Goal: Information Seeking & Learning: Learn about a topic

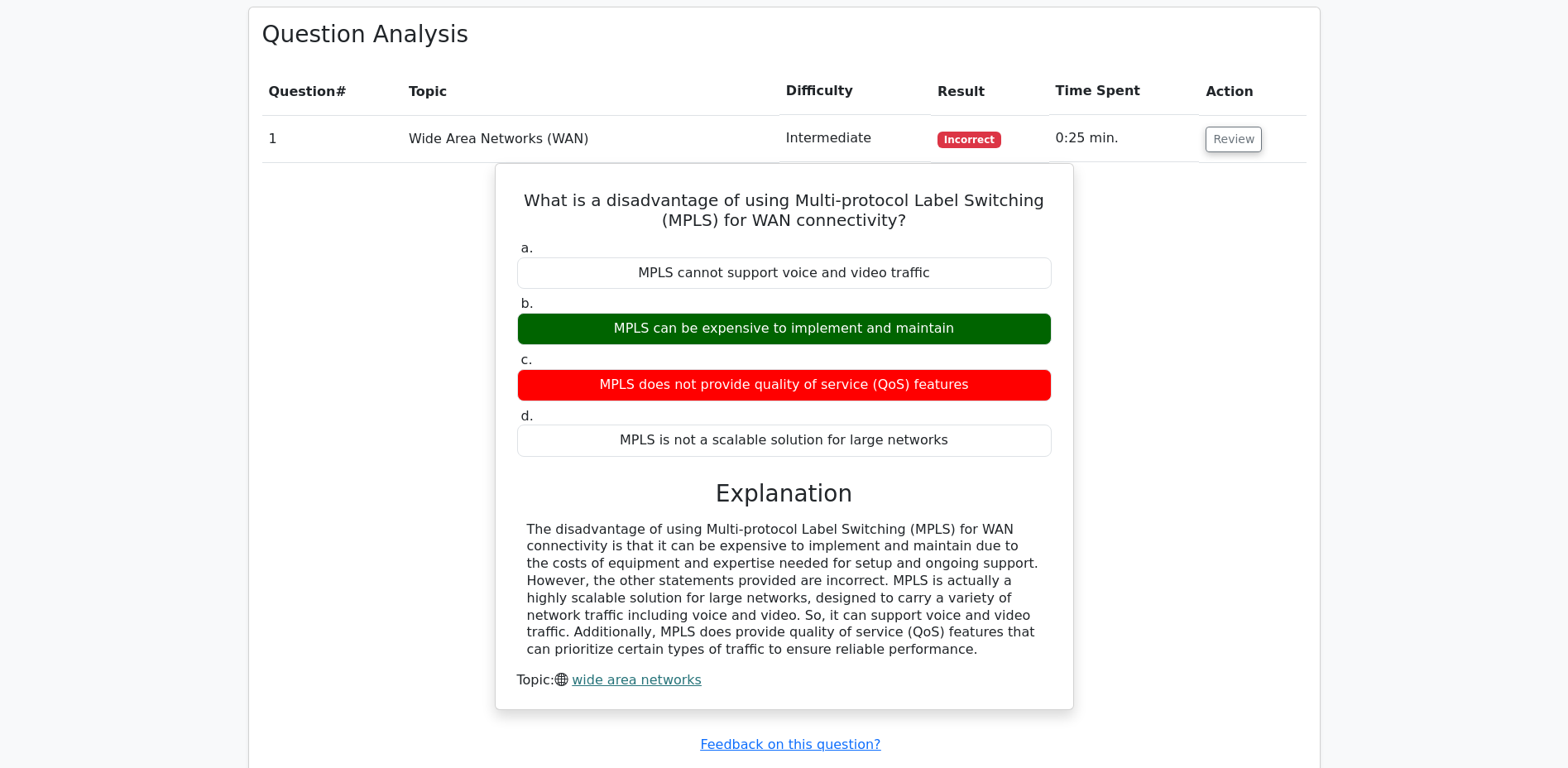
scroll to position [1320, 0]
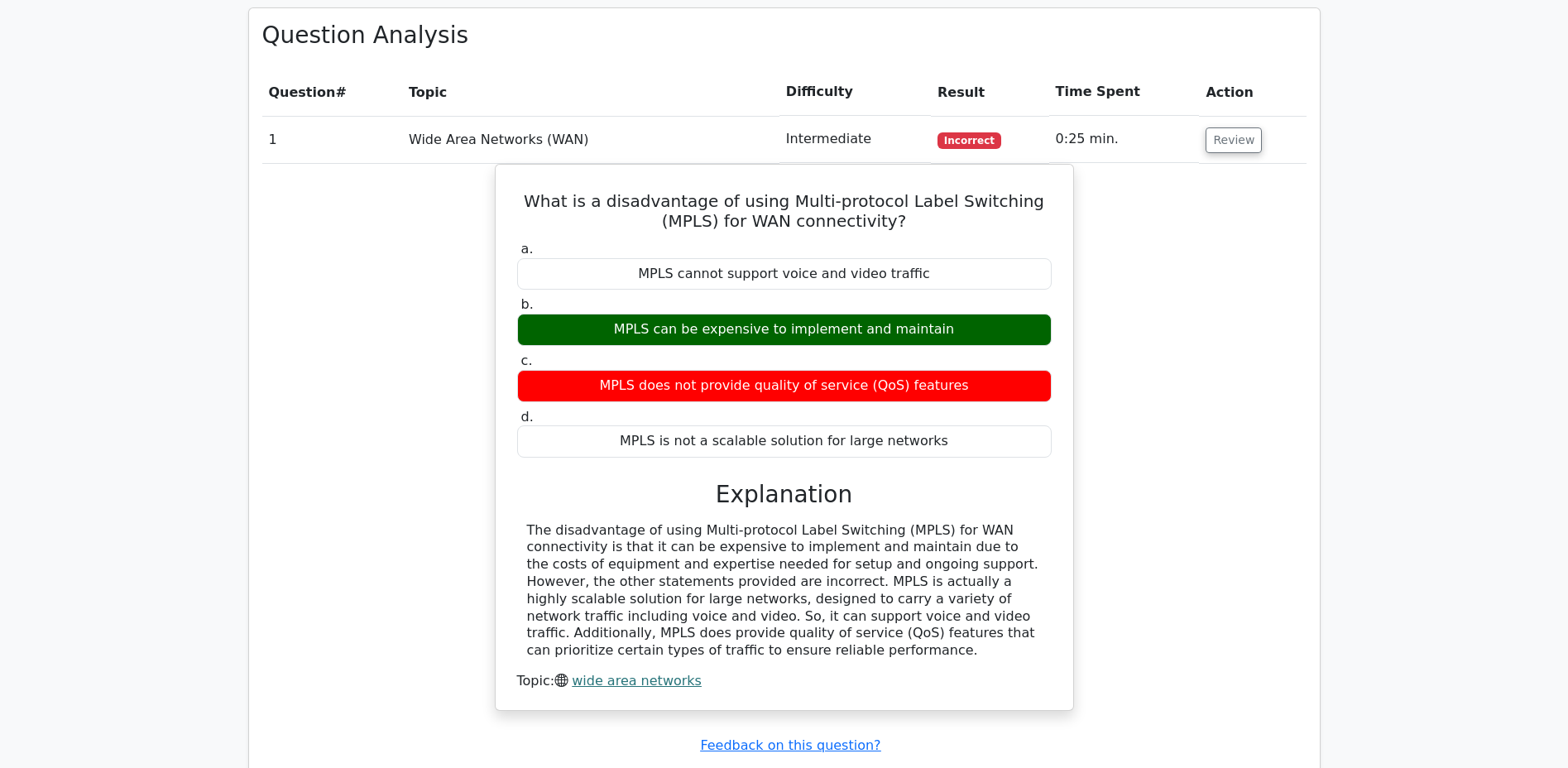
click at [1226, 127] on button "Review" at bounding box center [1233, 140] width 56 height 26
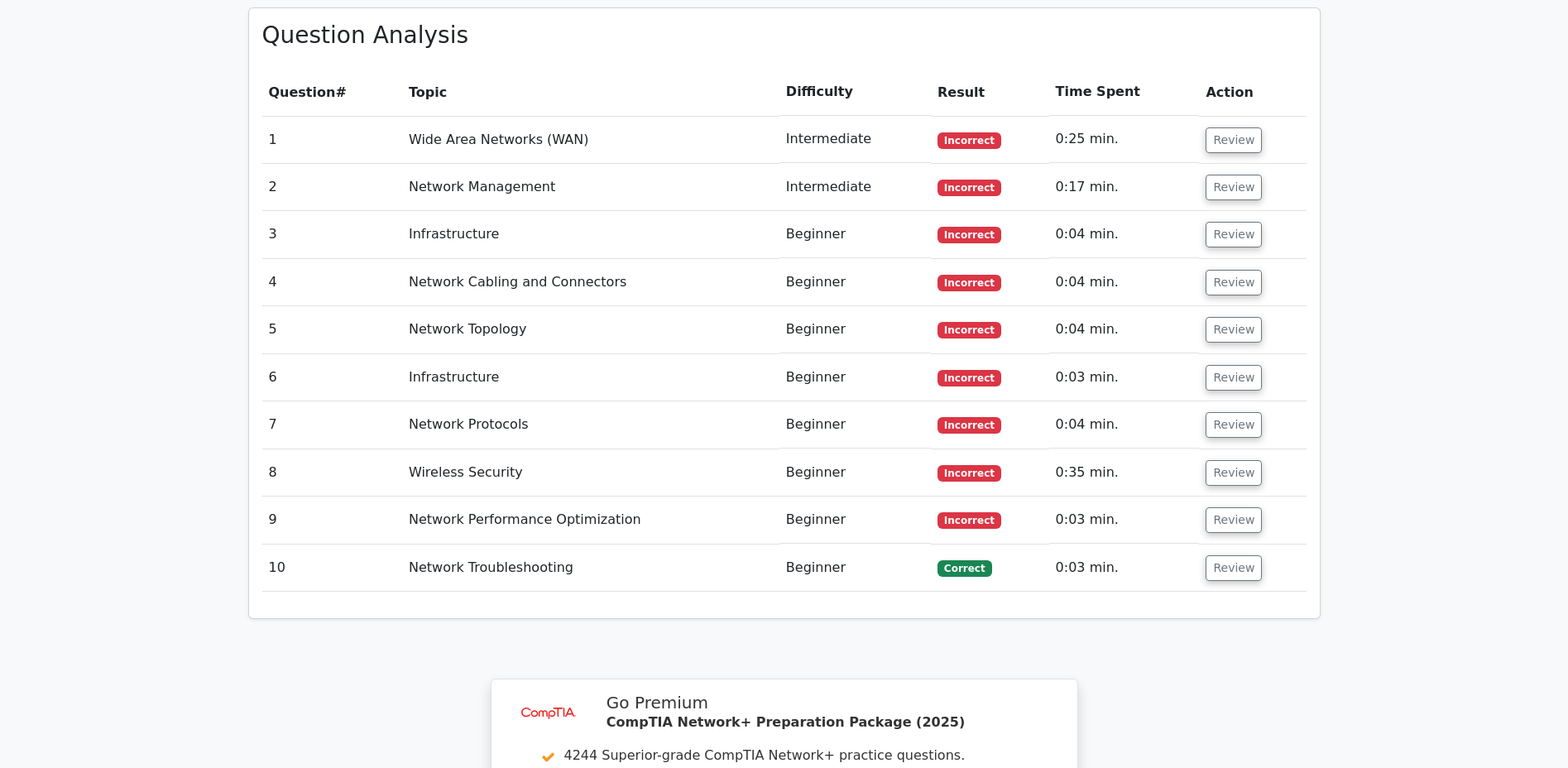
scroll to position [1324, 0]
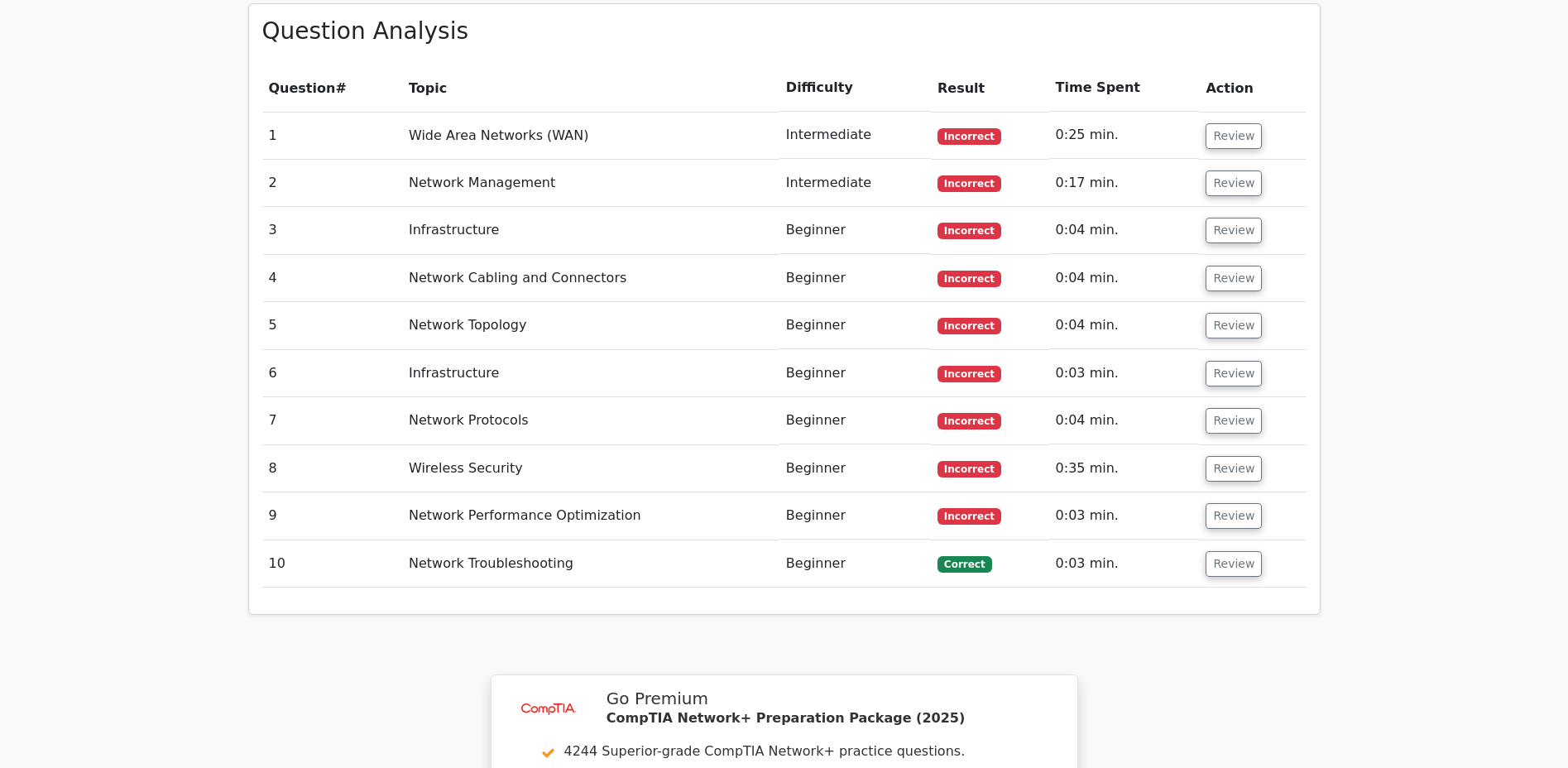
click at [1234, 266] on button "Review" at bounding box center [1233, 278] width 56 height 26
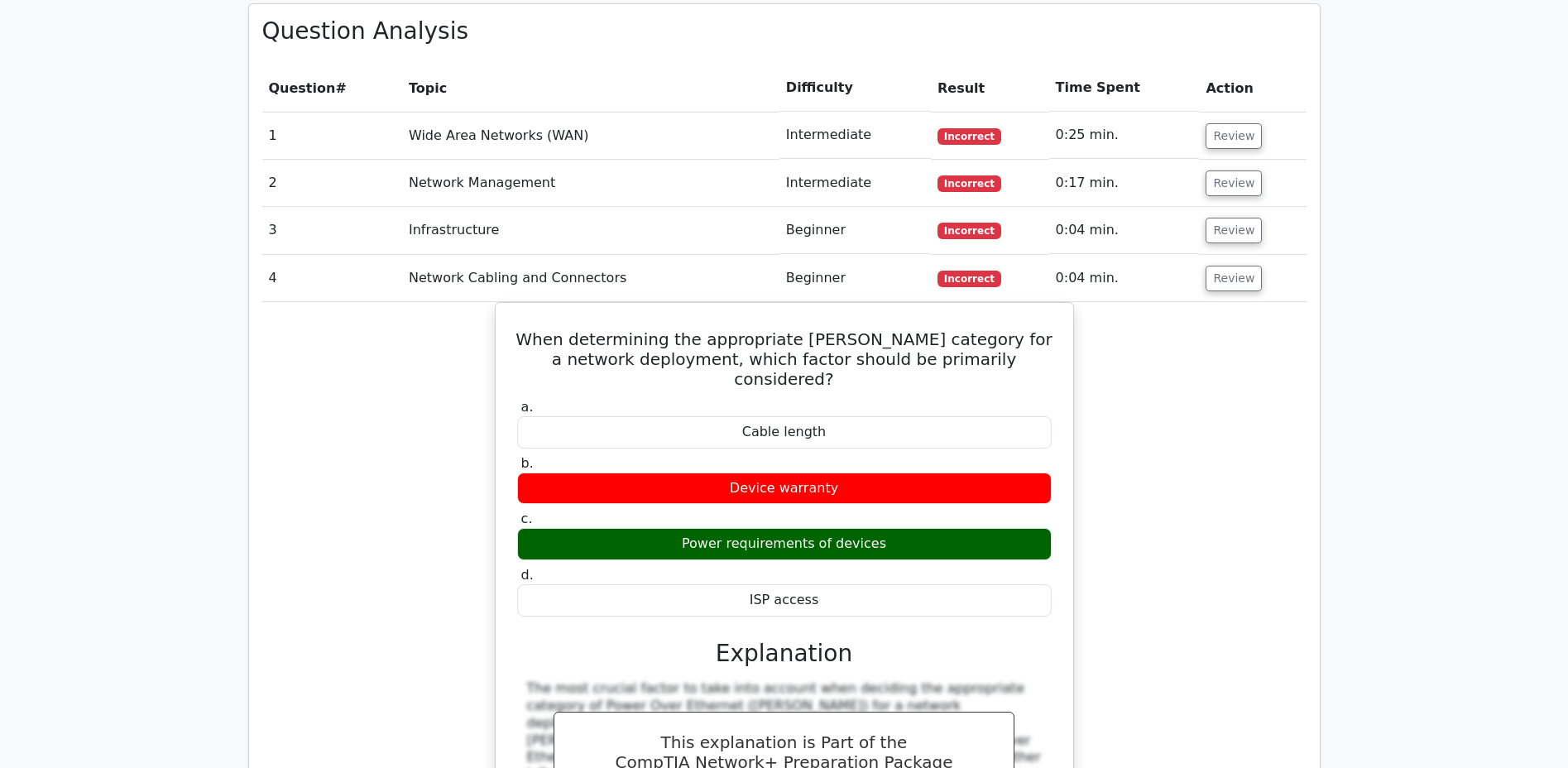
scroll to position [1318, 0]
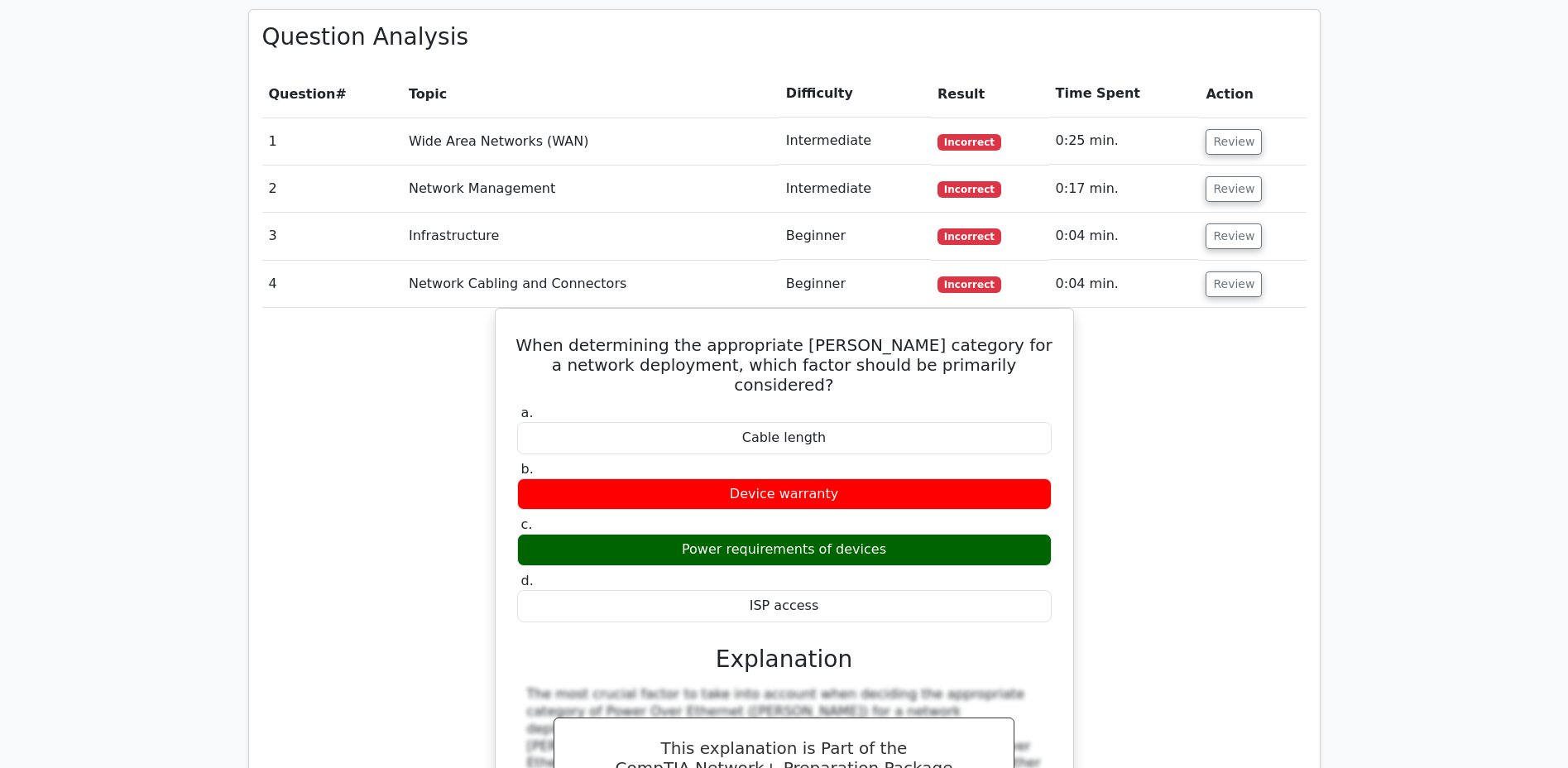
click at [1226, 272] on button "Review" at bounding box center [1233, 284] width 56 height 26
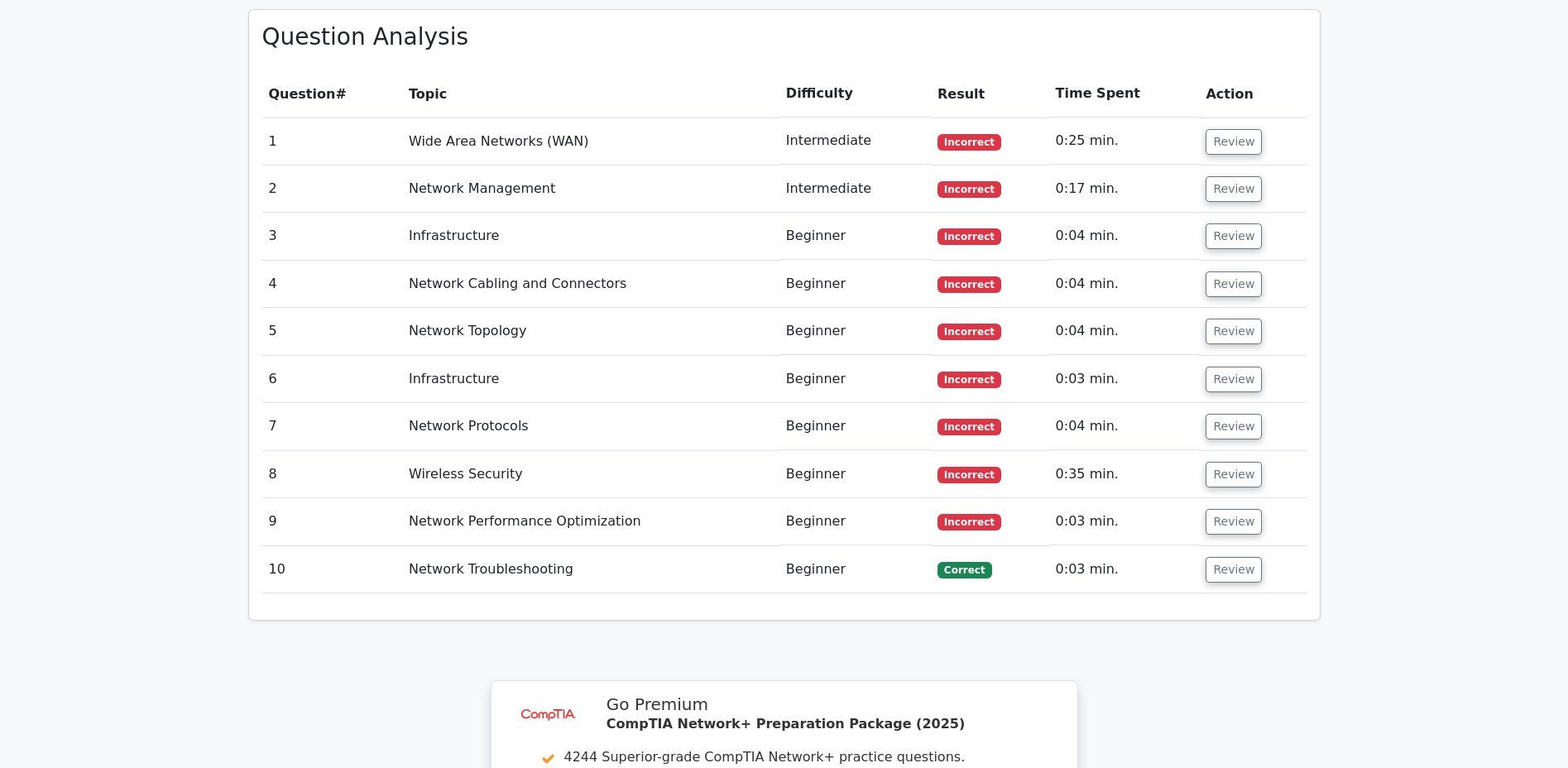
scroll to position [1324, 0]
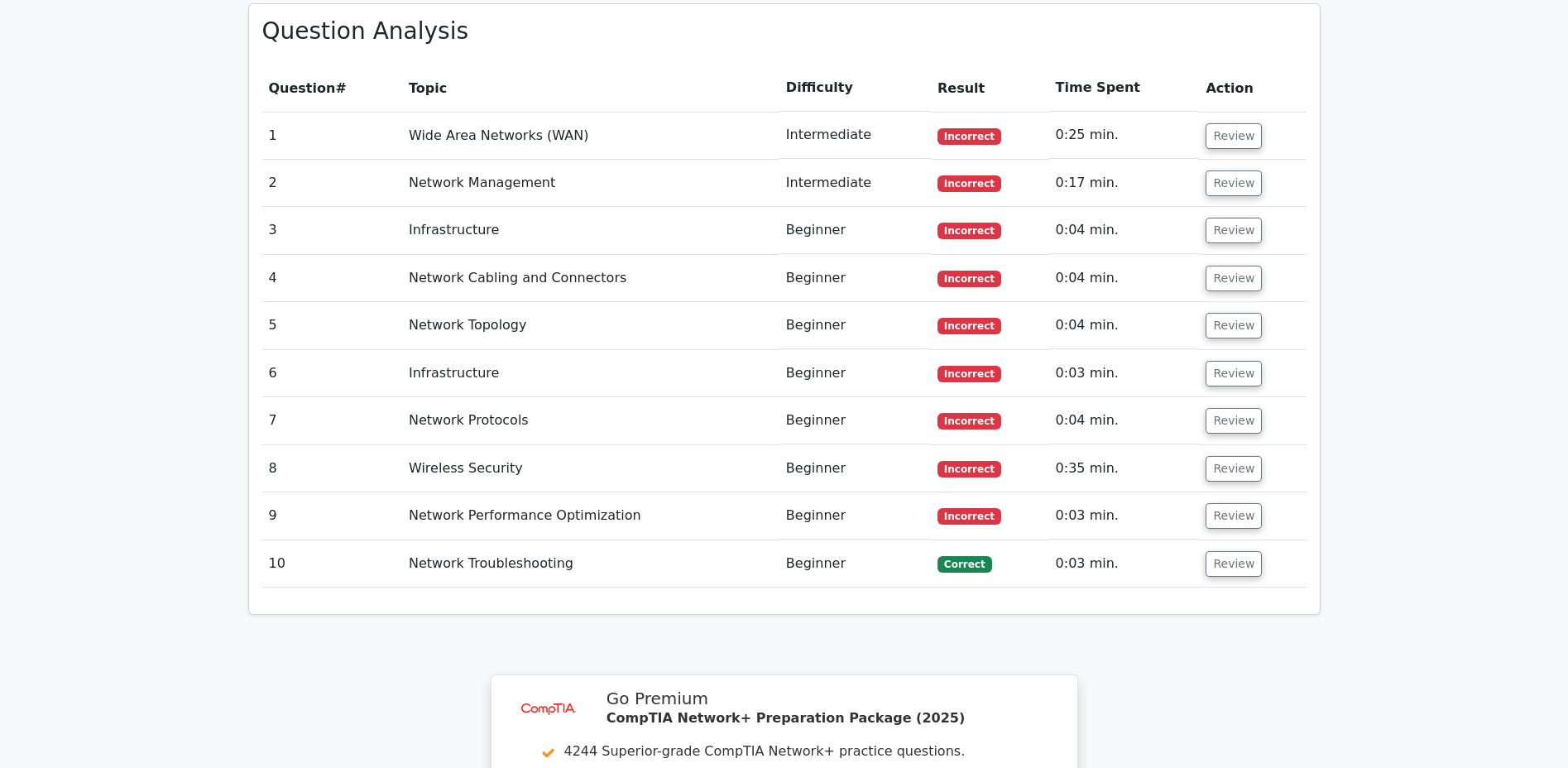
click at [1221, 313] on button "Review" at bounding box center [1233, 325] width 56 height 26
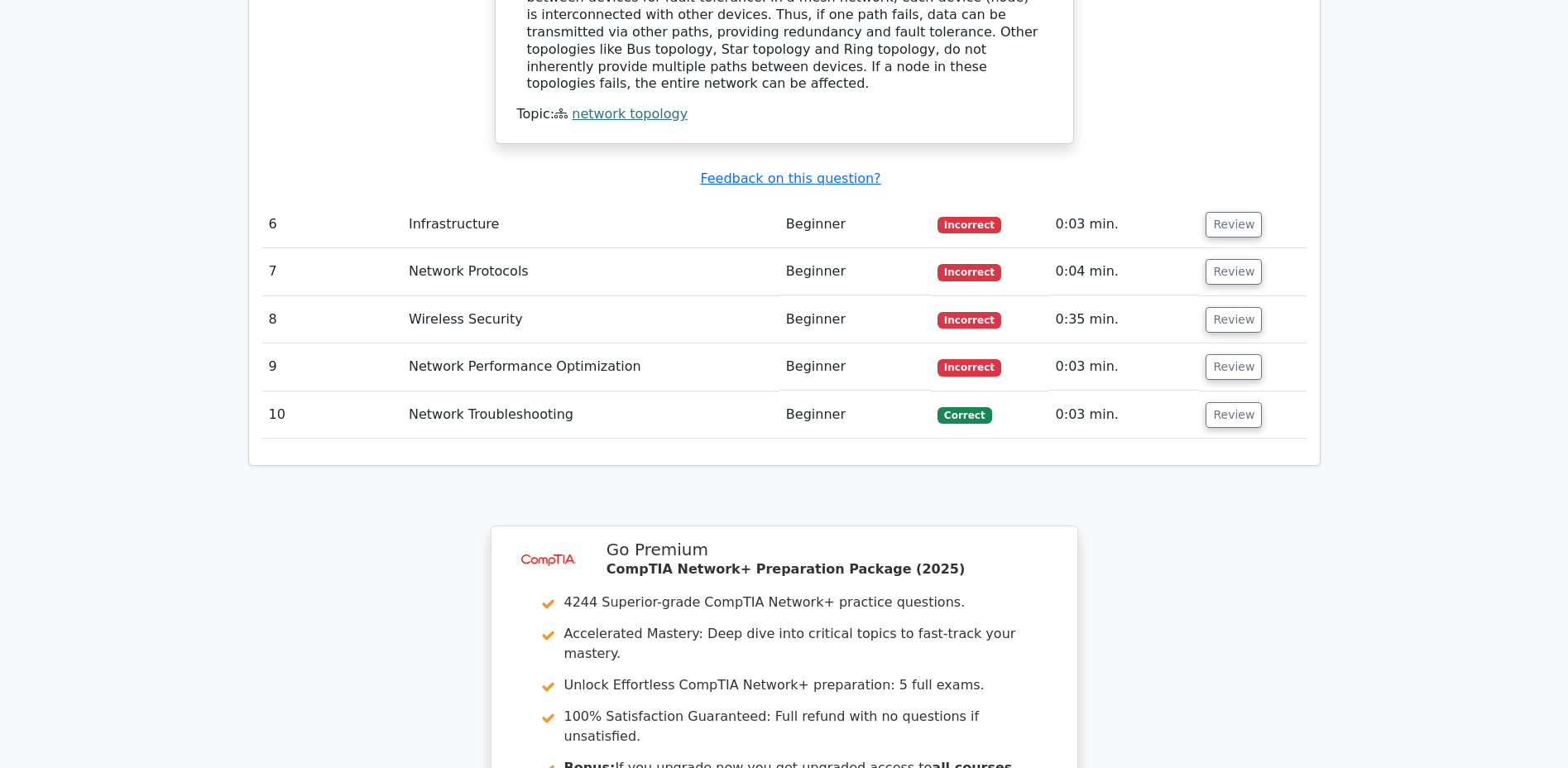
scroll to position [2400, 0]
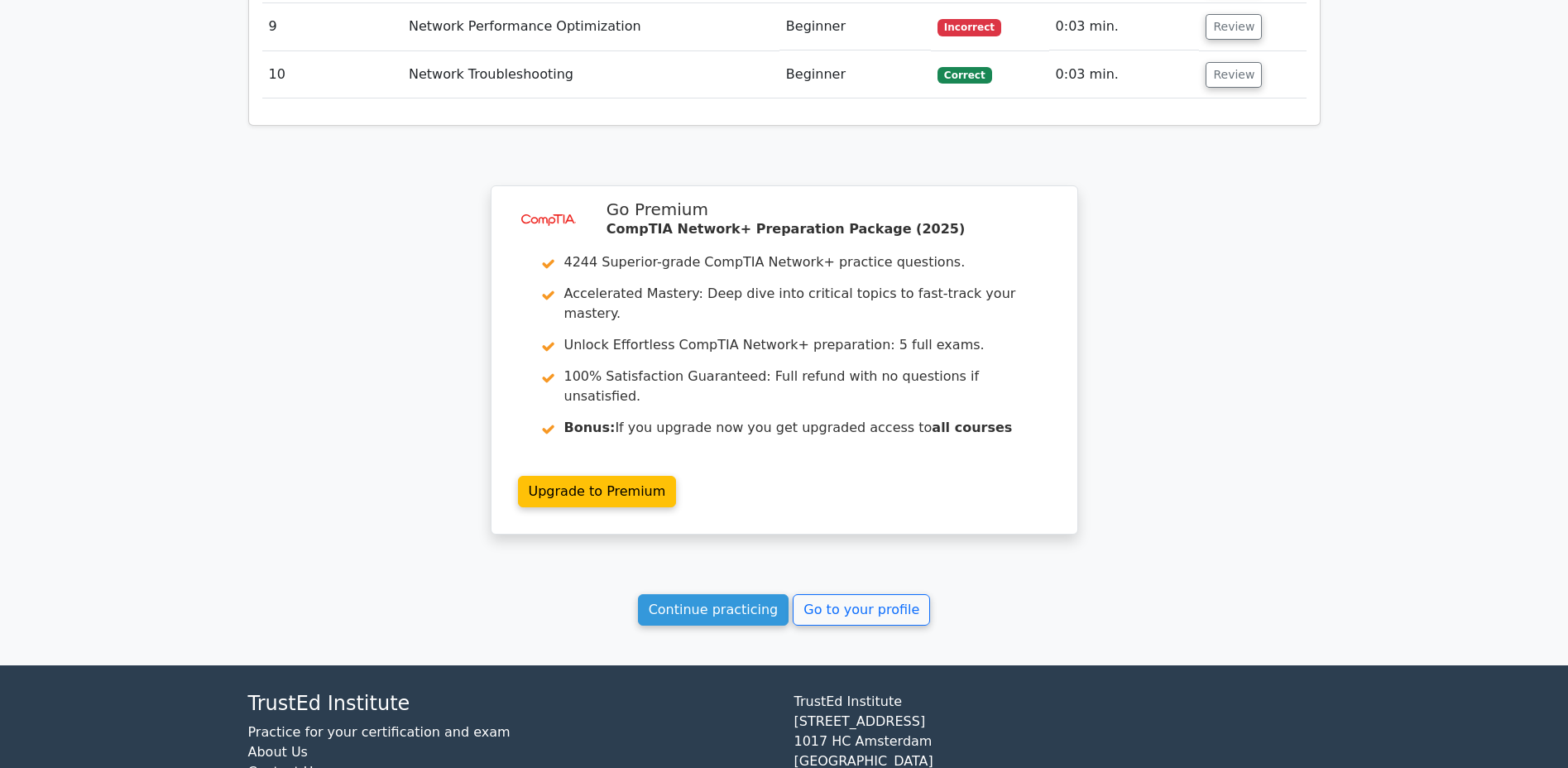
click at [721, 594] on link "Continue practicing" at bounding box center [713, 609] width 151 height 32
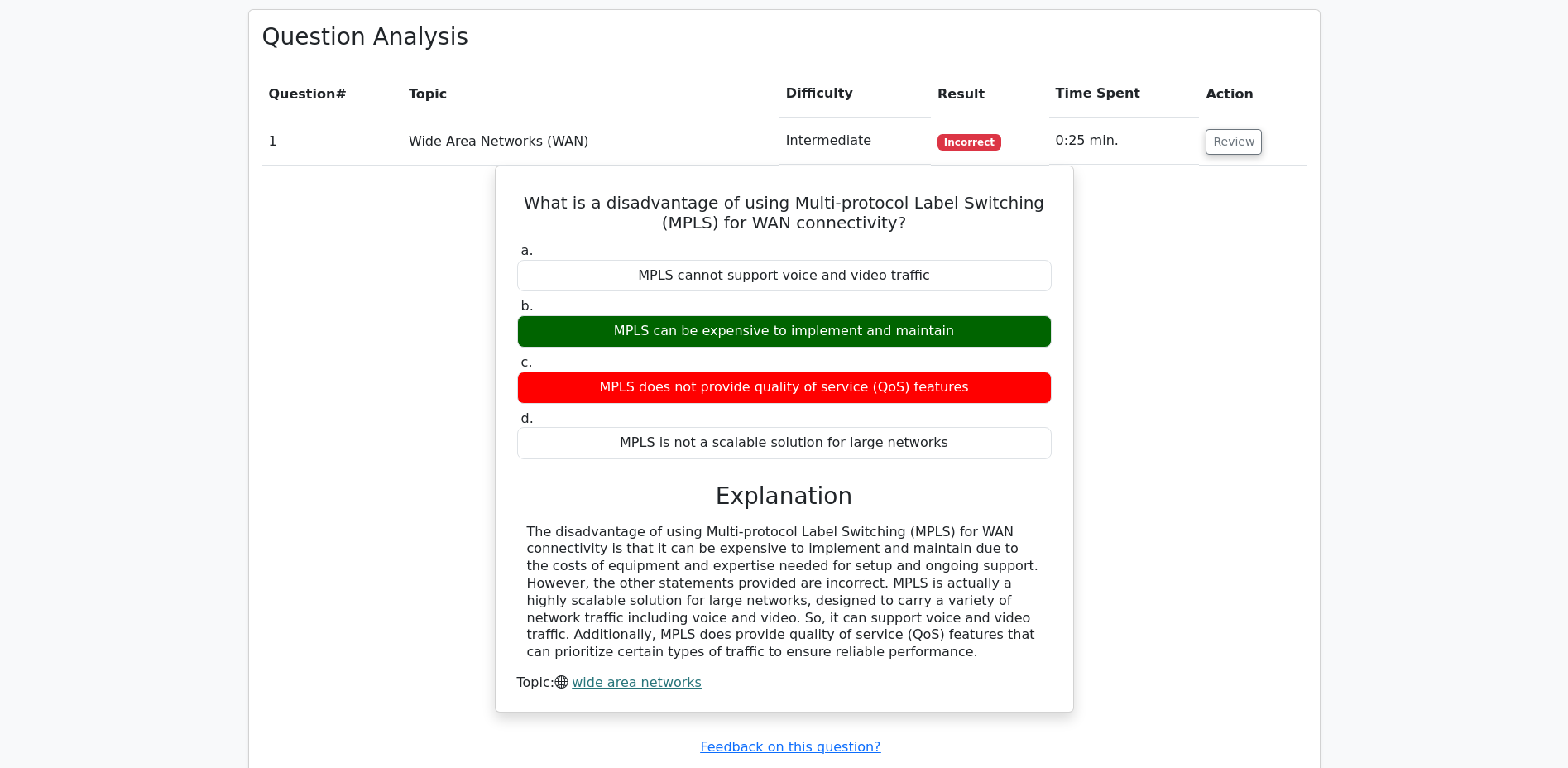
scroll to position [1320, 0]
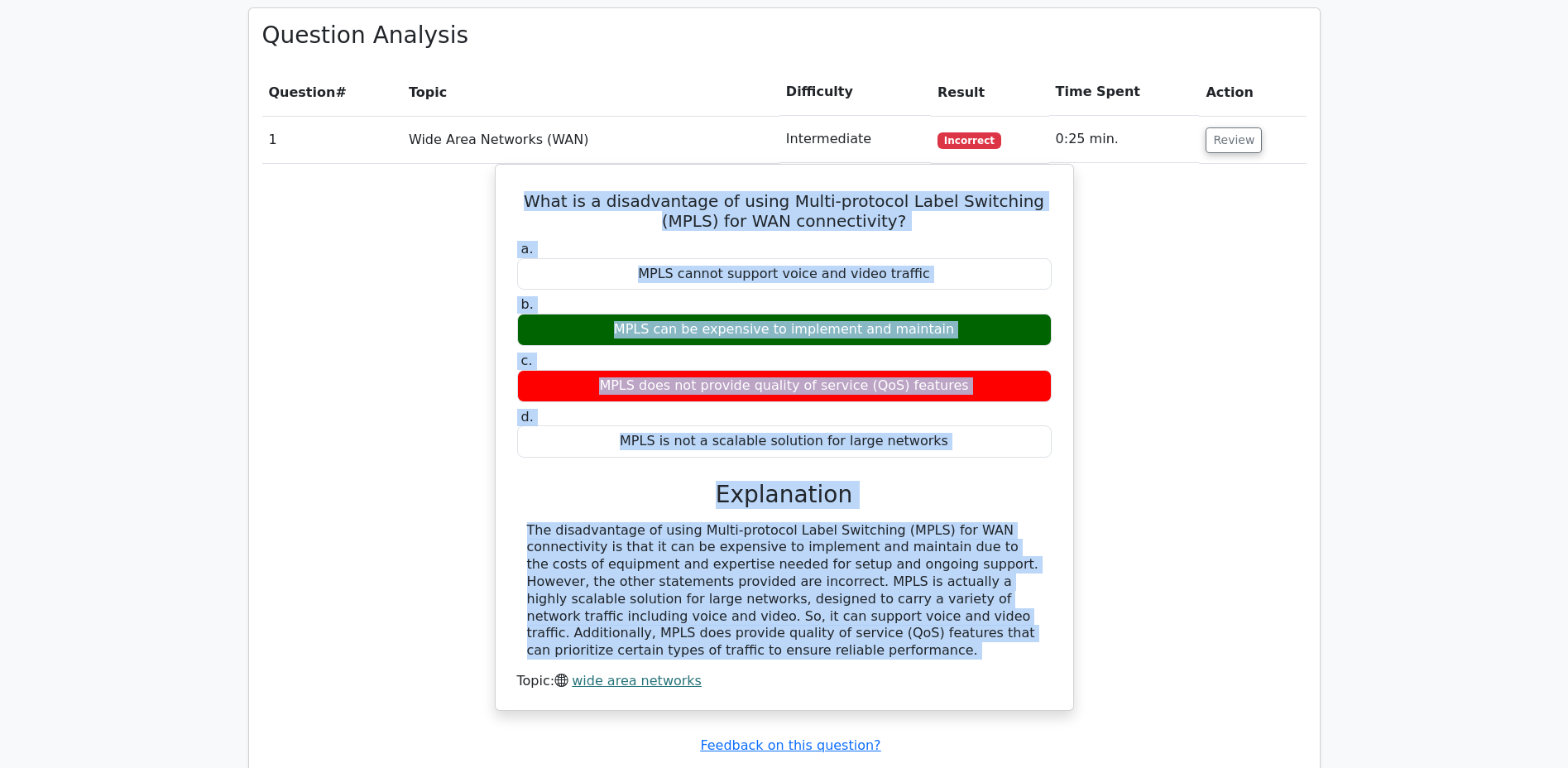
drag, startPoint x: 512, startPoint y: 145, endPoint x: 830, endPoint y: 591, distance: 547.8
click at [831, 582] on div "What is a disadvantage of using Multi-protocol Label Switching (MPLS) for WAN c…" at bounding box center [784, 437] width 565 height 532
copy div "What is a disadvantage of using Multi-protocol Label Switching (MPLS) for WAN c…"
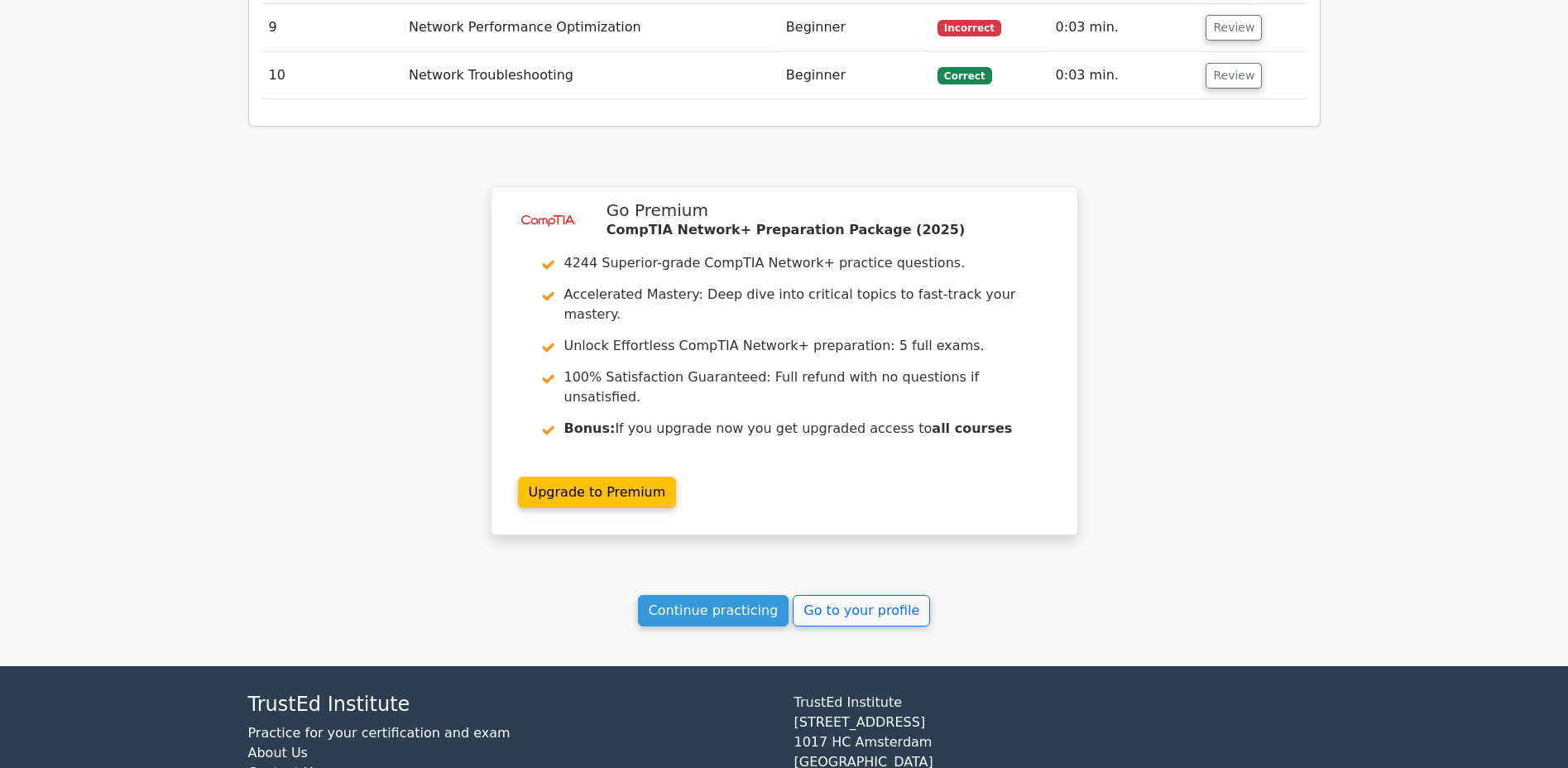
scroll to position [1924, 0]
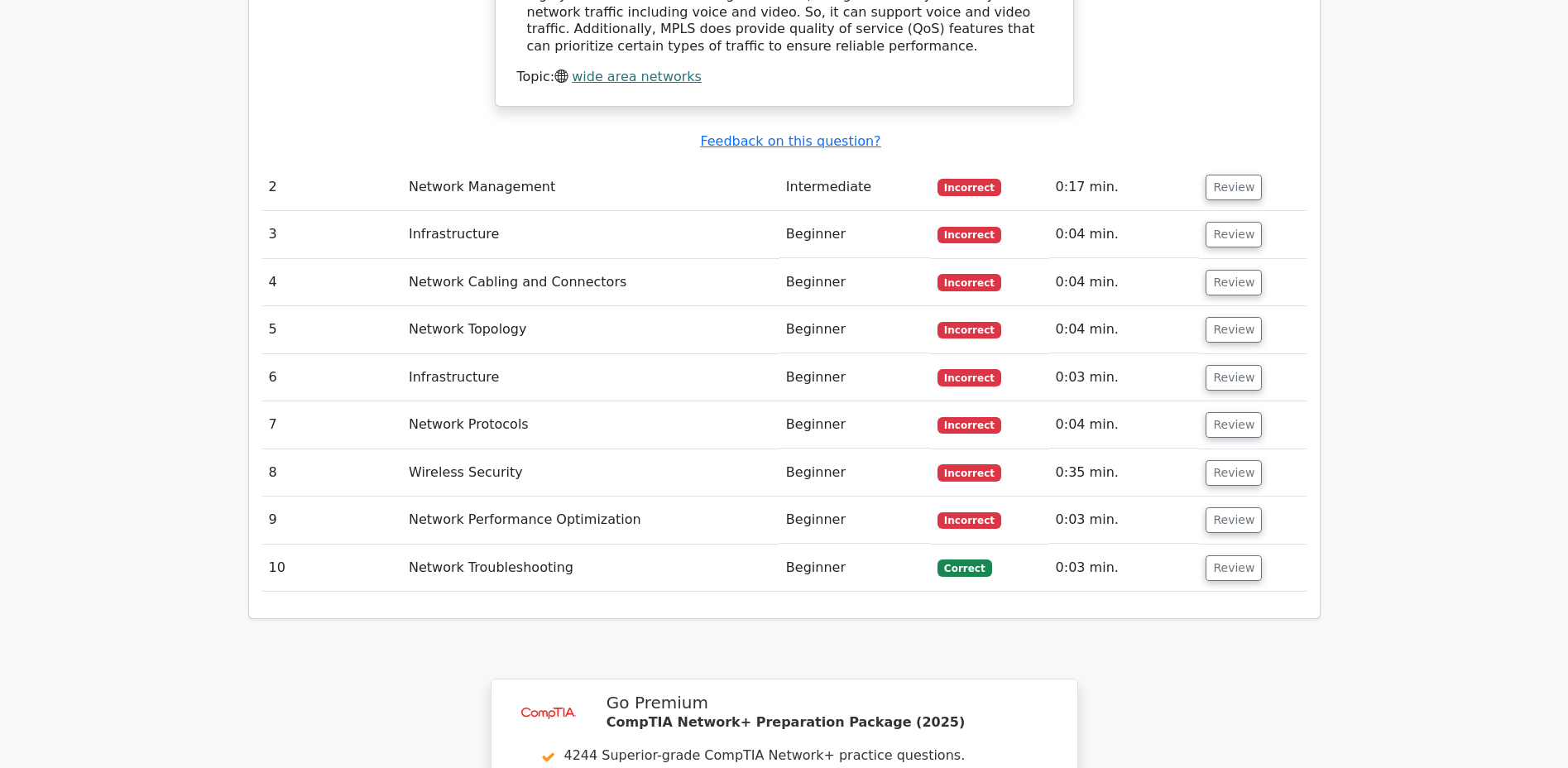
click at [949, 513] on span "Incorrect" at bounding box center [968, 520] width 64 height 16
click at [1234, 507] on button "Review" at bounding box center [1233, 520] width 56 height 26
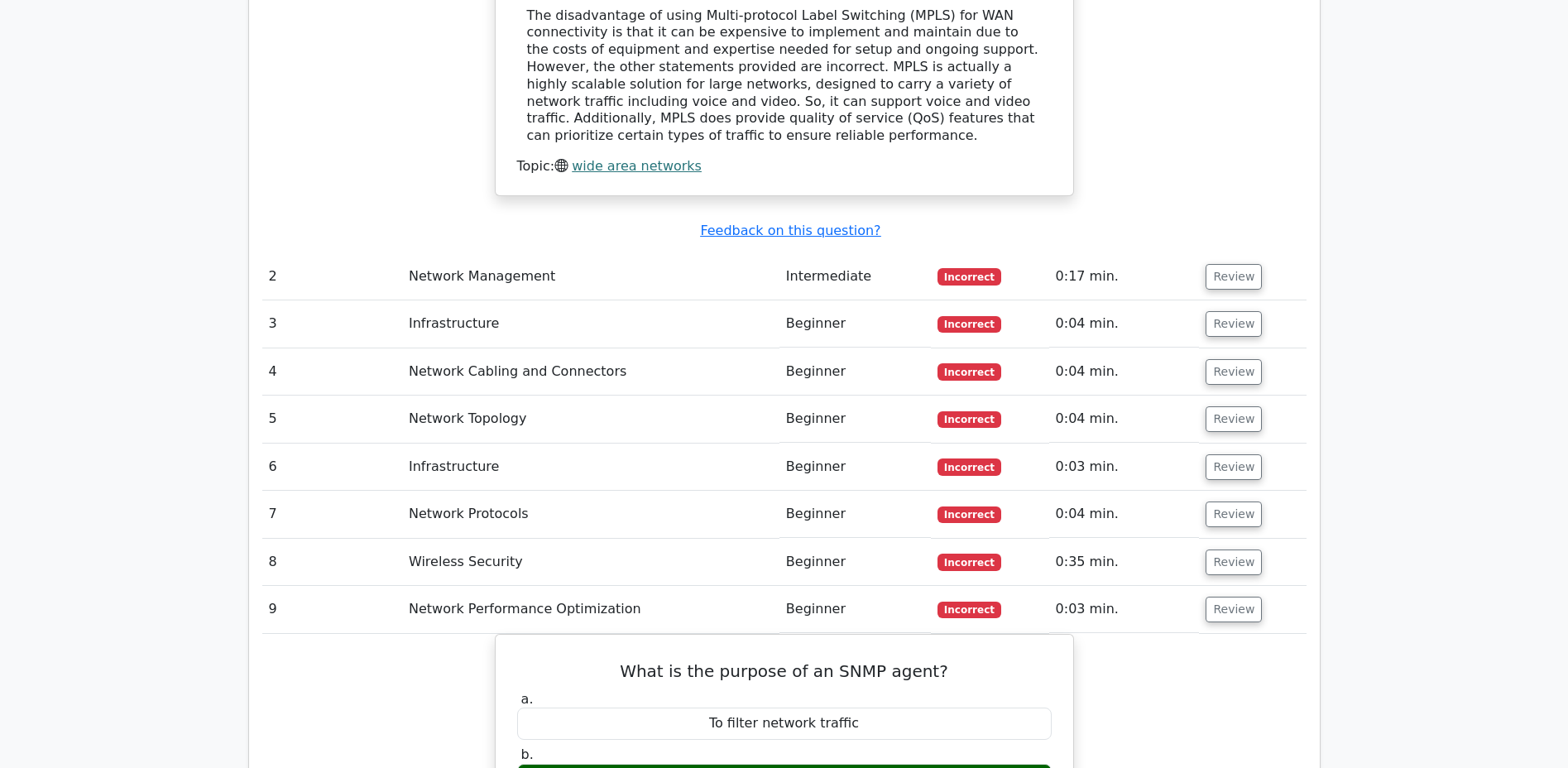
scroll to position [1833, 0]
click at [1224, 597] on button "Review" at bounding box center [1233, 610] width 56 height 26
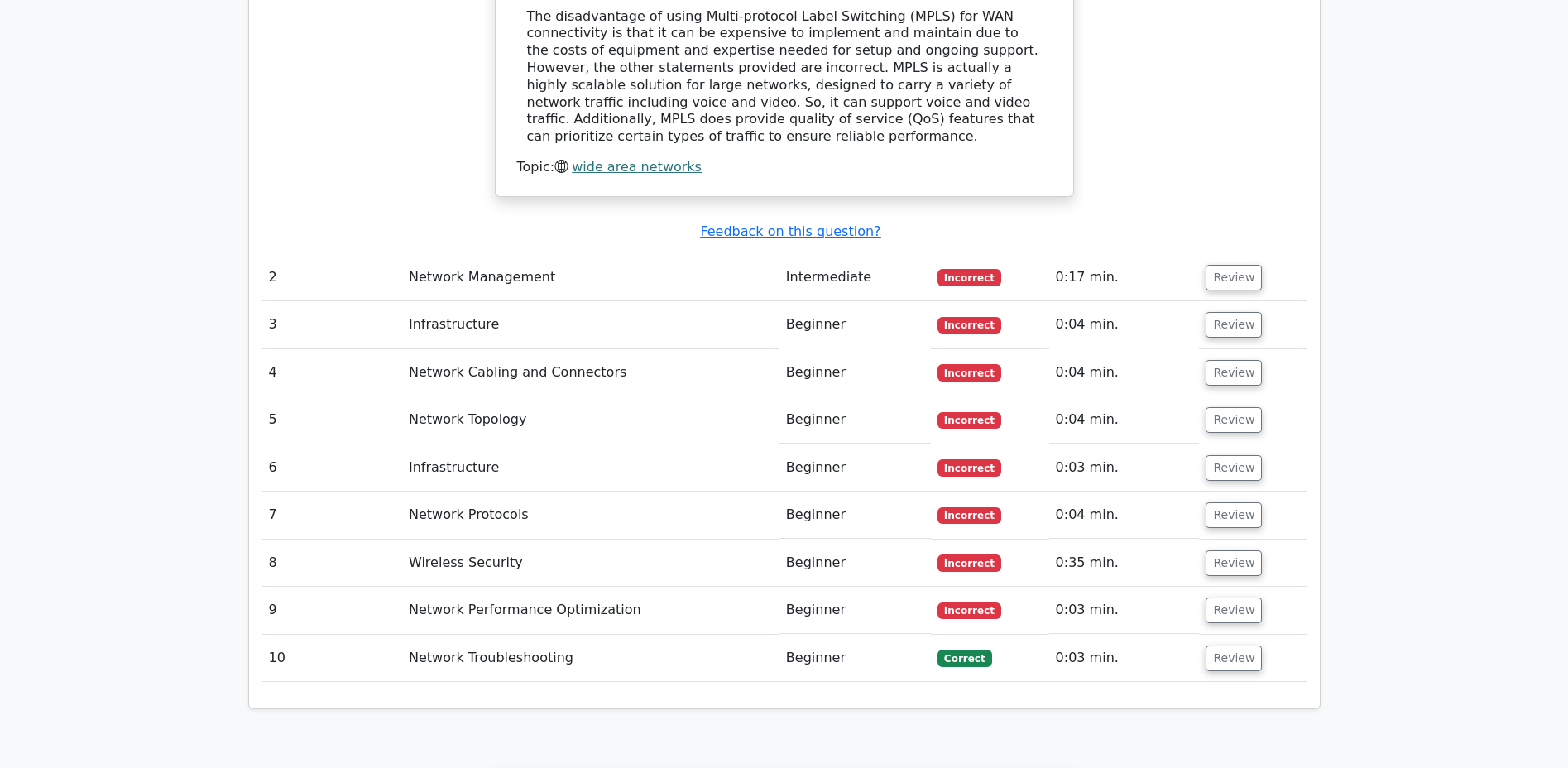
scroll to position [1841, 0]
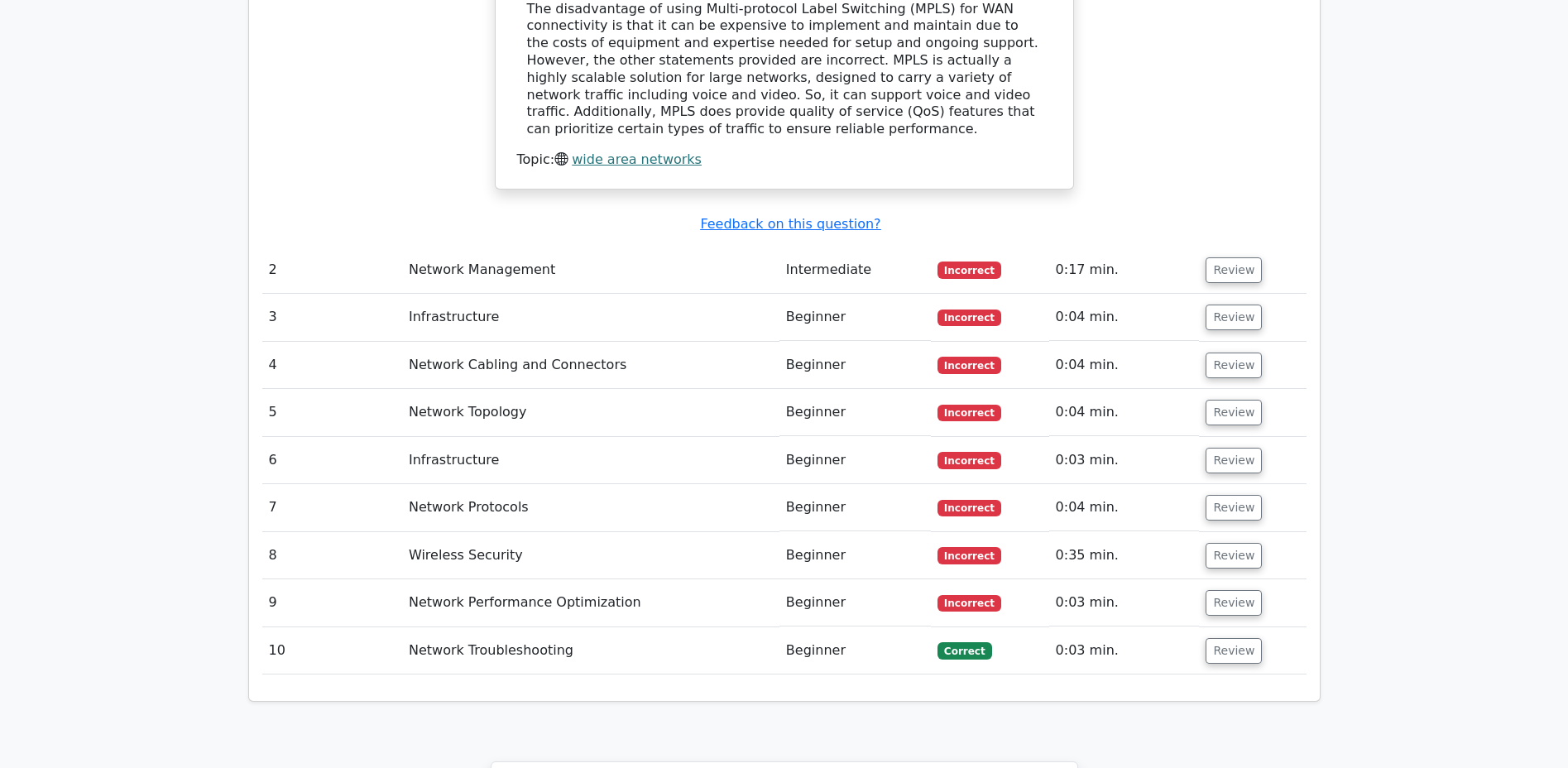
click at [1220, 542] on button "Review" at bounding box center [1233, 555] width 56 height 26
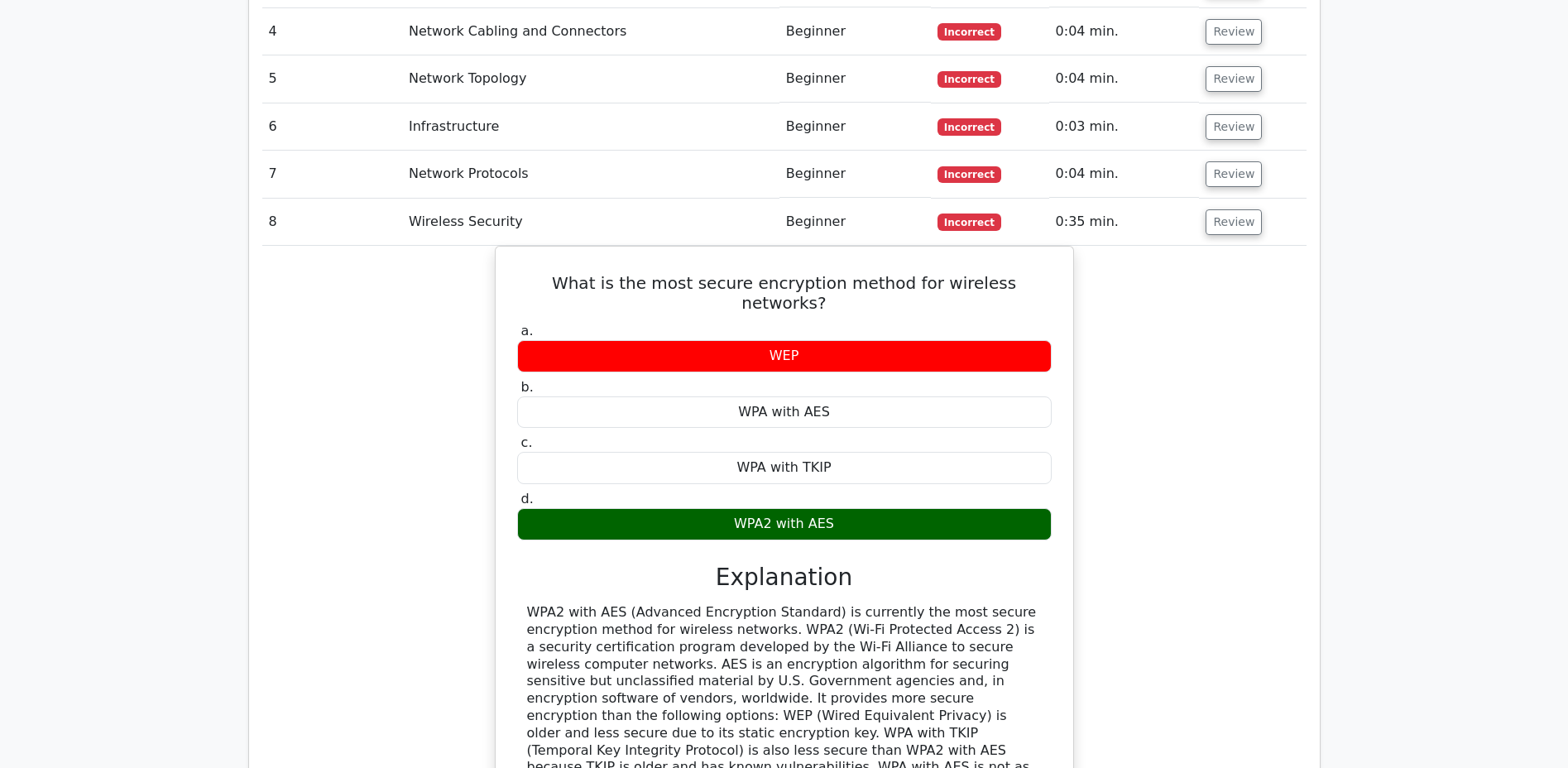
scroll to position [2174, 0]
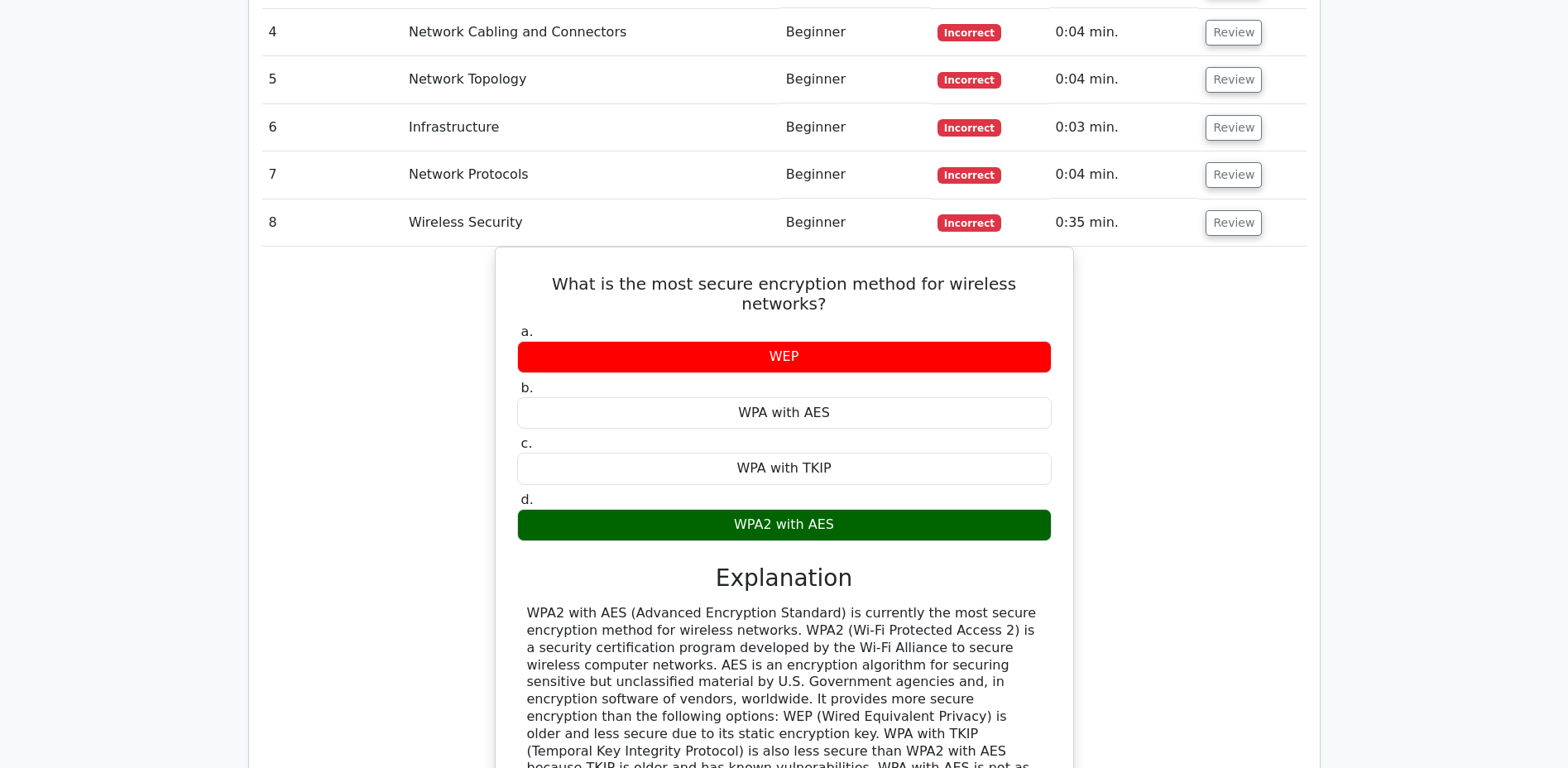
drag, startPoint x: 529, startPoint y: 201, endPoint x: 957, endPoint y: 671, distance: 635.7
click at [957, 676] on div "What is the most secure encryption method for wireless networks? a. WEP b. WPA …" at bounding box center [784, 554] width 565 height 601
copy div "What is the most secure encryption method for wireless networks? a. WEP b. WPA …"
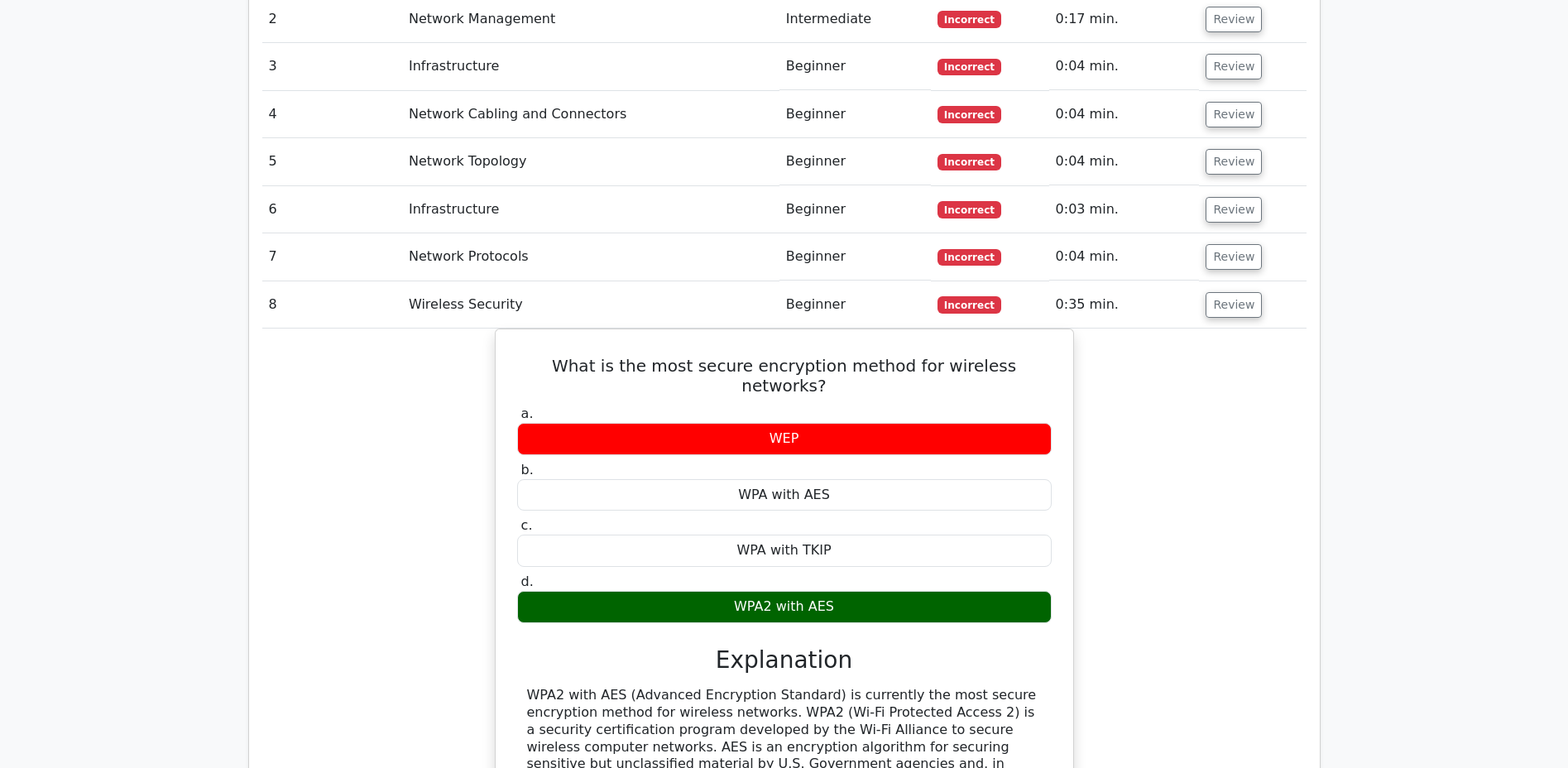
scroll to position [2091, 0]
click at [1226, 198] on button "Review" at bounding box center [1233, 211] width 56 height 26
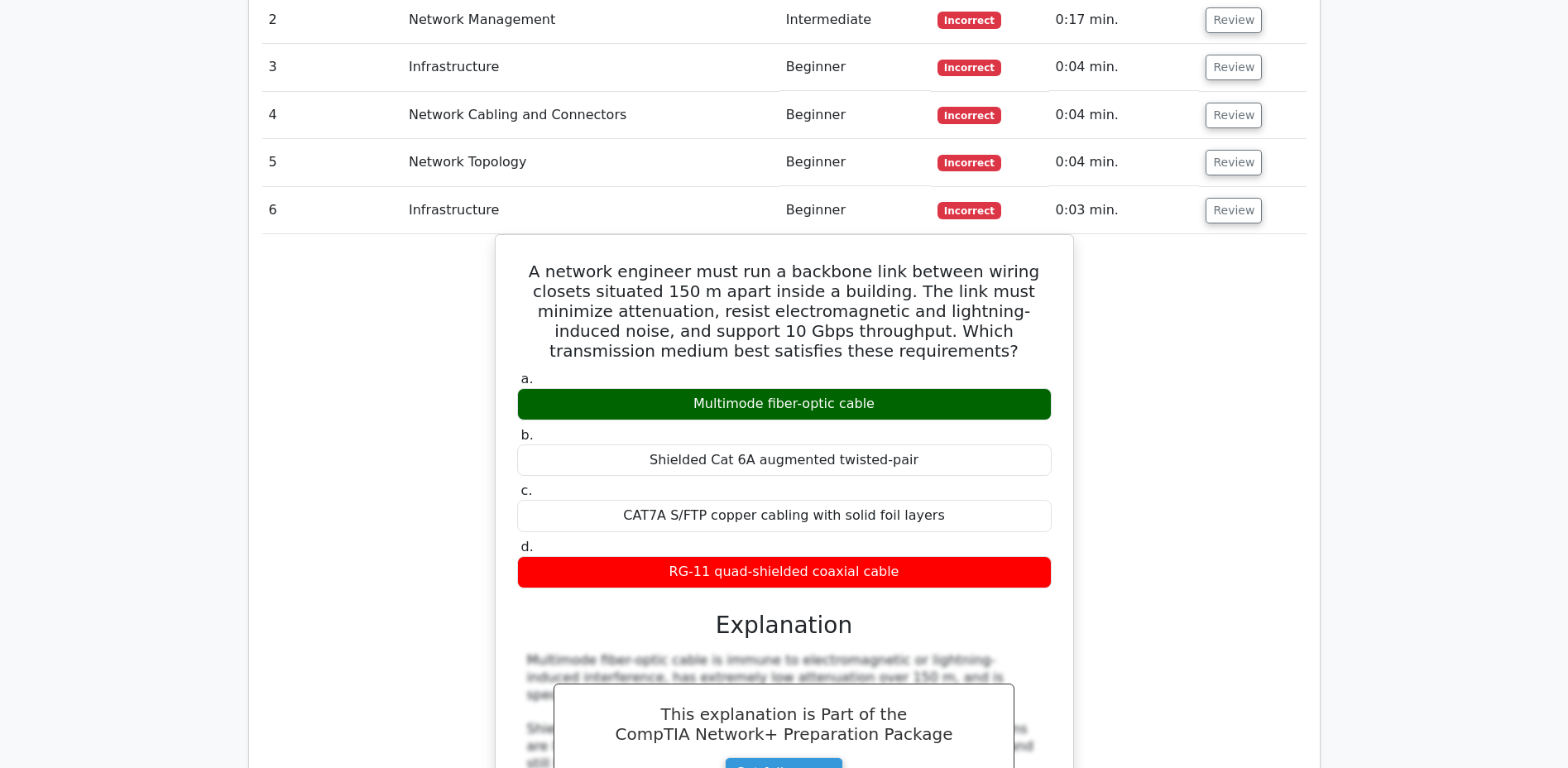
scroll to position [2090, 0]
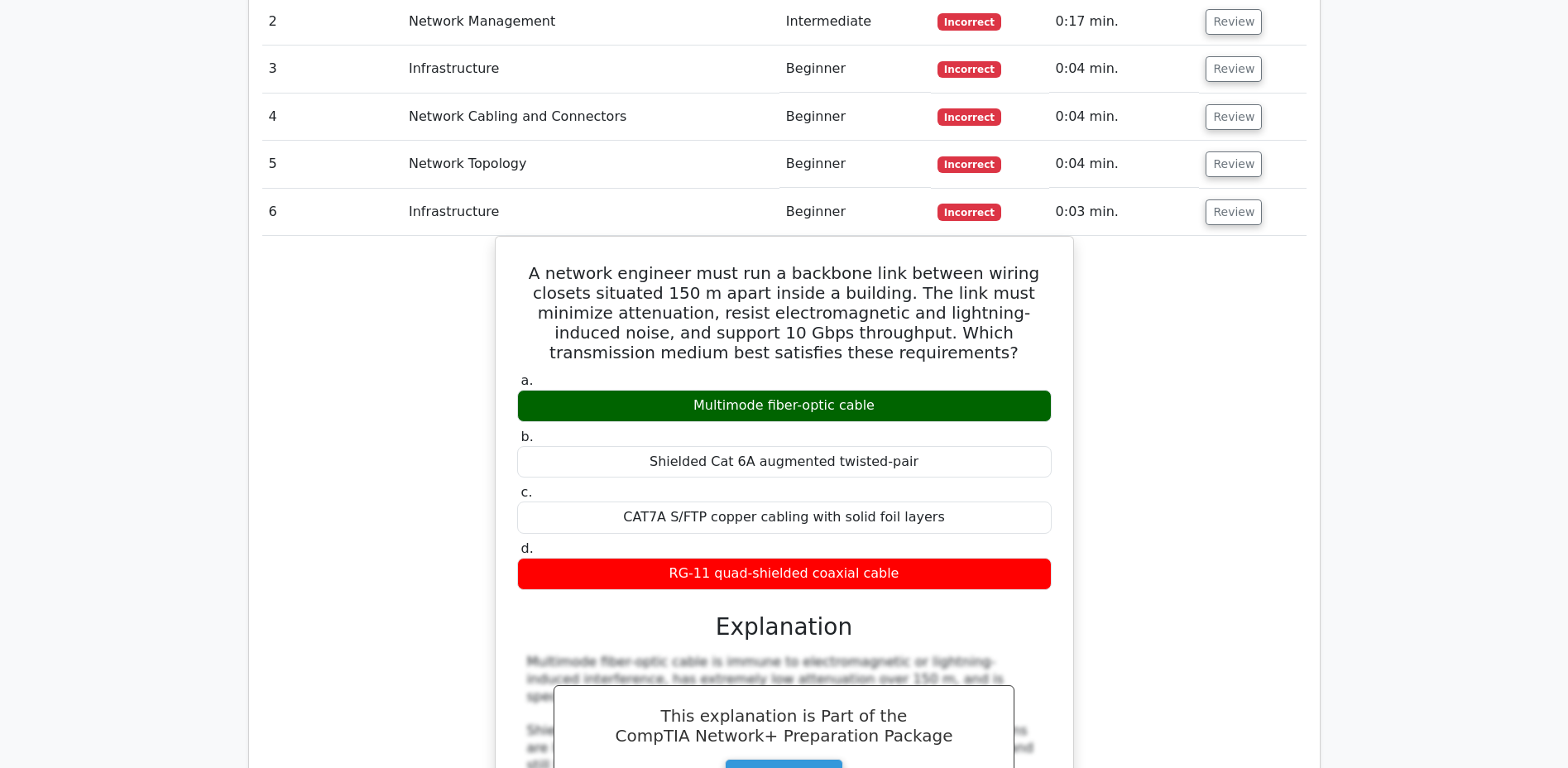
click at [1226, 199] on button "Review" at bounding box center [1233, 212] width 56 height 26
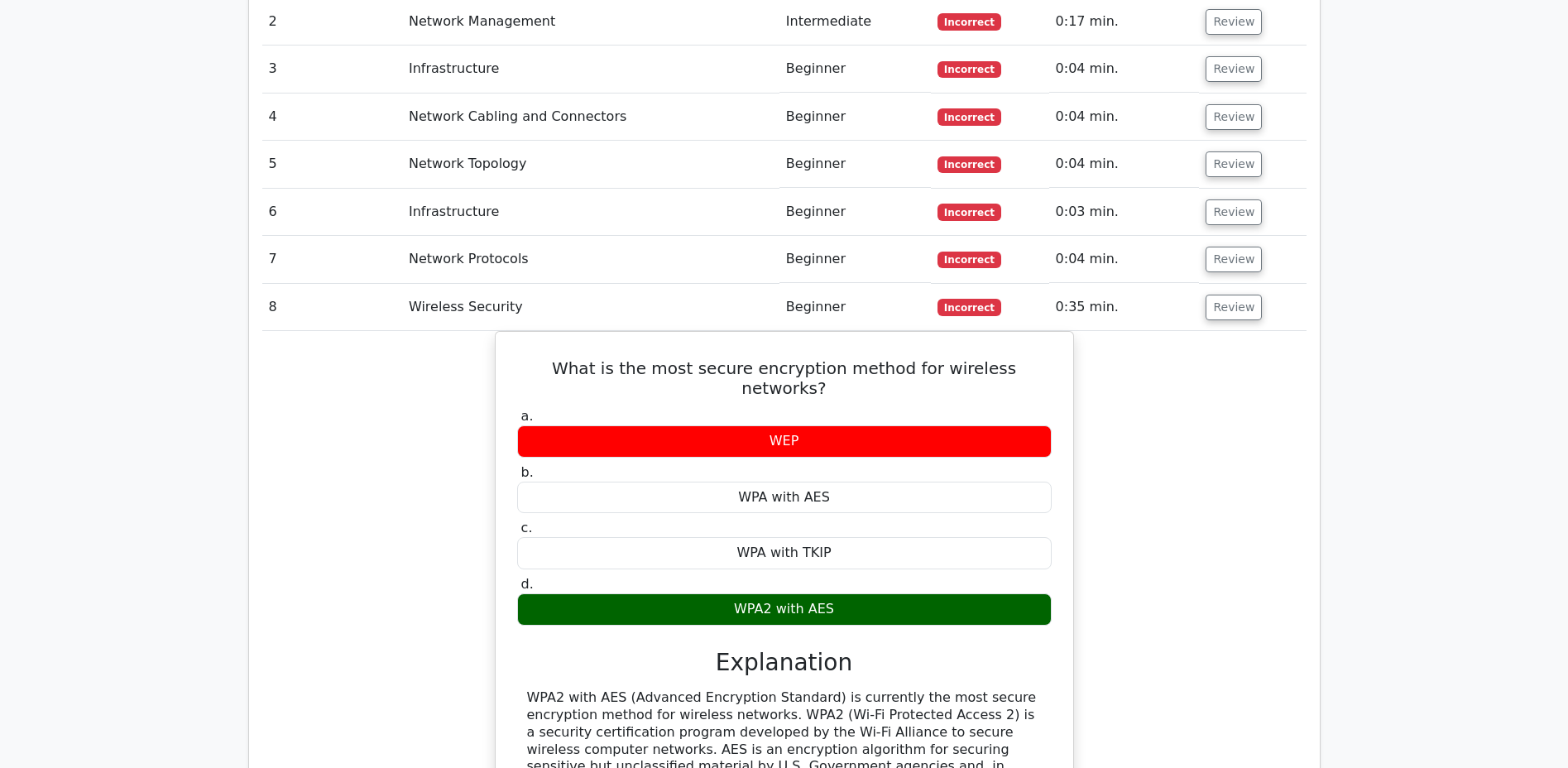
scroll to position [2091, 0]
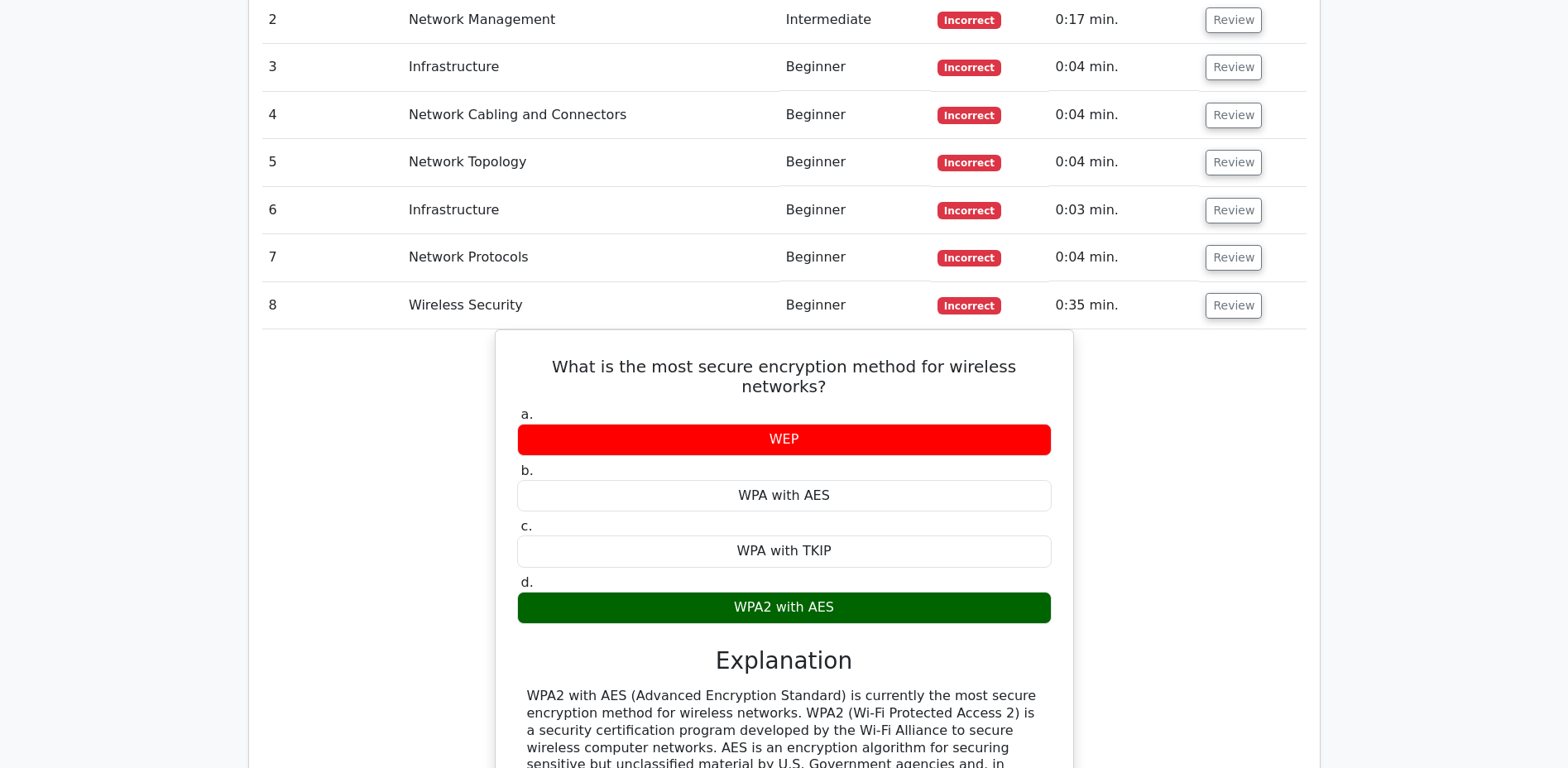
click at [1219, 149] on button "Review" at bounding box center [1233, 162] width 56 height 26
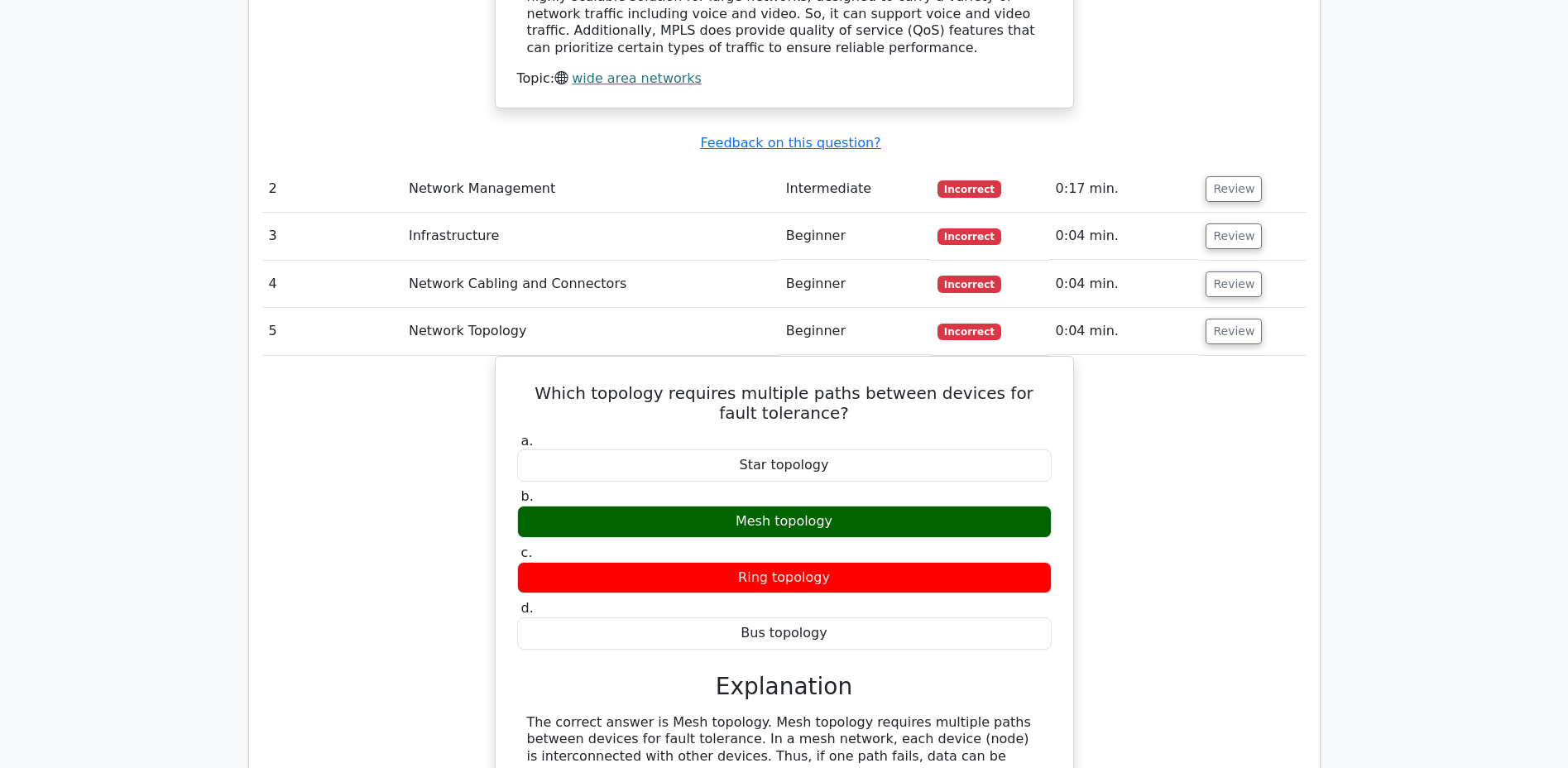
scroll to position [1921, 0]
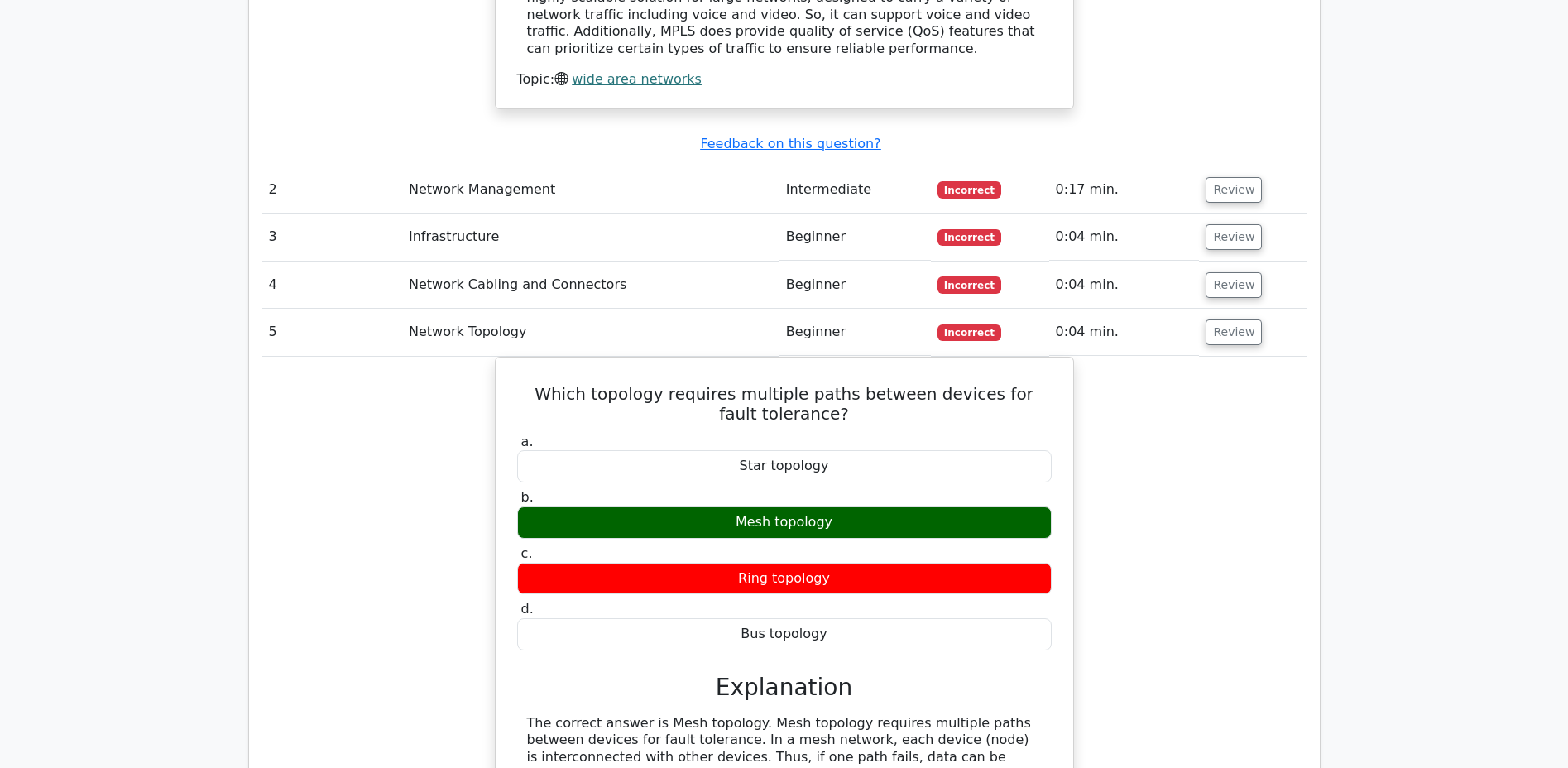
drag, startPoint x: 535, startPoint y: 313, endPoint x: 881, endPoint y: 730, distance: 541.9
click at [882, 721] on div "Which topology requires multiple paths between devices for fault tolerance? a. …" at bounding box center [784, 621] width 565 height 514
copy div "Which topology requires multiple paths between devices for fault tolerance? a. …"
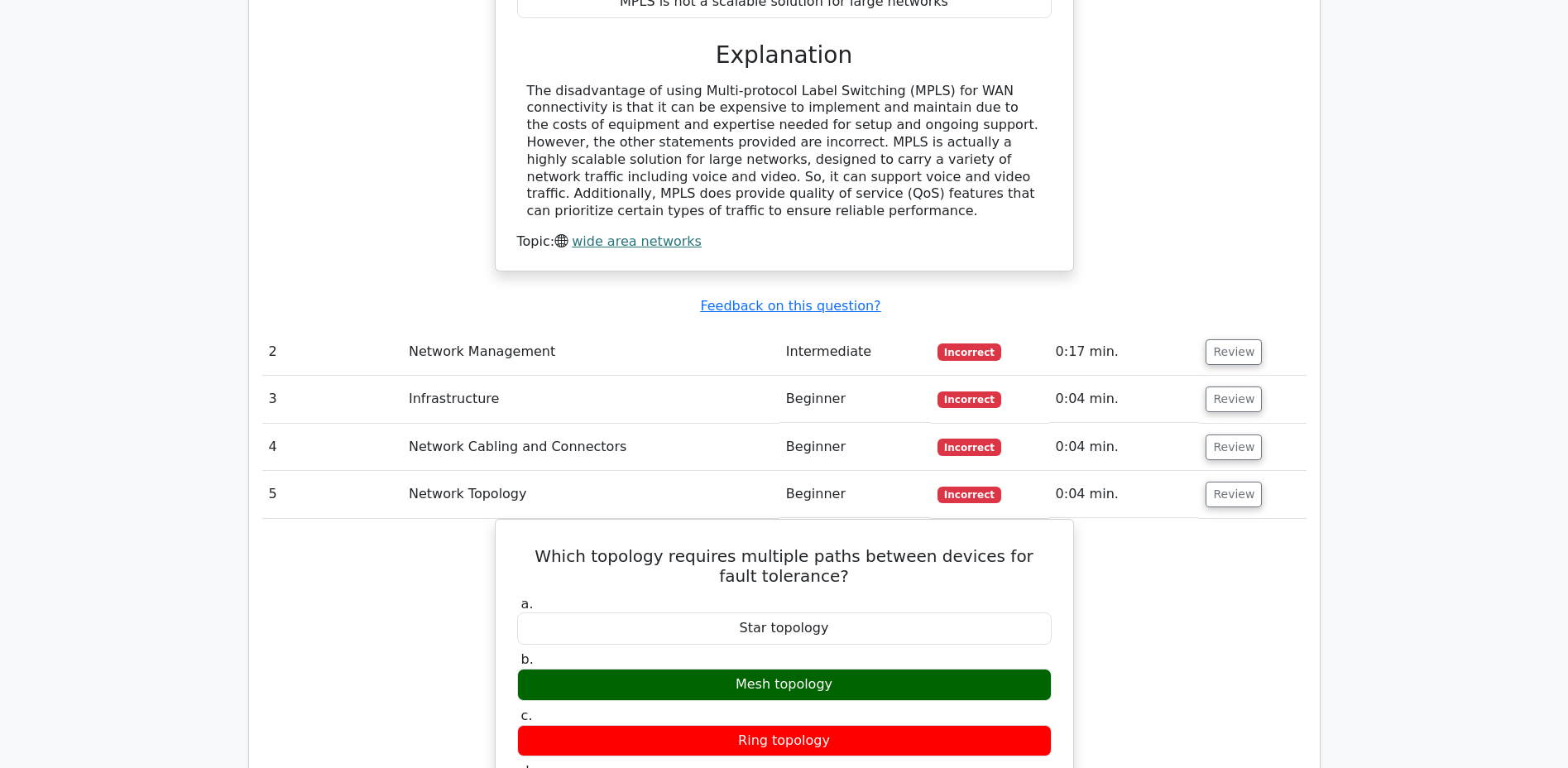
scroll to position [1756, 0]
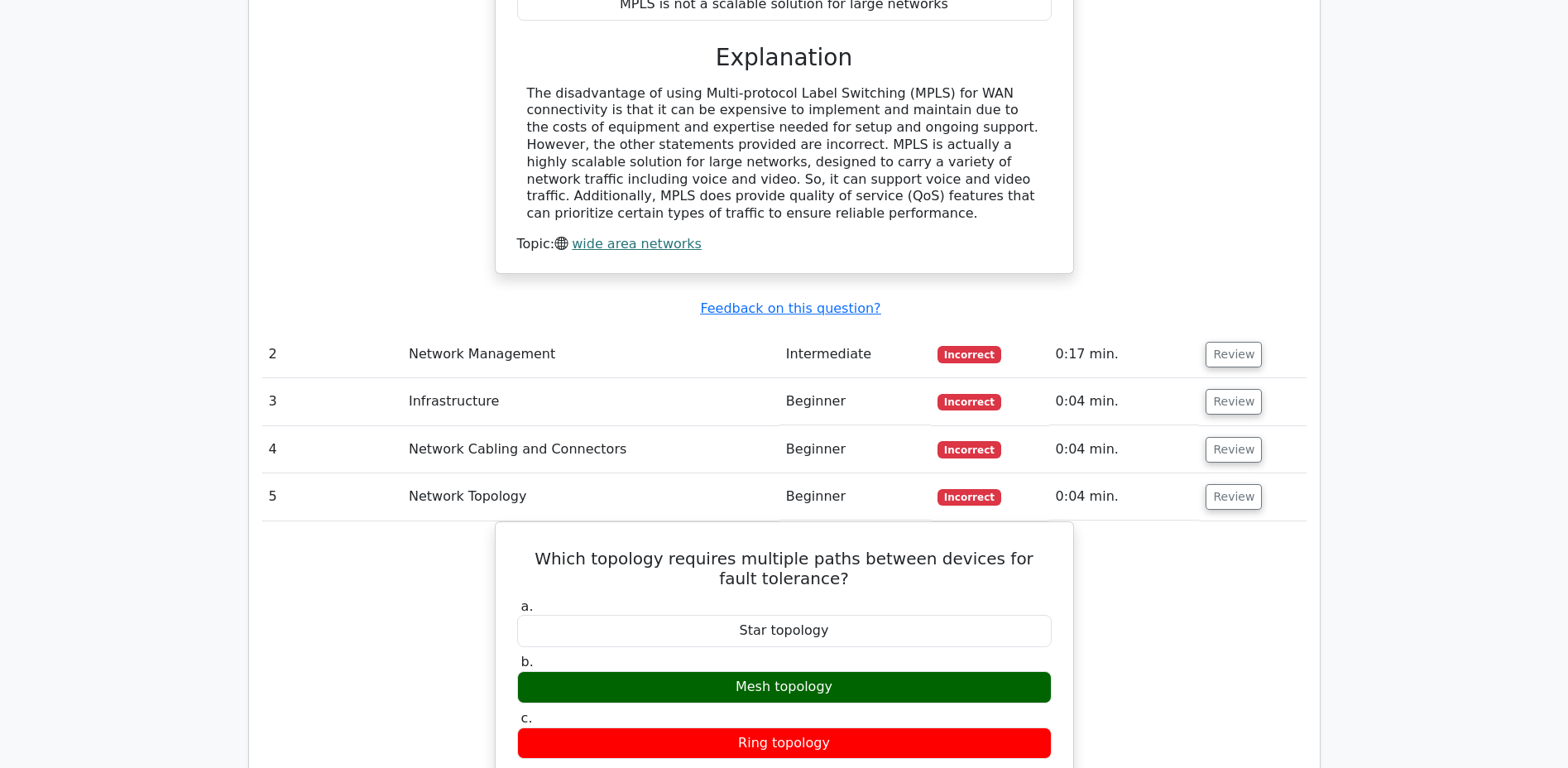
click at [1232, 484] on button "Review" at bounding box center [1233, 497] width 56 height 26
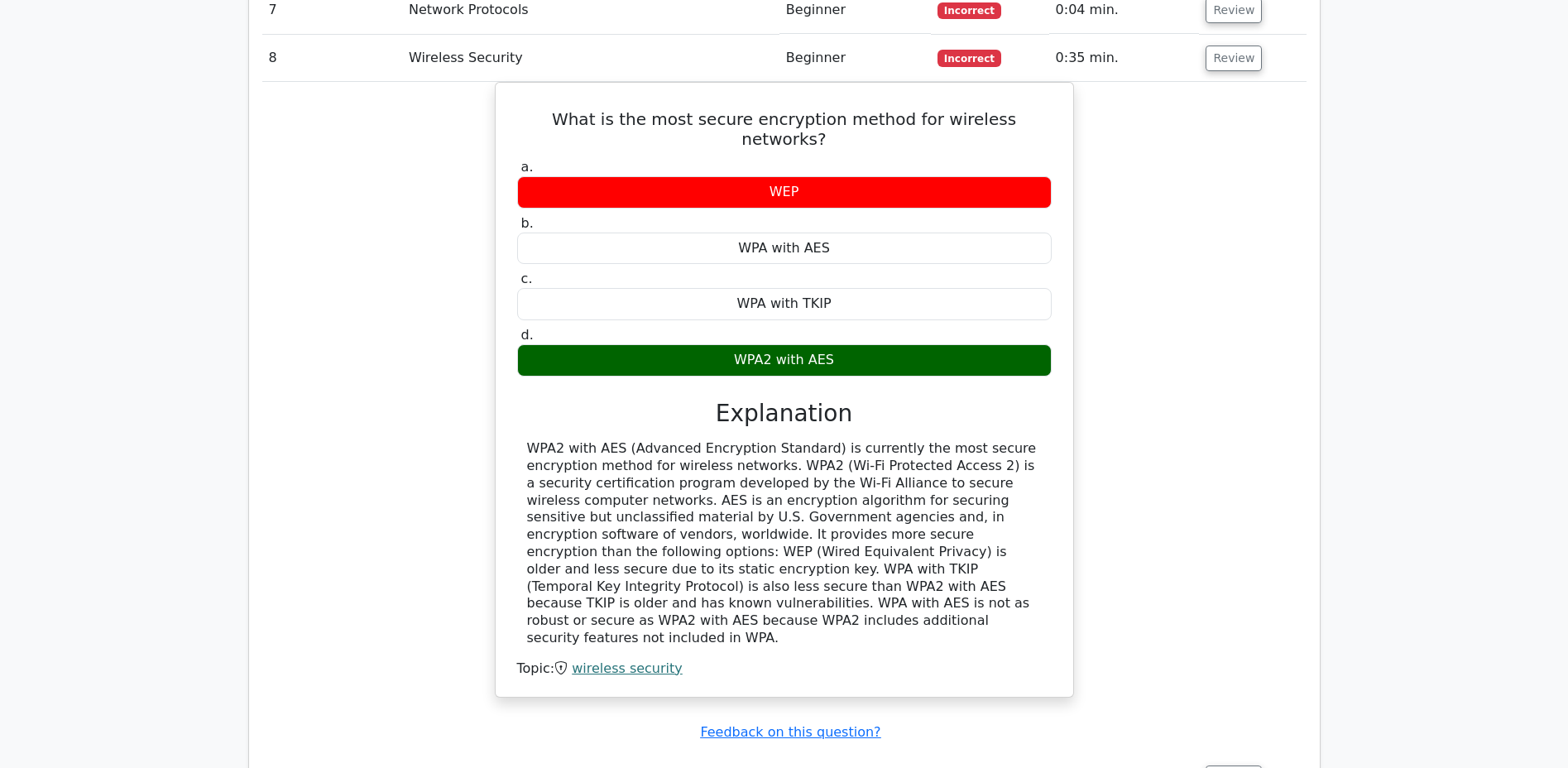
scroll to position [2256, 0]
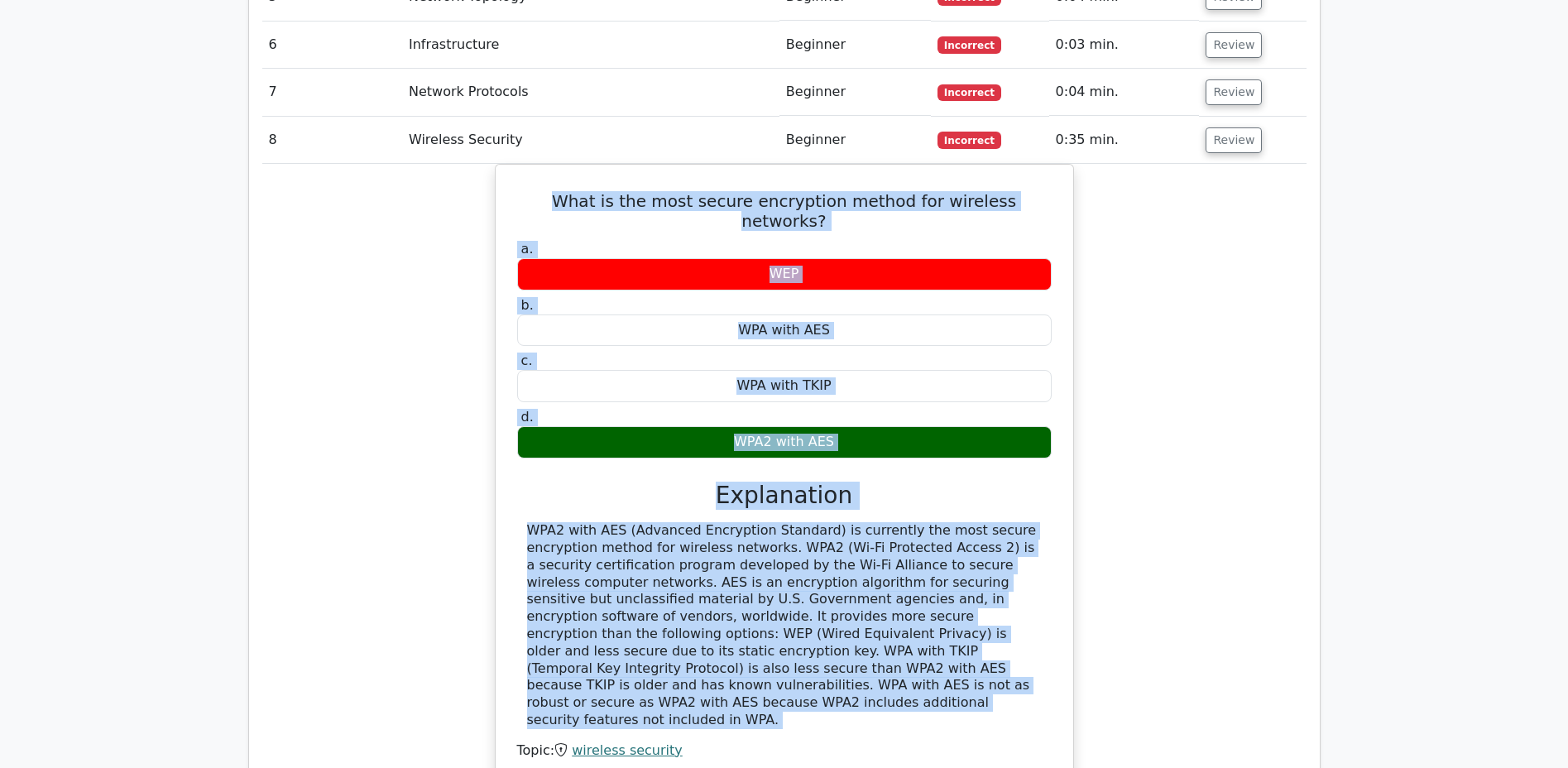
drag, startPoint x: 531, startPoint y: 122, endPoint x: 930, endPoint y: 612, distance: 631.9
click at [931, 615] on div "What is the most secure encryption method for wireless networks? a. WEP b. WPA …" at bounding box center [784, 472] width 565 height 601
copy div "What is the most secure encryption method for wireless networks? a. WEP b. WPA …"
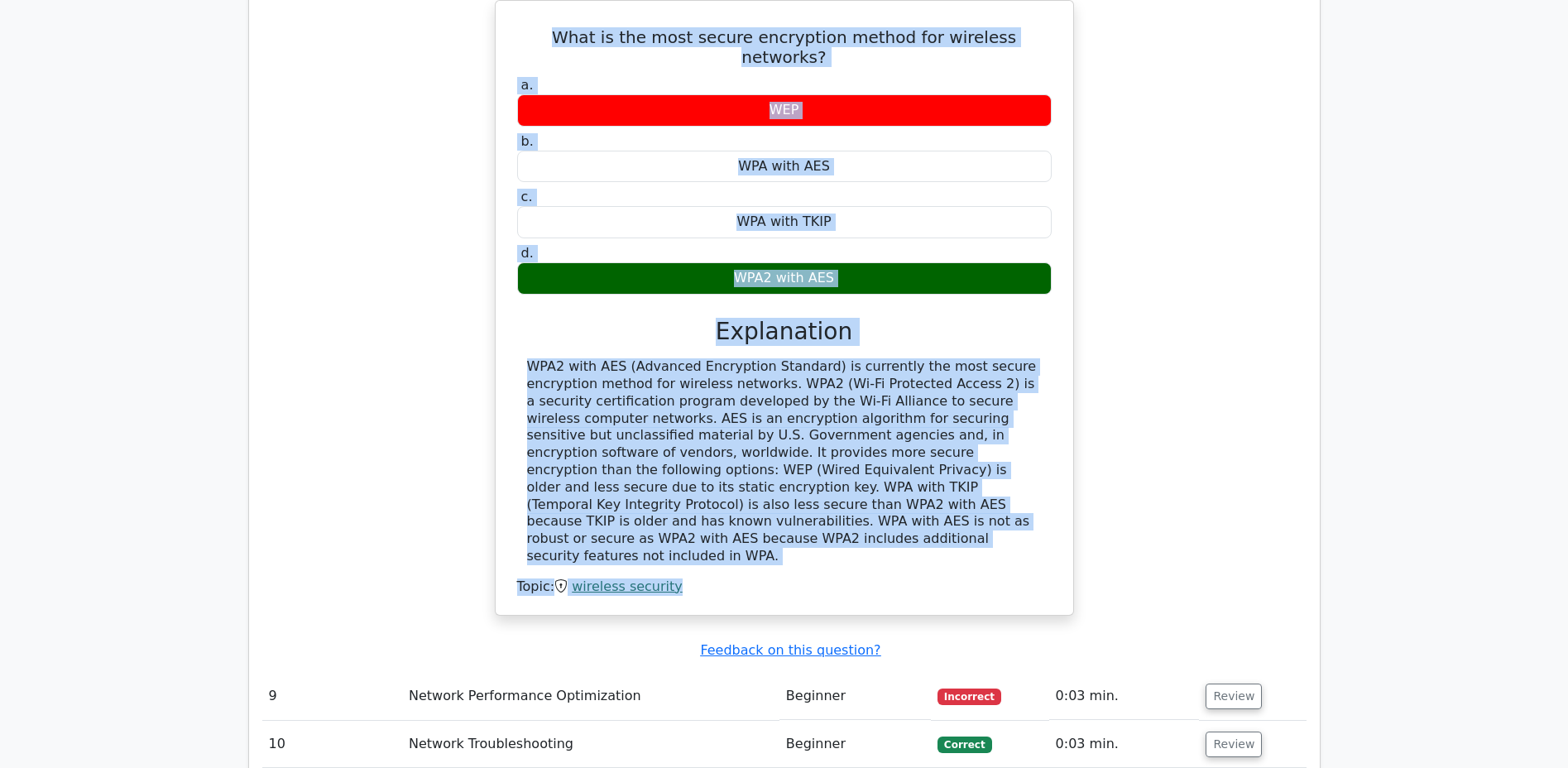
scroll to position [2421, 0]
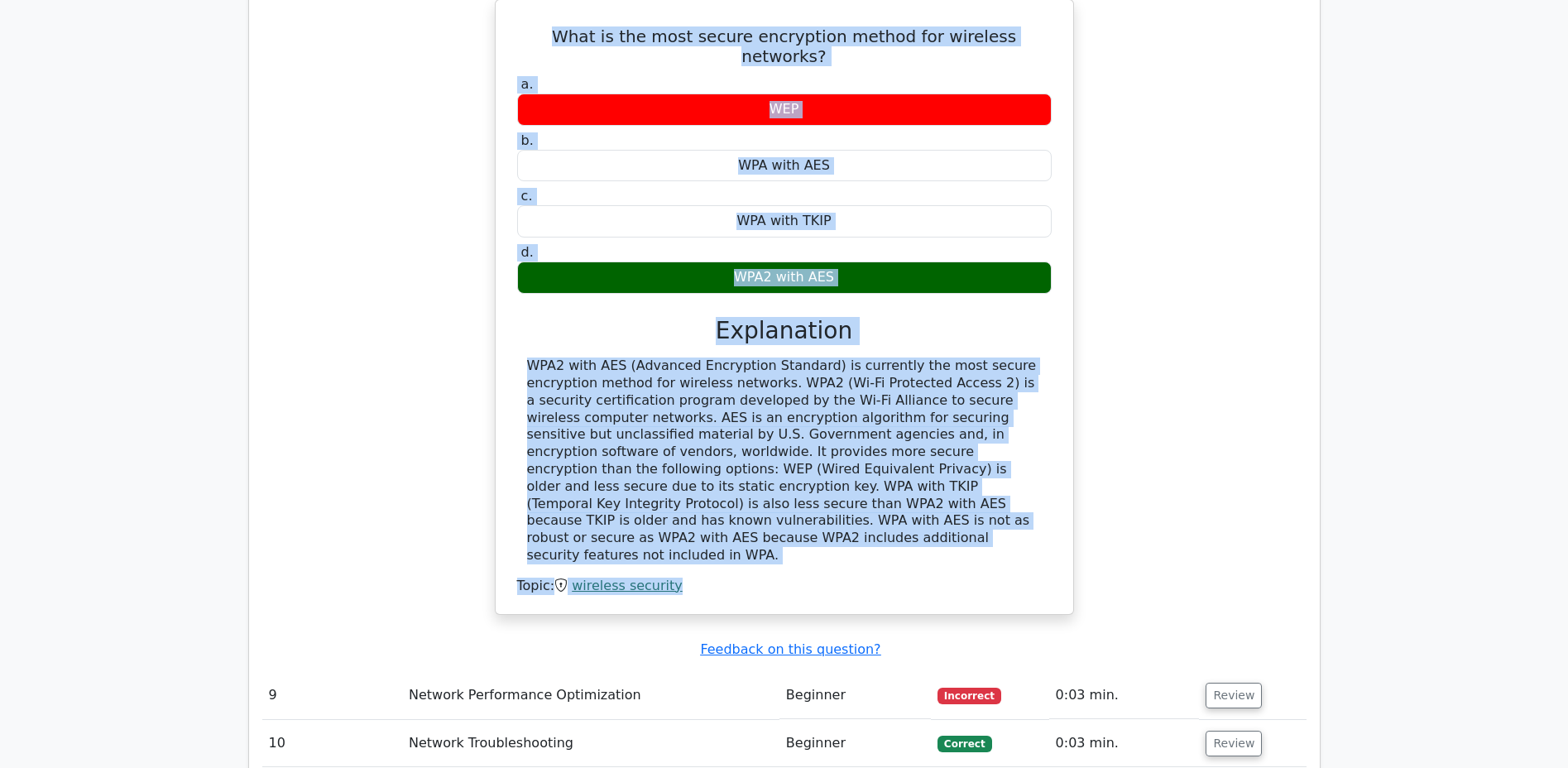
click at [1220, 730] on button "Review" at bounding box center [1233, 743] width 56 height 26
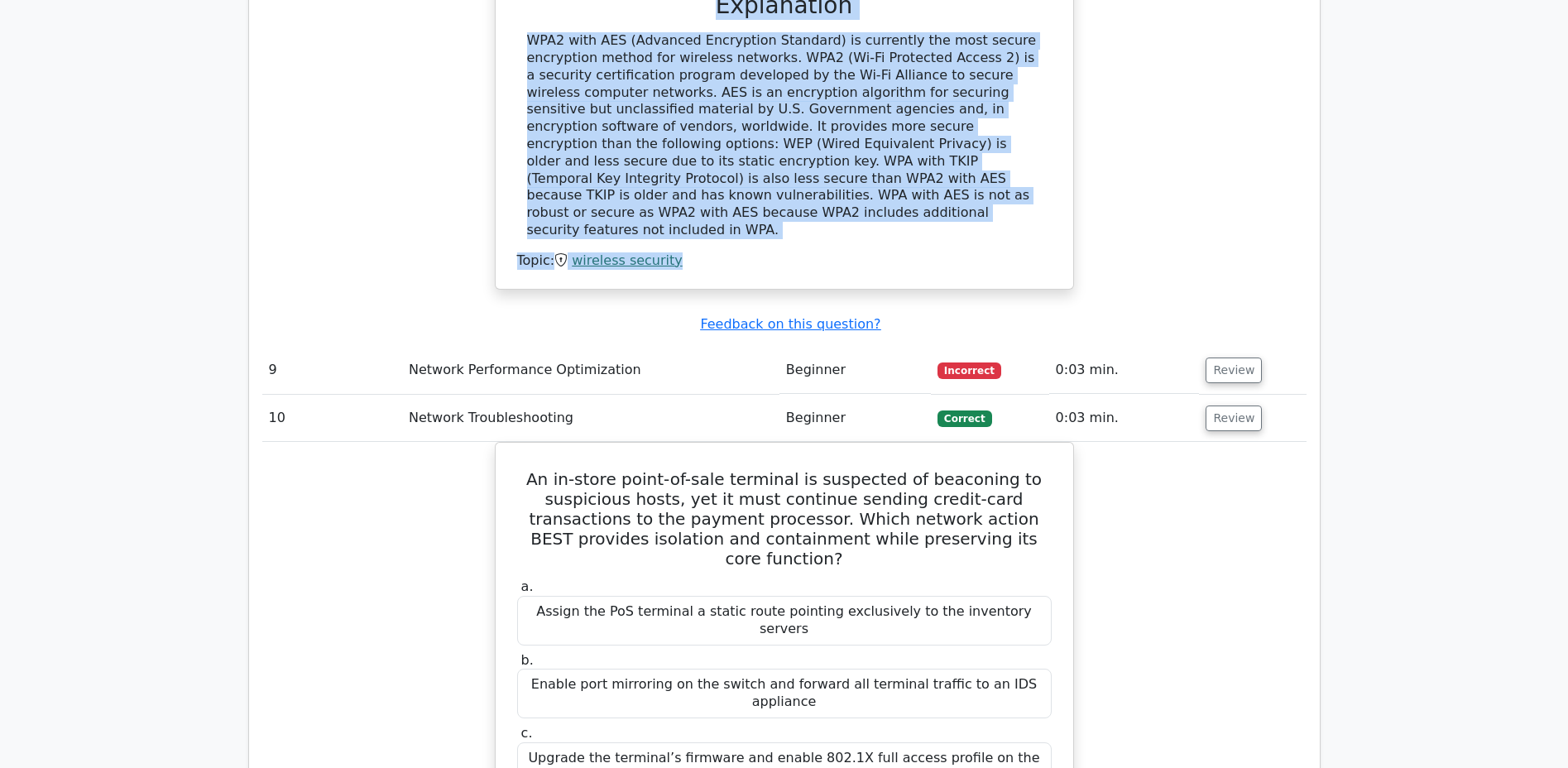
scroll to position [2745, 0]
click at [1226, 359] on button "Review" at bounding box center [1233, 372] width 56 height 26
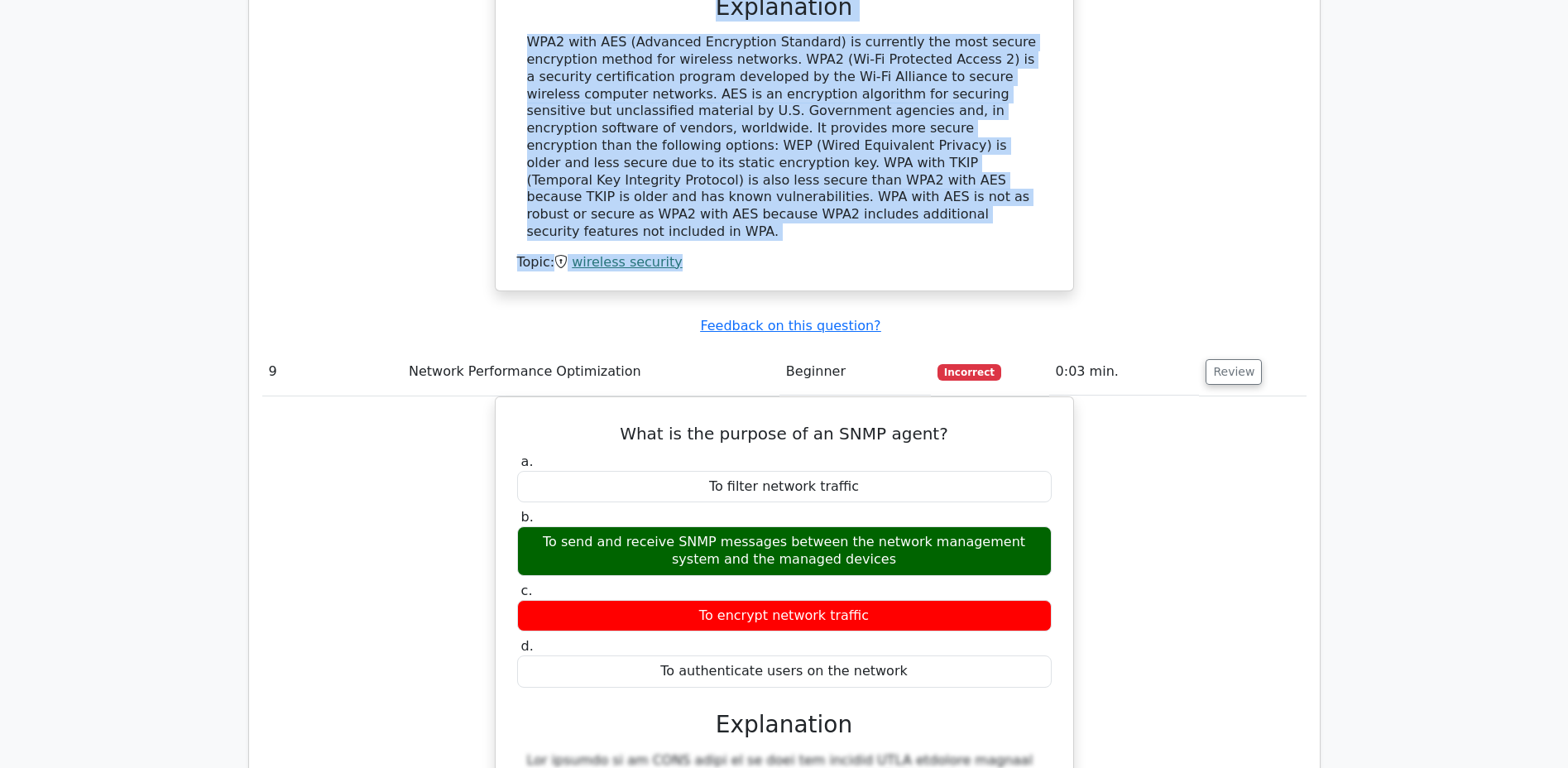
scroll to position [2737, 0]
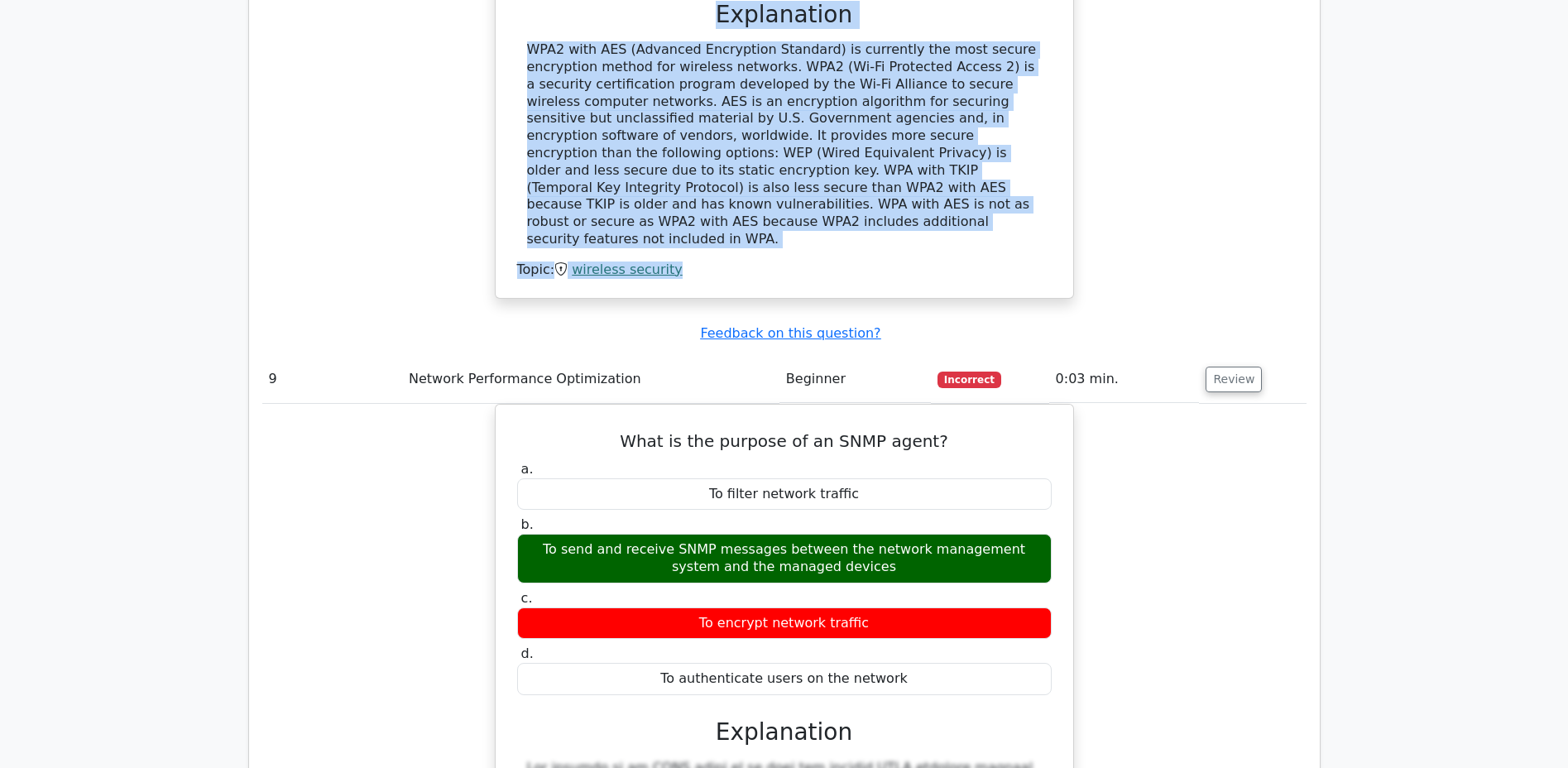
click at [1226, 366] on button "Review" at bounding box center [1233, 379] width 56 height 26
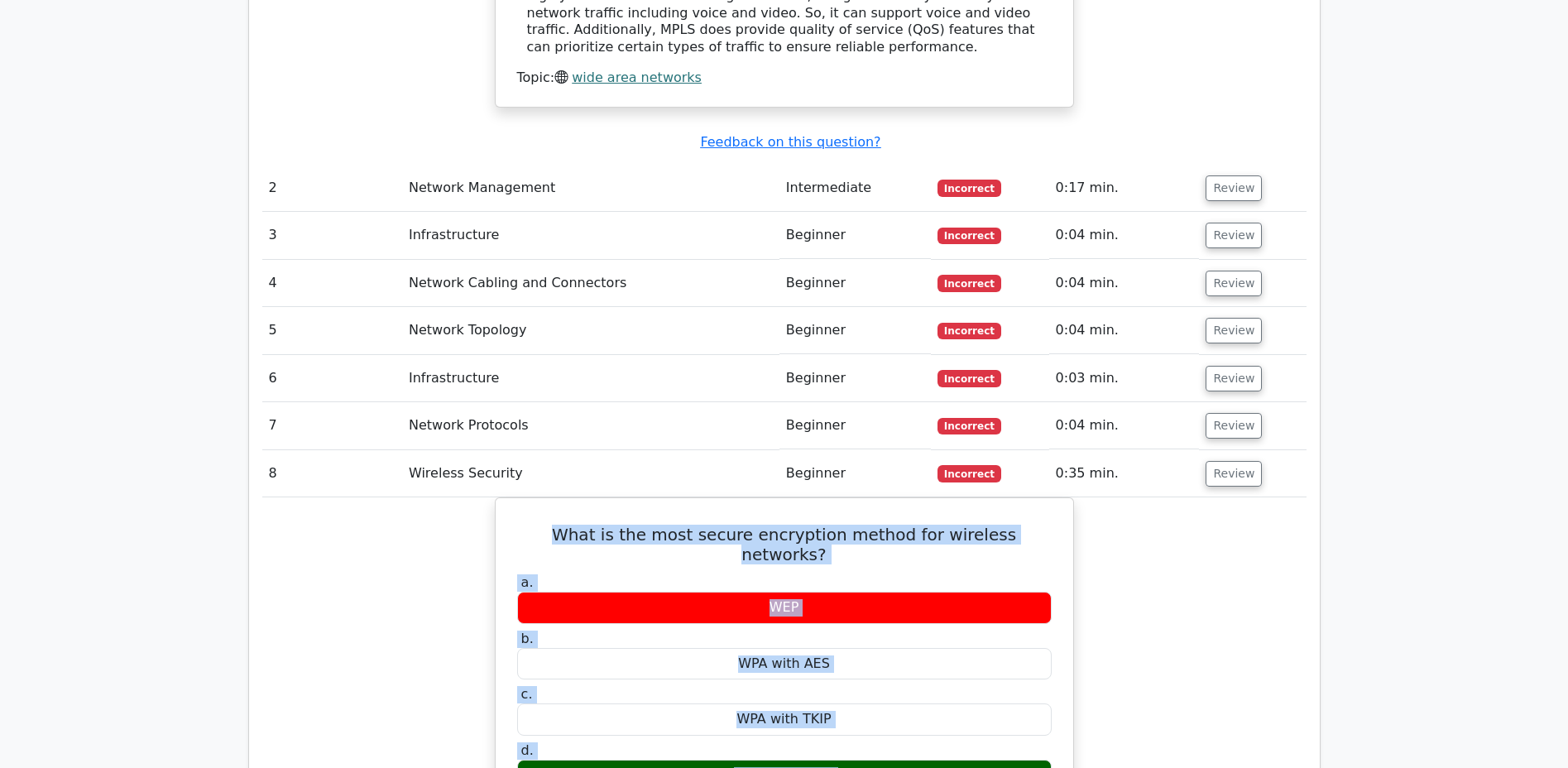
scroll to position [1921, 0]
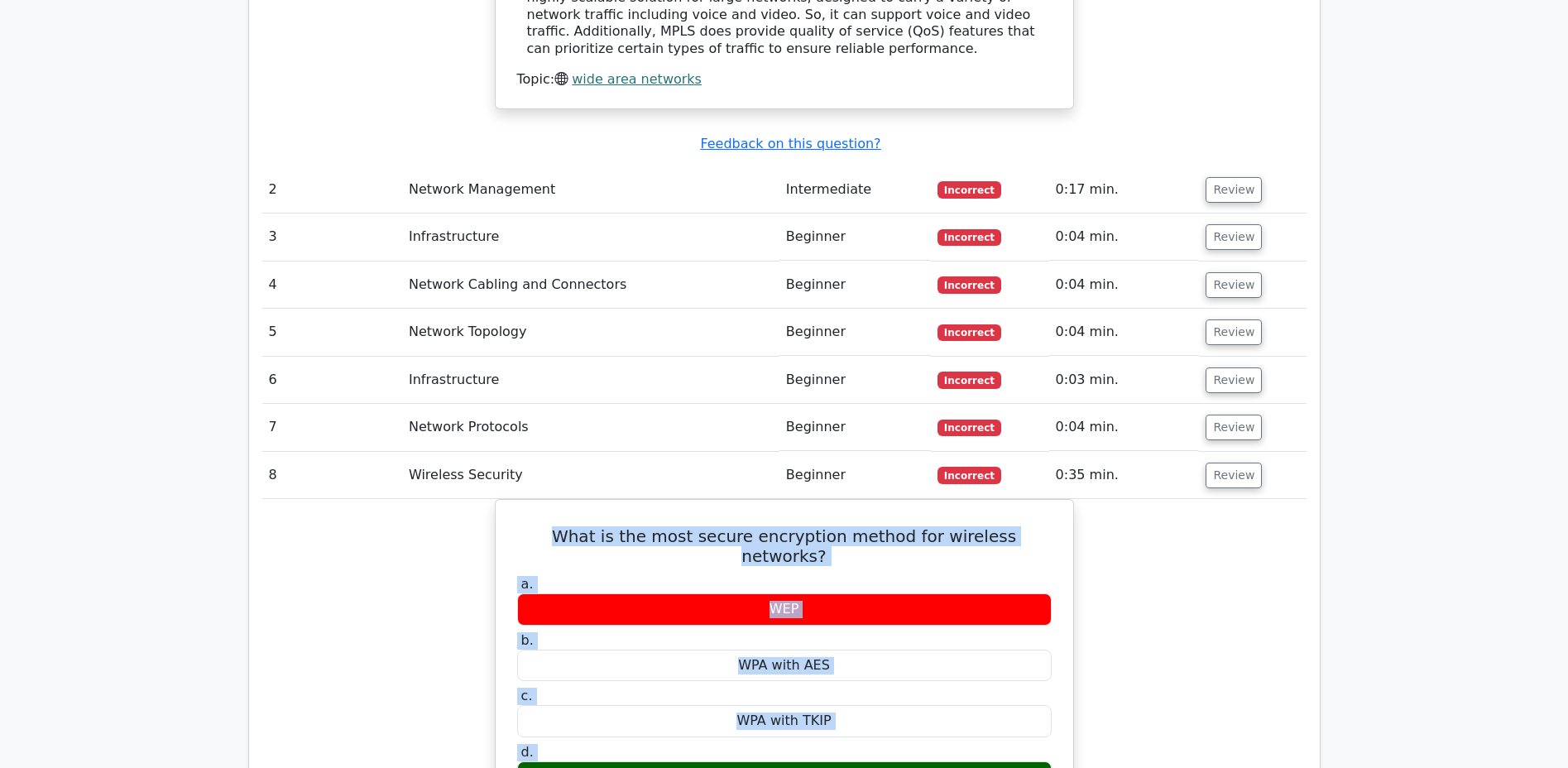
click at [1216, 177] on button "Review" at bounding box center [1233, 190] width 56 height 26
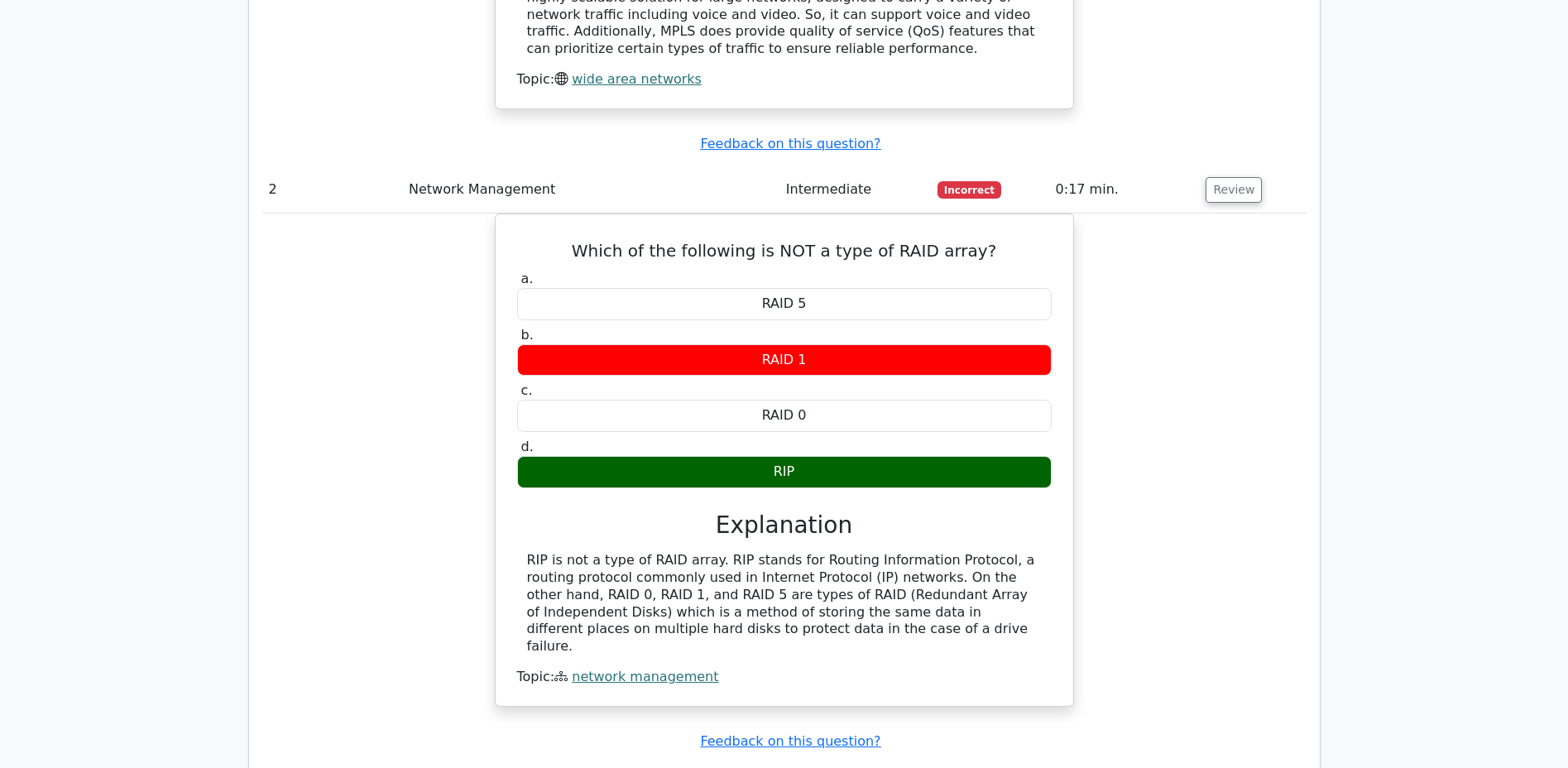
scroll to position [1918, 0]
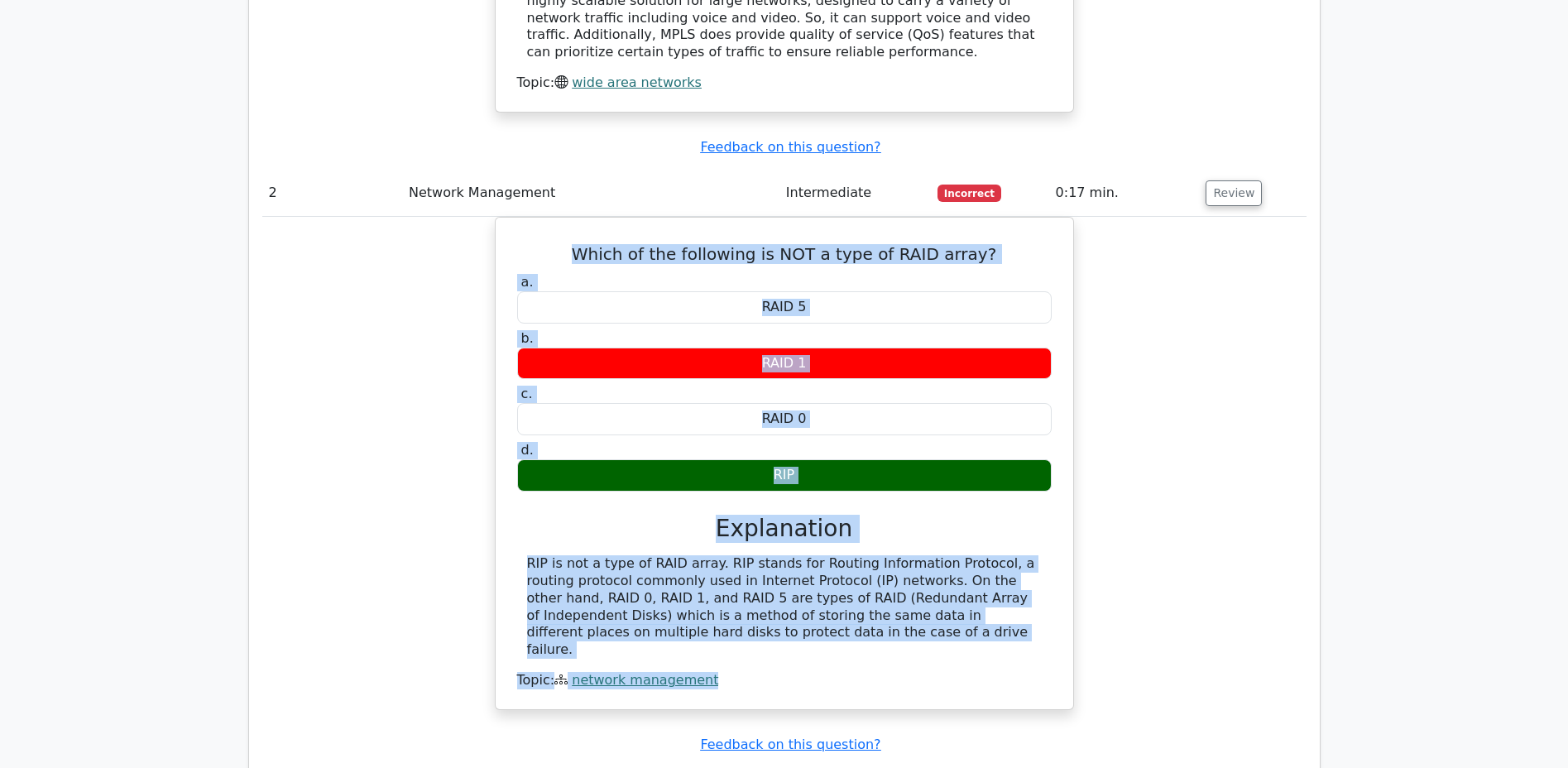
drag, startPoint x: 588, startPoint y: 167, endPoint x: 932, endPoint y: 583, distance: 539.8
click at [925, 569] on div "Which of the following is NOT a type of RAID array? a. RAID 5 b. RAID 1 c. d." at bounding box center [784, 464] width 565 height 478
copy div "Which of the following is NOT a type of RAID array? a. RAID 5 b. RAID 1 c. RAID…"
click at [1226, 180] on button "Review" at bounding box center [1233, 193] width 56 height 26
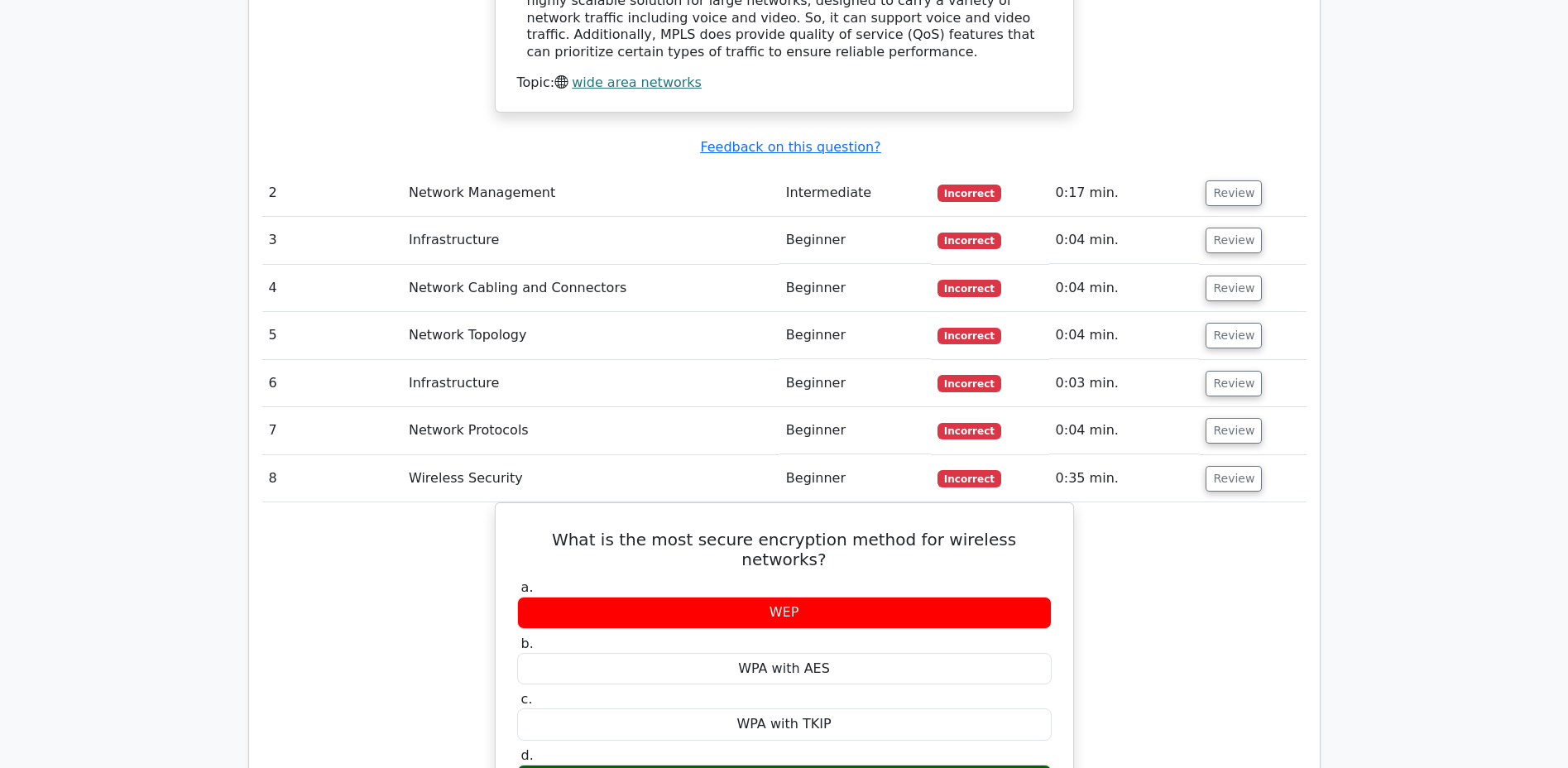
scroll to position [1921, 0]
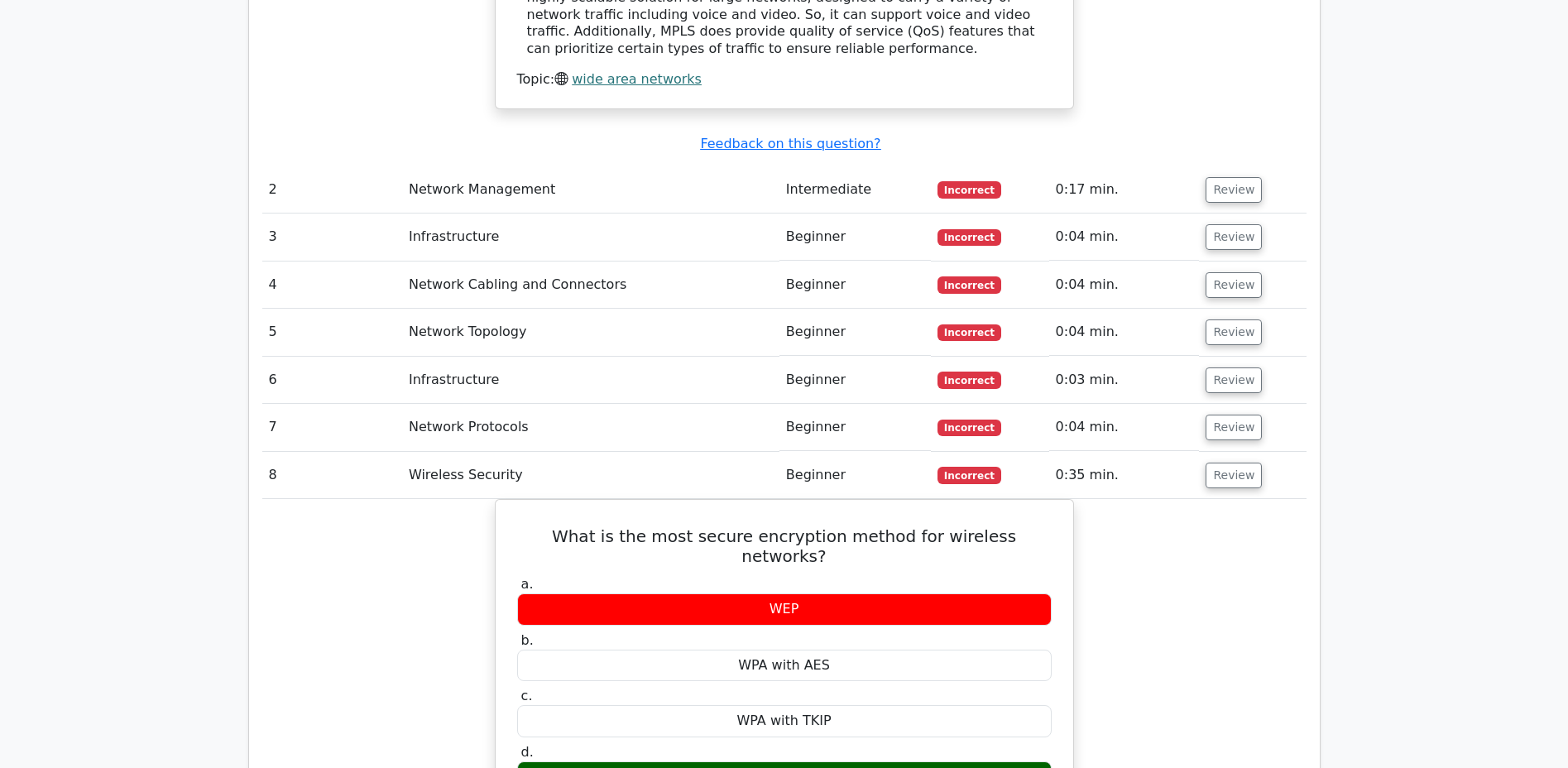
click at [1225, 225] on button "Review" at bounding box center [1233, 237] width 56 height 26
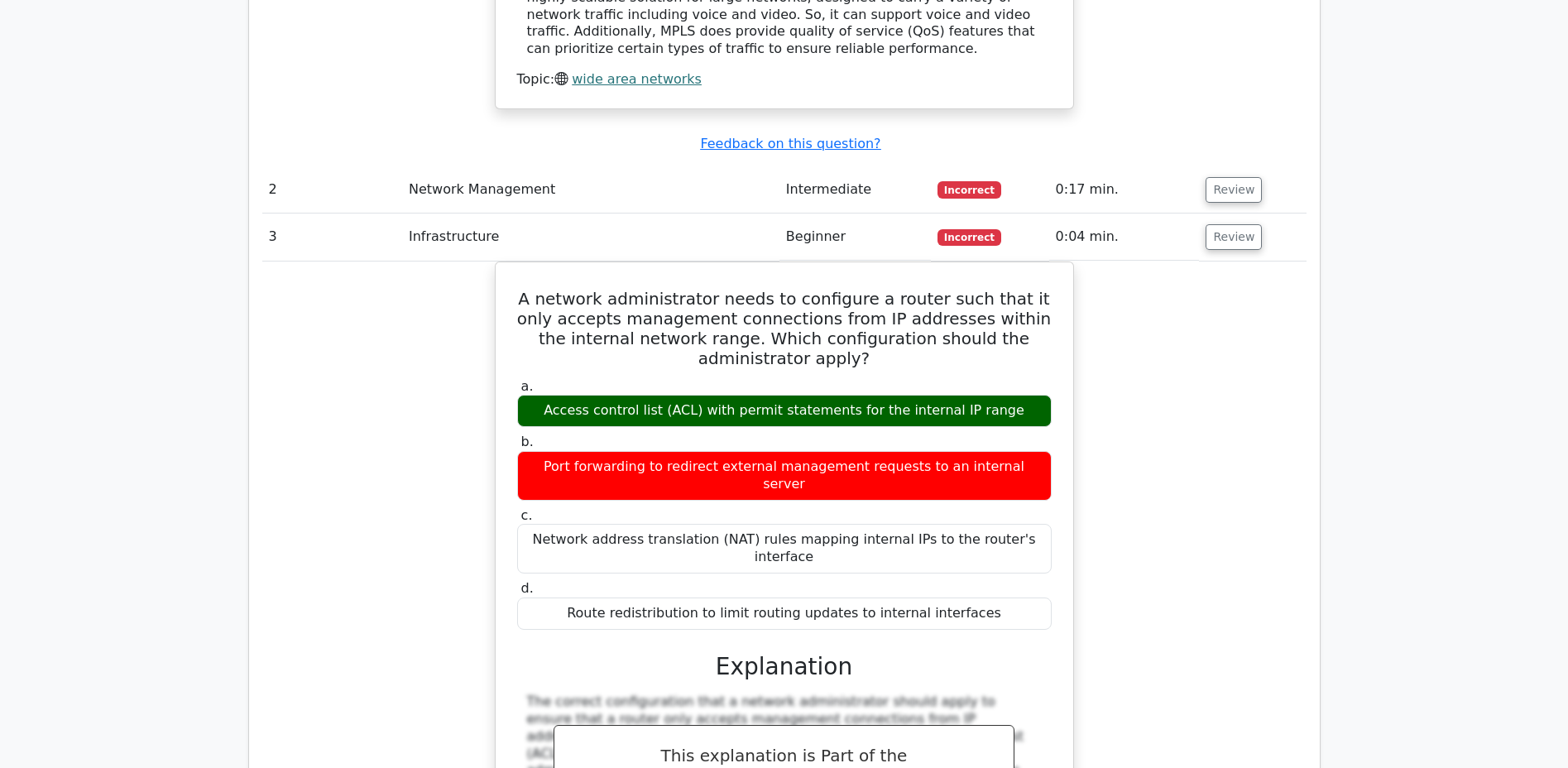
scroll to position [1915, 0]
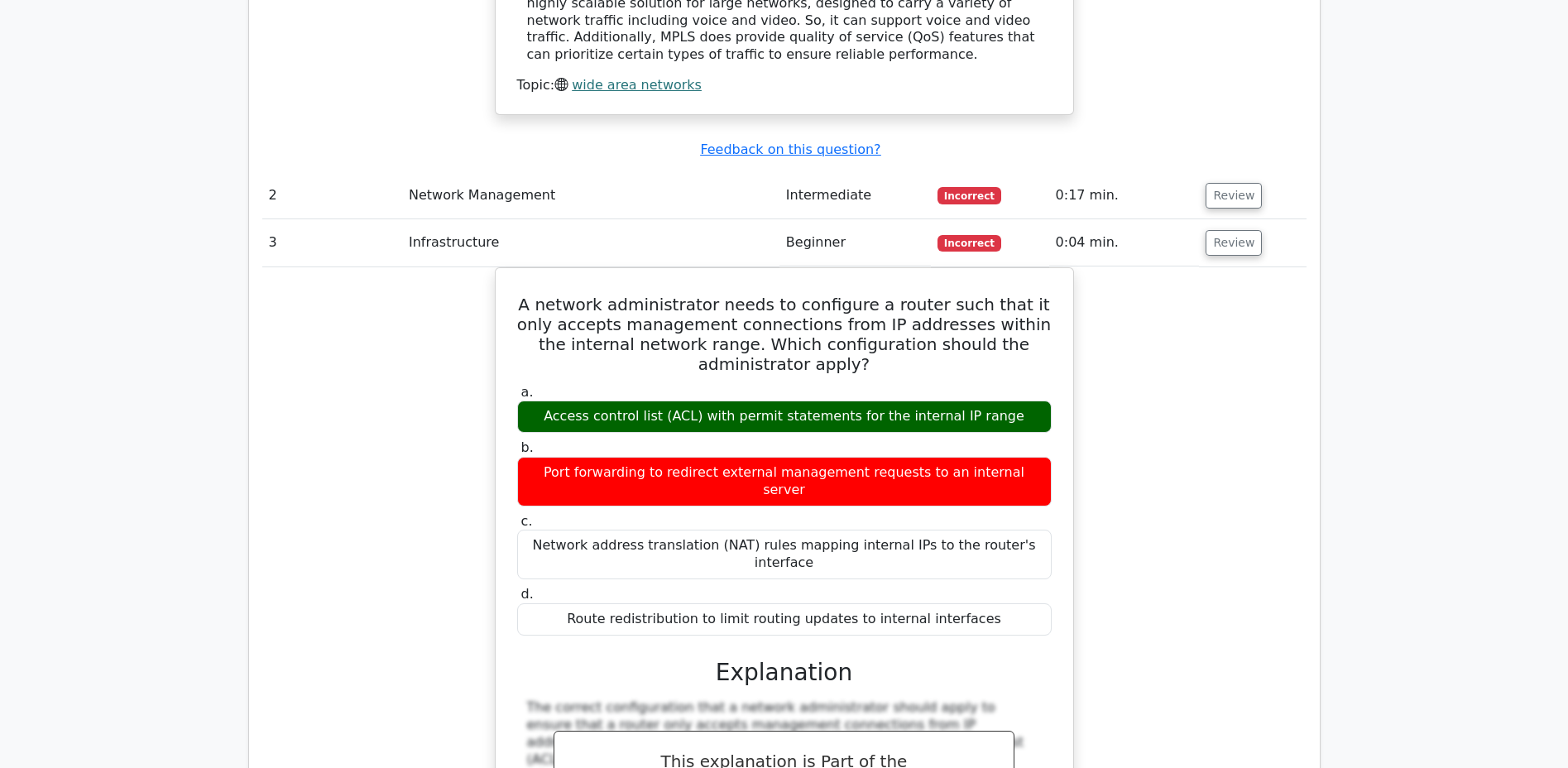
click at [1225, 230] on button "Review" at bounding box center [1233, 243] width 56 height 26
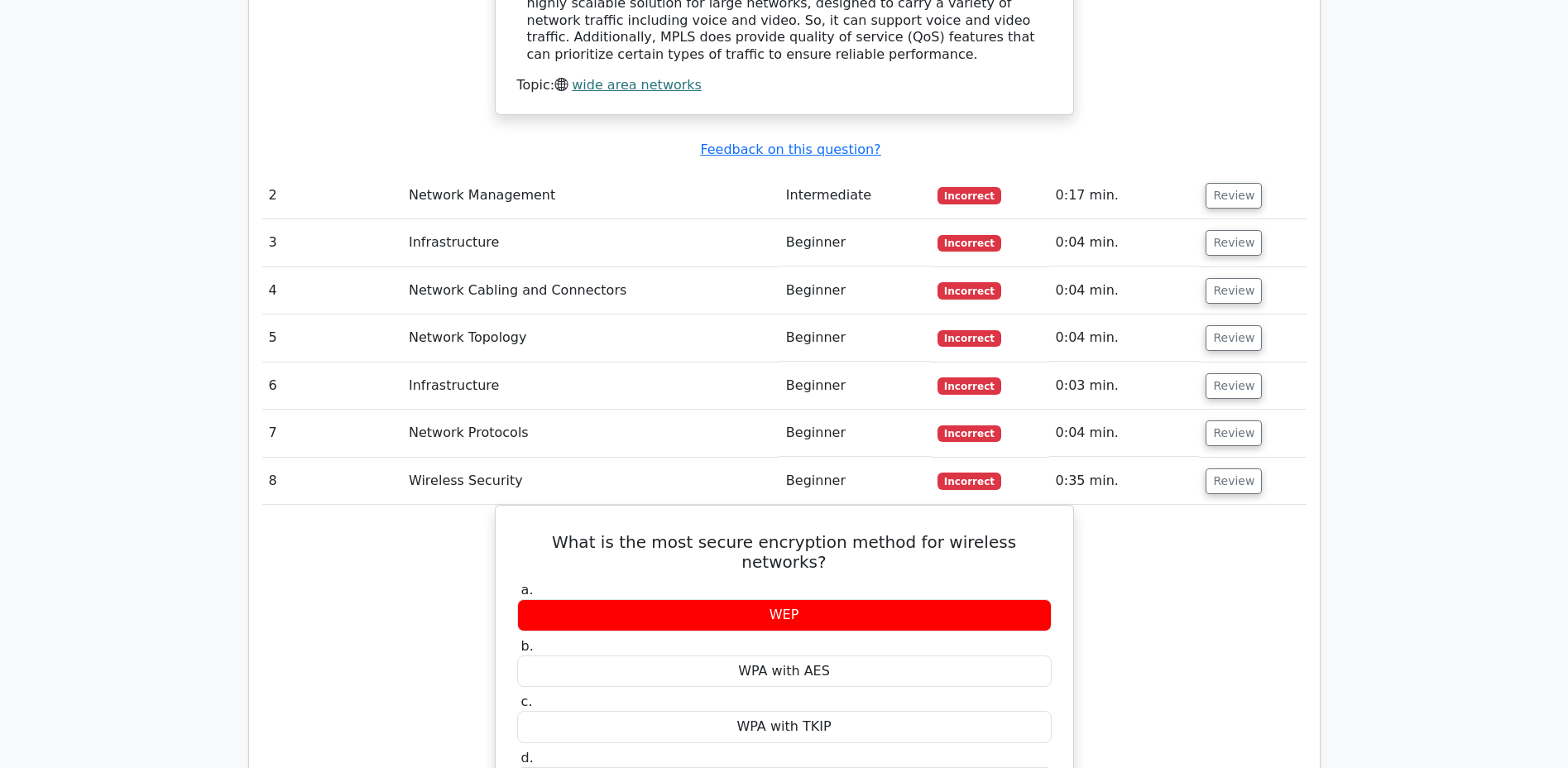
scroll to position [1921, 0]
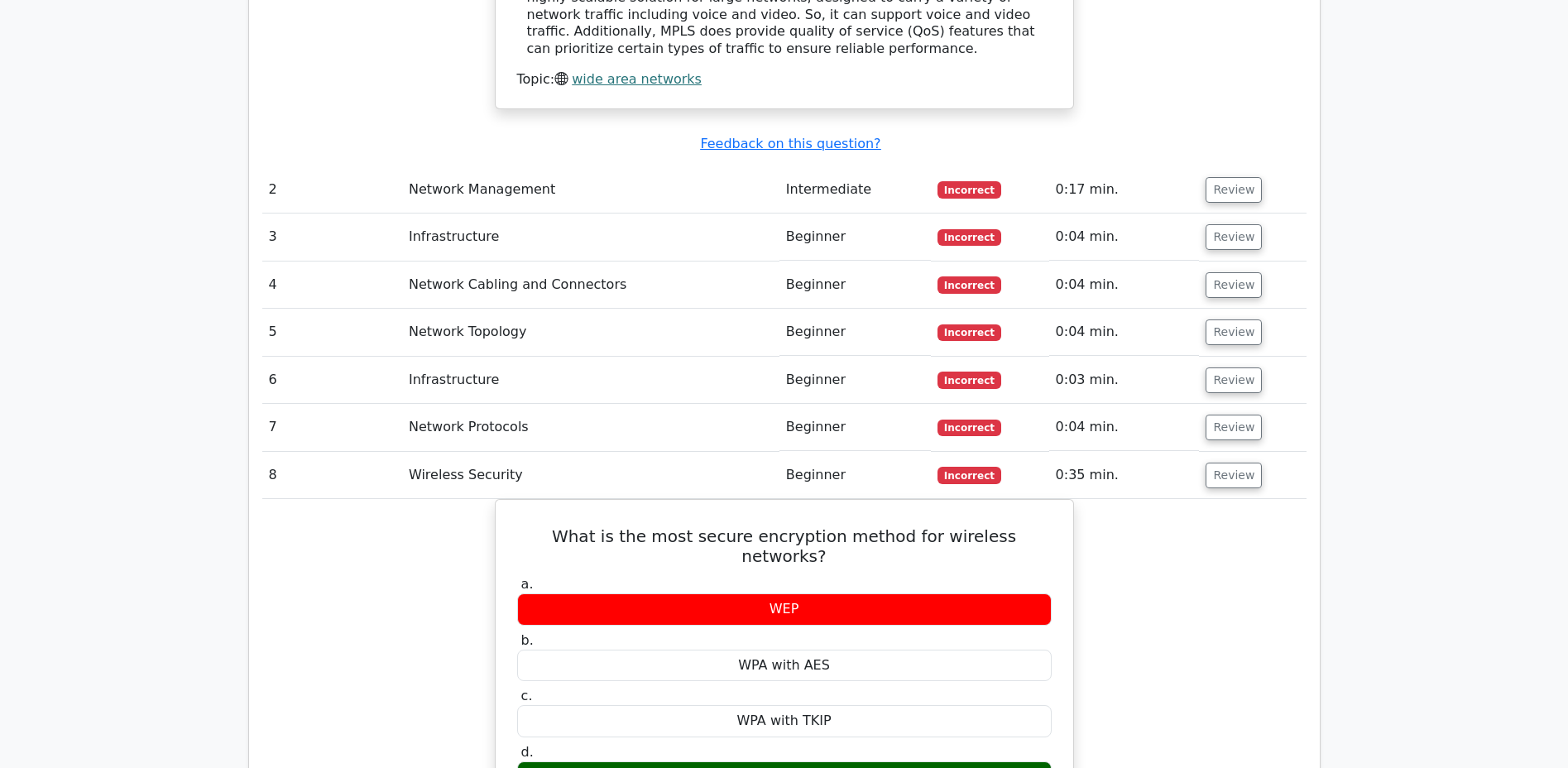
click at [1225, 273] on button "Review" at bounding box center [1233, 285] width 56 height 26
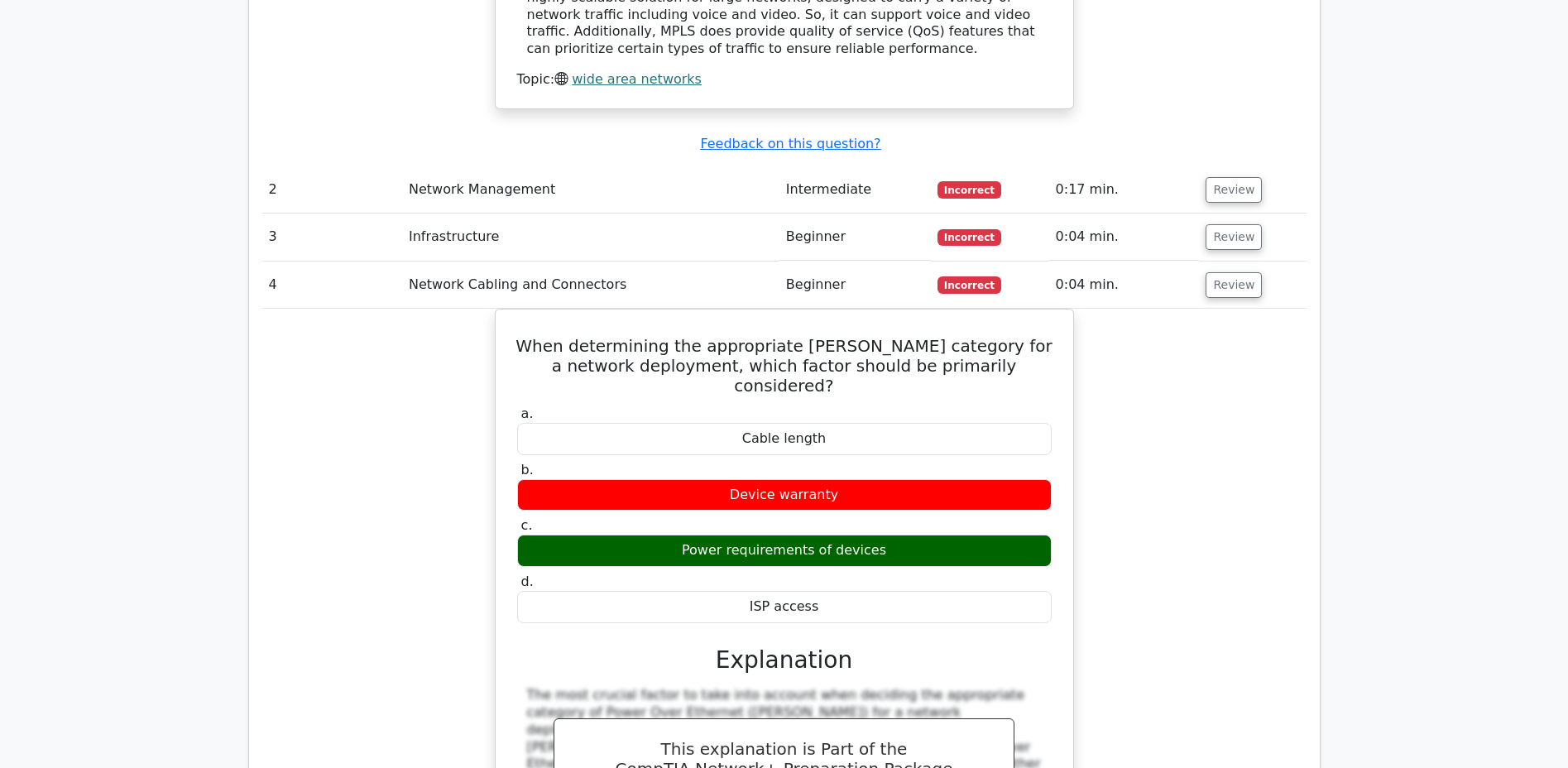
scroll to position [1916, 0]
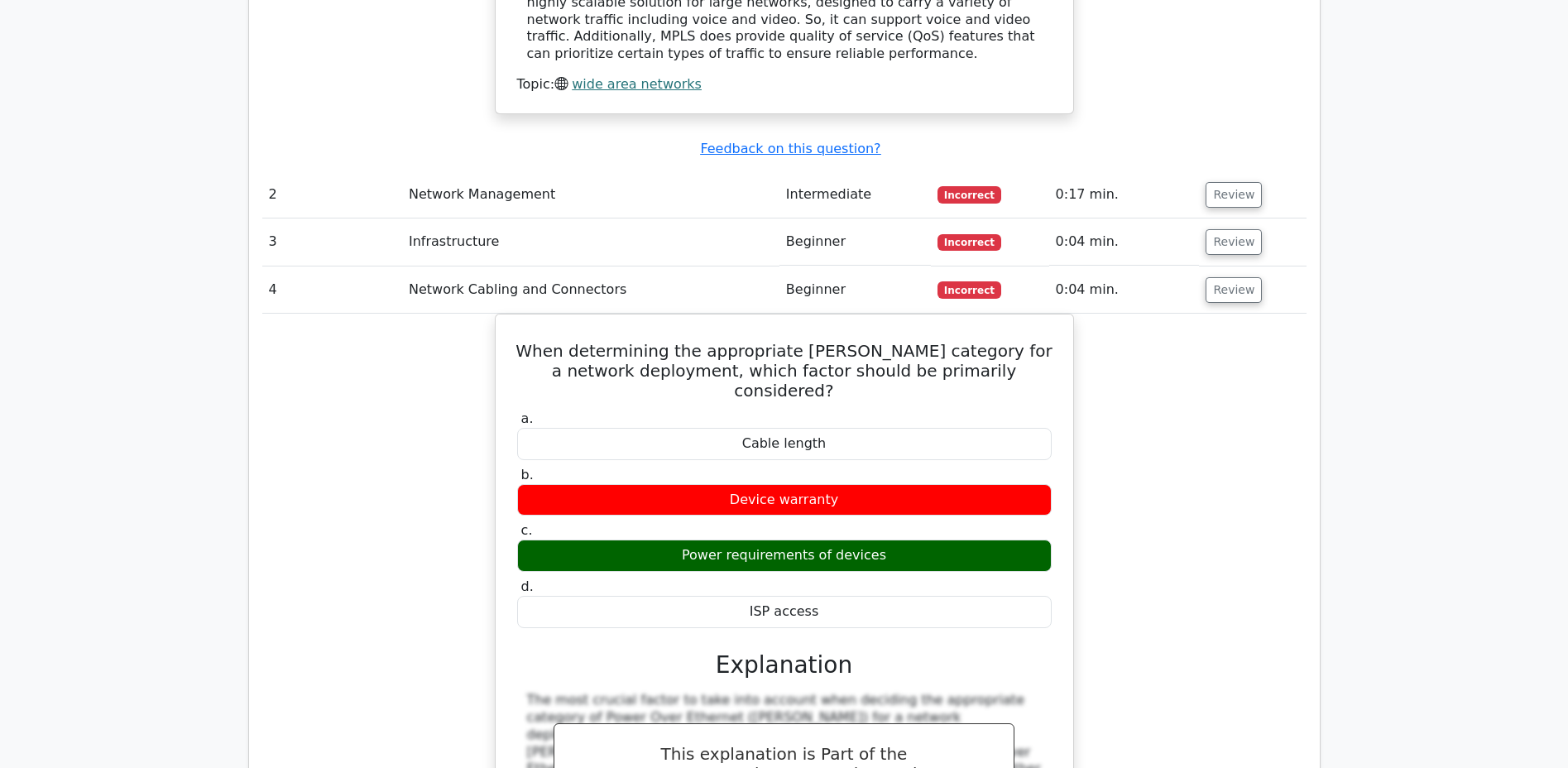
click at [1225, 277] on button "Review" at bounding box center [1233, 290] width 56 height 26
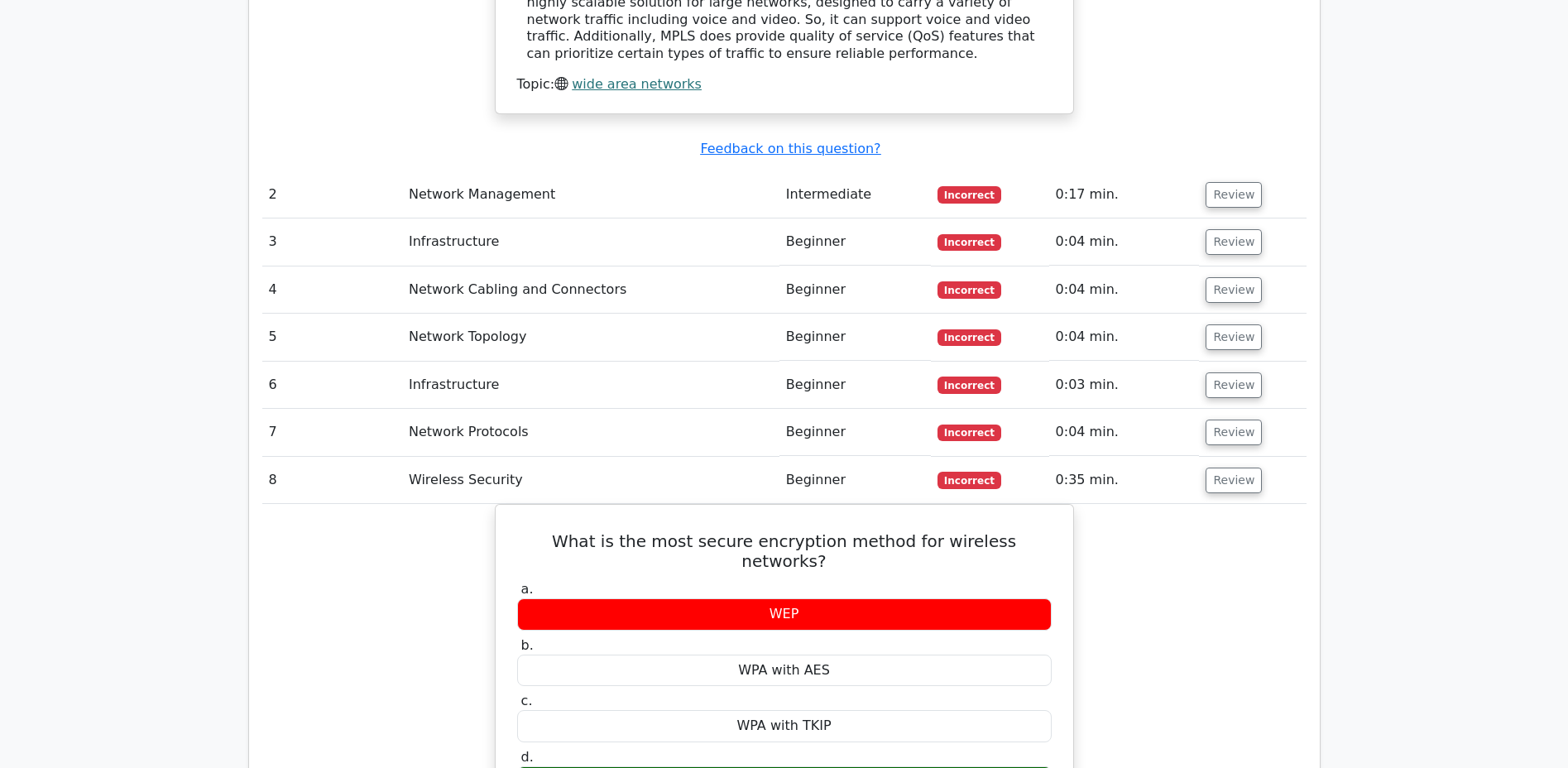
scroll to position [1921, 0]
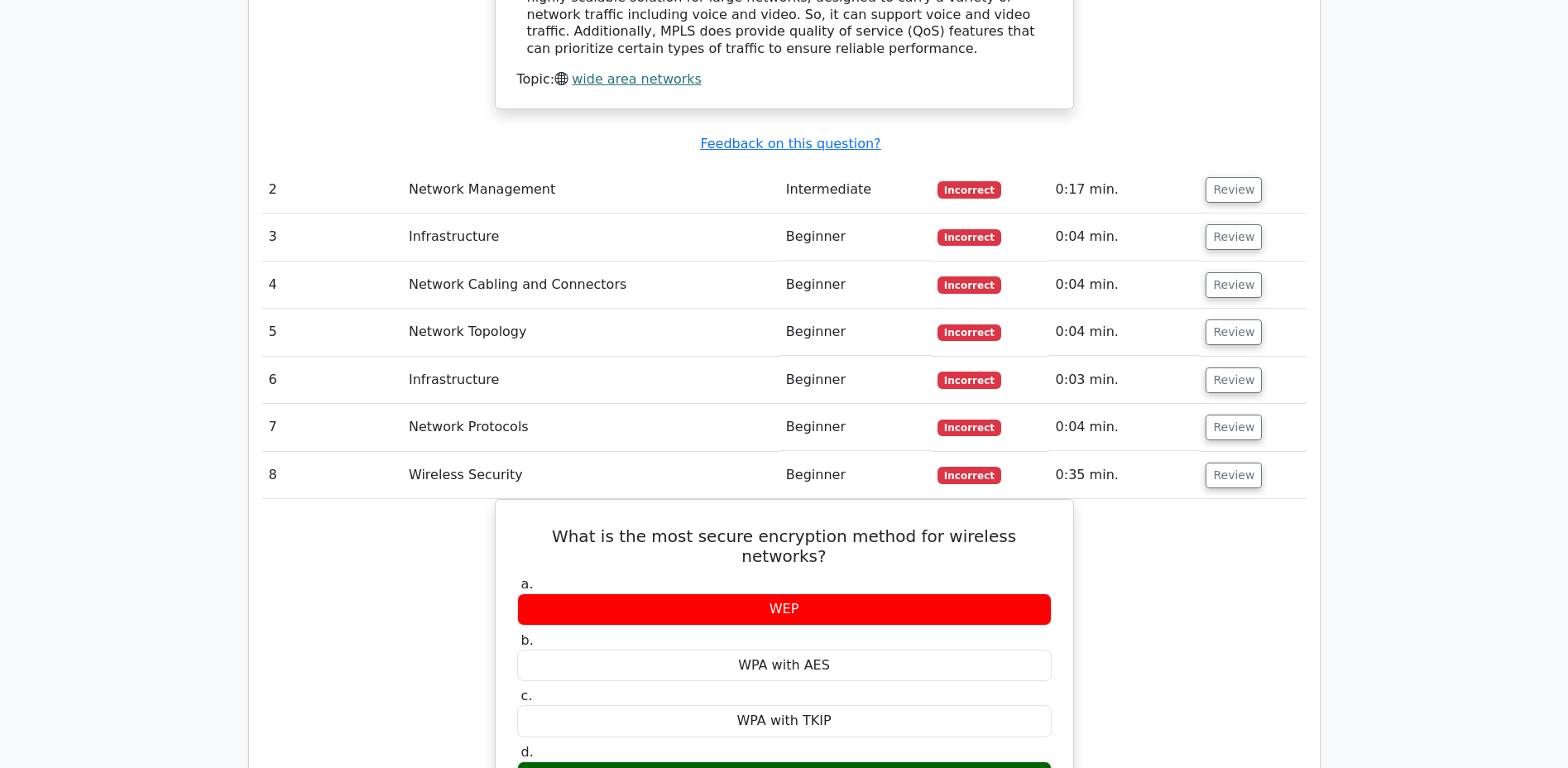
click at [1225, 320] on button "Review" at bounding box center [1233, 332] width 56 height 26
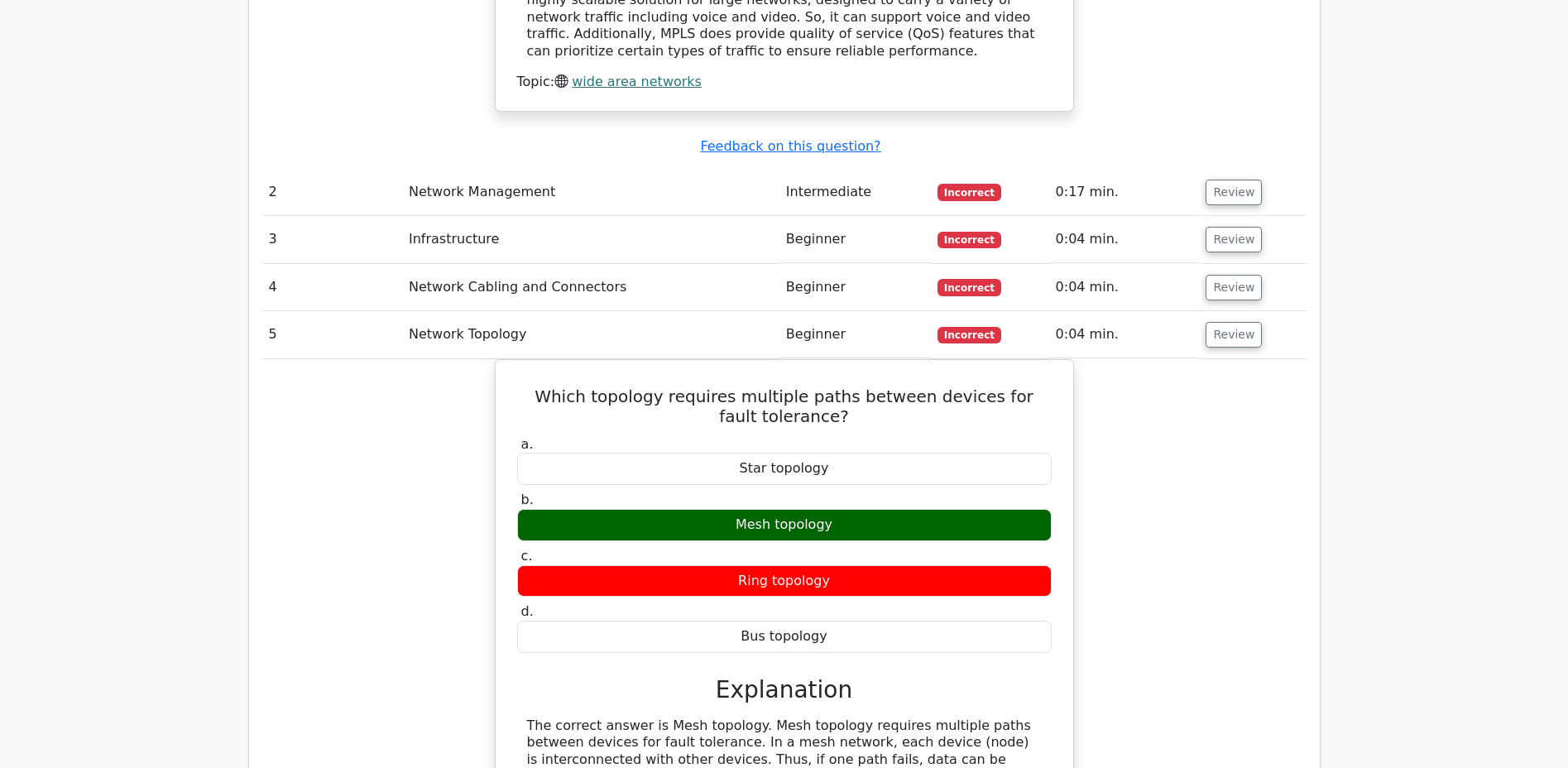
scroll to position [1918, 0]
click at [1218, 276] on button "Review" at bounding box center [1233, 289] width 56 height 26
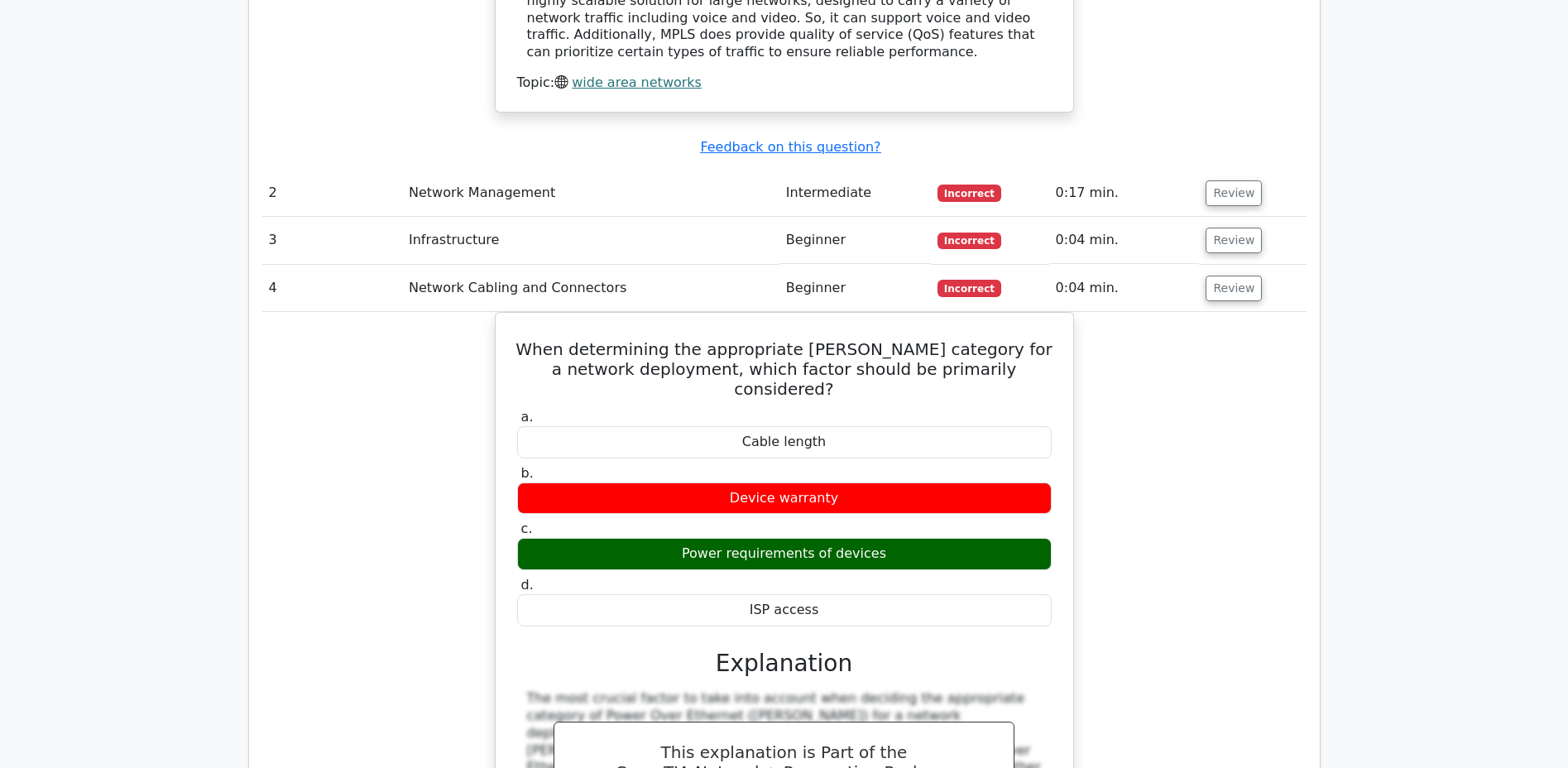
scroll to position [1914, 0]
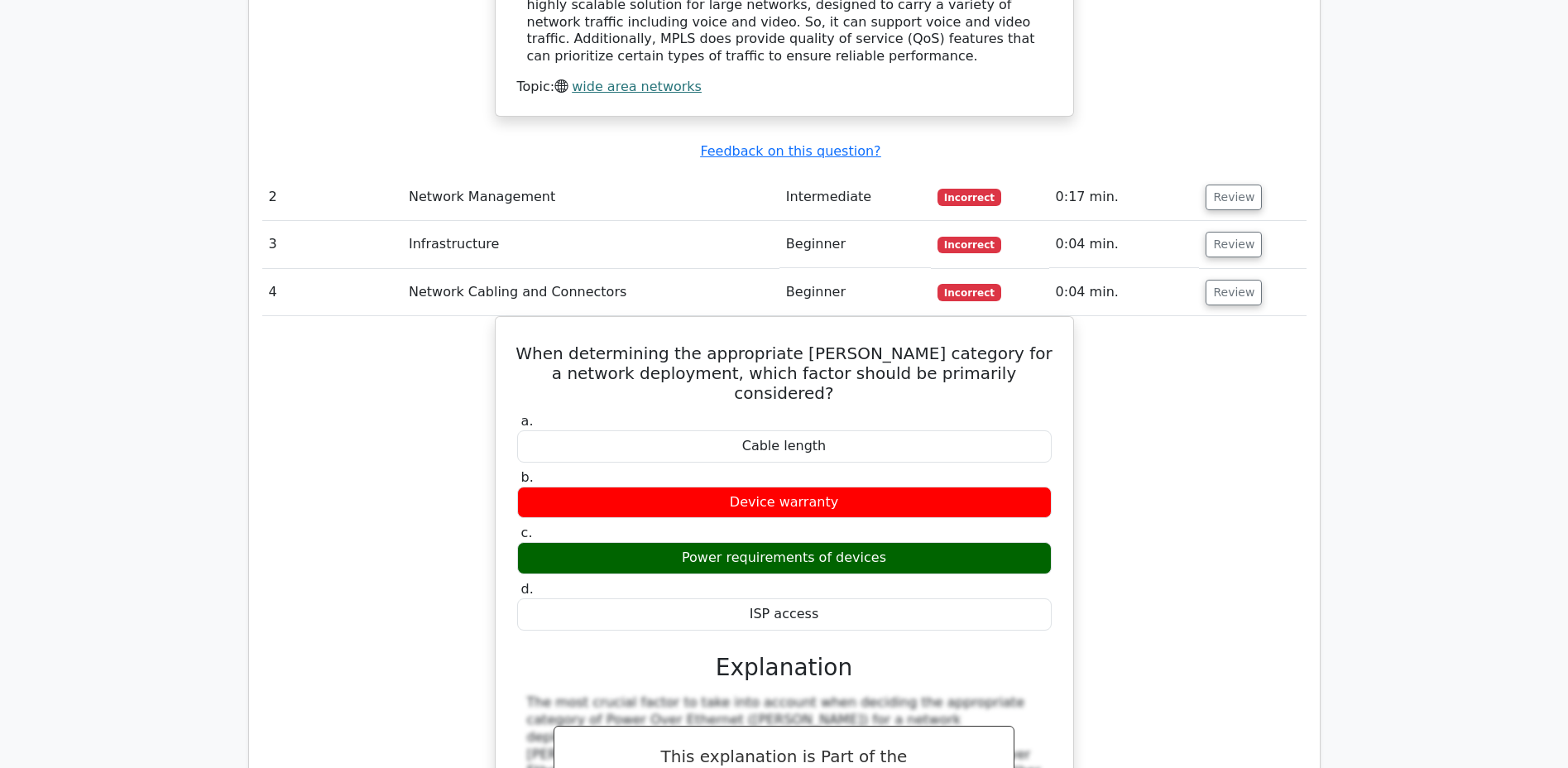
click at [1218, 279] on button "Review" at bounding box center [1233, 292] width 56 height 26
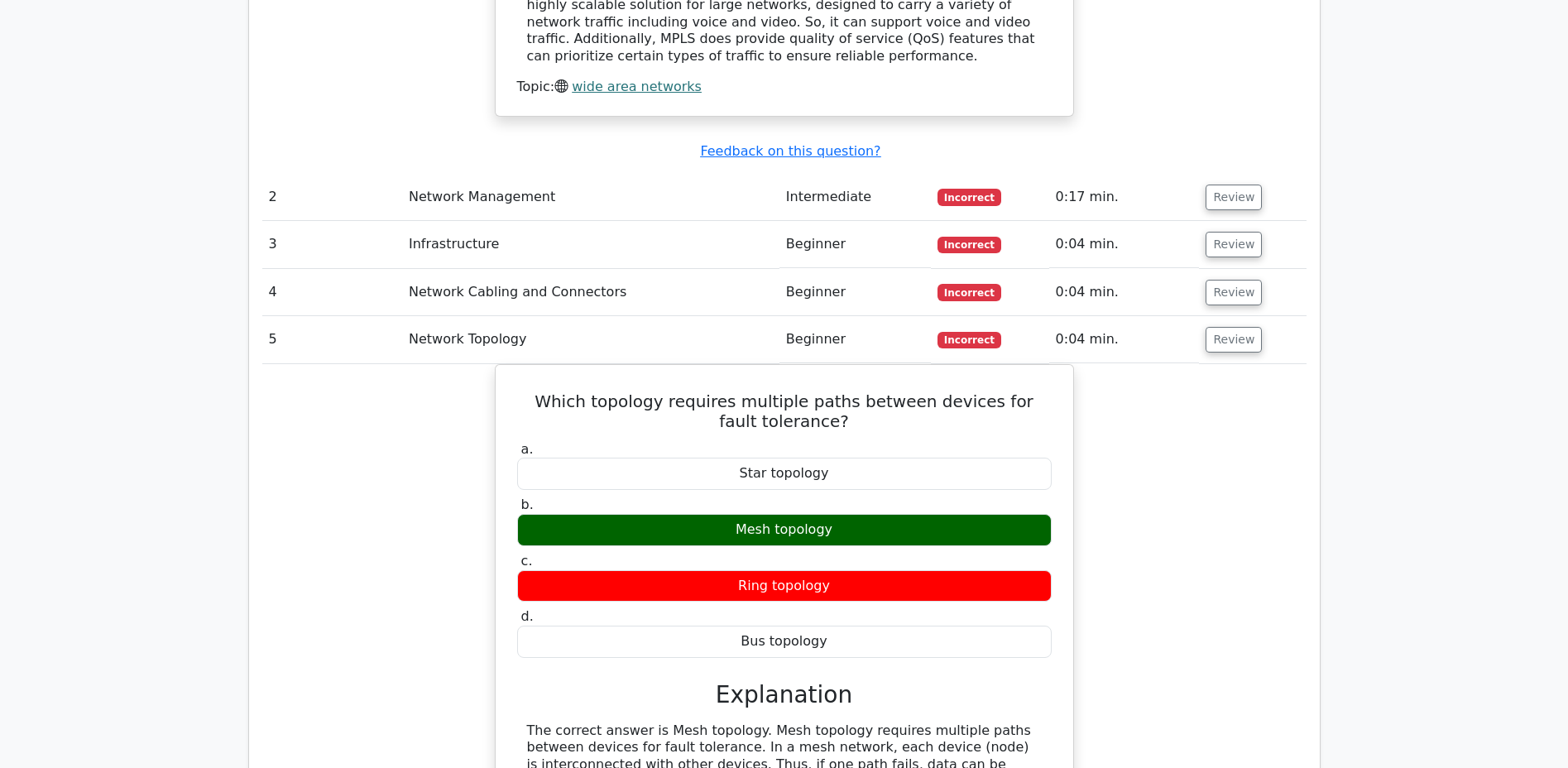
scroll to position [1918, 0]
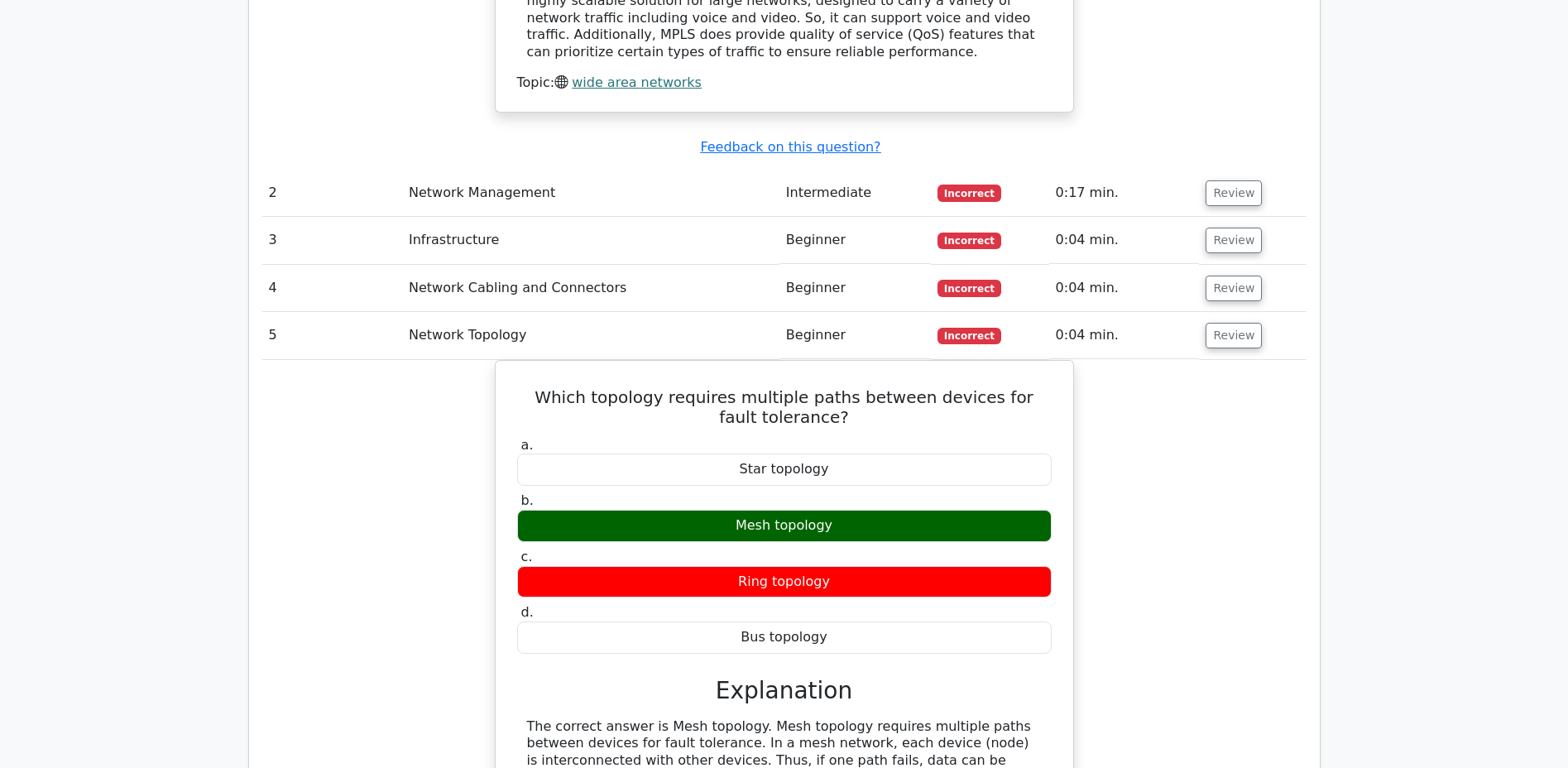
click at [1220, 323] on button "Review" at bounding box center [1233, 336] width 56 height 26
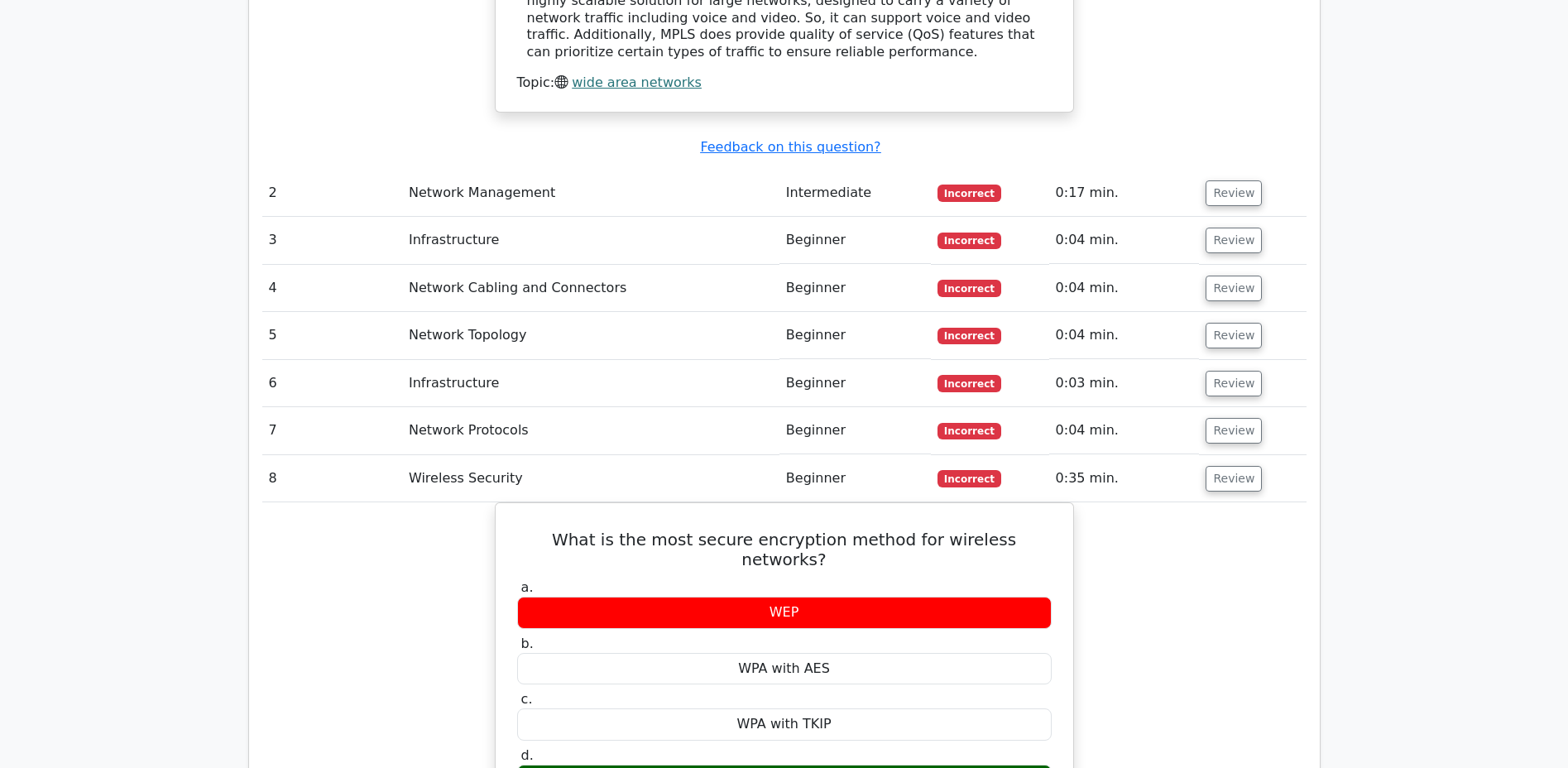
scroll to position [1921, 0]
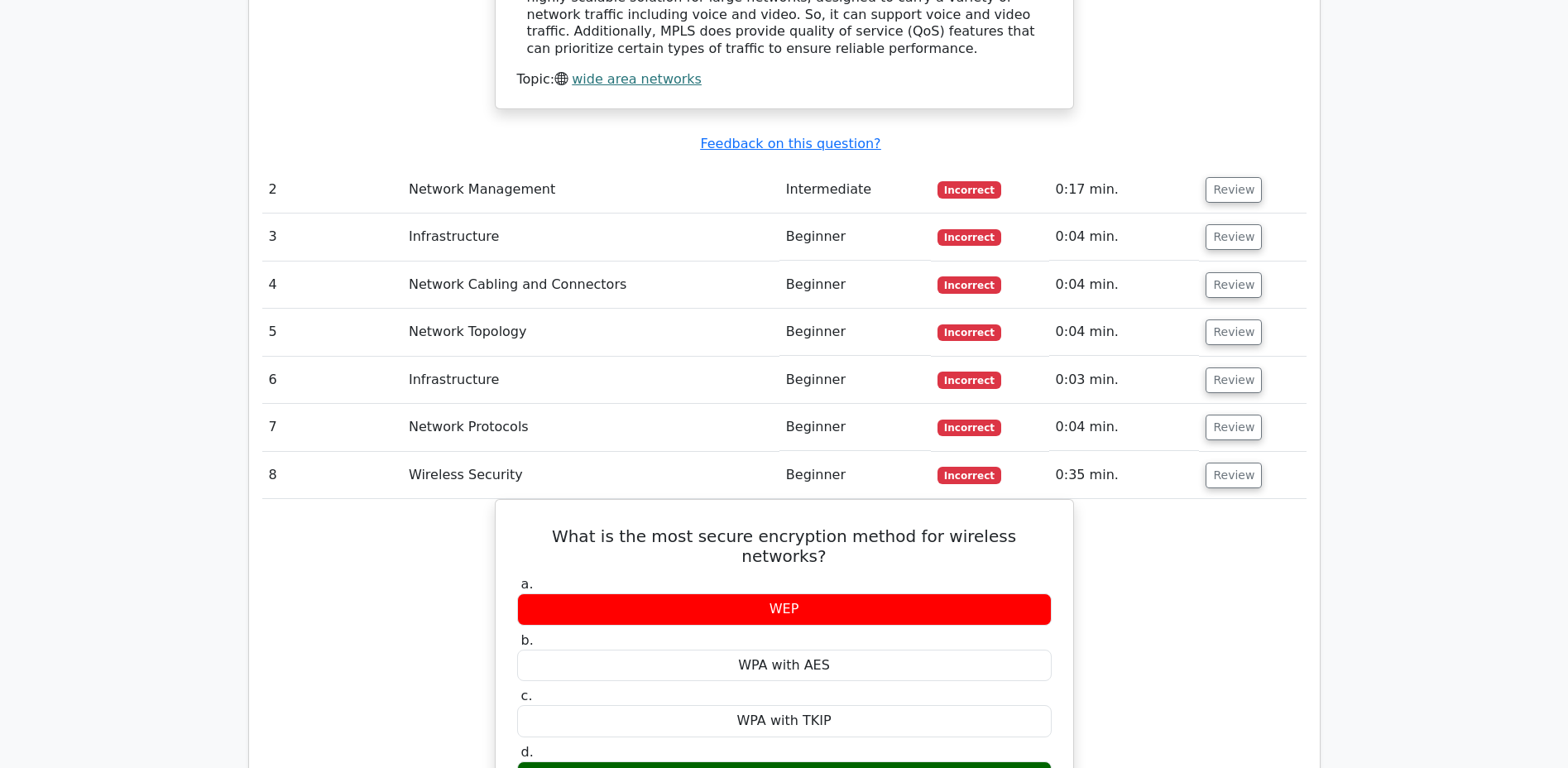
click at [1220, 320] on button "Review" at bounding box center [1233, 332] width 56 height 26
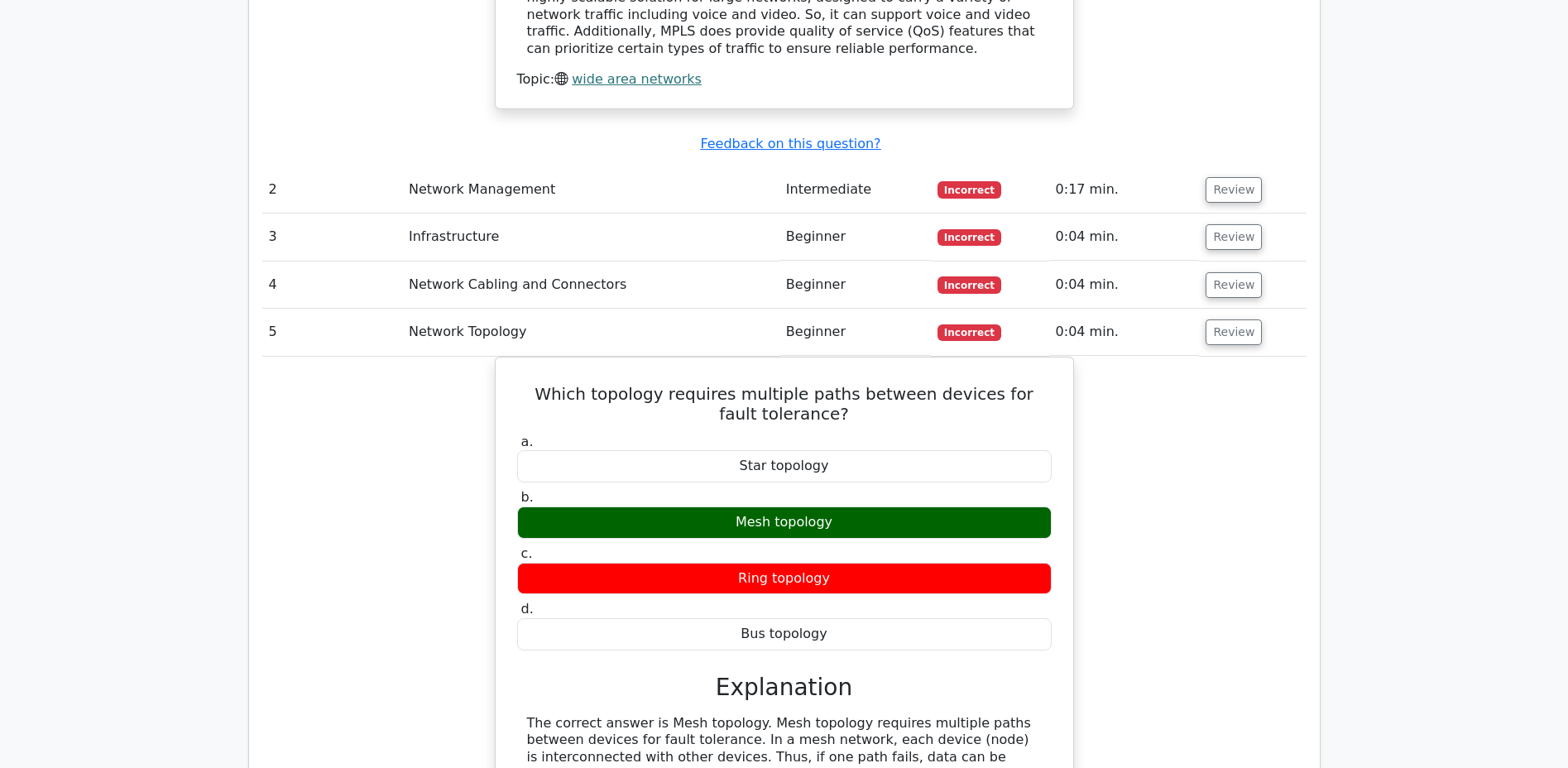
scroll to position [1918, 0]
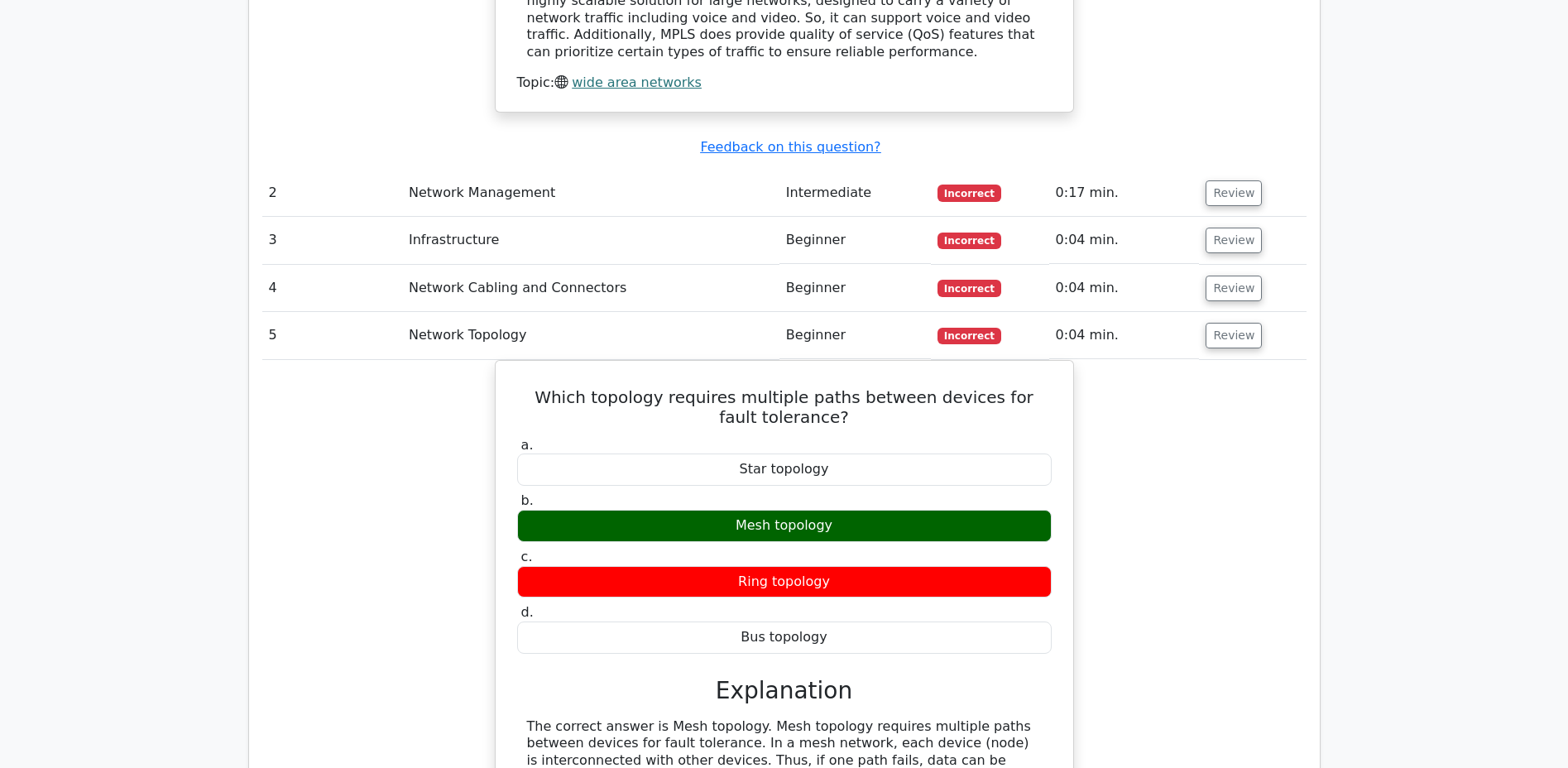
click at [1219, 323] on button "Review" at bounding box center [1233, 336] width 56 height 26
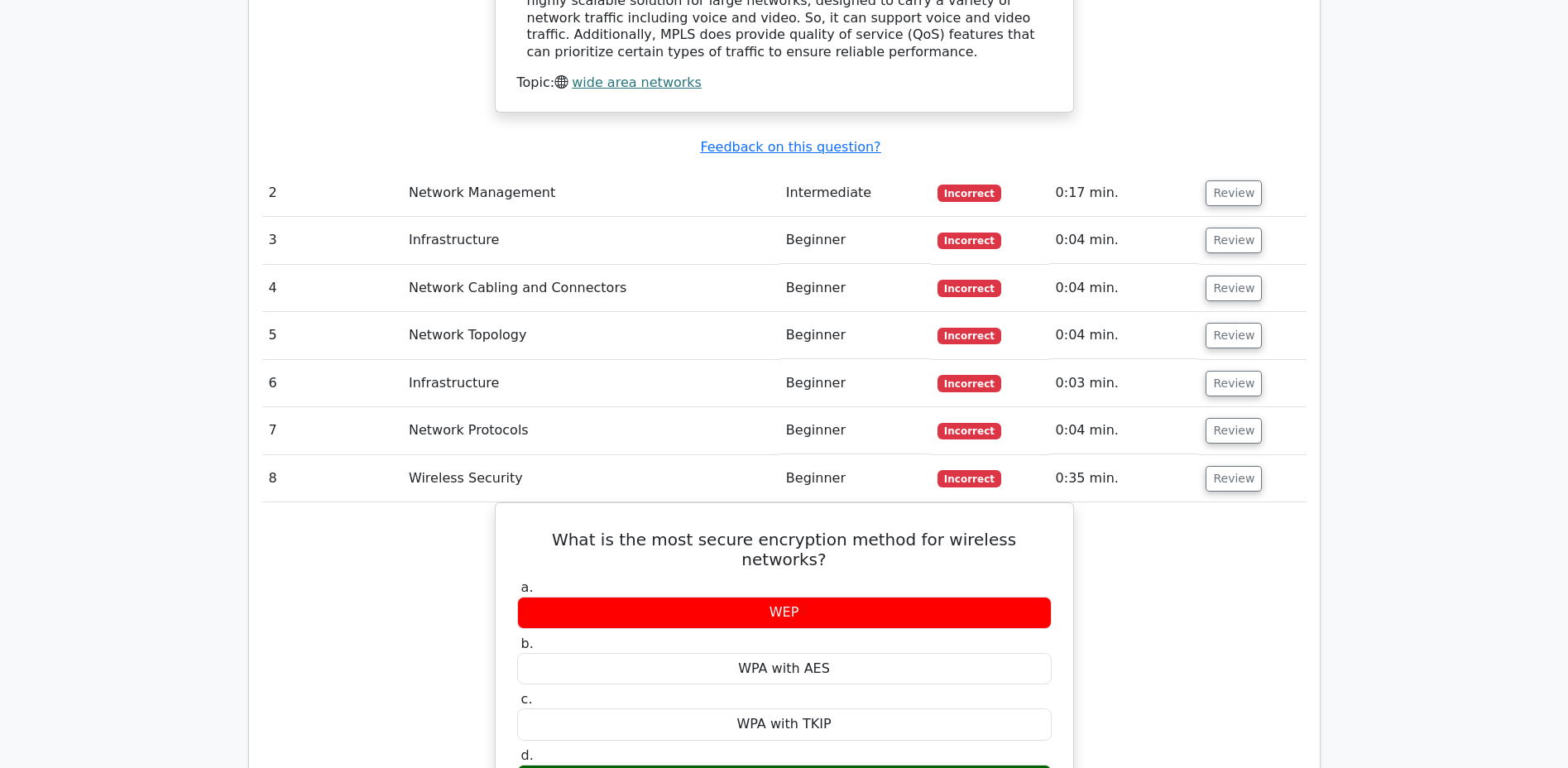
scroll to position [1921, 0]
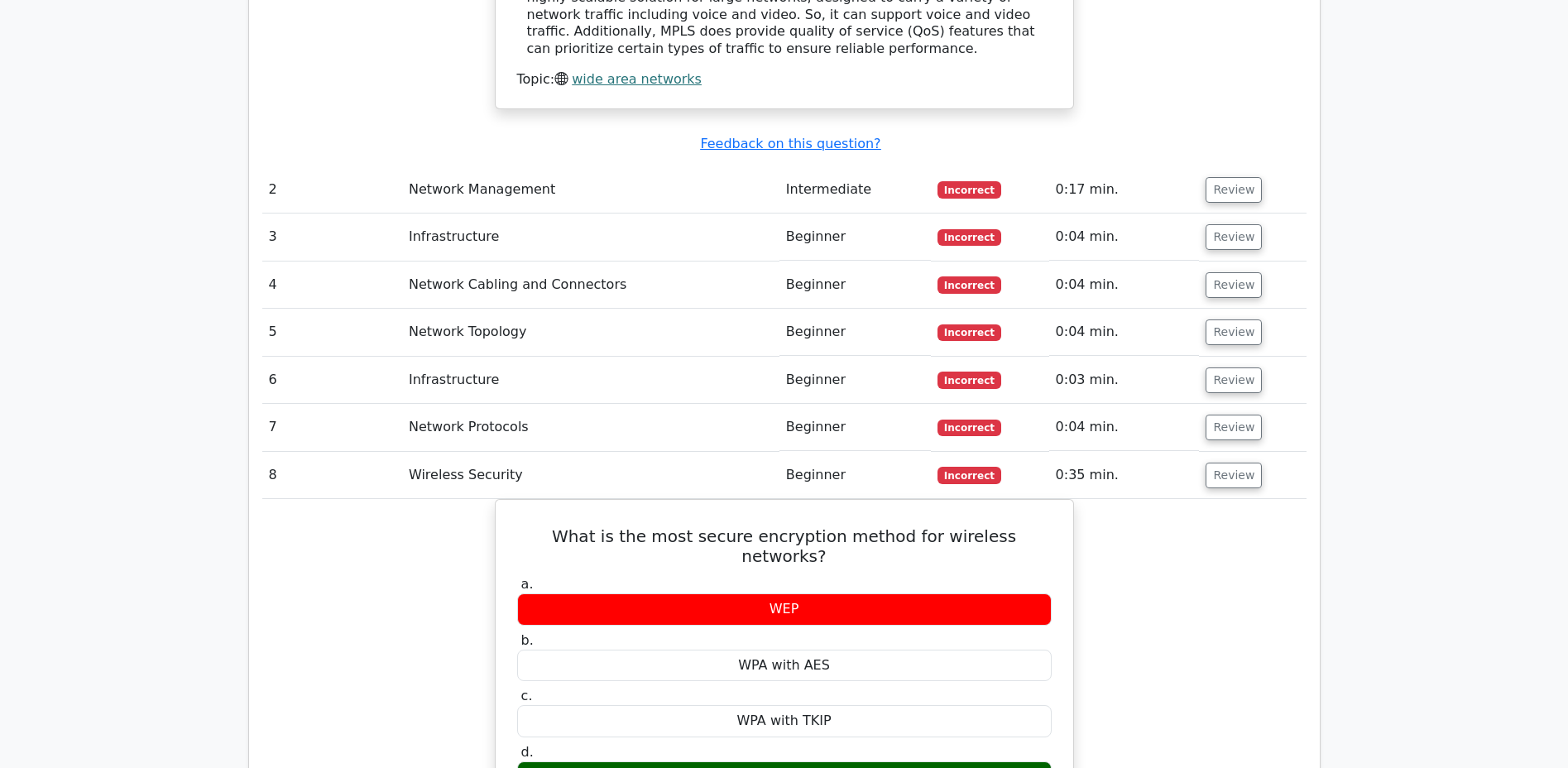
click at [1211, 367] on button "Review" at bounding box center [1233, 380] width 56 height 26
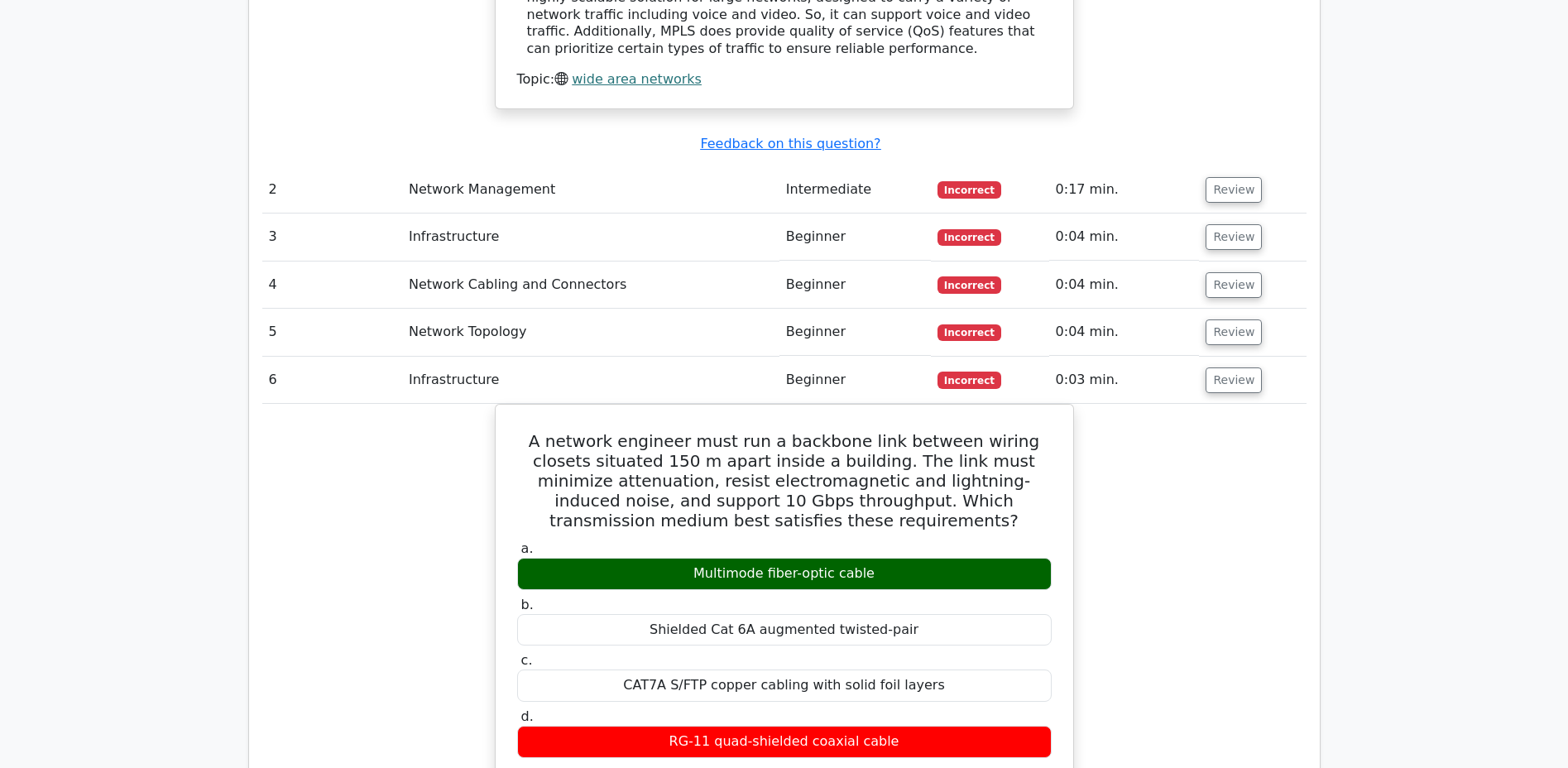
scroll to position [1920, 0]
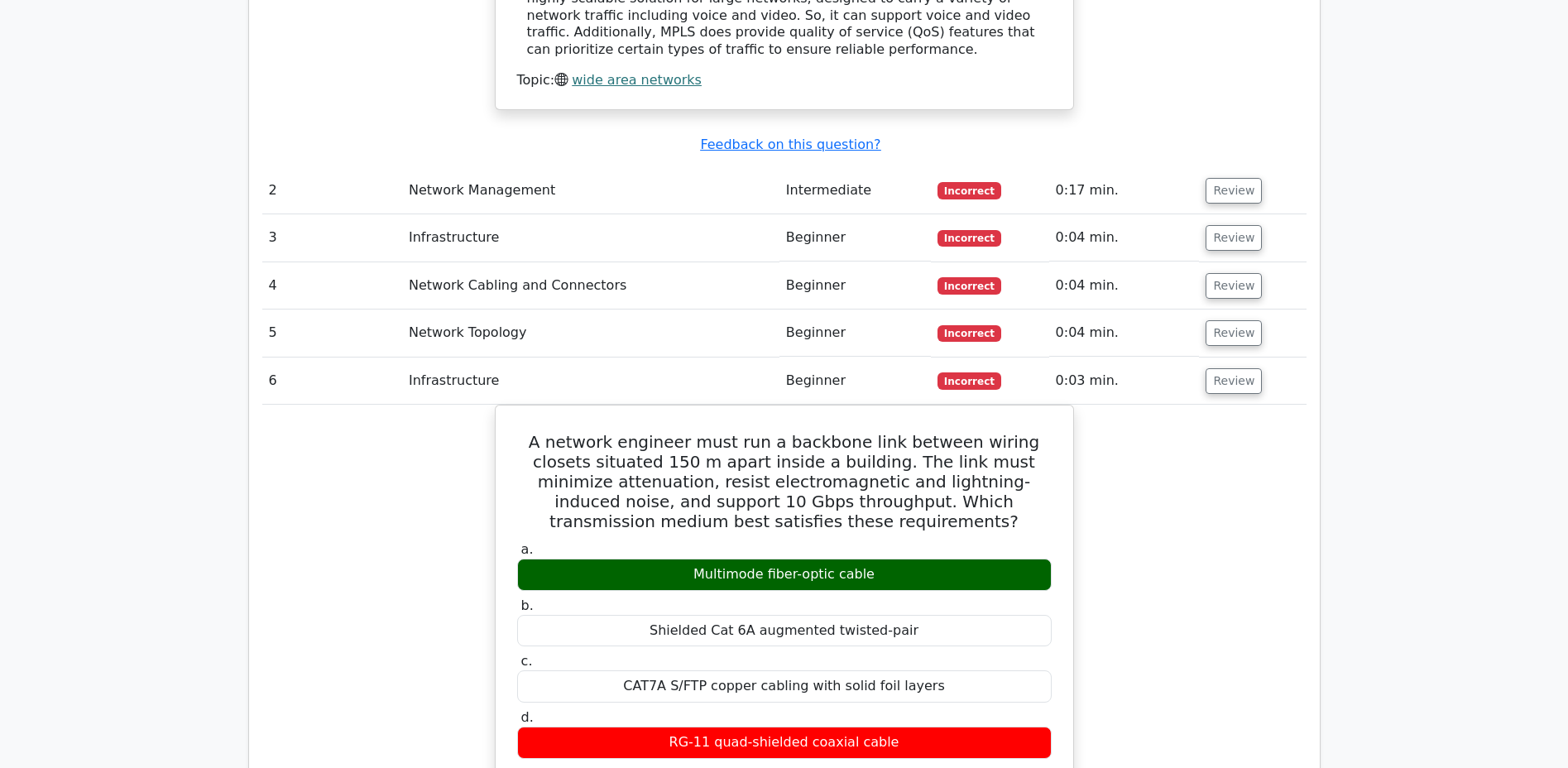
click at [1221, 368] on button "Review" at bounding box center [1233, 381] width 56 height 26
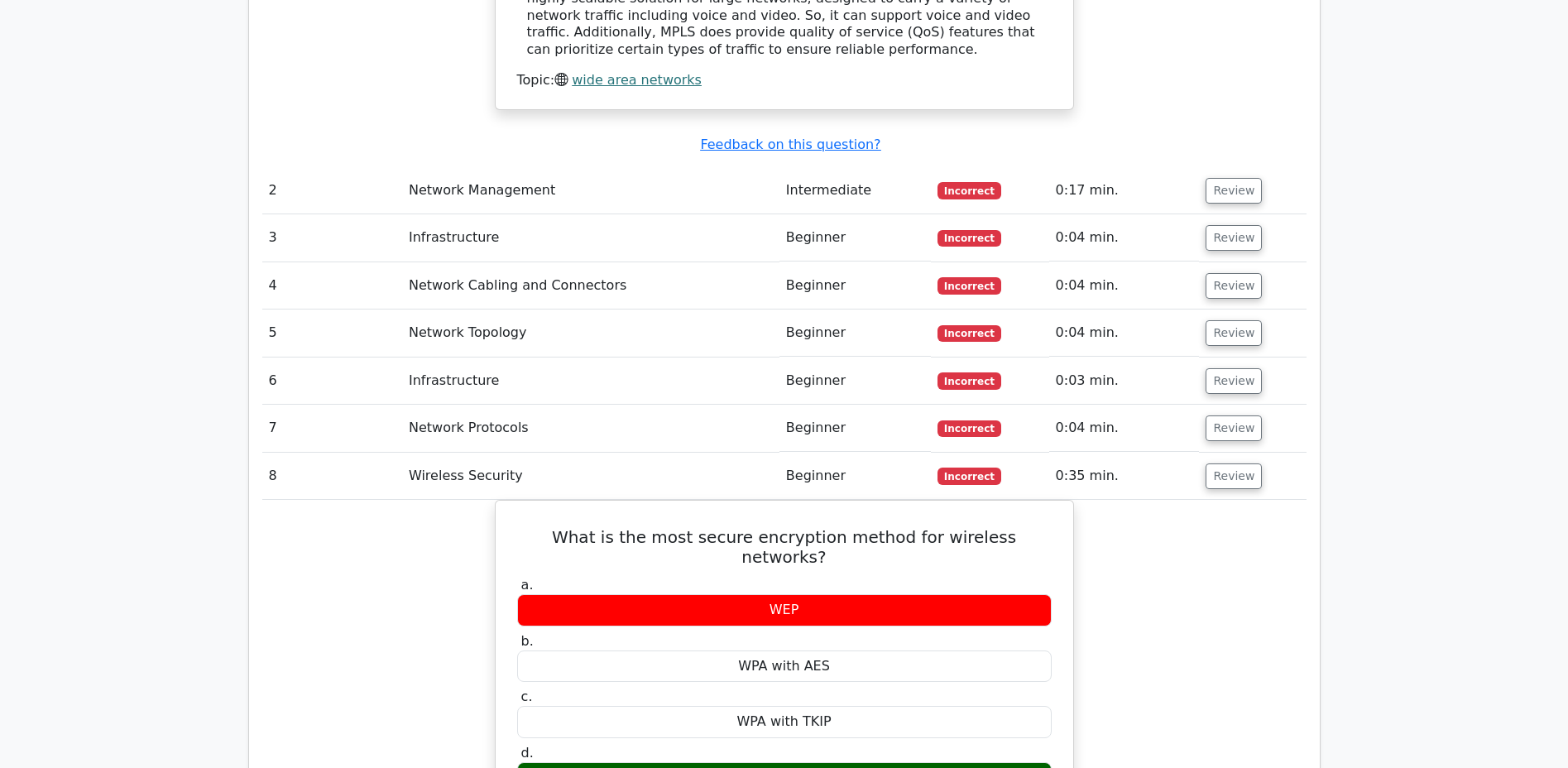
scroll to position [1921, 0]
click at [1225, 414] on button "Review" at bounding box center [1233, 427] width 56 height 26
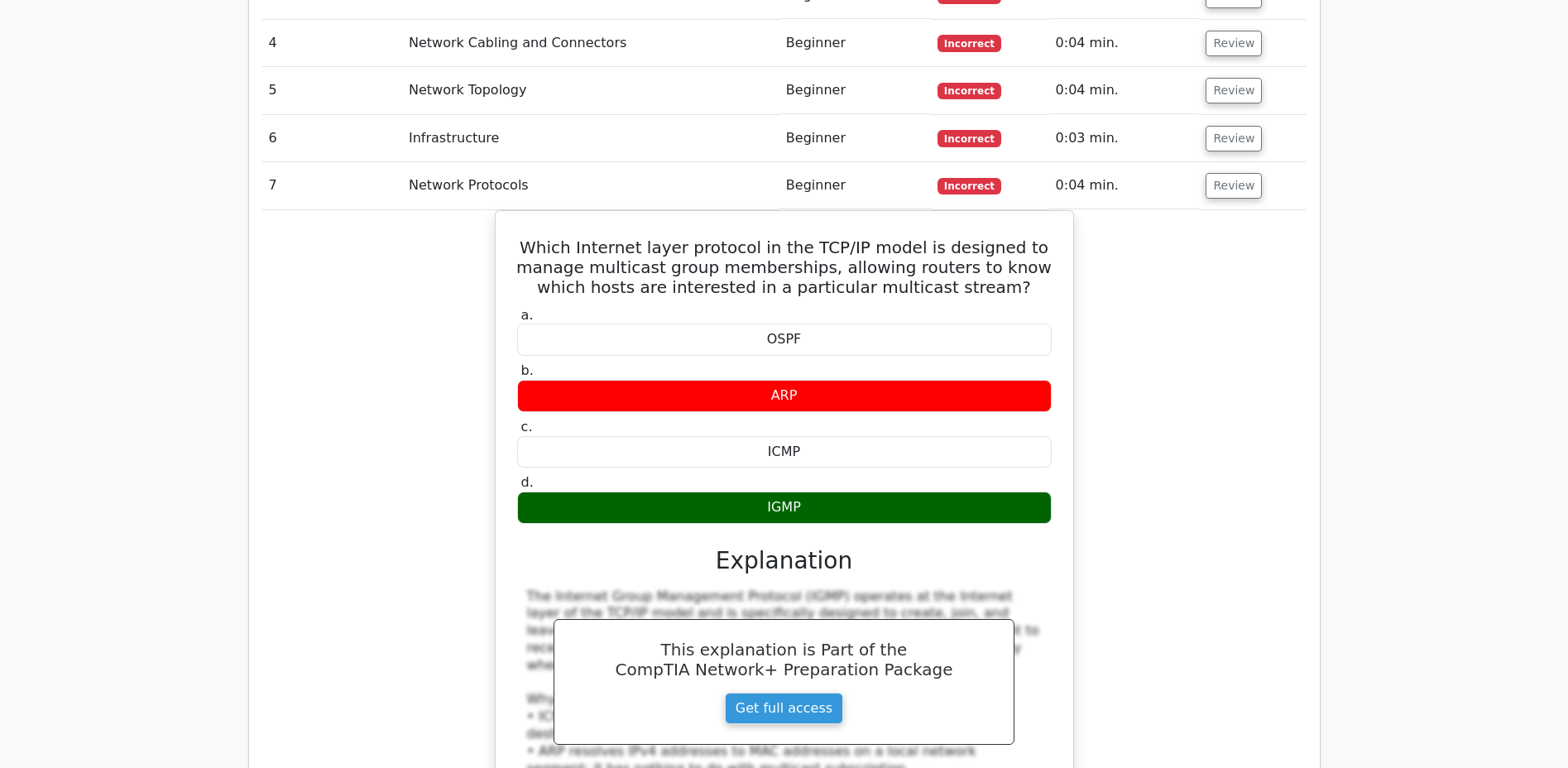
scroll to position [1999, 0]
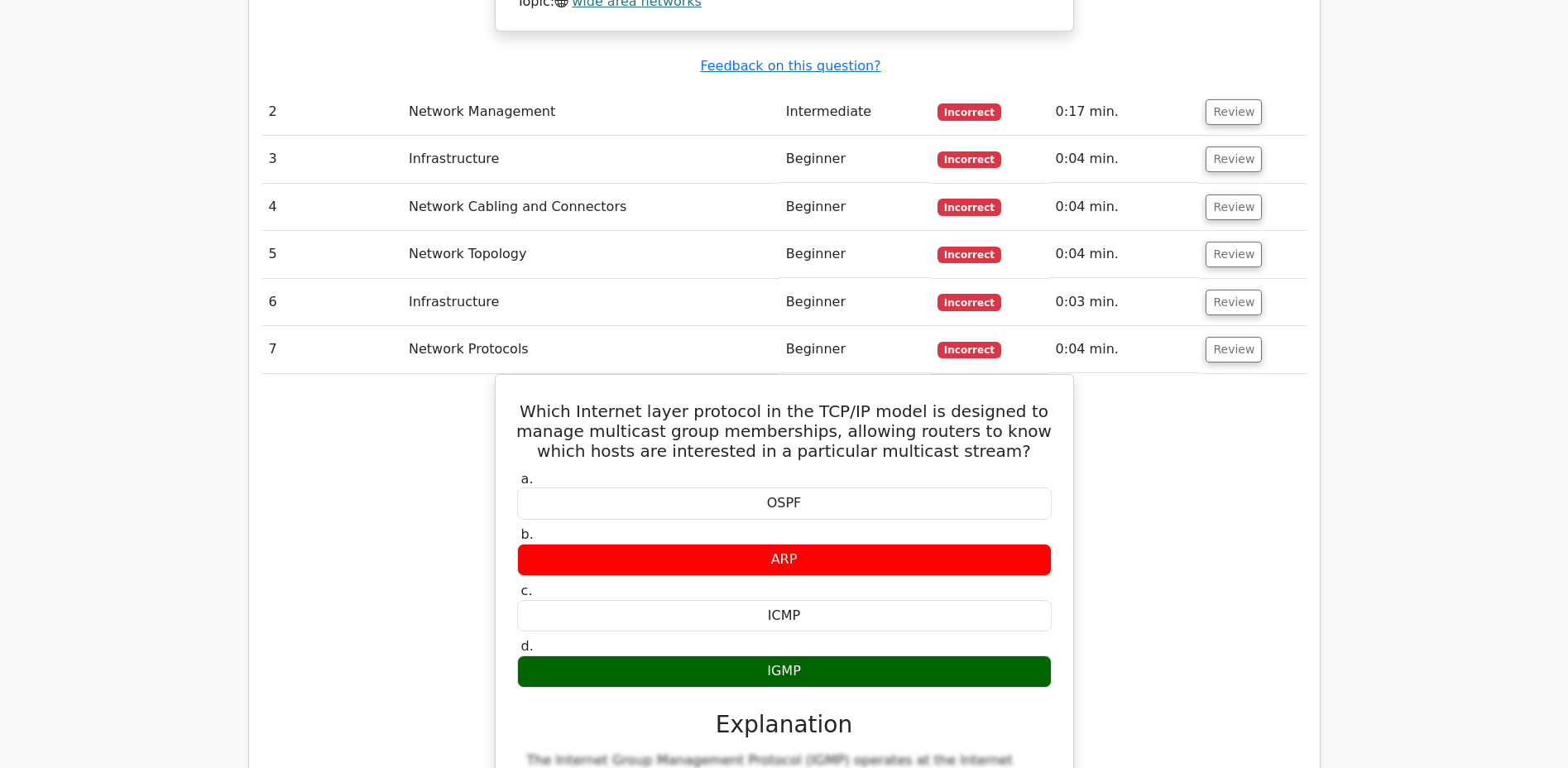
click at [1226, 337] on button "Review" at bounding box center [1233, 349] width 56 height 26
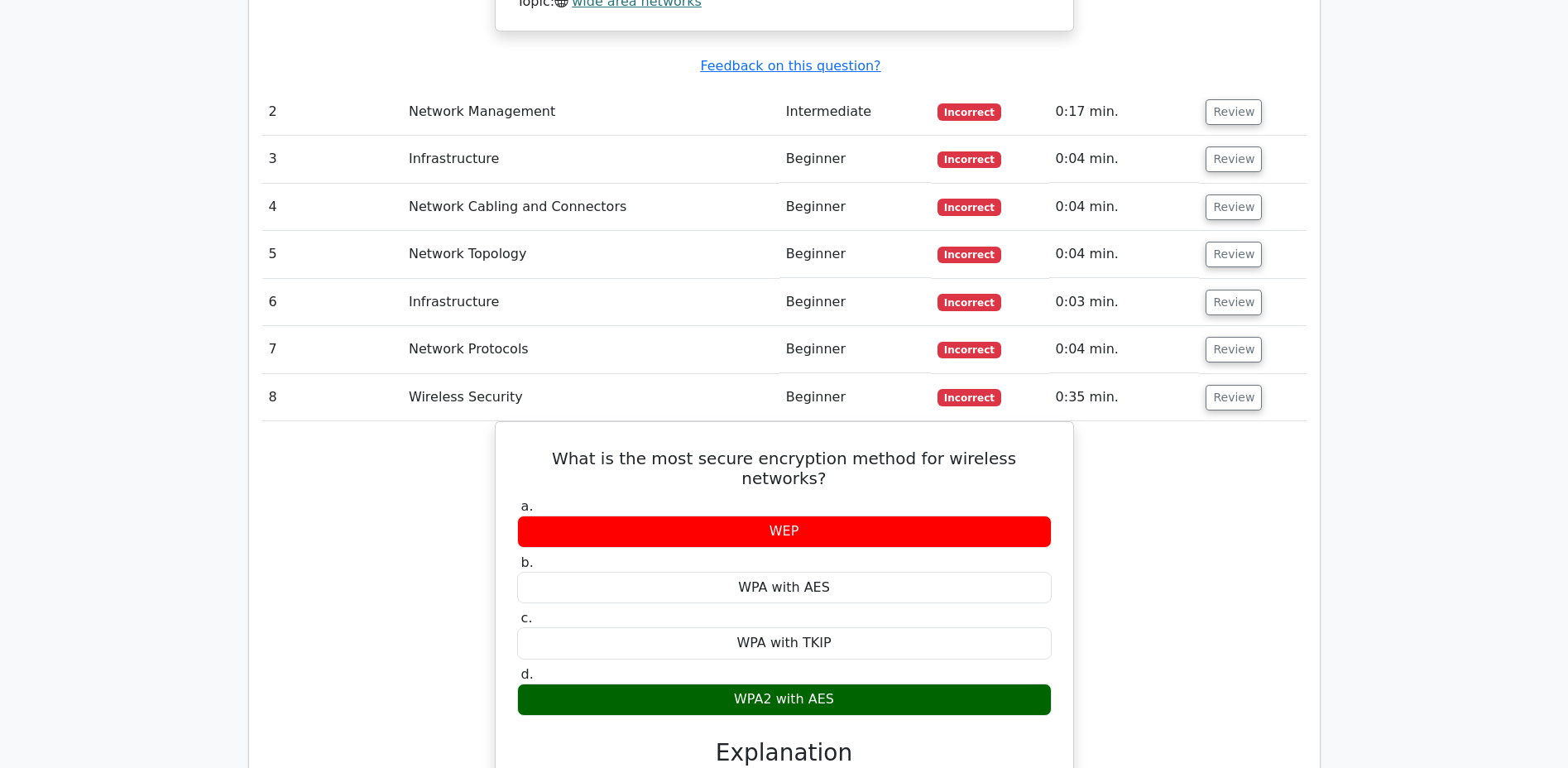
scroll to position [2003, 0]
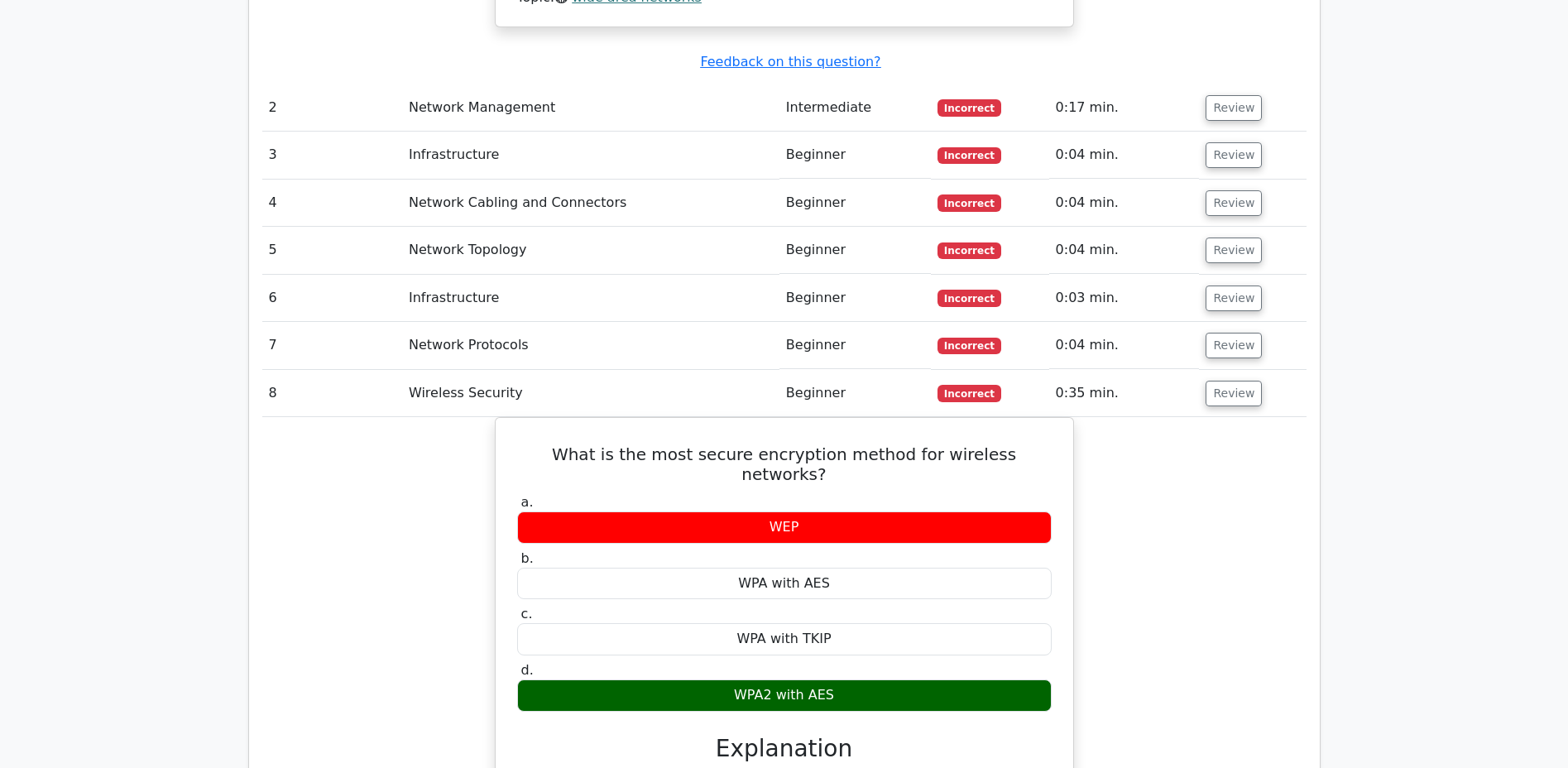
click at [1226, 381] on button "Review" at bounding box center [1233, 394] width 56 height 26
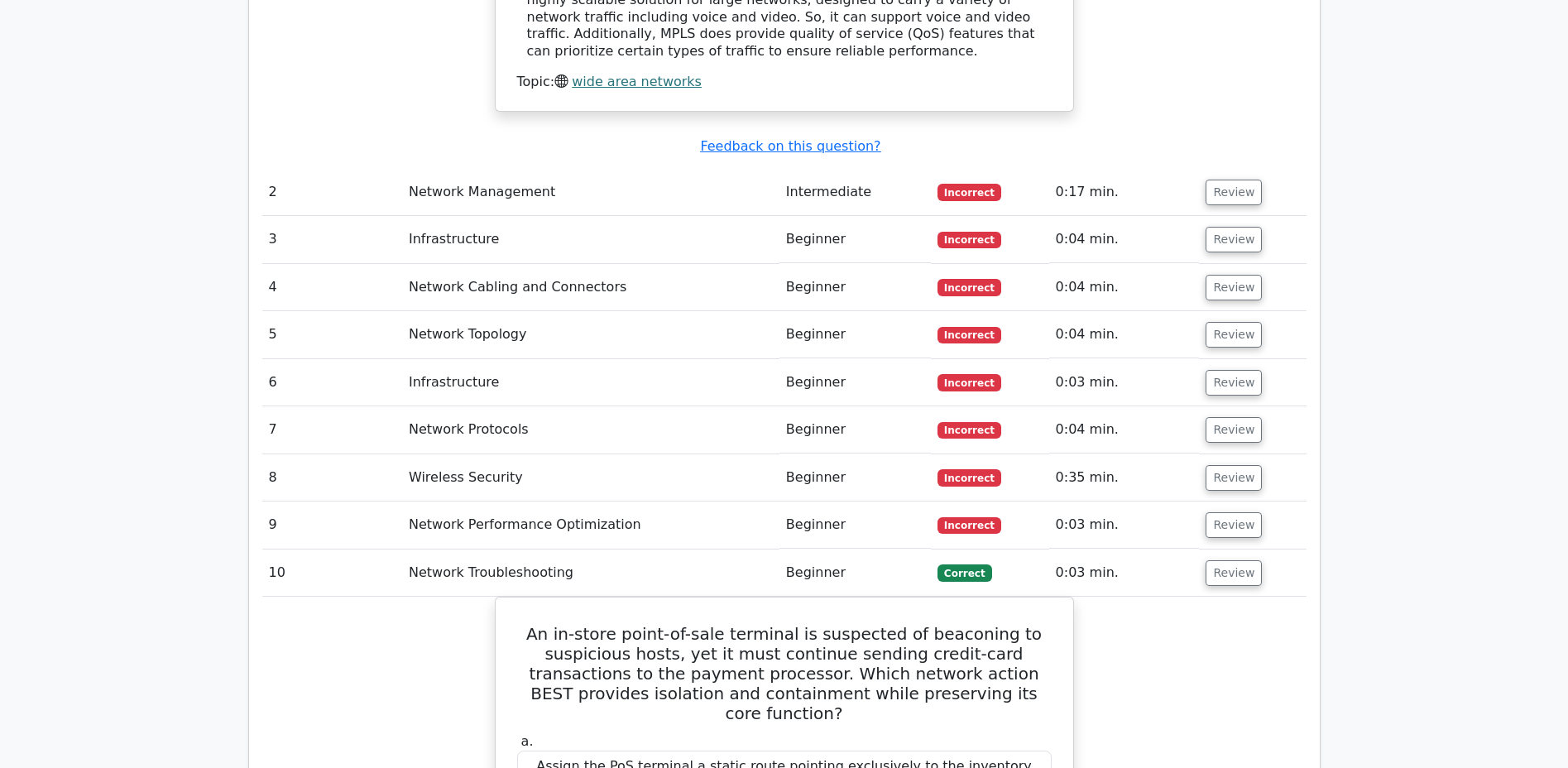
scroll to position [2001, 0]
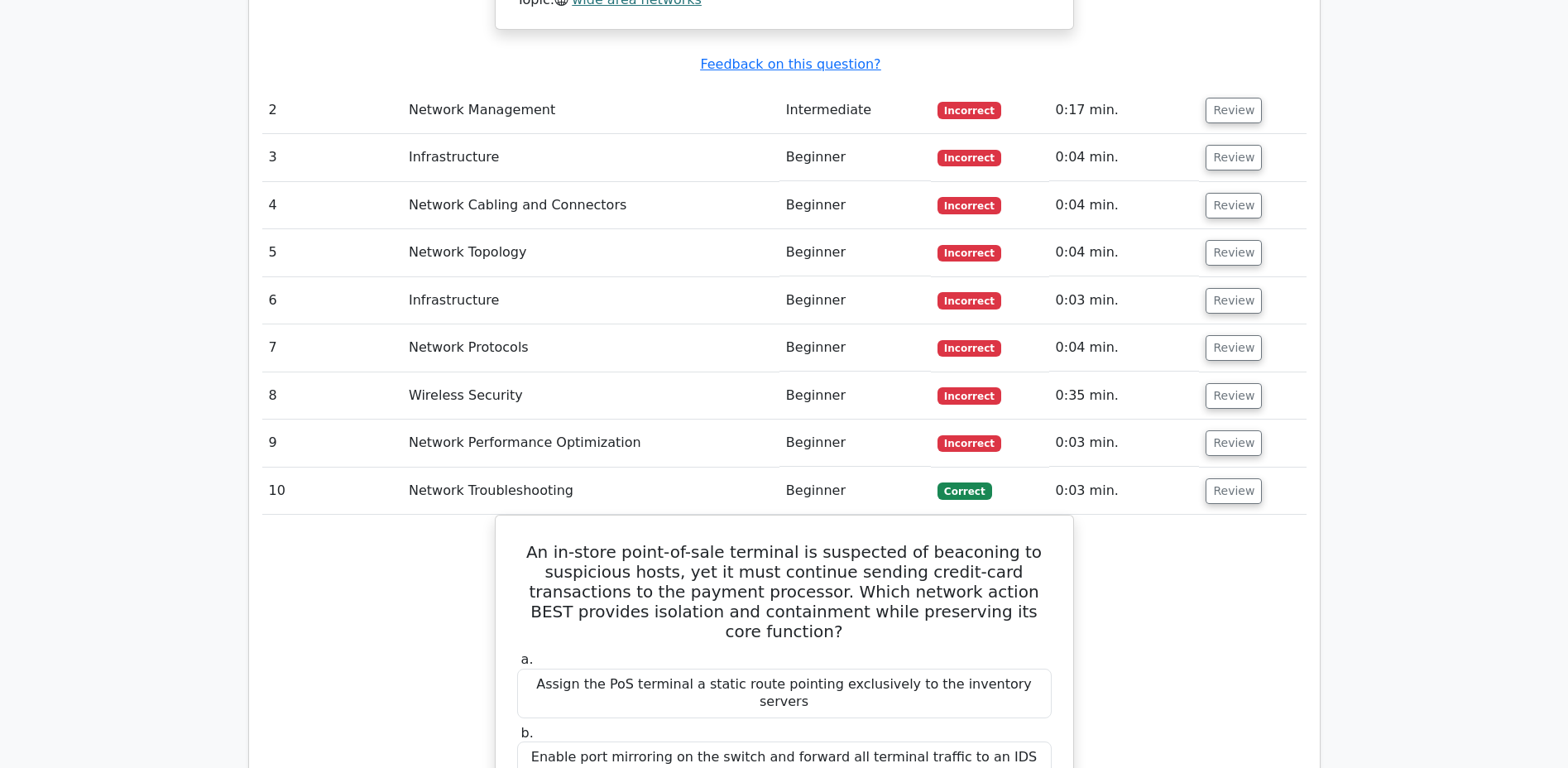
click at [1226, 383] on button "Review" at bounding box center [1233, 396] width 56 height 26
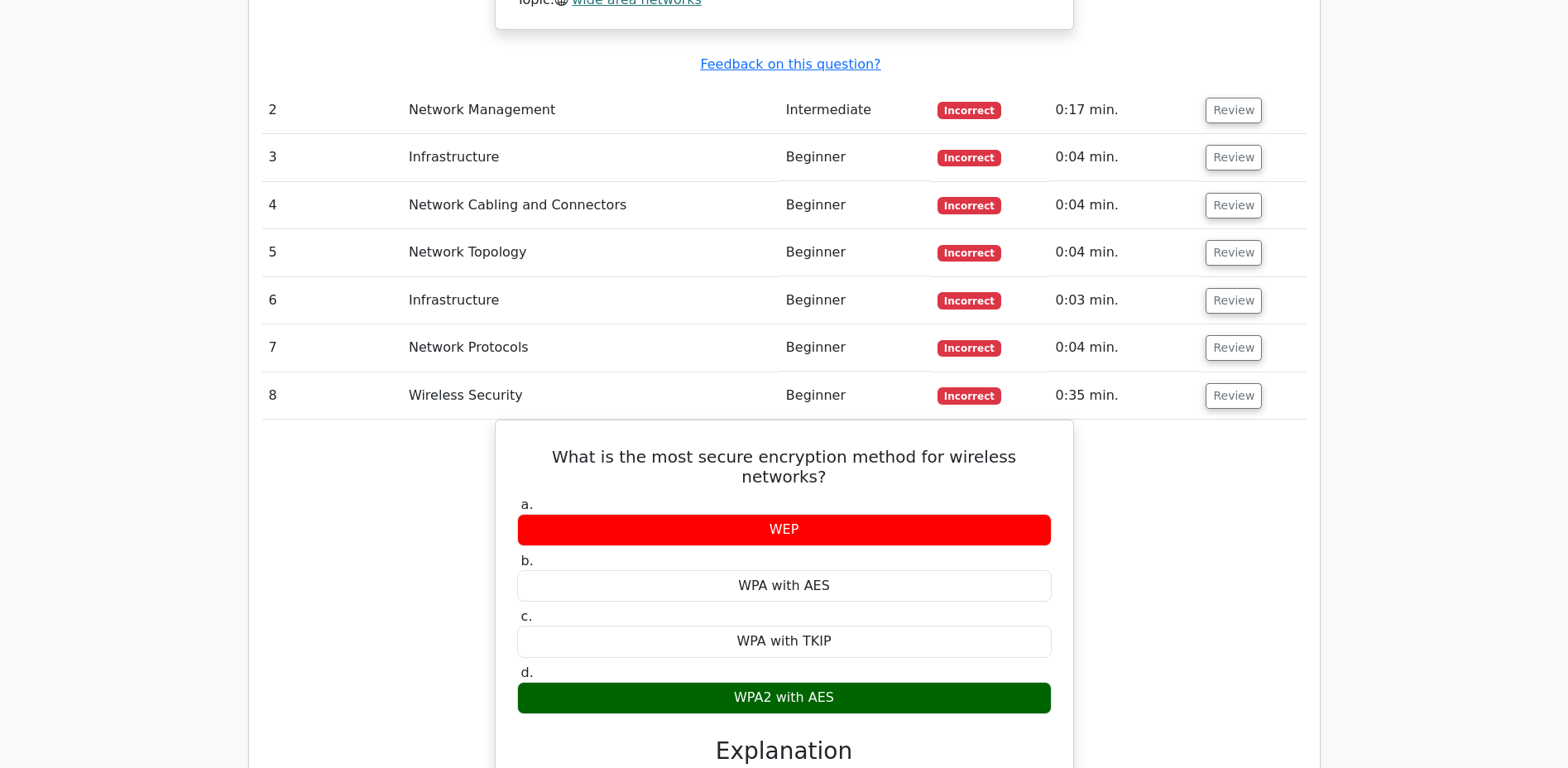
scroll to position [2003, 0]
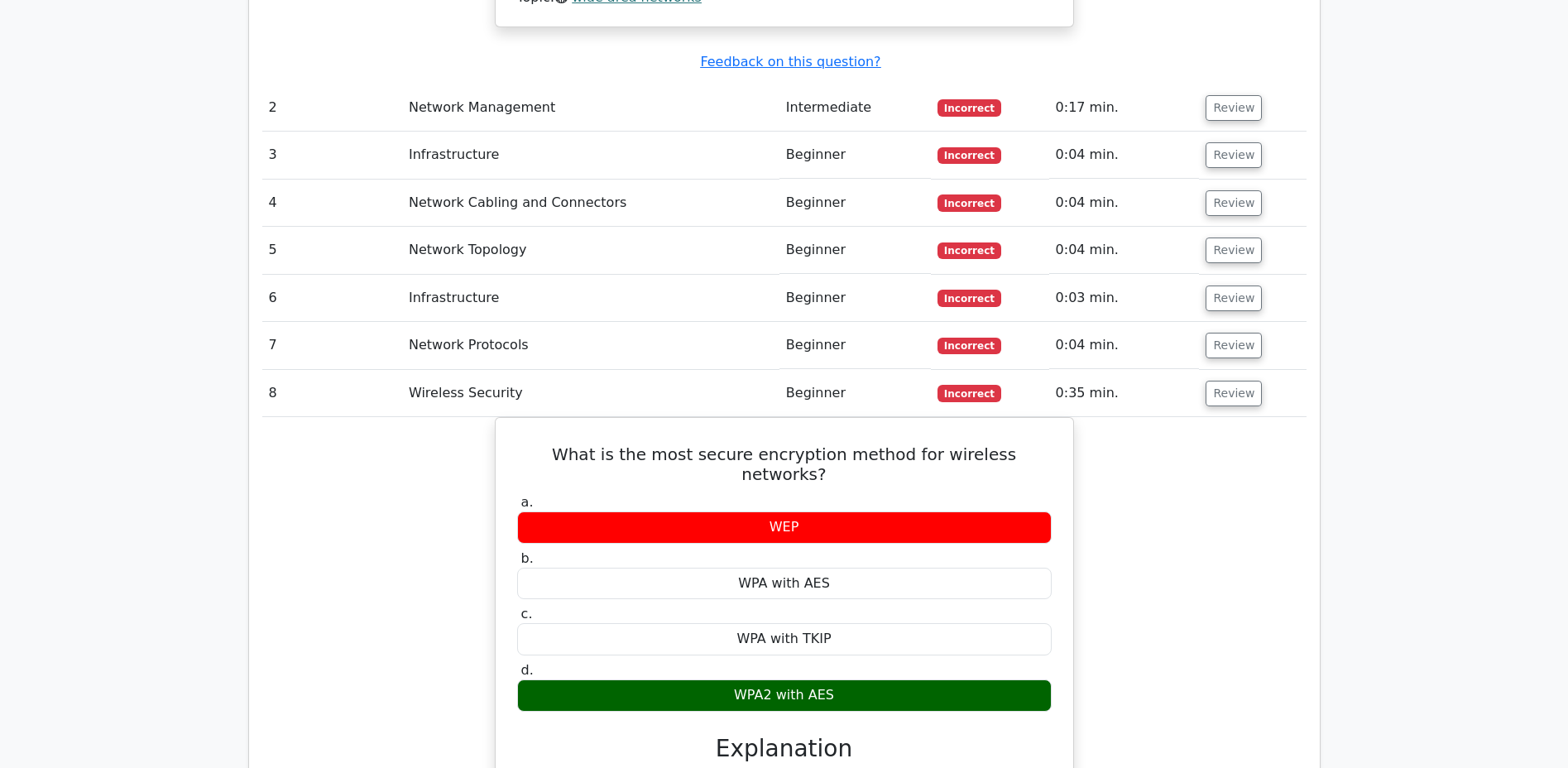
click at [1226, 381] on button "Review" at bounding box center [1233, 394] width 56 height 26
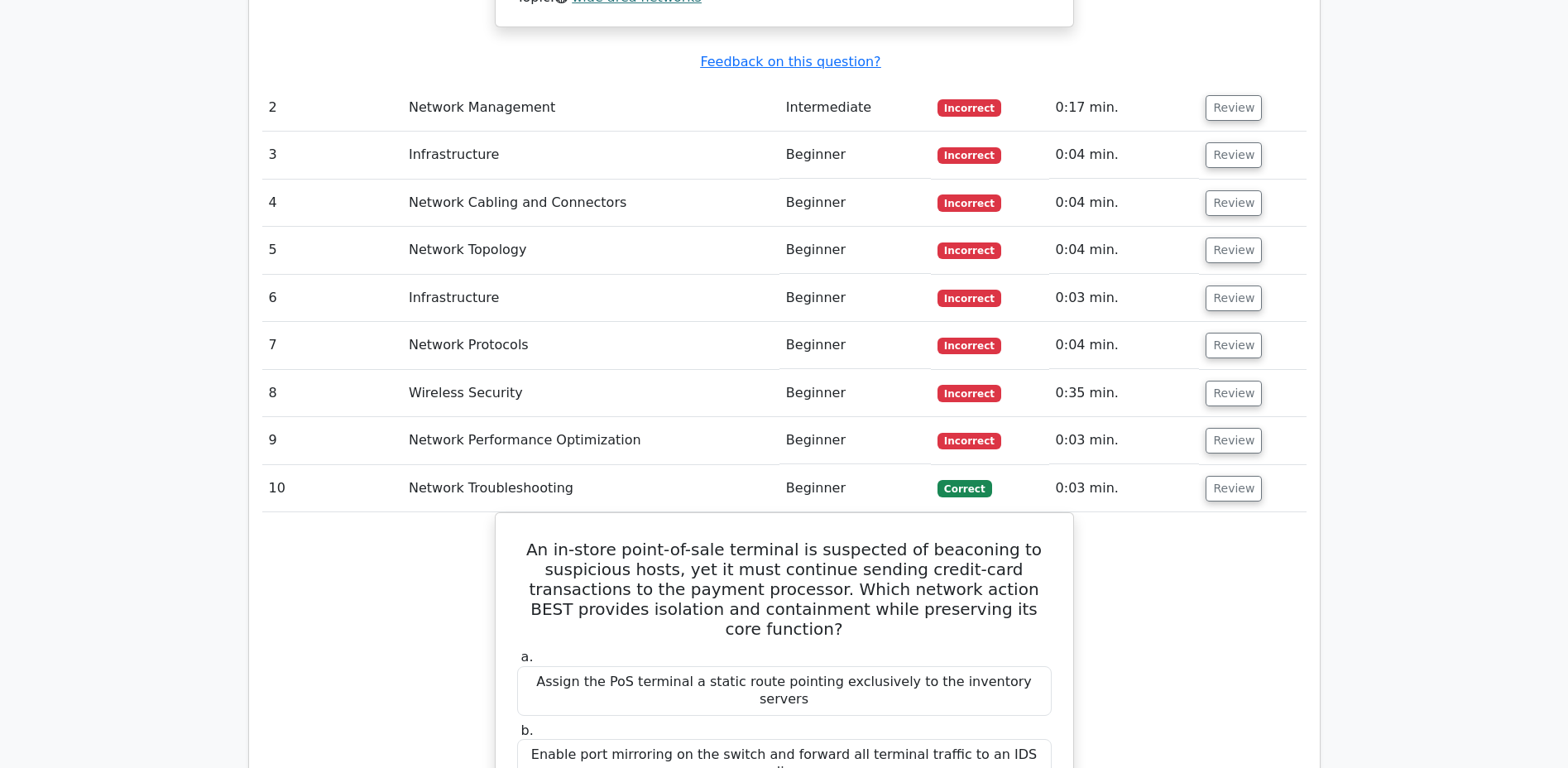
scroll to position [2001, 0]
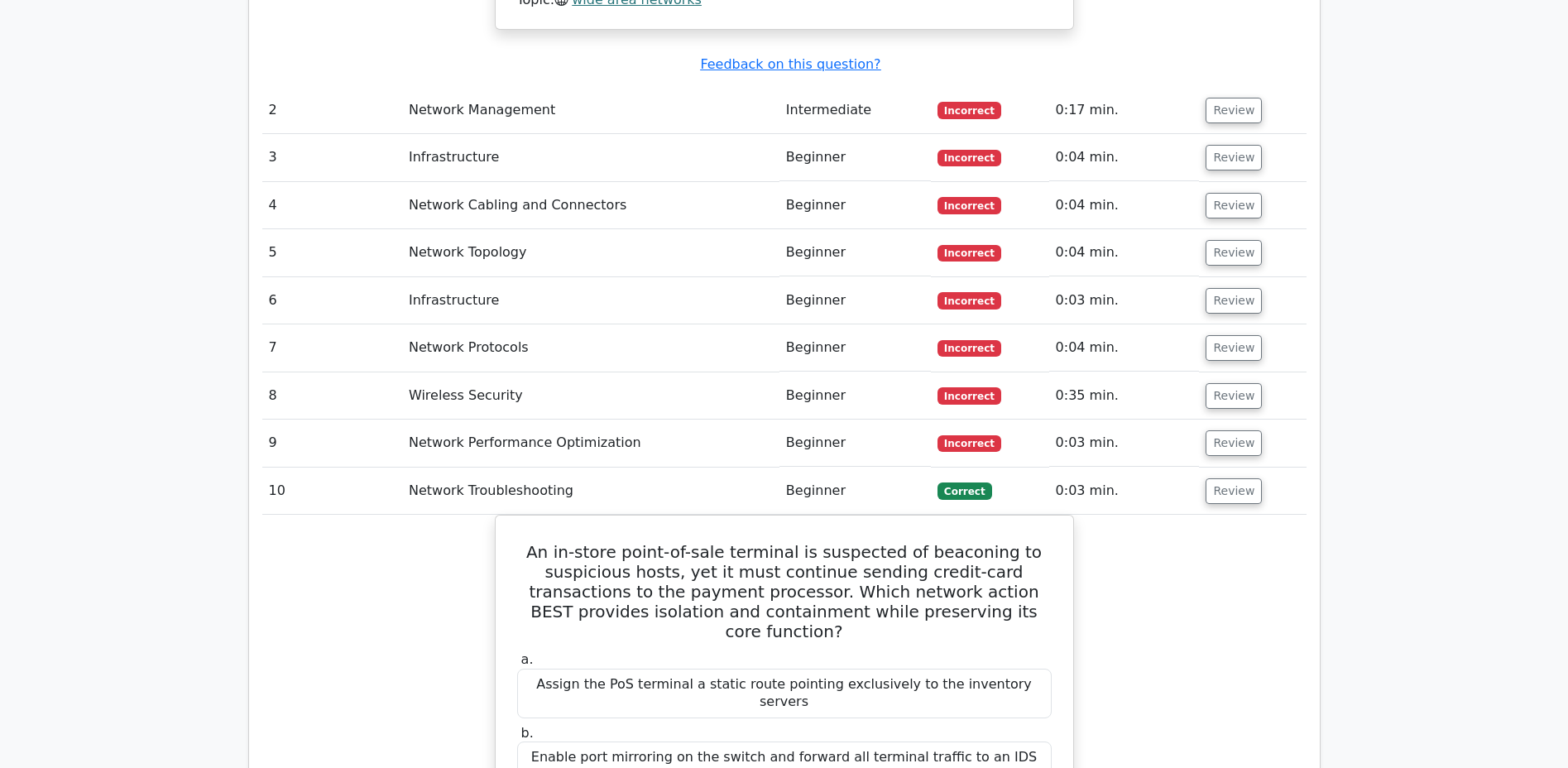
click at [1225, 431] on button "Review" at bounding box center [1233, 443] width 56 height 26
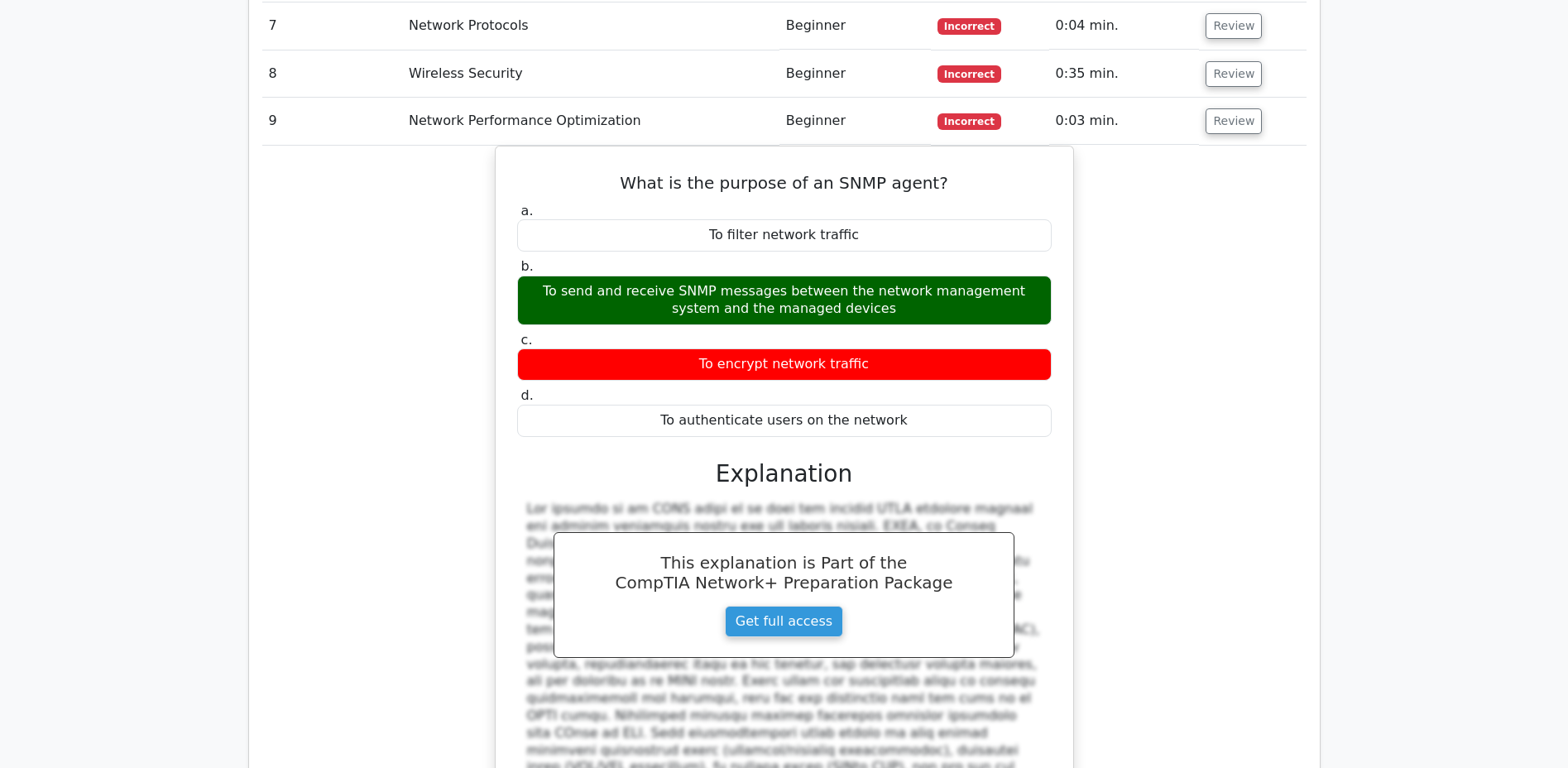
scroll to position [2077, 0]
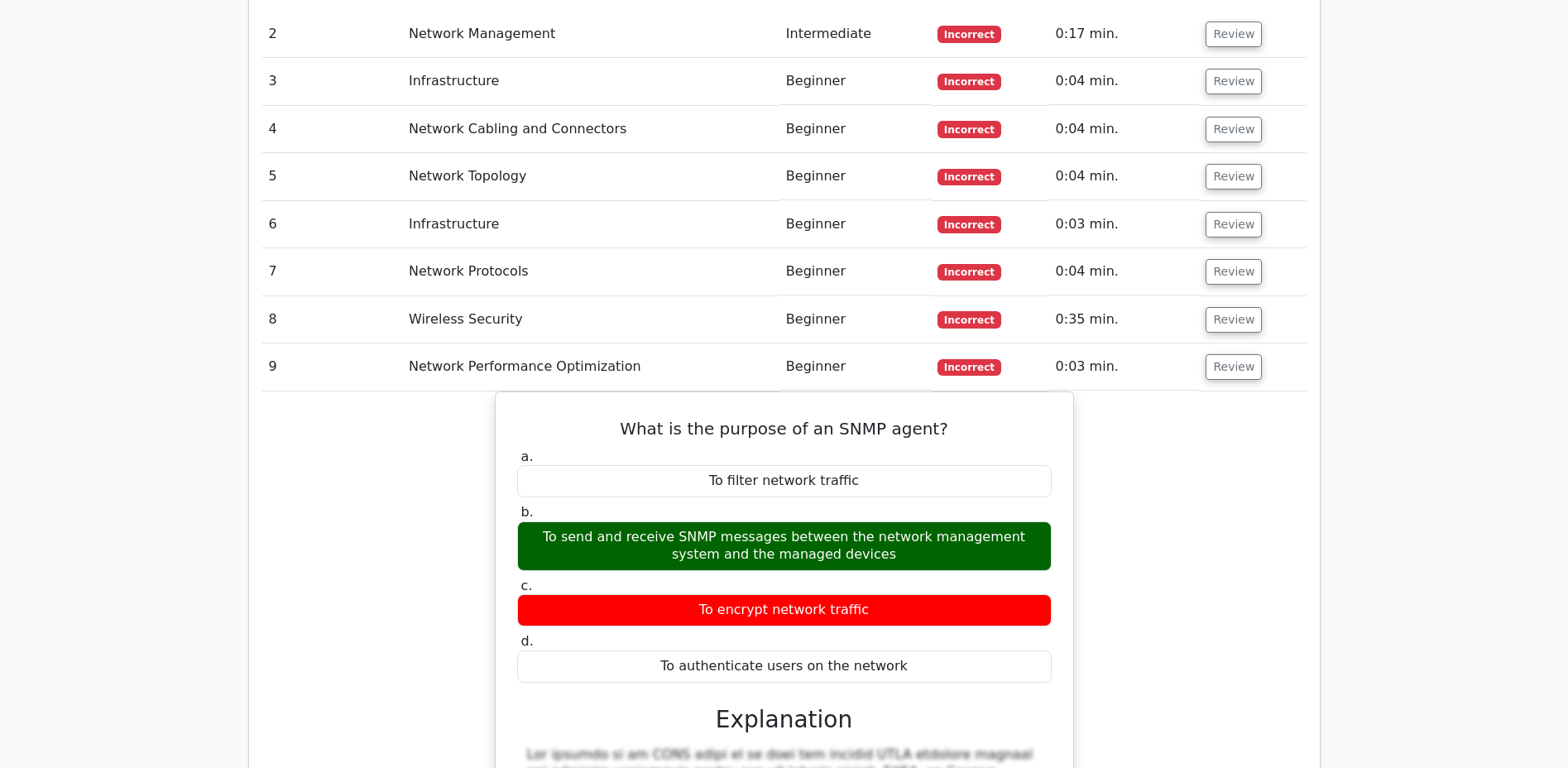
click at [1231, 307] on button "Review" at bounding box center [1233, 320] width 56 height 26
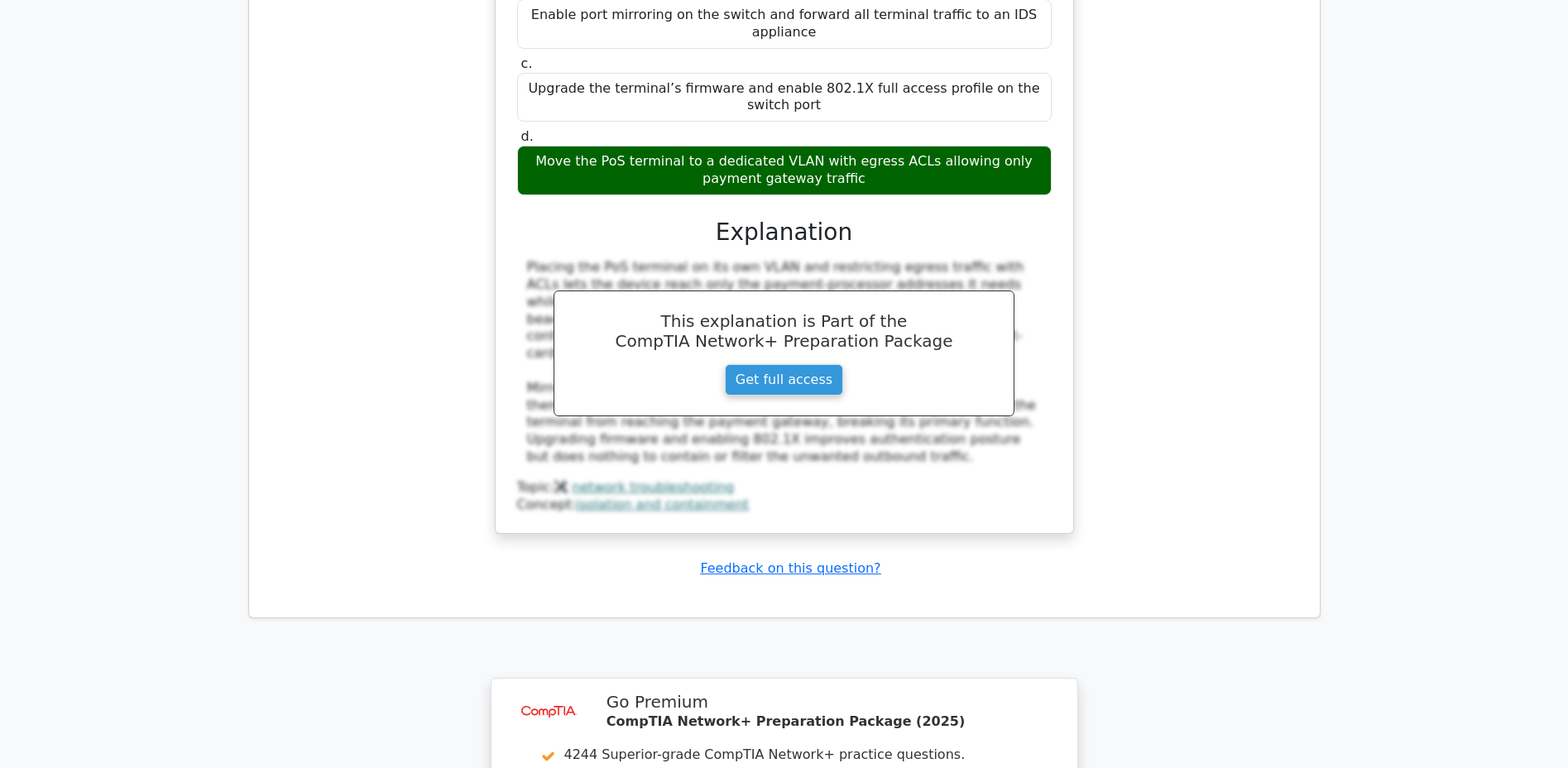
scroll to position [4476, 0]
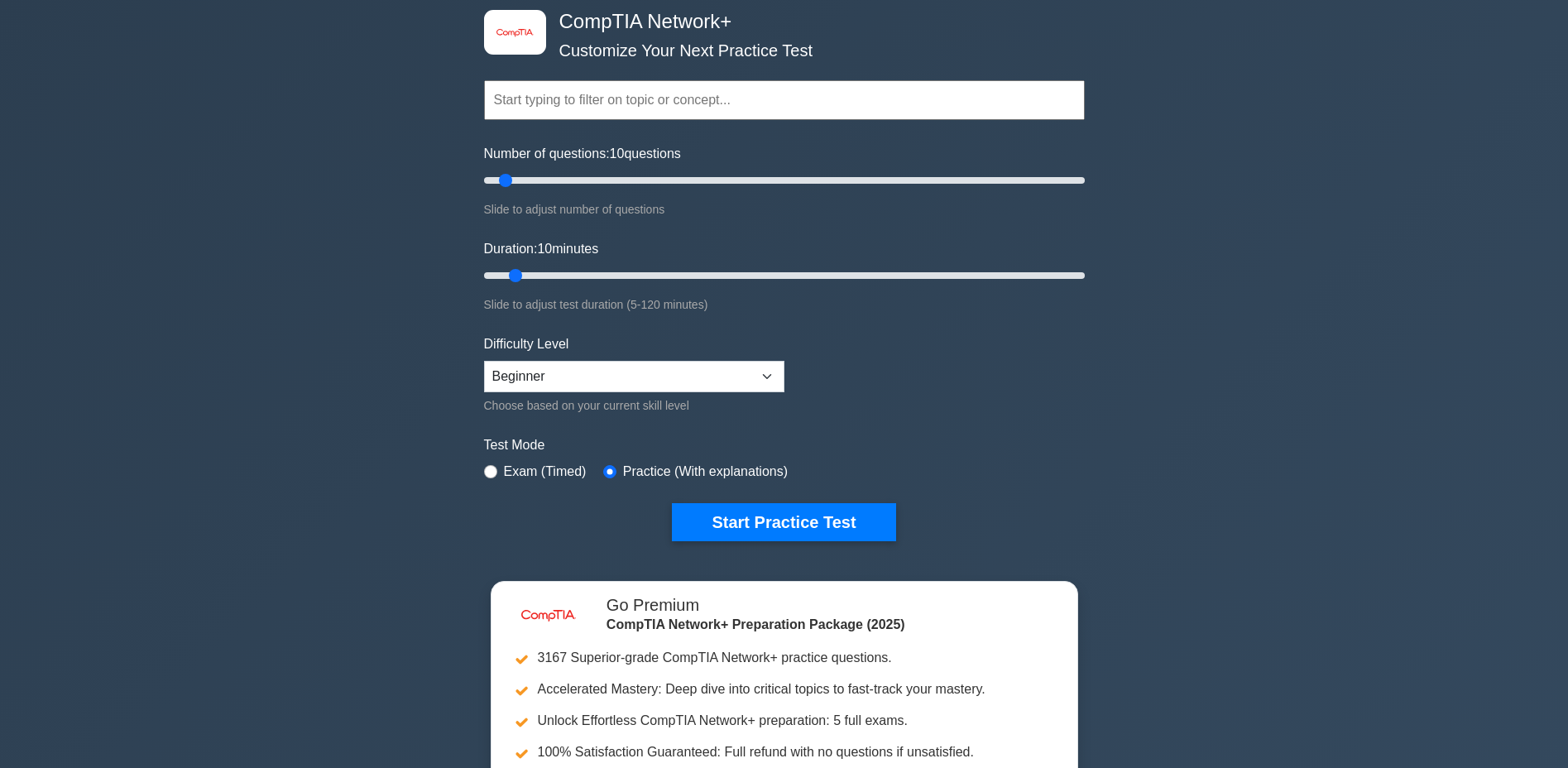
scroll to position [413, 0]
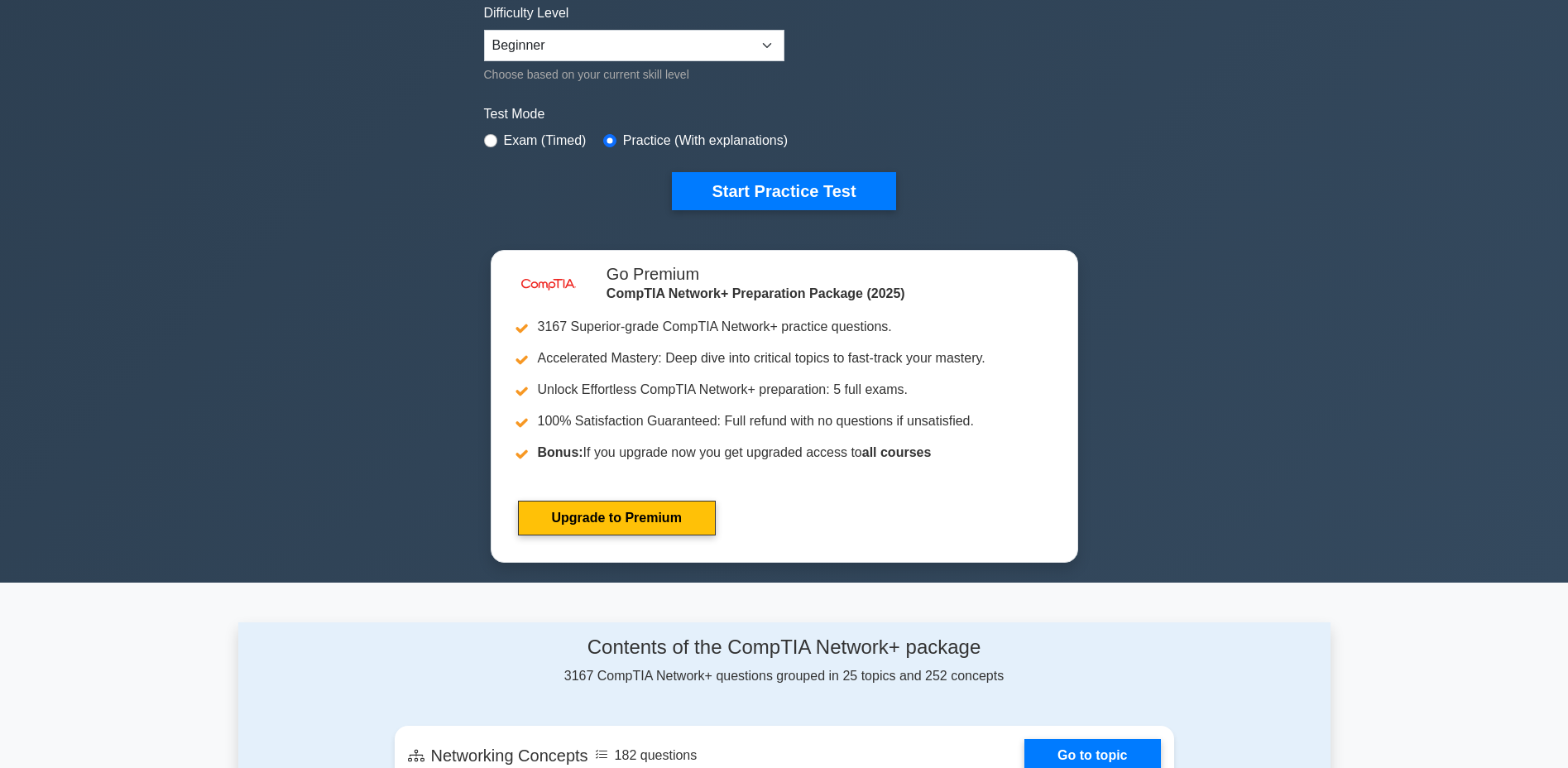
click at [772, 185] on button "Start Practice Test" at bounding box center [784, 191] width 224 height 38
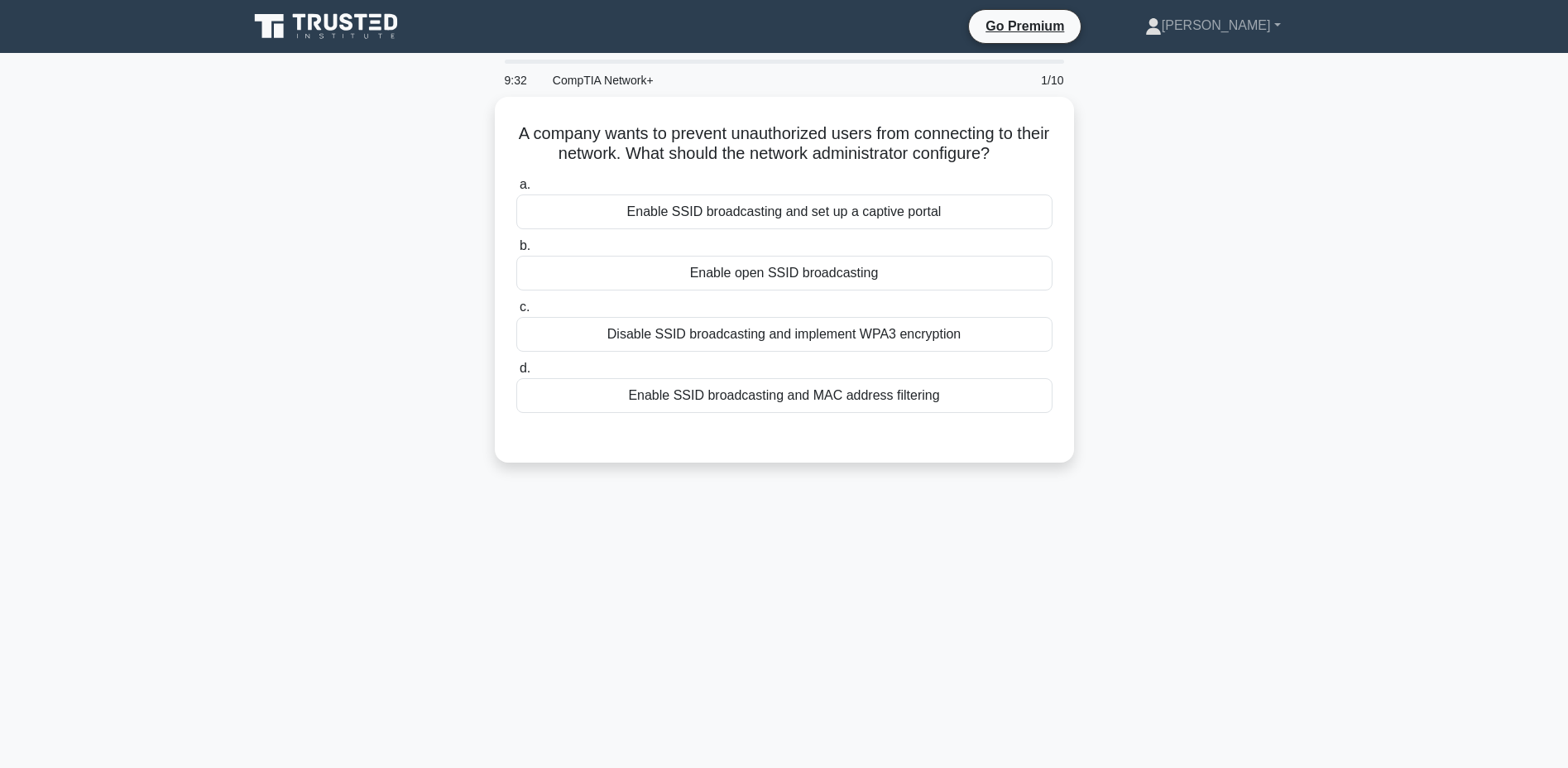
click at [825, 389] on div "Enable SSID broadcasting and MAC address filtering" at bounding box center [784, 396] width 536 height 35
click at [516, 374] on input "d. Enable SSID broadcasting and MAC address filtering" at bounding box center [516, 368] width 0 height 11
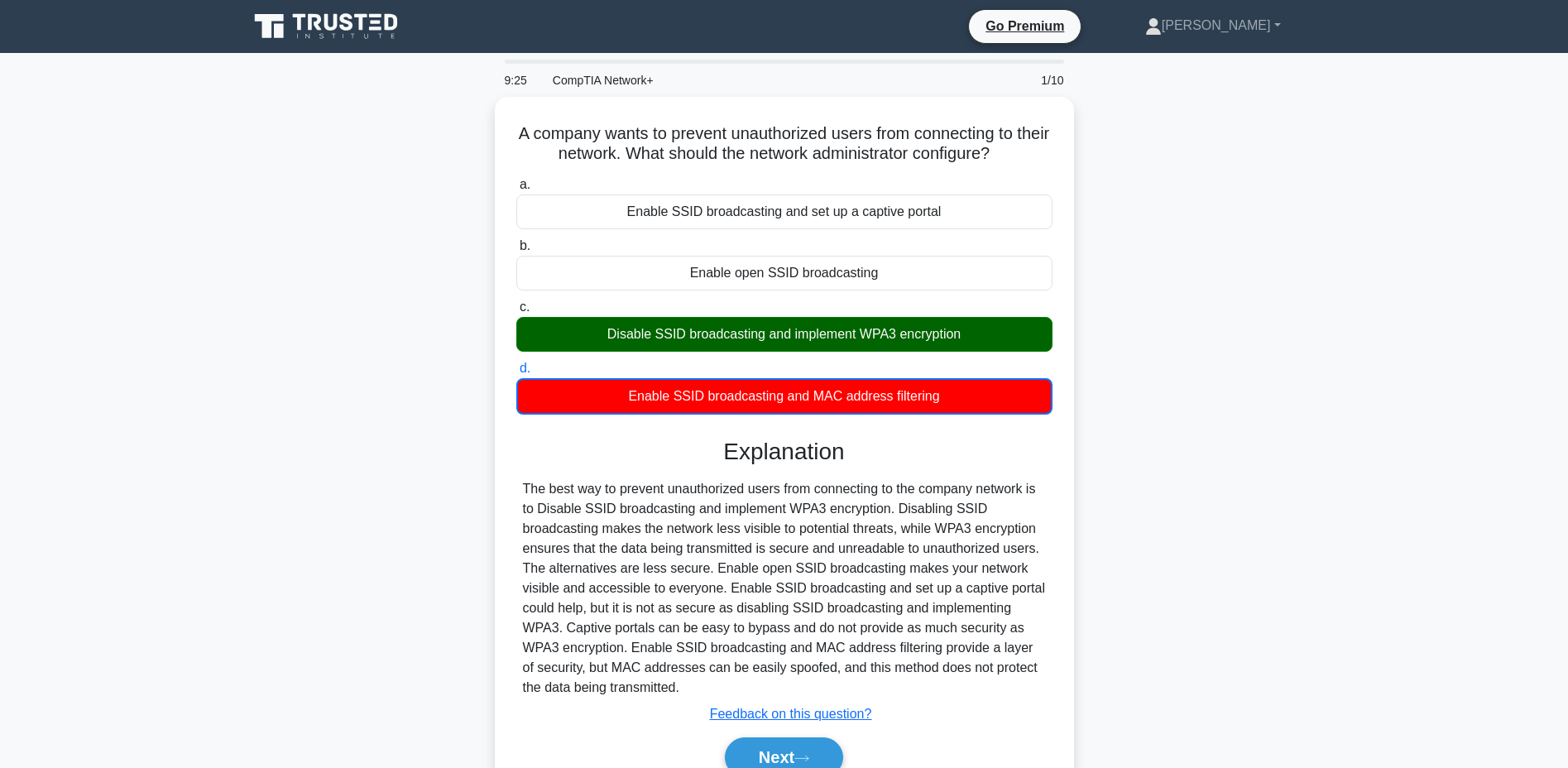
drag, startPoint x: 525, startPoint y: 122, endPoint x: 752, endPoint y: 686, distance: 608.0
click at [752, 686] on div "A company wants to prevent unauthorized users from connecting to their network.…" at bounding box center [784, 456] width 566 height 706
copy div "A company wants to prevent unauthorized users from connecting to their network.…"
click at [526, 126] on h5 "A company wants to prevent unauthorized users from connecting to their network.…" at bounding box center [784, 144] width 540 height 41
drag, startPoint x: 526, startPoint y: 126, endPoint x: 735, endPoint y: 680, distance: 592.1
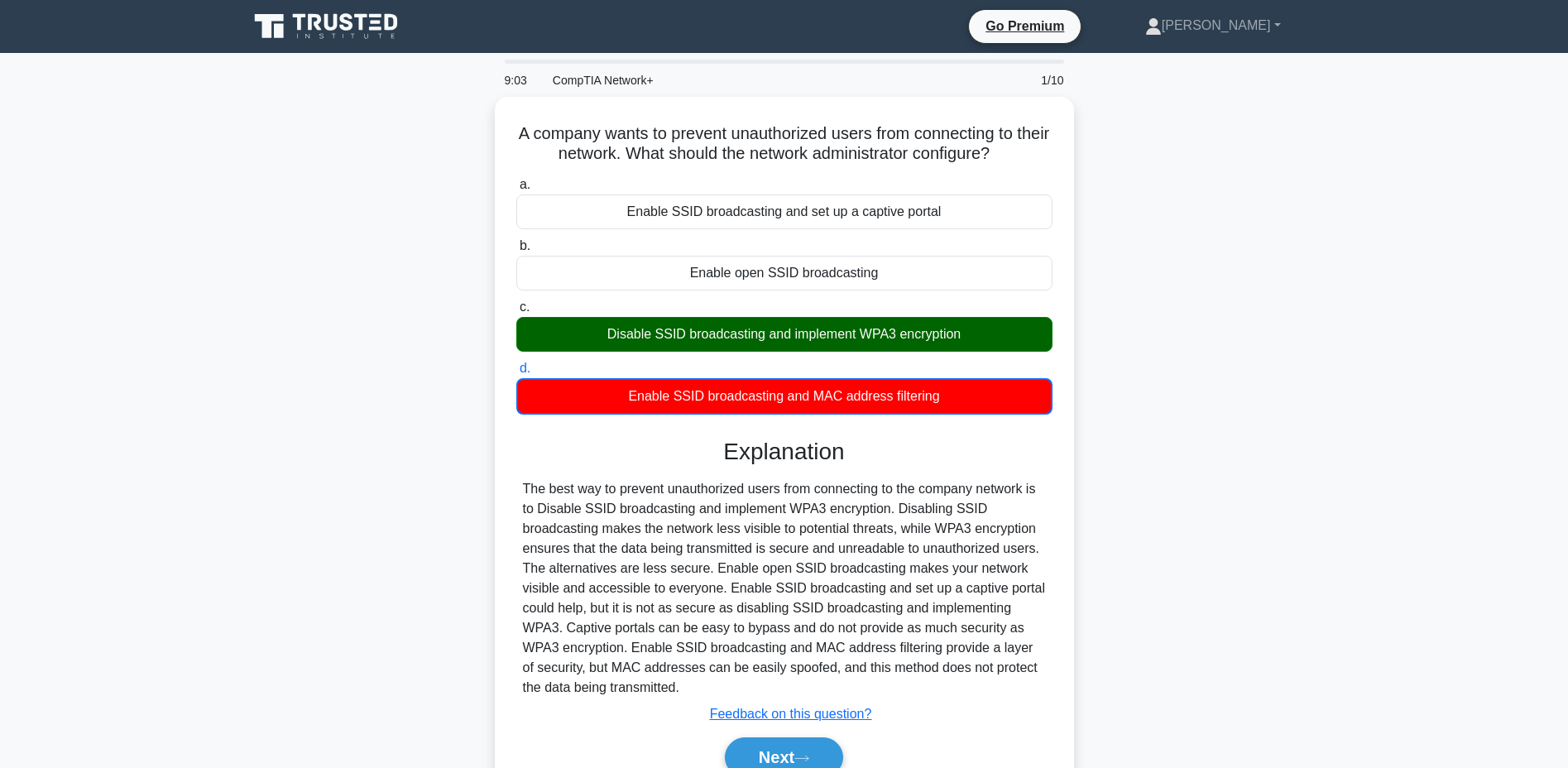
click at [735, 680] on div "A company wants to prevent unauthorized users from connecting to their network.…" at bounding box center [784, 456] width 566 height 706
copy div "A company wants to prevent unauthorized users from connecting to their network.…"
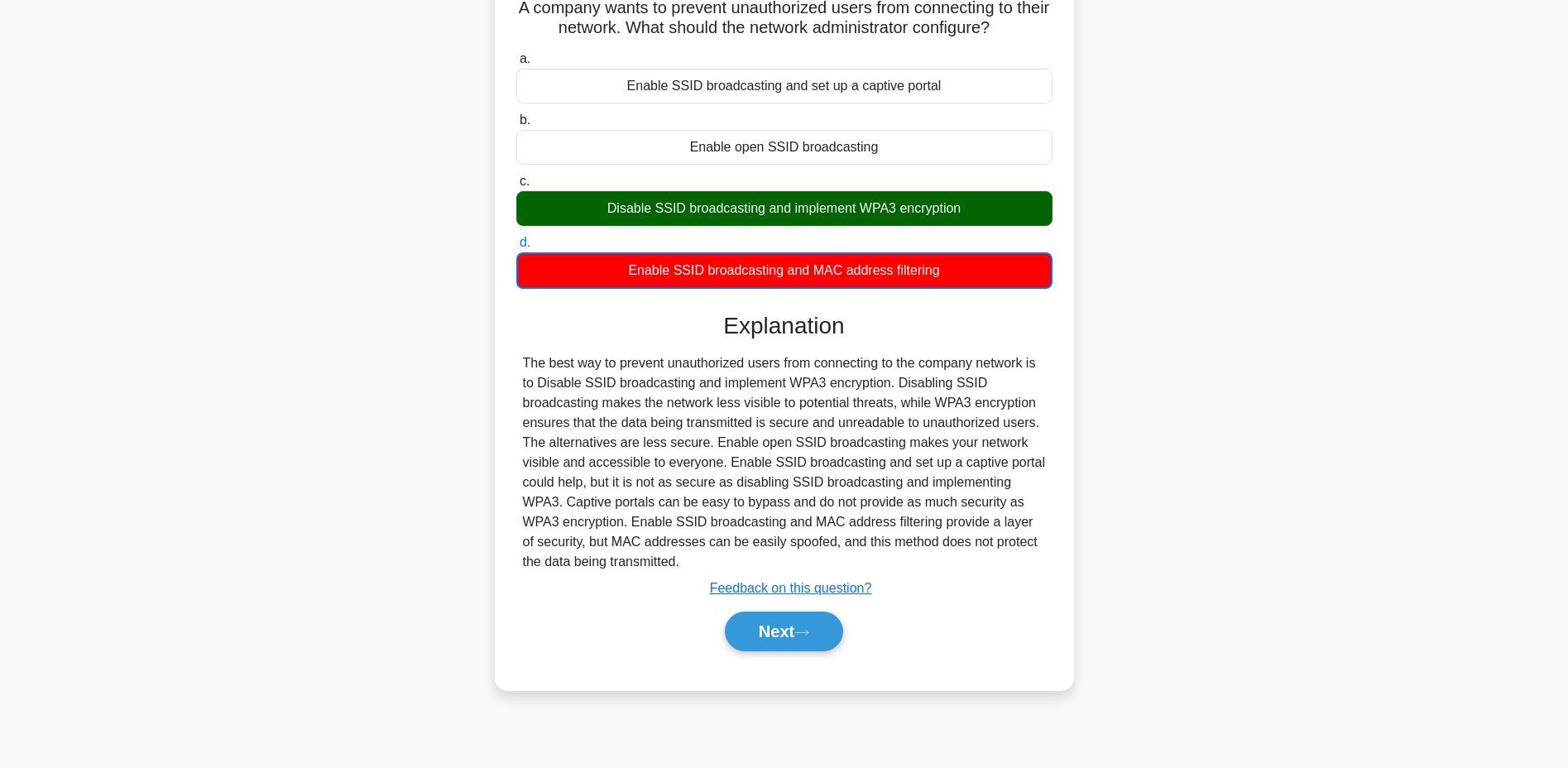
click at [775, 632] on button "Next" at bounding box center [784, 631] width 119 height 39
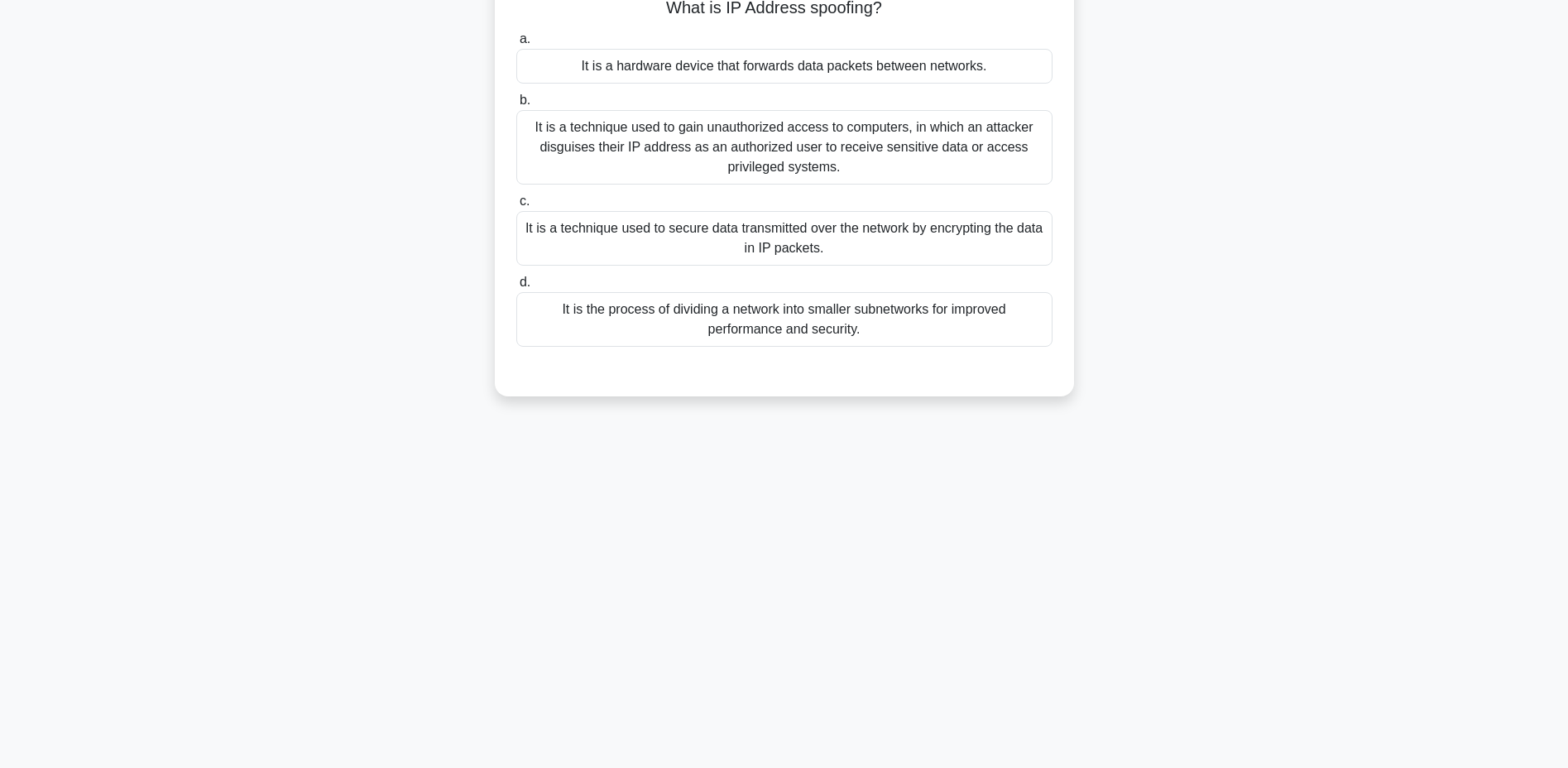
scroll to position [0, 0]
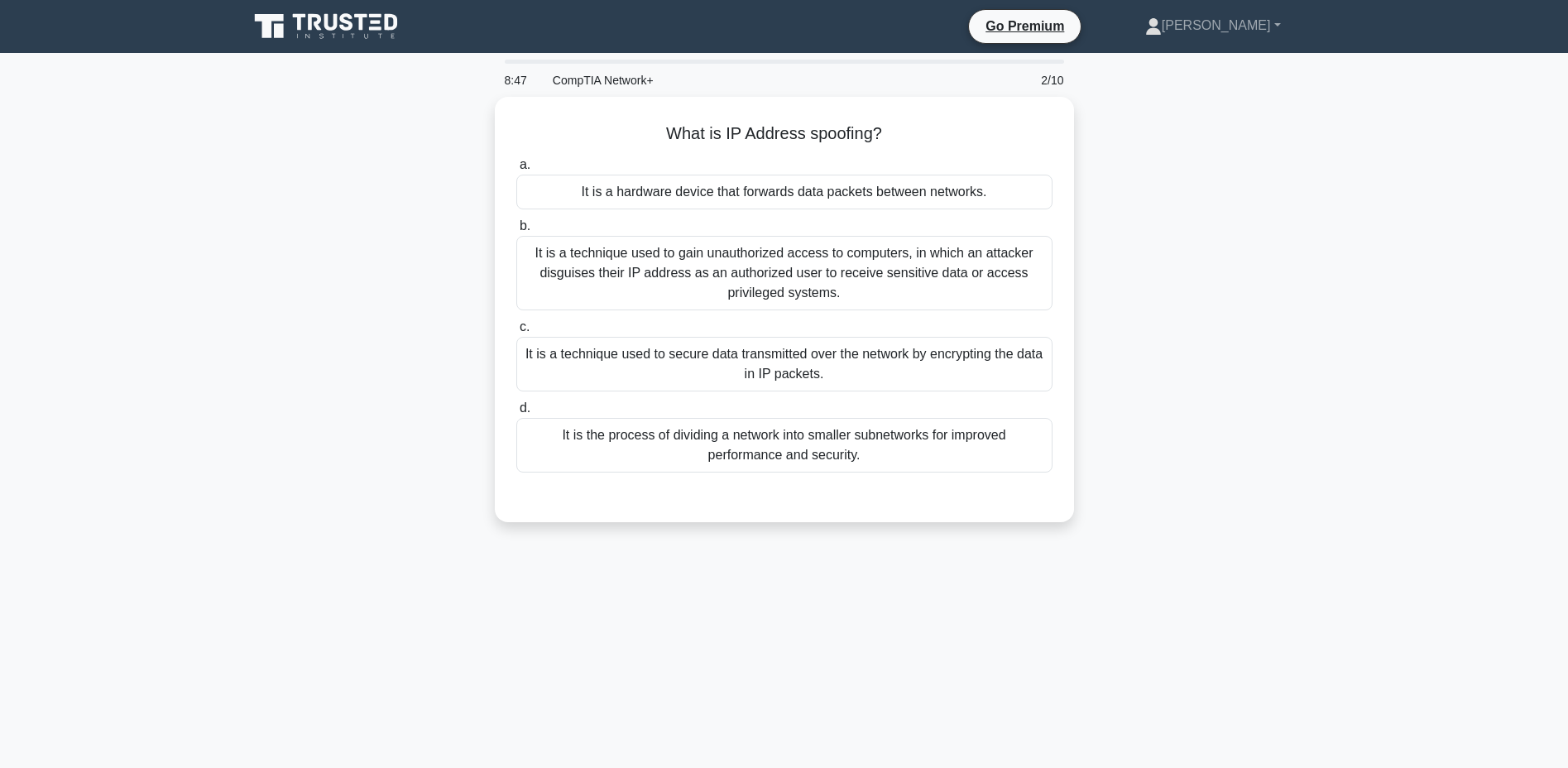
click at [787, 269] on div "It is a technique used to gain unauthorized access to computers, in which an at…" at bounding box center [784, 273] width 536 height 74
click at [516, 232] on input "b. It is a technique used to gain unauthorized access to computers, in which an…" at bounding box center [516, 226] width 0 height 11
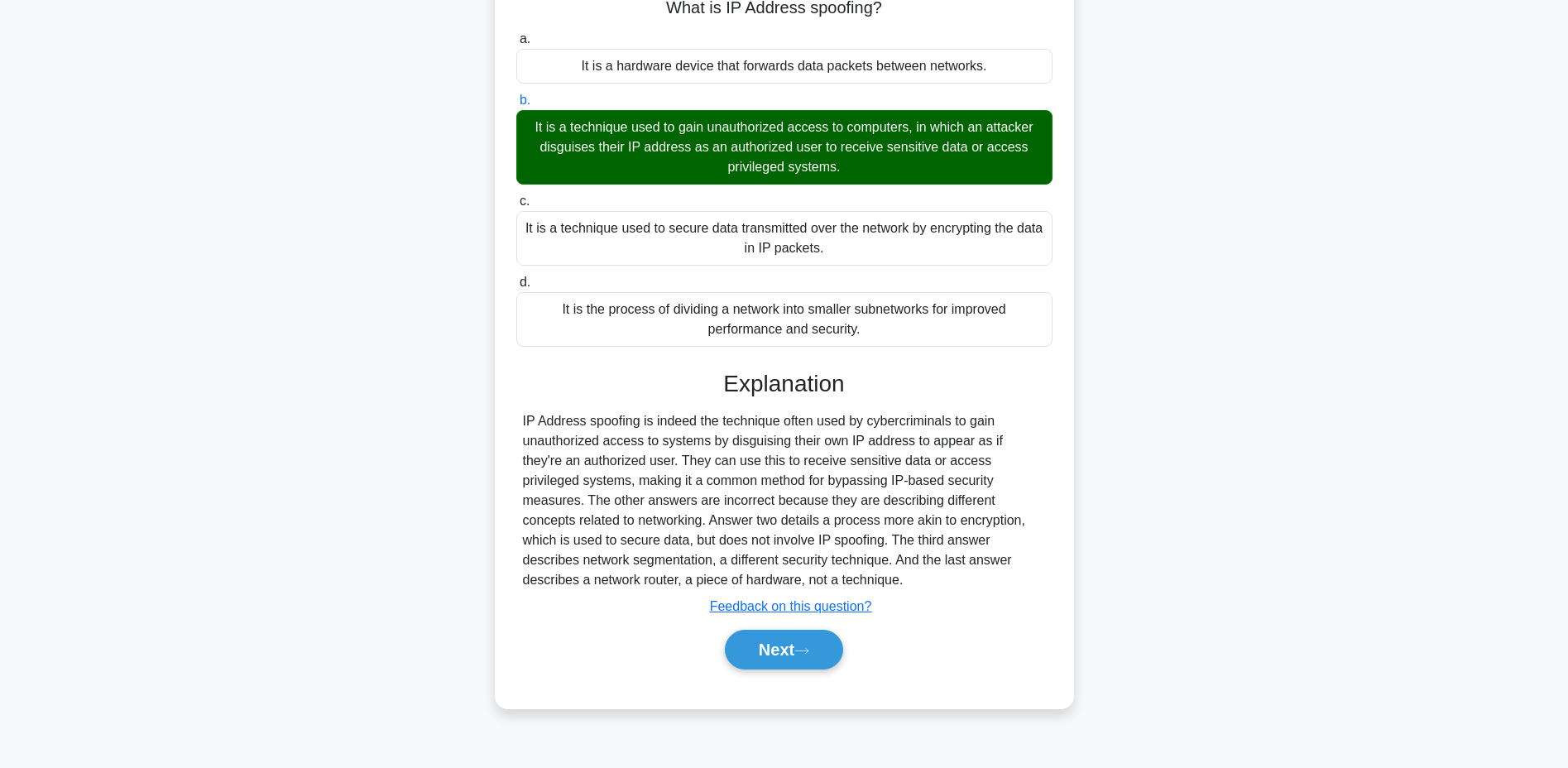
scroll to position [43, 0]
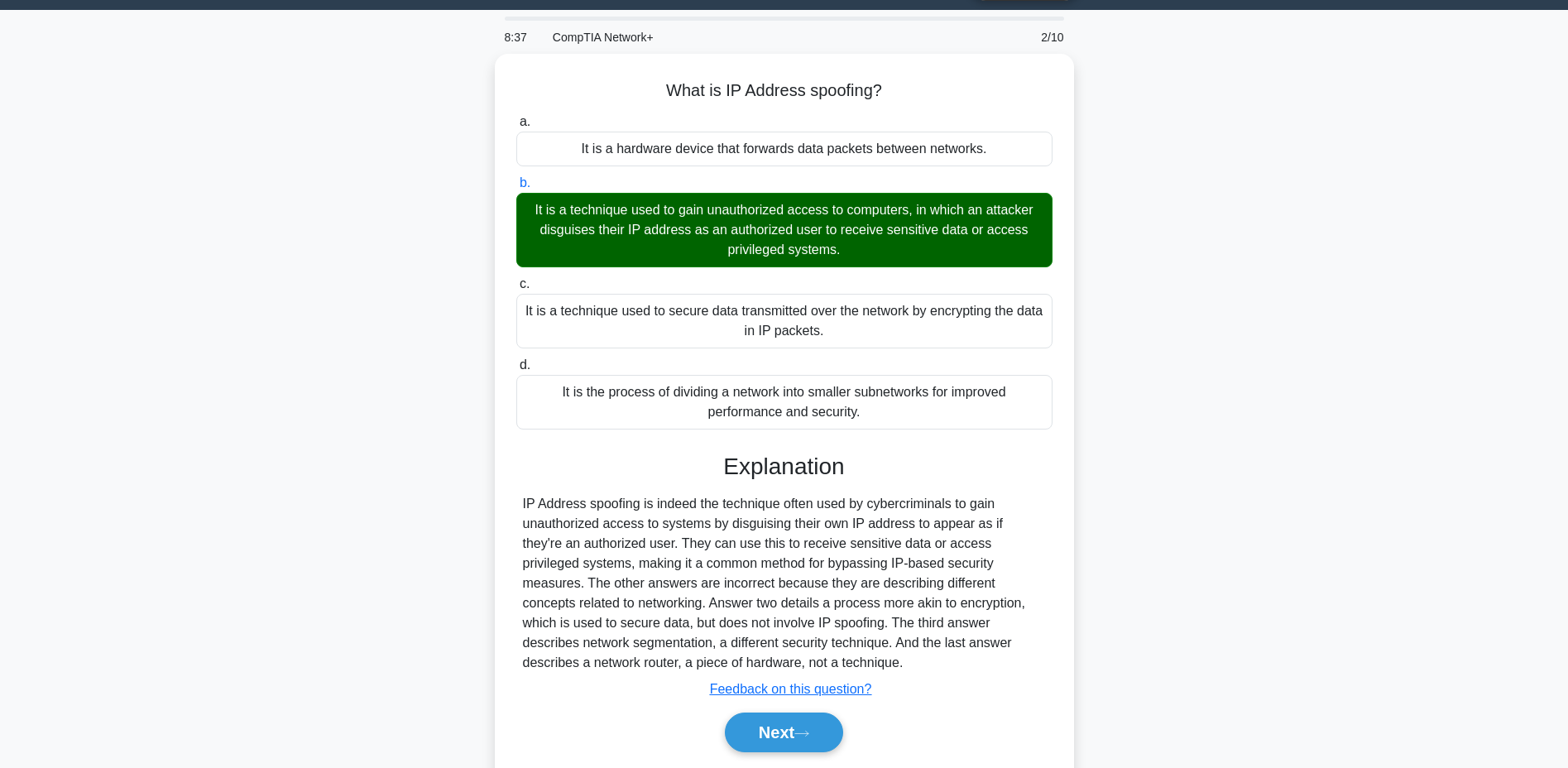
drag, startPoint x: 648, startPoint y: 72, endPoint x: 910, endPoint y: 655, distance: 639.2
click at [910, 655] on div "What is IP Address spoofing? .spinner_0XTQ{transform-origin:center;animation:sp…" at bounding box center [784, 423] width 566 height 724
copy div "What is IP Address spoofing? .spinner_0XTQ{transform-origin:center;animation:sp…"
drag, startPoint x: 812, startPoint y: 724, endPoint x: 825, endPoint y: 717, distance: 14.8
click at [817, 723] on button "Next" at bounding box center [784, 732] width 119 height 39
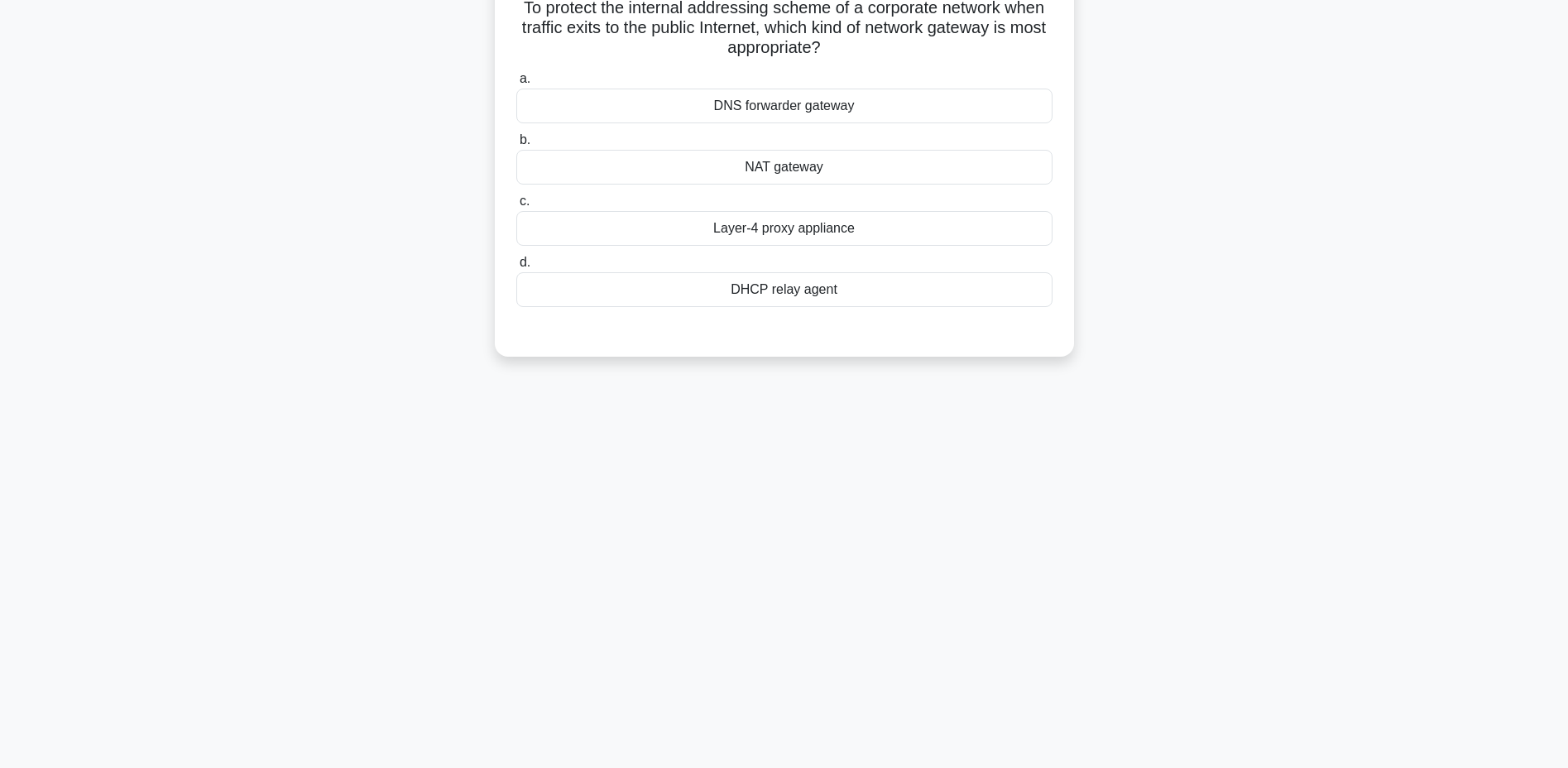
scroll to position [0, 0]
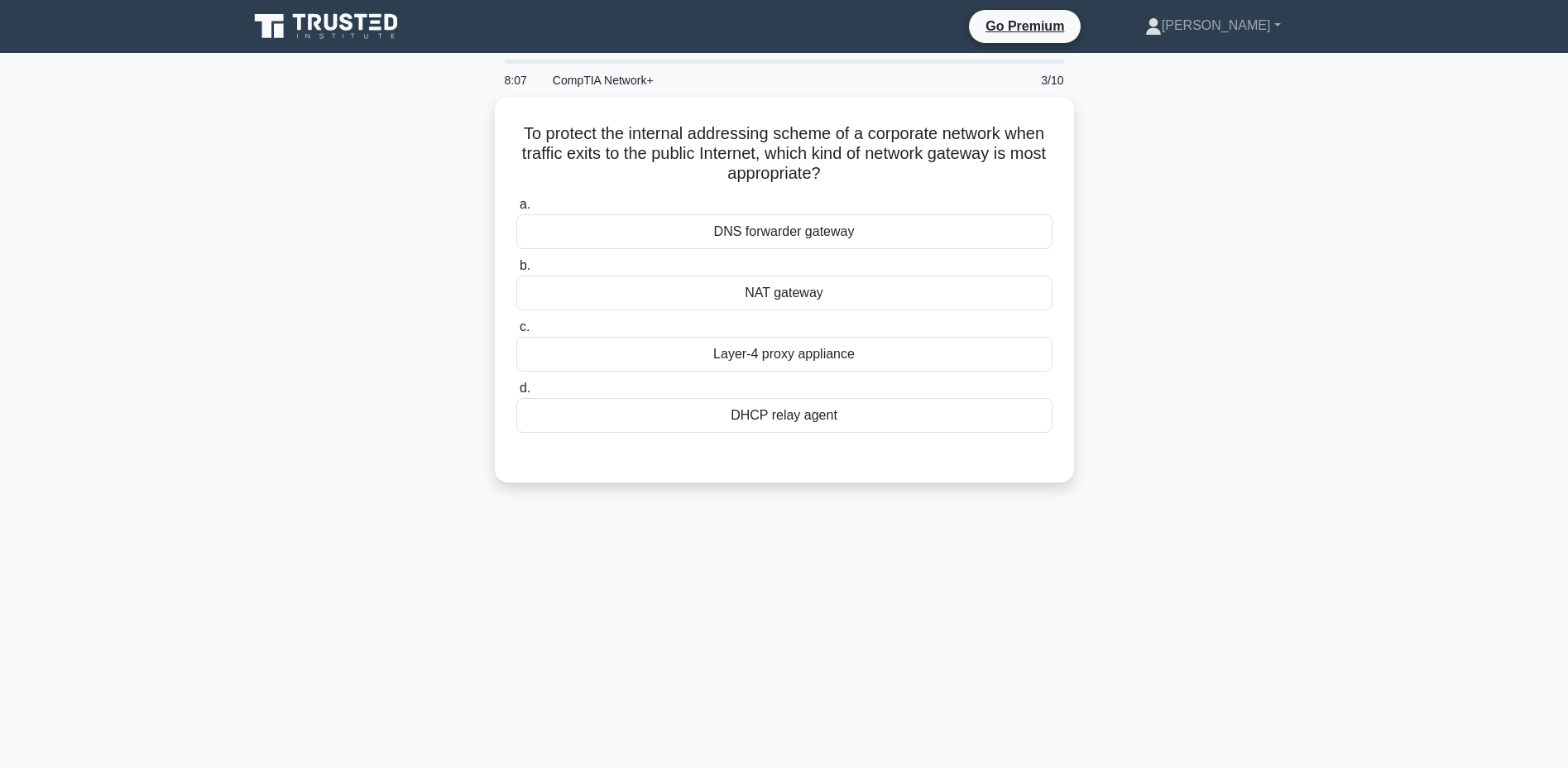
click at [839, 290] on div "NAT gateway" at bounding box center [784, 293] width 536 height 35
click at [516, 272] on input "b. NAT gateway" at bounding box center [516, 266] width 0 height 11
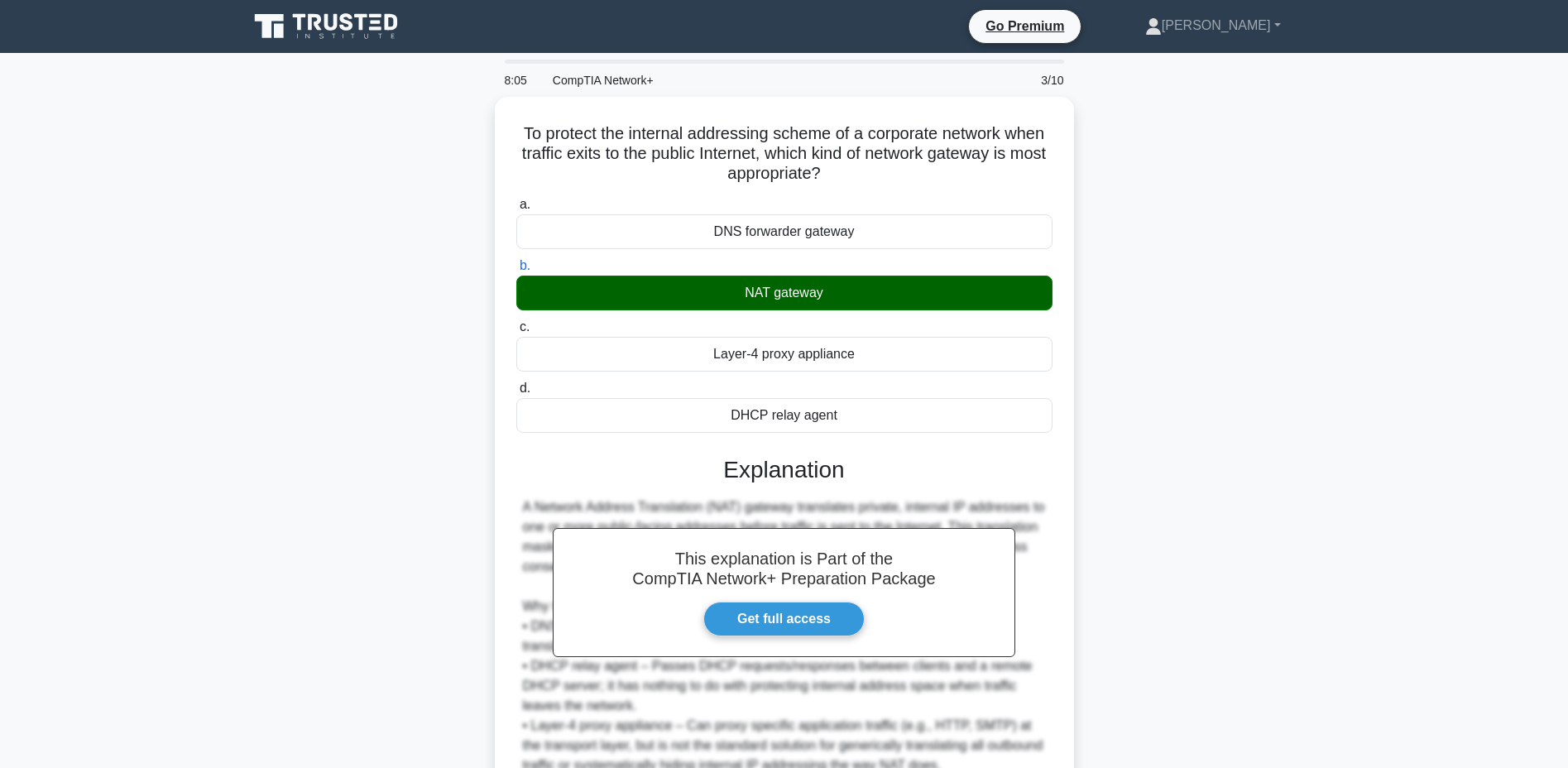
scroll to position [154, 0]
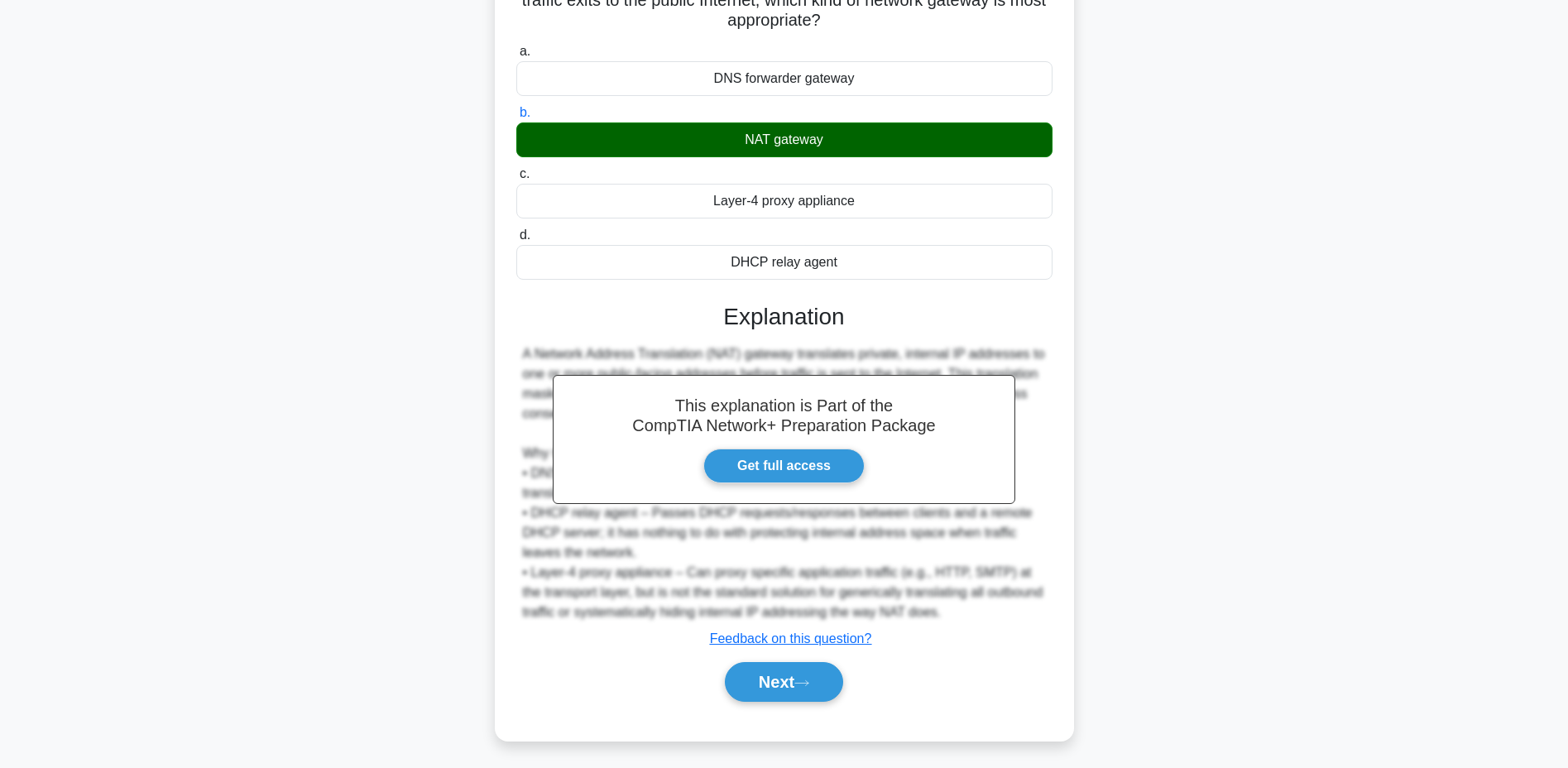
click at [768, 678] on button "Next" at bounding box center [784, 682] width 119 height 39
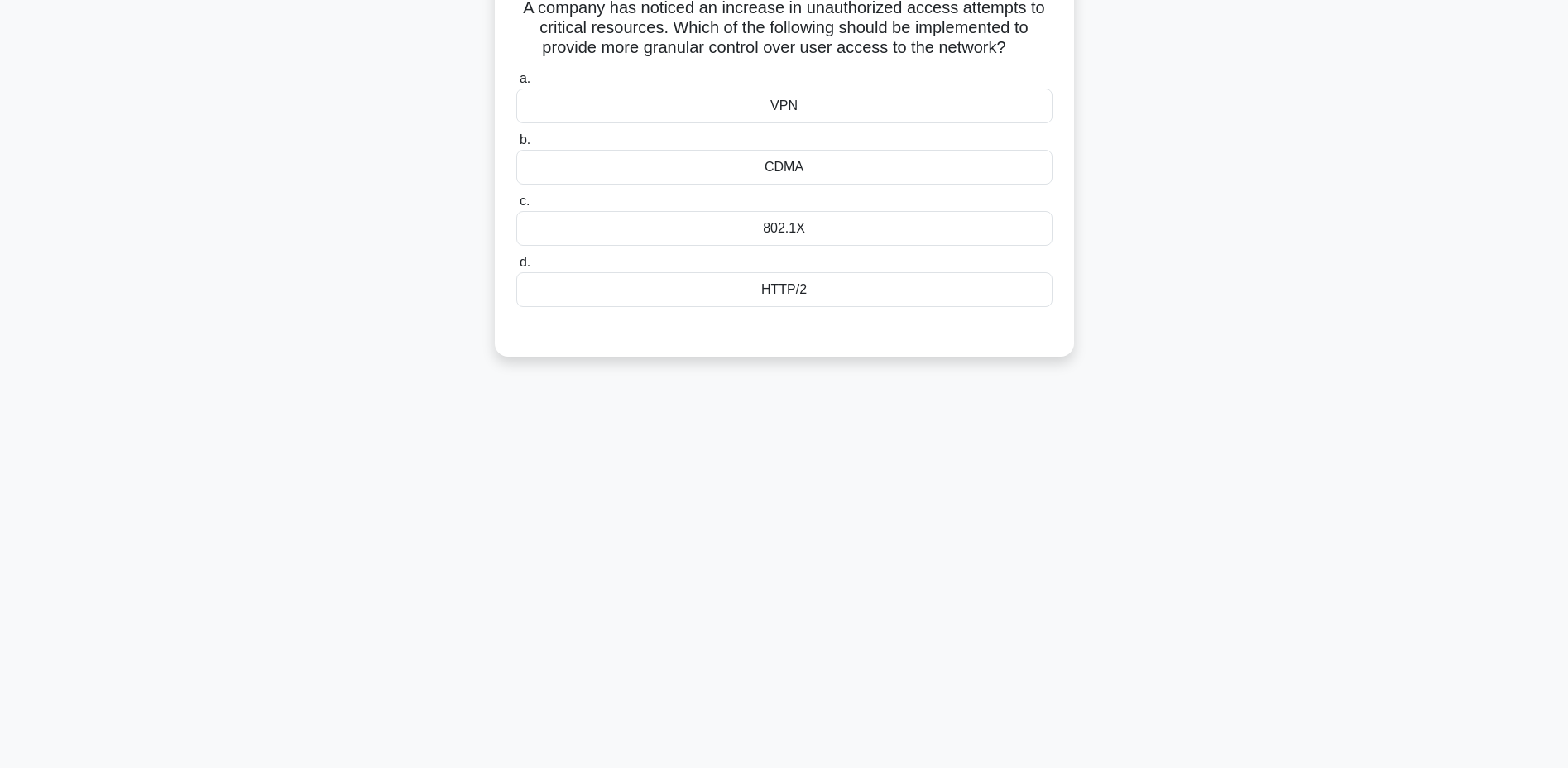
click at [816, 178] on div "CDMA" at bounding box center [784, 167] width 536 height 35
click at [516, 145] on input "b. CDMA" at bounding box center [516, 140] width 0 height 11
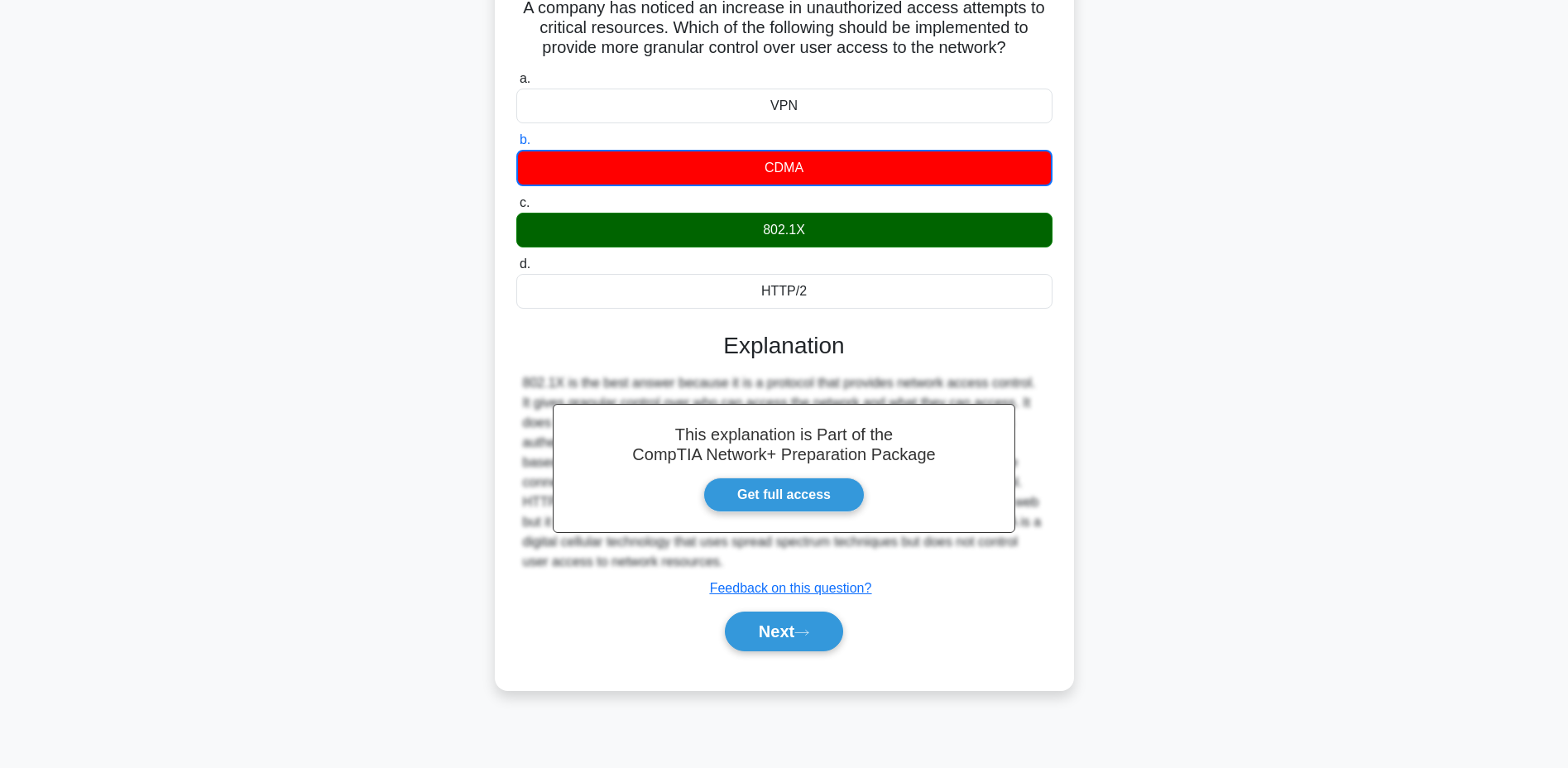
click at [766, 625] on button "Next" at bounding box center [784, 631] width 119 height 39
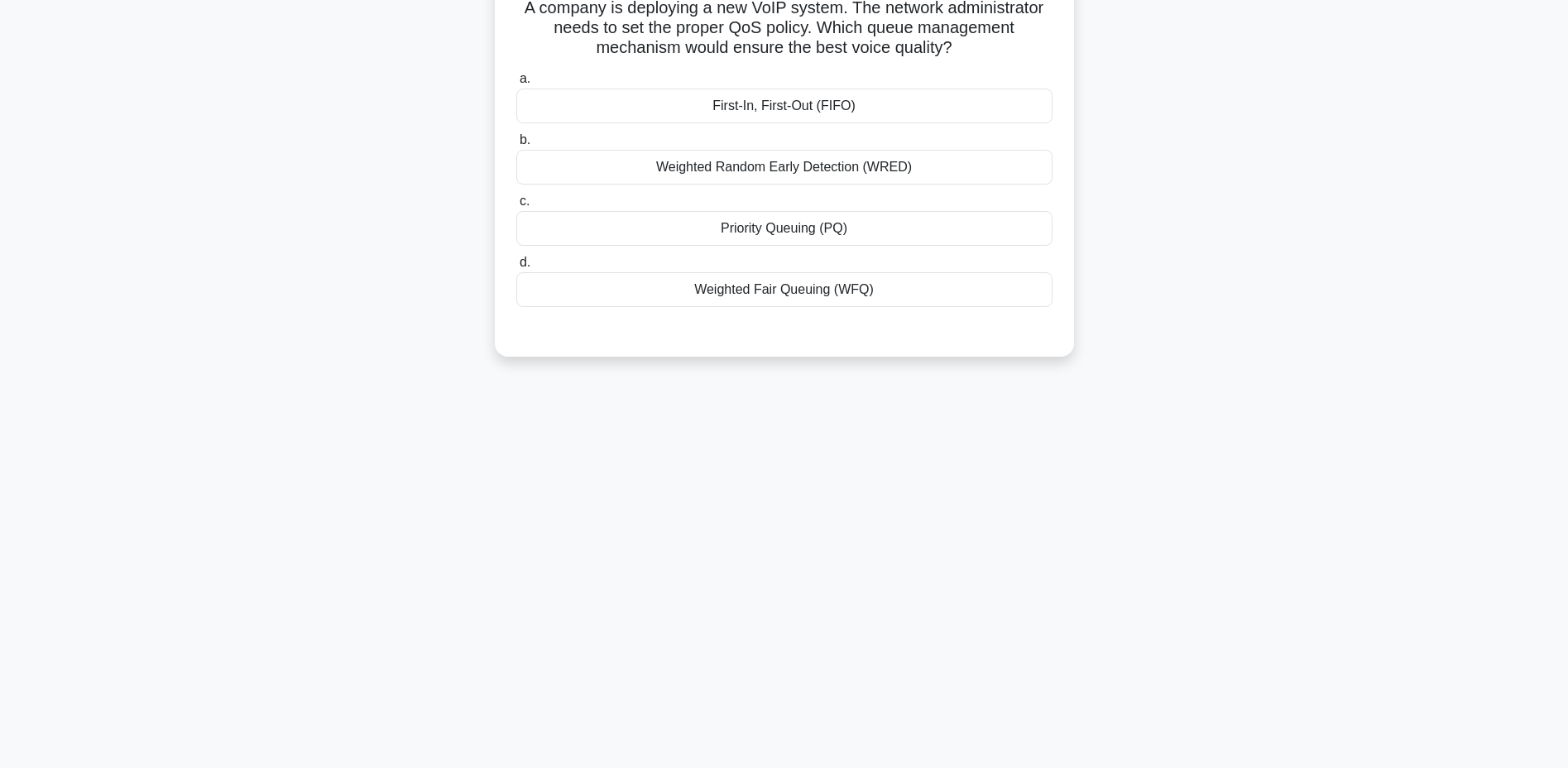
click at [757, 223] on div "Priority Queuing (PQ)" at bounding box center [784, 228] width 536 height 35
click at [516, 207] on input "c. Priority Queuing (PQ)" at bounding box center [516, 202] width 0 height 11
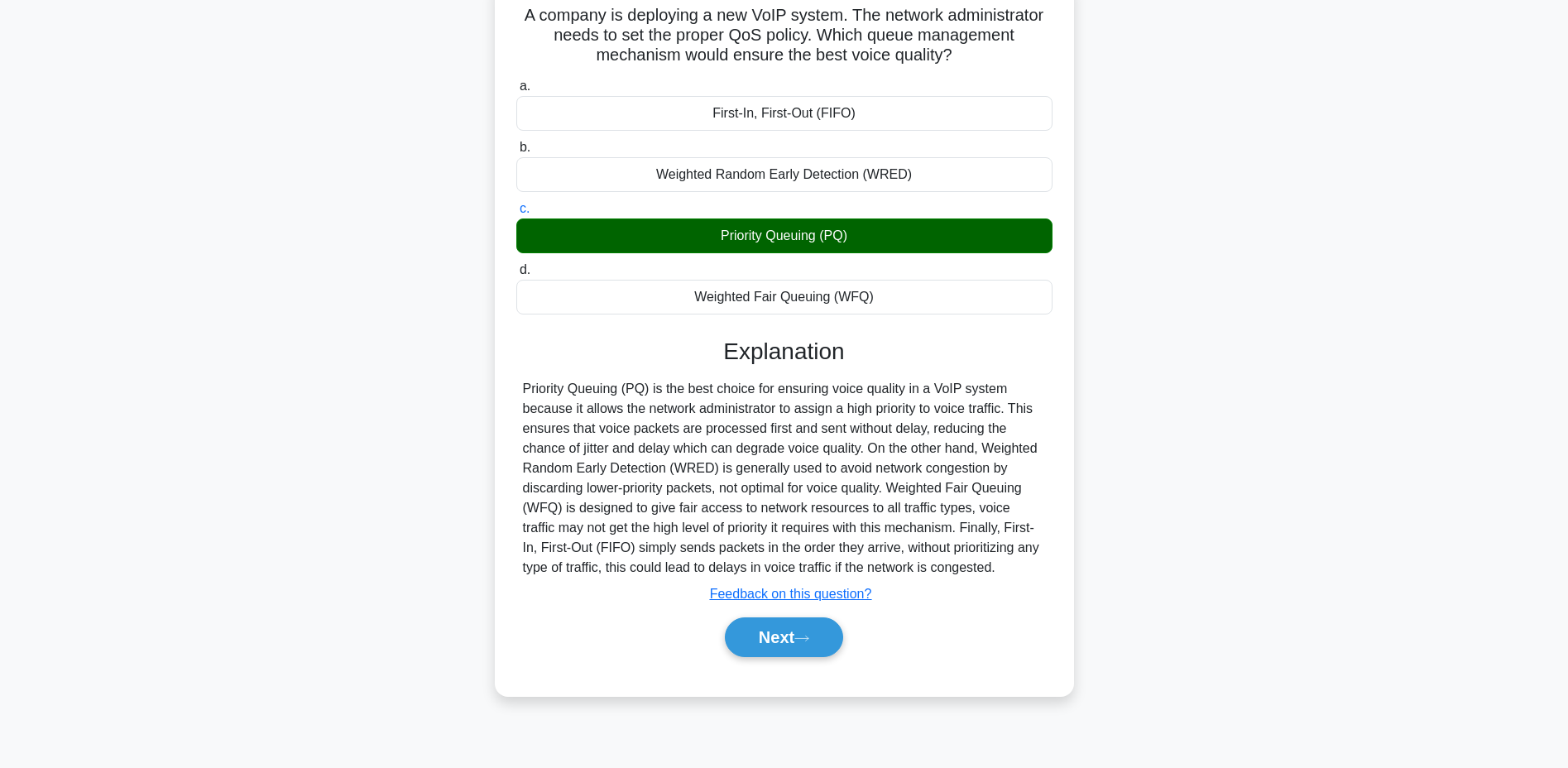
scroll to position [0, 0]
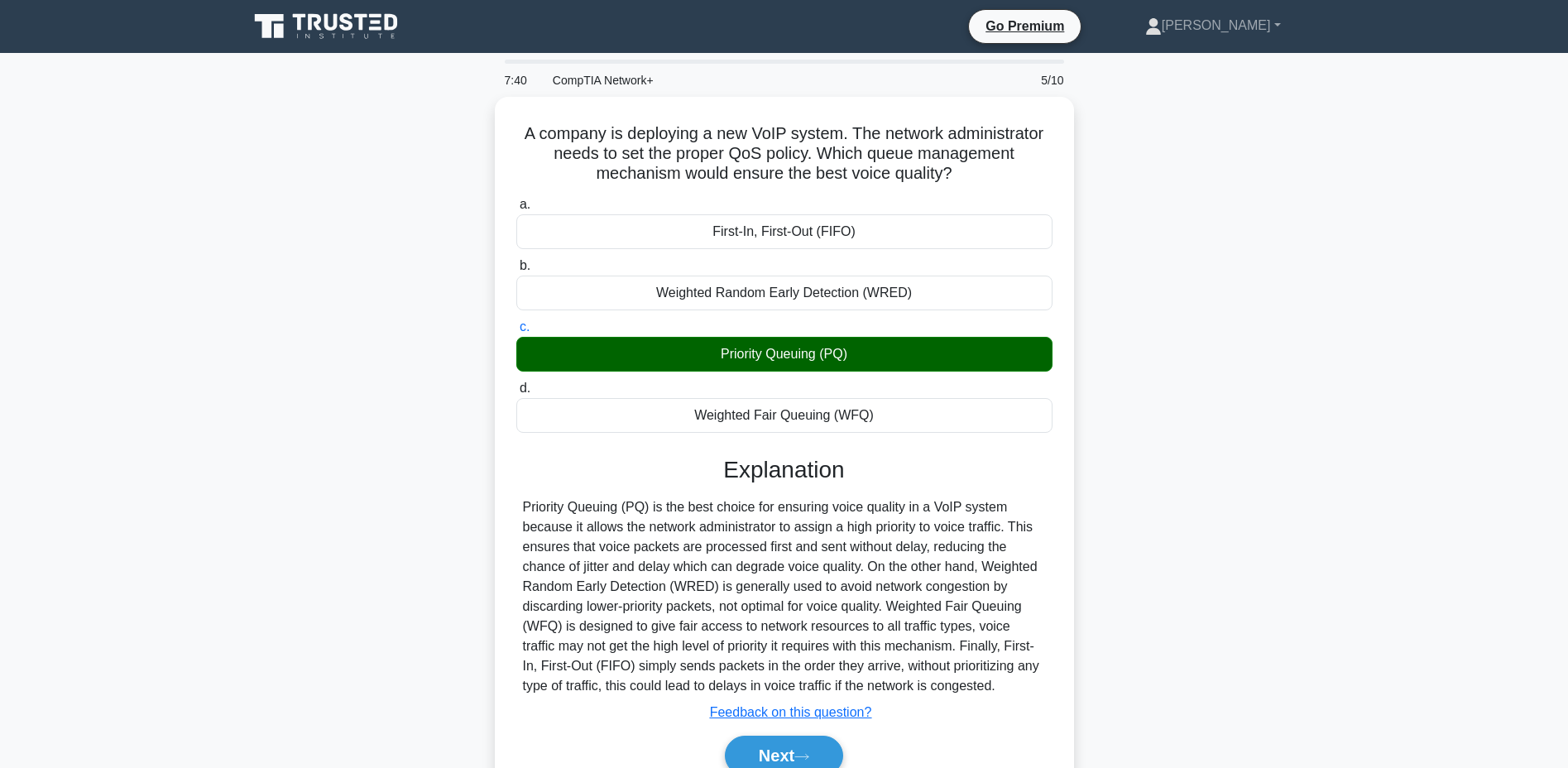
drag, startPoint x: 518, startPoint y: 122, endPoint x: 1008, endPoint y: 687, distance: 747.9
click at [1009, 687] on div "A company is deploying a new VoIP system. The network administrator needs to se…" at bounding box center [784, 455] width 566 height 704
copy div "A company is deploying a new VoIP system. The network administrator needs to se…"
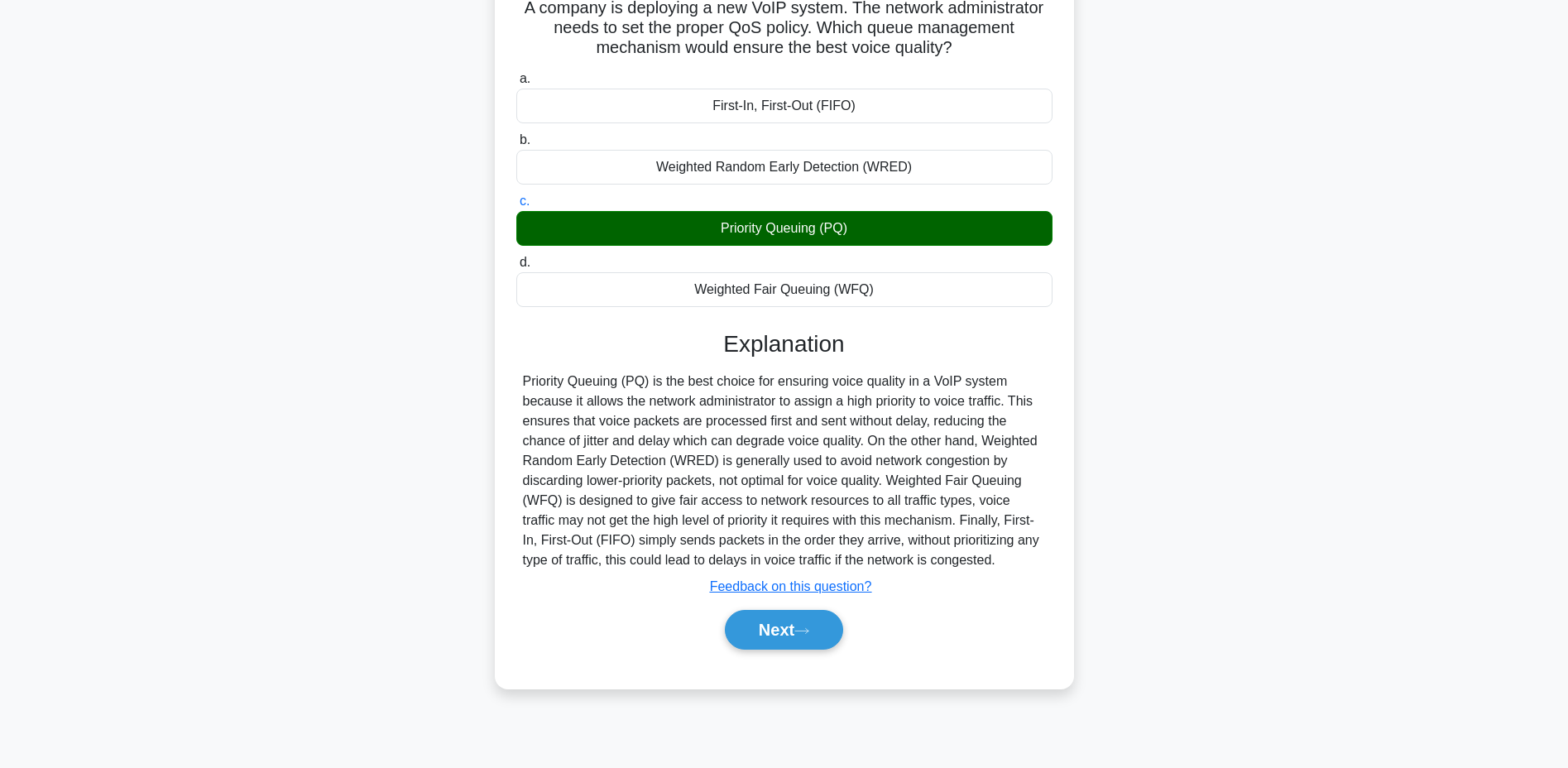
click at [781, 619] on button "Next" at bounding box center [784, 630] width 119 height 39
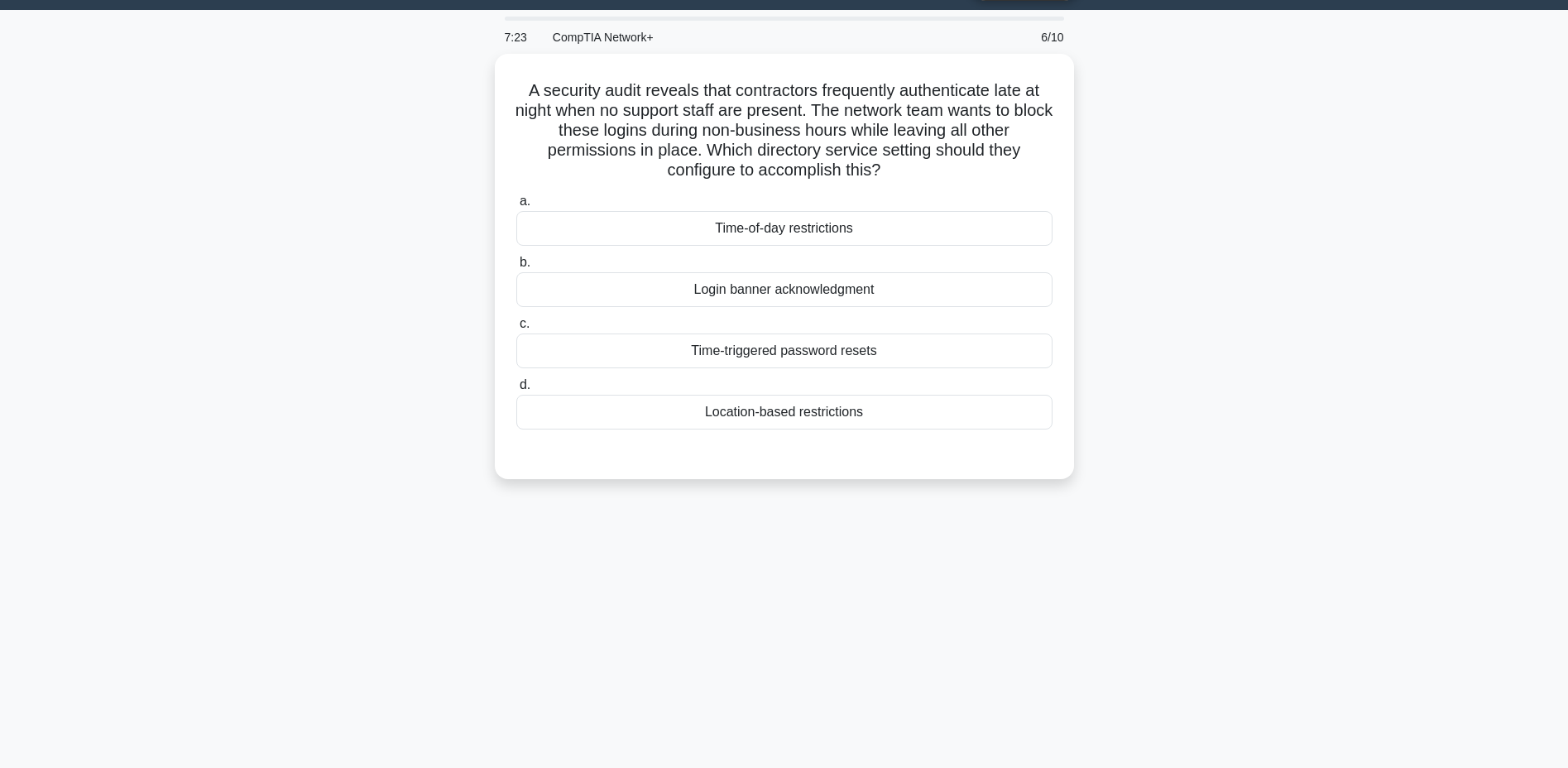
scroll to position [0, 0]
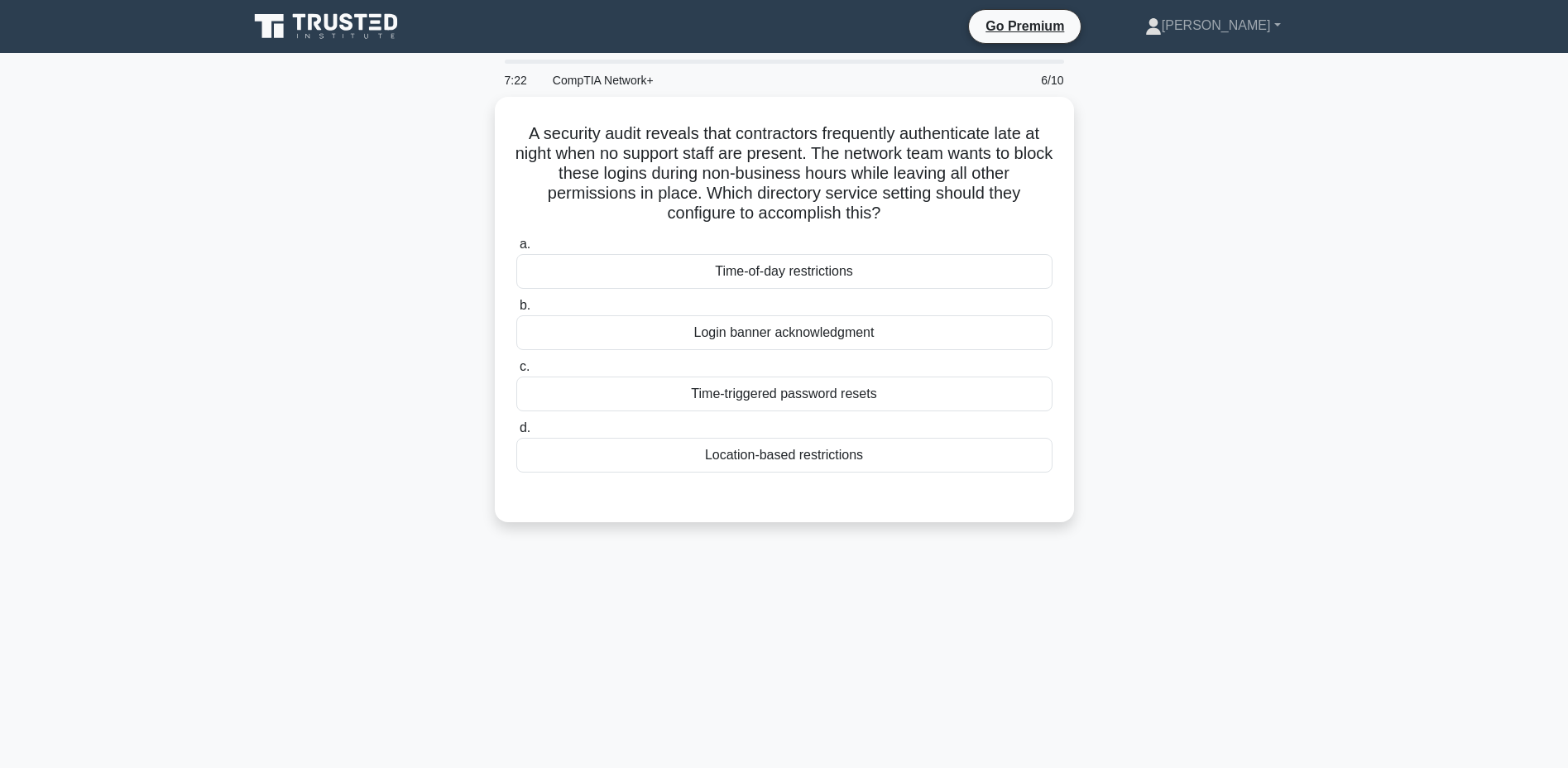
click at [796, 334] on div "Login banner acknowledgment" at bounding box center [784, 332] width 536 height 35
click at [516, 311] on input "b. Login banner acknowledgment" at bounding box center [516, 306] width 0 height 11
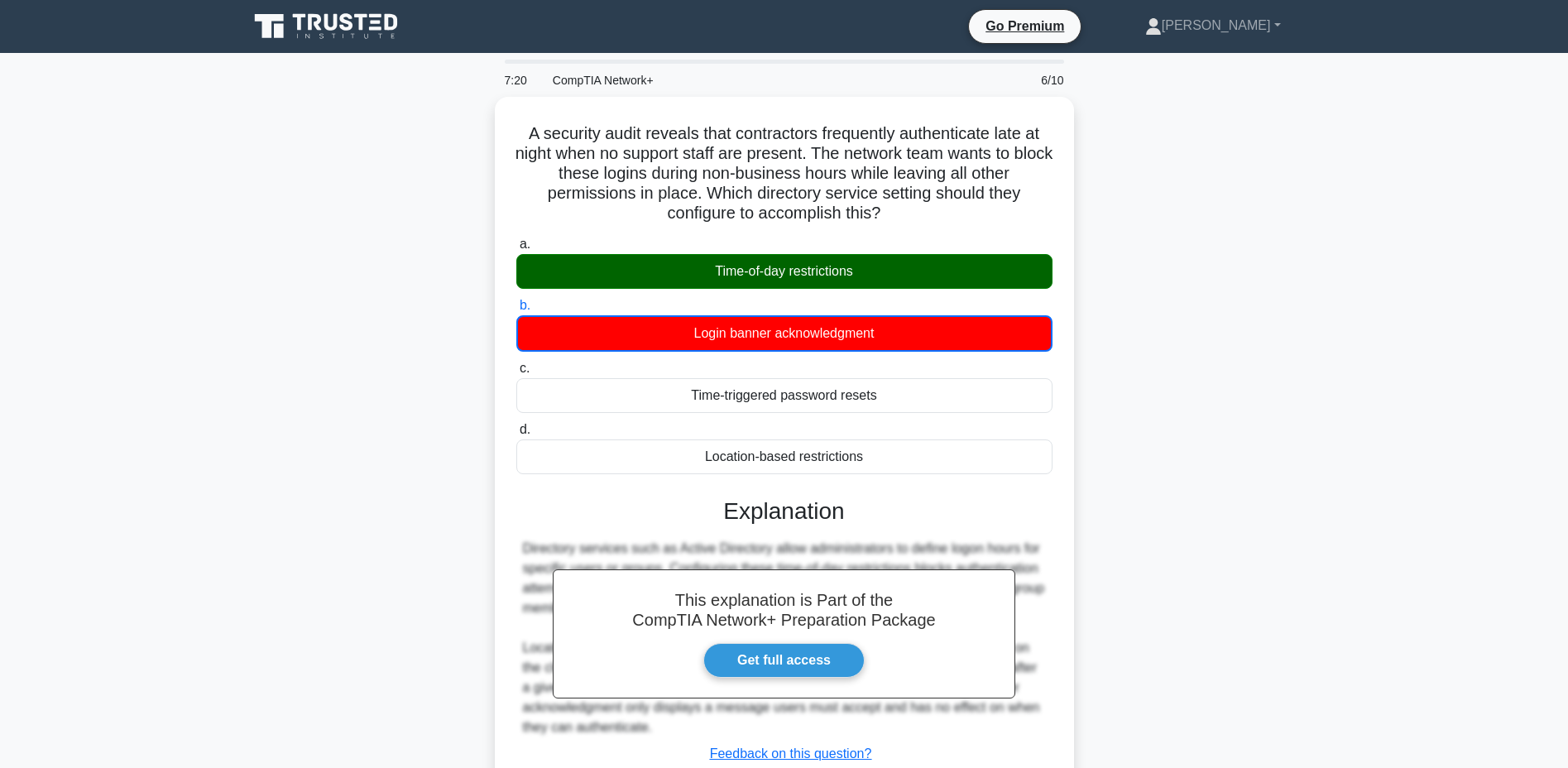
scroll to position [126, 0]
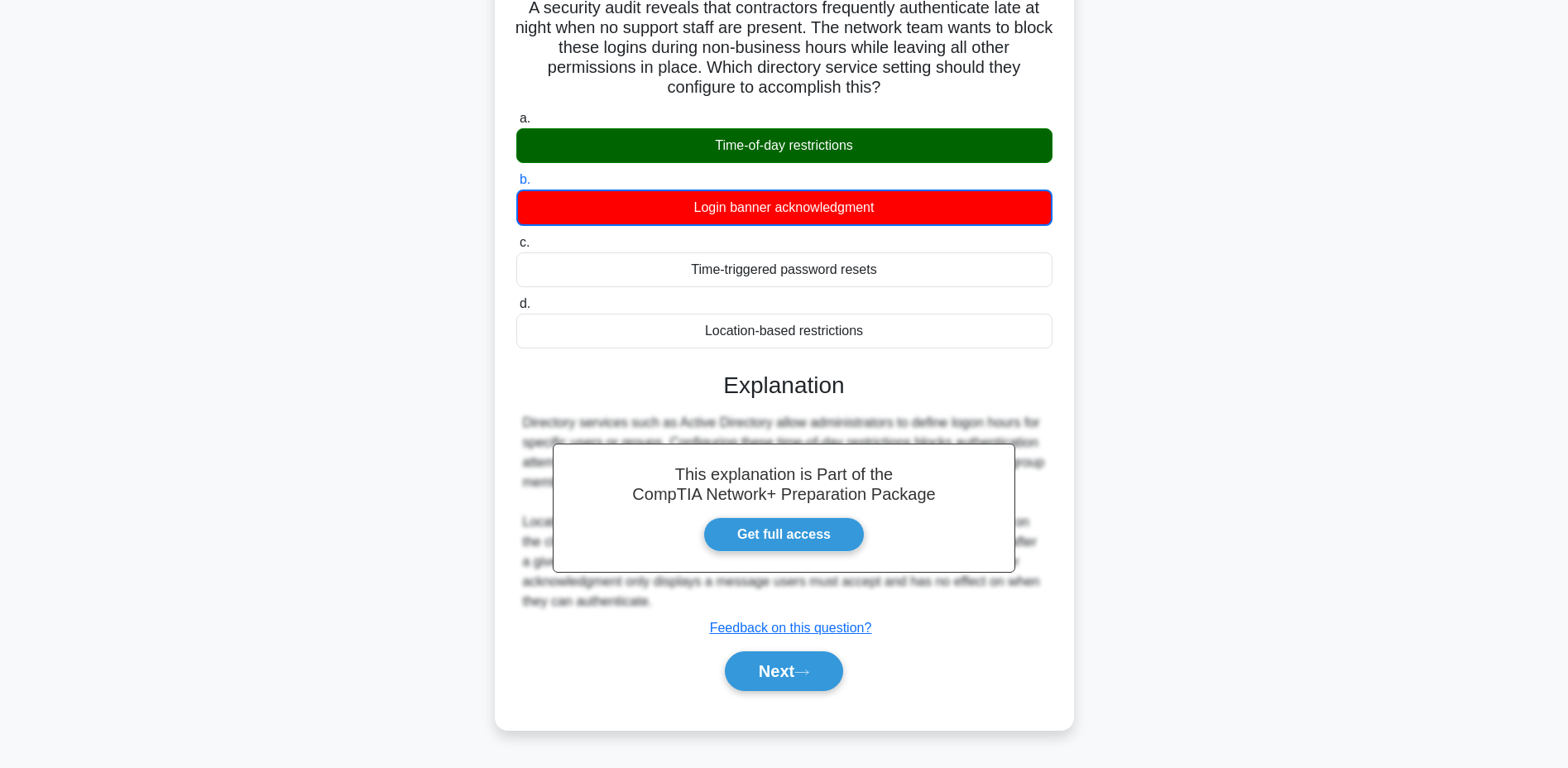
click at [778, 666] on button "Next" at bounding box center [784, 671] width 119 height 39
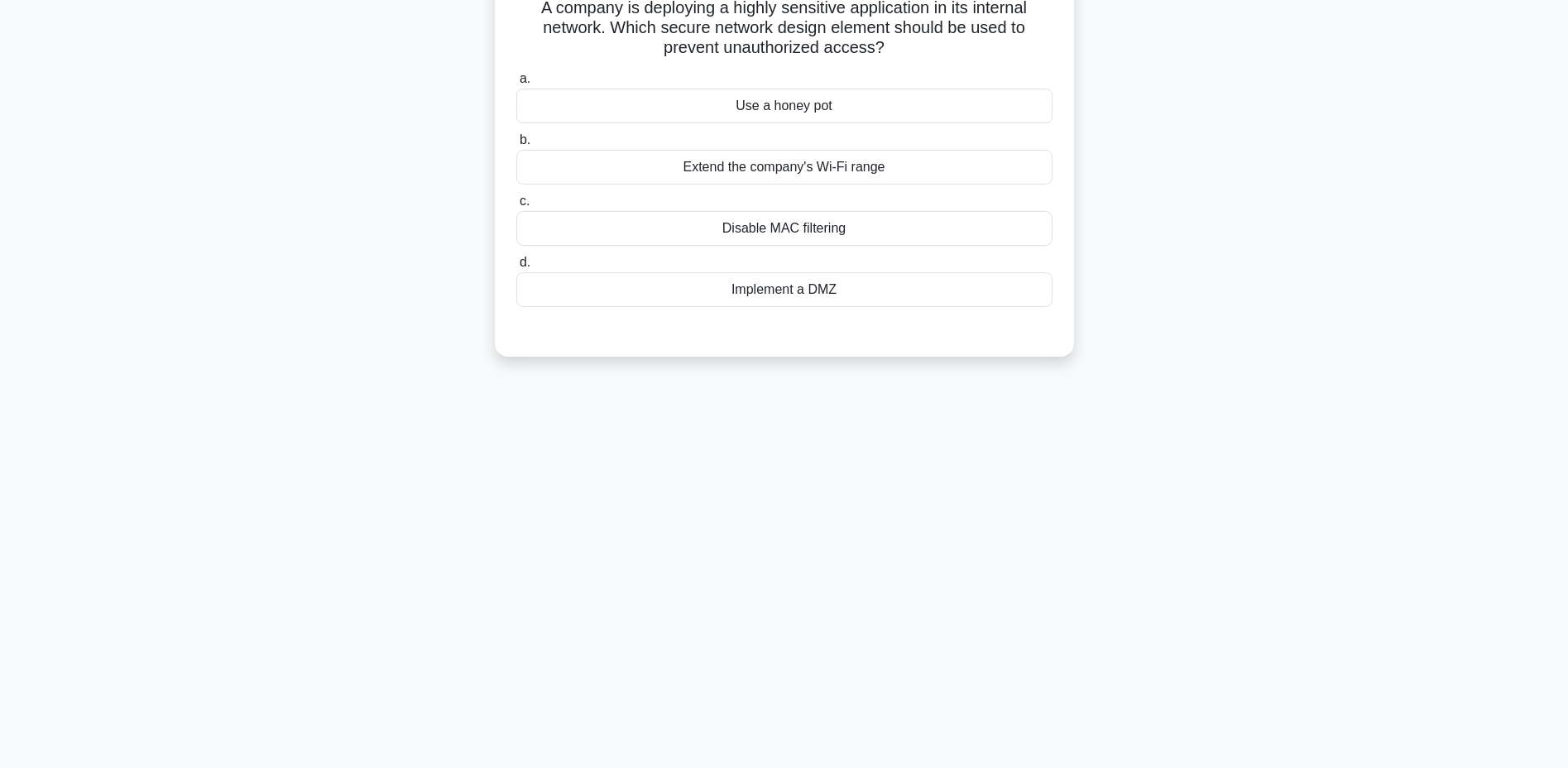
click at [781, 220] on div "Disable MAC filtering" at bounding box center [784, 228] width 536 height 35
click at [516, 207] on input "c. Disable MAC filtering" at bounding box center [516, 202] width 0 height 11
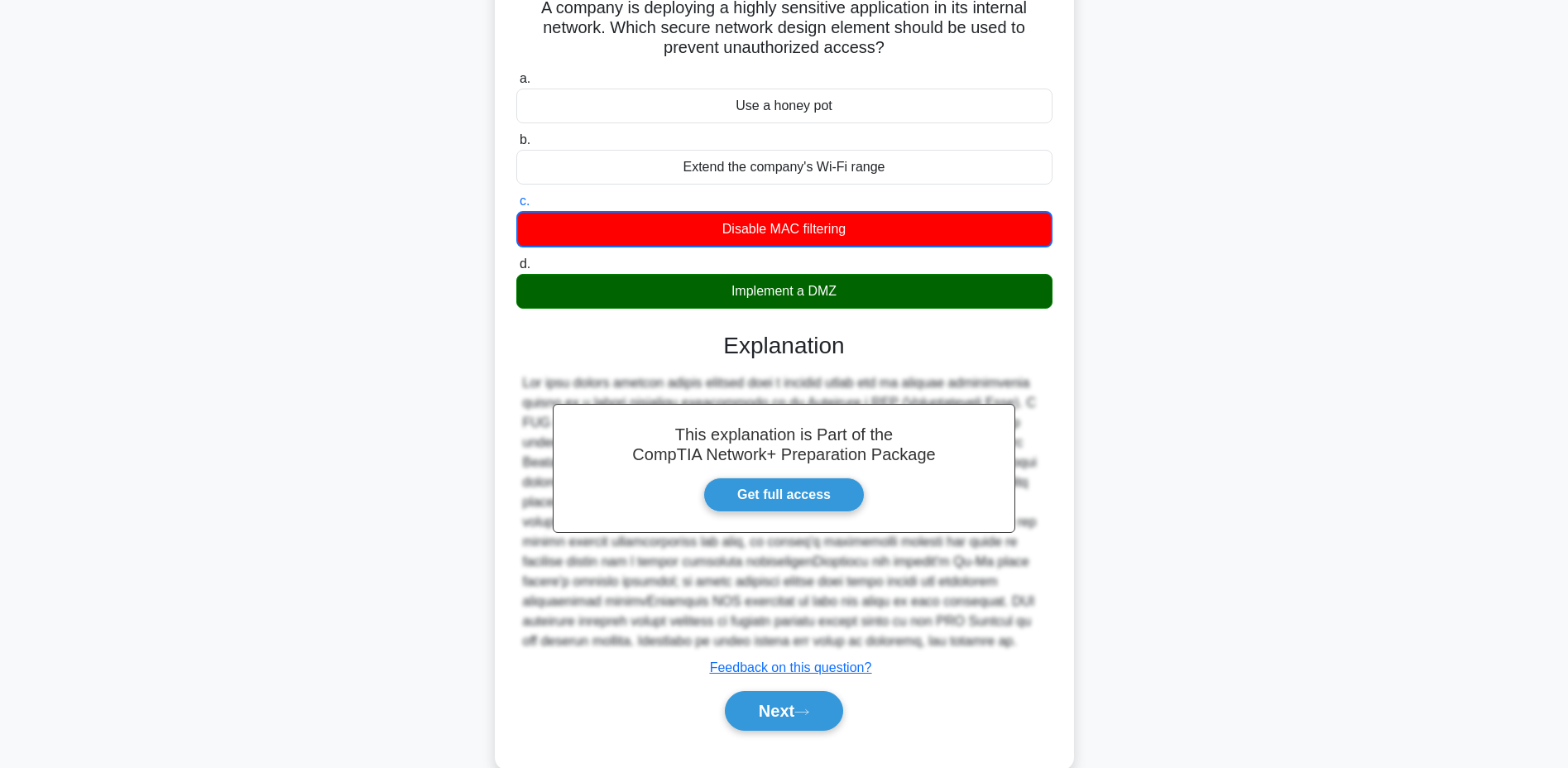
click at [747, 701] on button "Next" at bounding box center [784, 711] width 119 height 39
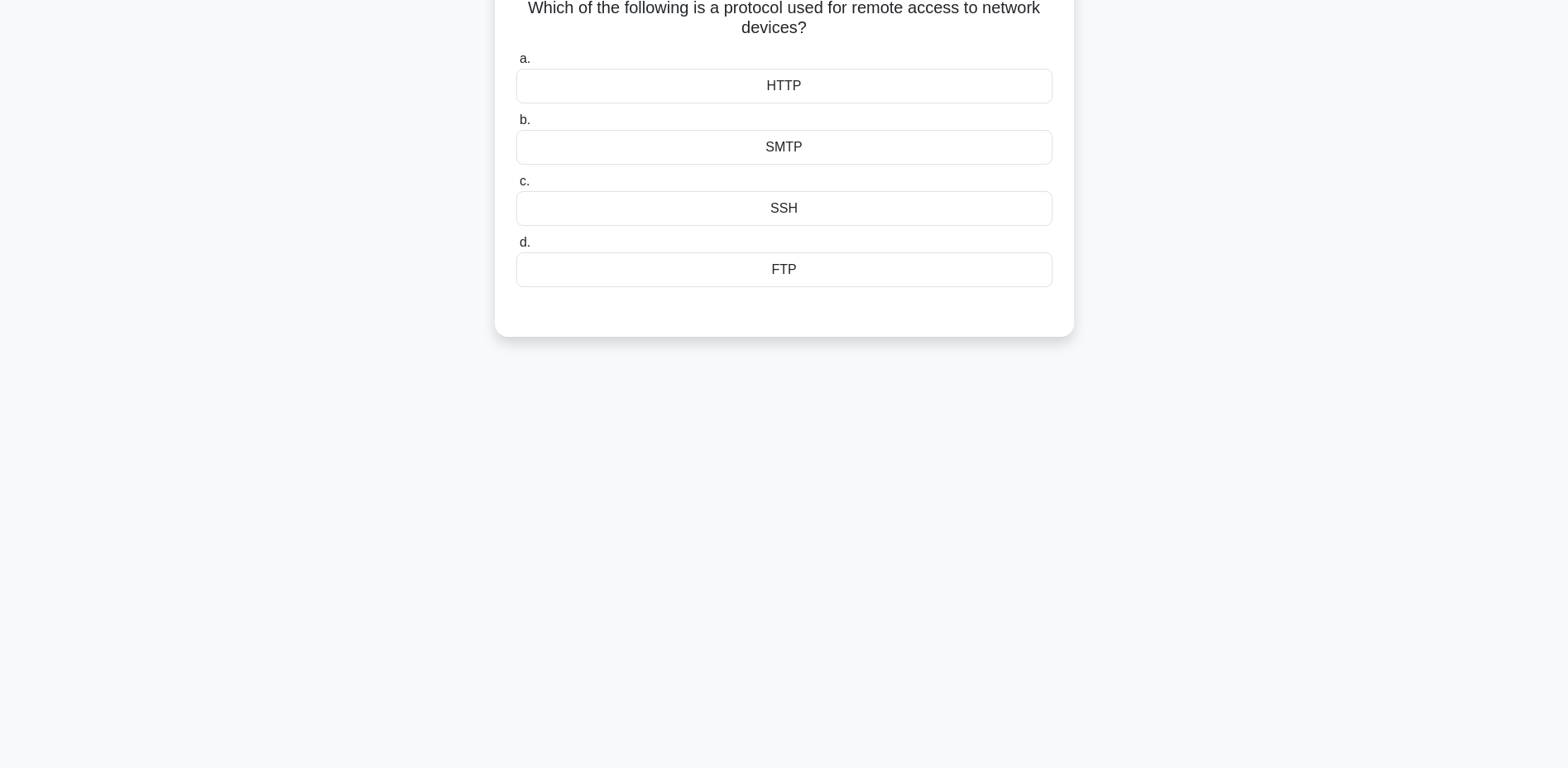
scroll to position [0, 0]
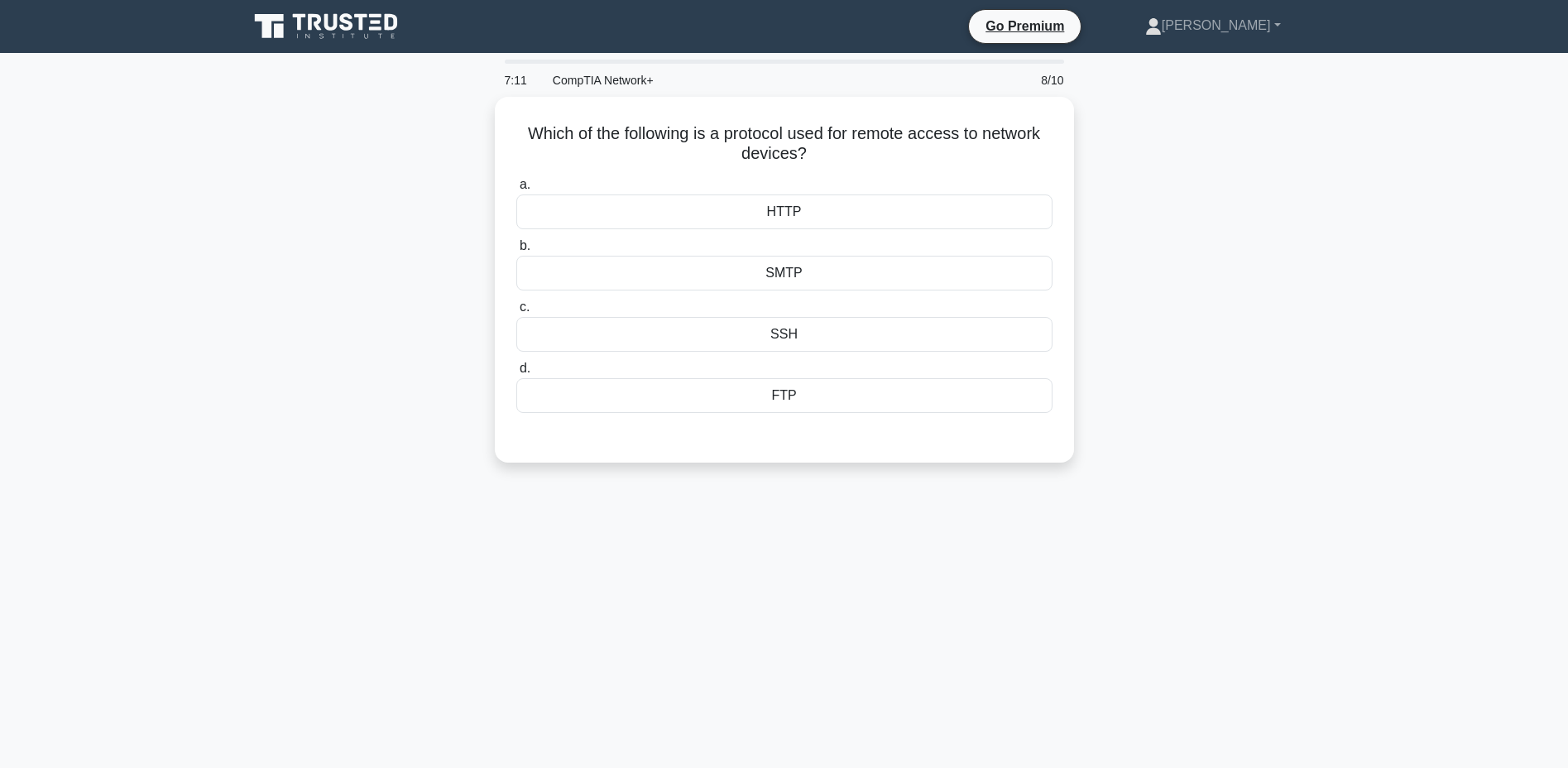
click at [797, 335] on div "SSH" at bounding box center [784, 334] width 536 height 35
click at [516, 313] on input "c. SSH" at bounding box center [516, 308] width 0 height 11
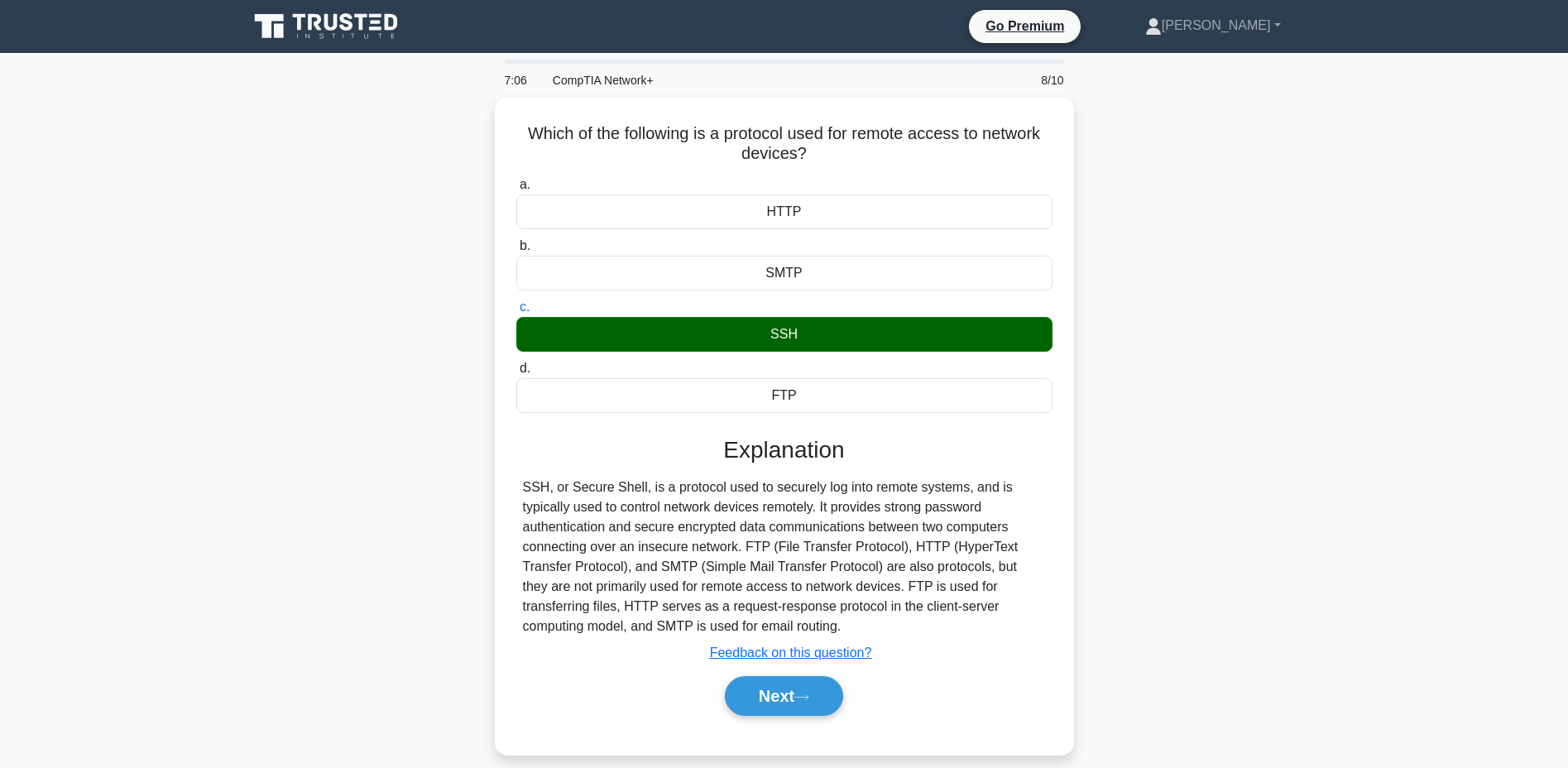
drag, startPoint x: 517, startPoint y: 122, endPoint x: 783, endPoint y: 625, distance: 569.0
click at [784, 625] on div "Which of the following is a protocol used for remote access to network devices?…" at bounding box center [784, 425] width 566 height 645
copy div "Which of the following is a protocol used for remote access to network devices?…"
click at [752, 693] on button "Next" at bounding box center [784, 695] width 119 height 39
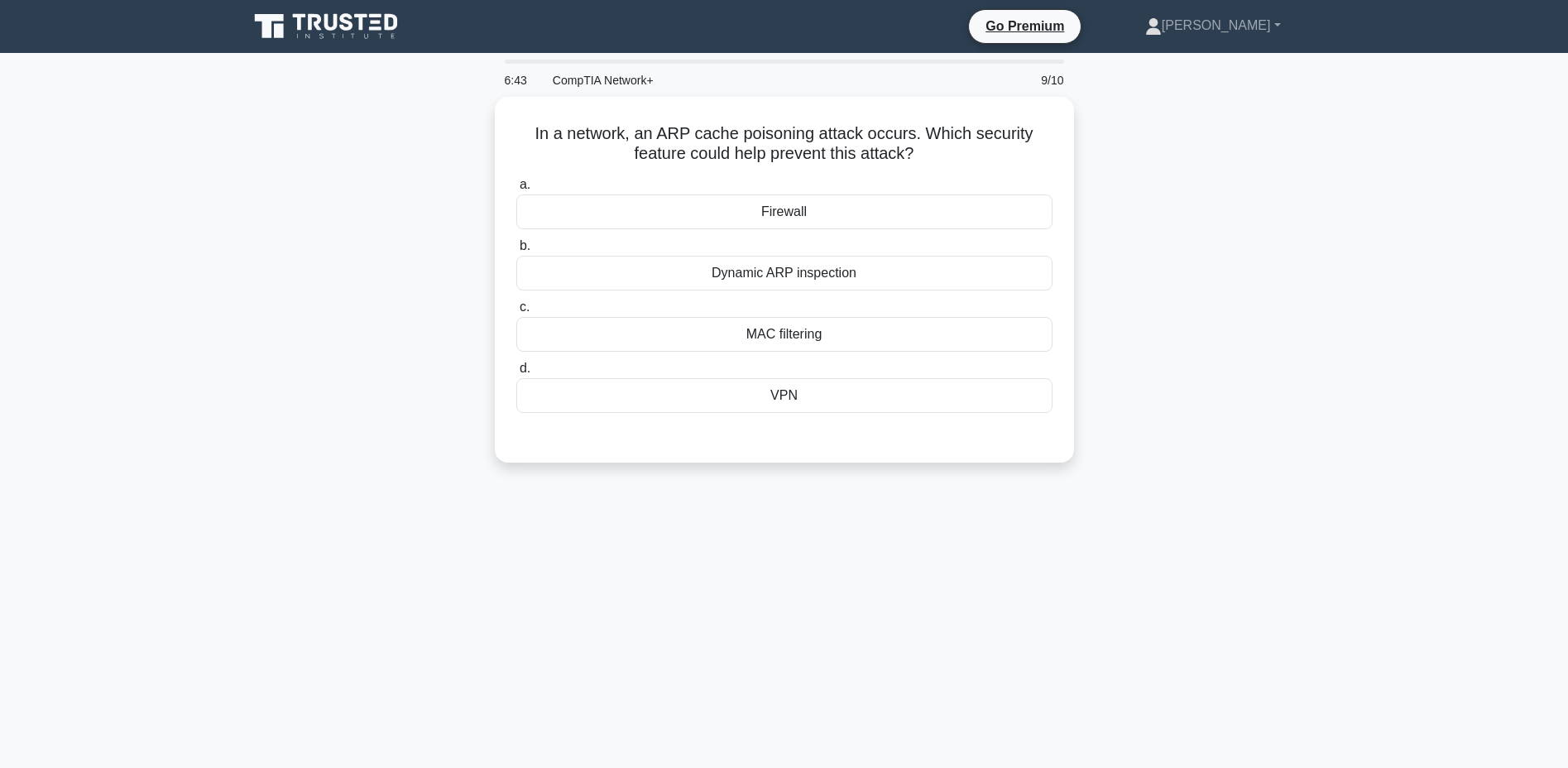
click at [814, 335] on div "MAC filtering" at bounding box center [784, 334] width 536 height 35
click at [516, 313] on input "c. MAC filtering" at bounding box center [516, 308] width 0 height 11
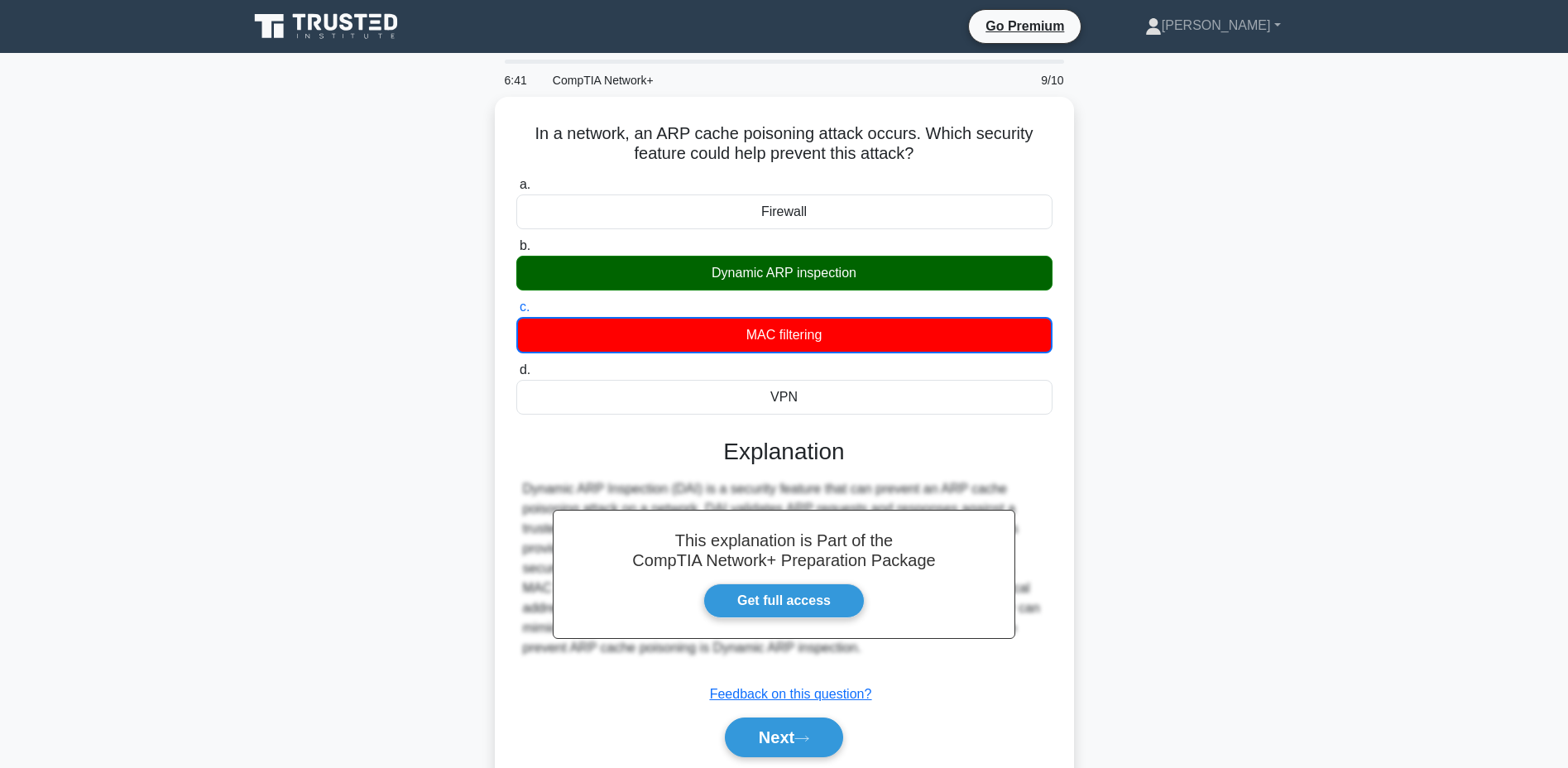
scroll to position [126, 0]
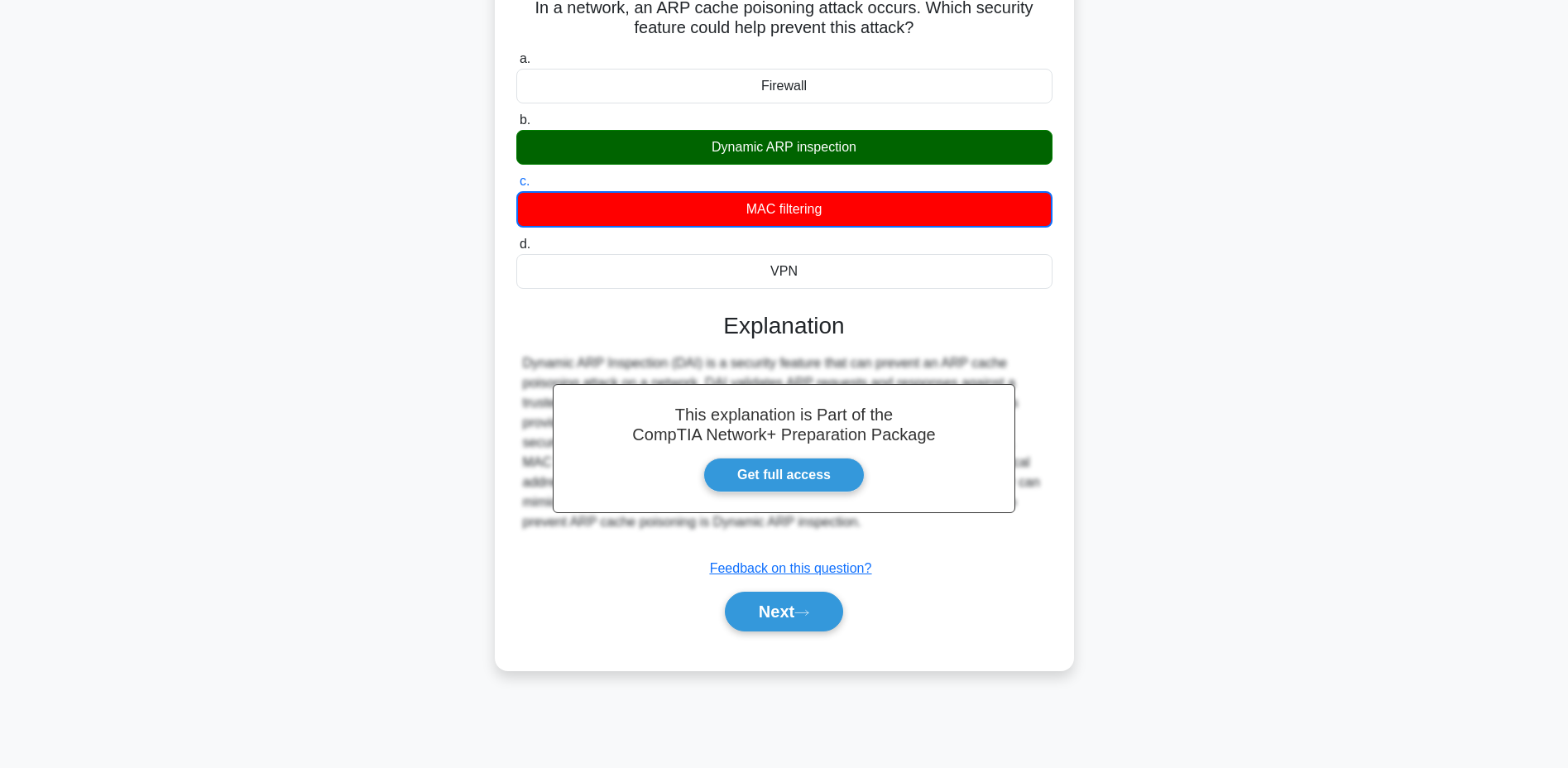
click at [803, 609] on icon at bounding box center [801, 613] width 15 height 9
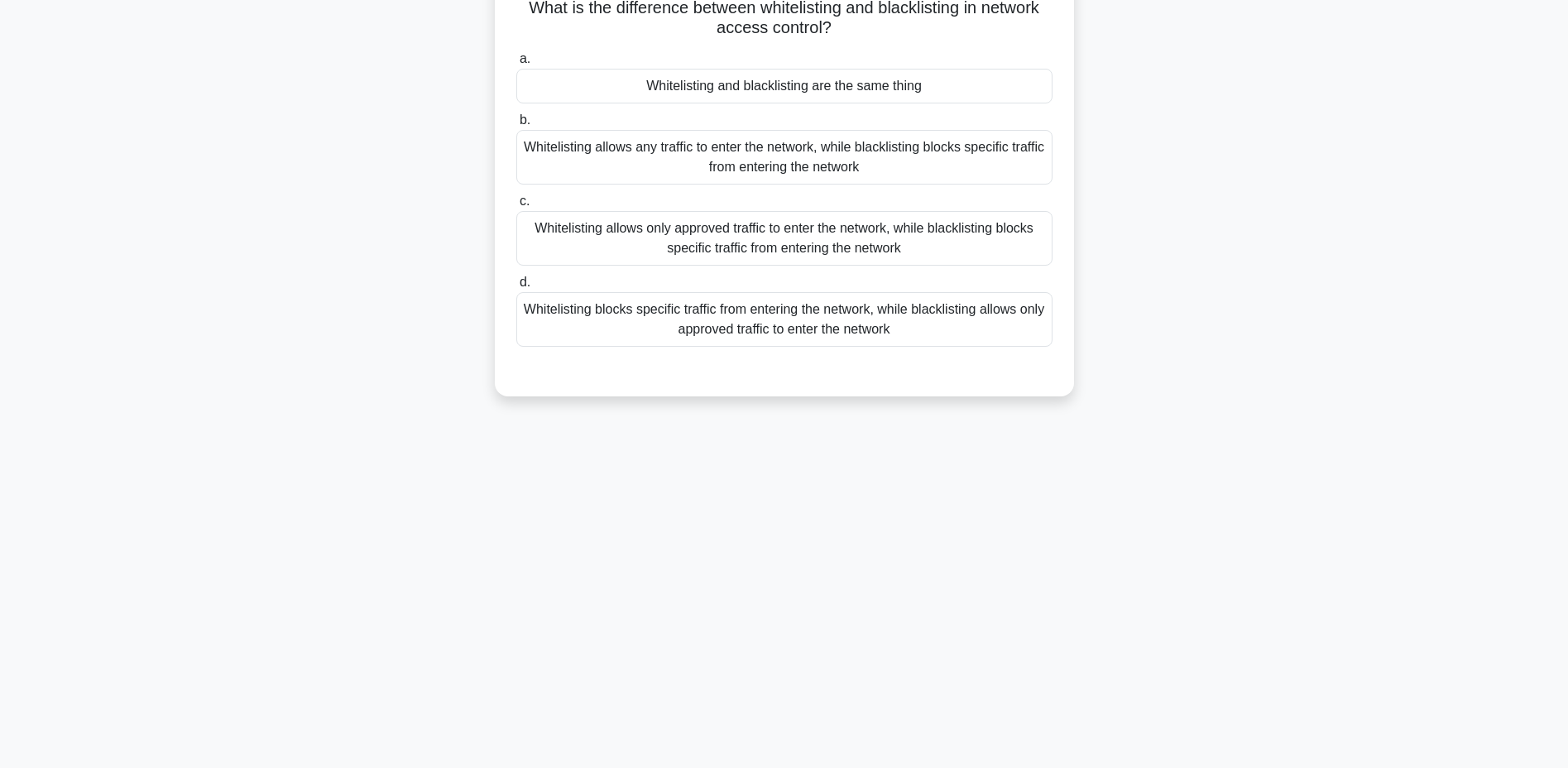
click at [750, 232] on div "Whitelisting allows only approved traffic to enter the network, while blacklist…" at bounding box center [784, 238] width 536 height 55
click at [516, 207] on input "c. Whitelisting allows only approved traffic to enter the network, while blackl…" at bounding box center [516, 202] width 0 height 11
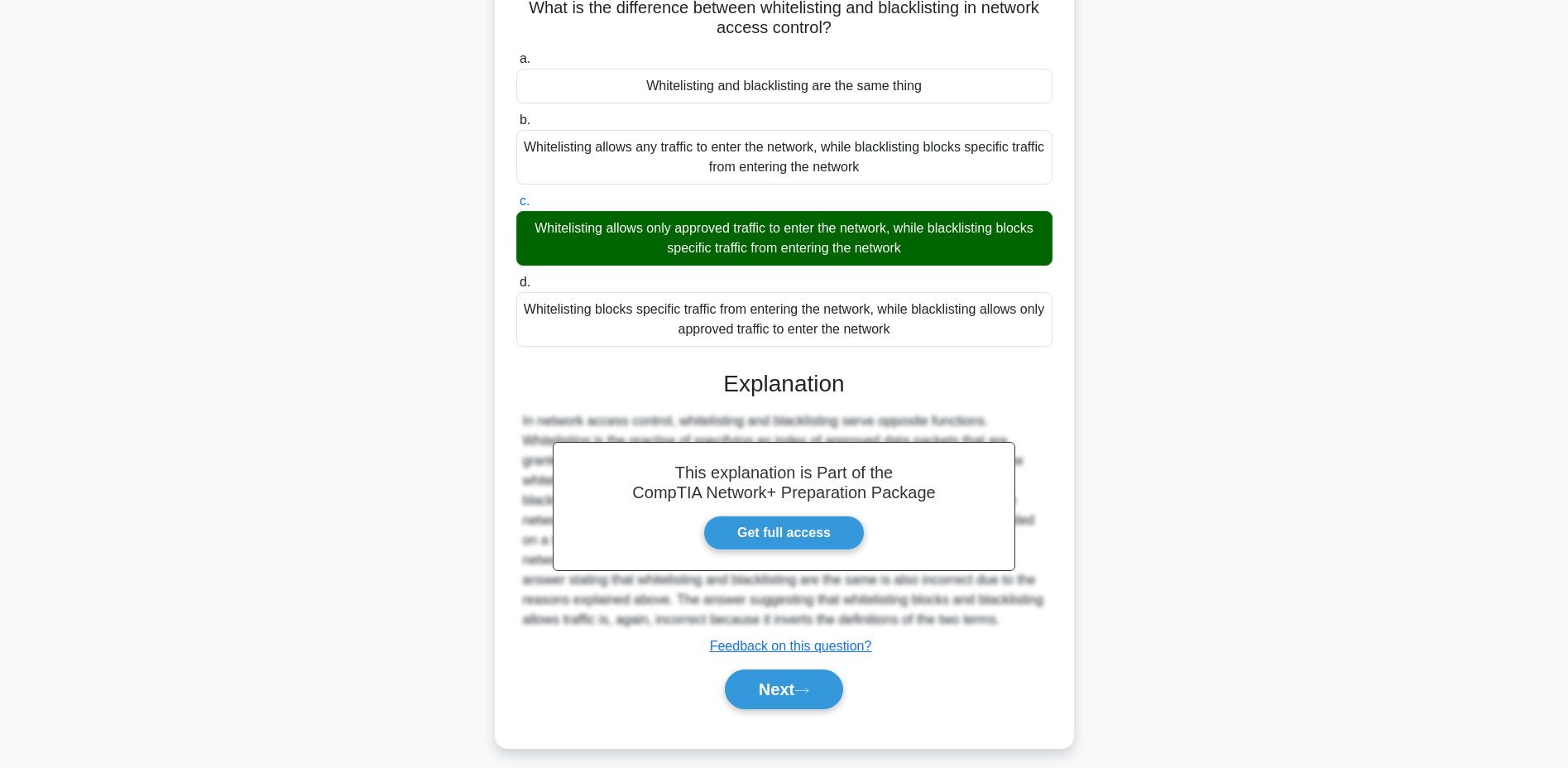
click at [804, 681] on button "Next" at bounding box center [784, 689] width 119 height 39
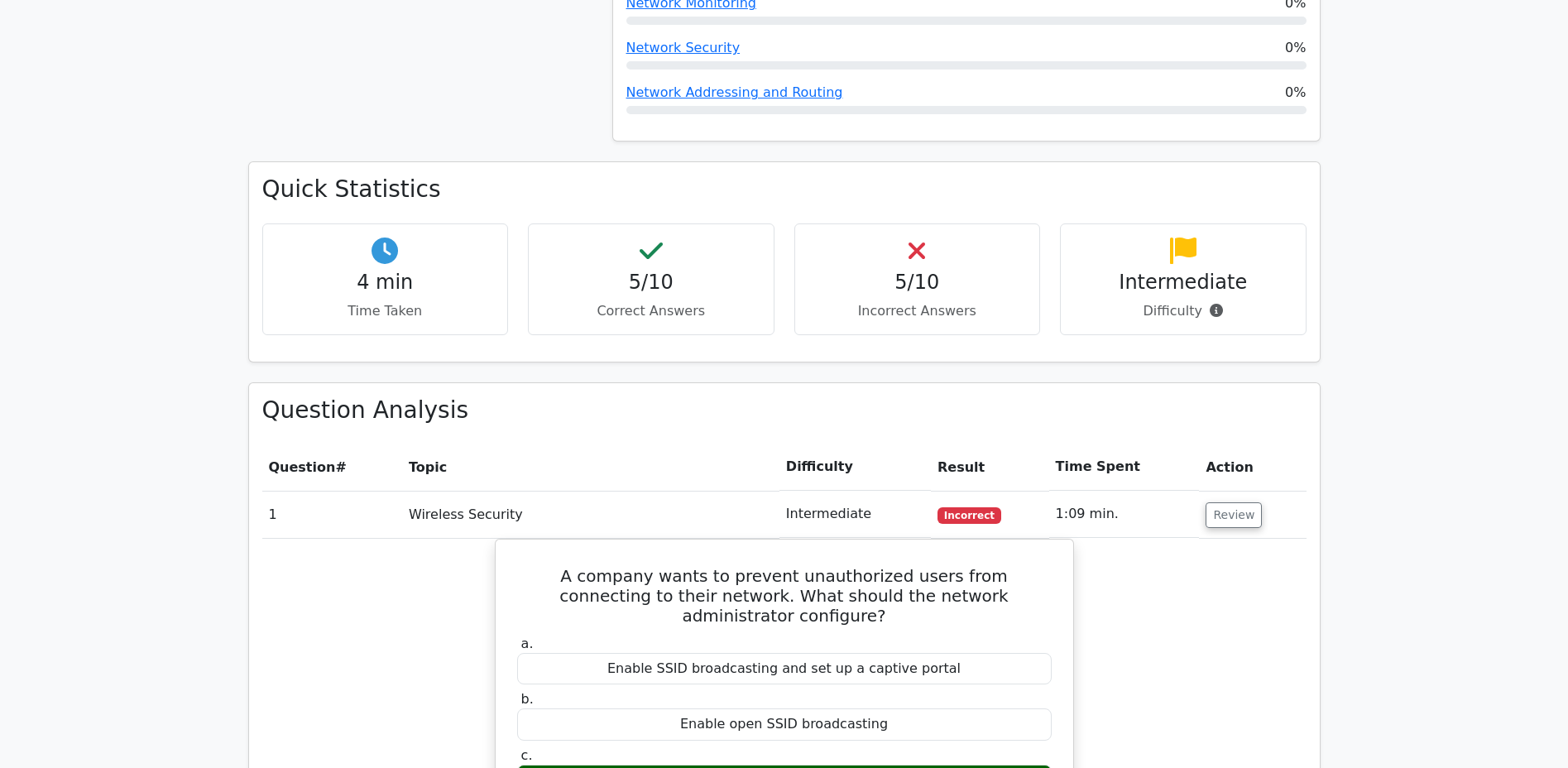
scroll to position [989, 0]
click at [1214, 503] on button "Review" at bounding box center [1233, 516] width 56 height 26
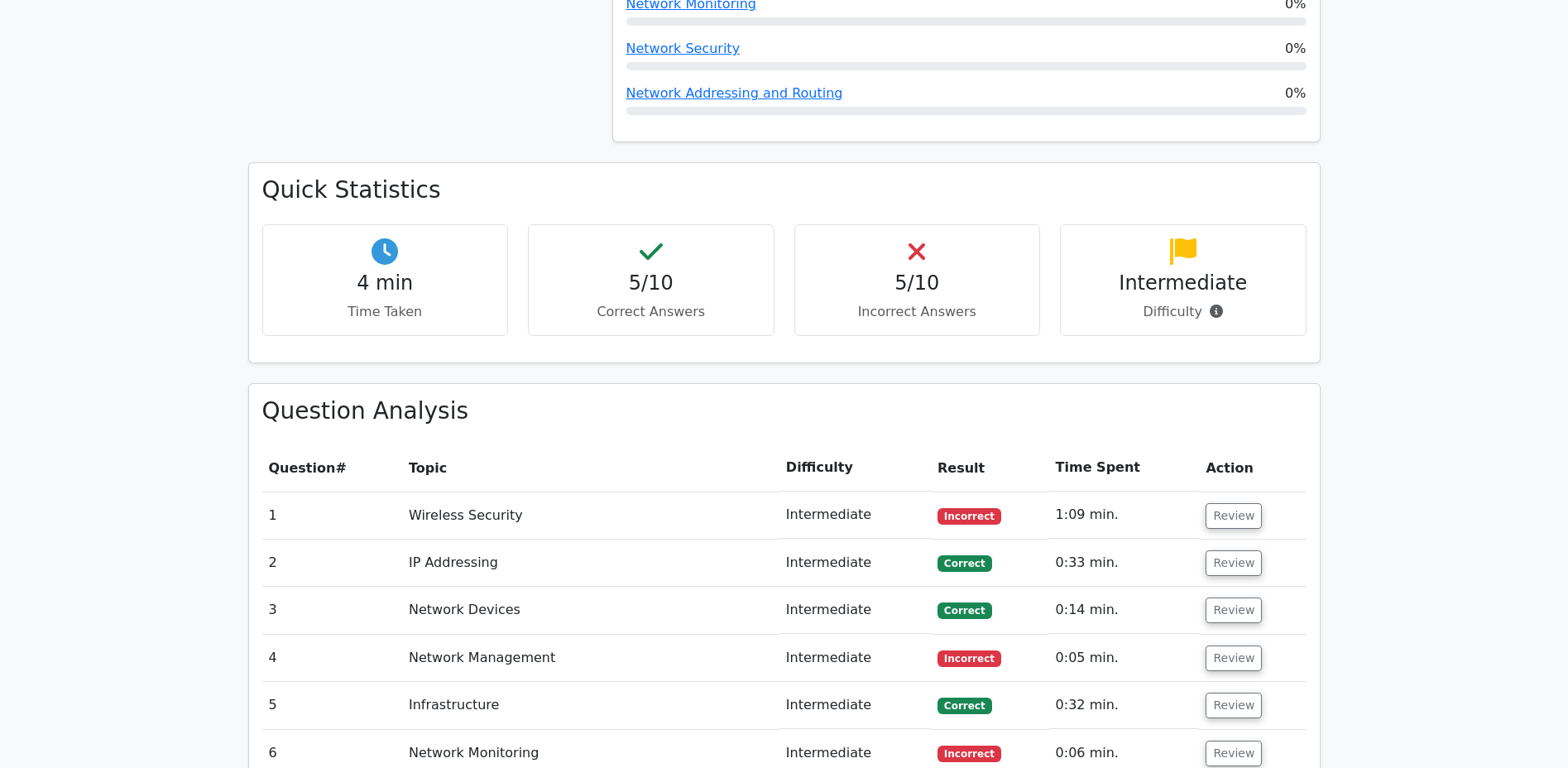
scroll to position [993, 0]
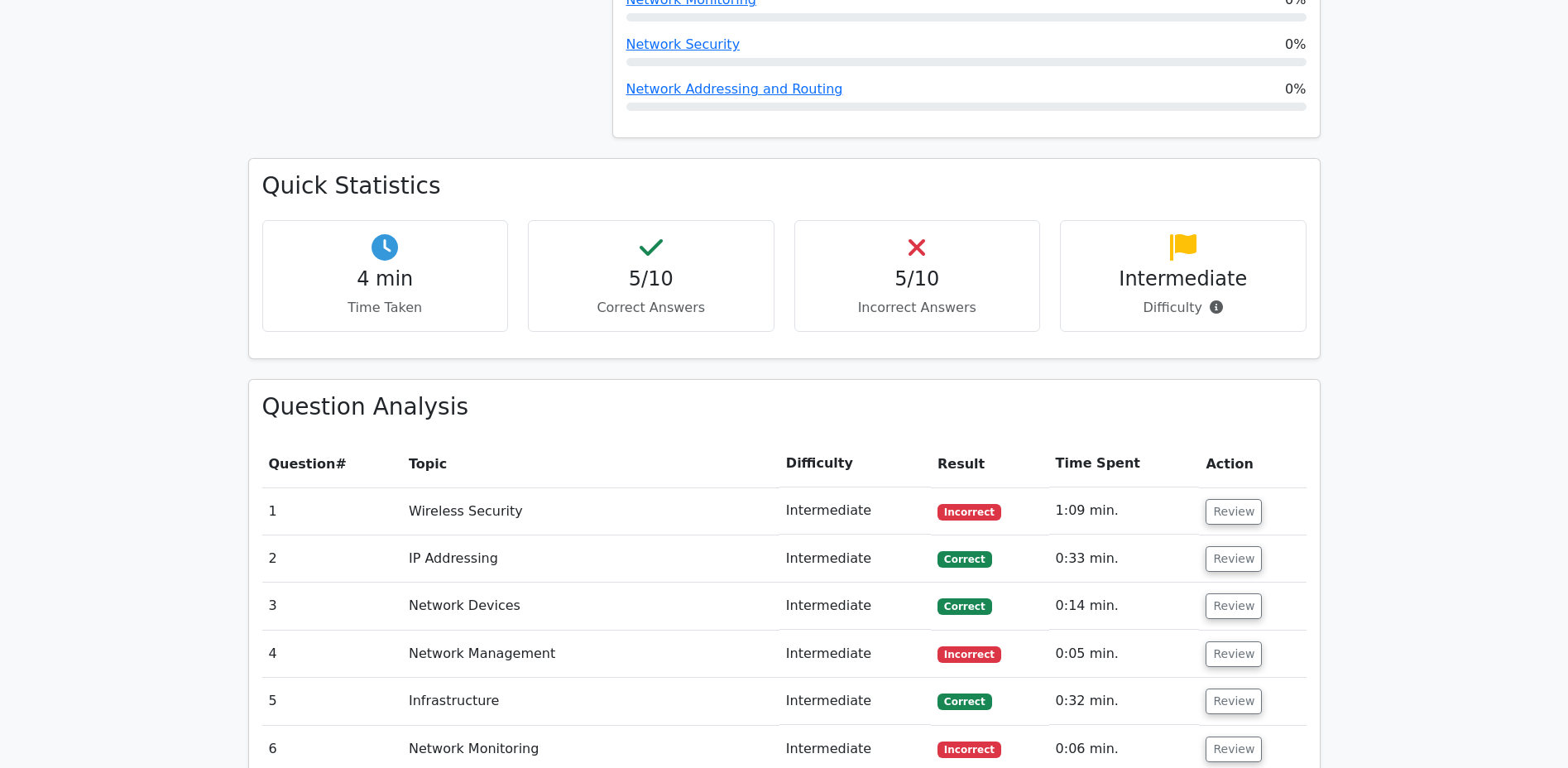
click at [1216, 546] on button "Review" at bounding box center [1233, 559] width 56 height 26
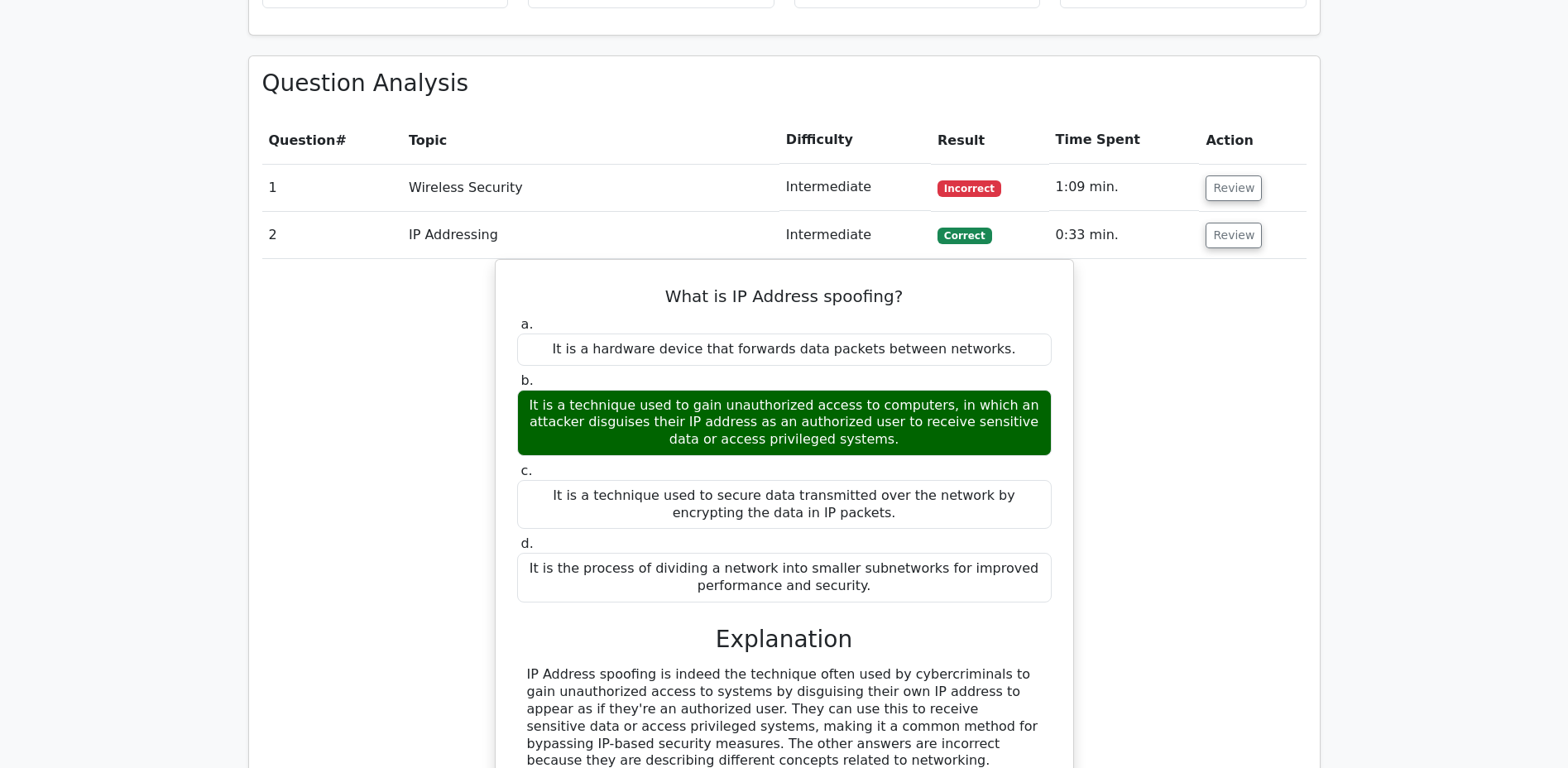
scroll to position [1318, 0]
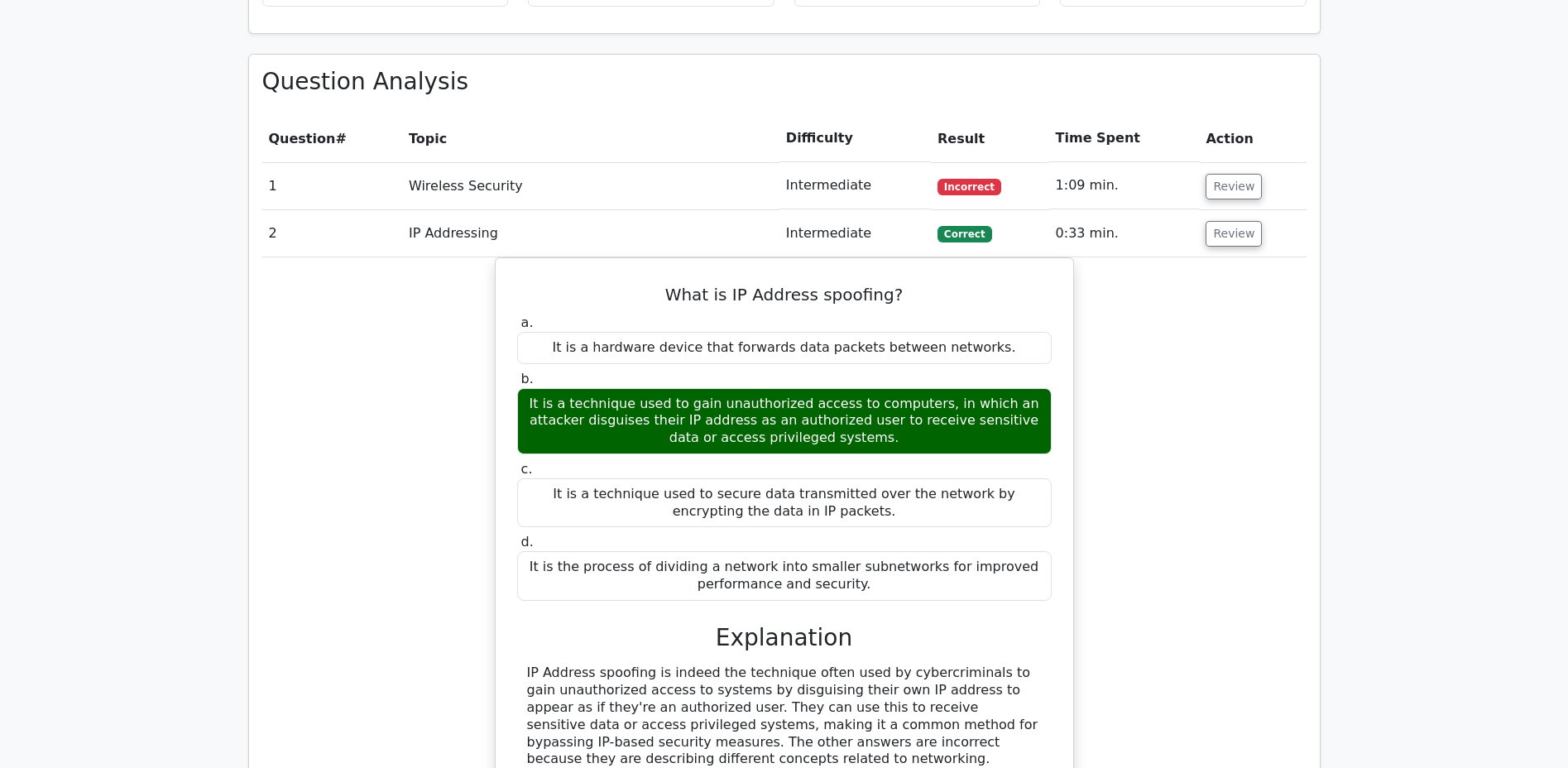
click at [1216, 221] on button "Review" at bounding box center [1233, 234] width 56 height 26
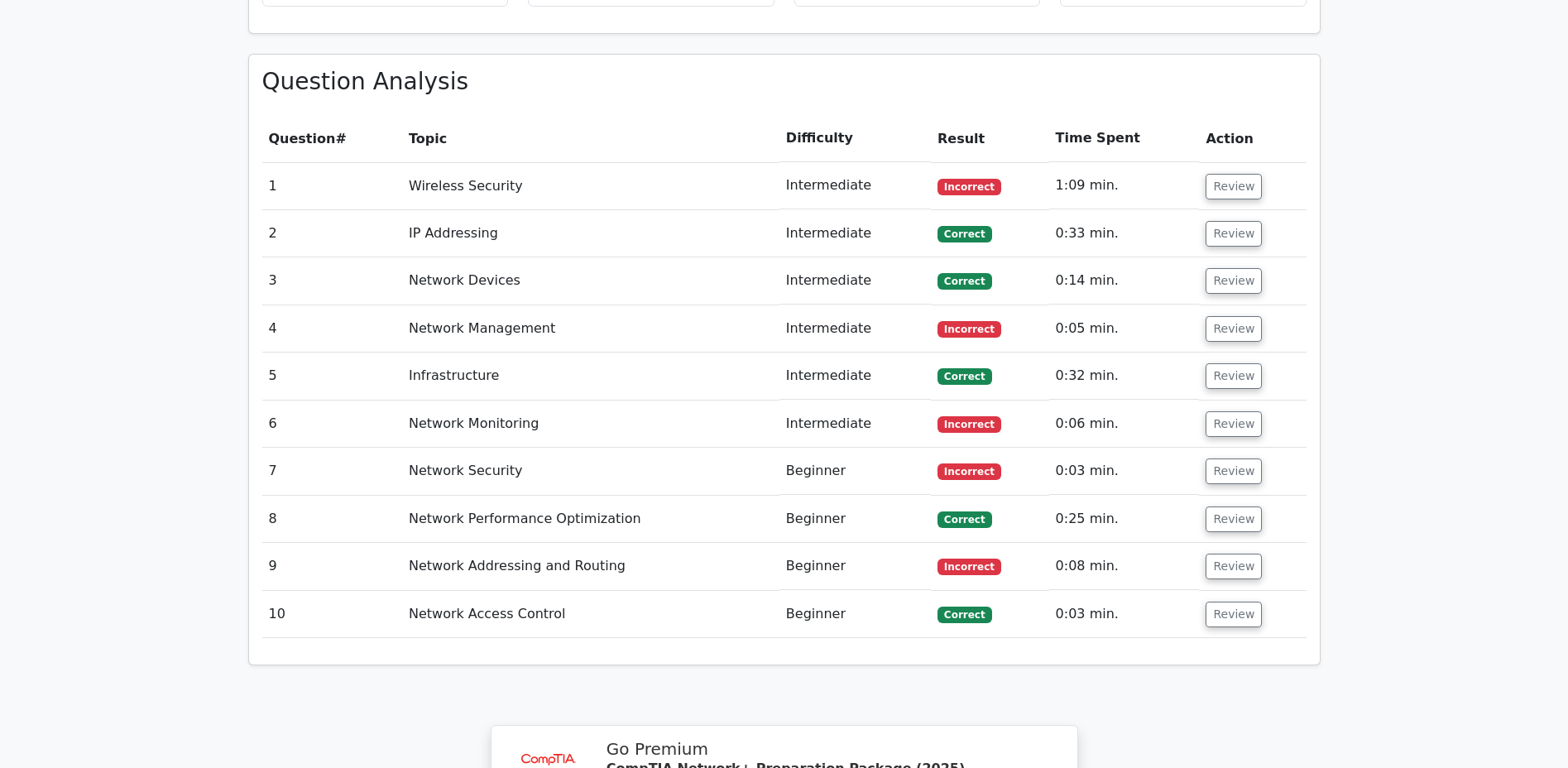
scroll to position [1324, 0]
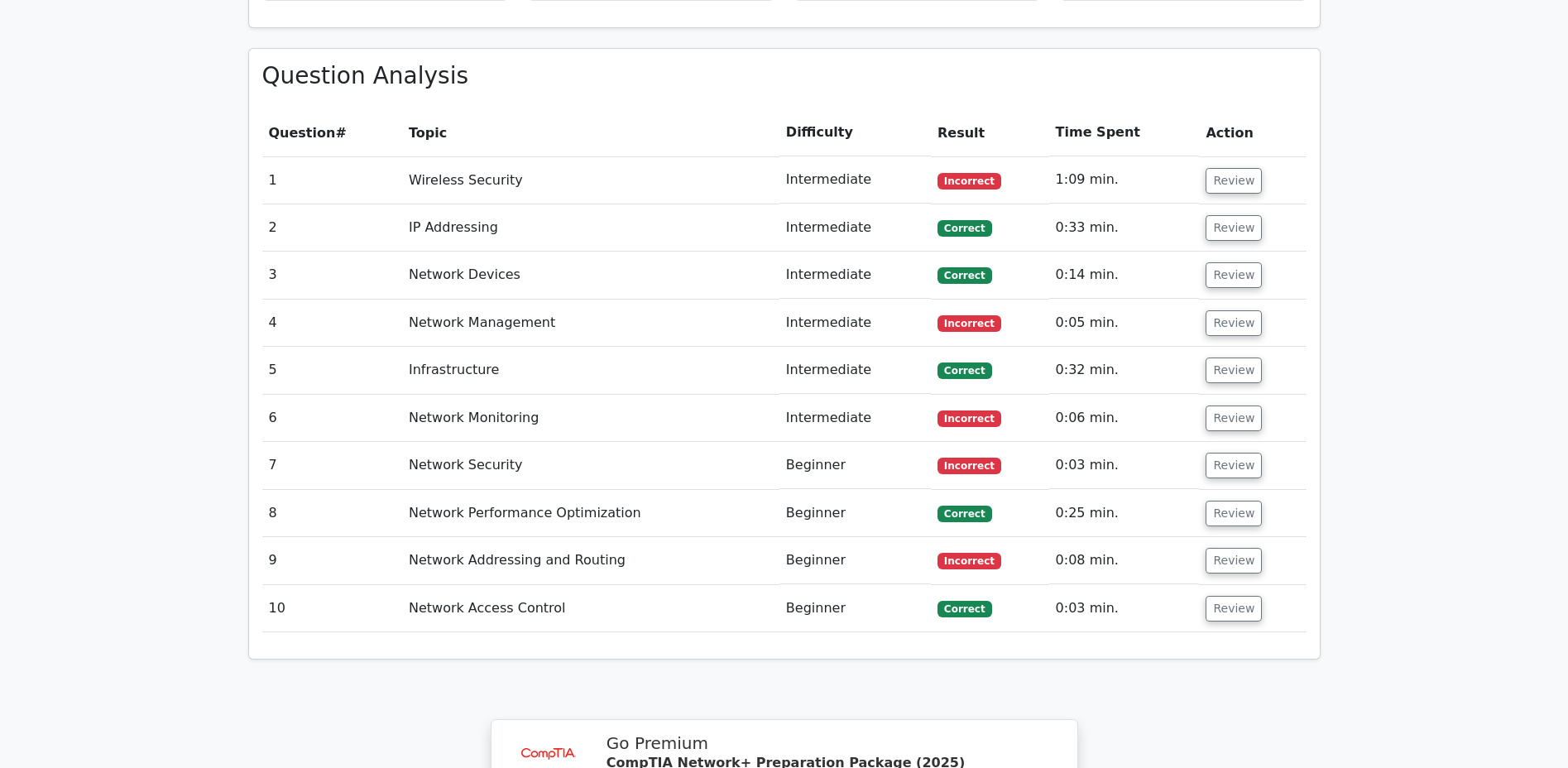
click at [1220, 262] on button "Review" at bounding box center [1233, 275] width 56 height 26
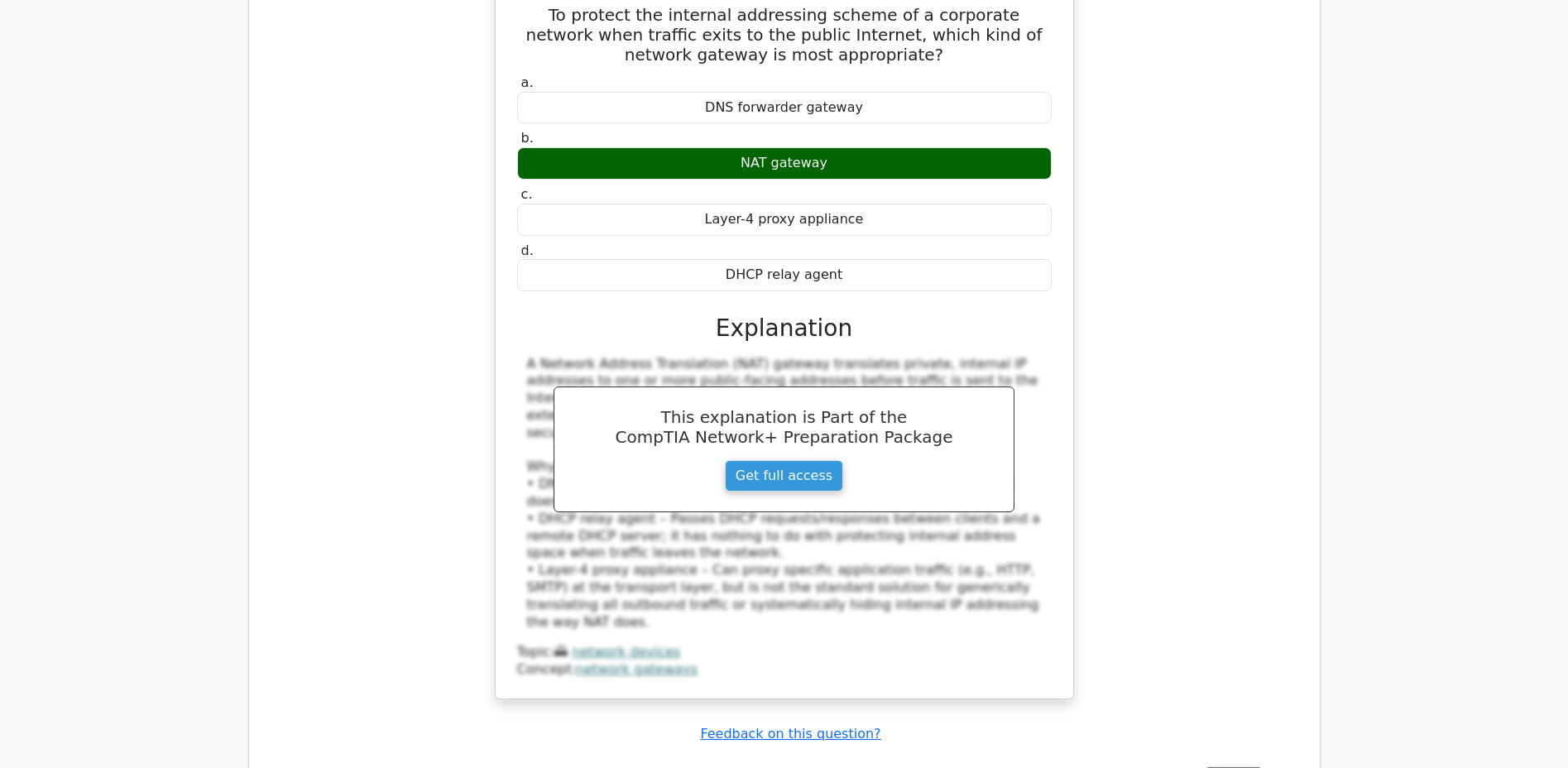
scroll to position [1648, 0]
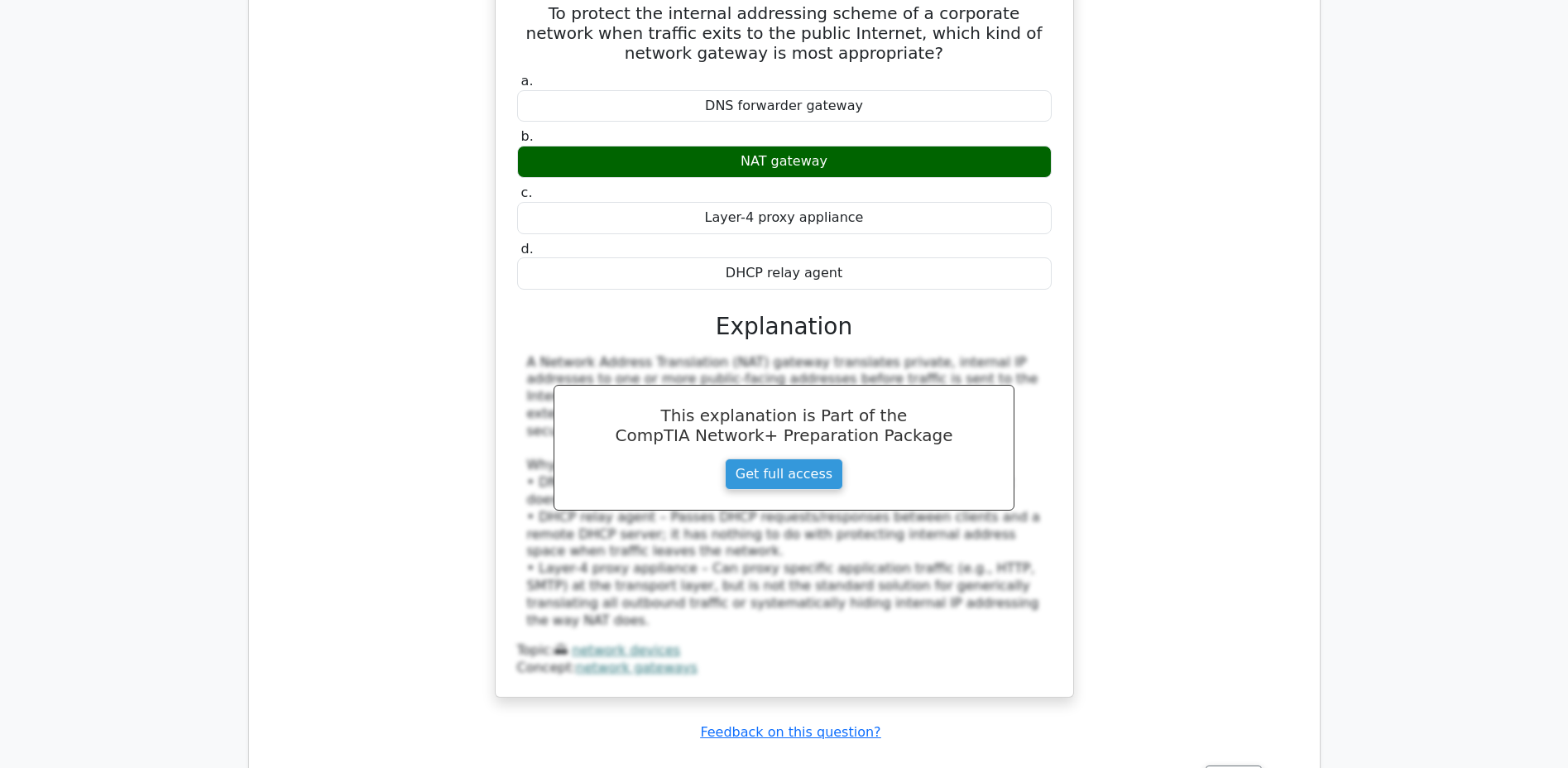
click at [799, 459] on link "Get full access" at bounding box center [784, 474] width 119 height 32
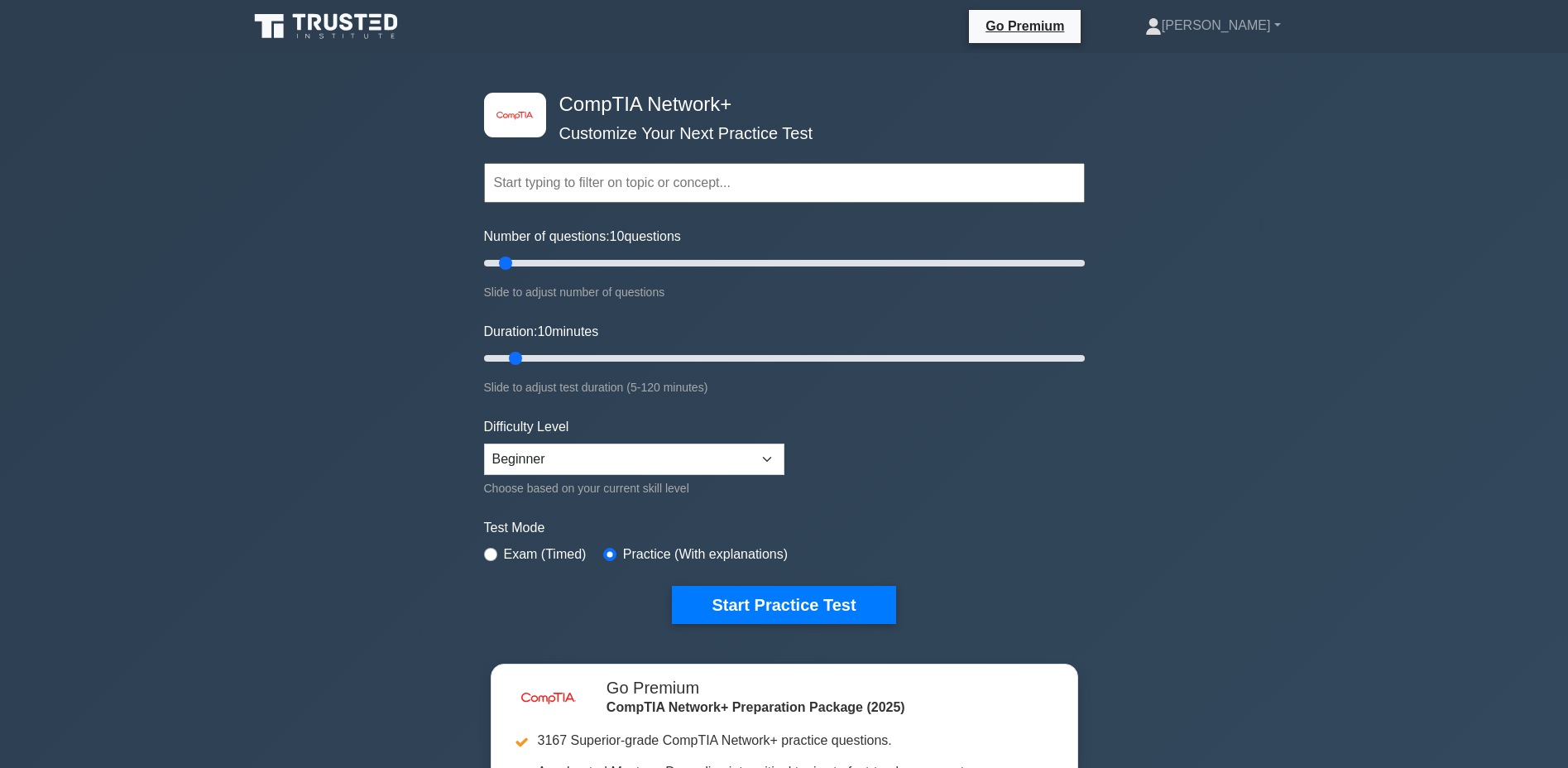
click at [760, 599] on button "Start Practice Test" at bounding box center [784, 605] width 224 height 38
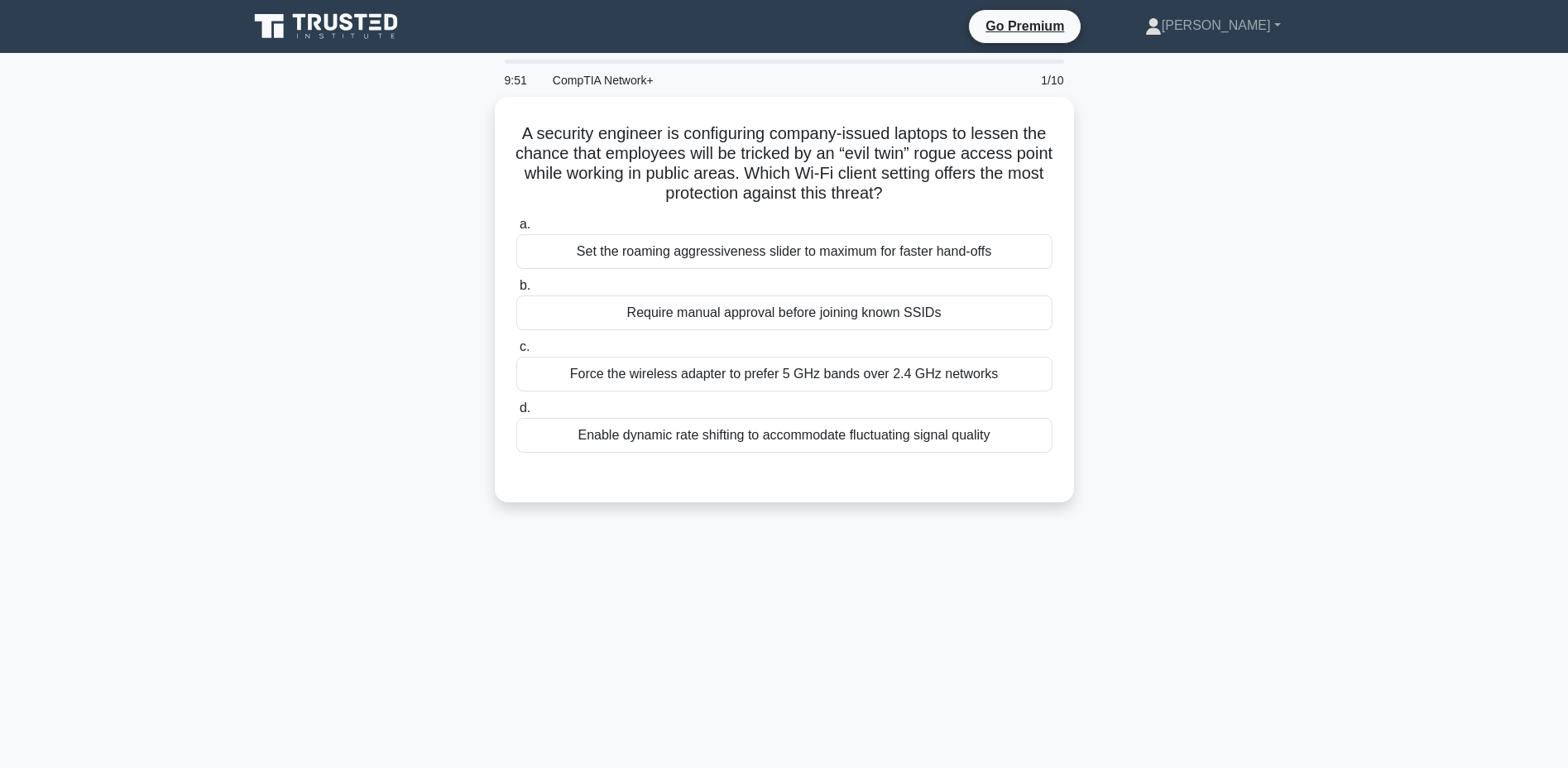
click at [746, 306] on div "Require manual approval before joining known SSIDs" at bounding box center [784, 313] width 536 height 35
click at [516, 291] on input "b. Require manual approval before joining known SSIDs" at bounding box center [516, 285] width 0 height 11
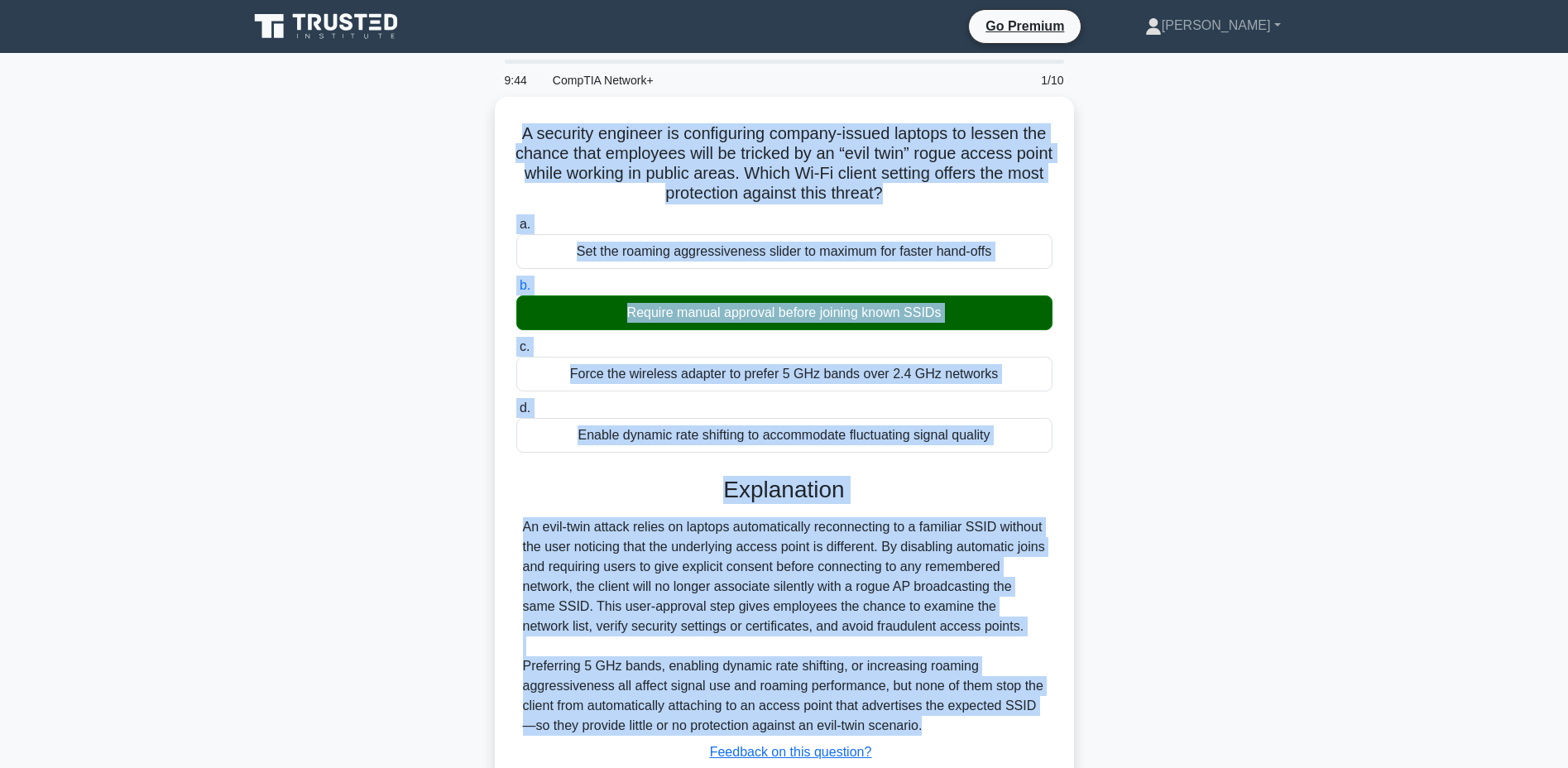
drag, startPoint x: 514, startPoint y: 125, endPoint x: 943, endPoint y: 729, distance: 740.8
click at [944, 729] on div "A security engineer is configuring company-issued laptops to lessen the chance …" at bounding box center [784, 475] width 566 height 744
copy div "A security engineer is configuring company-issued laptops to lessen the chance …"
drag, startPoint x: 514, startPoint y: 127, endPoint x: 941, endPoint y: 725, distance: 734.8
click at [941, 725] on div "A security engineer is configuring company-issued laptops to lessen the chance …" at bounding box center [784, 475] width 566 height 744
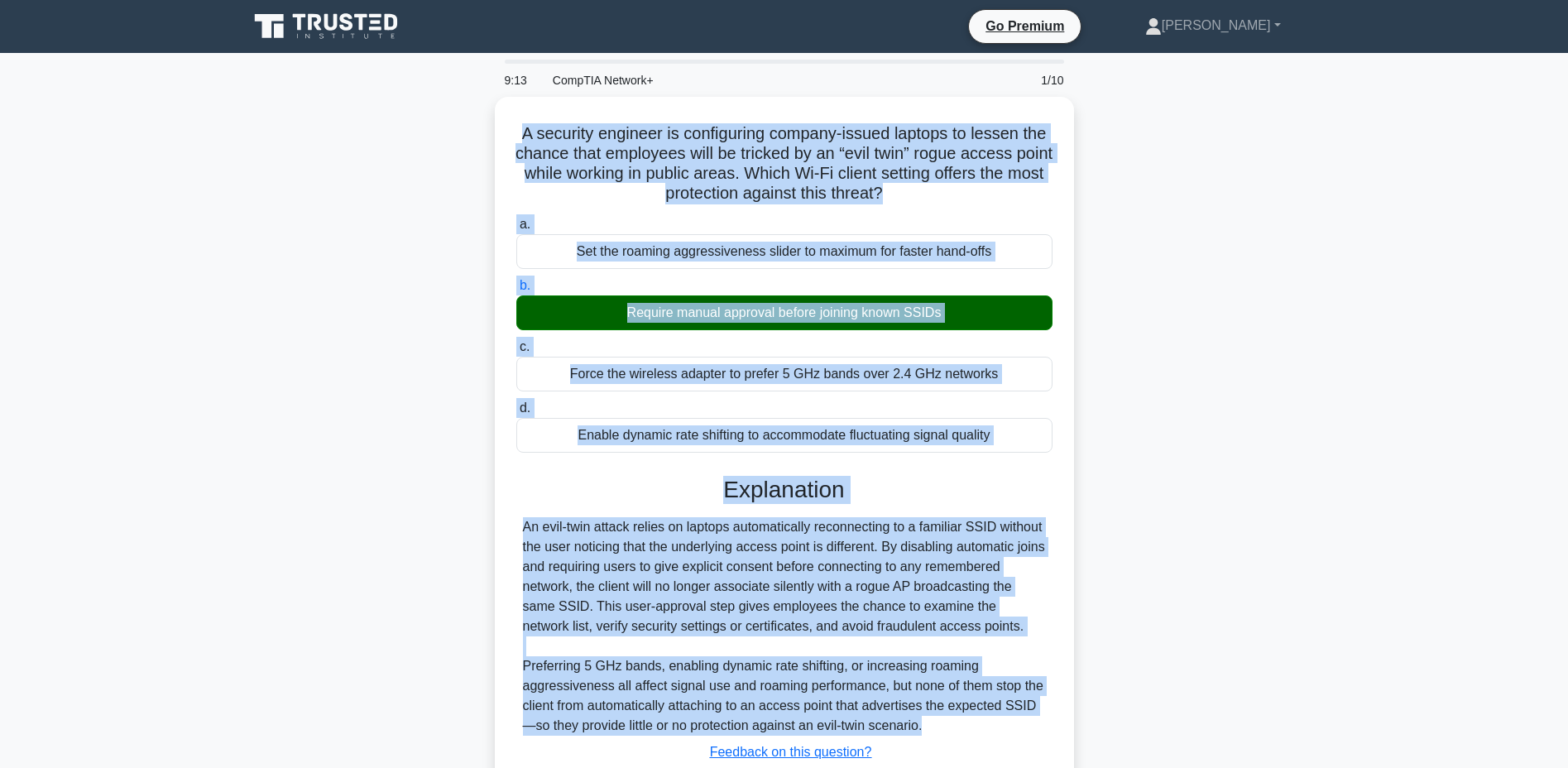
copy div "A security engineer is configuring company-issued laptops to lessen the chance …"
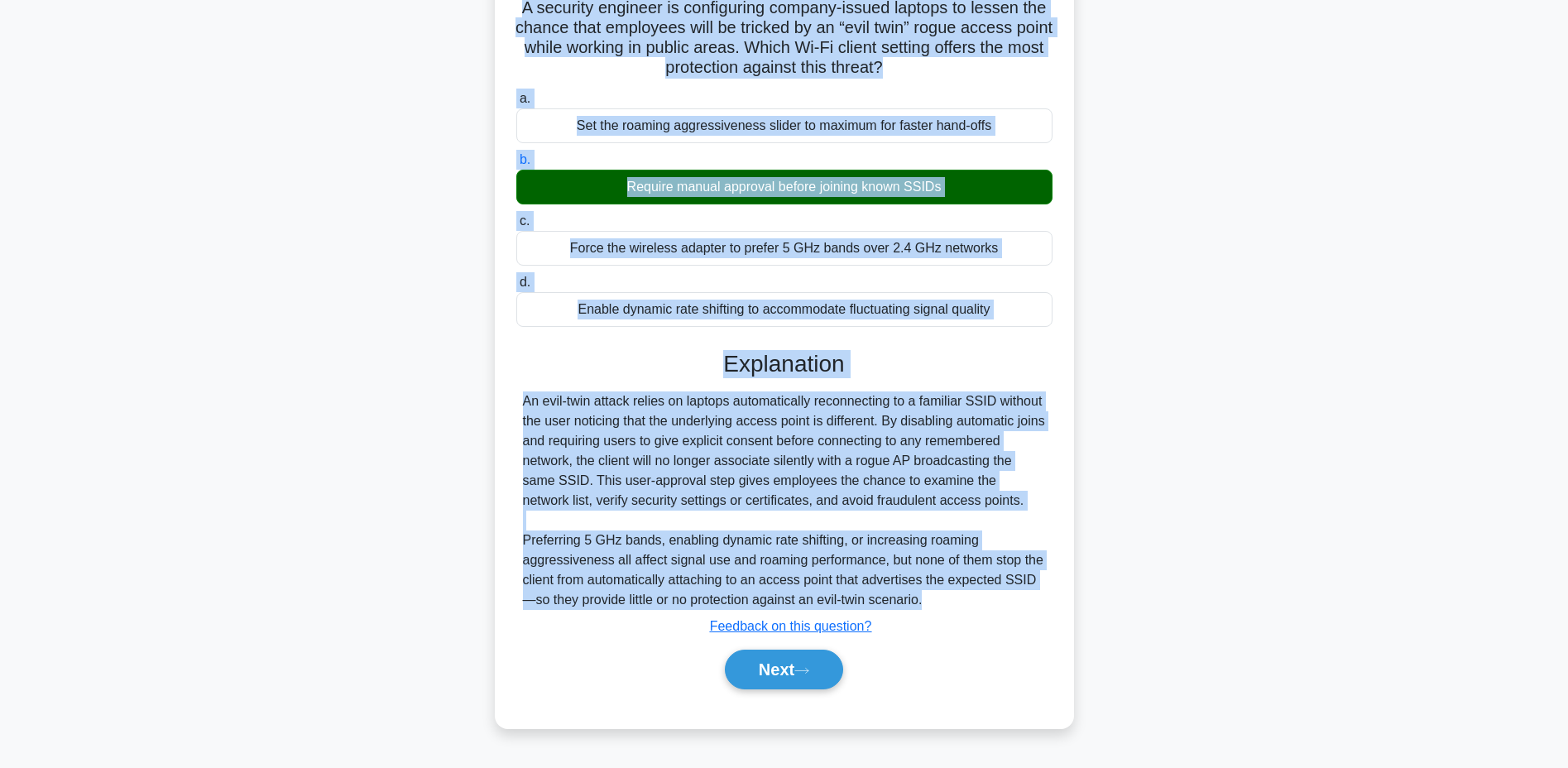
click at [766, 678] on button "Next" at bounding box center [784, 669] width 119 height 39
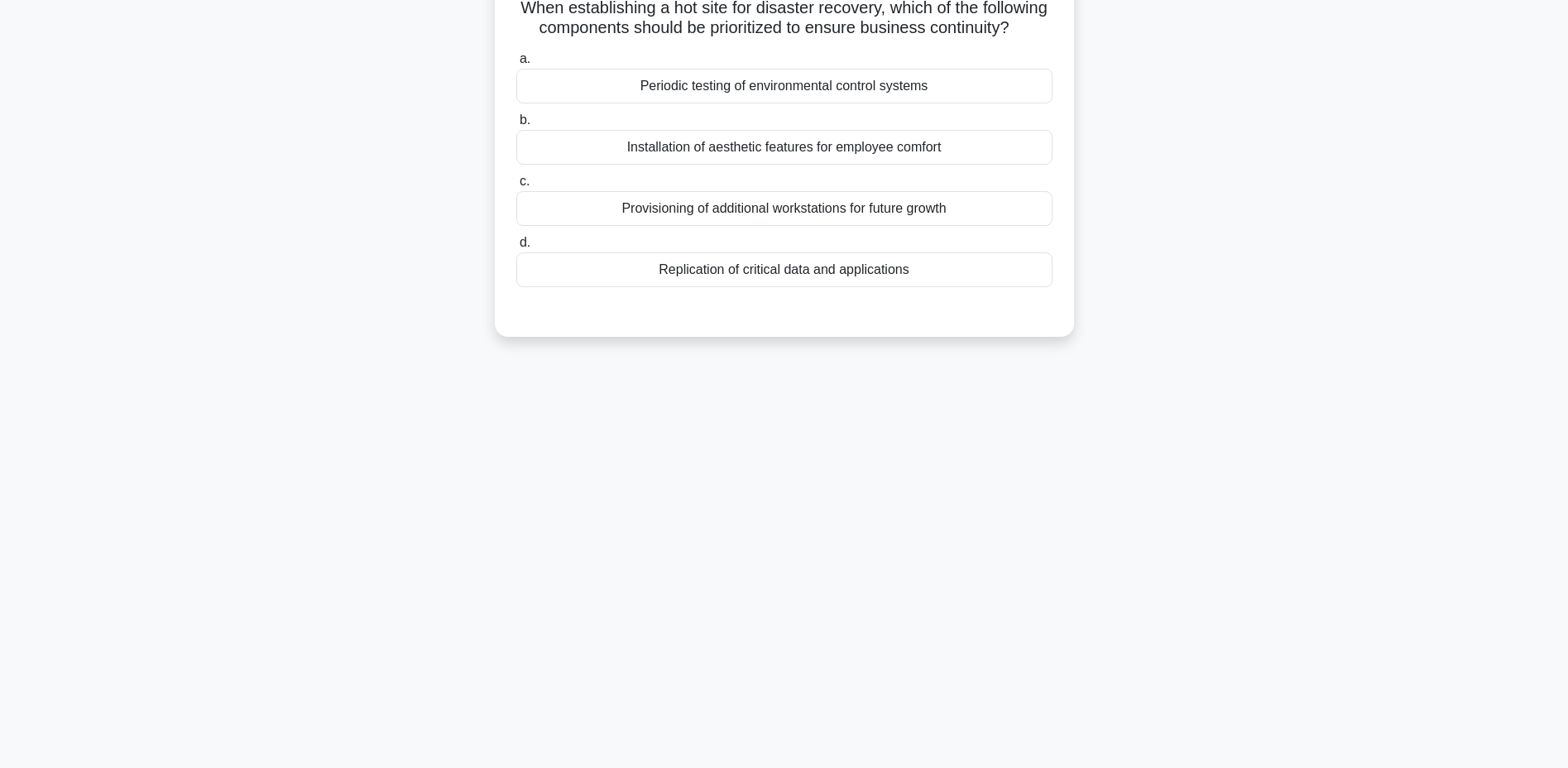
scroll to position [0, 0]
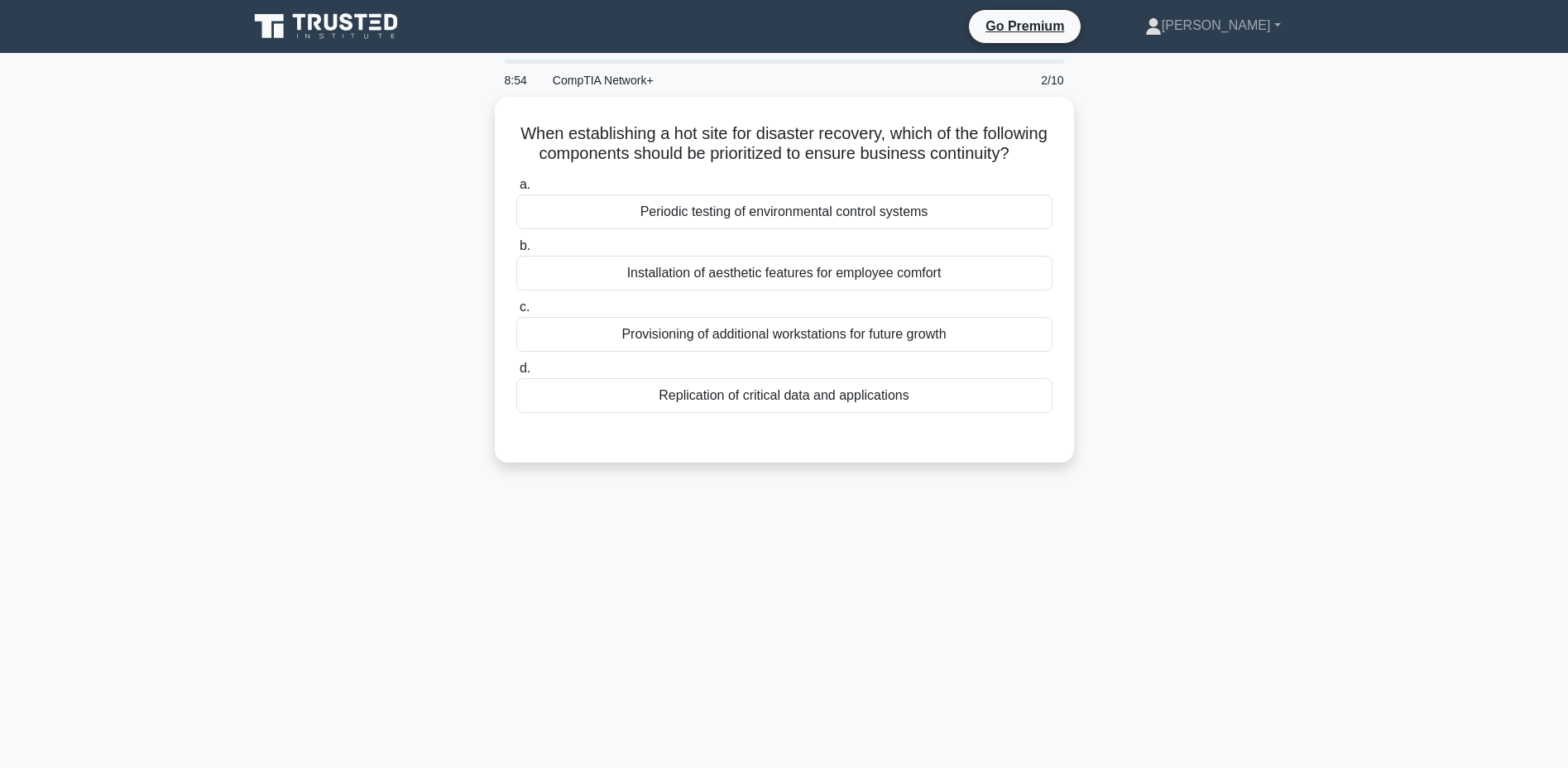
click at [750, 321] on div "Provisioning of additional workstations for future growth" at bounding box center [784, 334] width 536 height 35
click at [516, 313] on input "c. Provisioning of additional workstations for future growth" at bounding box center [516, 308] width 0 height 11
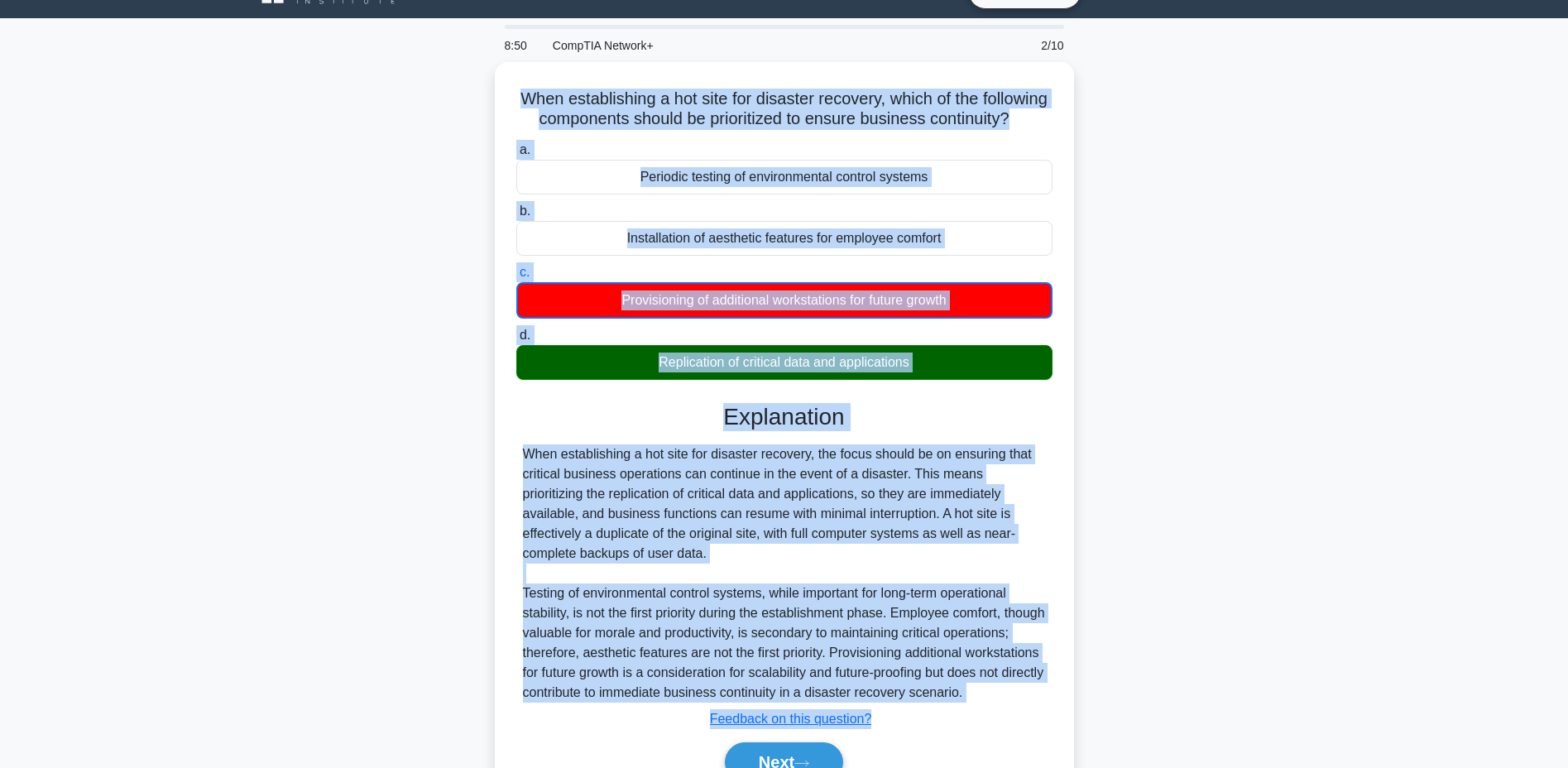
scroll to position [136, 0]
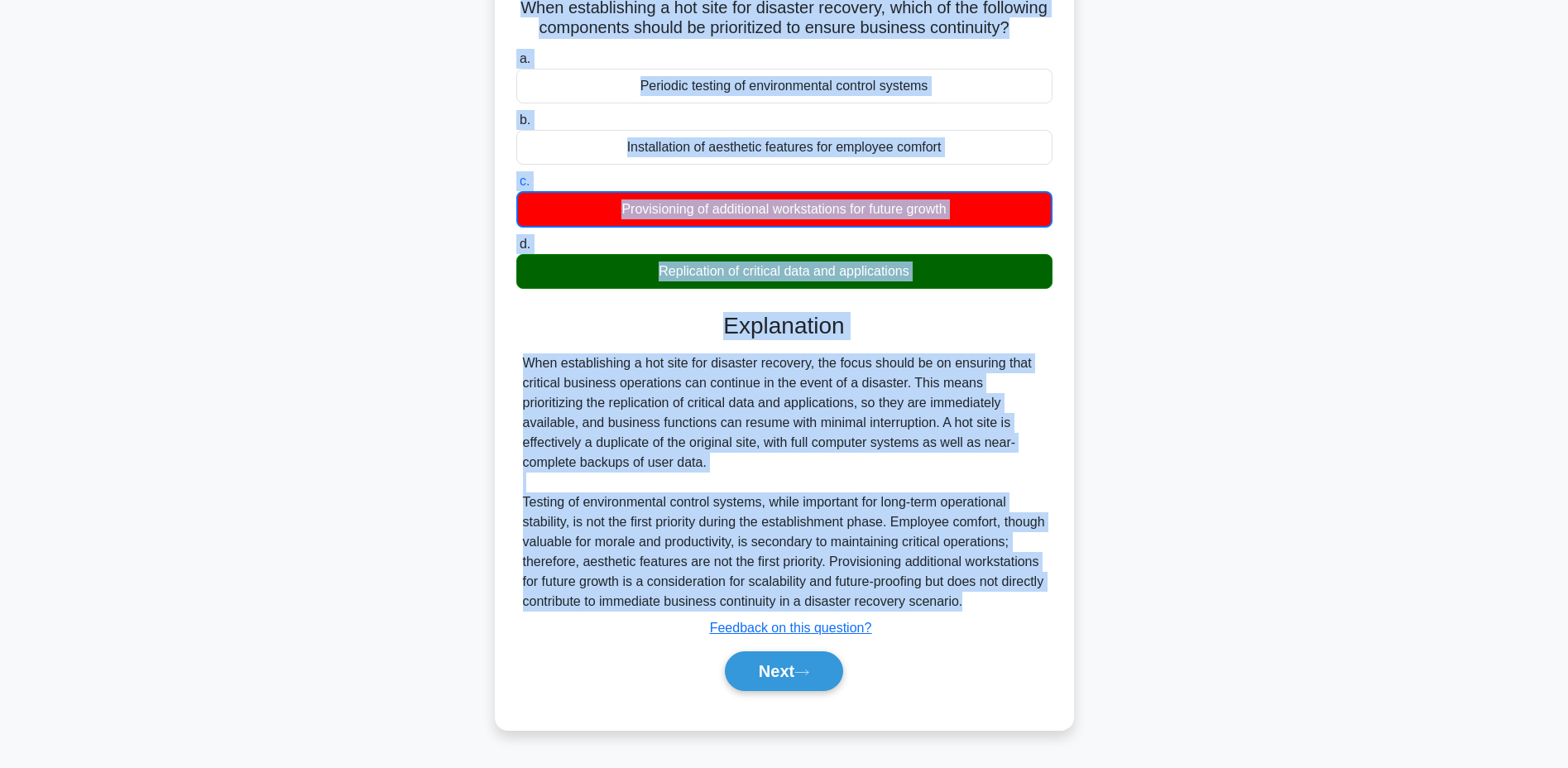
drag, startPoint x: 544, startPoint y: 123, endPoint x: 927, endPoint y: 602, distance: 613.3
click at [928, 604] on div "When establishing a hot site for disaster recovery, which of the following comp…" at bounding box center [784, 350] width 566 height 746
copy div "When establishing a hot site for disaster recovery, which of the following comp…"
click at [804, 672] on button "Next" at bounding box center [784, 671] width 119 height 39
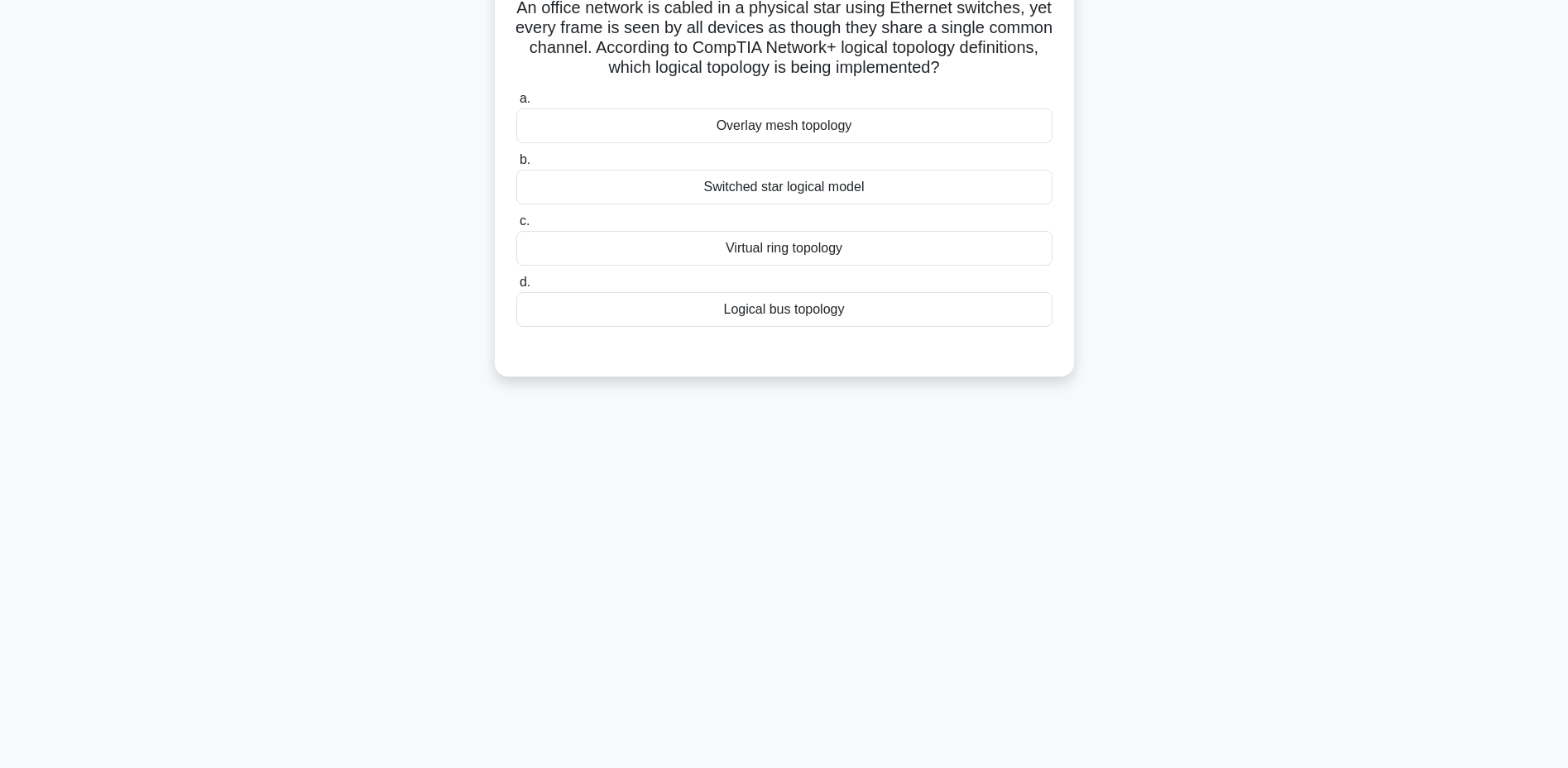
scroll to position [126, 0]
click at [709, 250] on div "Virtual ring topology" at bounding box center [784, 248] width 536 height 35
click at [516, 226] on input "c. Virtual ring topology" at bounding box center [516, 221] width 0 height 11
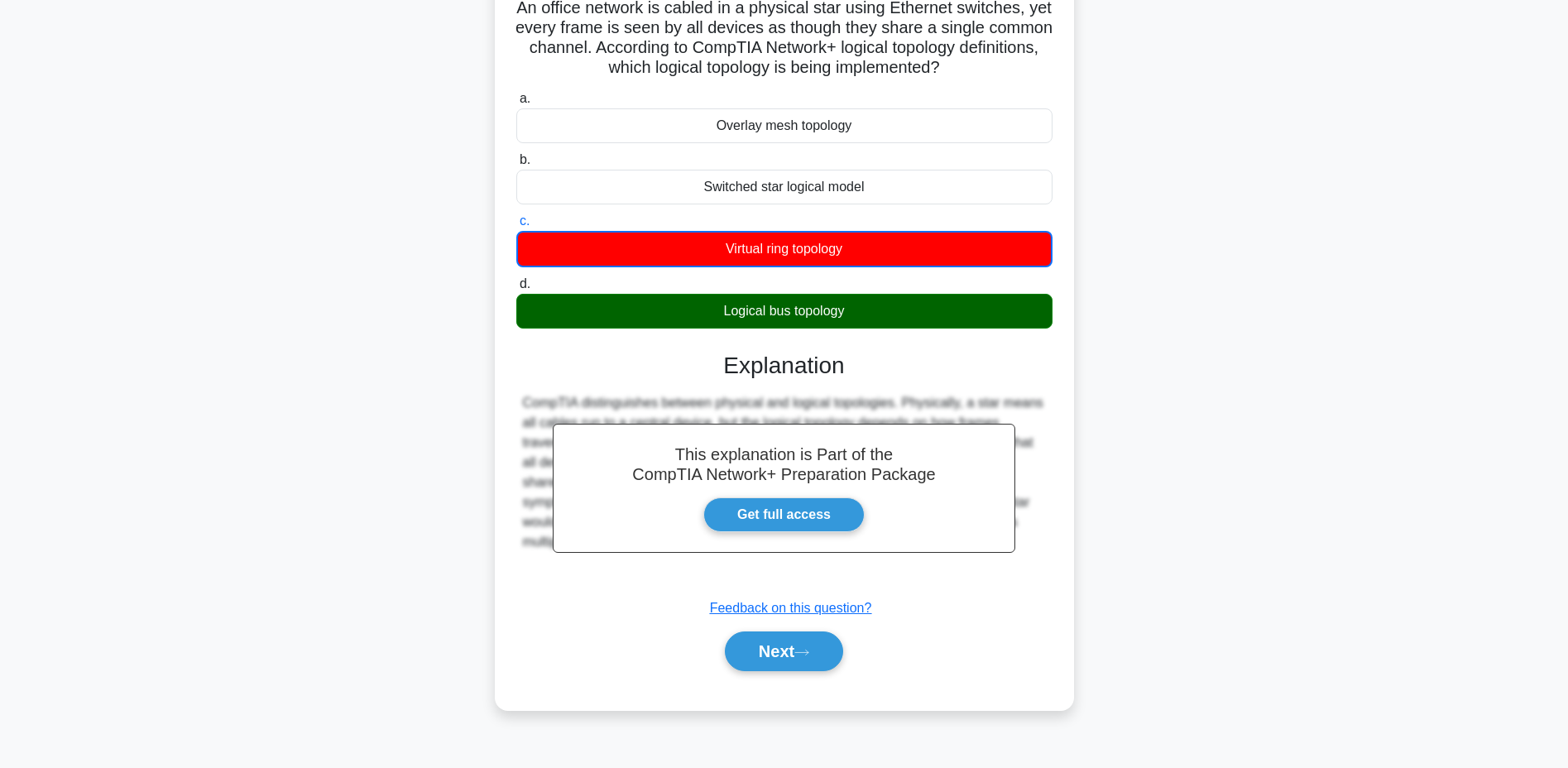
click at [794, 637] on button "Next" at bounding box center [784, 651] width 119 height 39
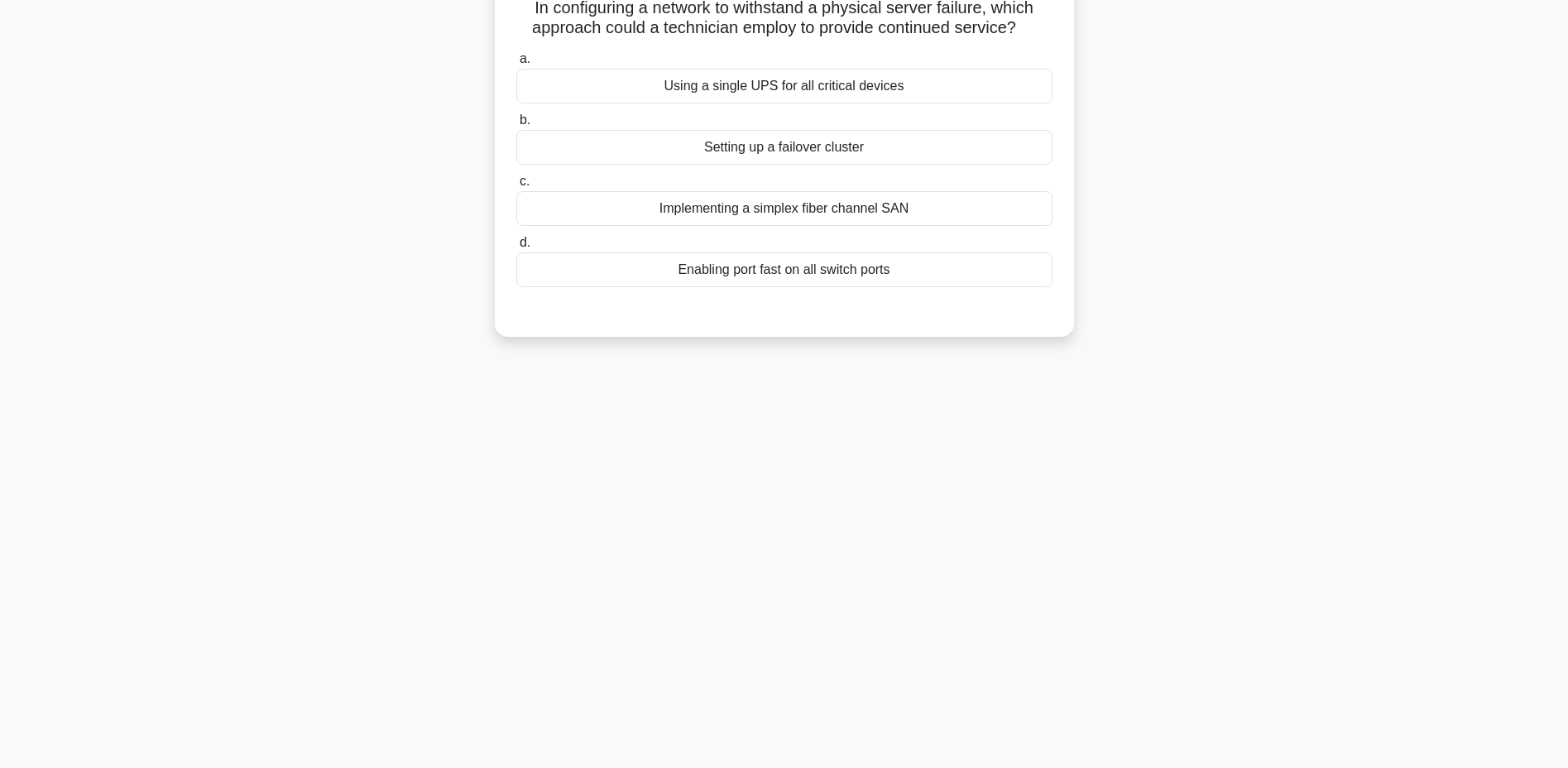
click at [714, 211] on div "Implementing a simplex fiber channel SAN" at bounding box center [784, 208] width 536 height 35
click at [516, 187] on input "c. Implementing a simplex fiber channel SAN" at bounding box center [516, 181] width 0 height 11
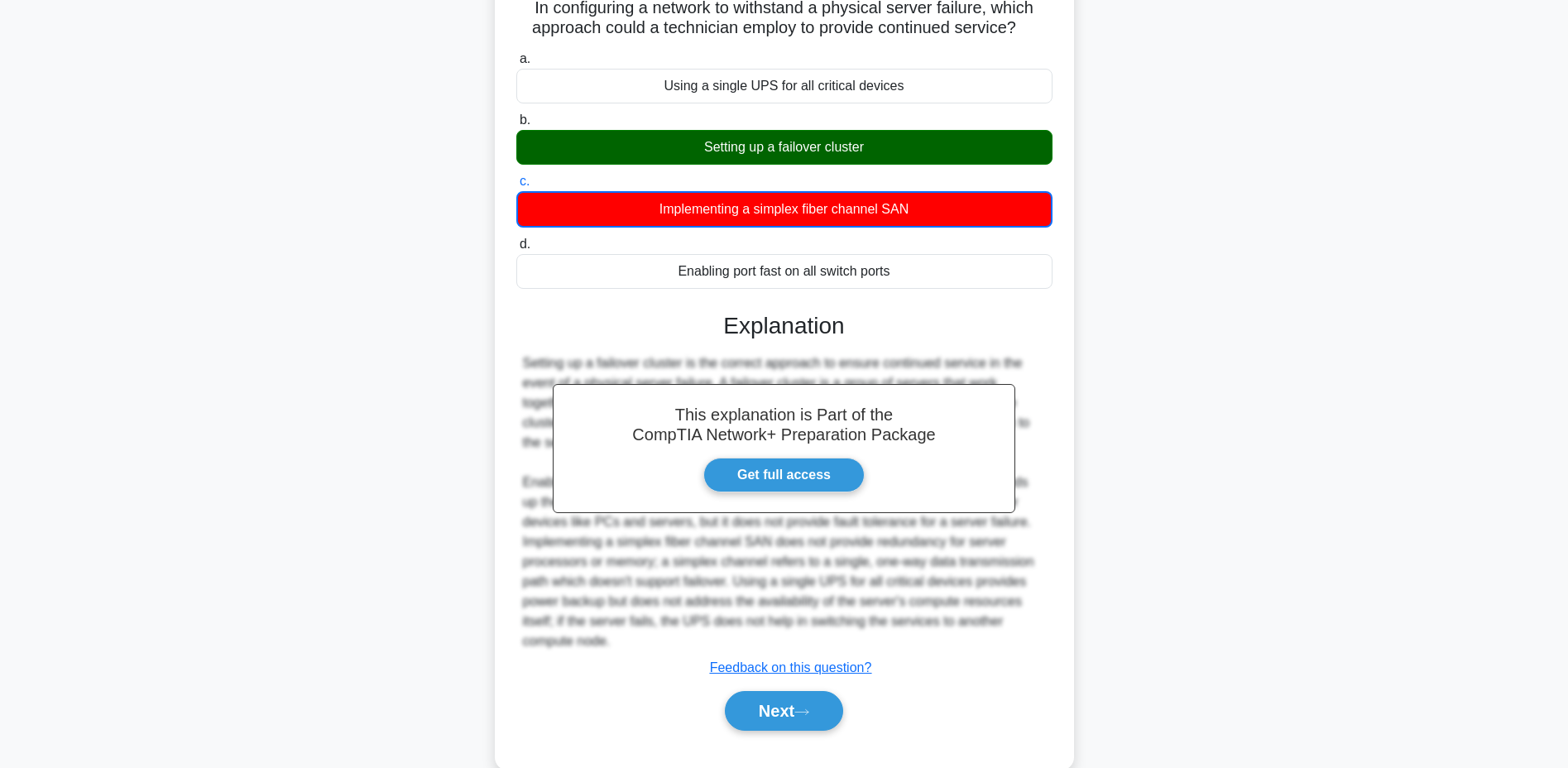
click at [798, 703] on button "Next" at bounding box center [784, 711] width 119 height 39
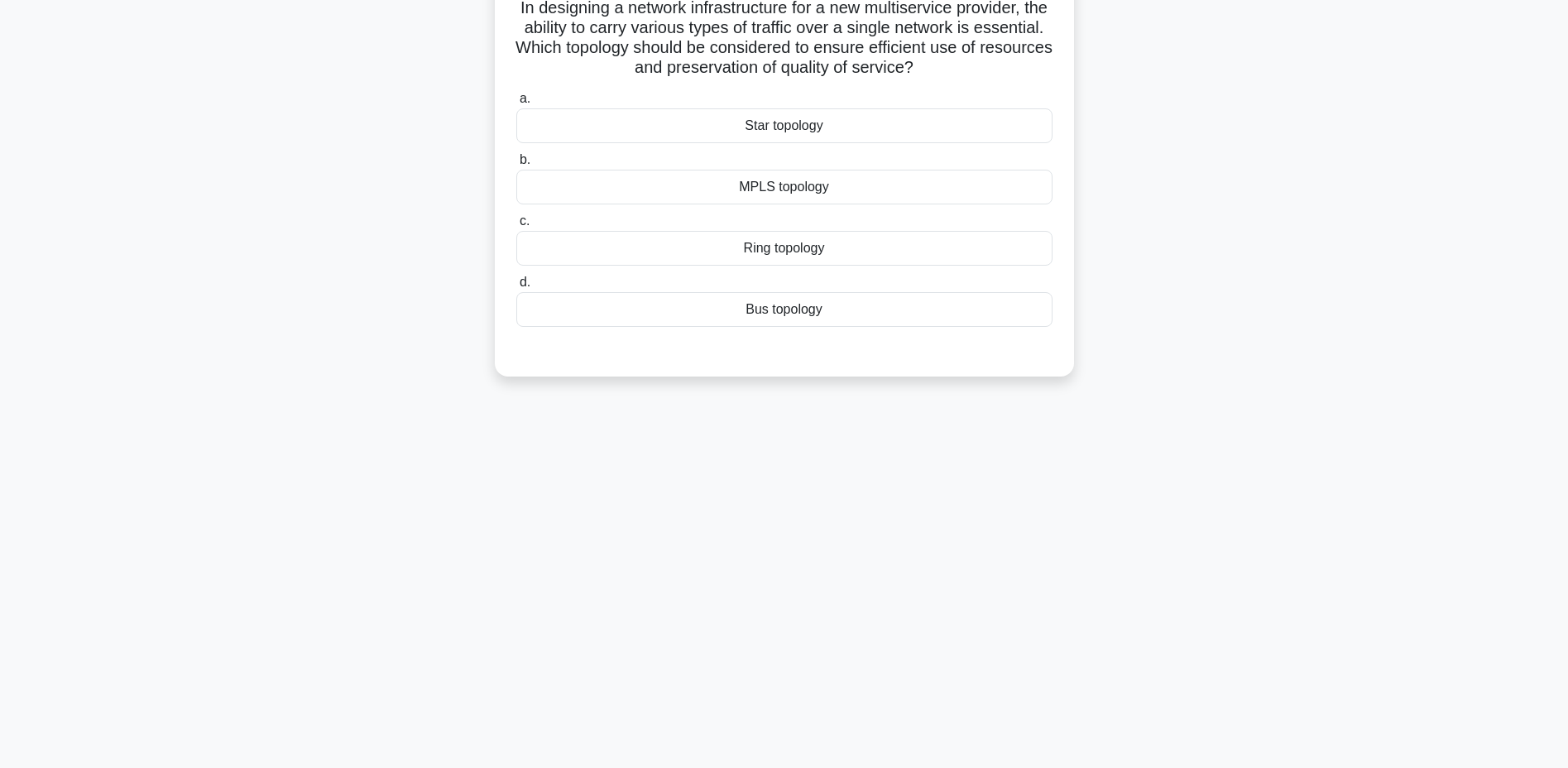
click at [644, 247] on div "Ring topology" at bounding box center [784, 248] width 536 height 35
click at [516, 226] on input "c. Ring topology" at bounding box center [516, 221] width 0 height 11
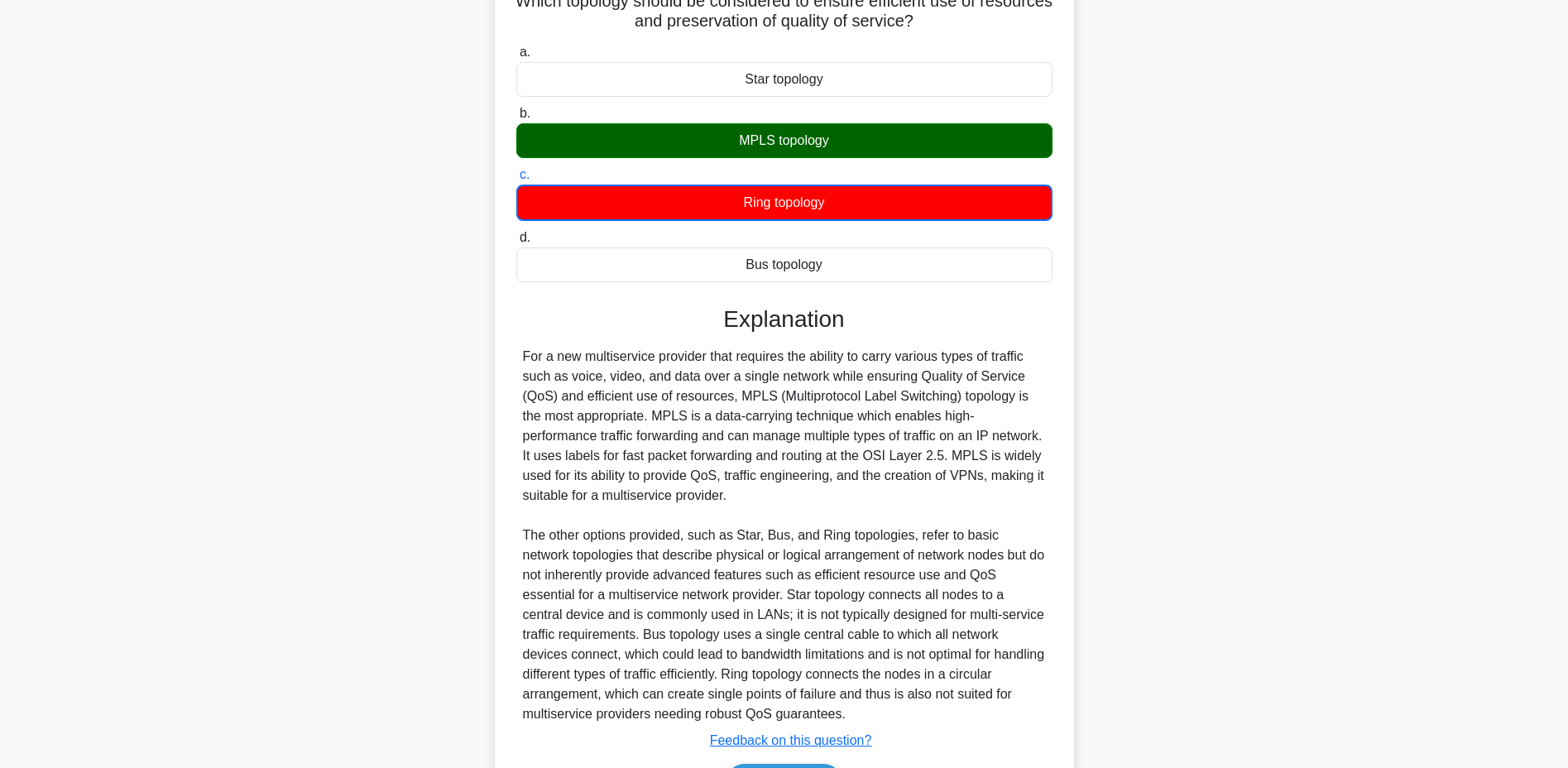
scroll to position [275, 0]
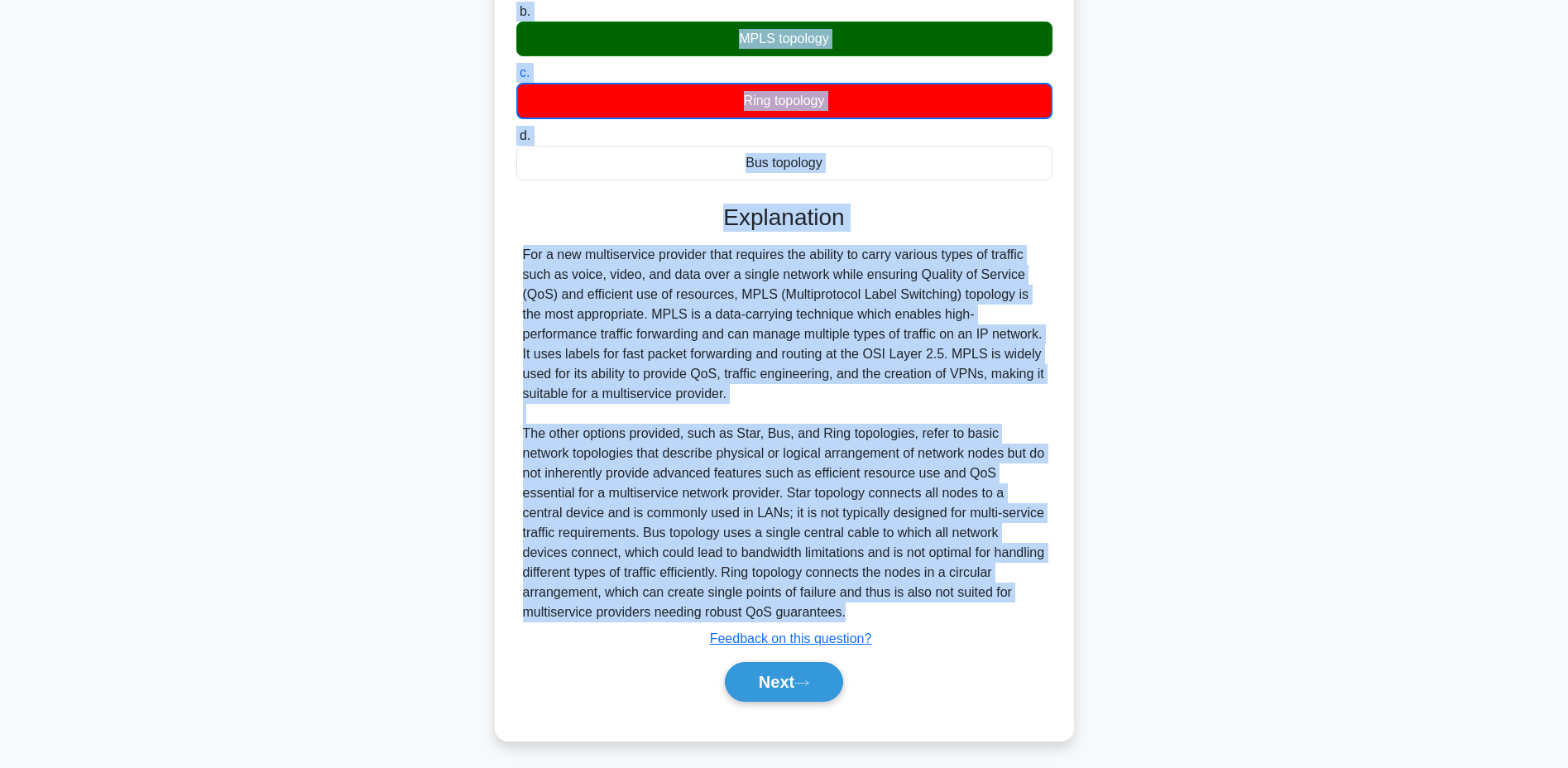
drag, startPoint x: 524, startPoint y: 131, endPoint x: 866, endPoint y: 606, distance: 585.3
click at [867, 606] on div "In designing a network infrastructure for a new multiservice provider, the abil…" at bounding box center [784, 281] width 566 height 905
copy div "In designing a network infrastructure for a new multiservice provider, the abil…"
click at [784, 670] on button "Next" at bounding box center [784, 682] width 119 height 39
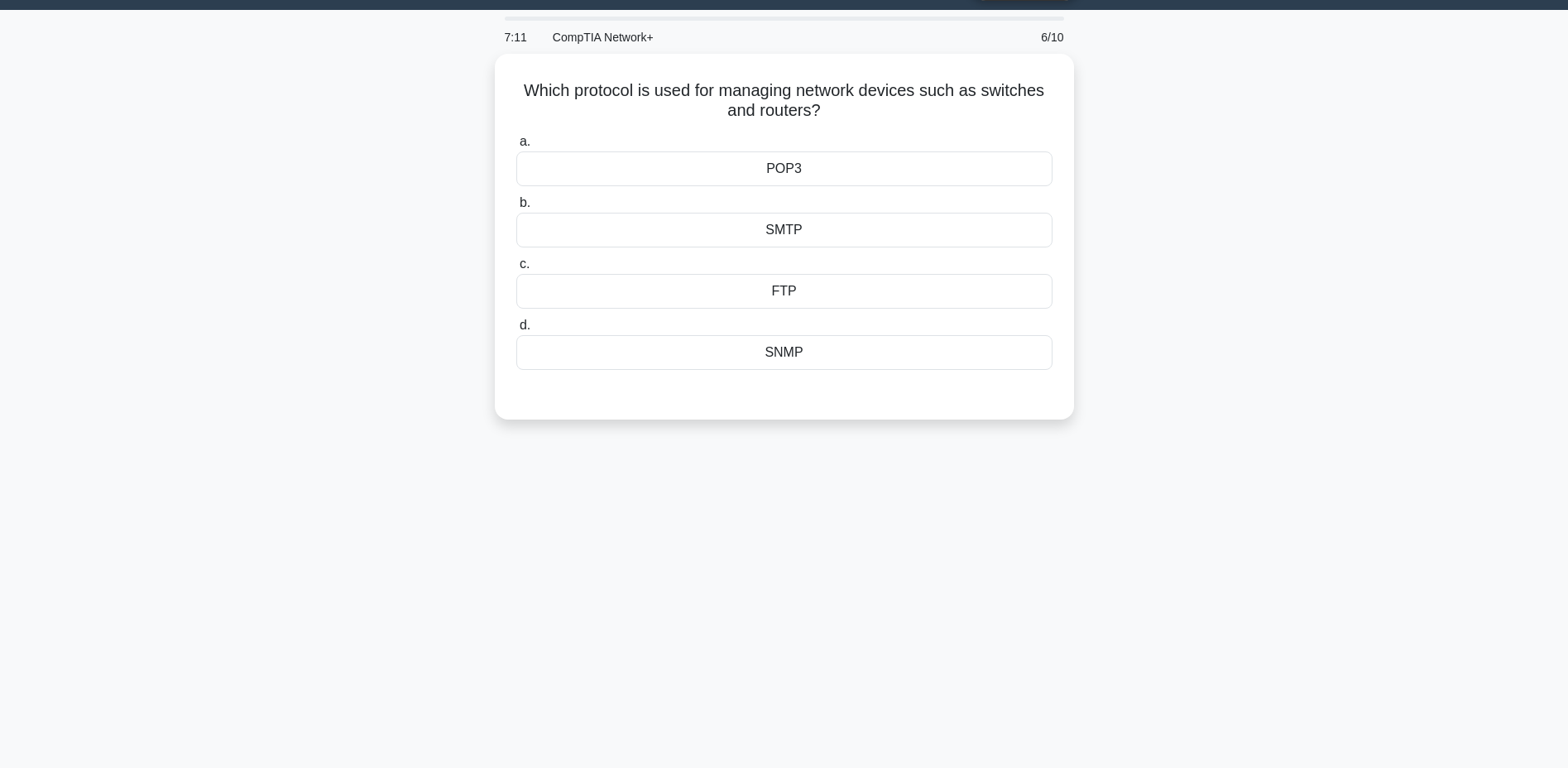
scroll to position [0, 0]
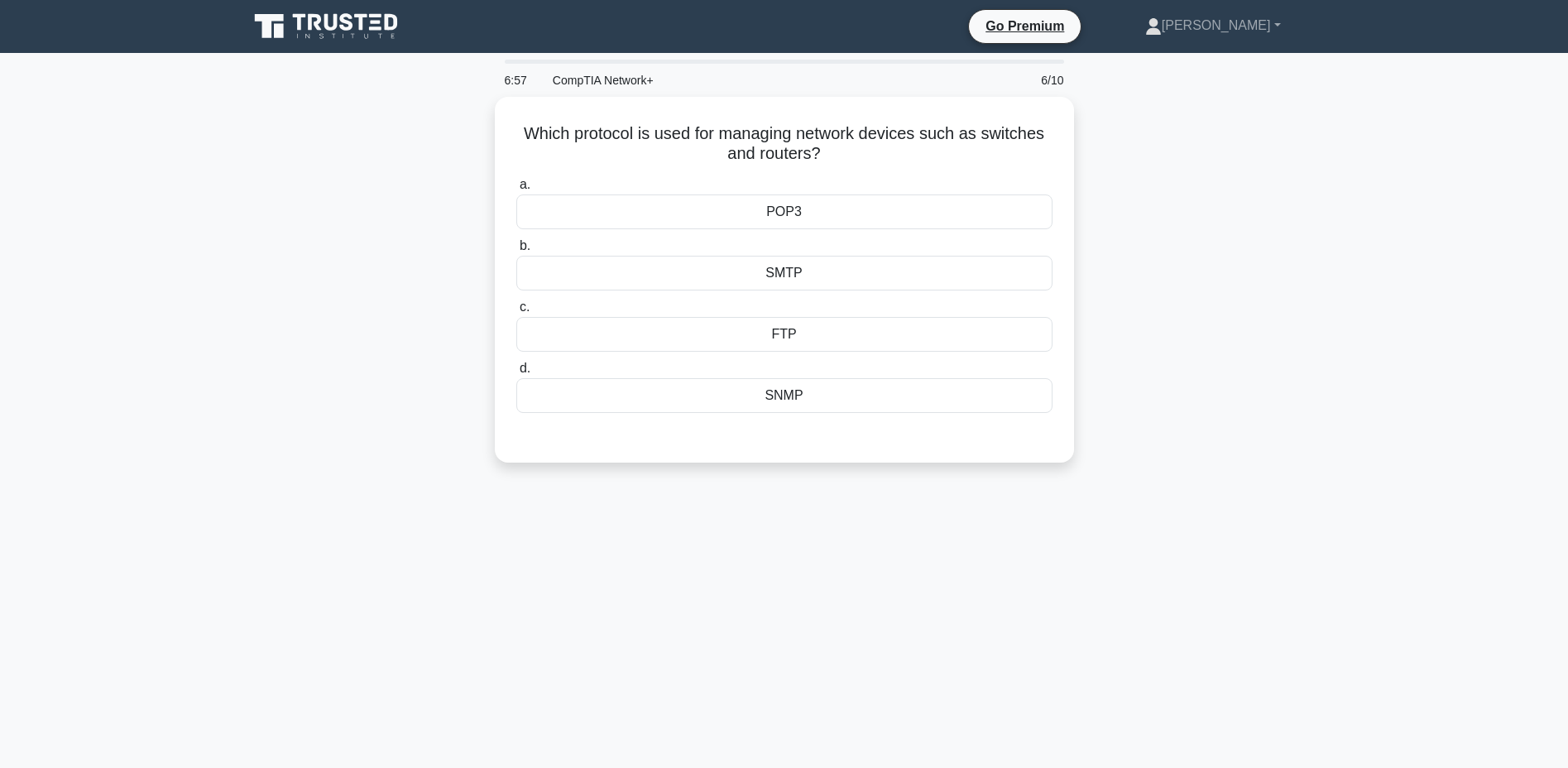
click at [810, 386] on div "SNMP" at bounding box center [784, 396] width 536 height 35
click at [516, 374] on input "d. SNMP" at bounding box center [516, 368] width 0 height 11
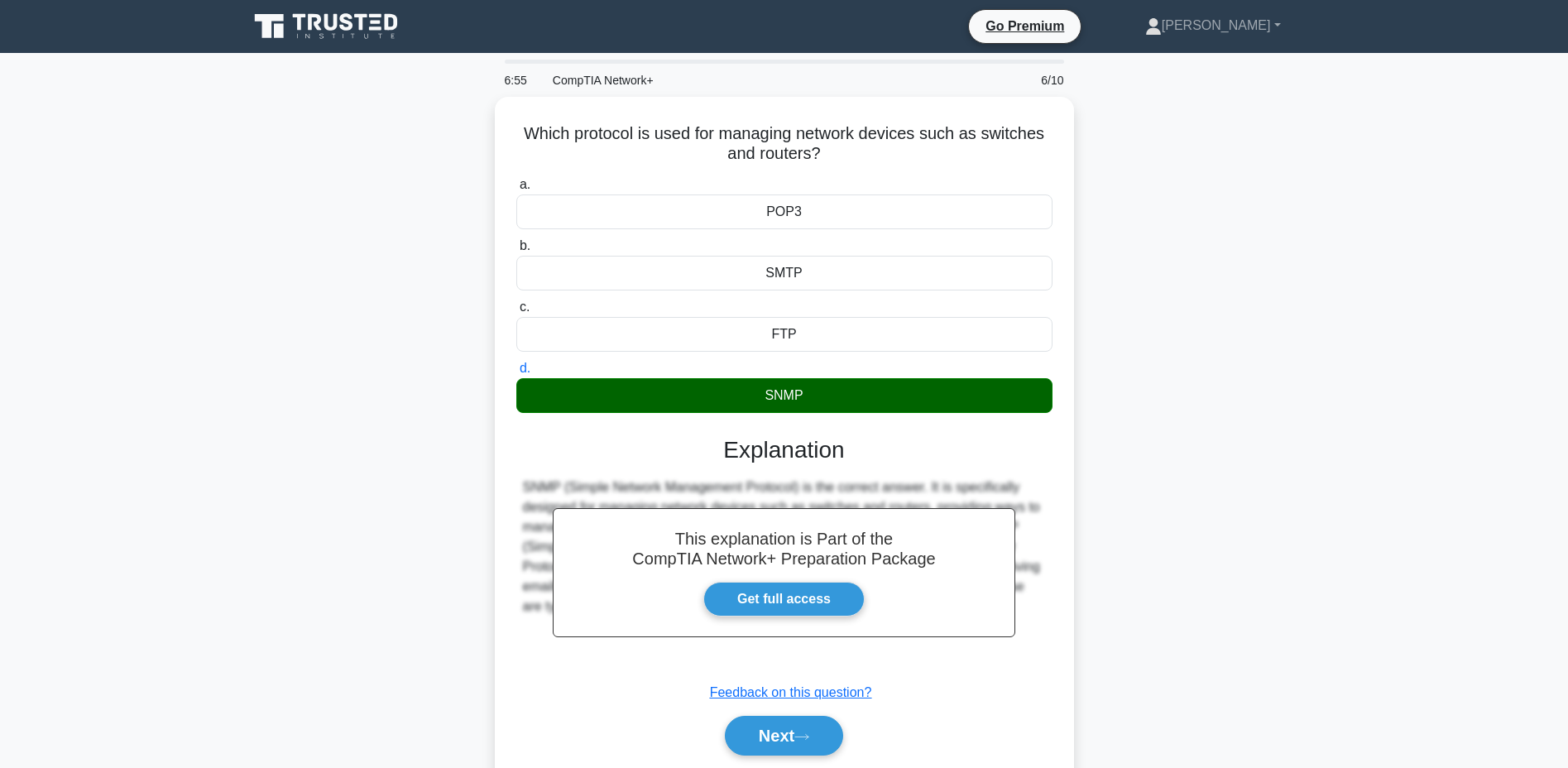
scroll to position [126, 0]
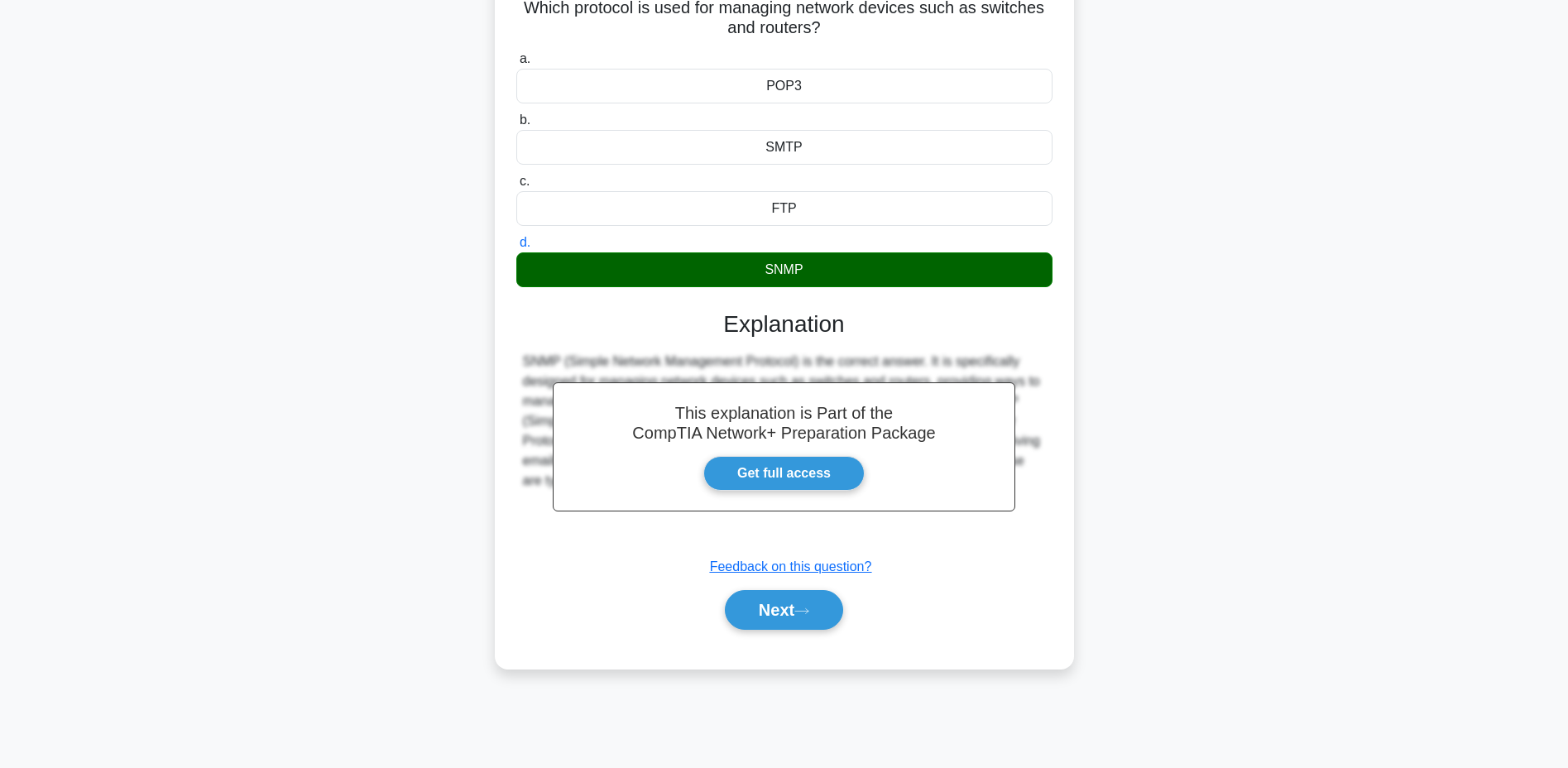
click at [806, 600] on button "Next" at bounding box center [784, 610] width 119 height 39
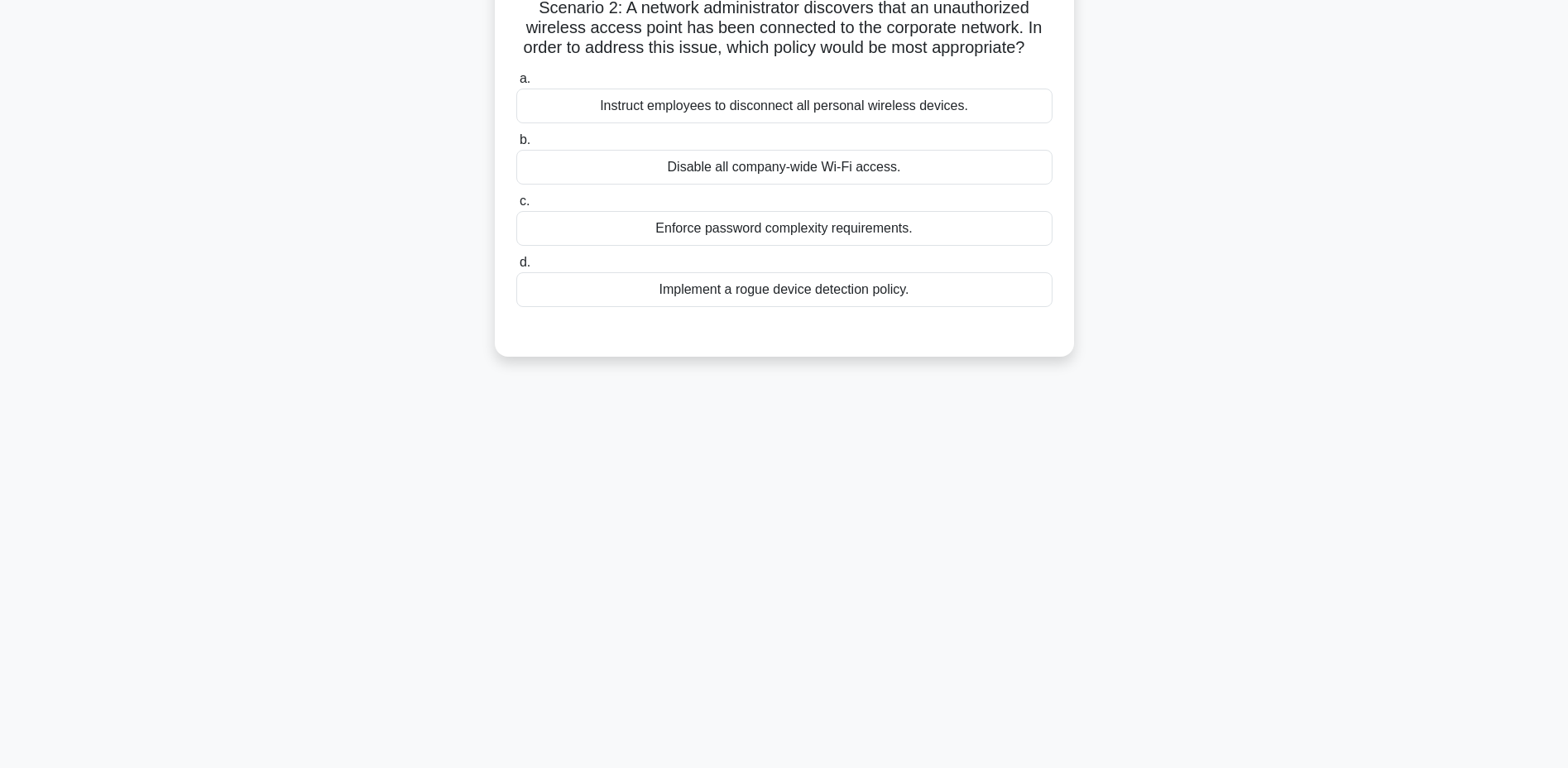
click at [760, 168] on div "Disable all company-wide Wi-Fi access." at bounding box center [784, 167] width 536 height 35
click at [516, 145] on input "b. Disable all company-wide Wi-Fi access." at bounding box center [516, 140] width 0 height 11
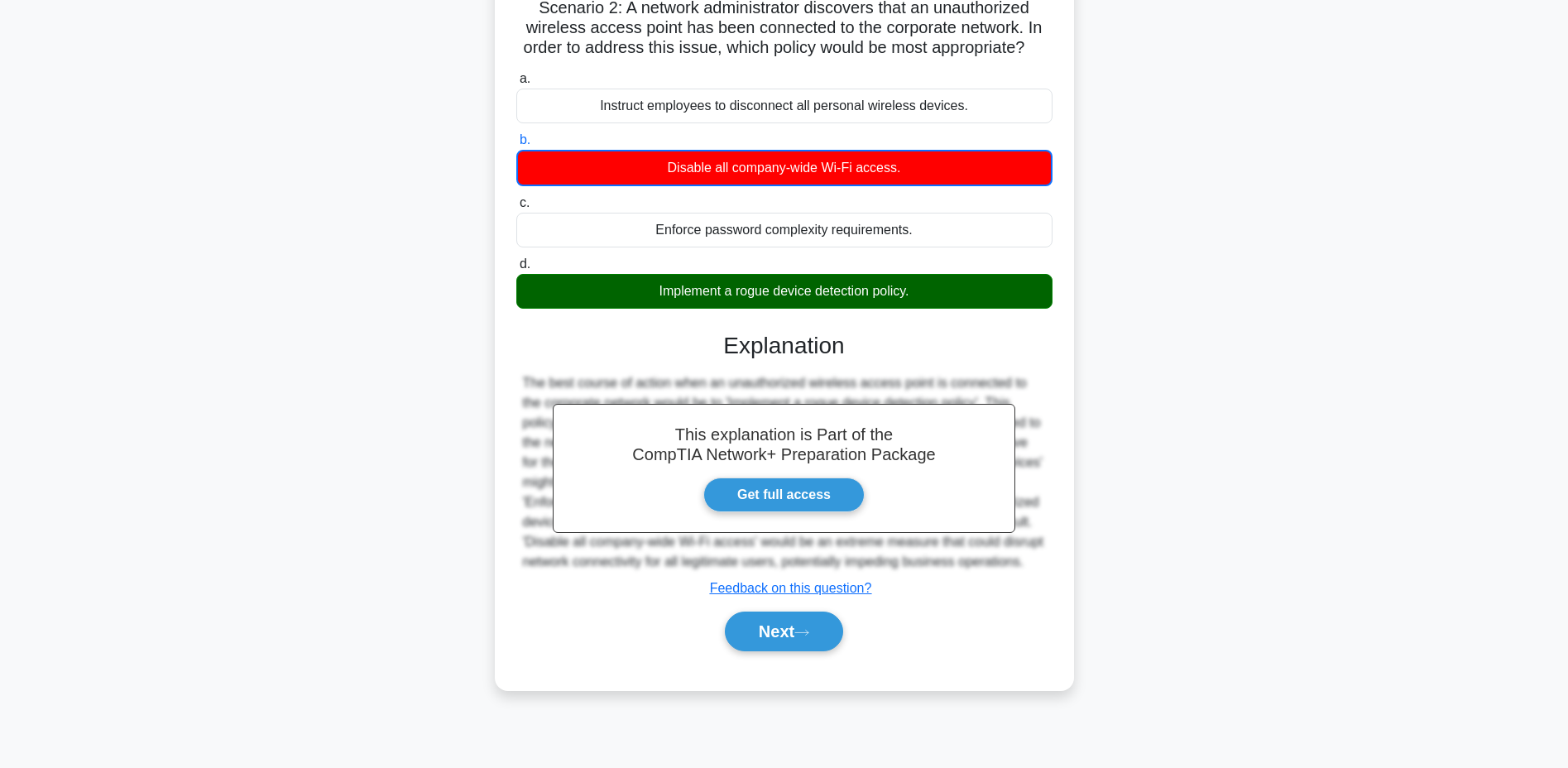
click at [803, 628] on icon at bounding box center [801, 632] width 15 height 9
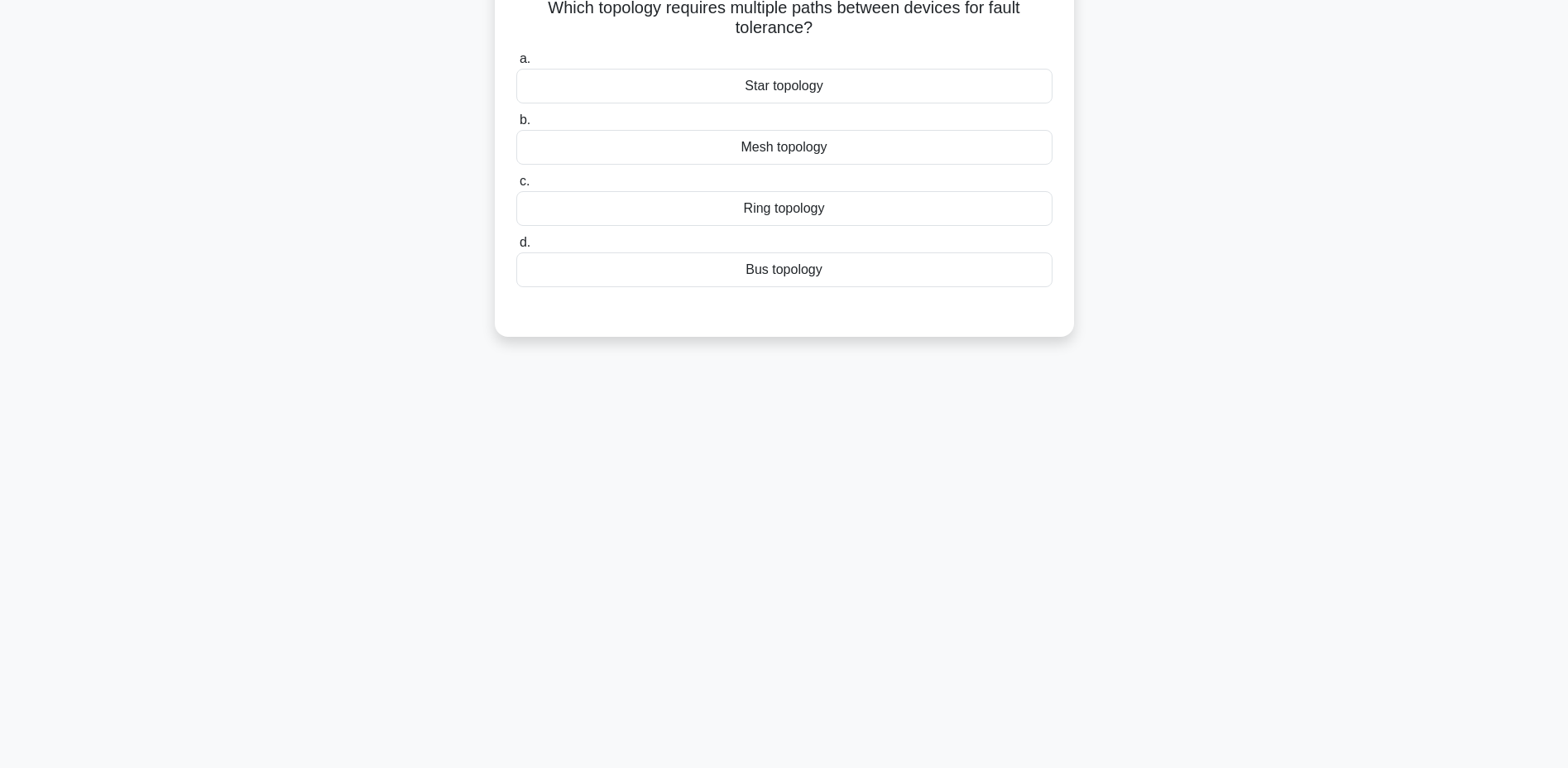
scroll to position [0, 0]
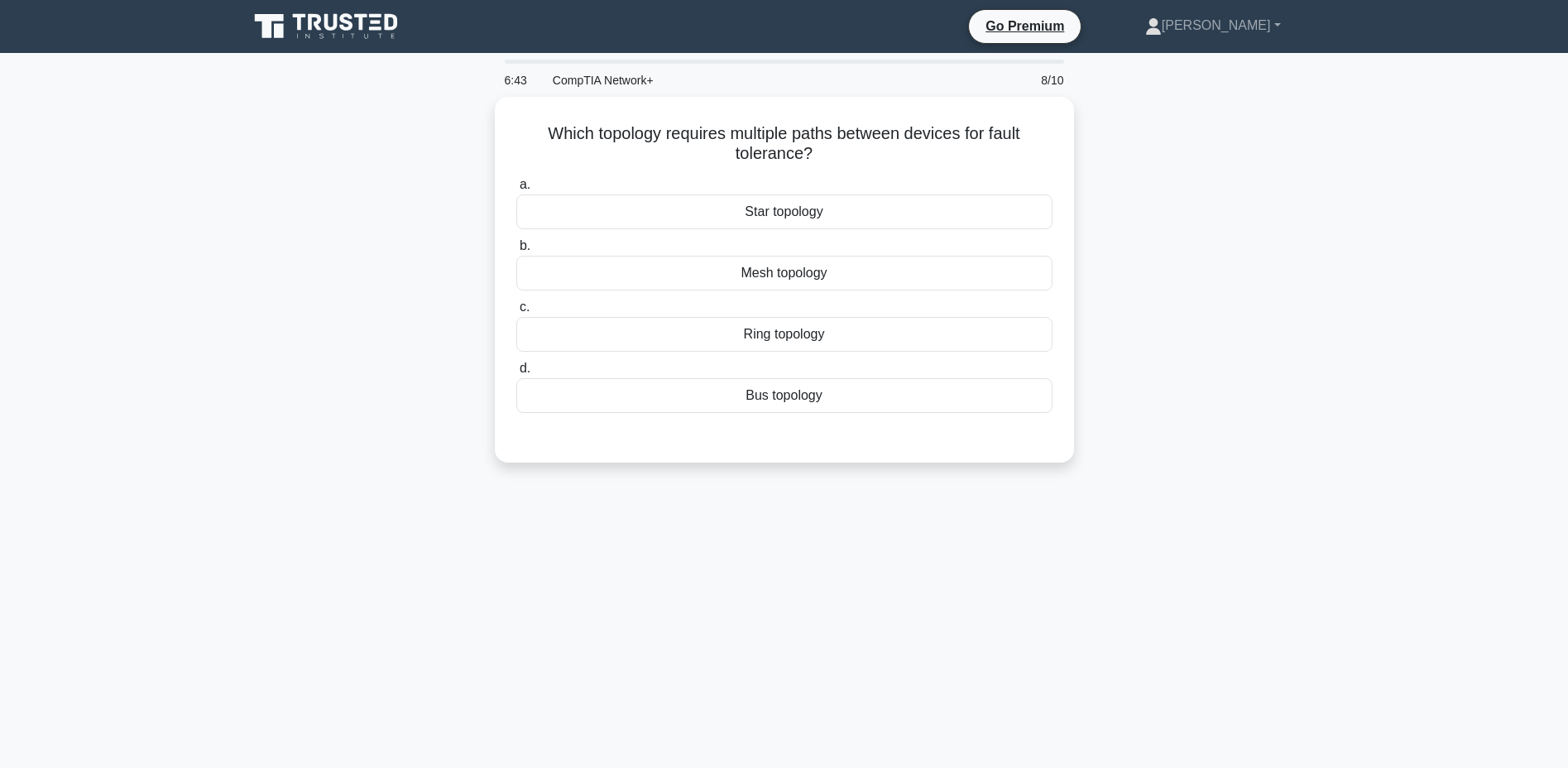
click at [735, 272] on div "Mesh topology" at bounding box center [784, 273] width 536 height 35
click at [516, 251] on input "b. Mesh topology" at bounding box center [516, 246] width 0 height 11
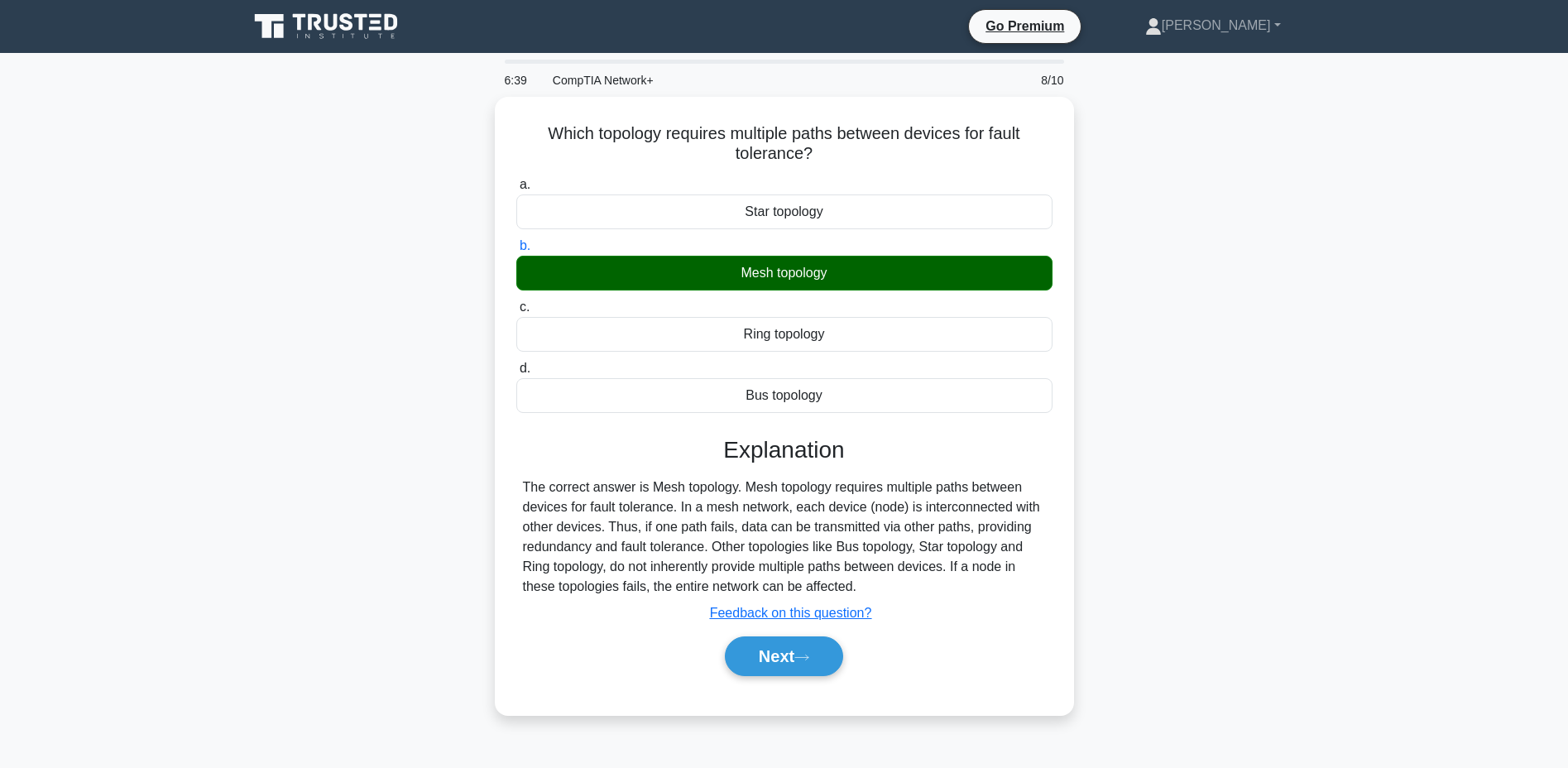
drag, startPoint x: 539, startPoint y: 120, endPoint x: 921, endPoint y: 578, distance: 596.4
click at [922, 578] on div "Which topology requires multiple paths between devices for fault tolerance? .sp…" at bounding box center [784, 406] width 566 height 605
copy div "Which topology requires multiple paths between devices for fault tolerance? .sp…"
click at [775, 653] on button "Next" at bounding box center [784, 656] width 119 height 39
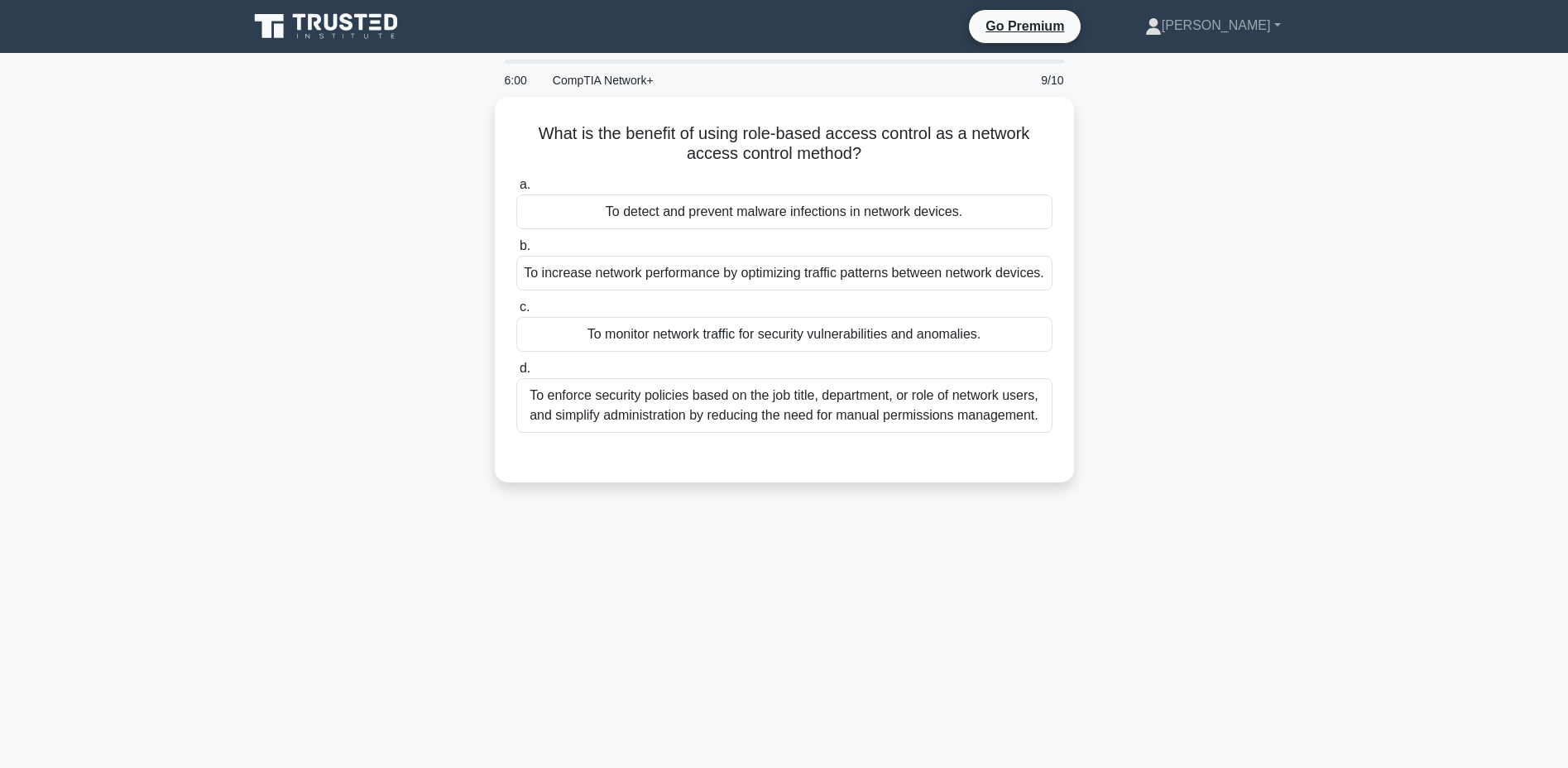
click at [776, 390] on div "To enforce security policies based on the job title, department, or role of net…" at bounding box center [784, 406] width 536 height 55
click at [516, 374] on input "d. To enforce security policies based on the job title, department, or role of …" at bounding box center [516, 368] width 0 height 11
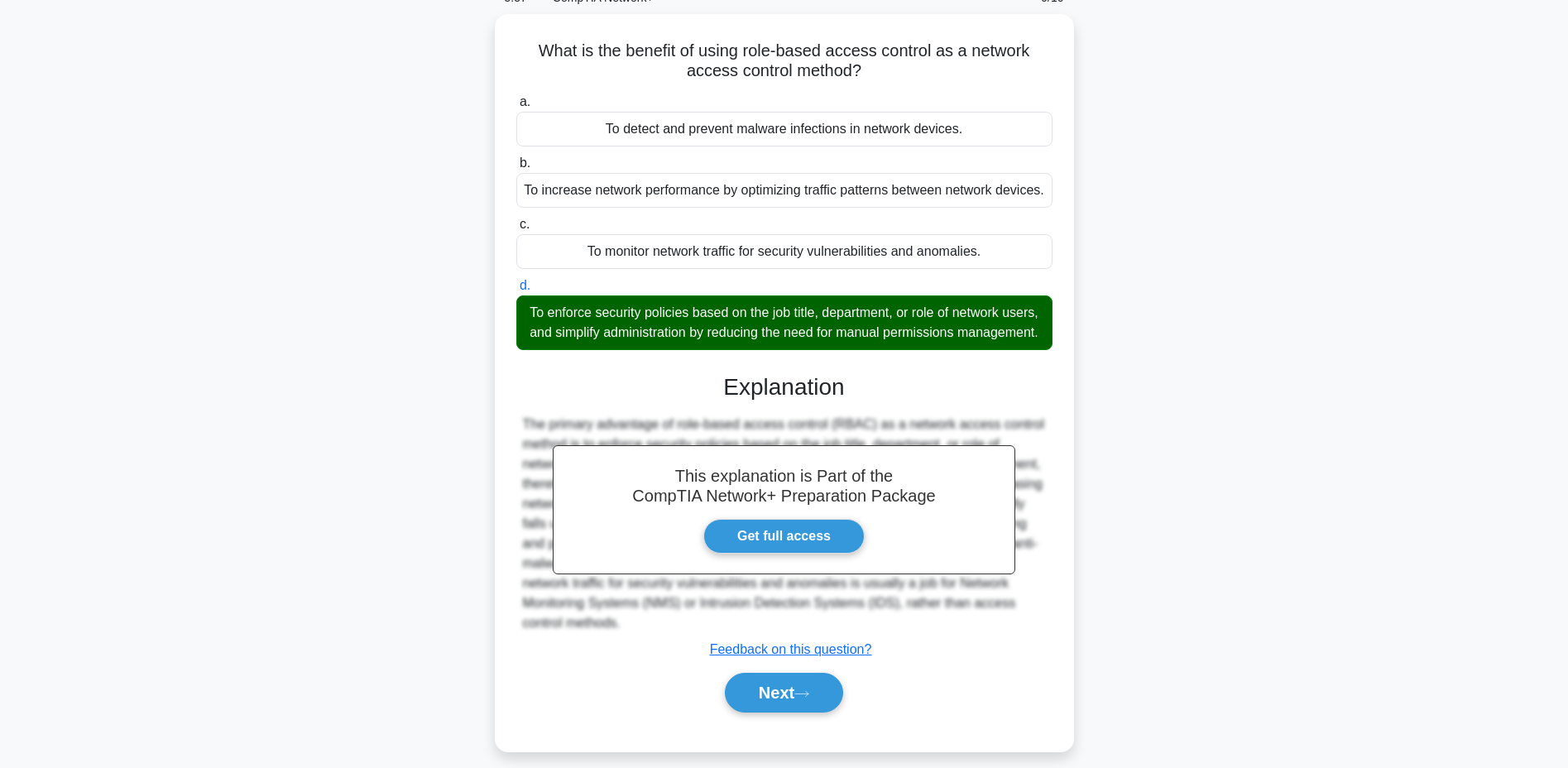
scroll to position [126, 0]
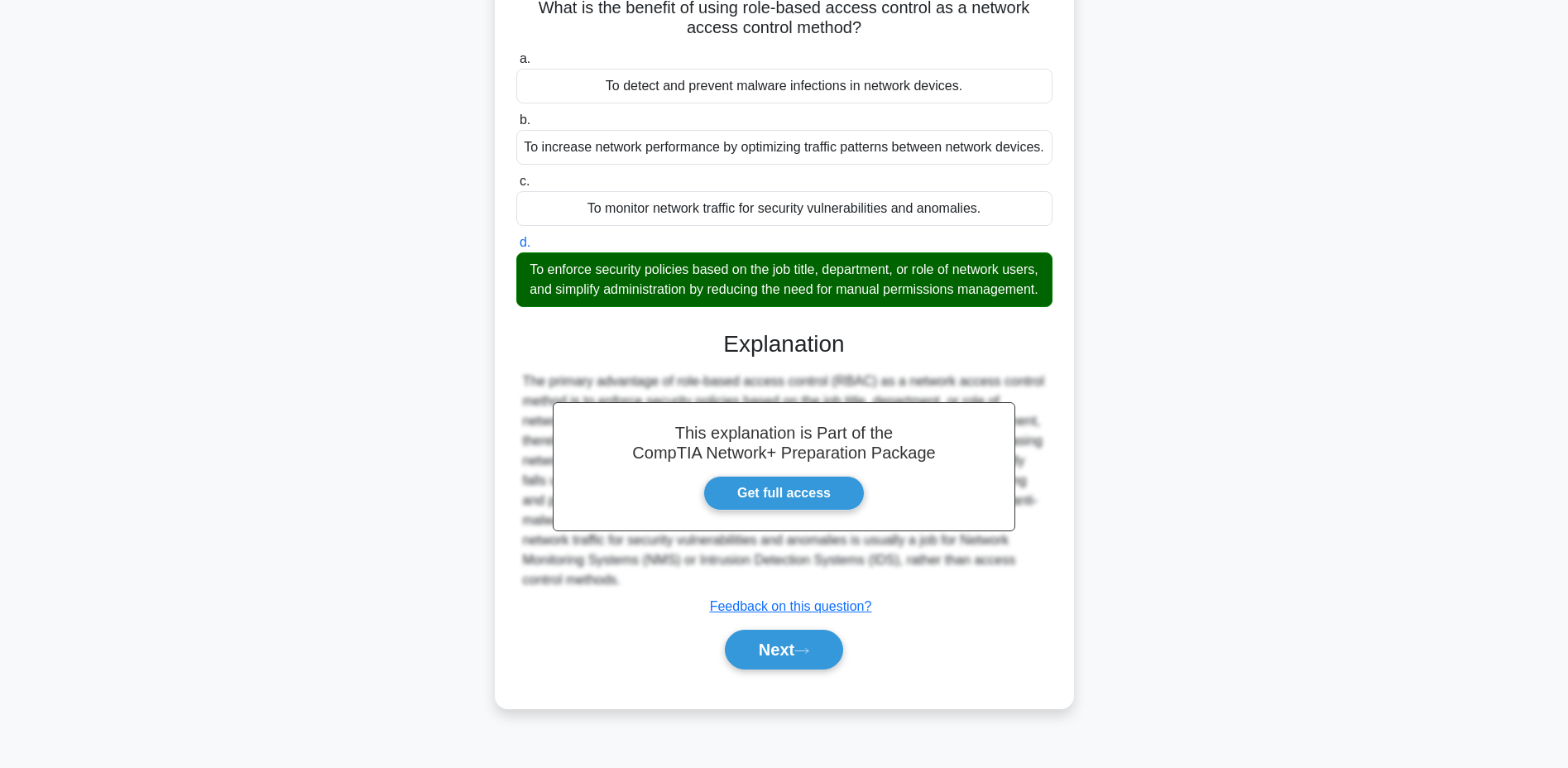
click at [778, 648] on button "Next" at bounding box center [784, 649] width 119 height 39
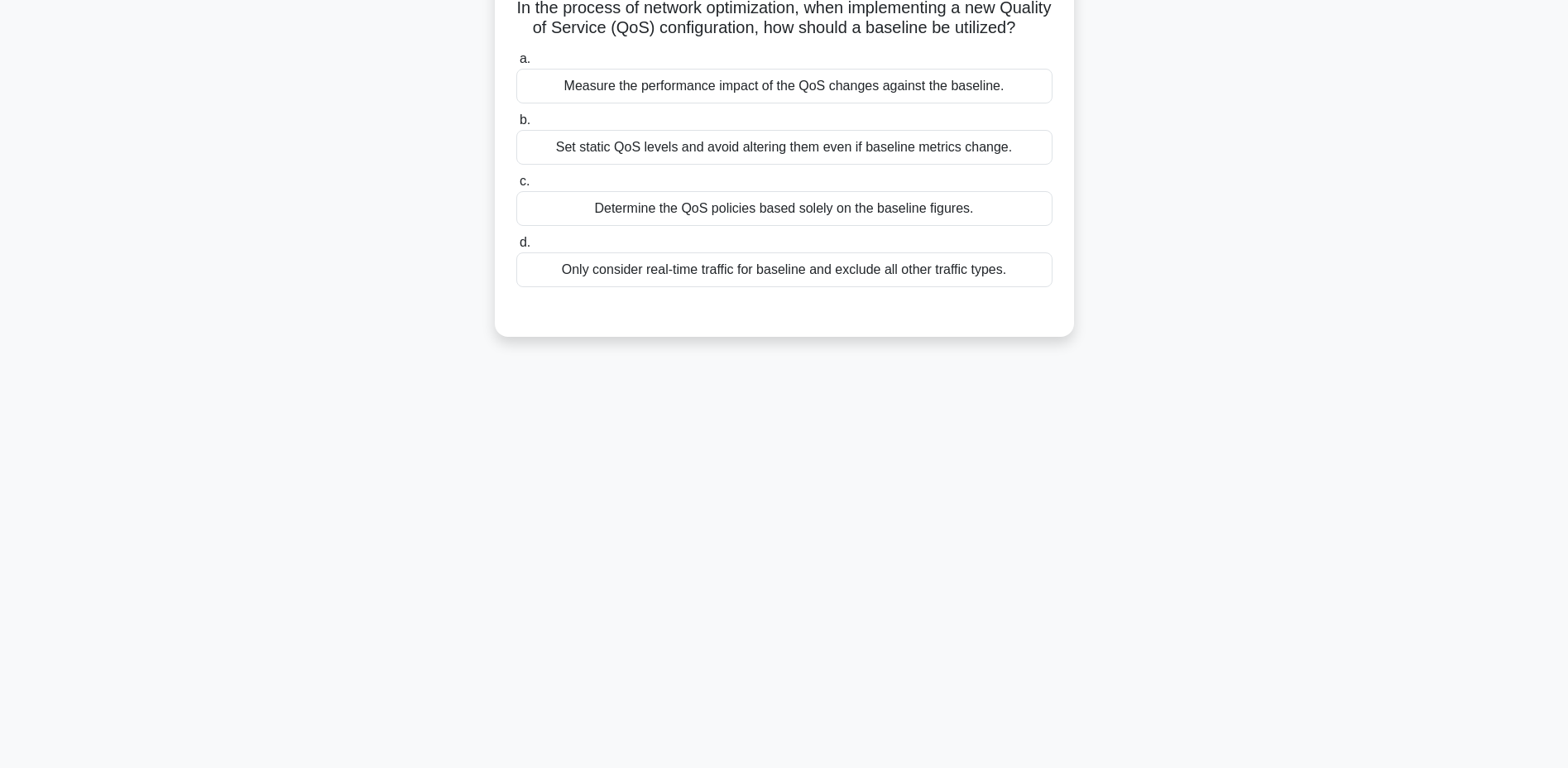
click at [753, 226] on div "Determine the QoS policies based solely on the baseline figures." at bounding box center [784, 208] width 536 height 35
click at [516, 187] on input "c. Determine the QoS policies based solely on the baseline figures." at bounding box center [516, 181] width 0 height 11
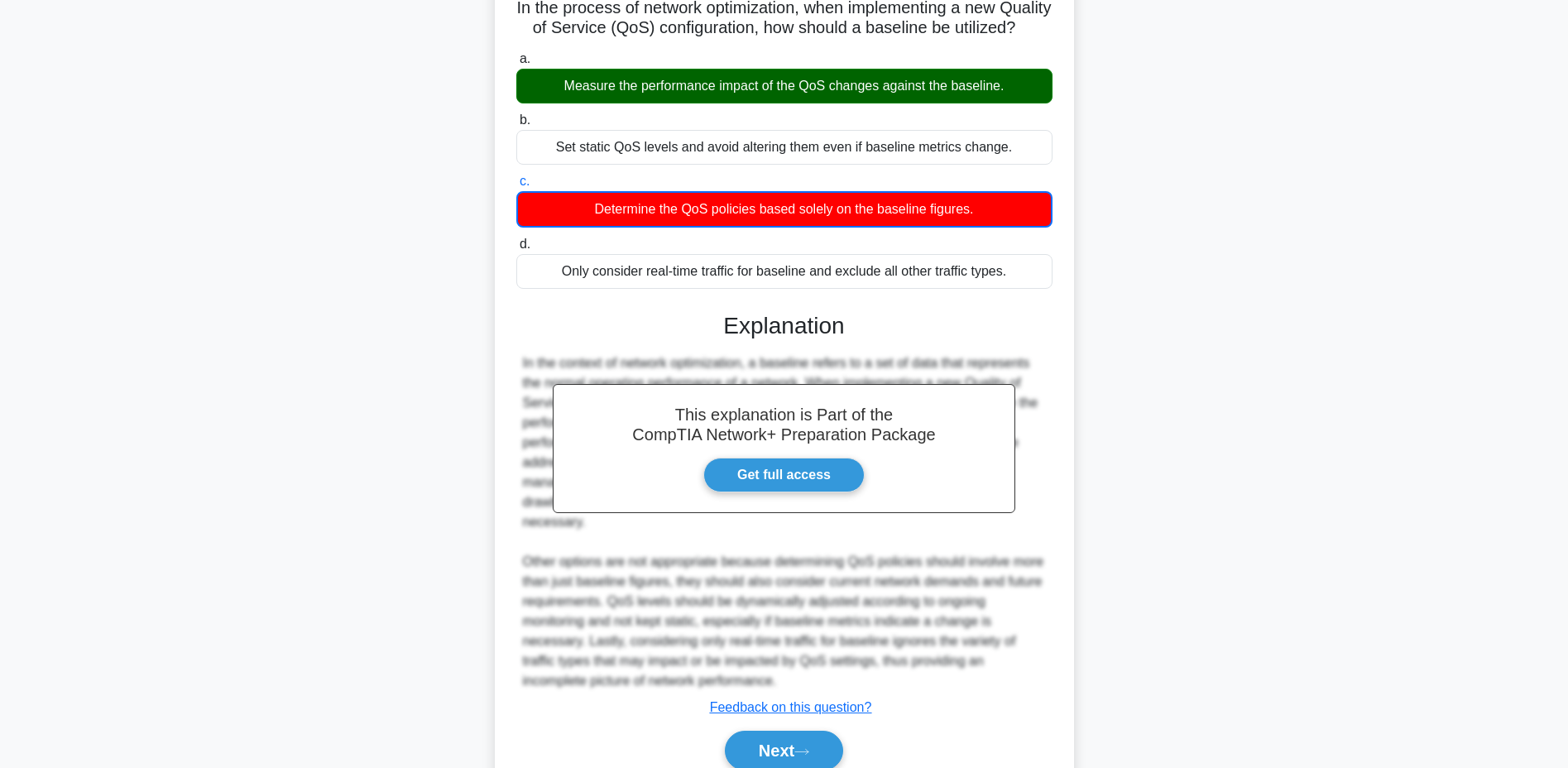
scroll to position [123, 0]
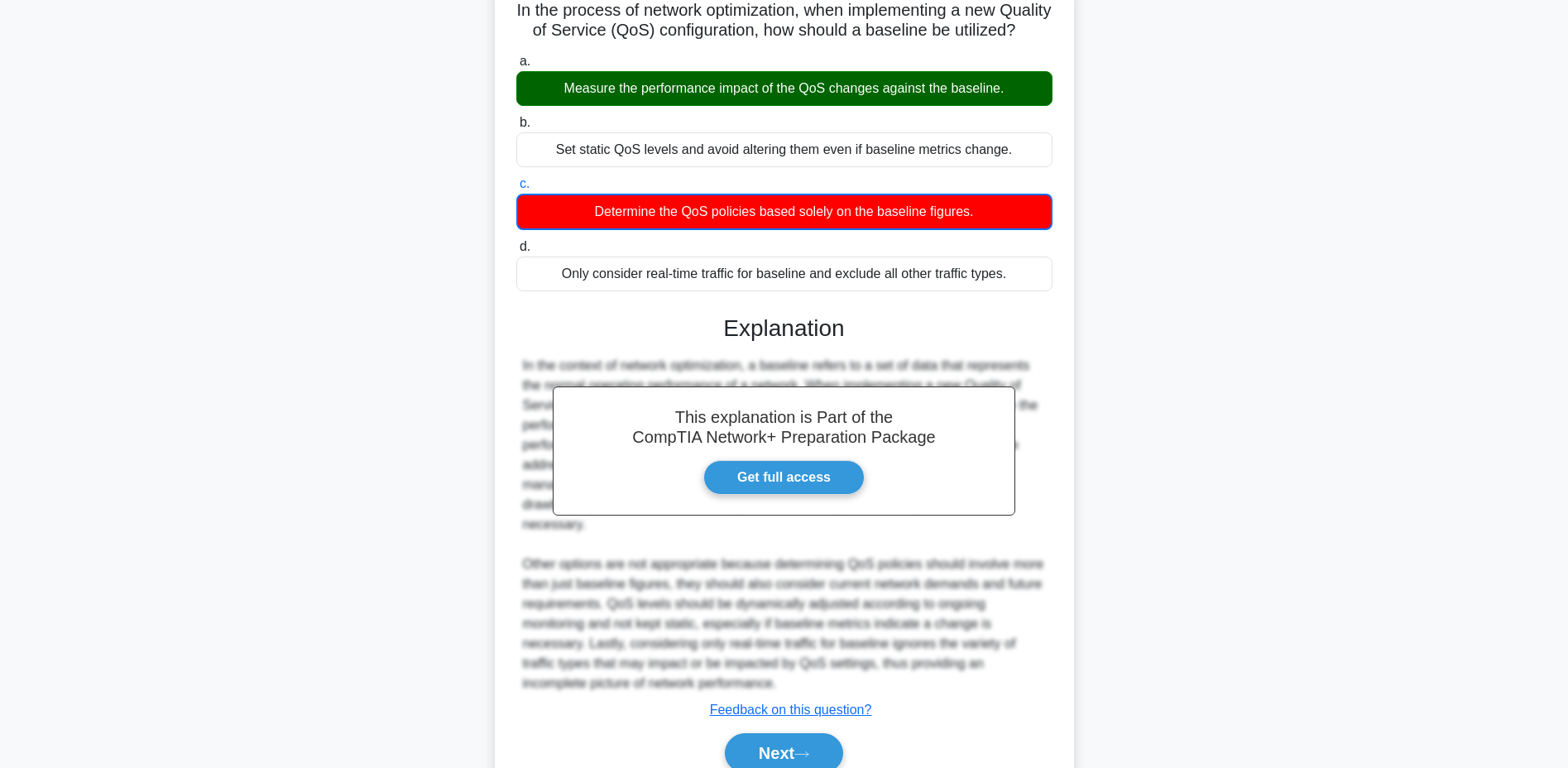
click at [764, 740] on button "Next" at bounding box center [784, 753] width 119 height 39
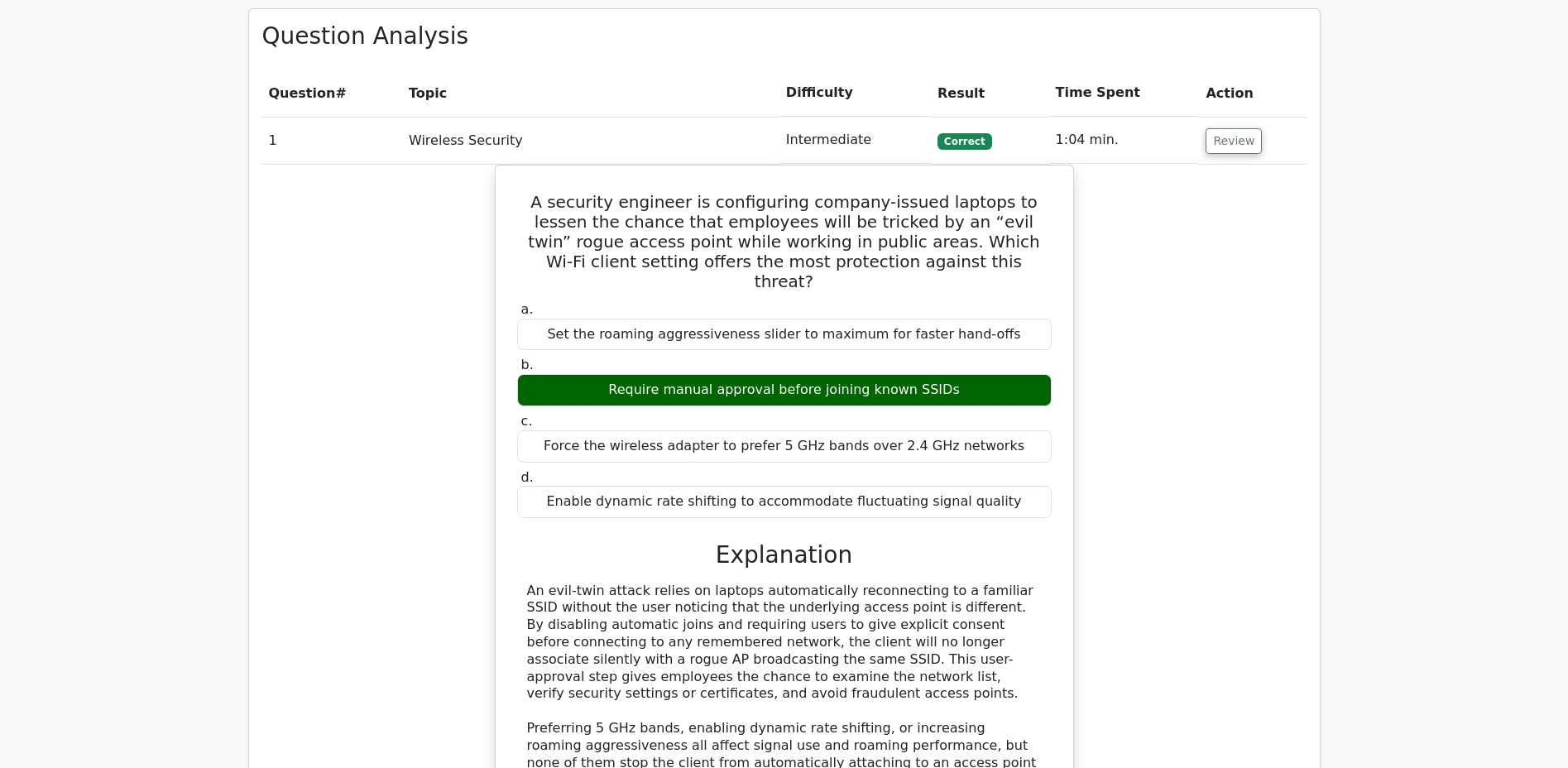
scroll to position [1318, 0]
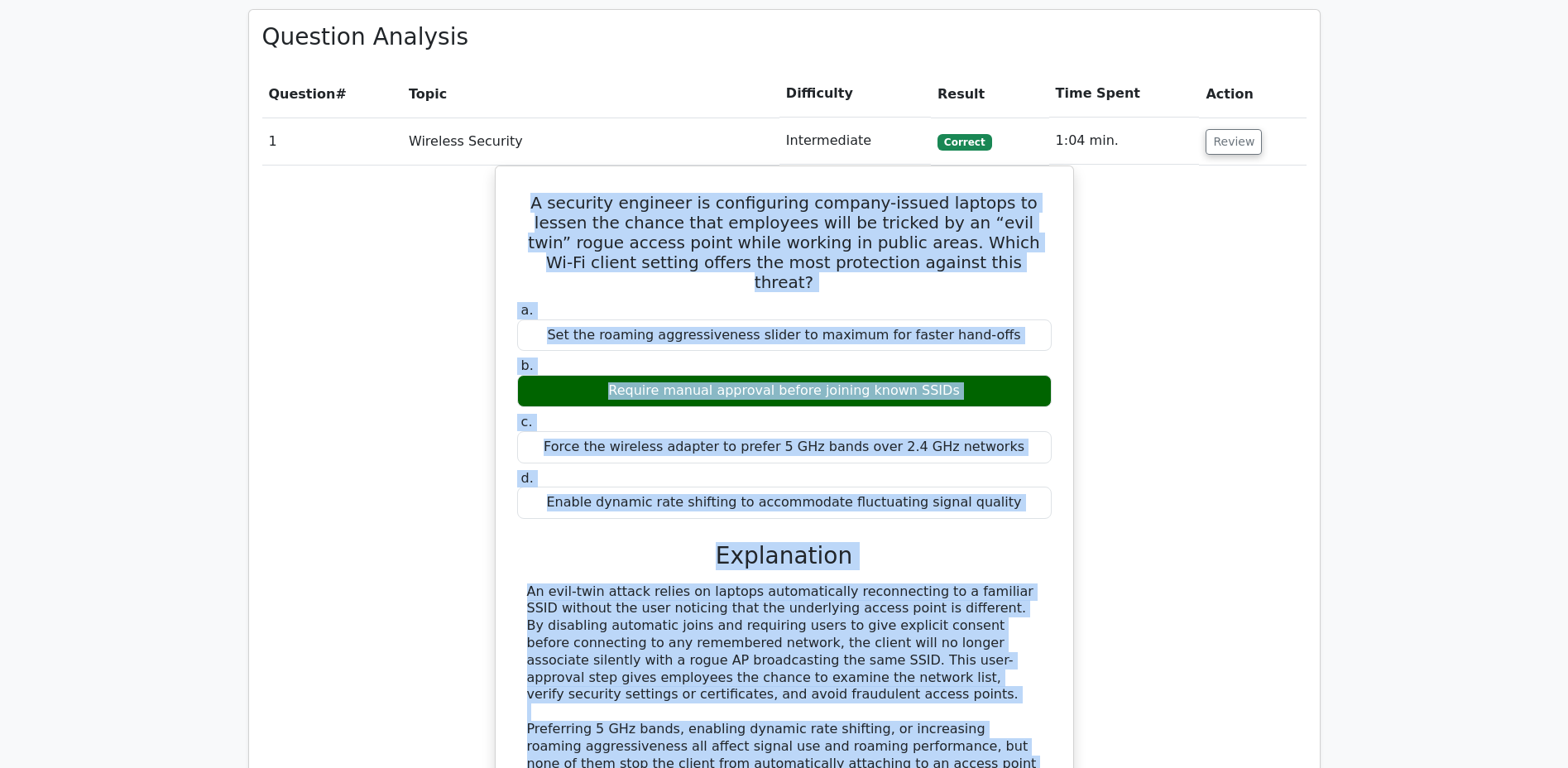
drag, startPoint x: 526, startPoint y: 145, endPoint x: 775, endPoint y: 757, distance: 660.7
click at [775, 743] on div "A security engineer is configuring company-issued laptops to lessen the chance …" at bounding box center [784, 520] width 565 height 695
copy div "A security engineer is configuring company-issued laptops to lessen the chance …"
click at [1216, 129] on button "Review" at bounding box center [1233, 142] width 56 height 26
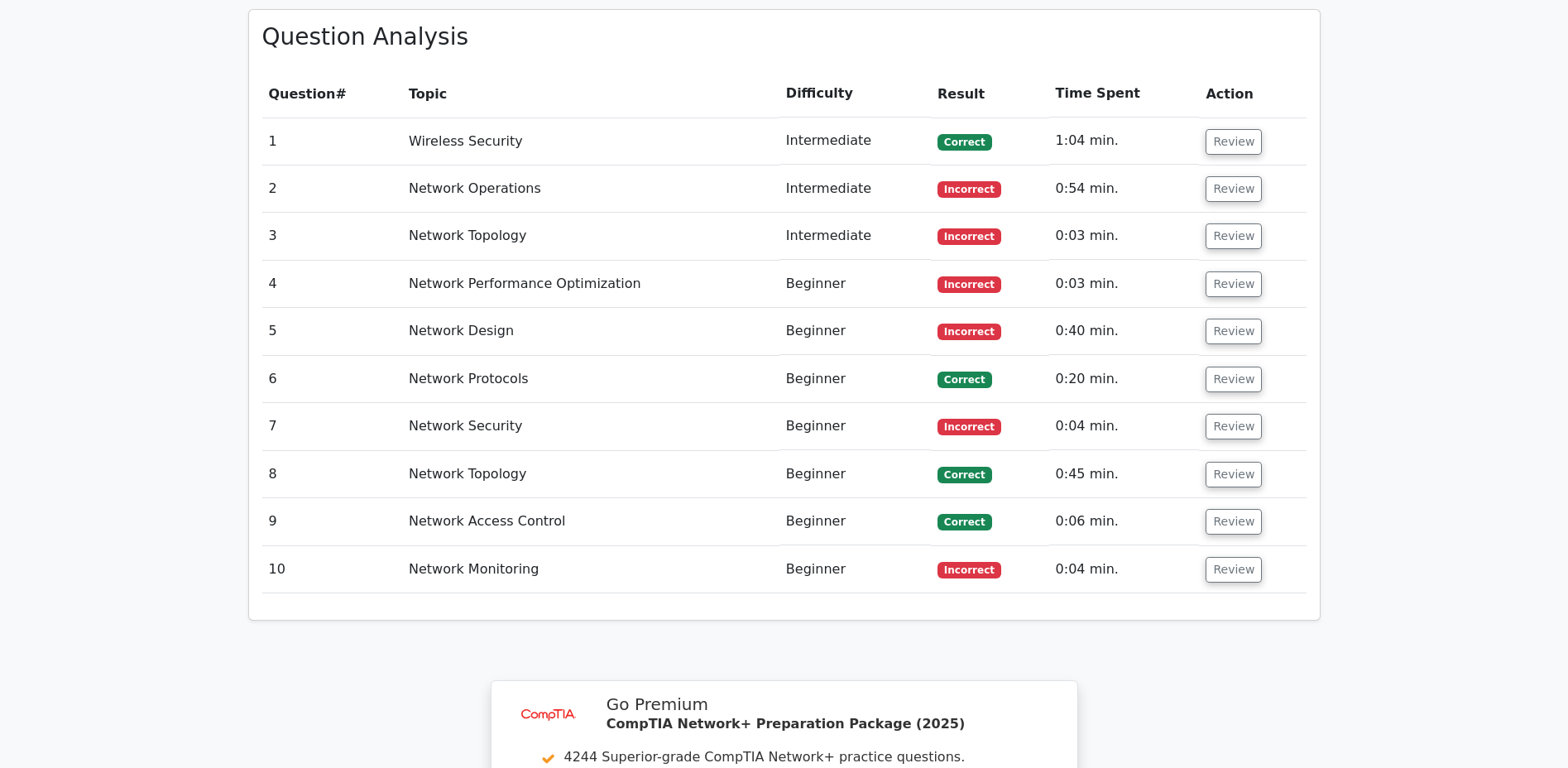
scroll to position [1324, 0]
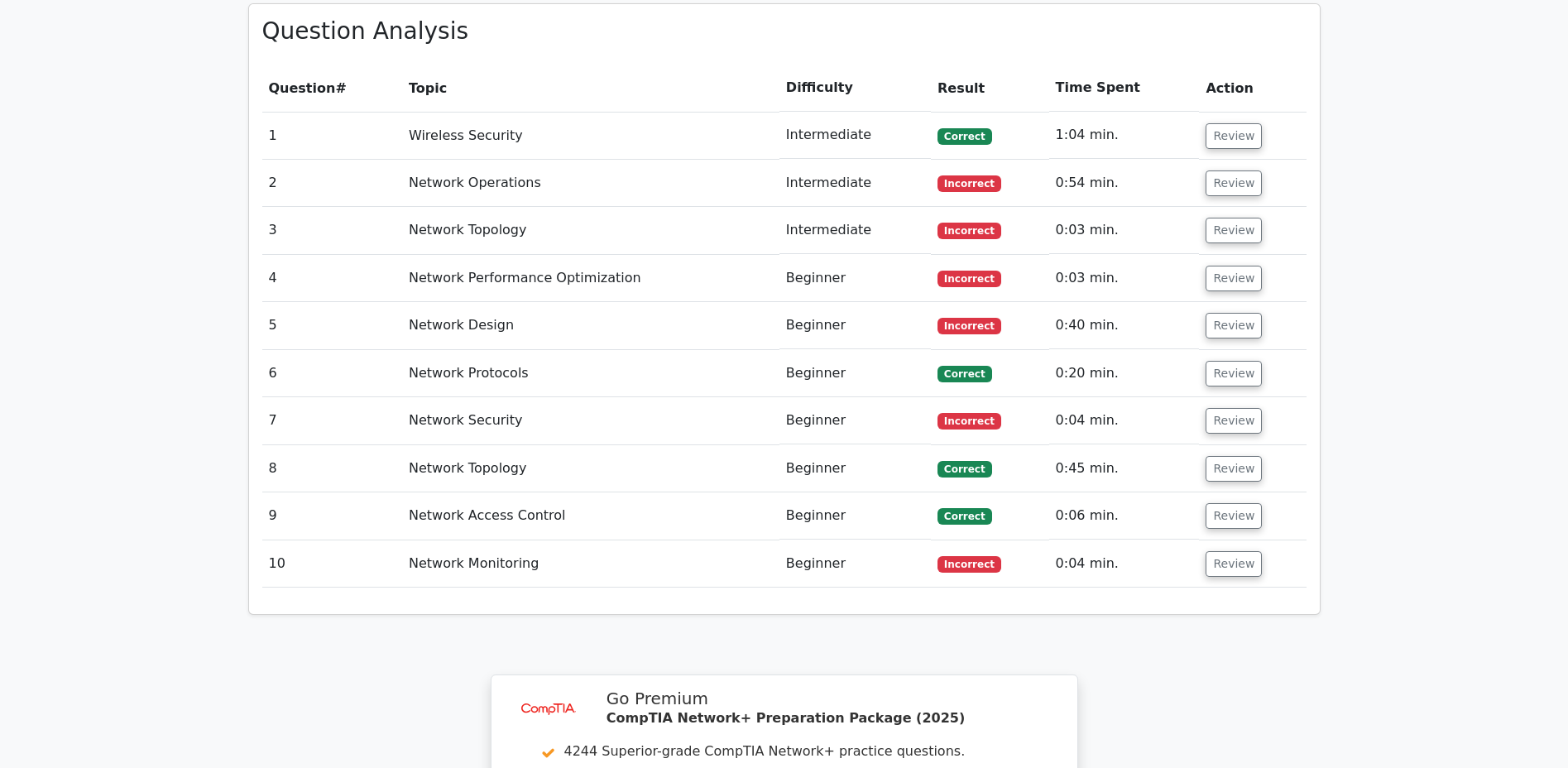
click at [1228, 171] on button "Review" at bounding box center [1233, 184] width 56 height 26
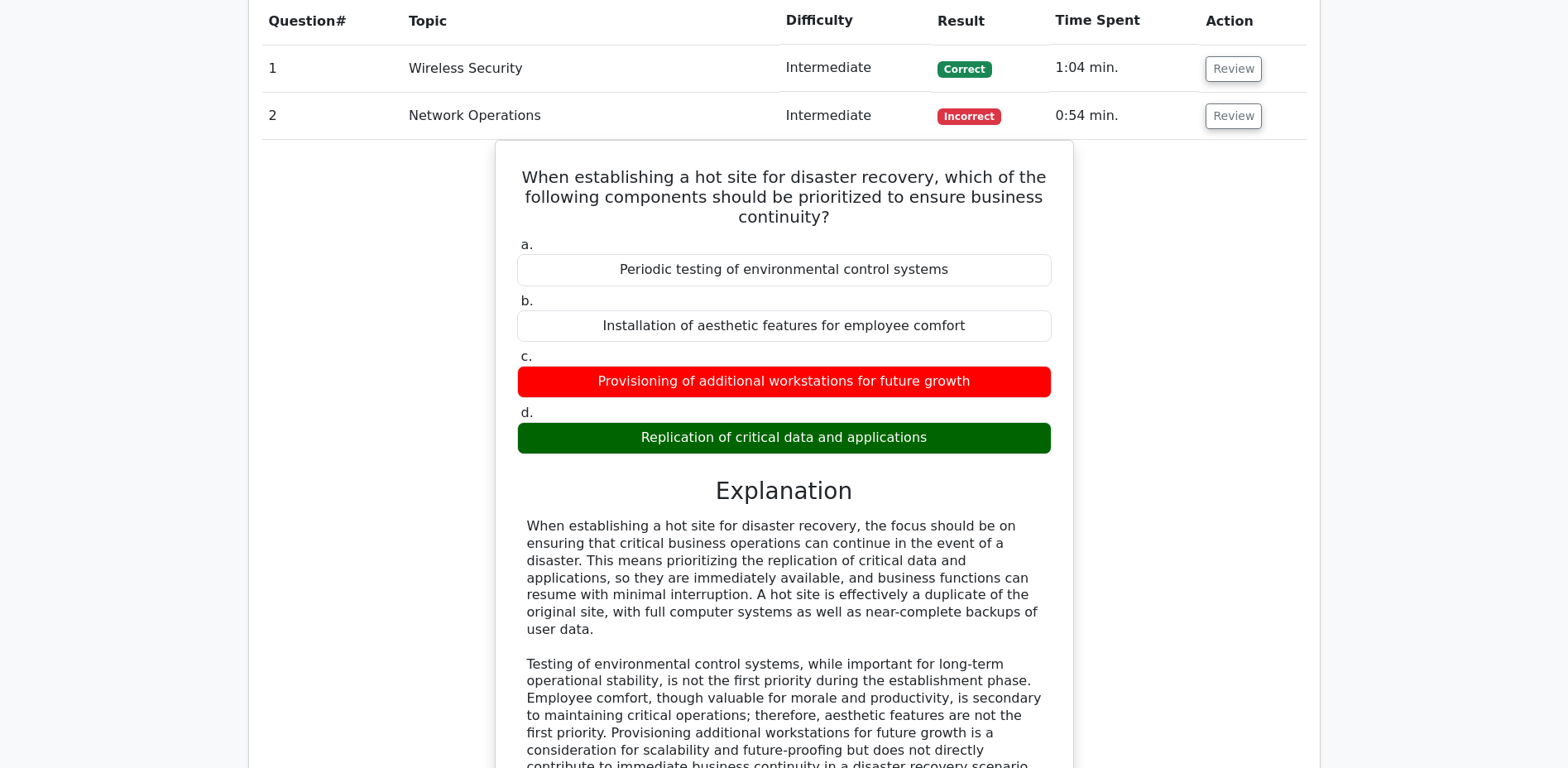
scroll to position [1392, 0]
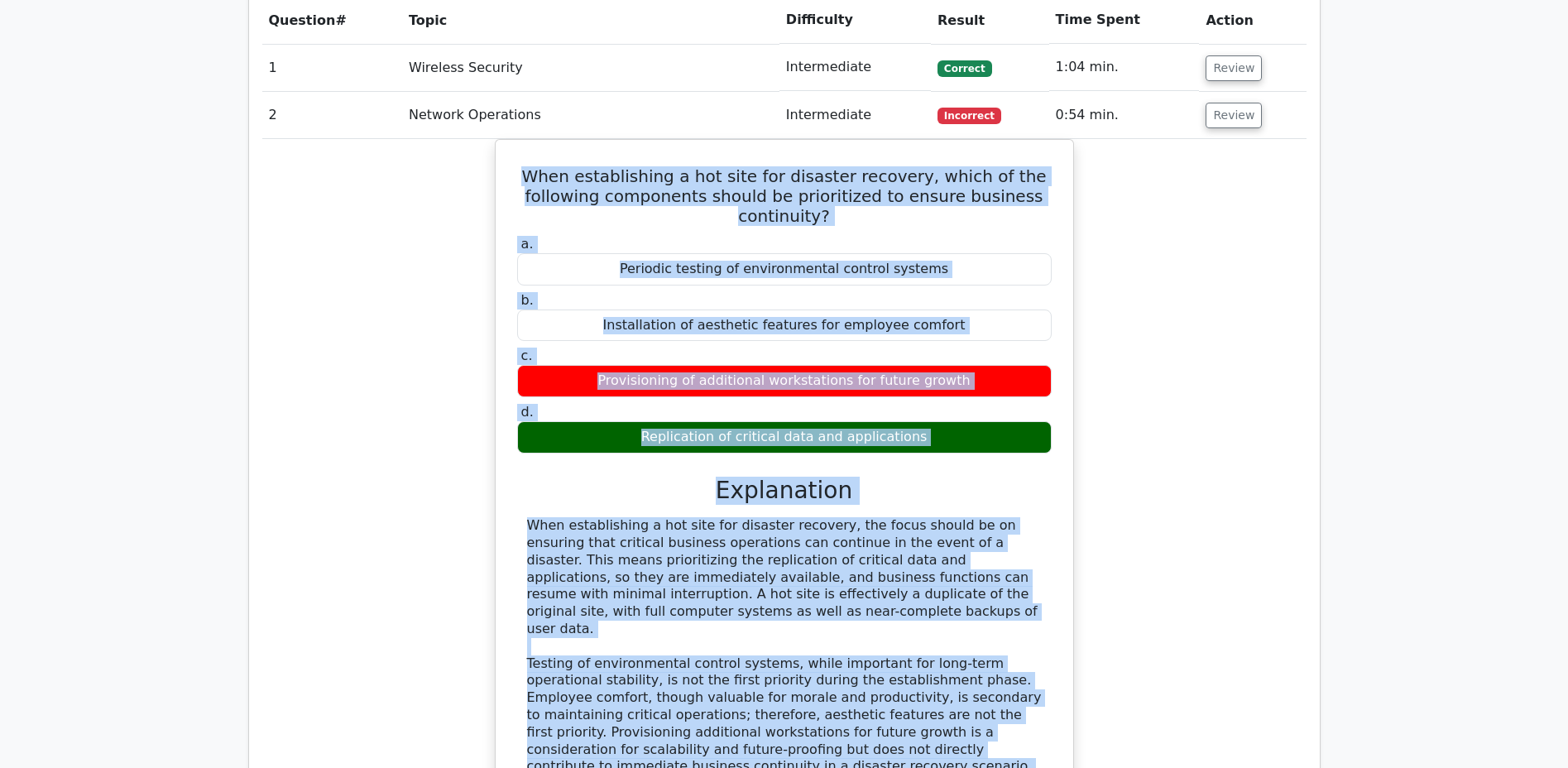
drag, startPoint x: 547, startPoint y: 121, endPoint x: 826, endPoint y: 747, distance: 685.4
click at [827, 713] on div "When establishing a hot site for disaster recovery, which of the following comp…" at bounding box center [784, 491] width 565 height 690
copy div "When establishing a hot site for disaster recovery, which of the following comp…"
click at [1222, 103] on button "Review" at bounding box center [1233, 115] width 56 height 26
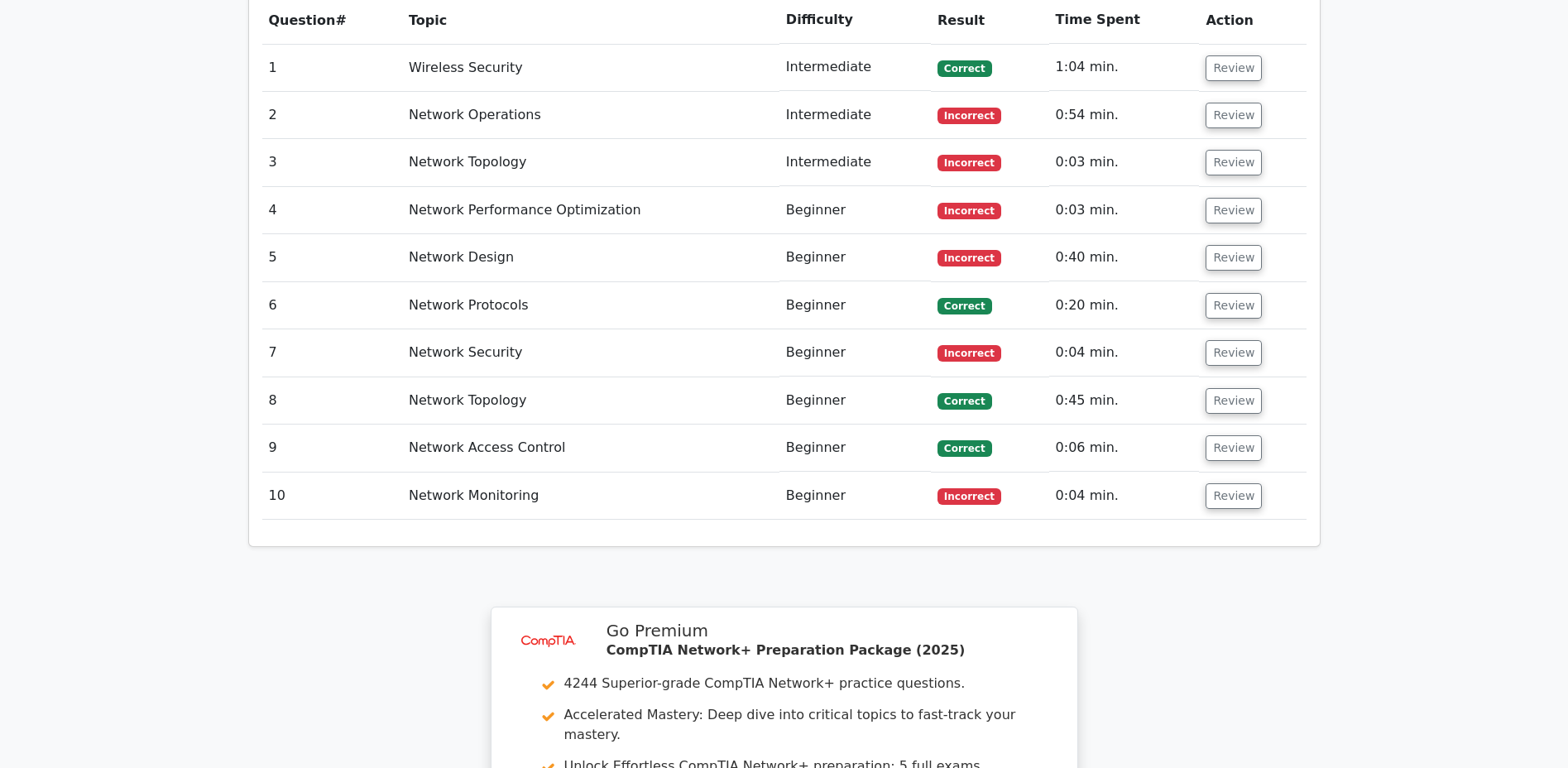
scroll to position [1407, 0]
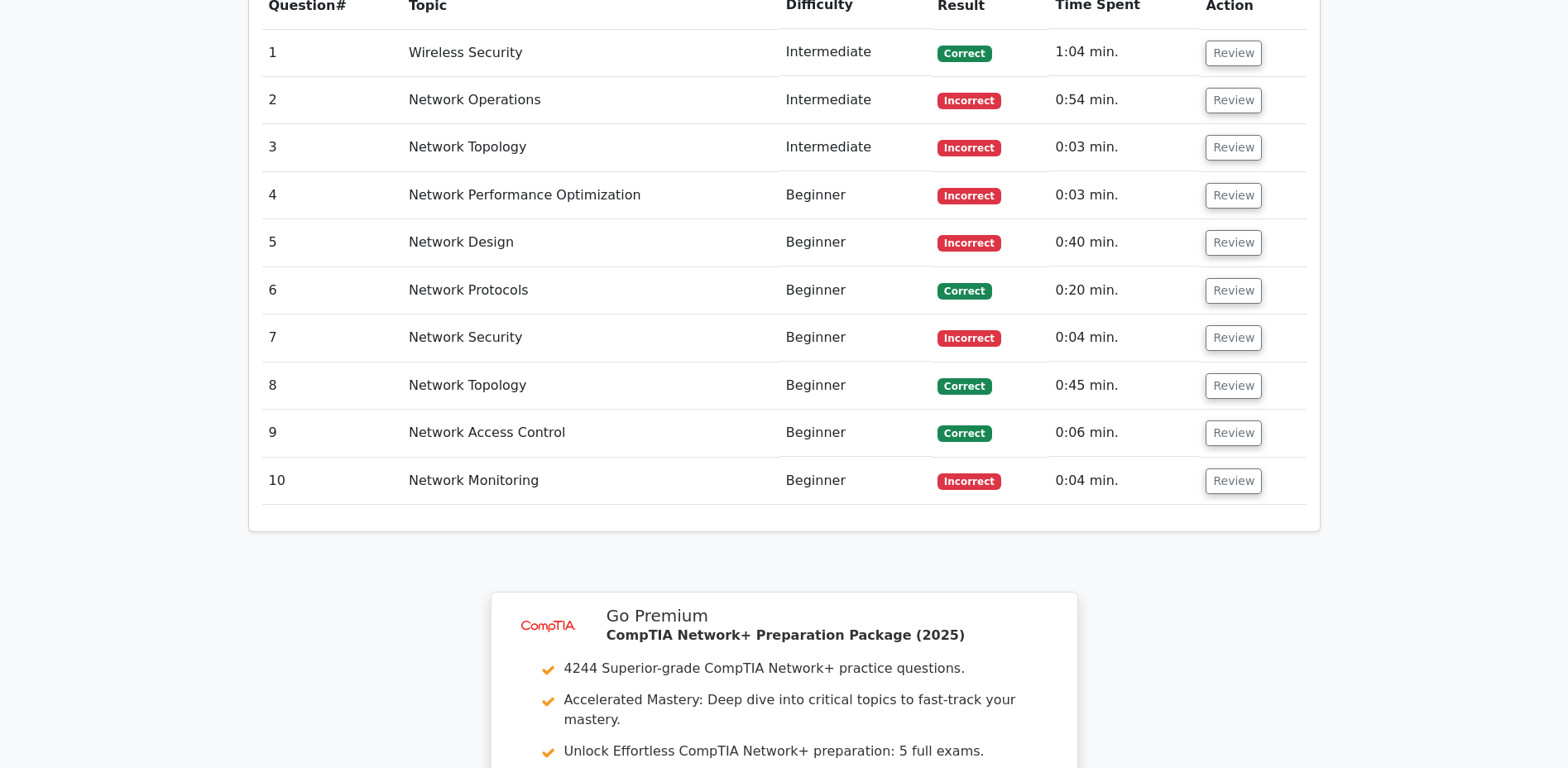
click at [1224, 135] on button "Review" at bounding box center [1233, 148] width 56 height 26
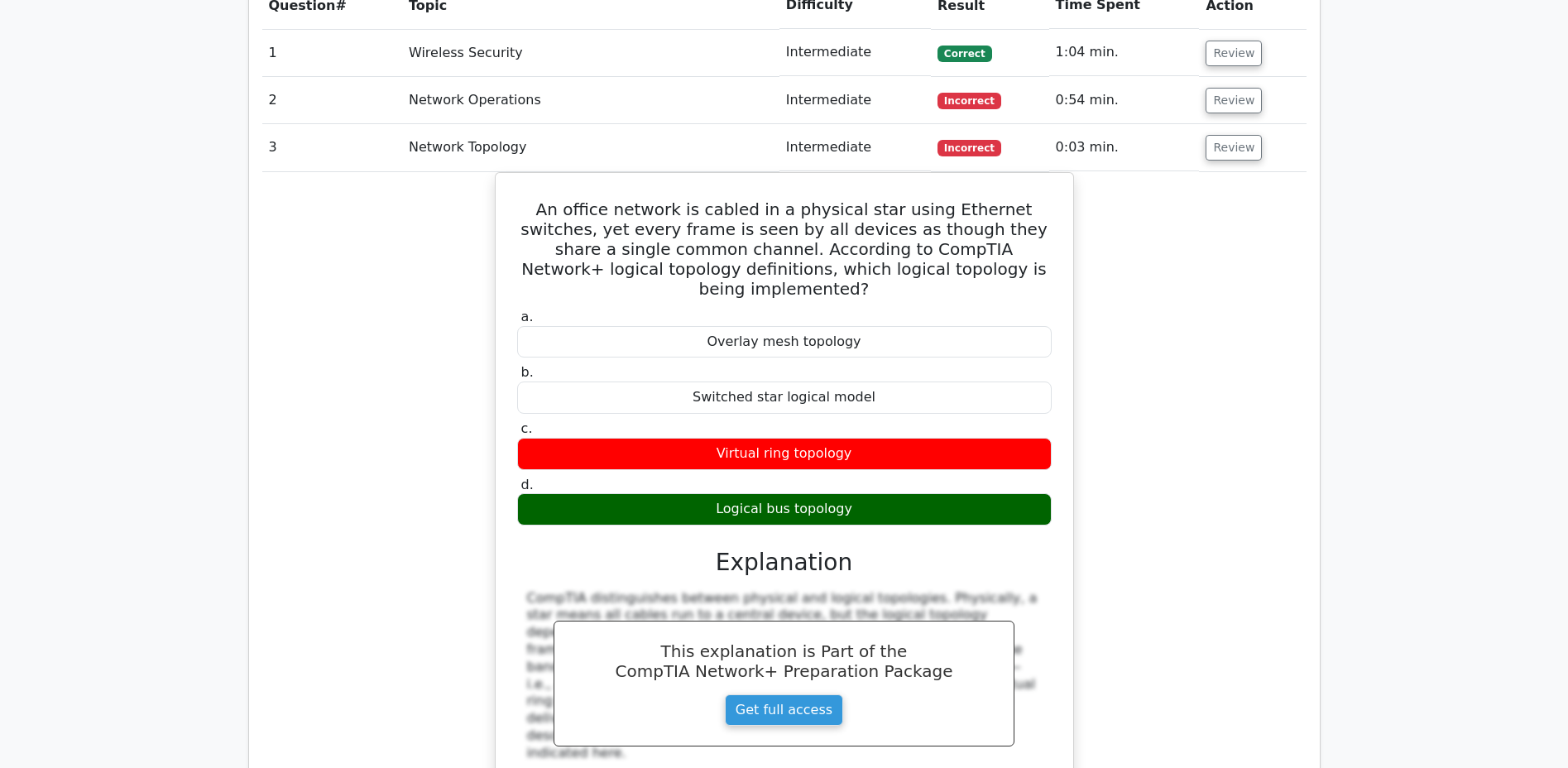
scroll to position [1404, 0]
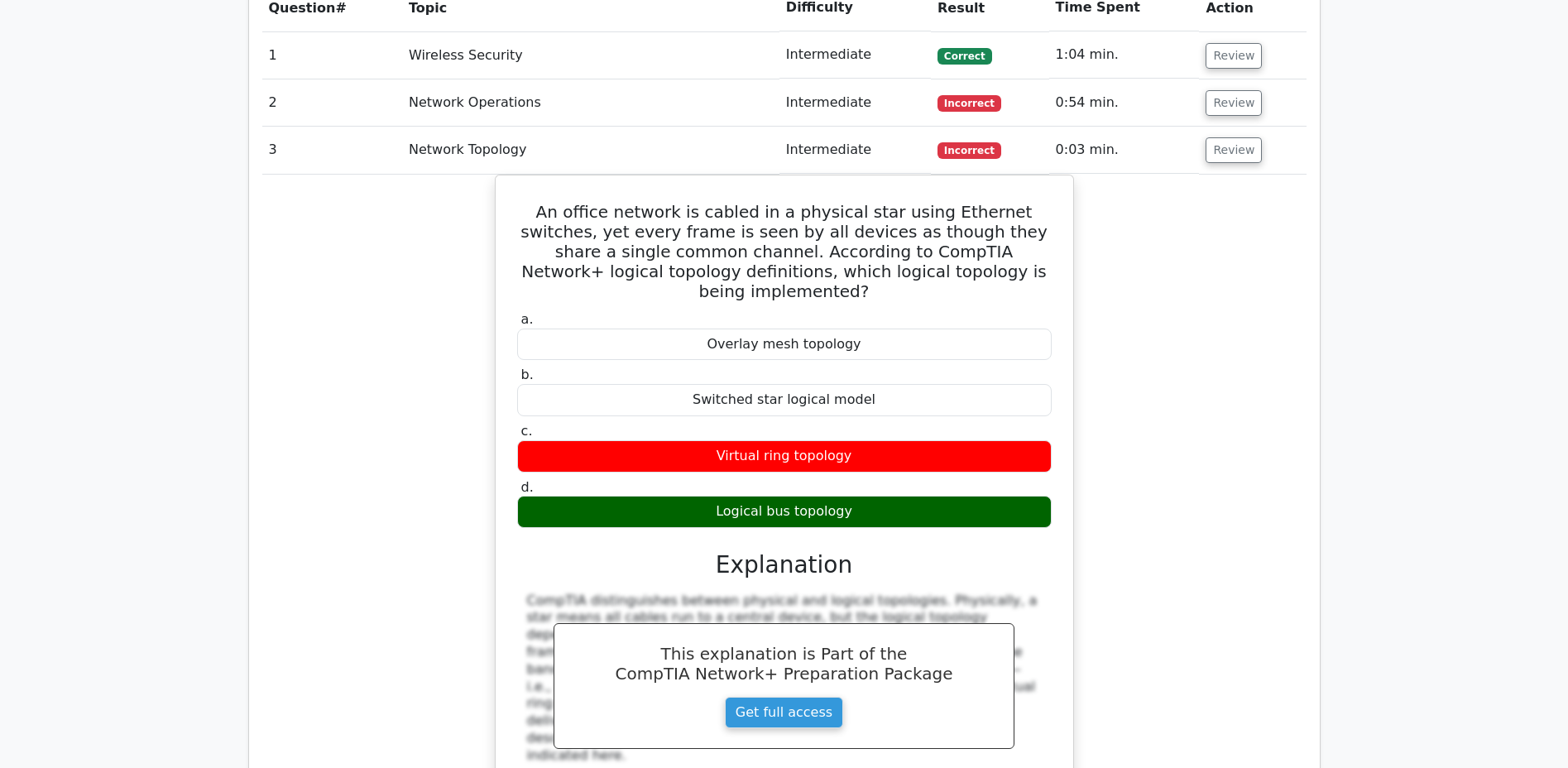
click at [1219, 138] on button "Review" at bounding box center [1233, 150] width 56 height 26
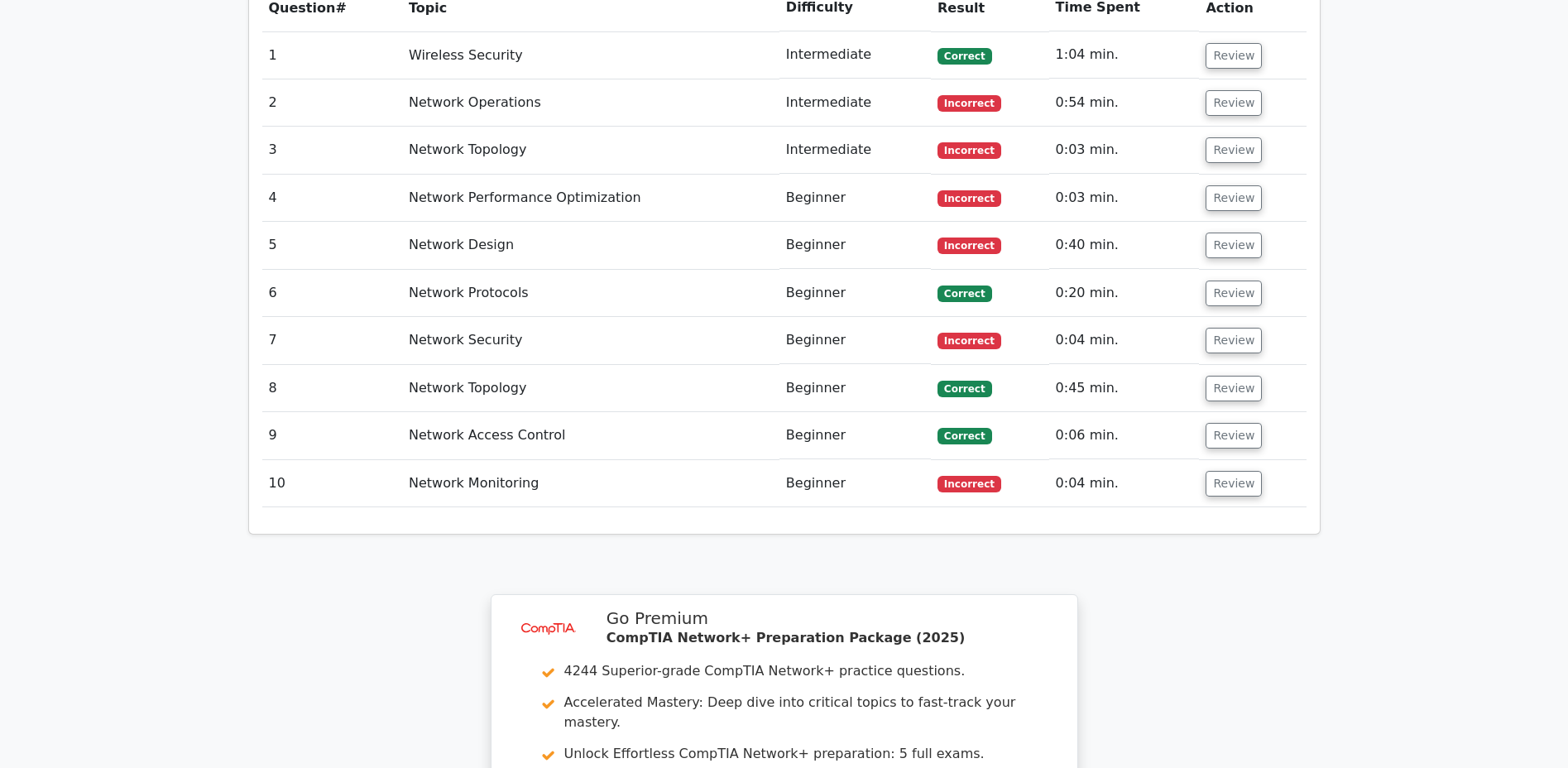
scroll to position [1407, 0]
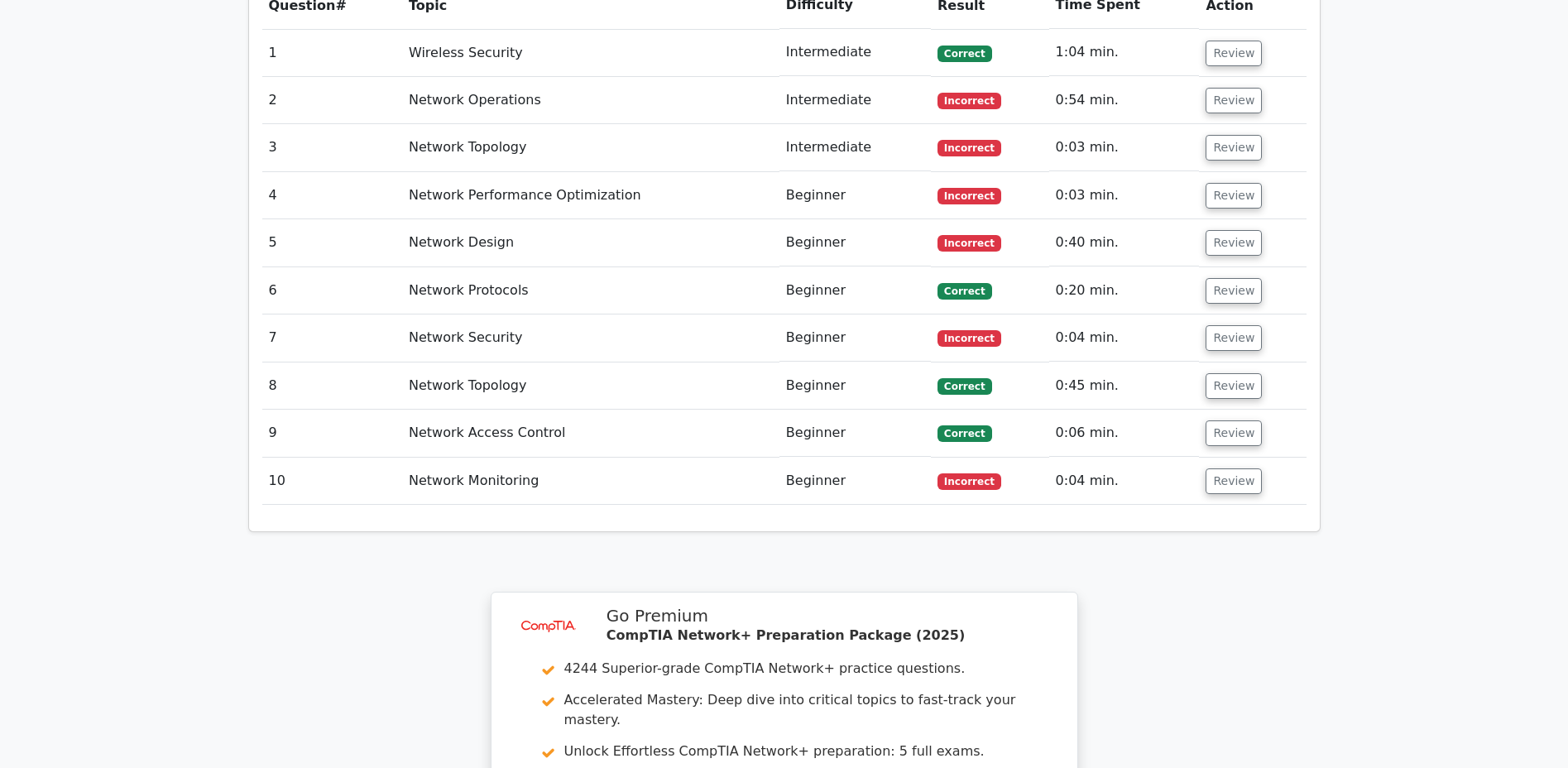
click at [1231, 183] on button "Review" at bounding box center [1233, 196] width 56 height 26
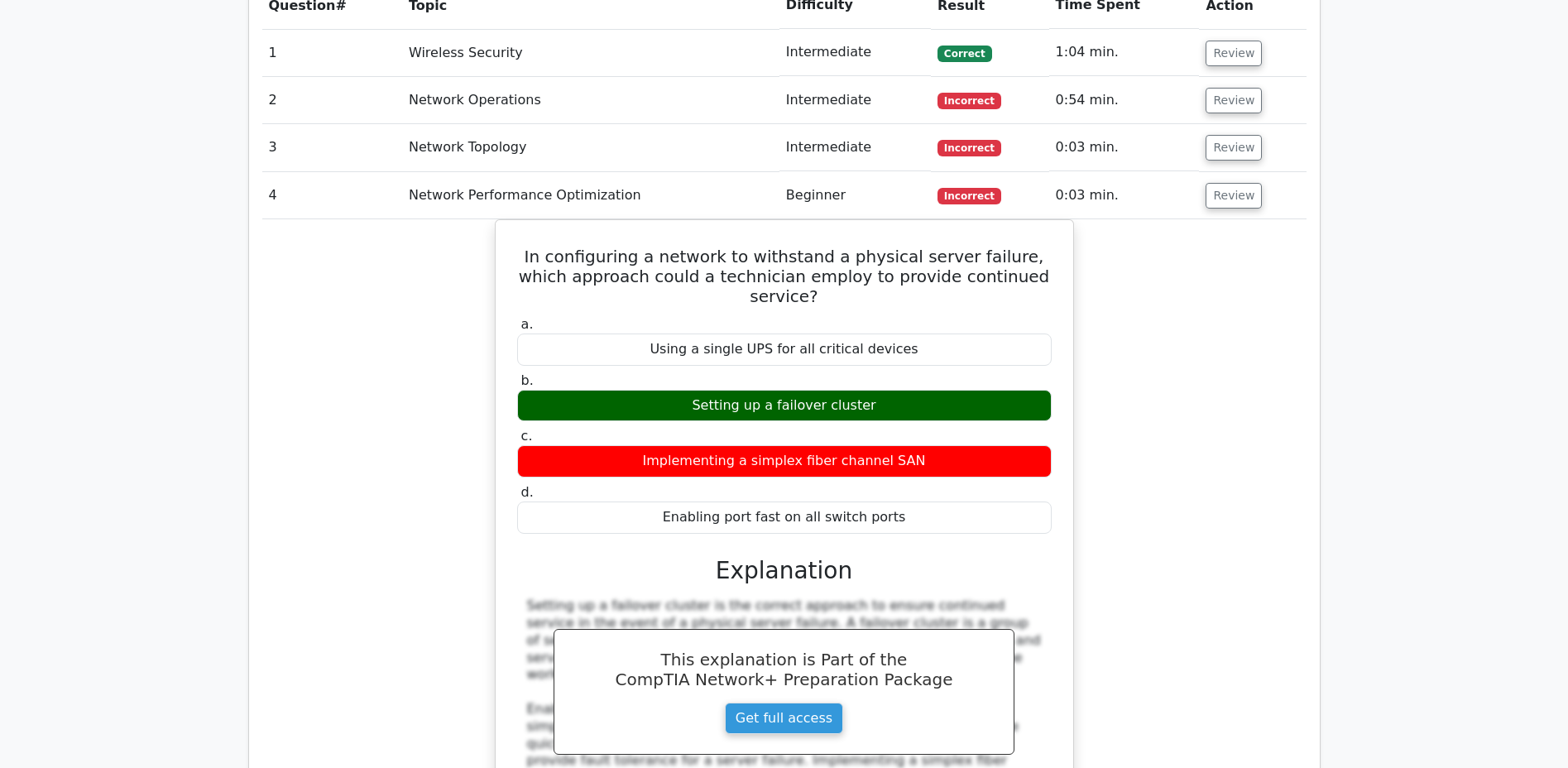
scroll to position [1400, 0]
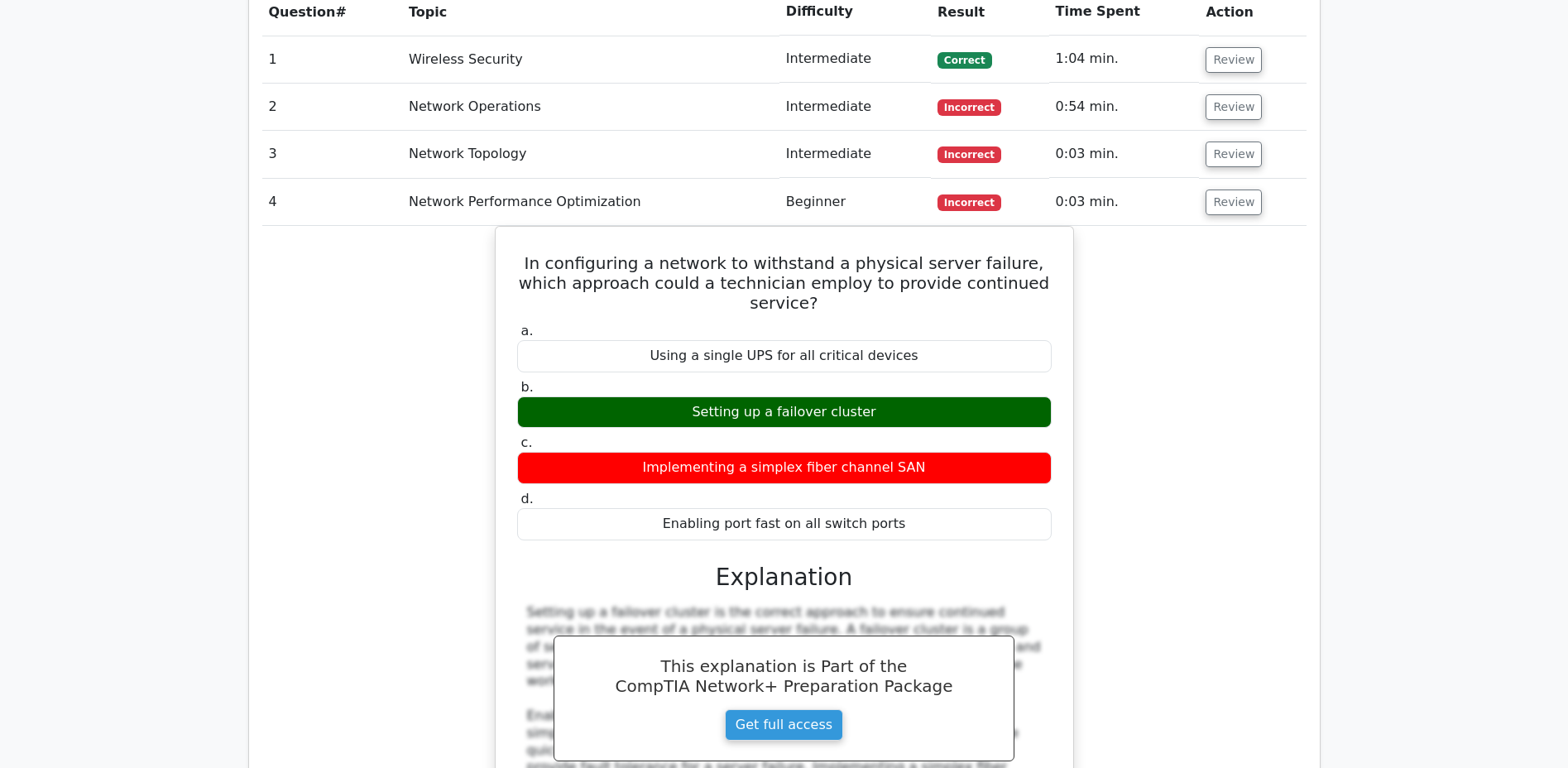
click at [1231, 190] on button "Review" at bounding box center [1233, 202] width 56 height 26
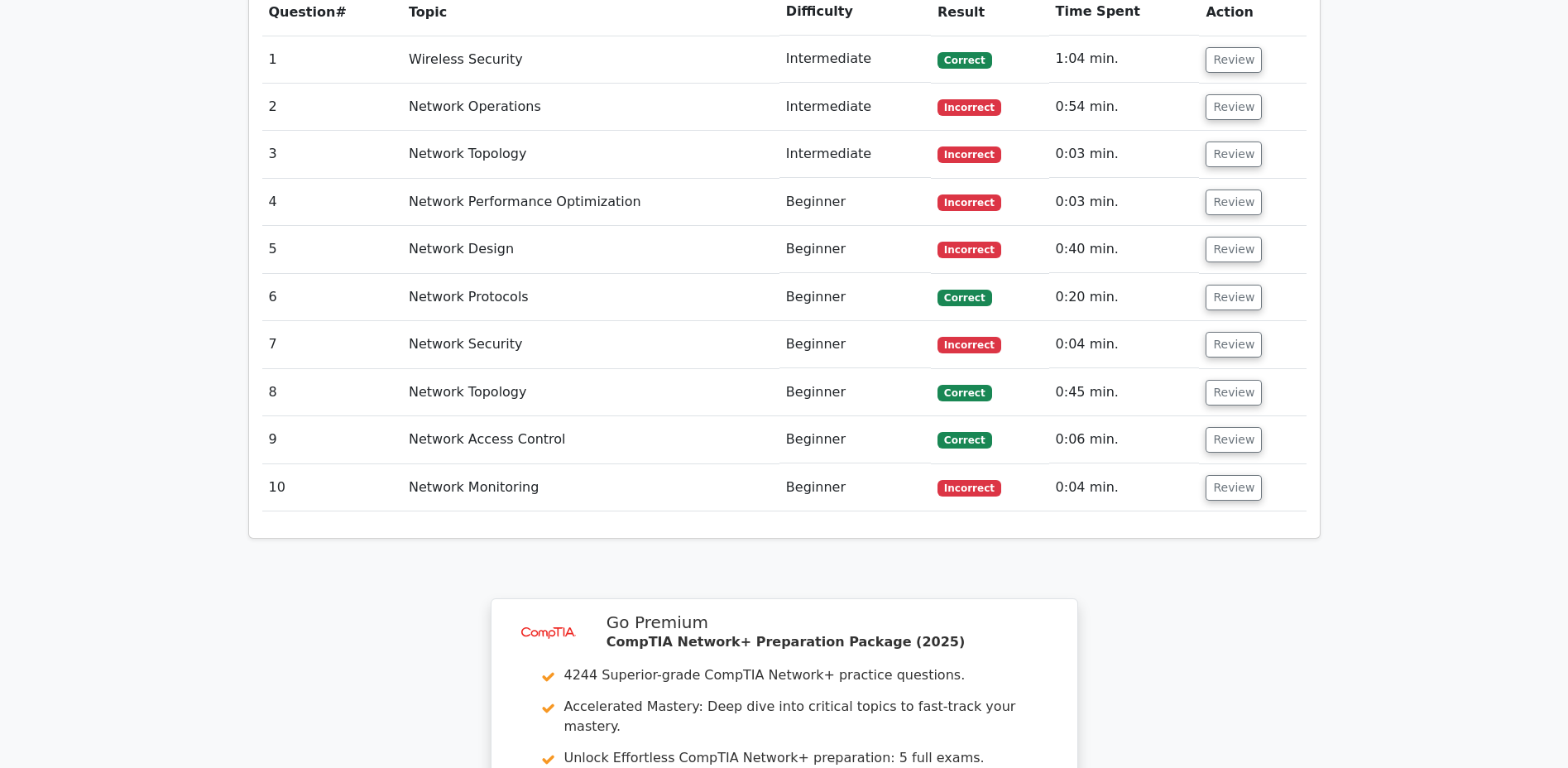
scroll to position [1407, 0]
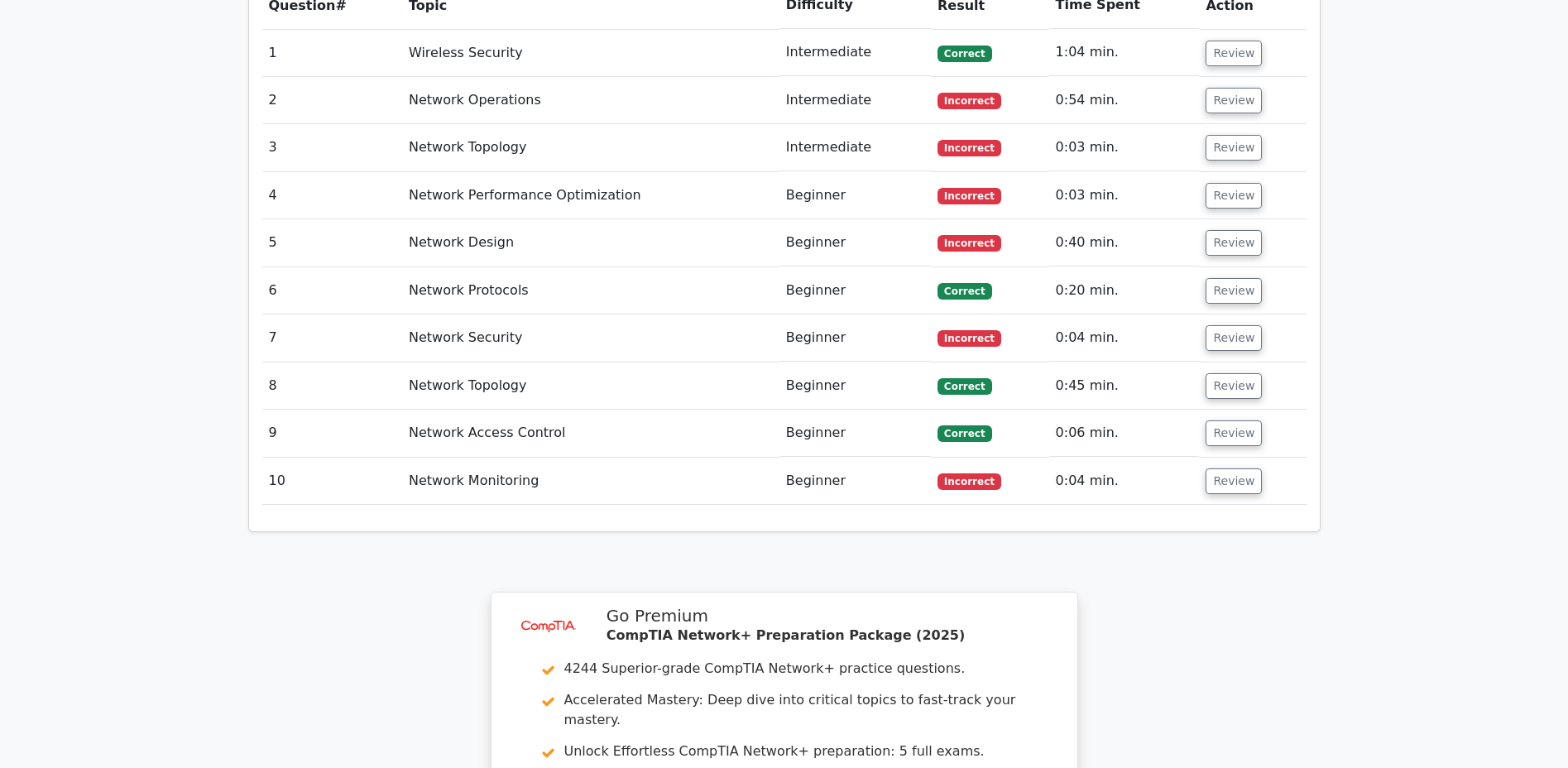
click at [1223, 230] on button "Review" at bounding box center [1233, 243] width 56 height 26
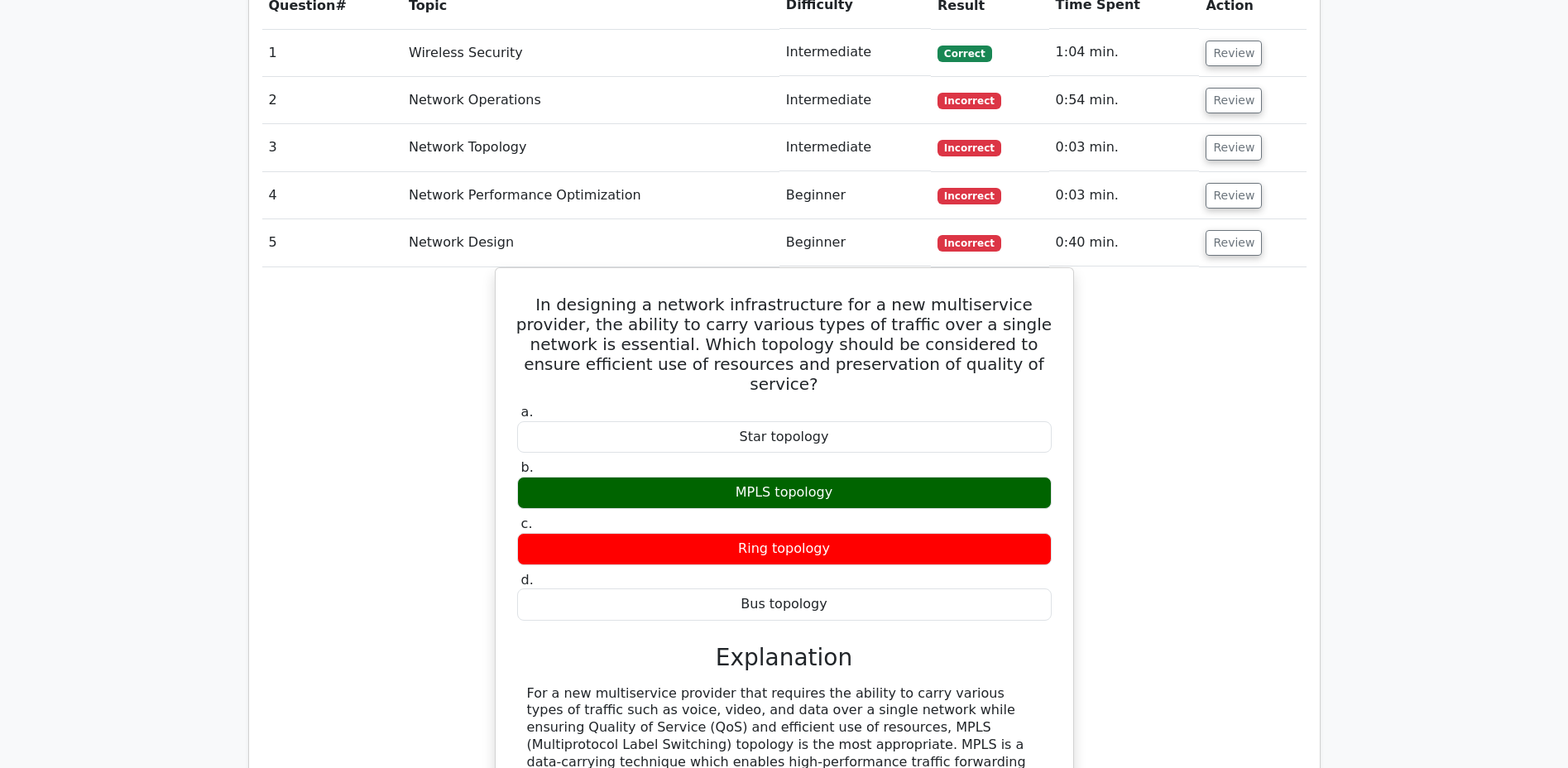
scroll to position [1399, 0]
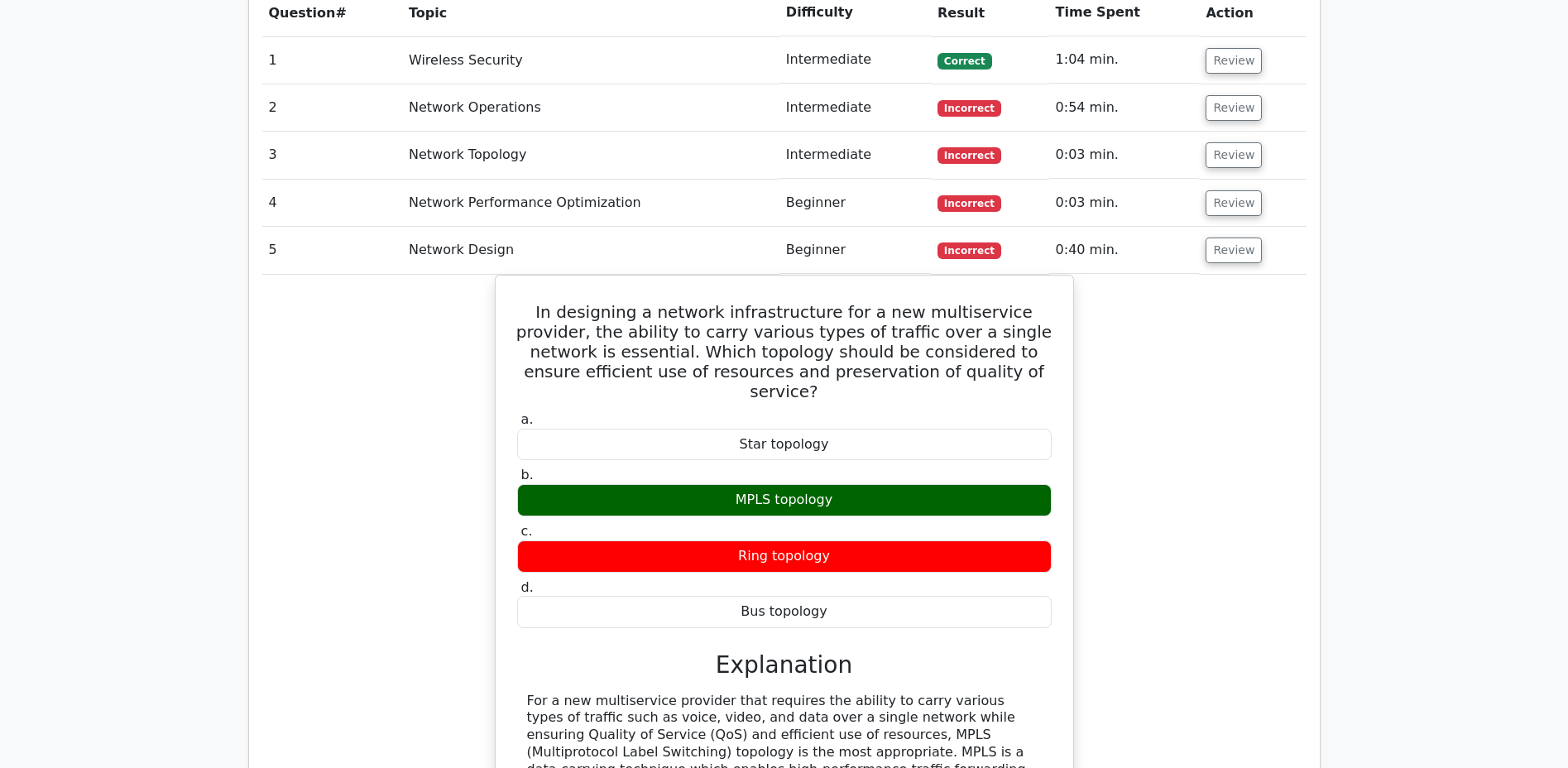
click at [521, 302] on h5 "In designing a network infrastructure for a new multiservice provider, the abil…" at bounding box center [784, 352] width 538 height 99
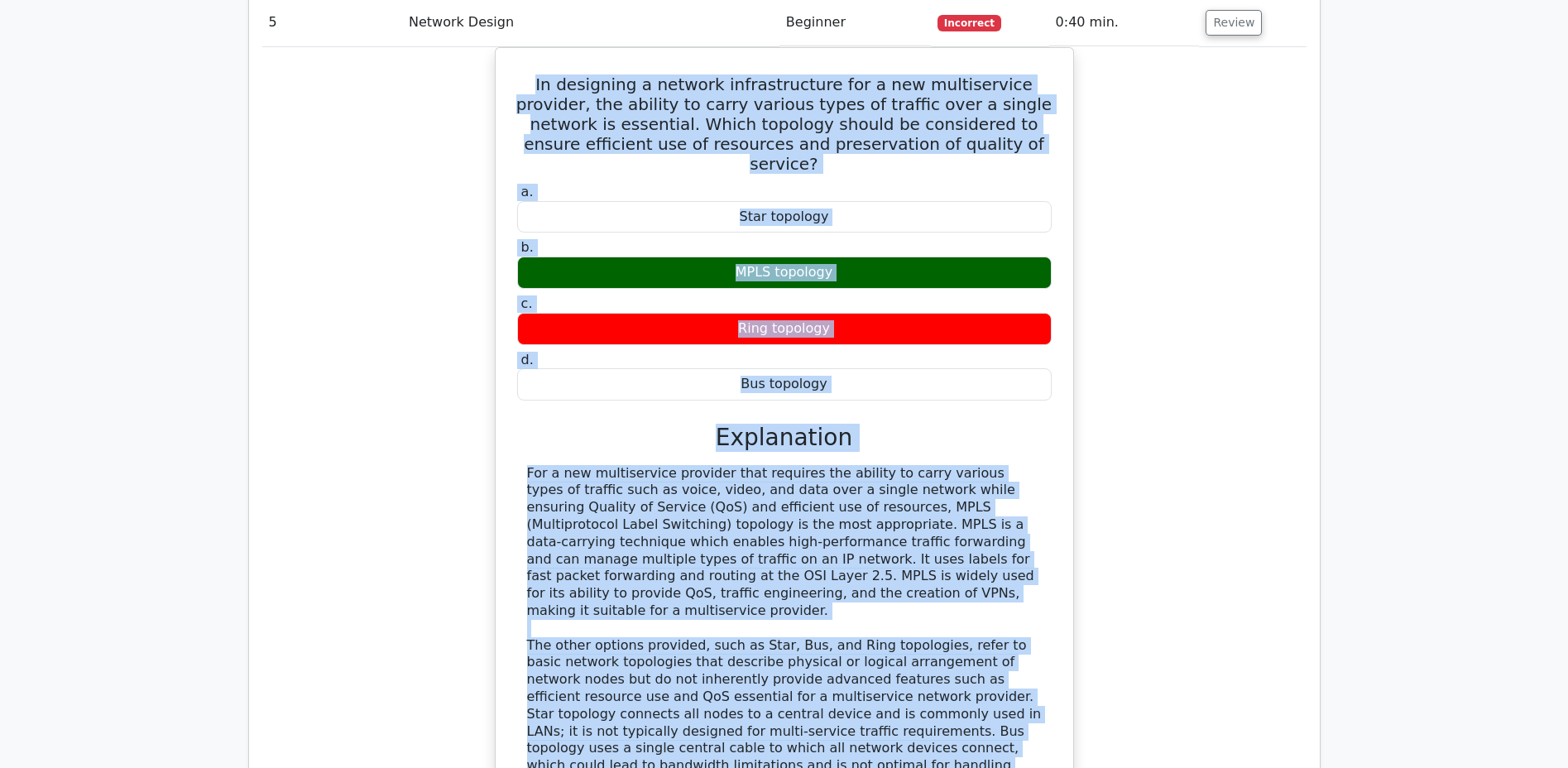
scroll to position [1653, 0]
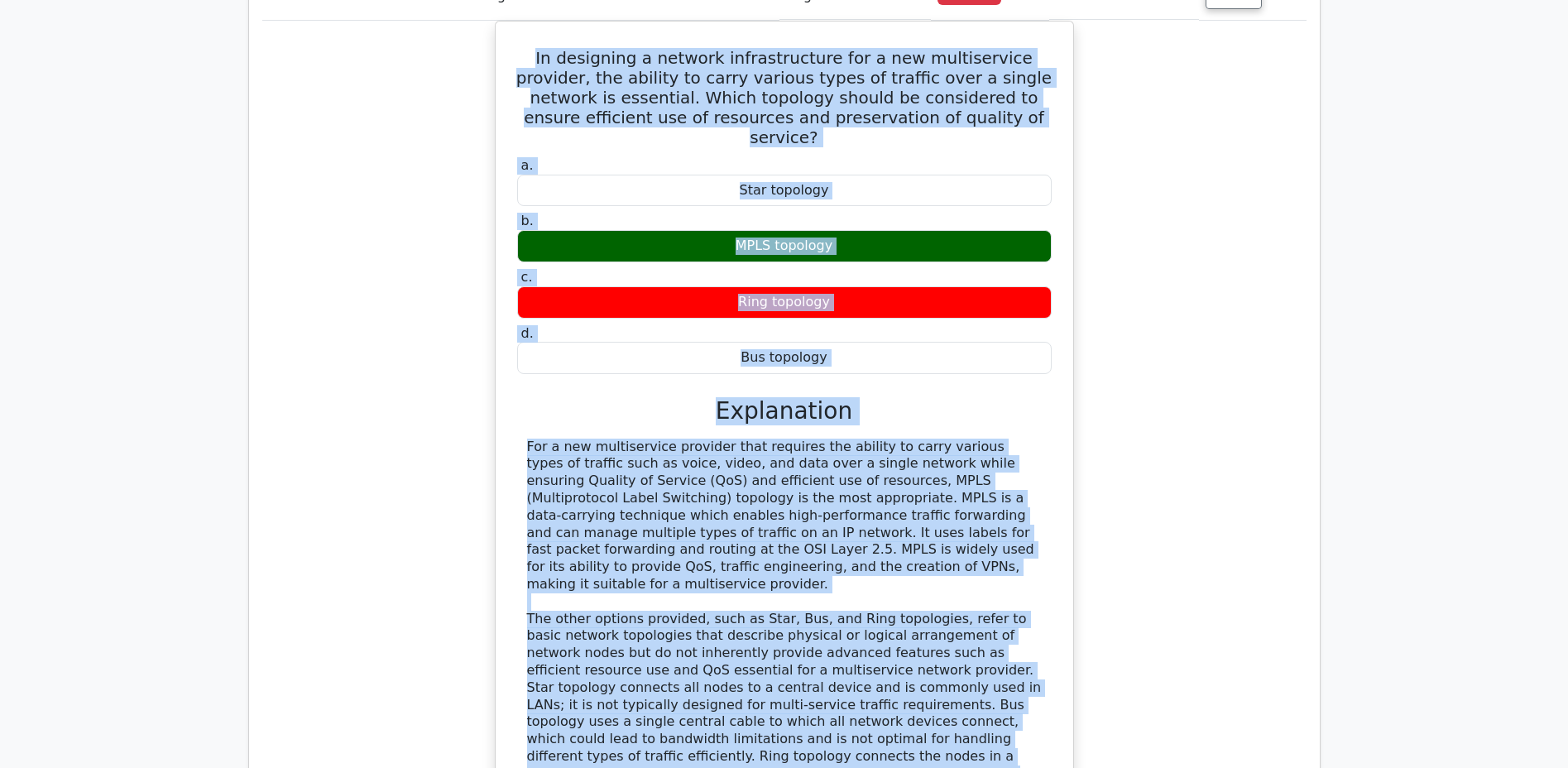
drag, startPoint x: 522, startPoint y: 263, endPoint x: 853, endPoint y: 757, distance: 594.6
click at [854, 740] on div "In designing a network infrastructure for a new multiservice provider, the abil…" at bounding box center [784, 444] width 565 height 832
copy div "In designing a network infrastructure for a new multiservice provider, the abil…"
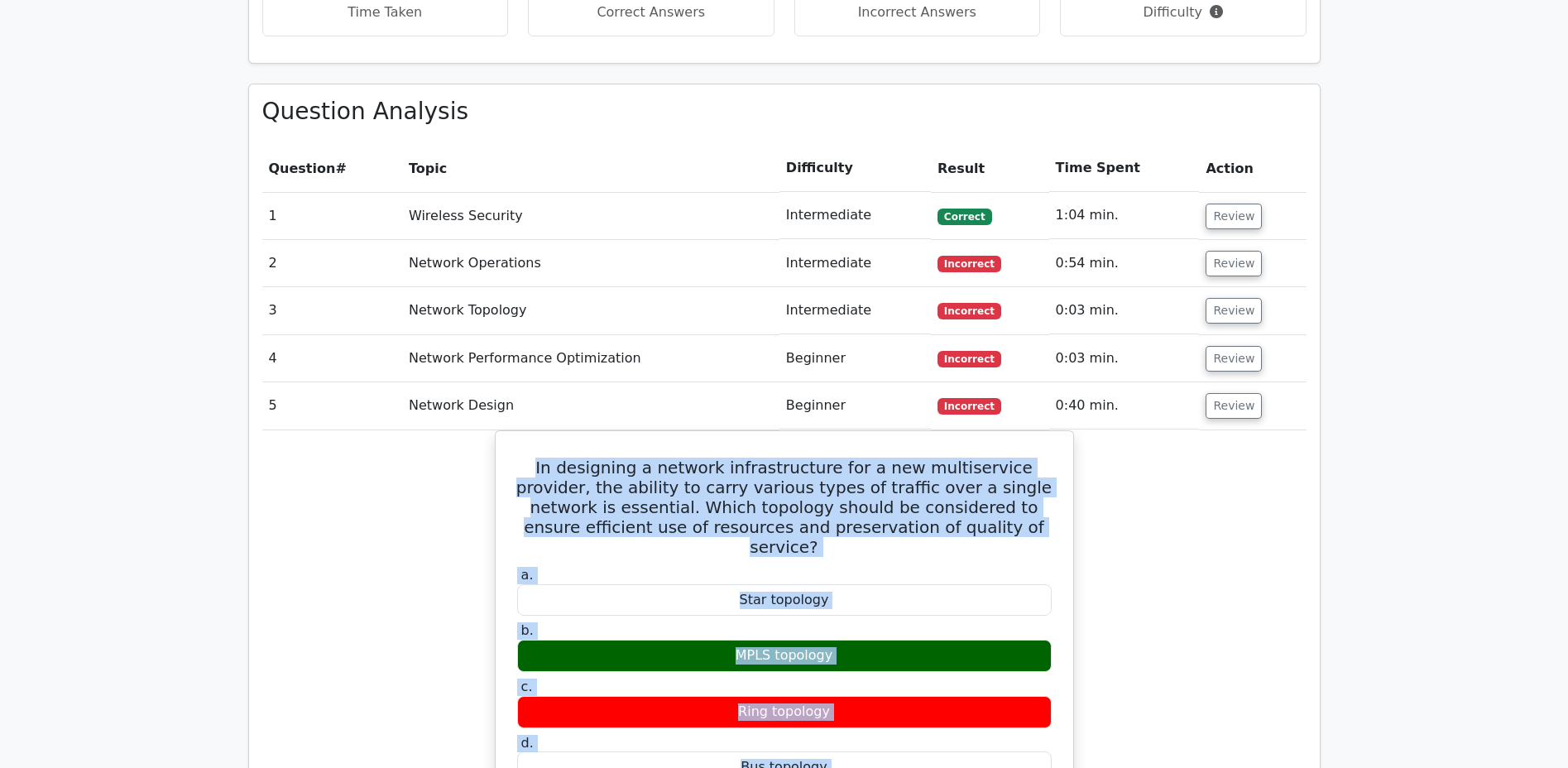
scroll to position [1242, 0]
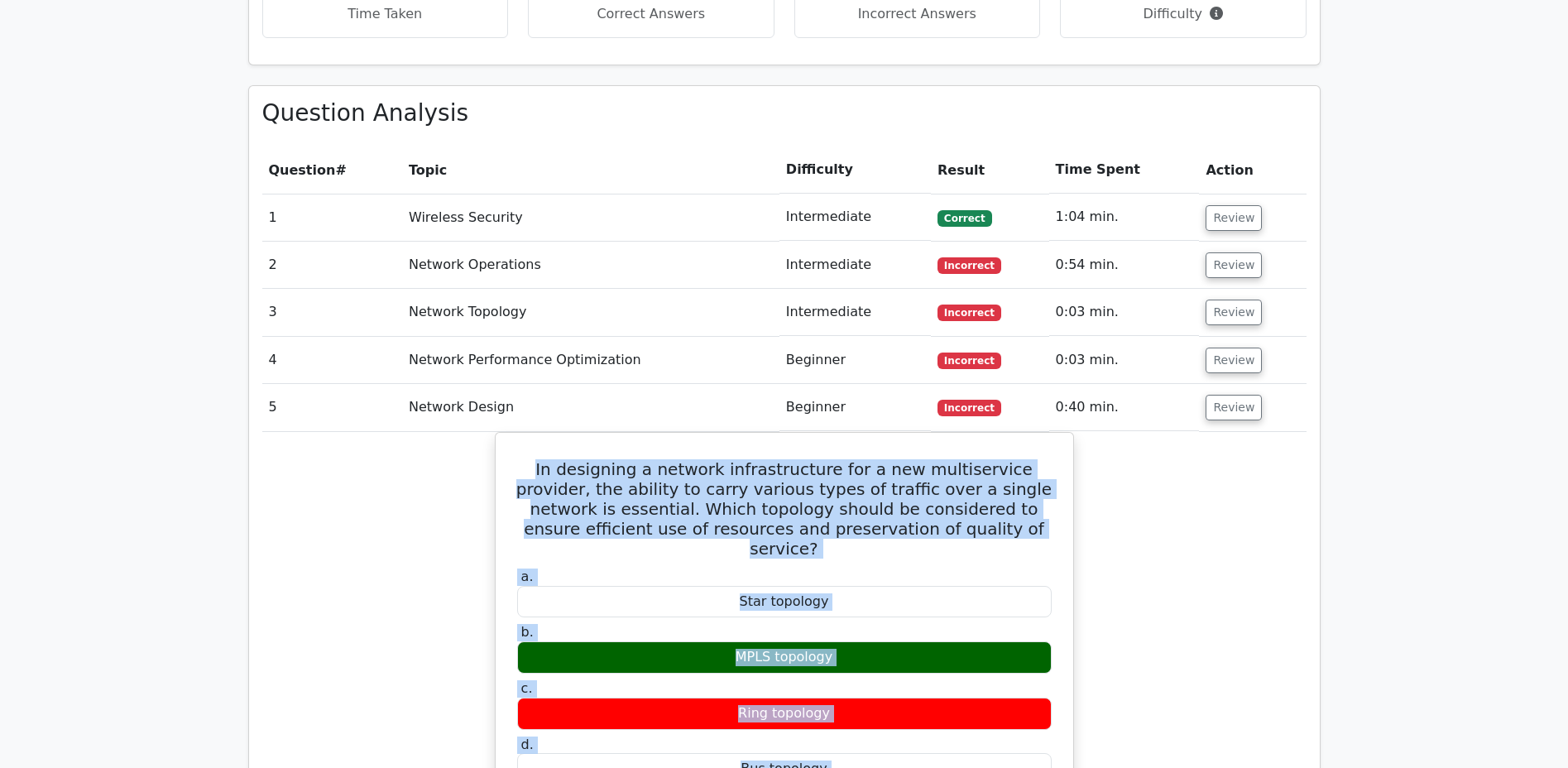
click at [1219, 395] on button "Review" at bounding box center [1233, 407] width 56 height 26
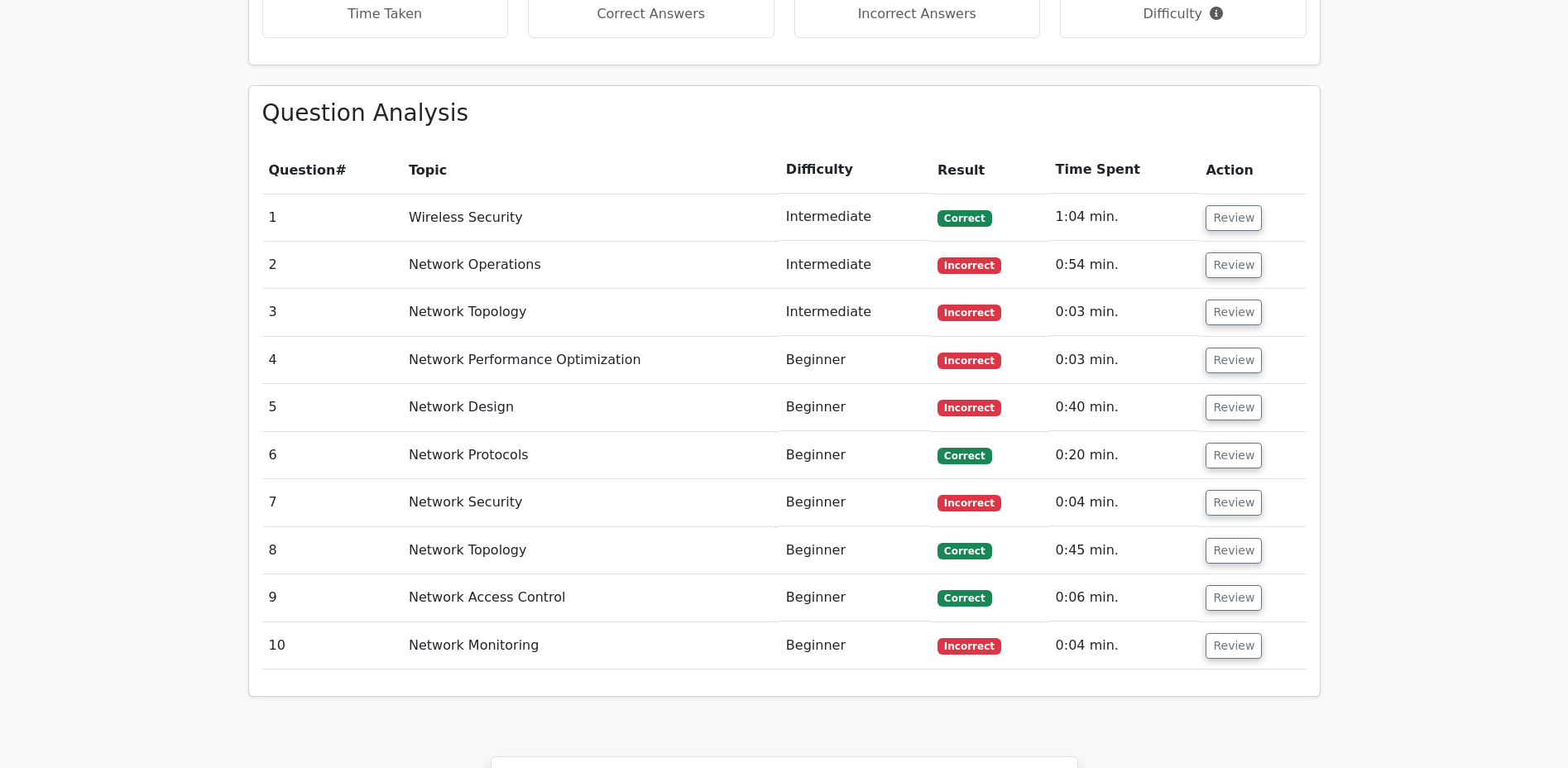
scroll to position [1249, 0]
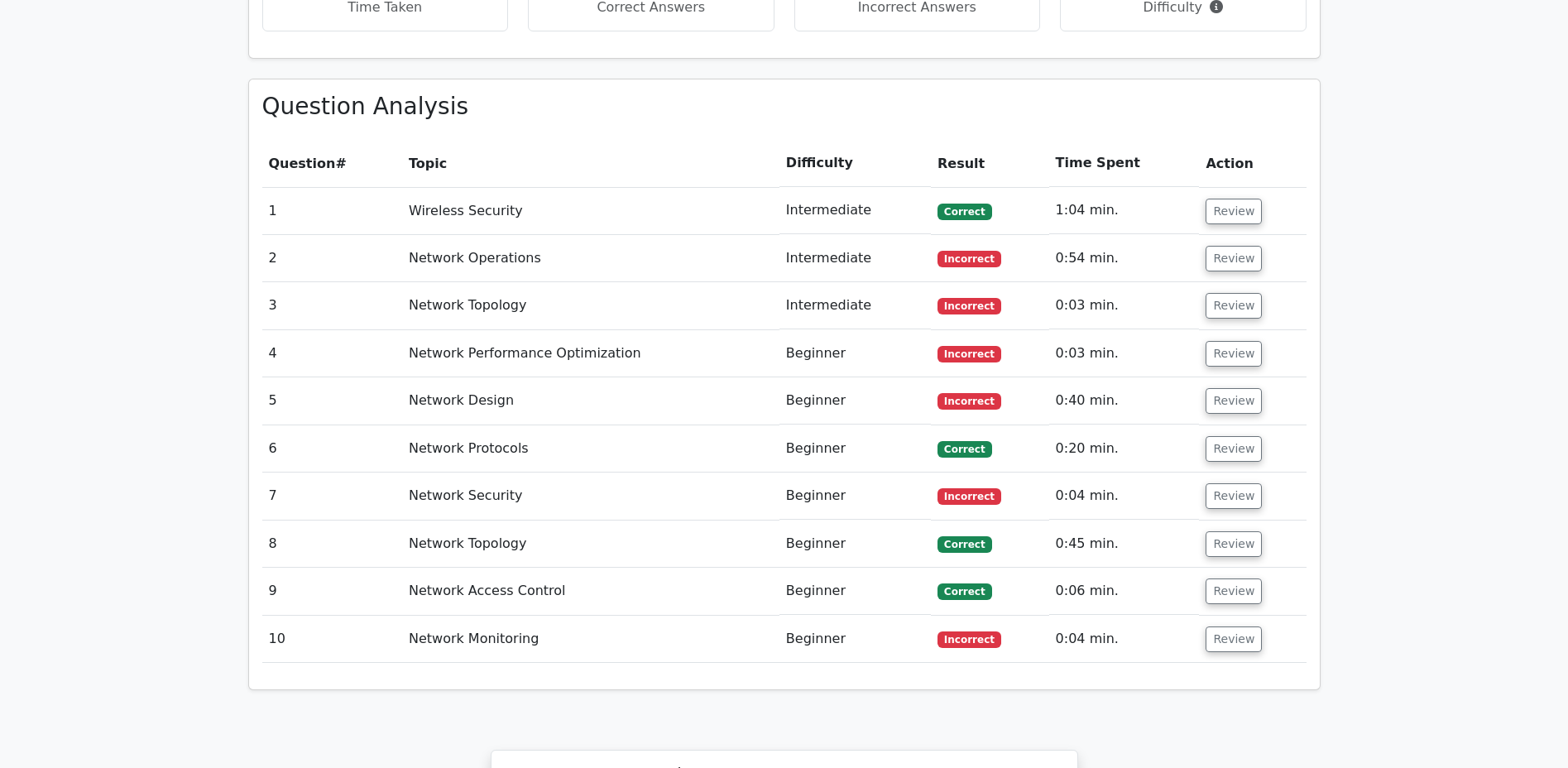
click at [1227, 436] on button "Review" at bounding box center [1233, 448] width 56 height 26
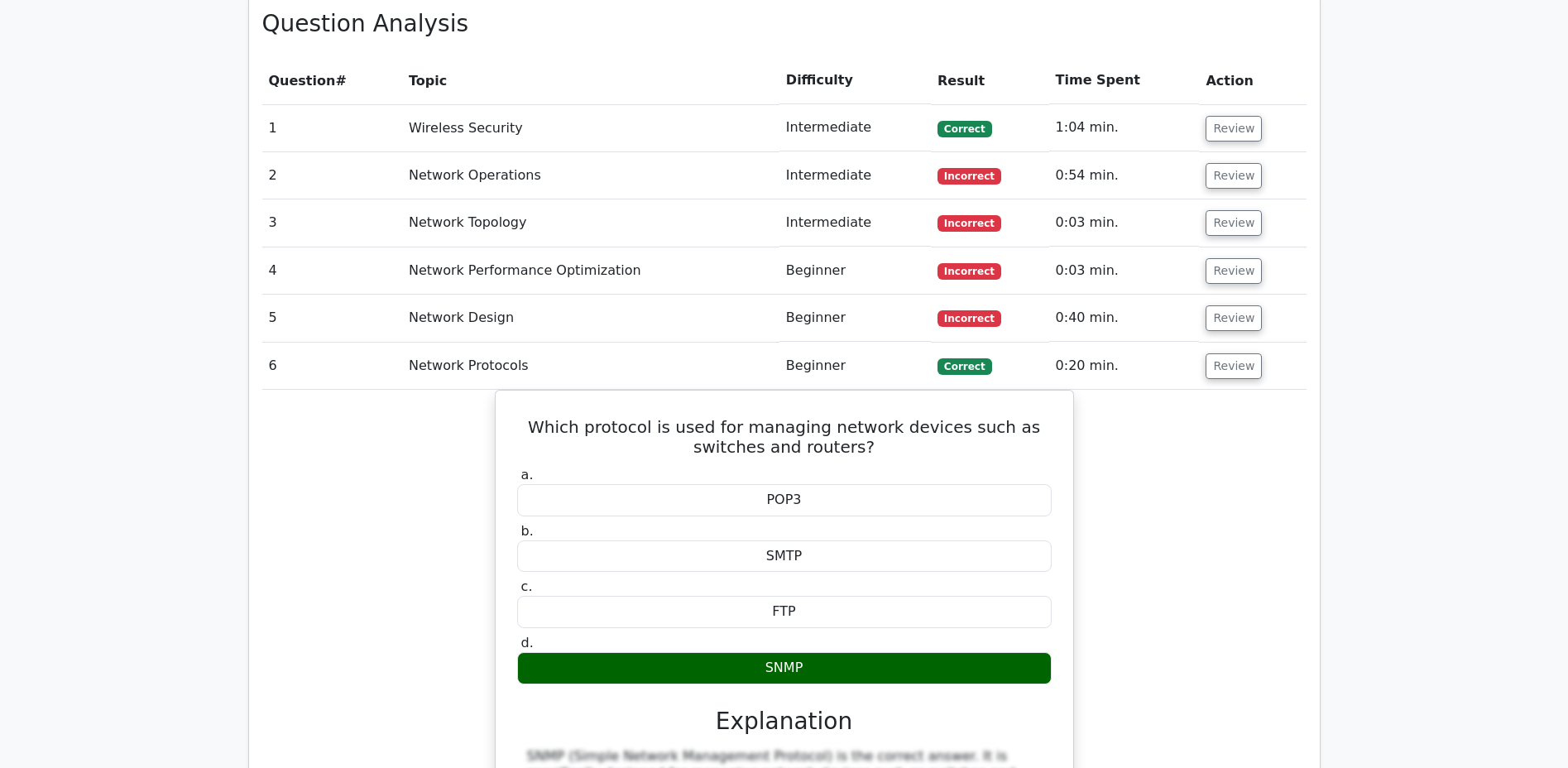
scroll to position [1330, 0]
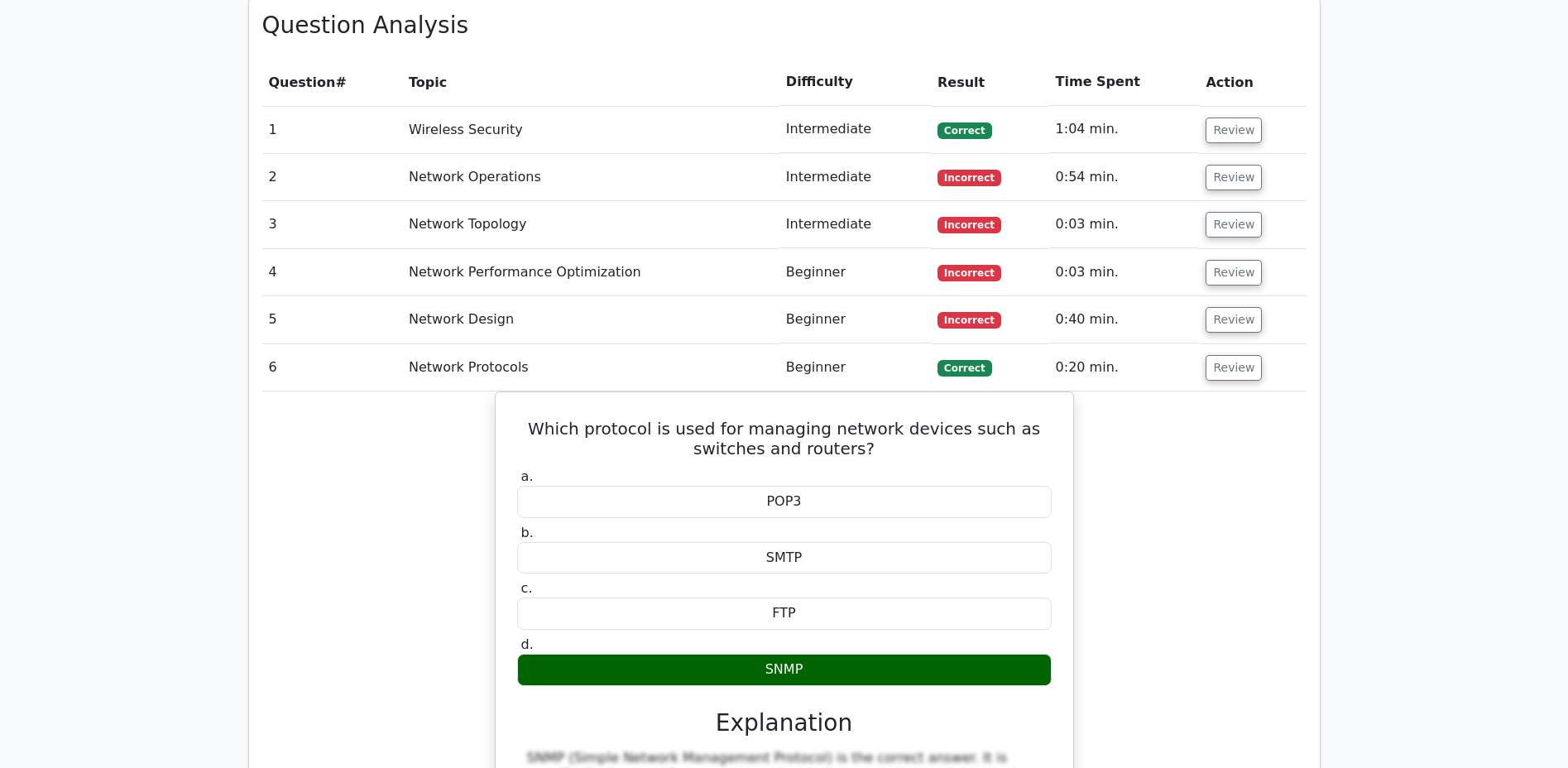
click at [1225, 355] on button "Review" at bounding box center [1233, 368] width 56 height 26
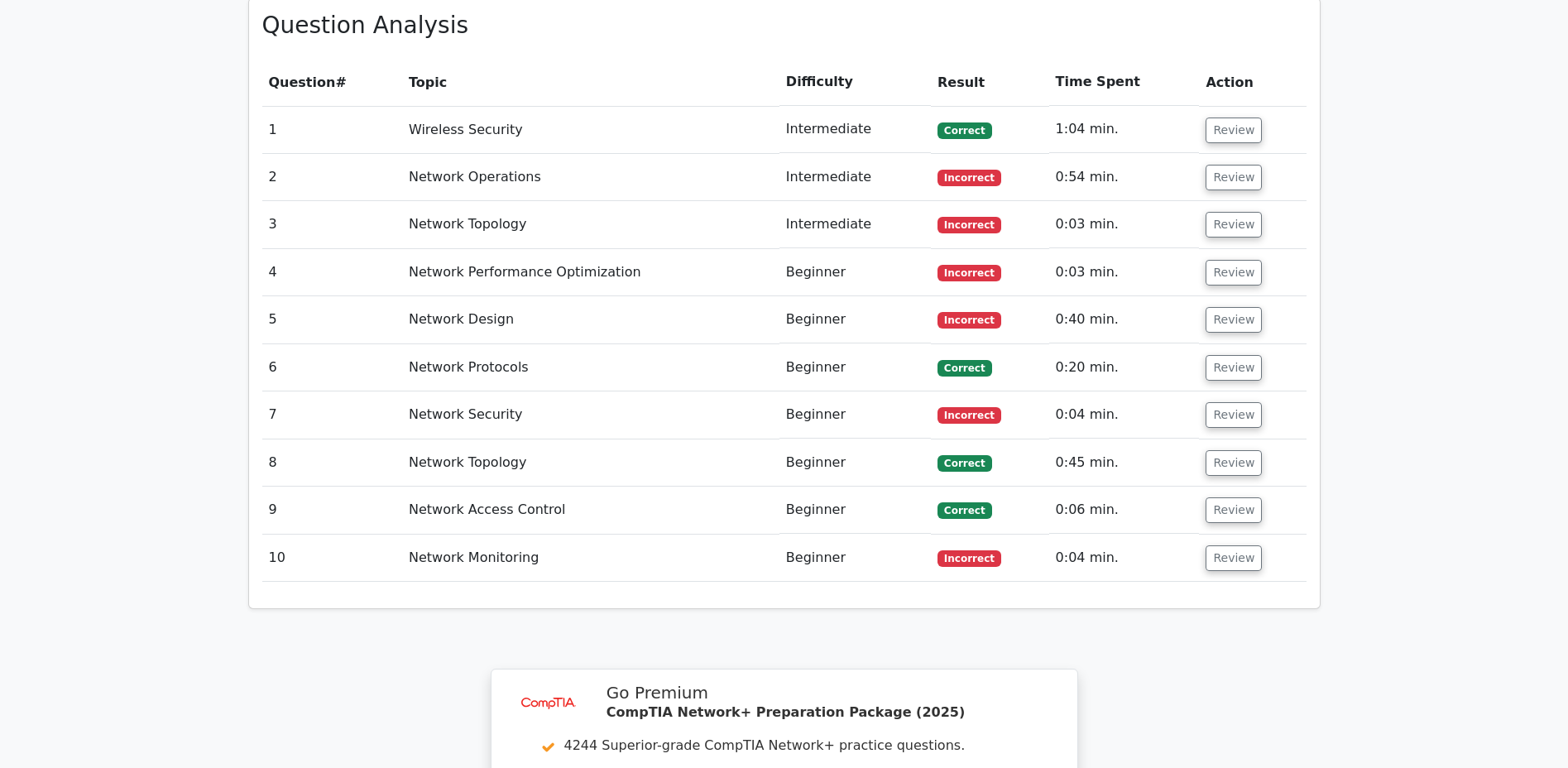
scroll to position [1332, 0]
click at [1225, 401] on button "Review" at bounding box center [1233, 413] width 56 height 26
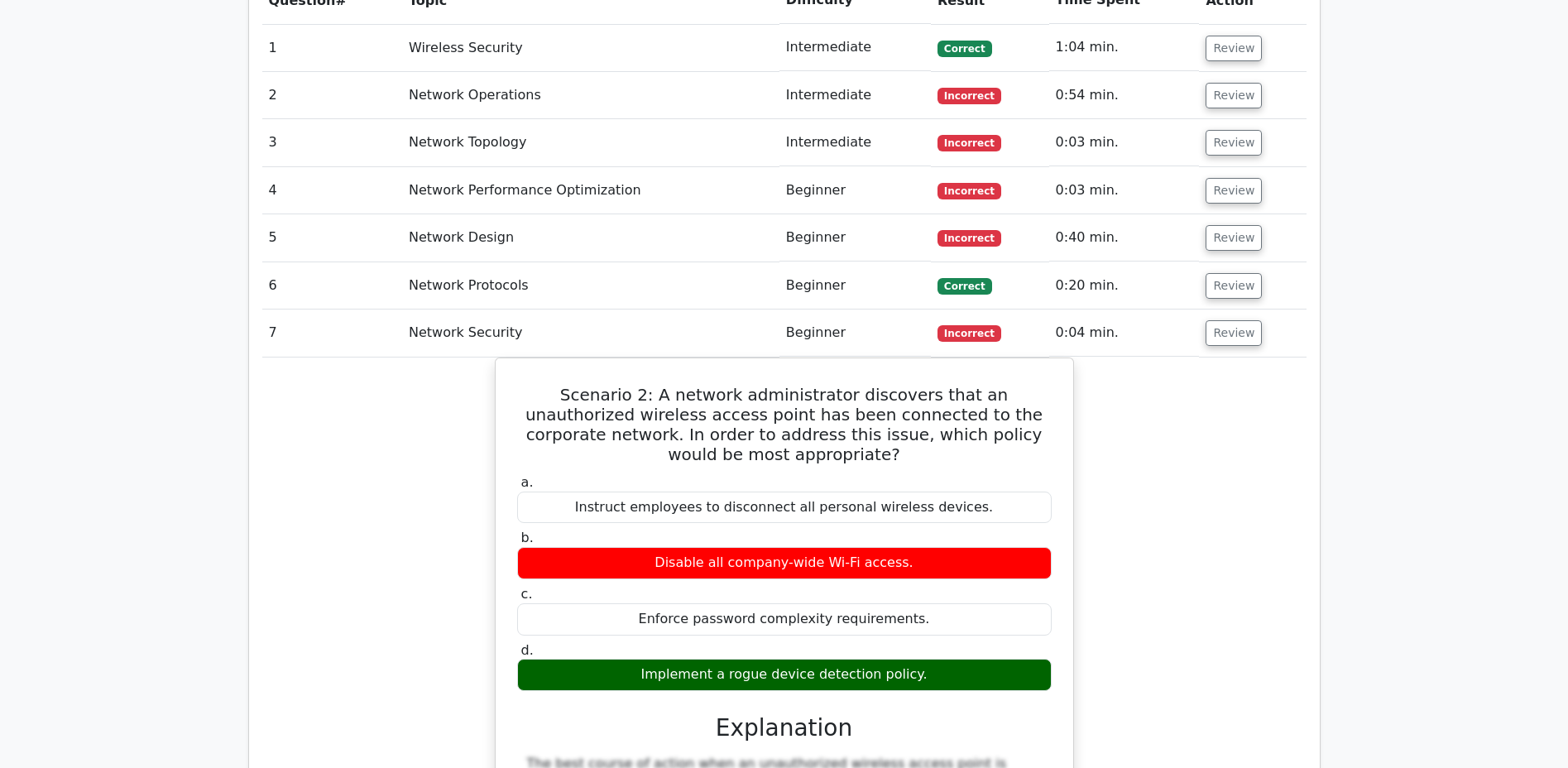
scroll to position [1410, 0]
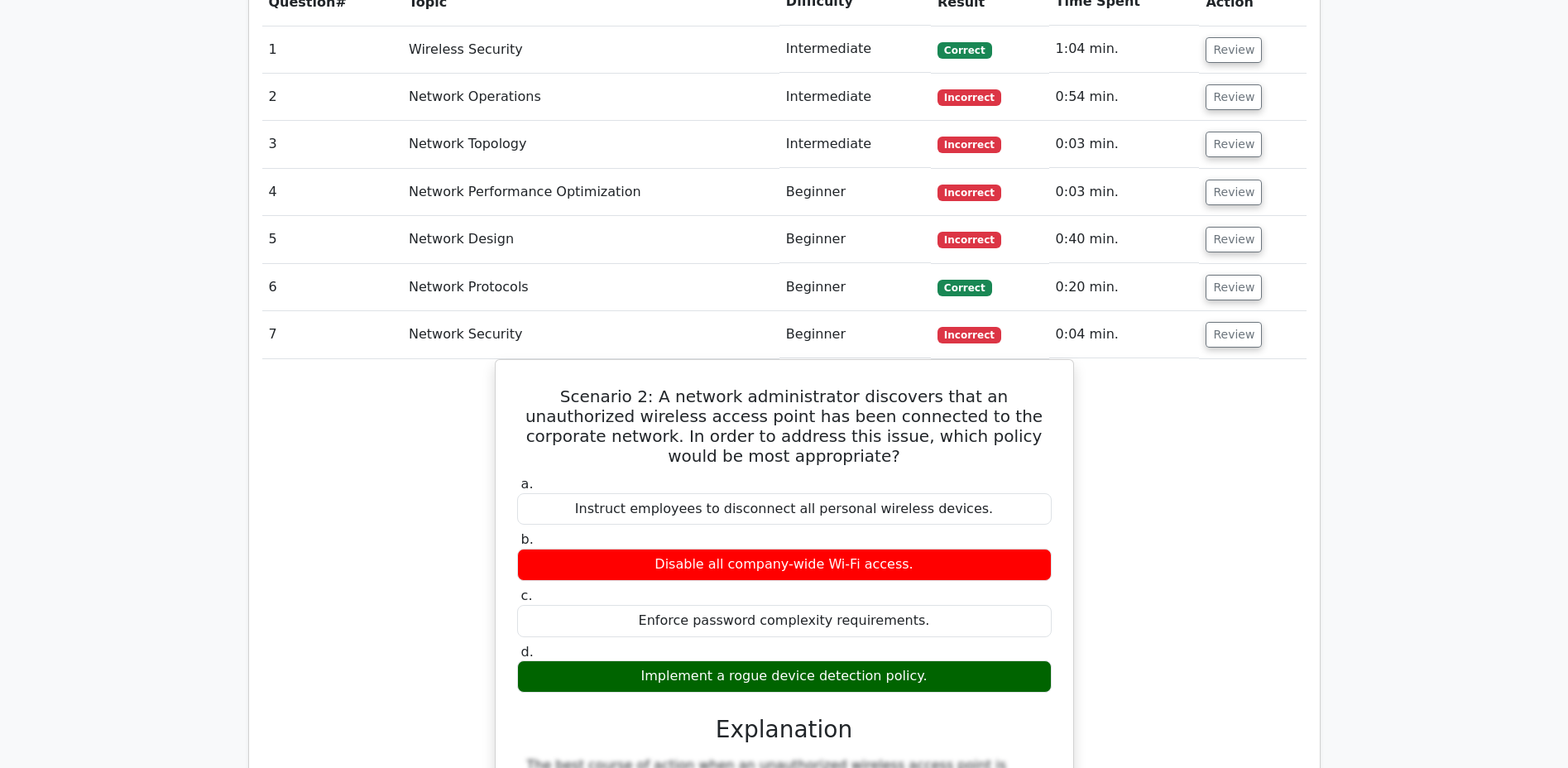
click at [1219, 322] on button "Review" at bounding box center [1233, 335] width 56 height 26
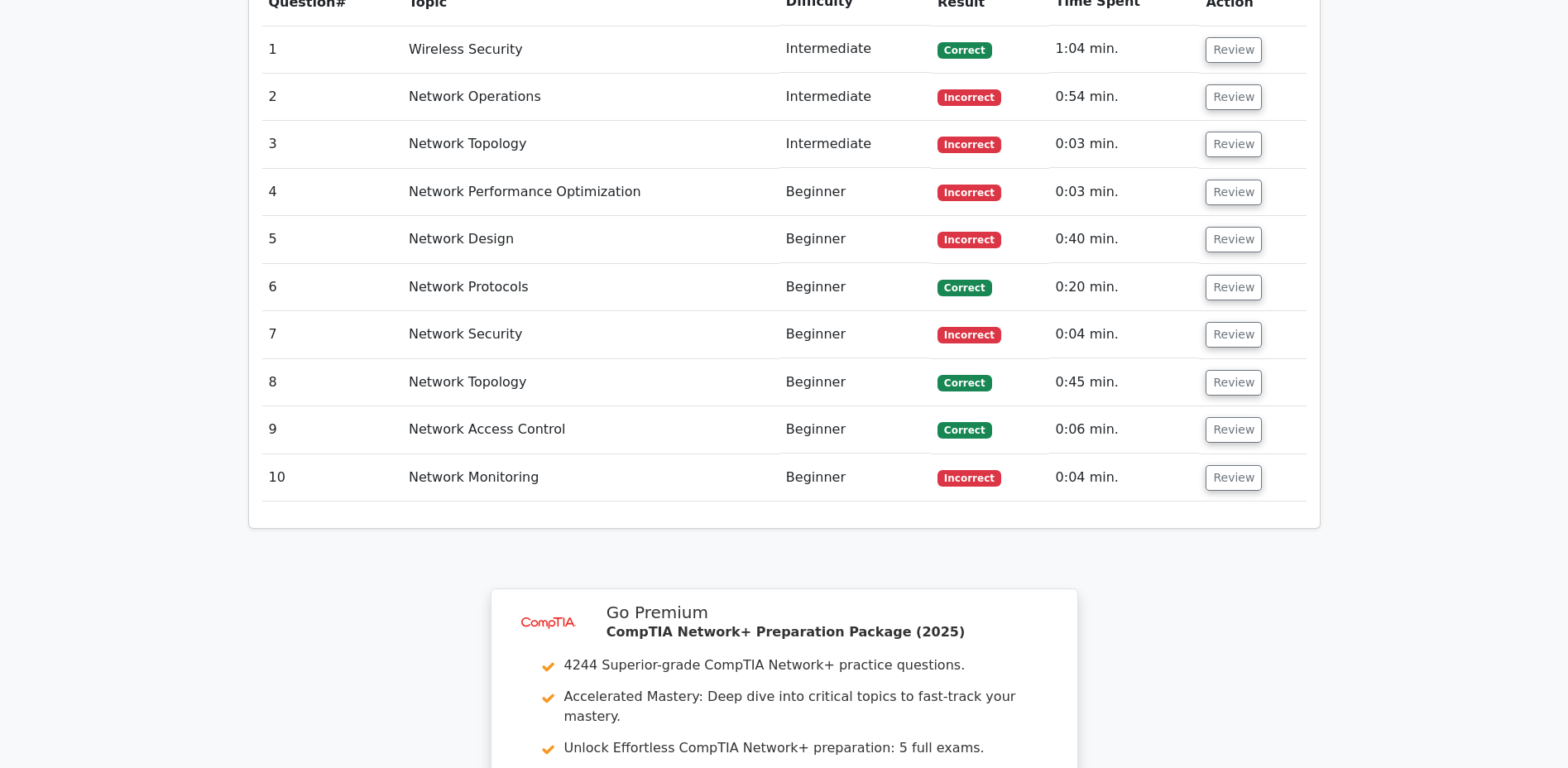
scroll to position [1414, 0]
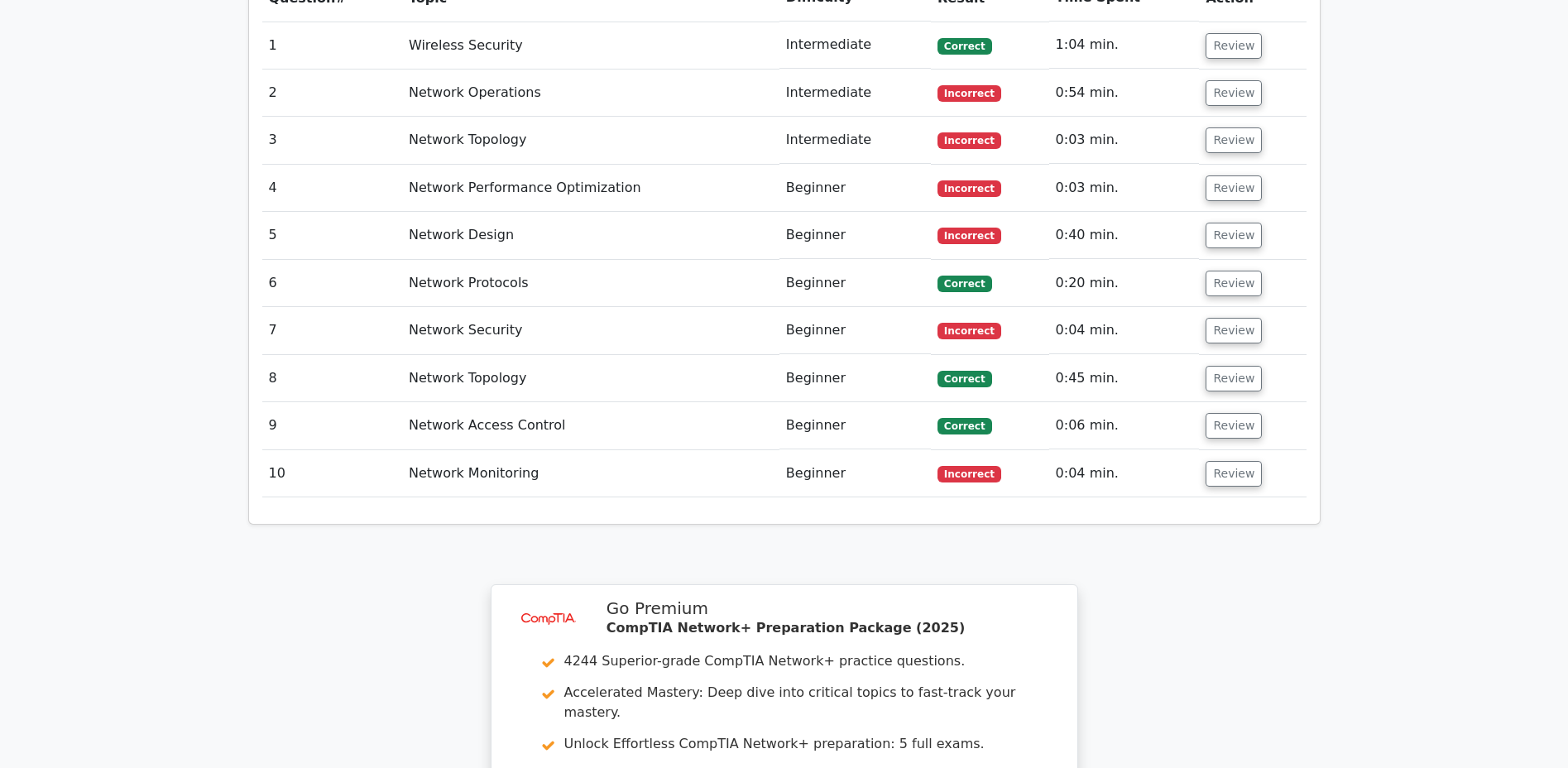
click at [1222, 366] on button "Review" at bounding box center [1233, 378] width 56 height 26
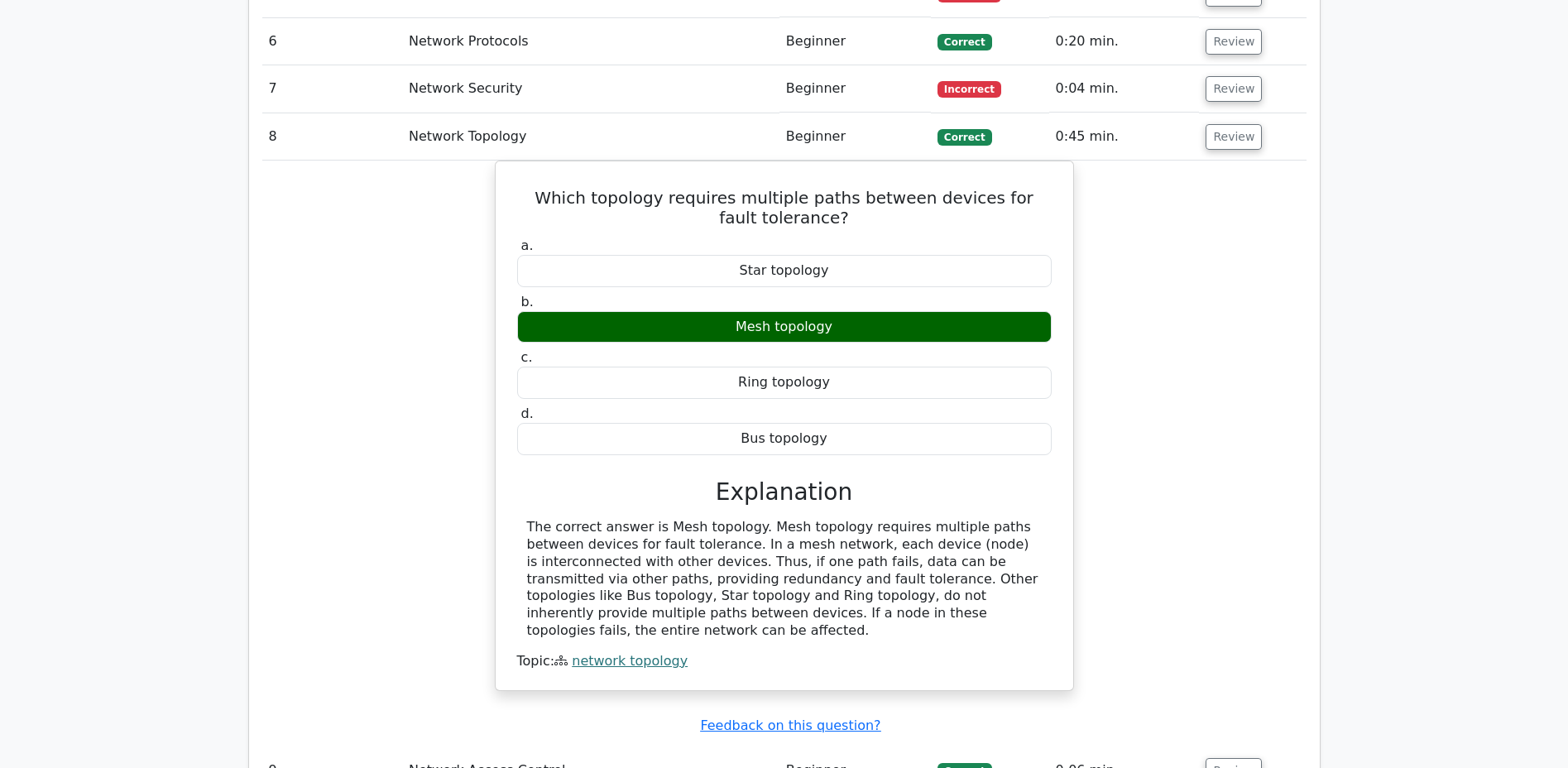
scroll to position [1657, 0]
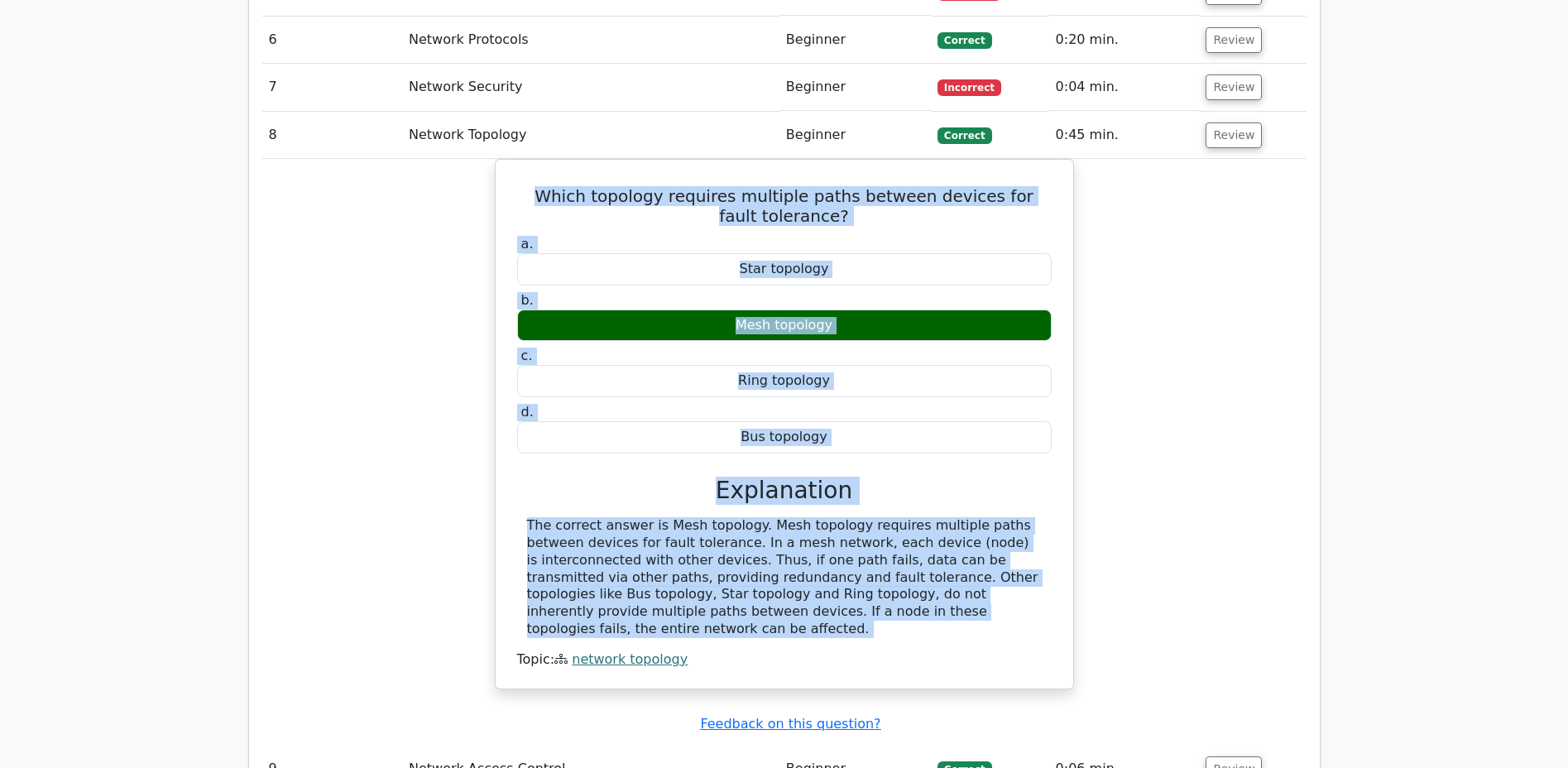
drag, startPoint x: 538, startPoint y: 146, endPoint x: 941, endPoint y: 563, distance: 579.9
click at [942, 554] on div "Which topology requires multiple paths between devices for fault tolerance? a. …" at bounding box center [784, 424] width 565 height 514
copy div "Which topology requires multiple paths between devices for fault tolerance? a. …"
click at [1227, 122] on button "Review" at bounding box center [1233, 135] width 56 height 26
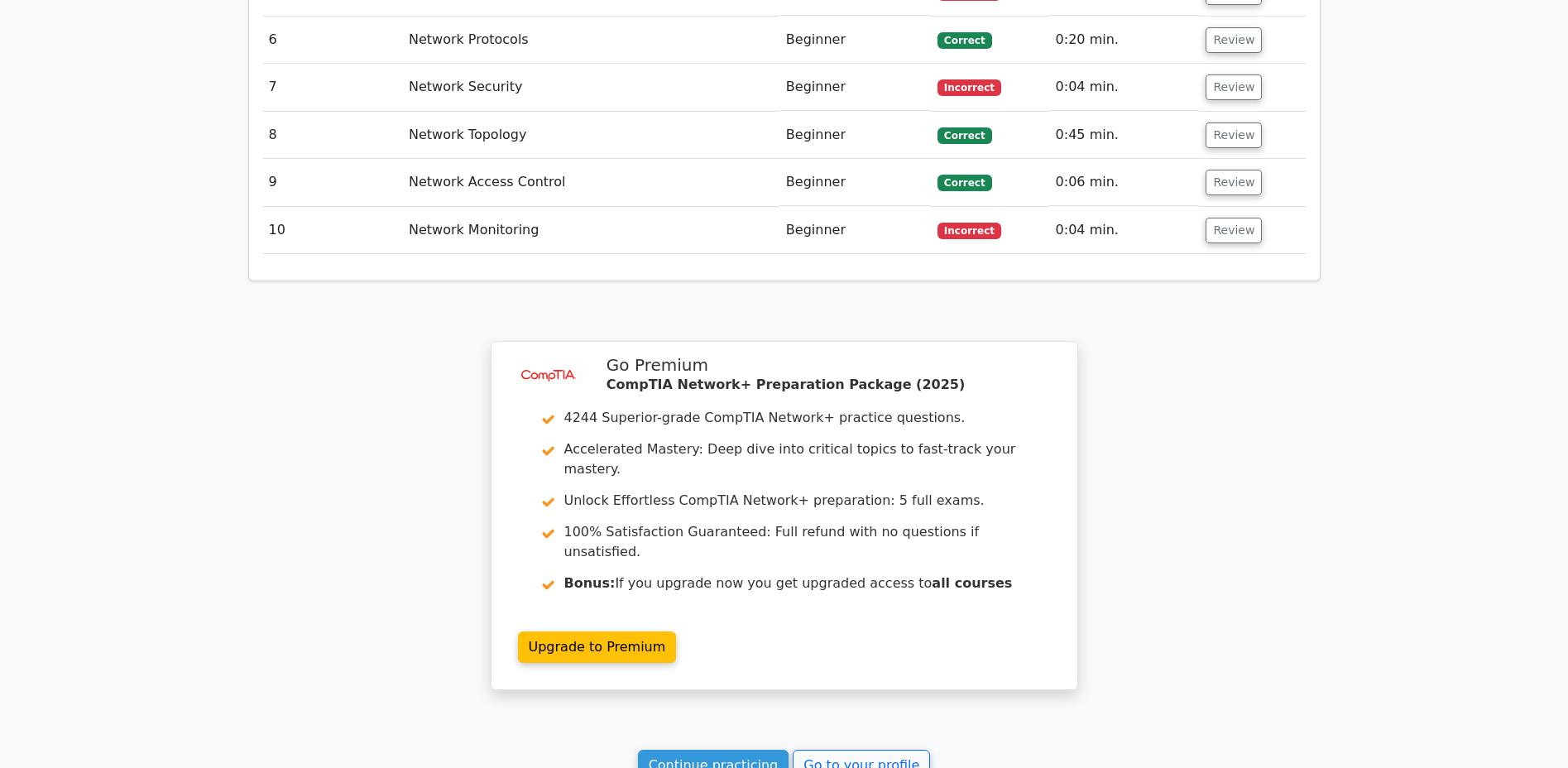
scroll to position [1662, 0]
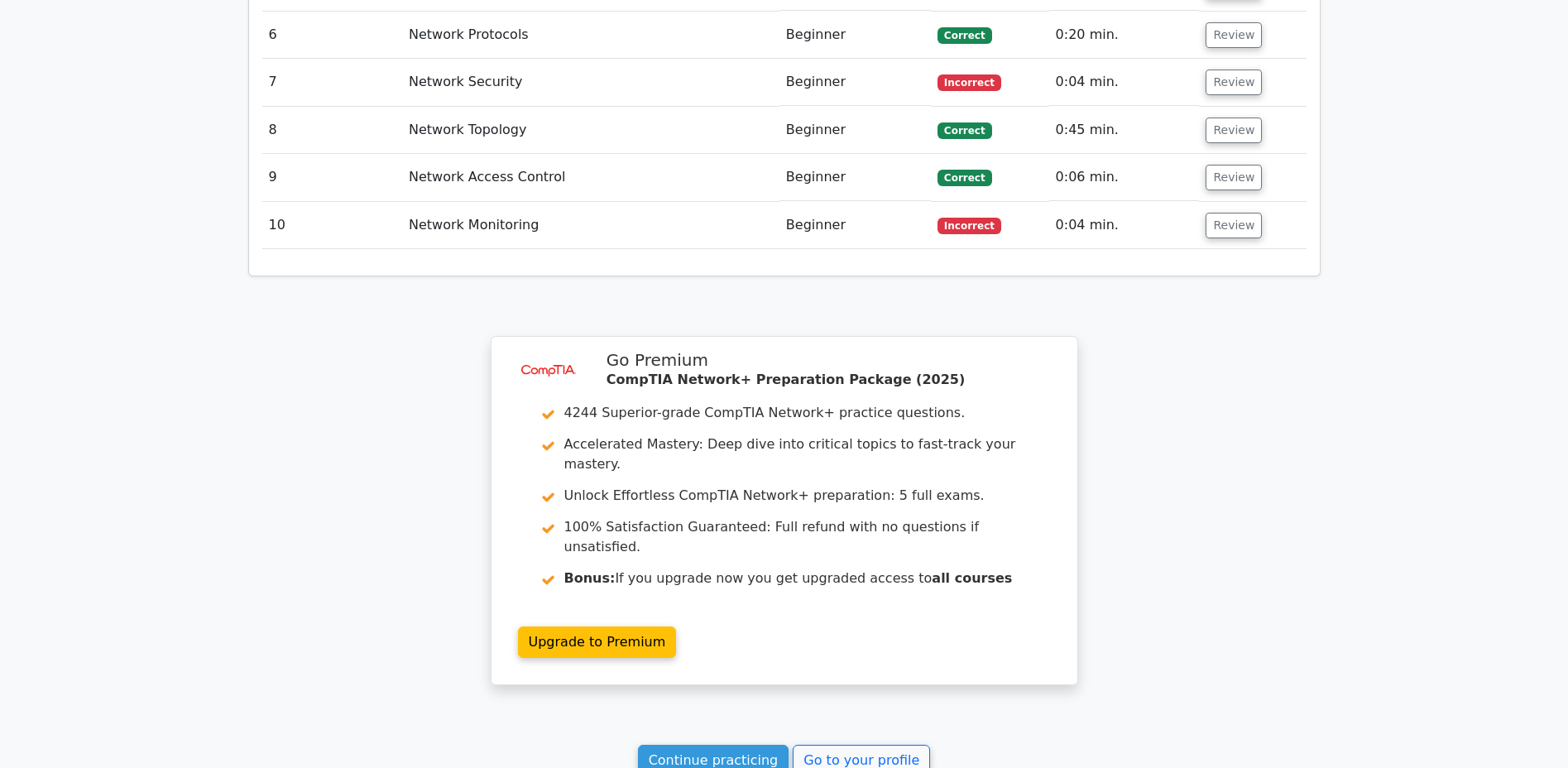
click at [1228, 165] on button "Review" at bounding box center [1233, 178] width 56 height 26
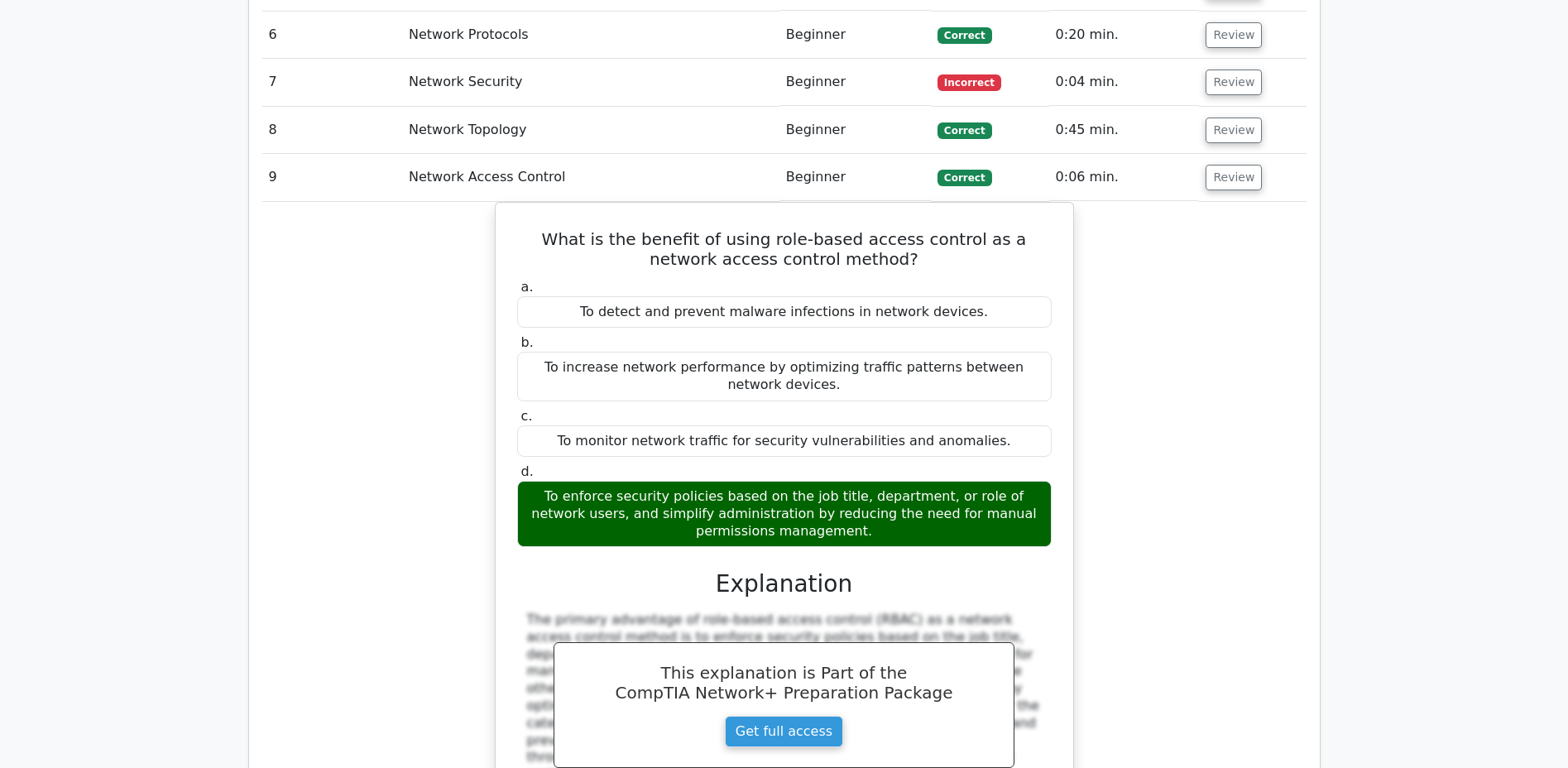
scroll to position [1643, 0]
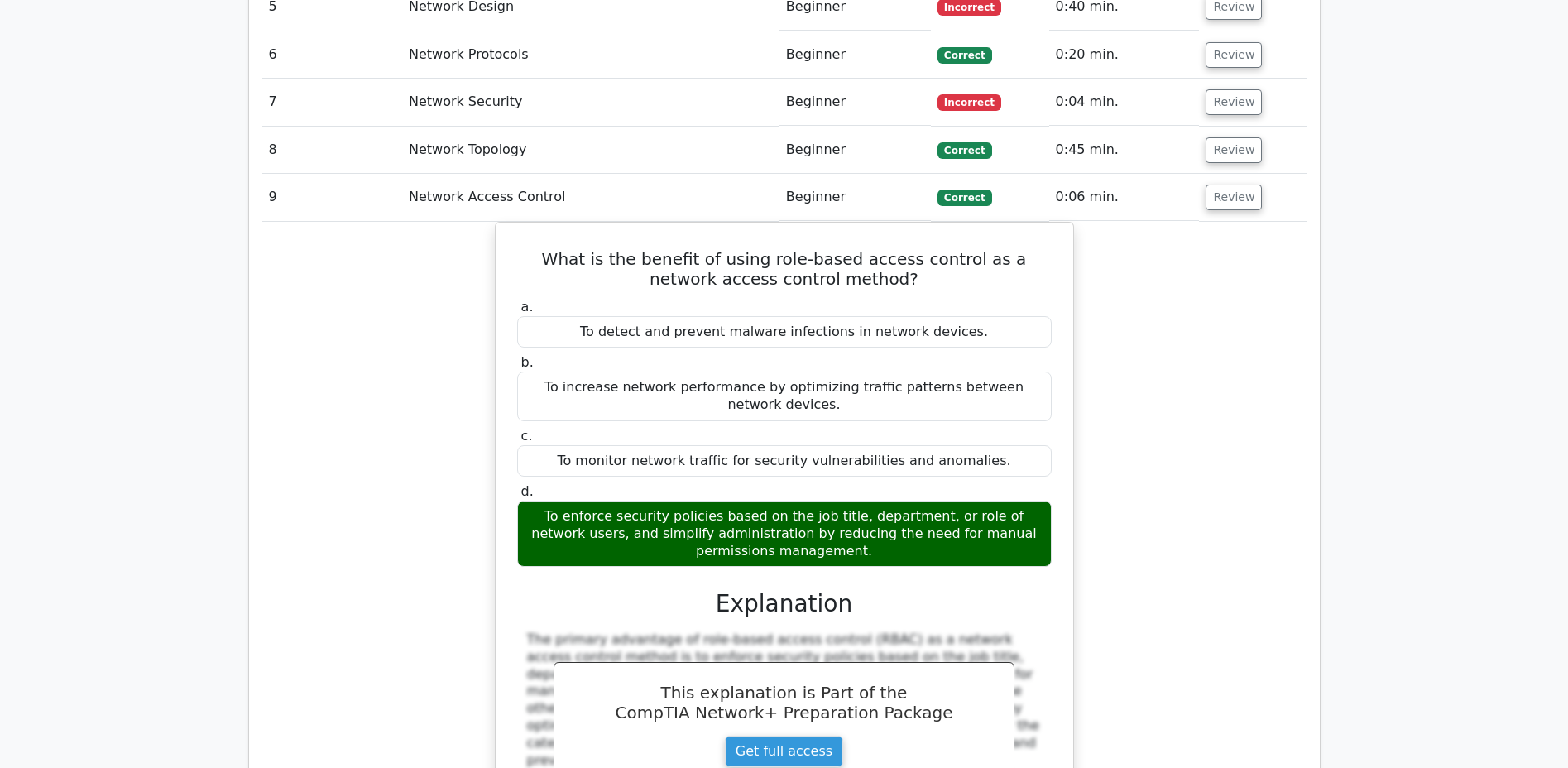
click at [1227, 185] on button "Review" at bounding box center [1233, 197] width 56 height 26
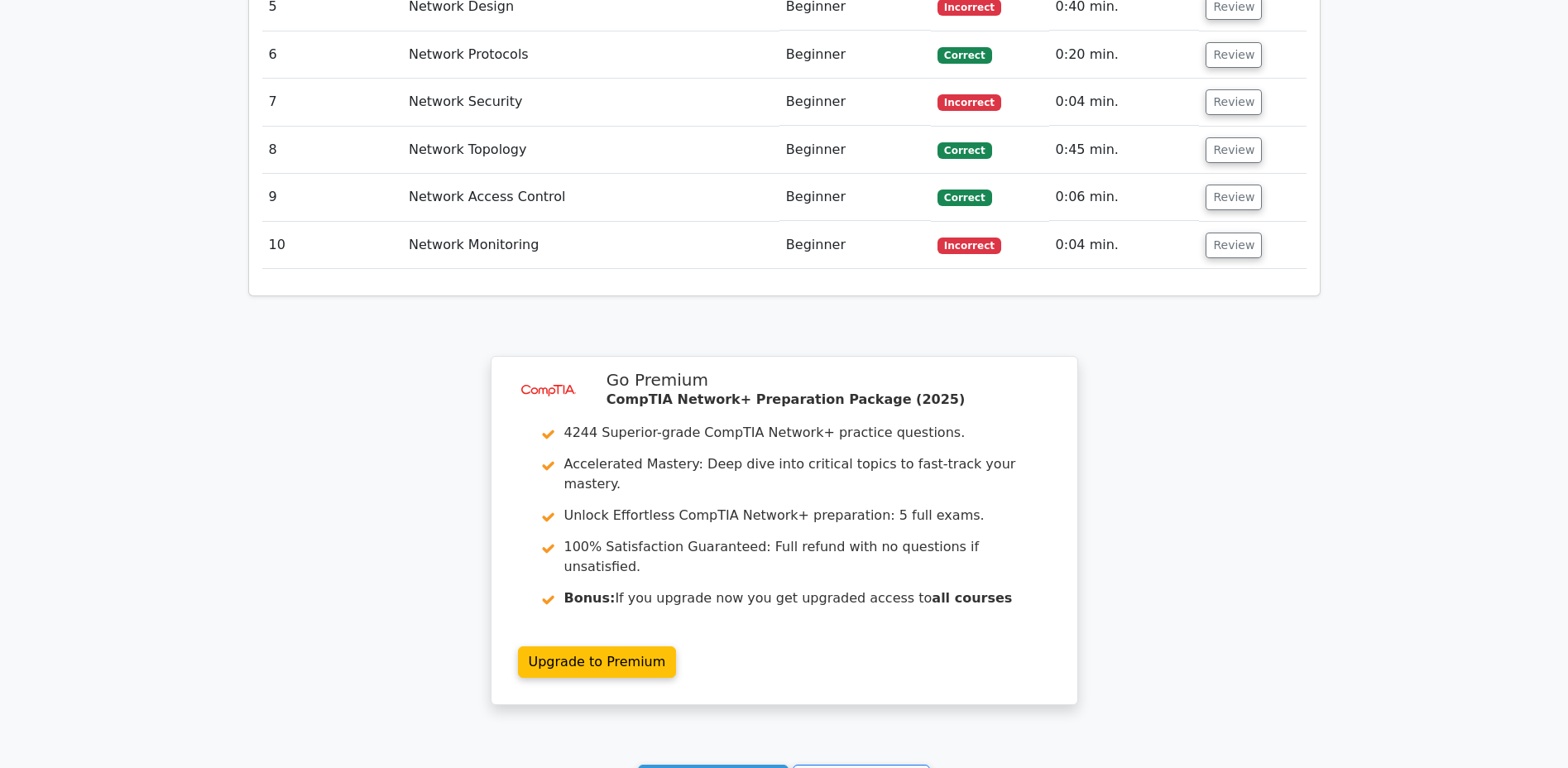
scroll to position [1662, 0]
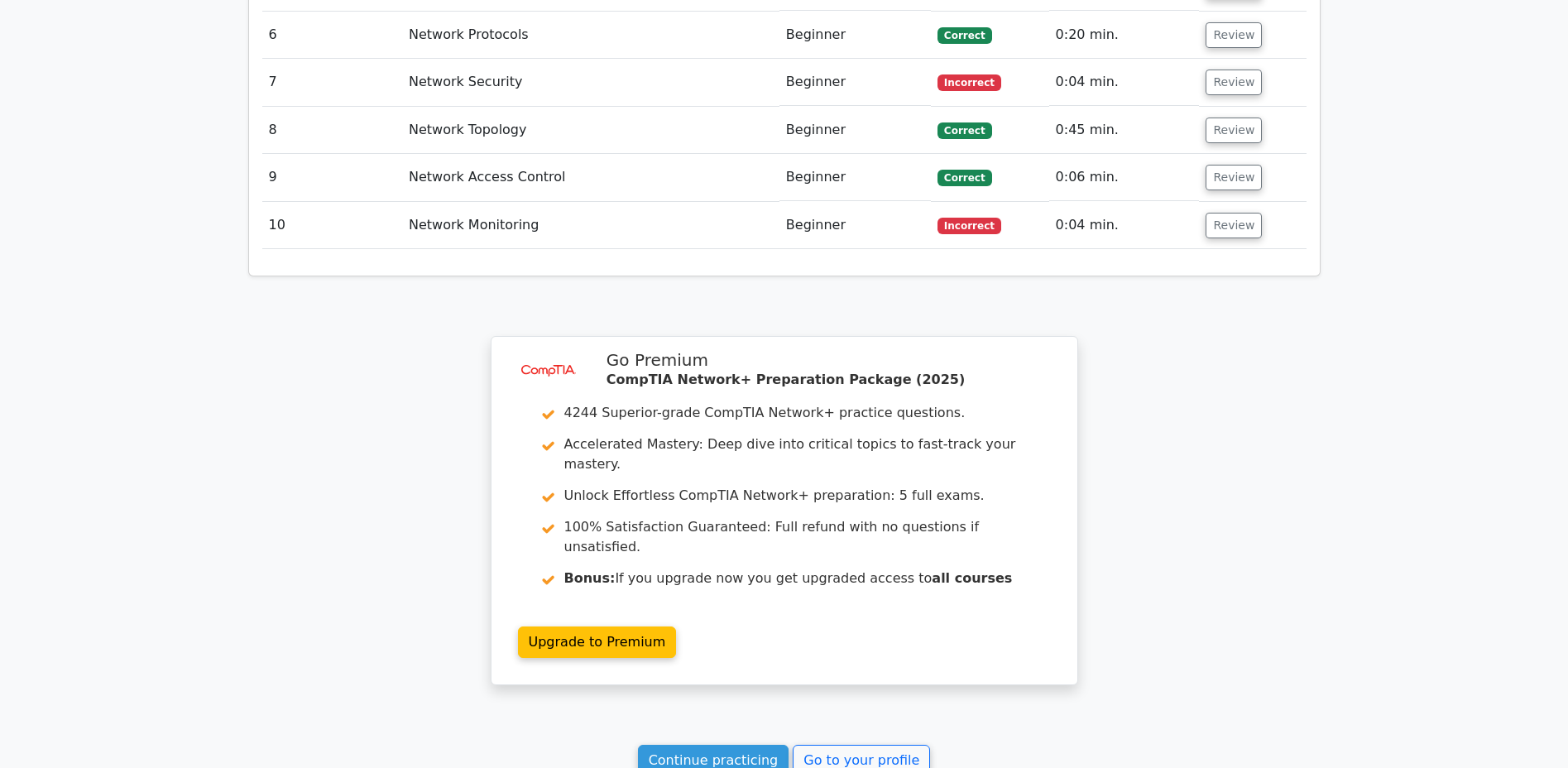
click at [1224, 213] on button "Review" at bounding box center [1233, 226] width 56 height 26
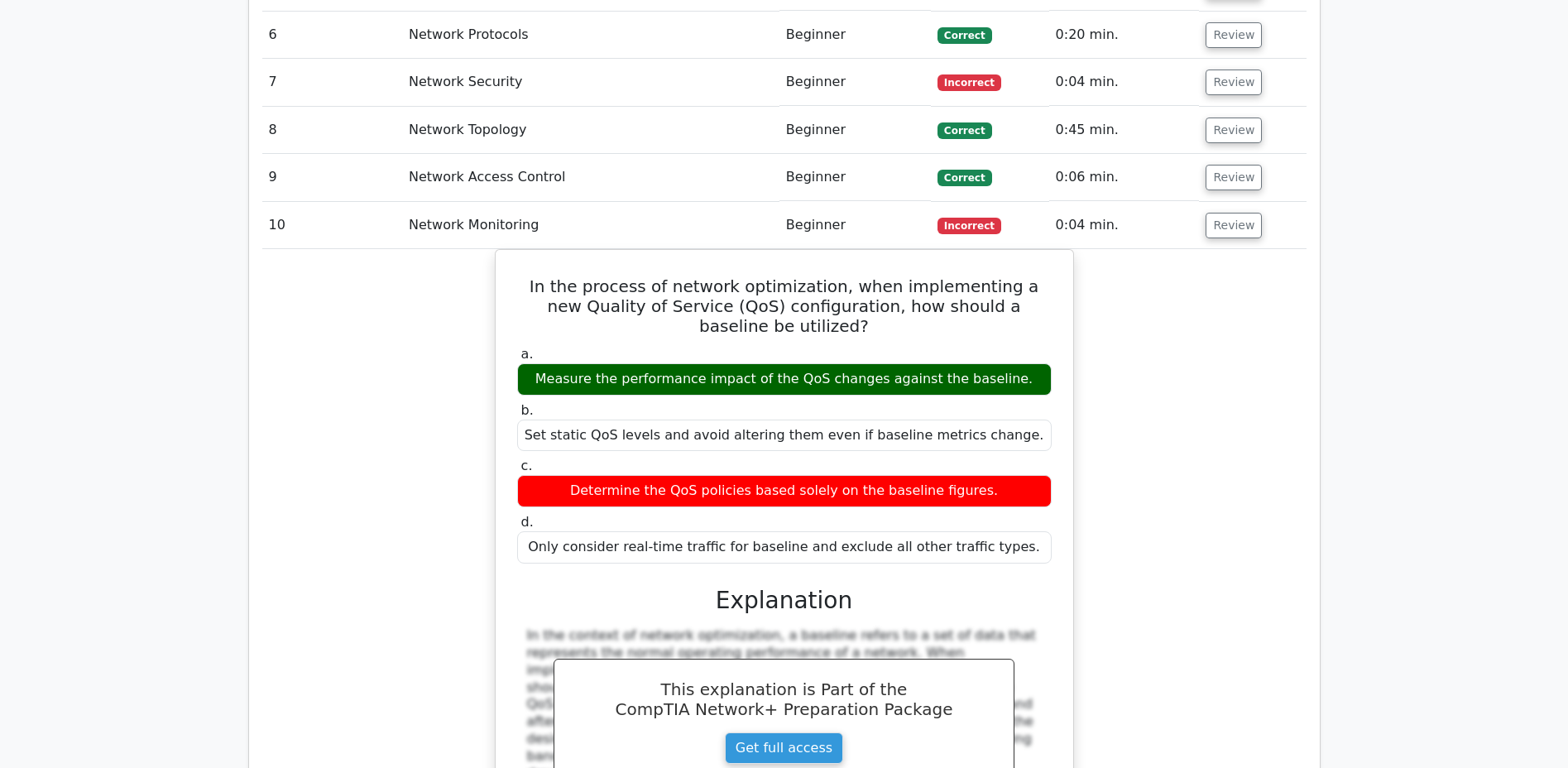
scroll to position [1644, 0]
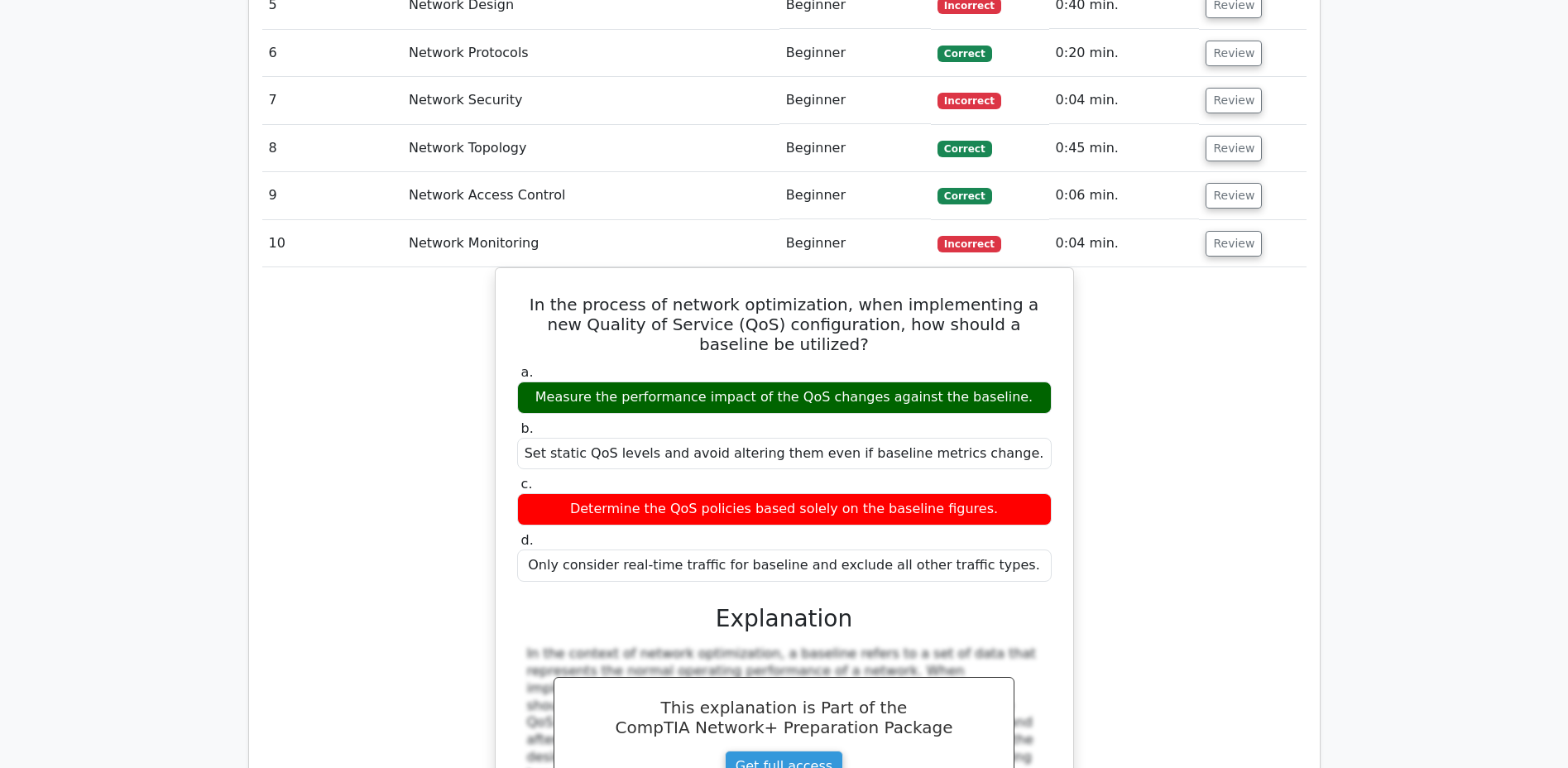
click at [1224, 231] on button "Review" at bounding box center [1233, 243] width 56 height 26
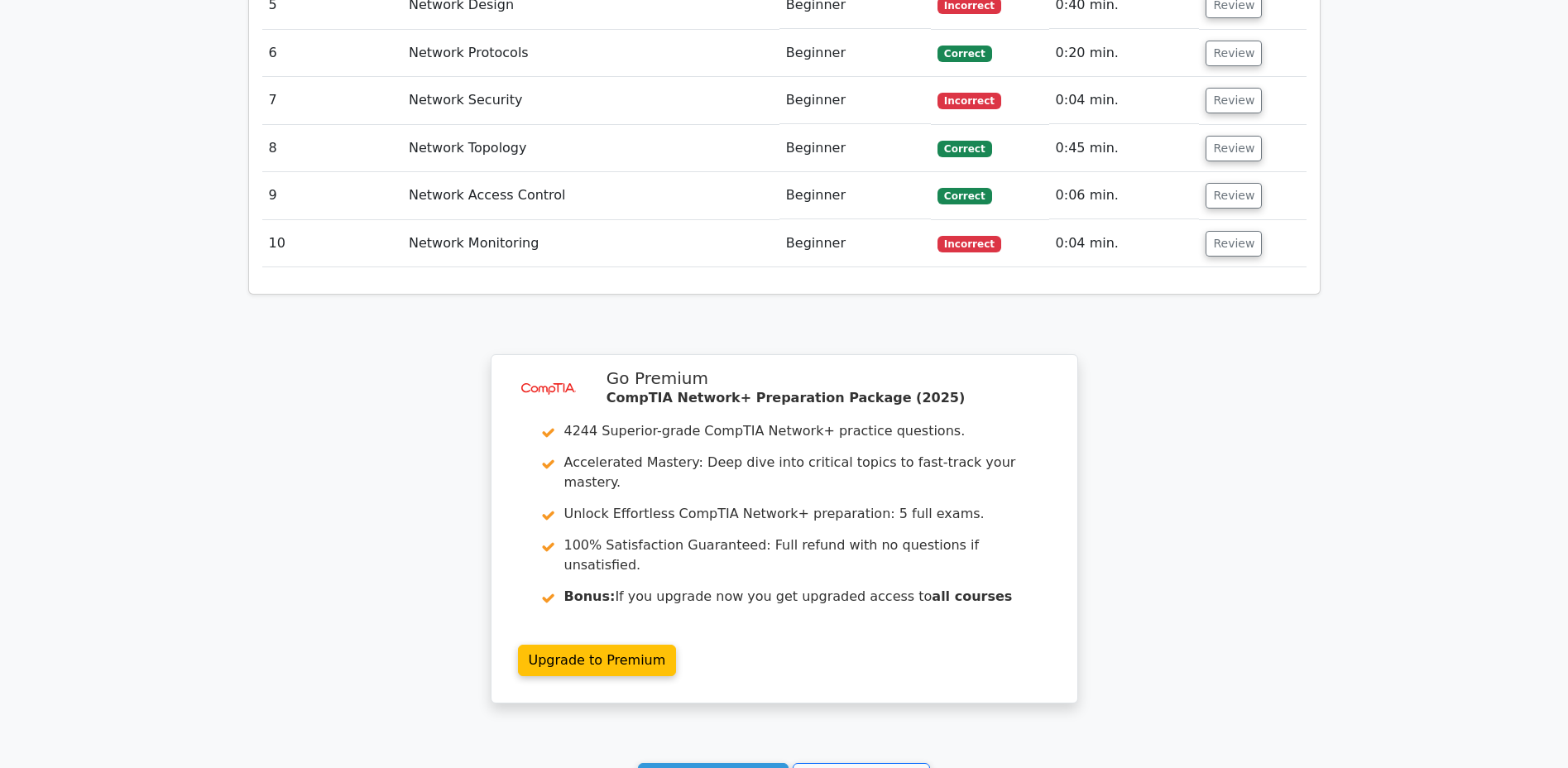
scroll to position [1662, 0]
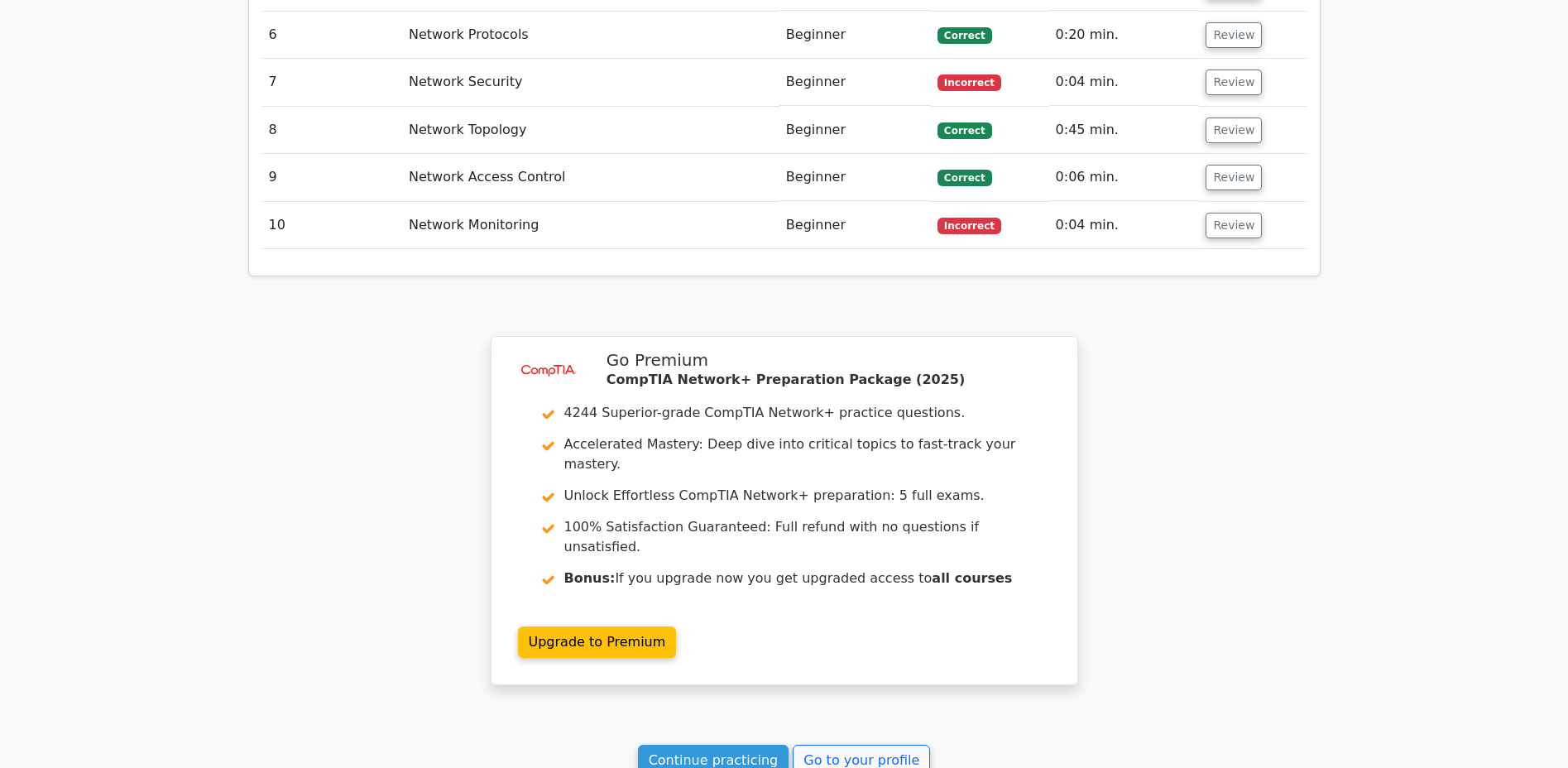
click at [711, 745] on link "Continue practicing" at bounding box center [713, 760] width 151 height 32
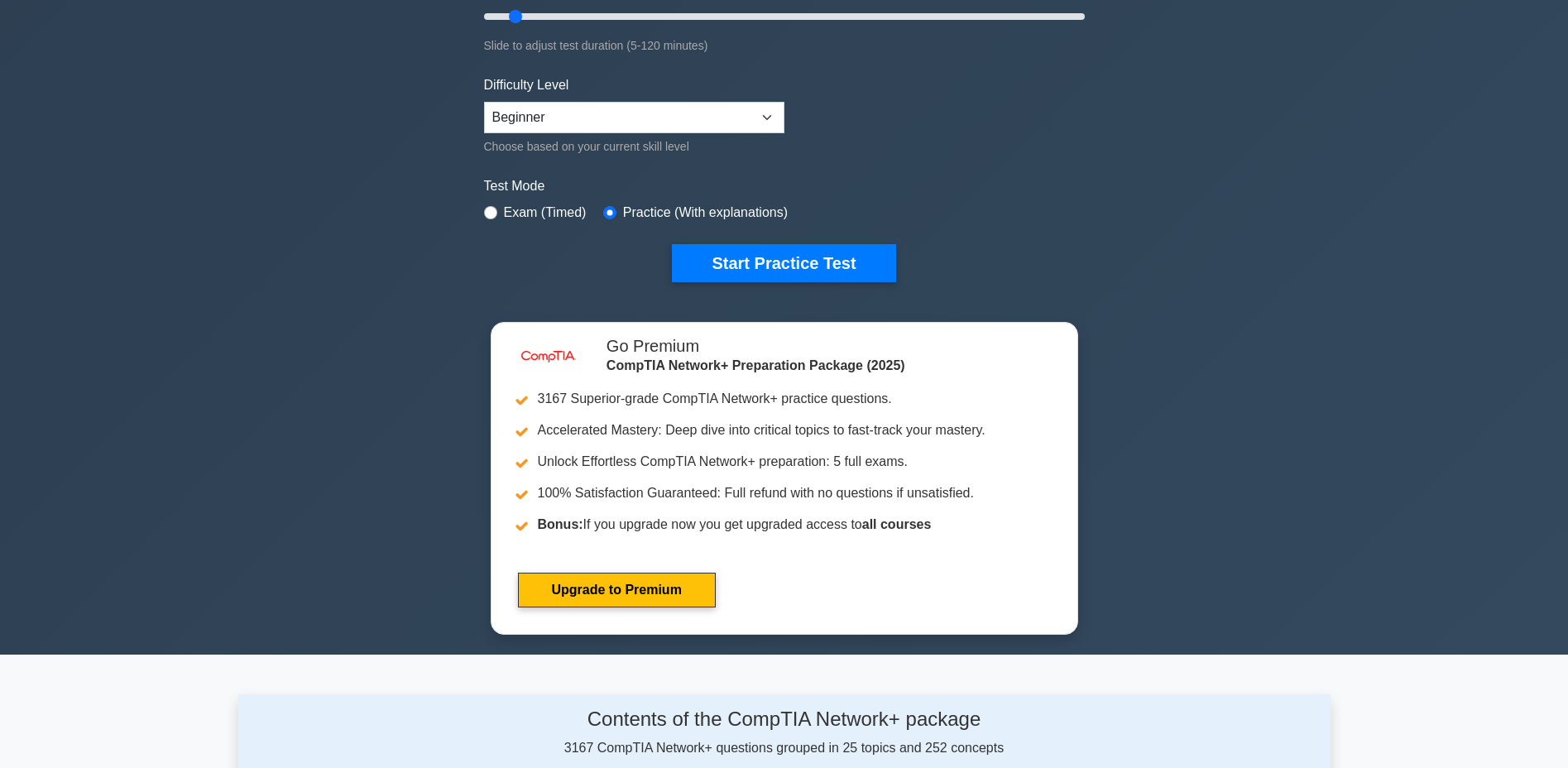
scroll to position [166, 0]
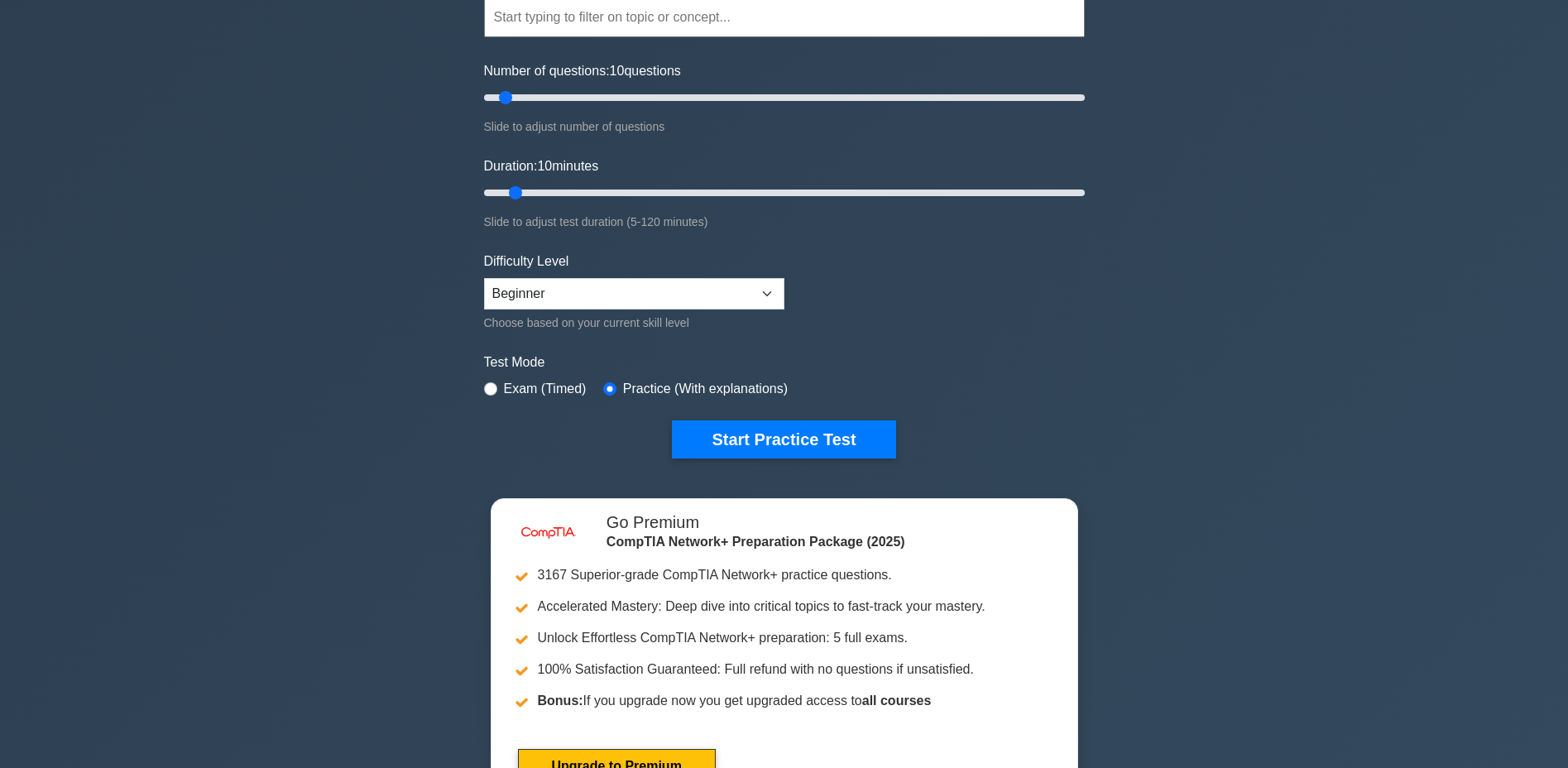
click at [799, 434] on button "Start Practice Test" at bounding box center [784, 439] width 224 height 38
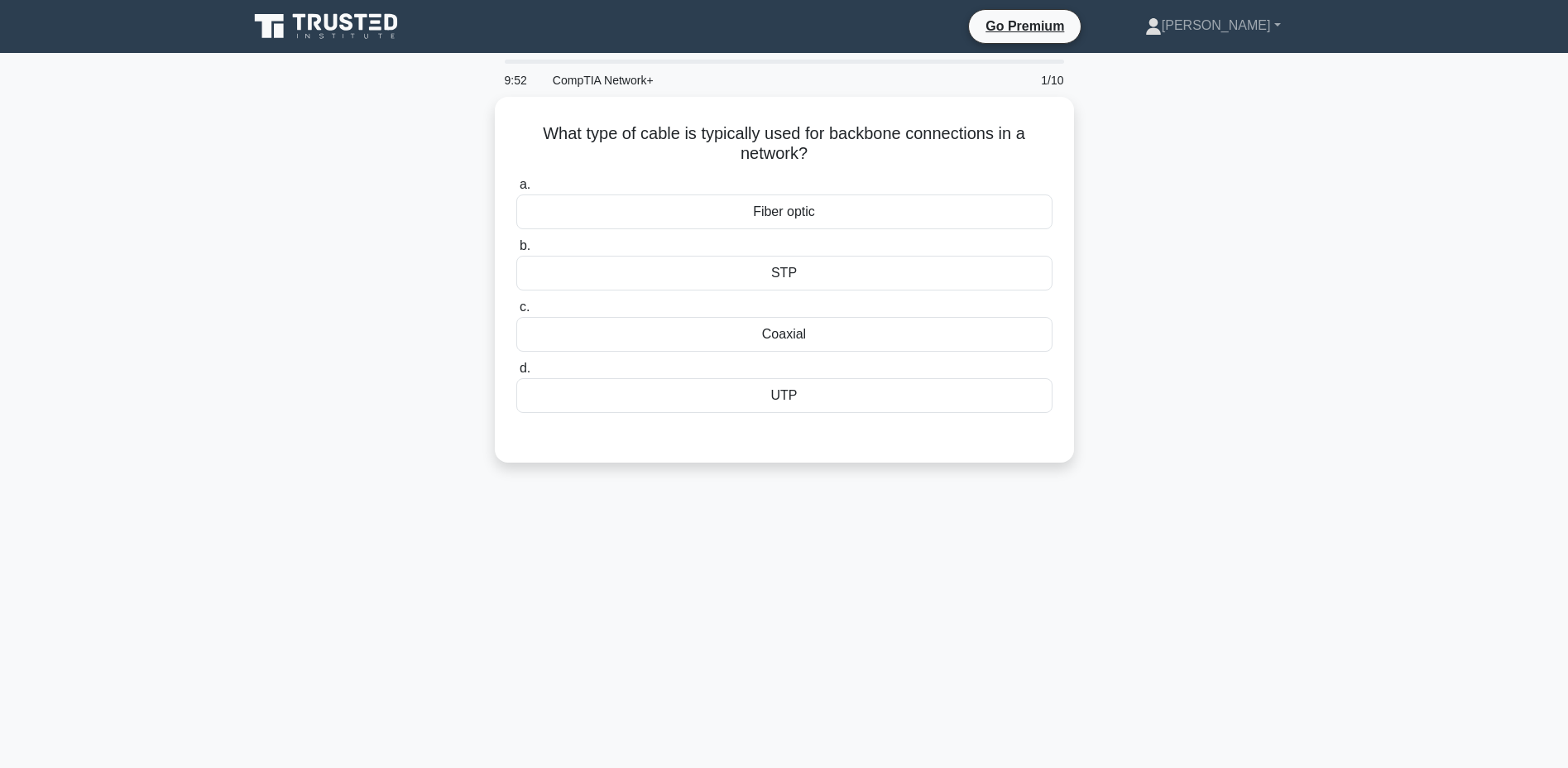
click at [769, 208] on div "Fiber optic" at bounding box center [784, 212] width 536 height 35
click at [516, 191] on input "a. Fiber optic" at bounding box center [516, 185] width 0 height 11
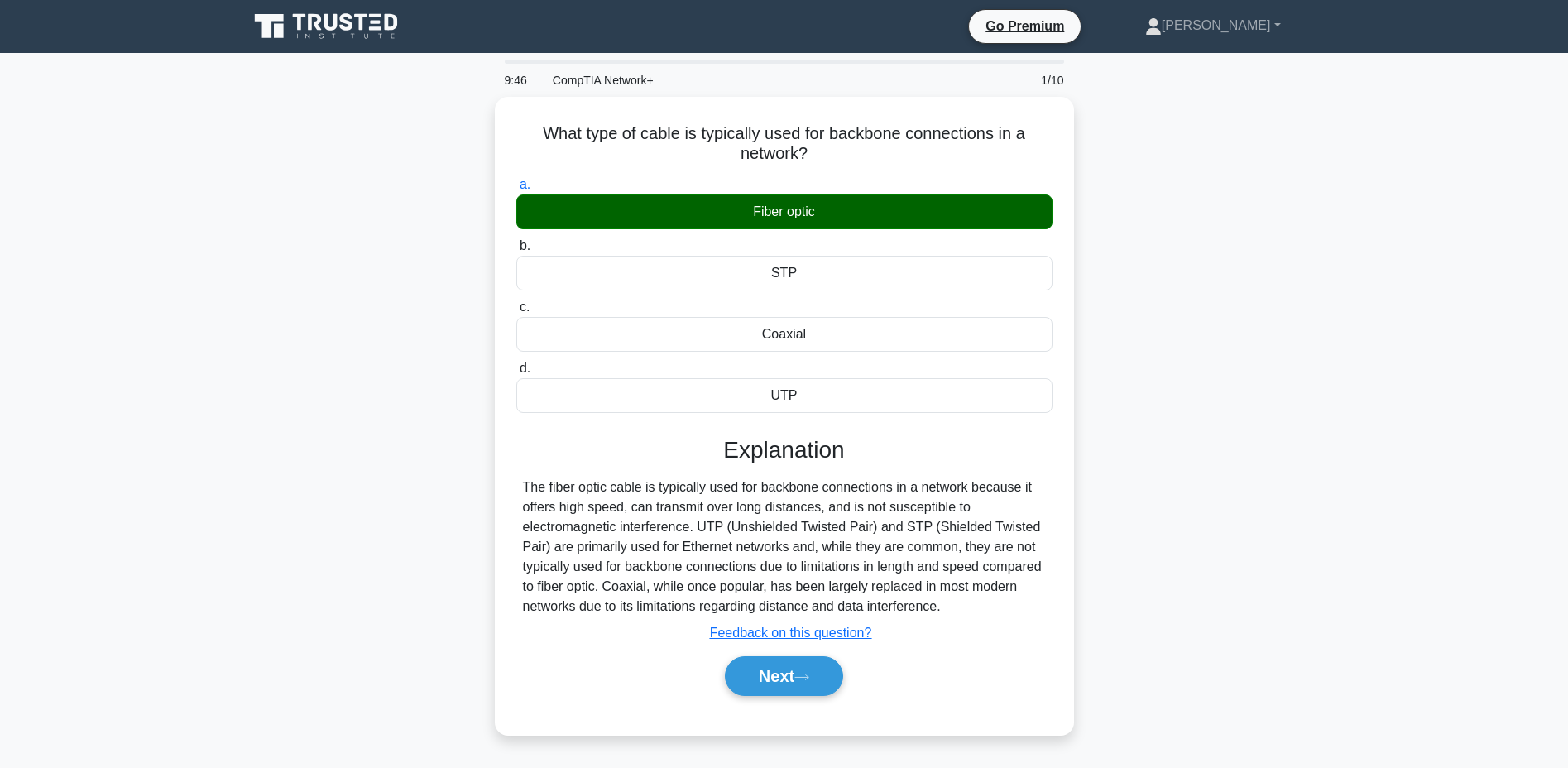
drag, startPoint x: 535, startPoint y: 126, endPoint x: 962, endPoint y: 608, distance: 643.9
click at [963, 608] on div "What type of cable is typically used for backbone connections in a network? .sp…" at bounding box center [784, 415] width 566 height 624
copy div "What type of cable is typically used for backbone connections in a network? .sp…"
click at [777, 660] on button "Next" at bounding box center [784, 676] width 119 height 39
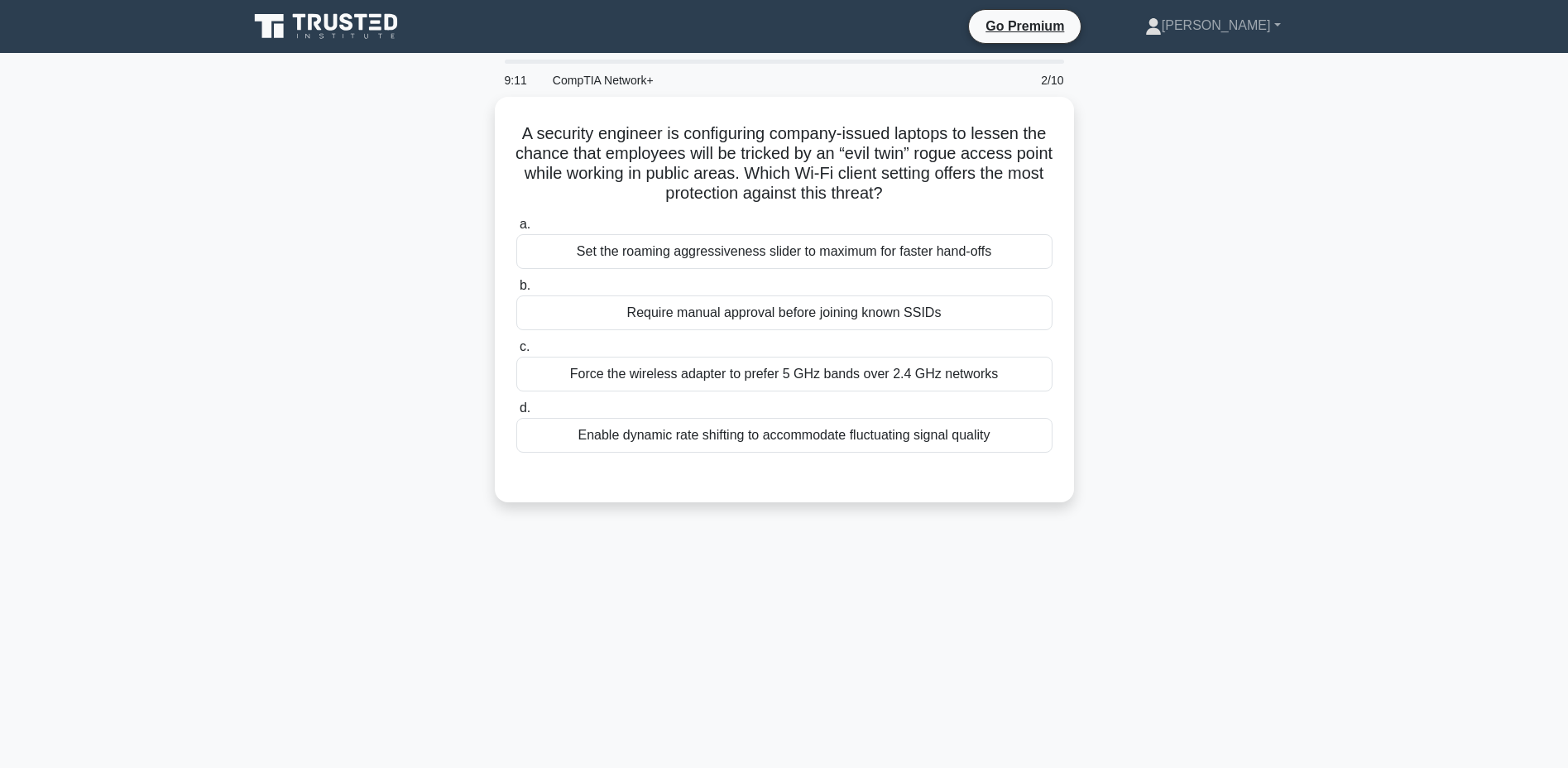
click at [773, 302] on div "Require manual approval before joining known SSIDs" at bounding box center [784, 313] width 536 height 35
click at [516, 291] on input "b. Require manual approval before joining known SSIDs" at bounding box center [516, 285] width 0 height 11
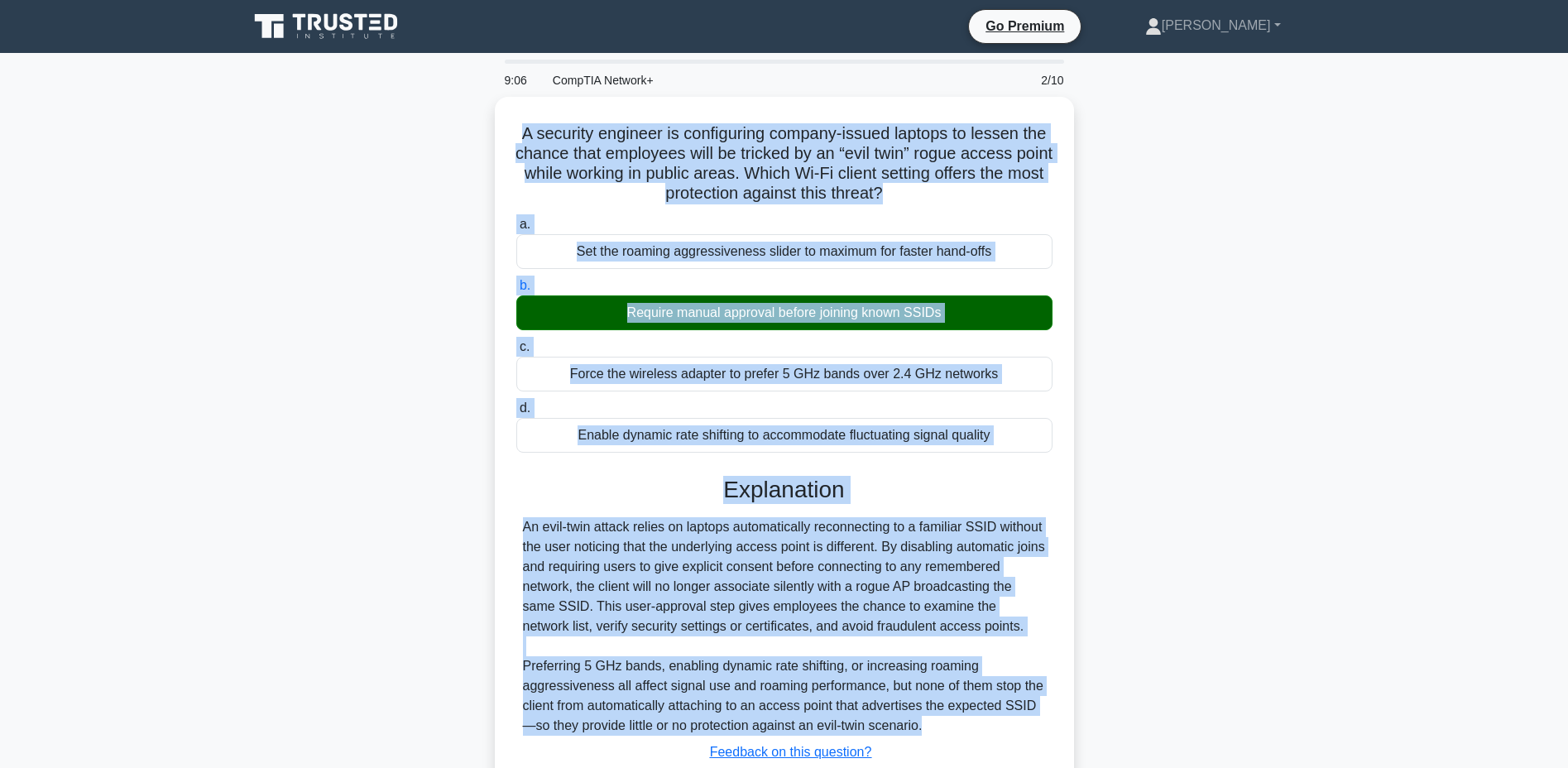
drag, startPoint x: 514, startPoint y: 126, endPoint x: 958, endPoint y: 725, distance: 745.6
click at [959, 725] on div "A security engineer is configuring company-issued laptops to lessen the chance …" at bounding box center [784, 475] width 566 height 744
copy div "L ipsumdol sitametc ad elitseddoei tempori-utlabo etdolor ma aliqua eni admini …"
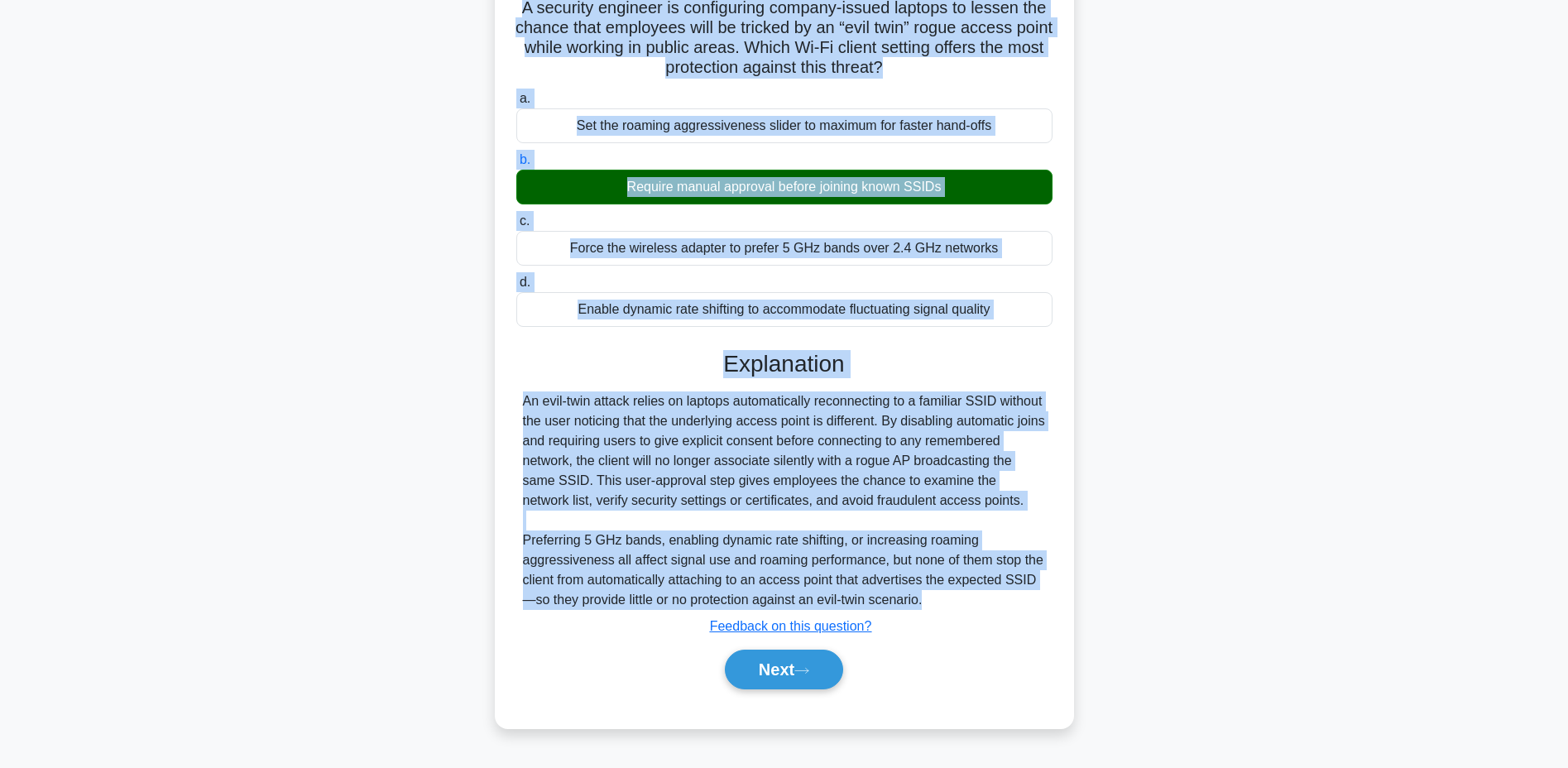
click at [775, 671] on button "Next" at bounding box center [784, 669] width 119 height 39
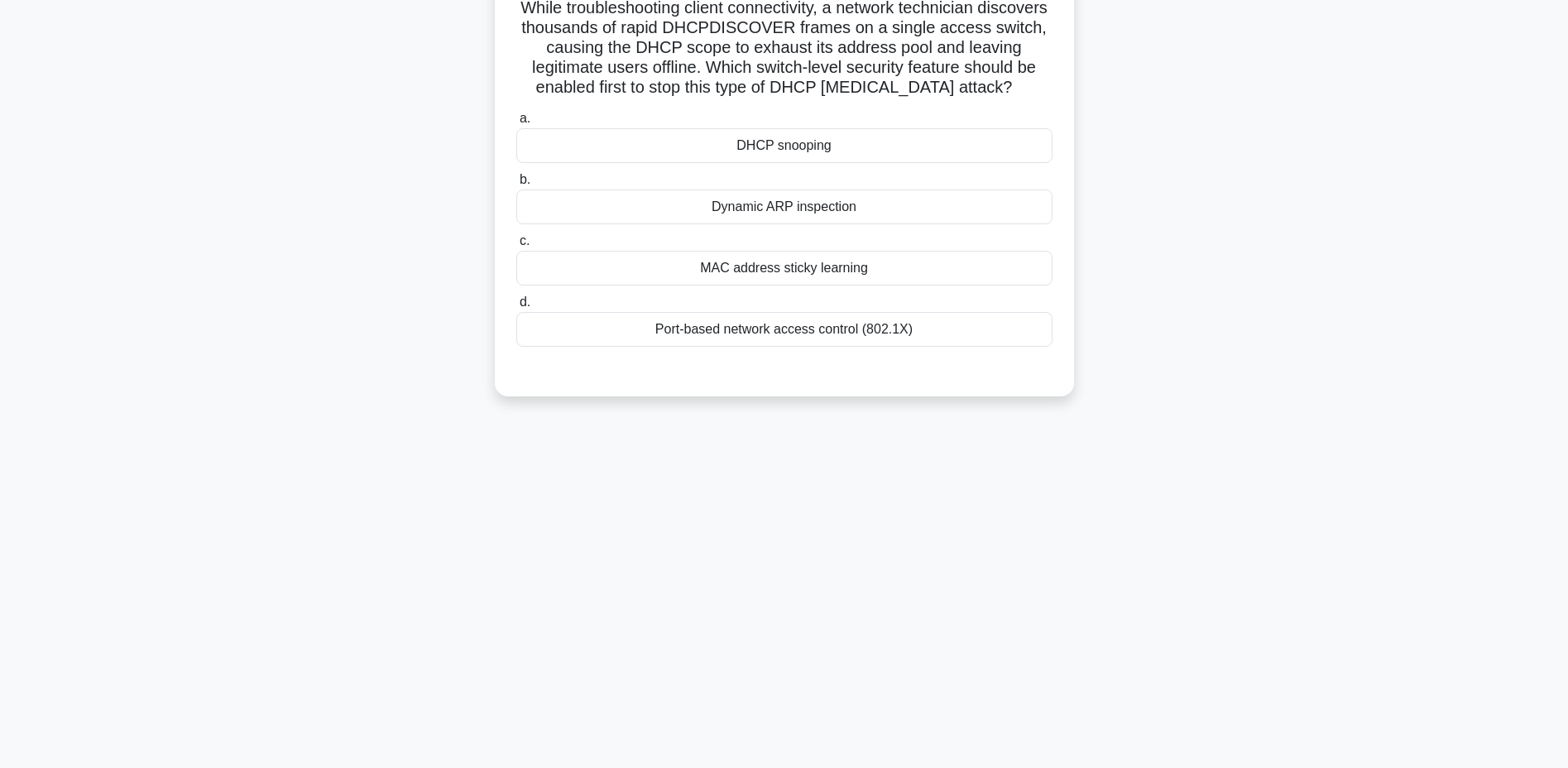
click at [853, 205] on div "Dynamic ARP inspection" at bounding box center [784, 207] width 536 height 35
click at [516, 185] on input "b. Dynamic ARP inspection" at bounding box center [516, 179] width 0 height 11
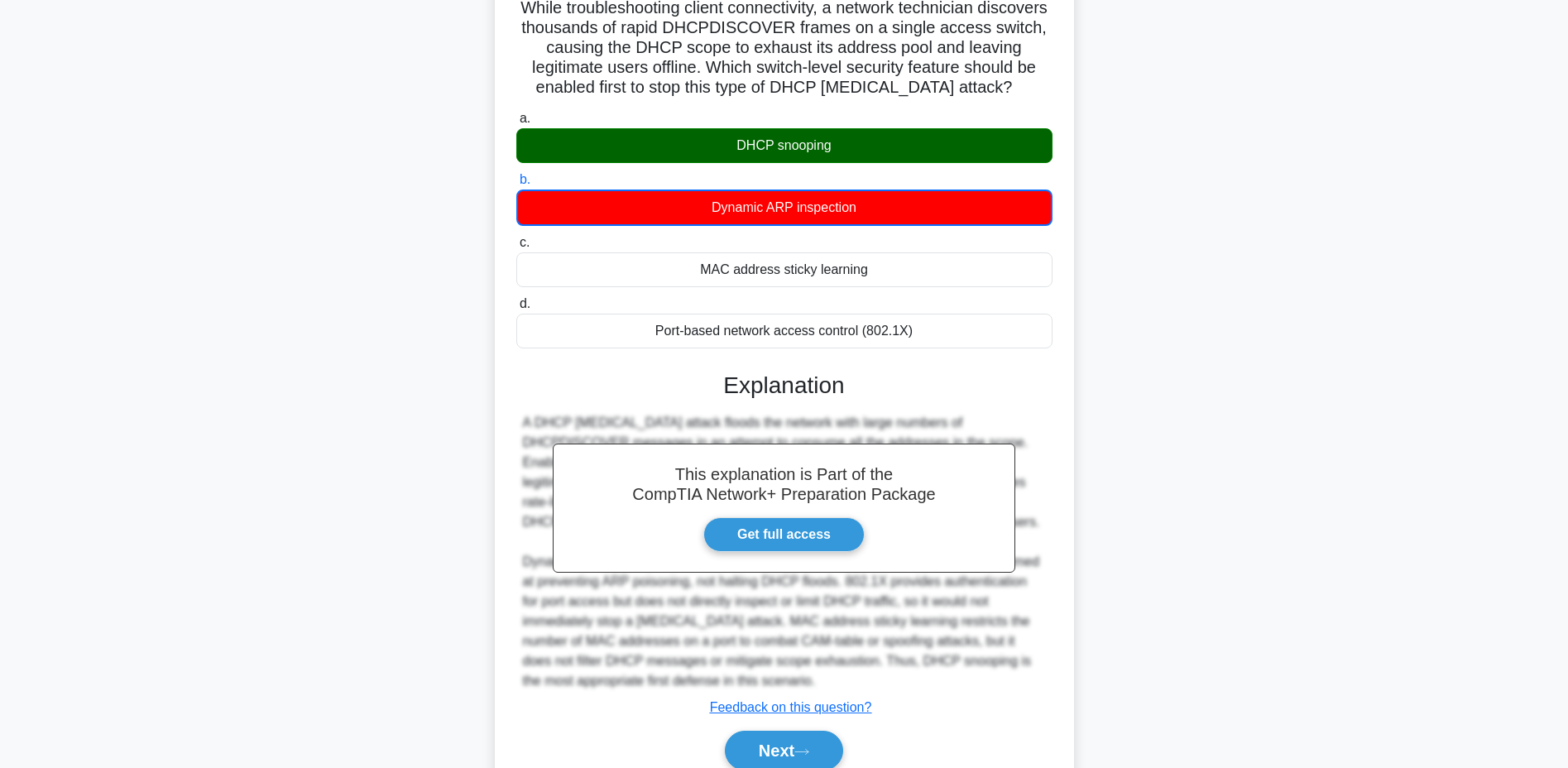
click at [764, 753] on button "Next" at bounding box center [784, 750] width 119 height 39
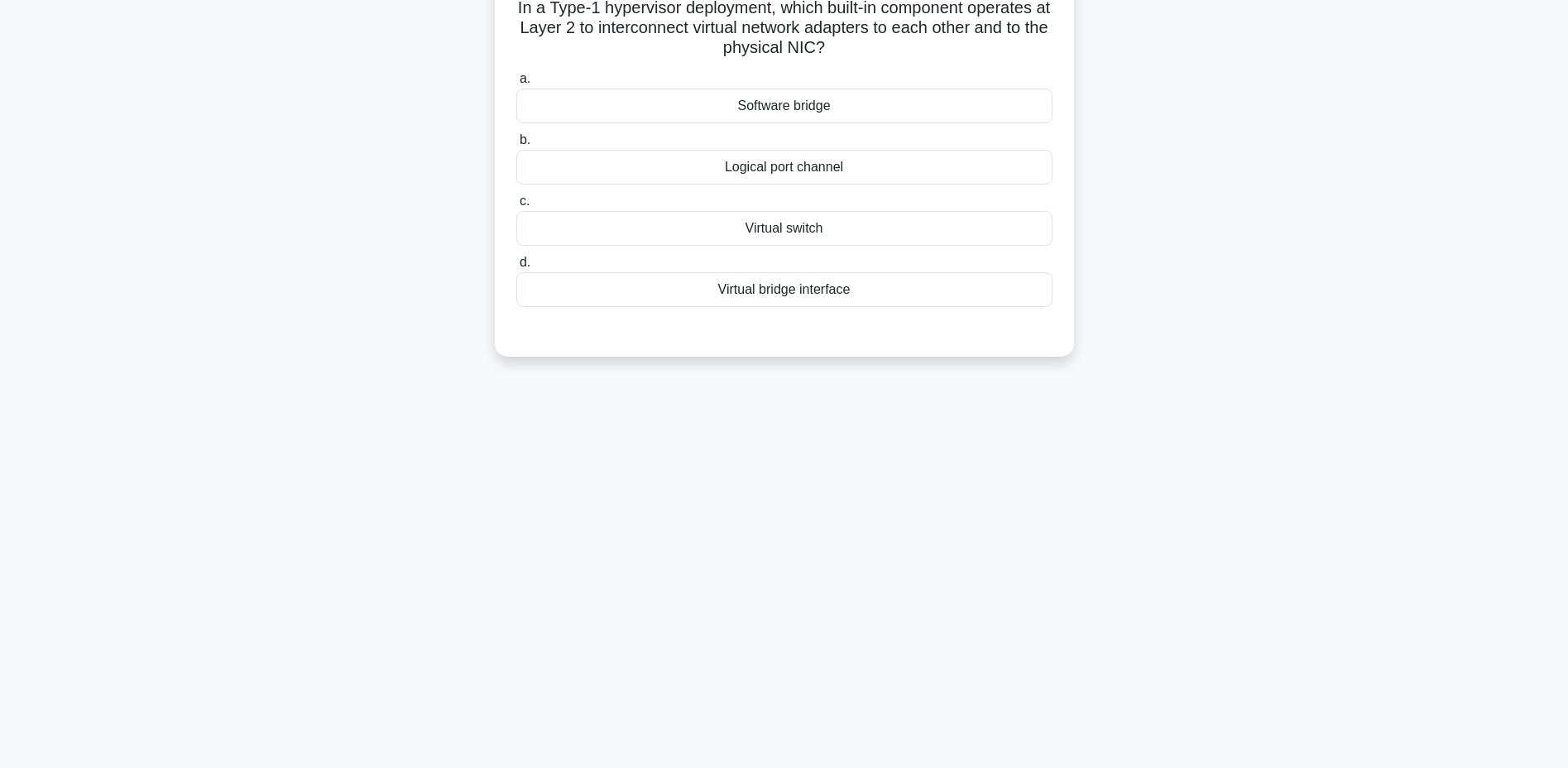
click at [757, 234] on div "Virtual switch" at bounding box center [784, 228] width 536 height 35
click at [516, 207] on input "c. Virtual switch" at bounding box center [516, 202] width 0 height 11
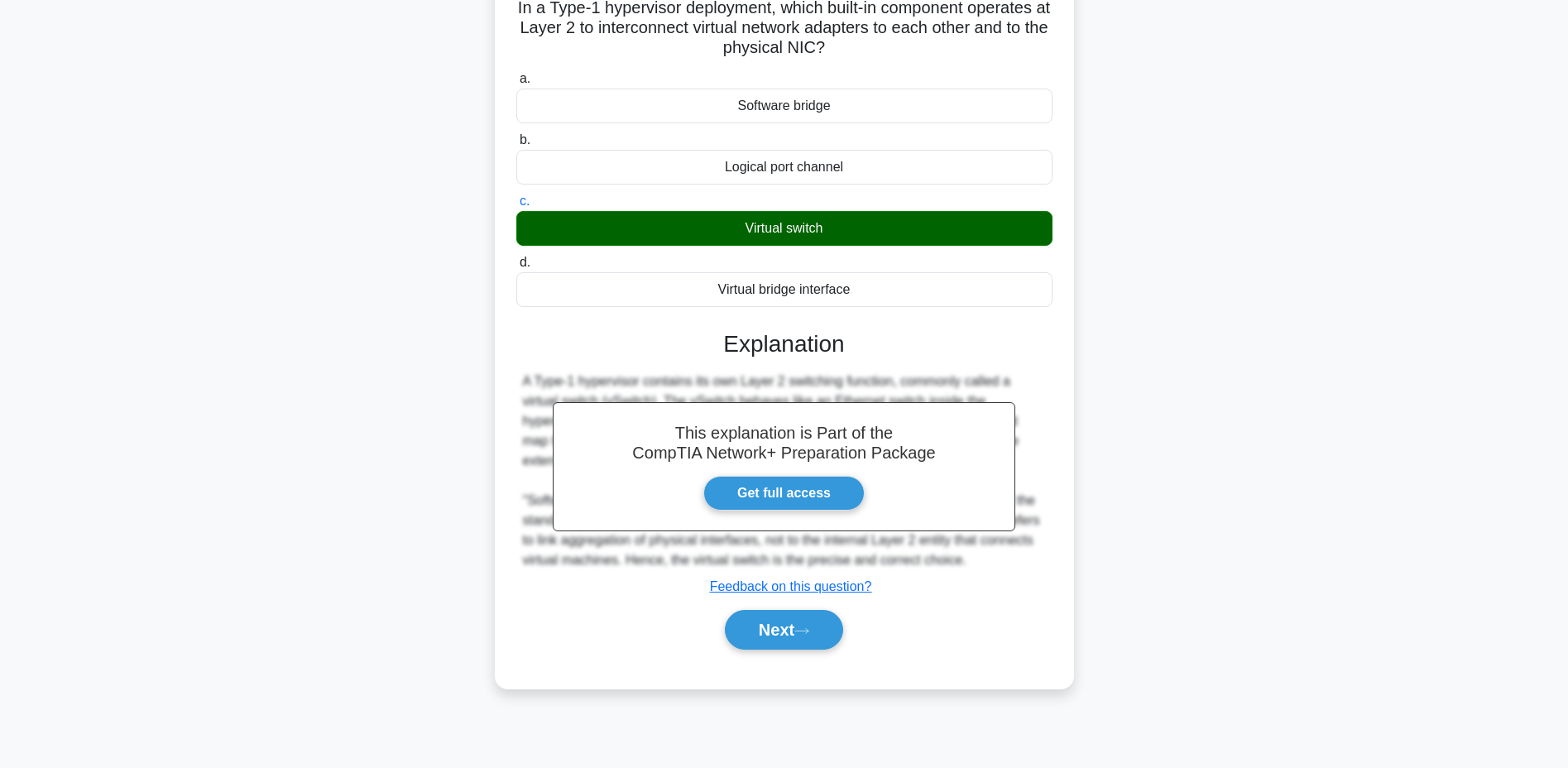
click at [799, 628] on button "Next" at bounding box center [784, 630] width 119 height 39
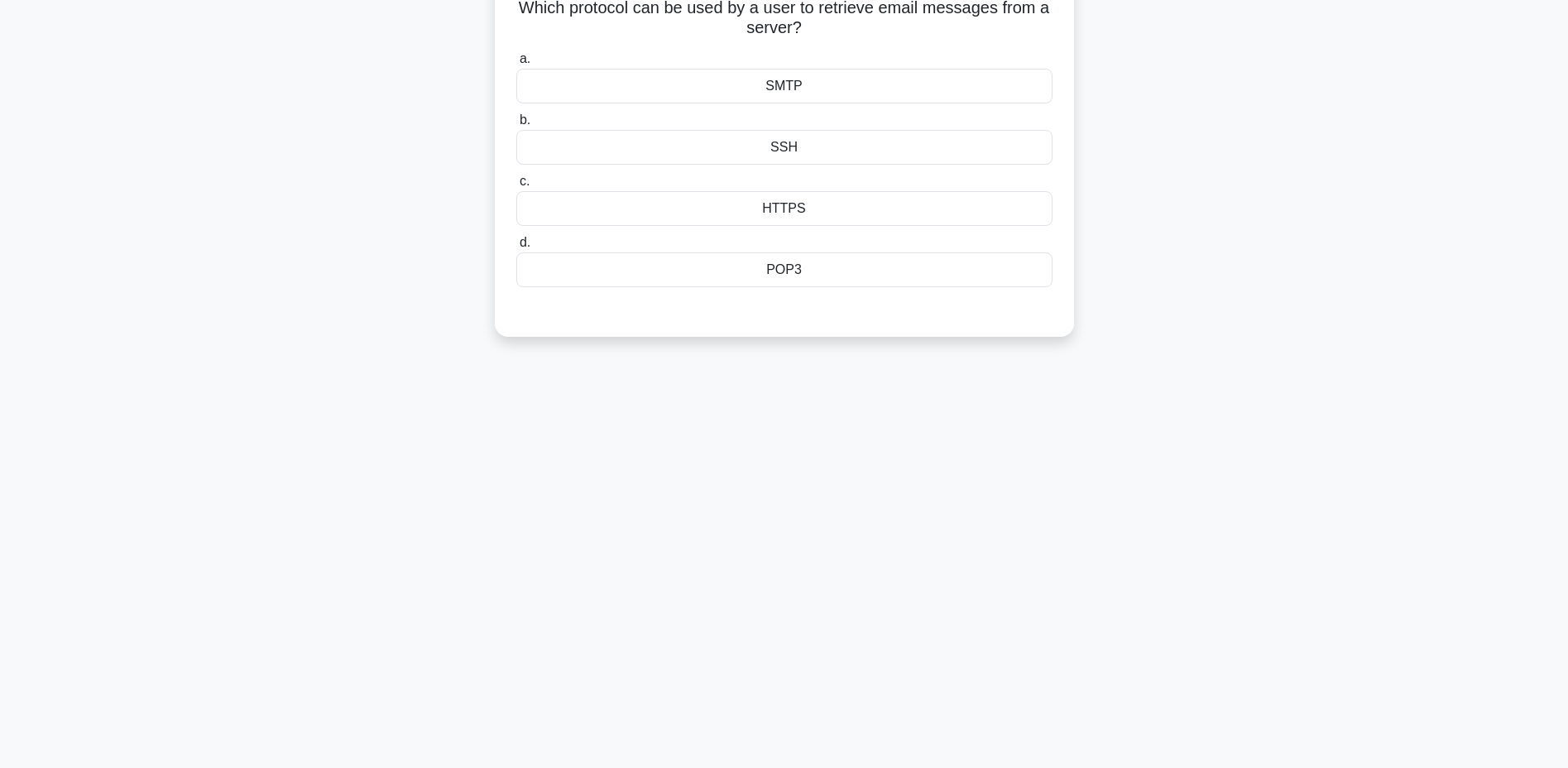
click at [774, 211] on div "HTTPS" at bounding box center [784, 208] width 536 height 35
click at [516, 187] on input "c. HTTPS" at bounding box center [516, 181] width 0 height 11
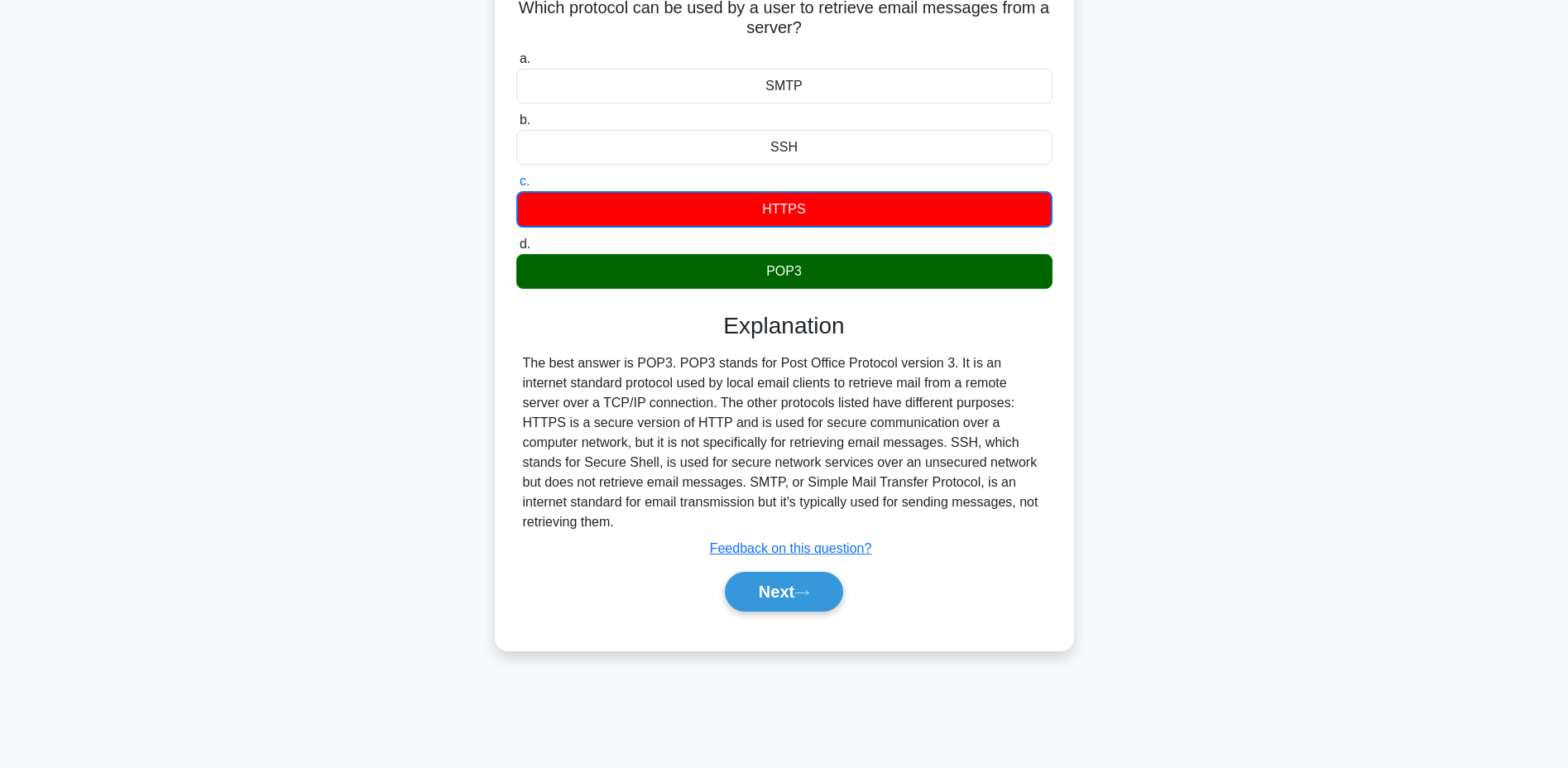
scroll to position [43, 0]
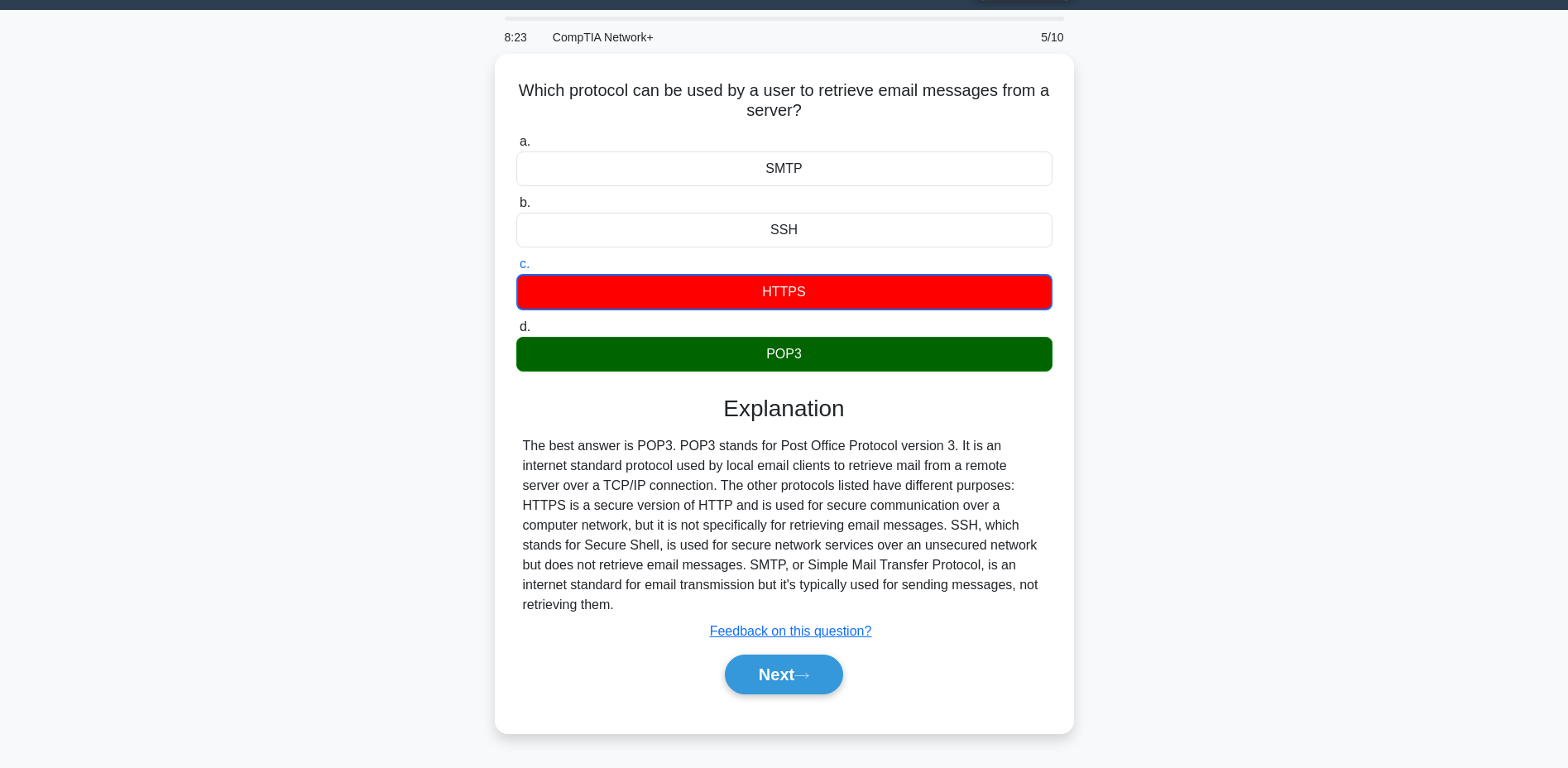
drag, startPoint x: 516, startPoint y: 82, endPoint x: 983, endPoint y: 574, distance: 678.3
click at [984, 574] on div "Which protocol can be used by a user to retrieve email messages from a server? …" at bounding box center [784, 394] width 566 height 666
copy div "Which protocol can be used by a user to retrieve email messages from a server? …"
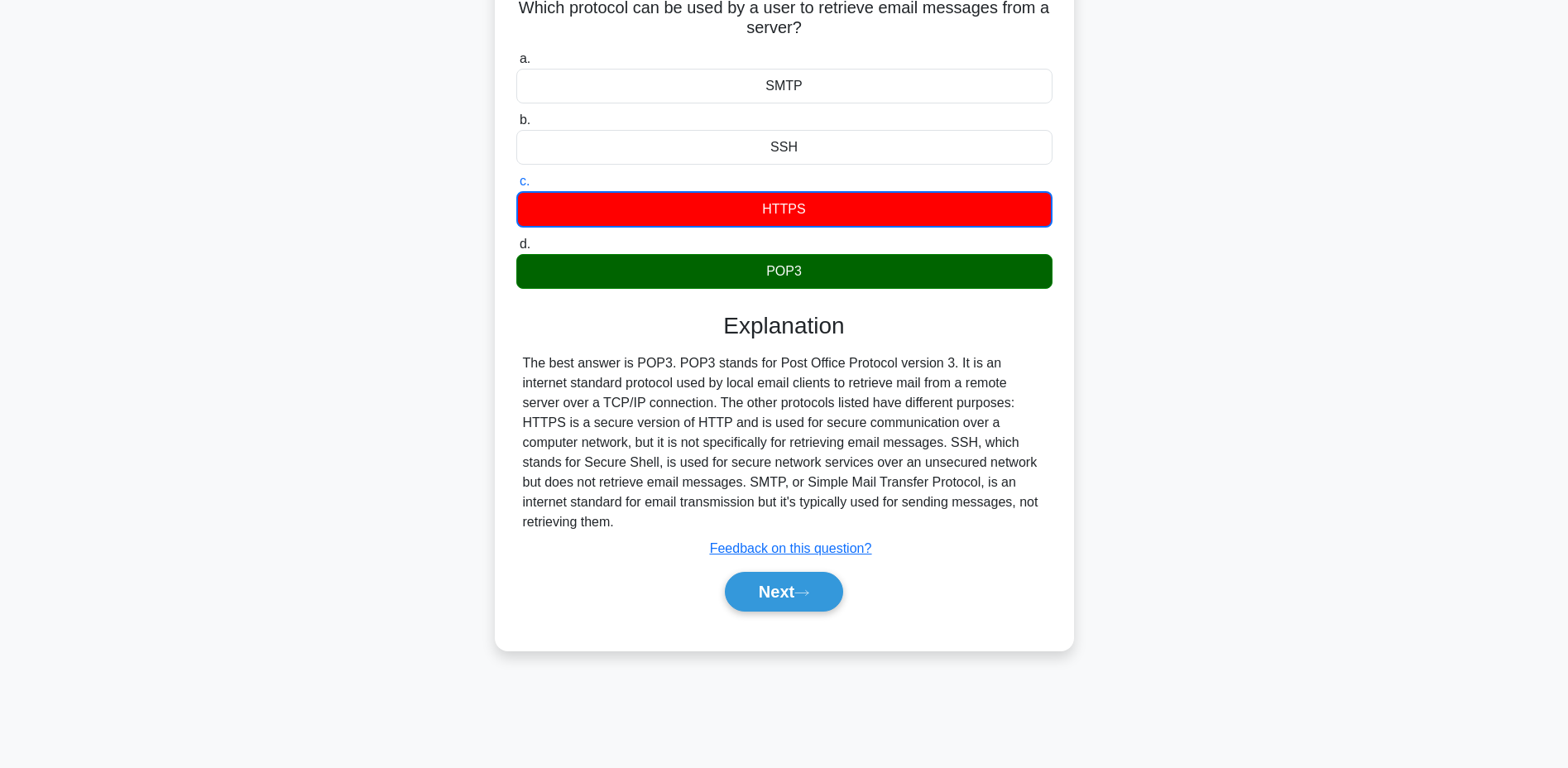
click at [788, 572] on button "Next" at bounding box center [784, 591] width 119 height 39
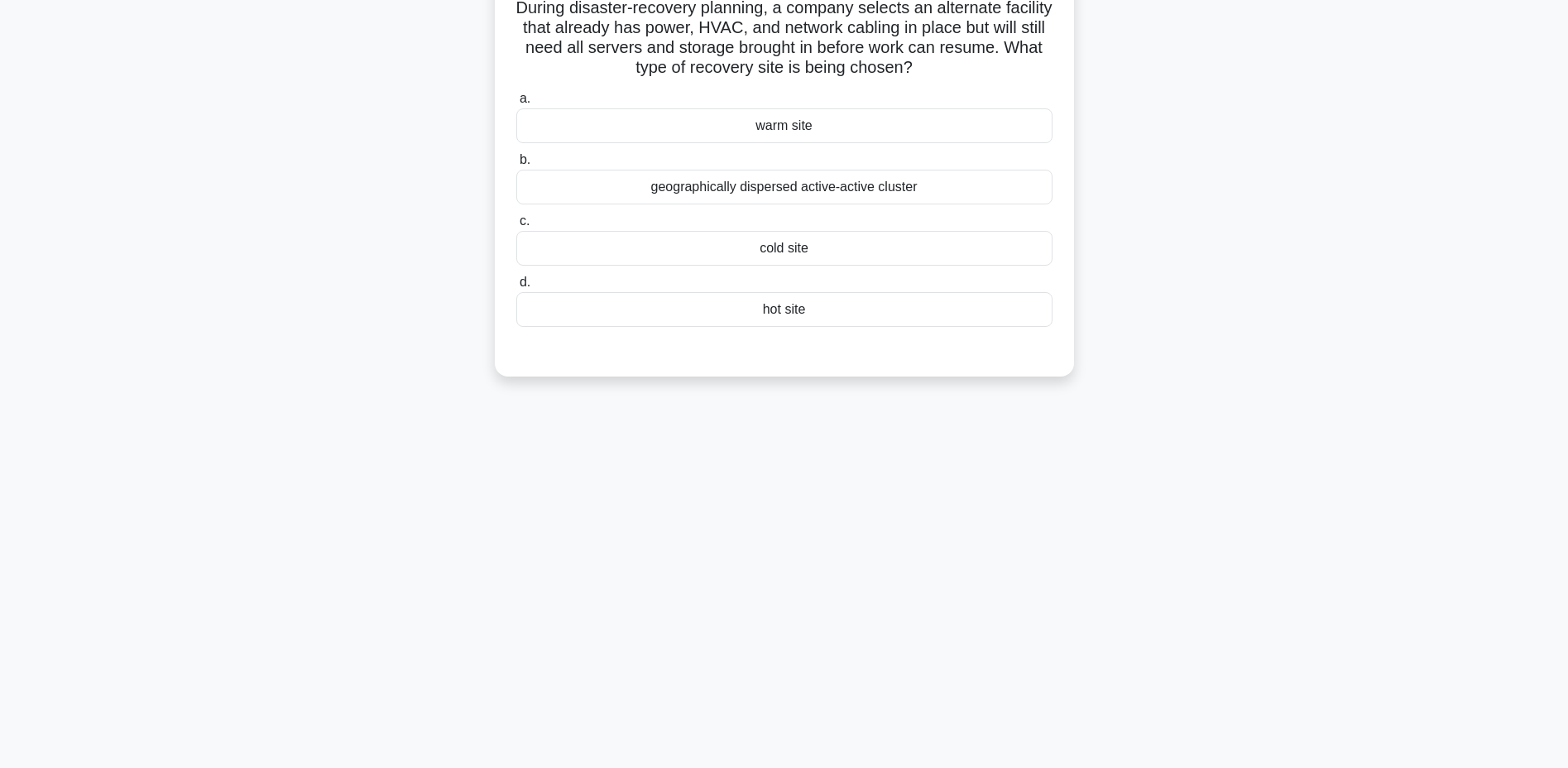
scroll to position [0, 0]
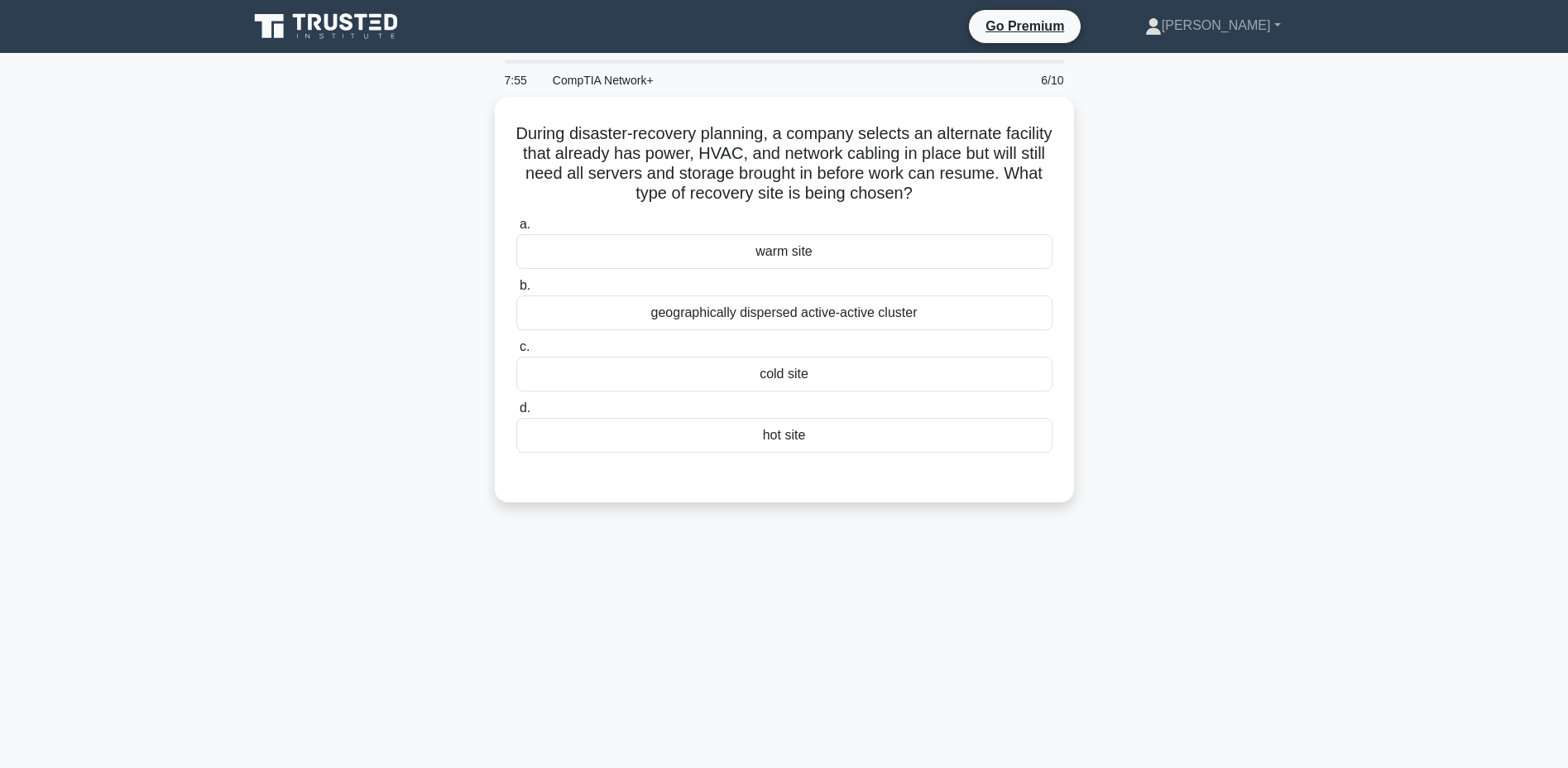
click at [862, 311] on div "geographically dispersed active-active cluster" at bounding box center [784, 313] width 536 height 35
click at [516, 291] on input "b. geographically dispersed active-active cluster" at bounding box center [516, 285] width 0 height 11
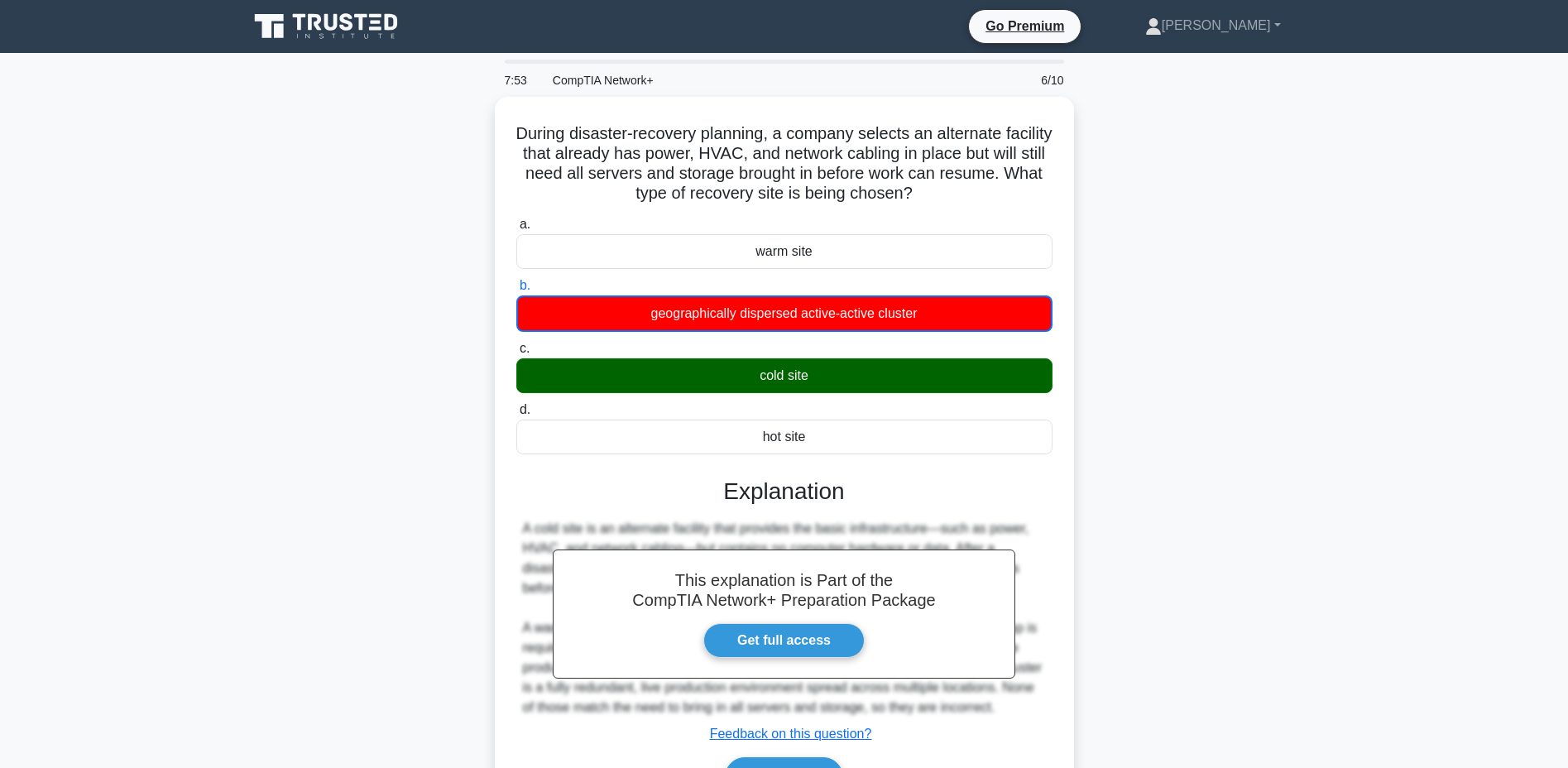
scroll to position [126, 0]
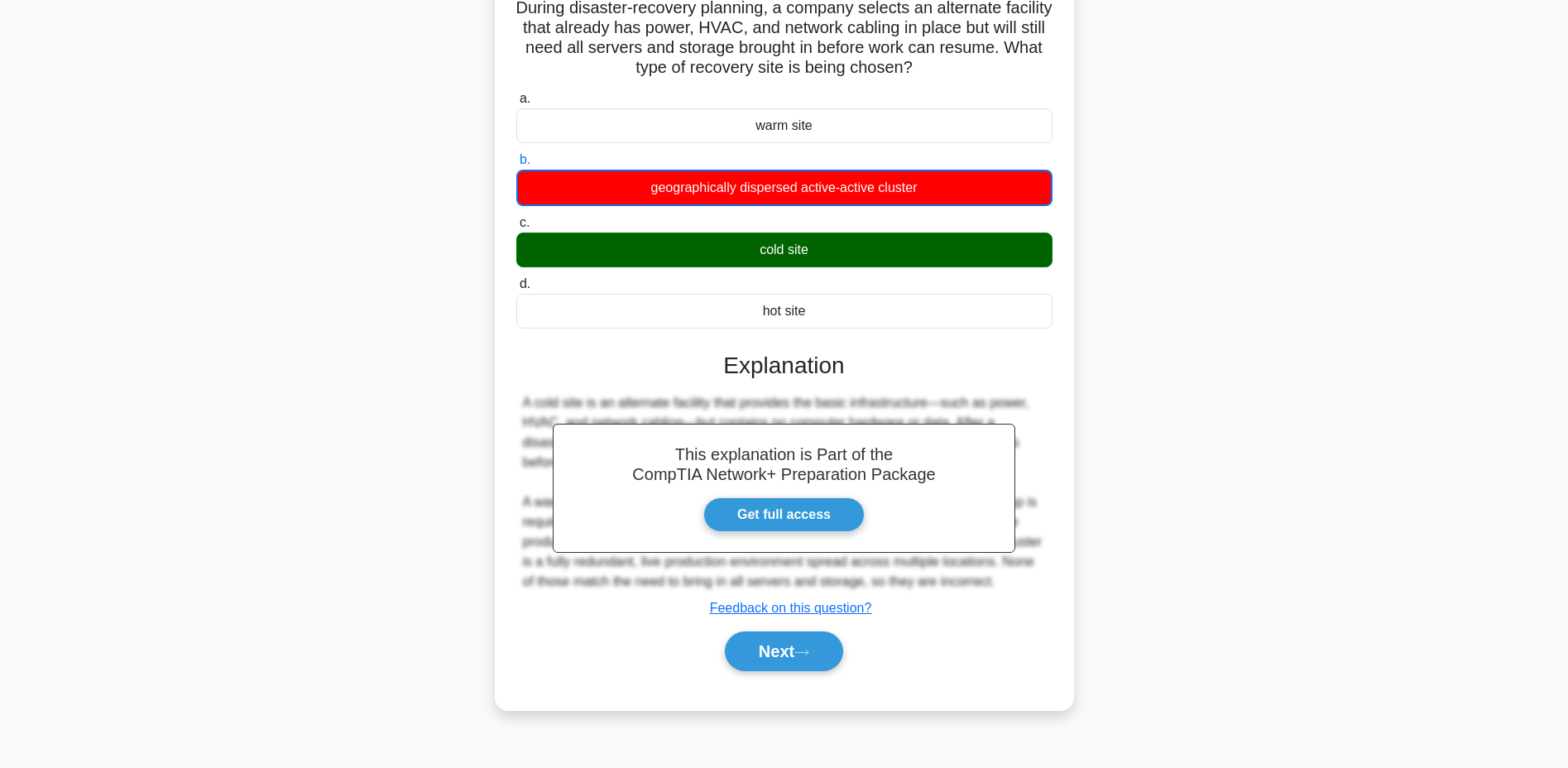
click at [787, 648] on button "Next" at bounding box center [784, 651] width 119 height 39
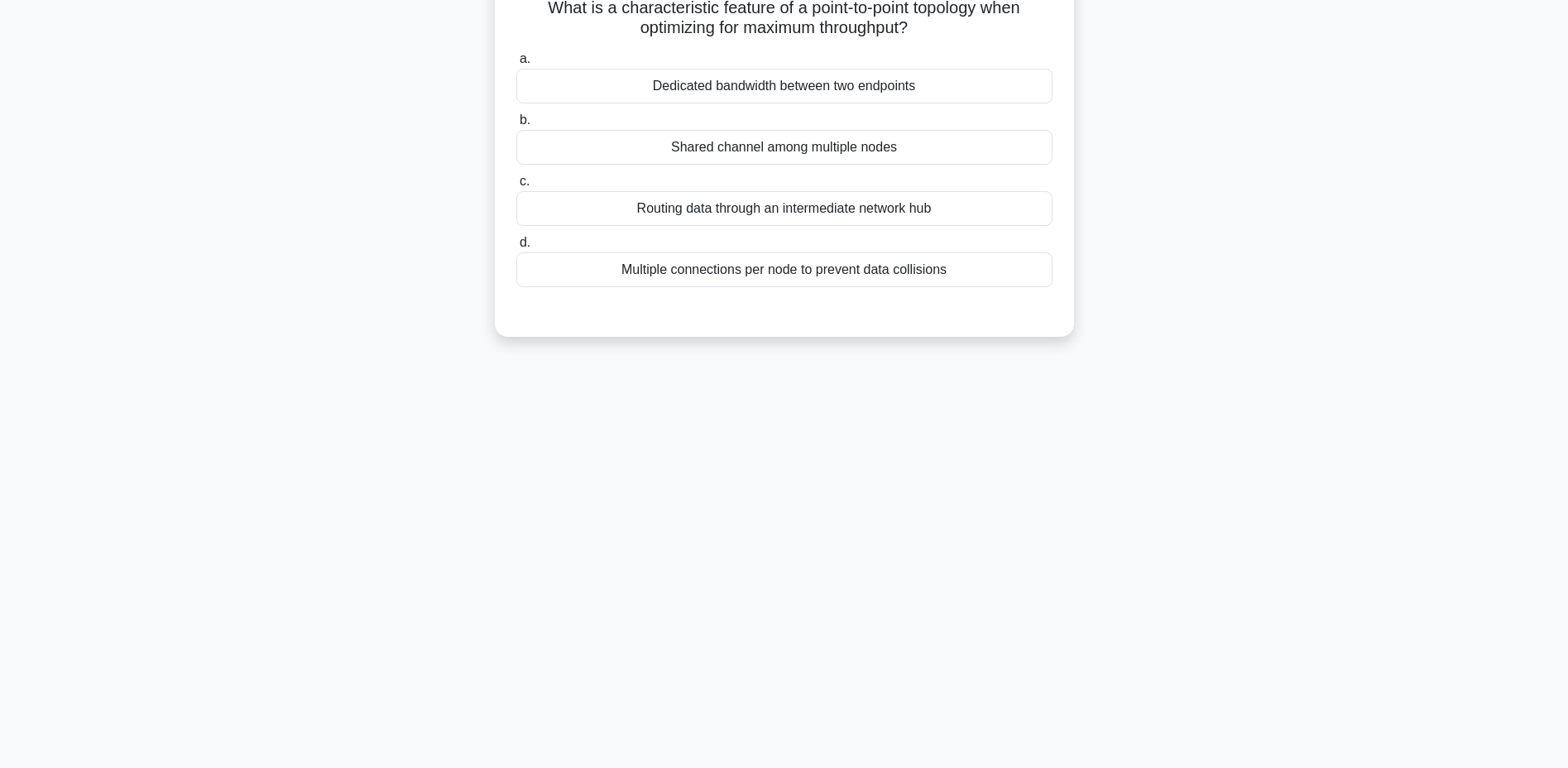
click at [697, 200] on div "Routing data through an intermediate network hub" at bounding box center [784, 208] width 536 height 35
click at [516, 187] on input "c. Routing data through an intermediate network hub" at bounding box center [516, 181] width 0 height 11
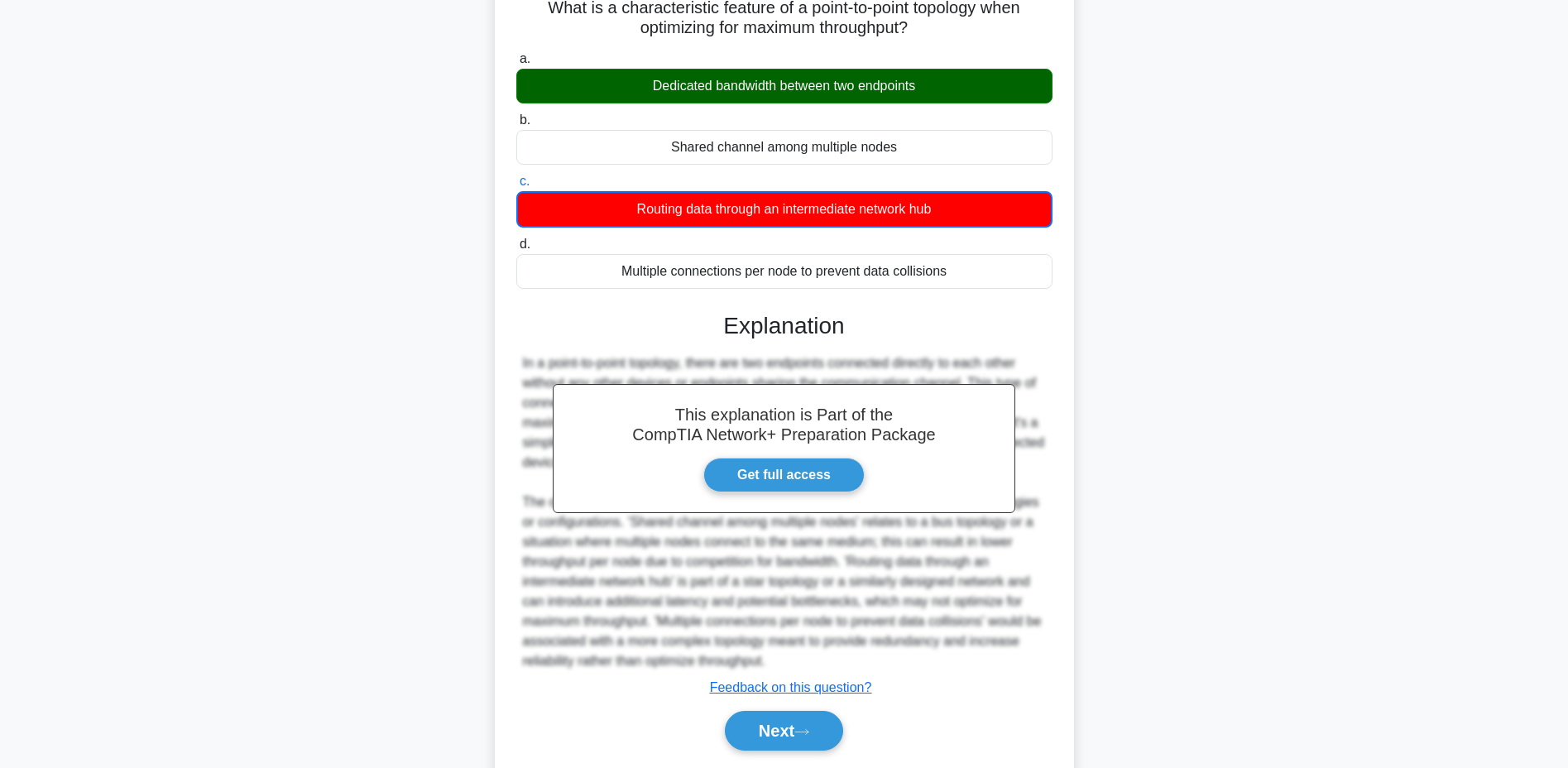
click at [768, 732] on button "Next" at bounding box center [784, 730] width 119 height 39
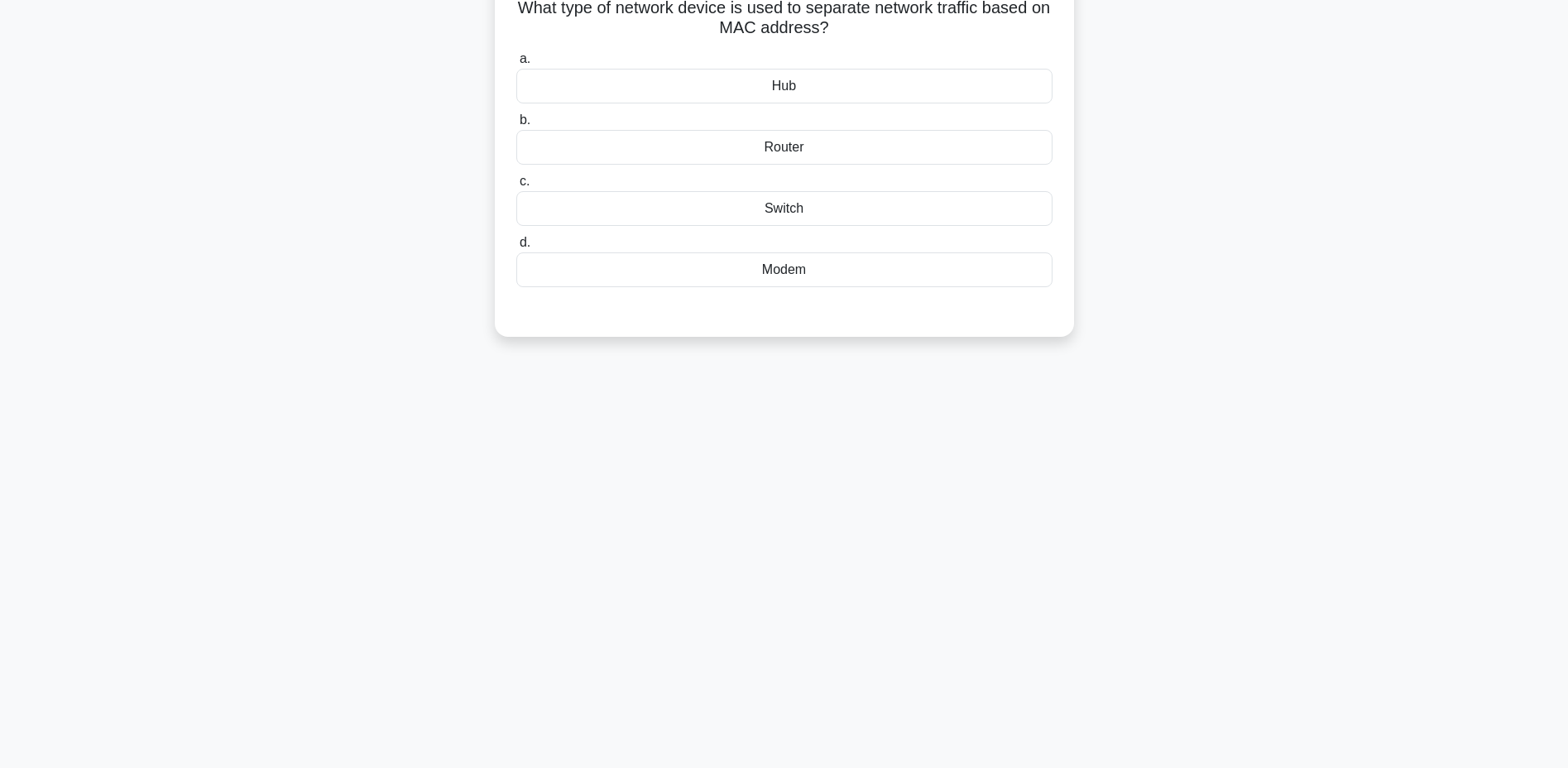
click at [861, 154] on div "Router" at bounding box center [784, 147] width 536 height 35
click at [516, 126] on input "b. Router" at bounding box center [516, 120] width 0 height 11
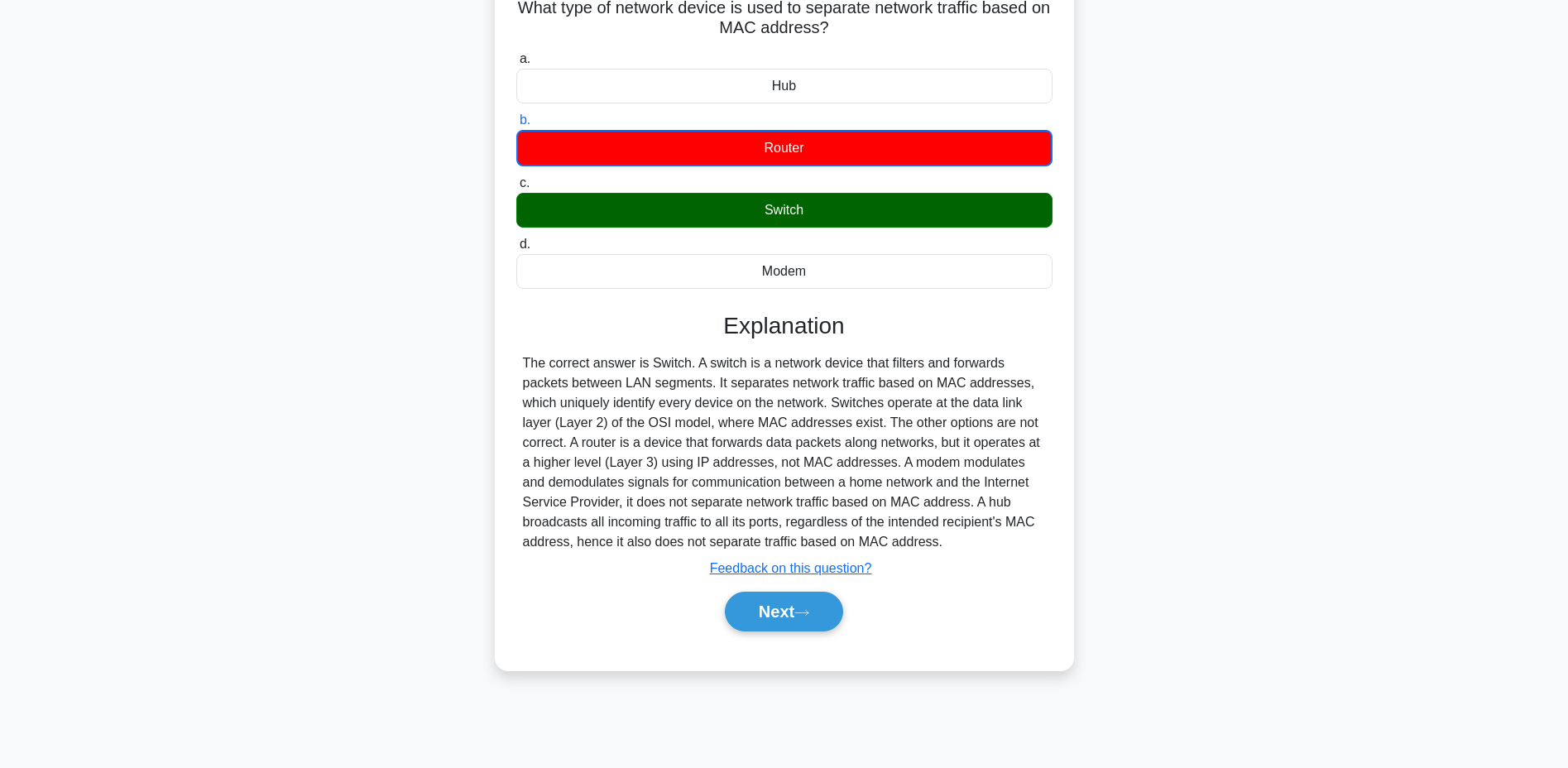
scroll to position [43, 0]
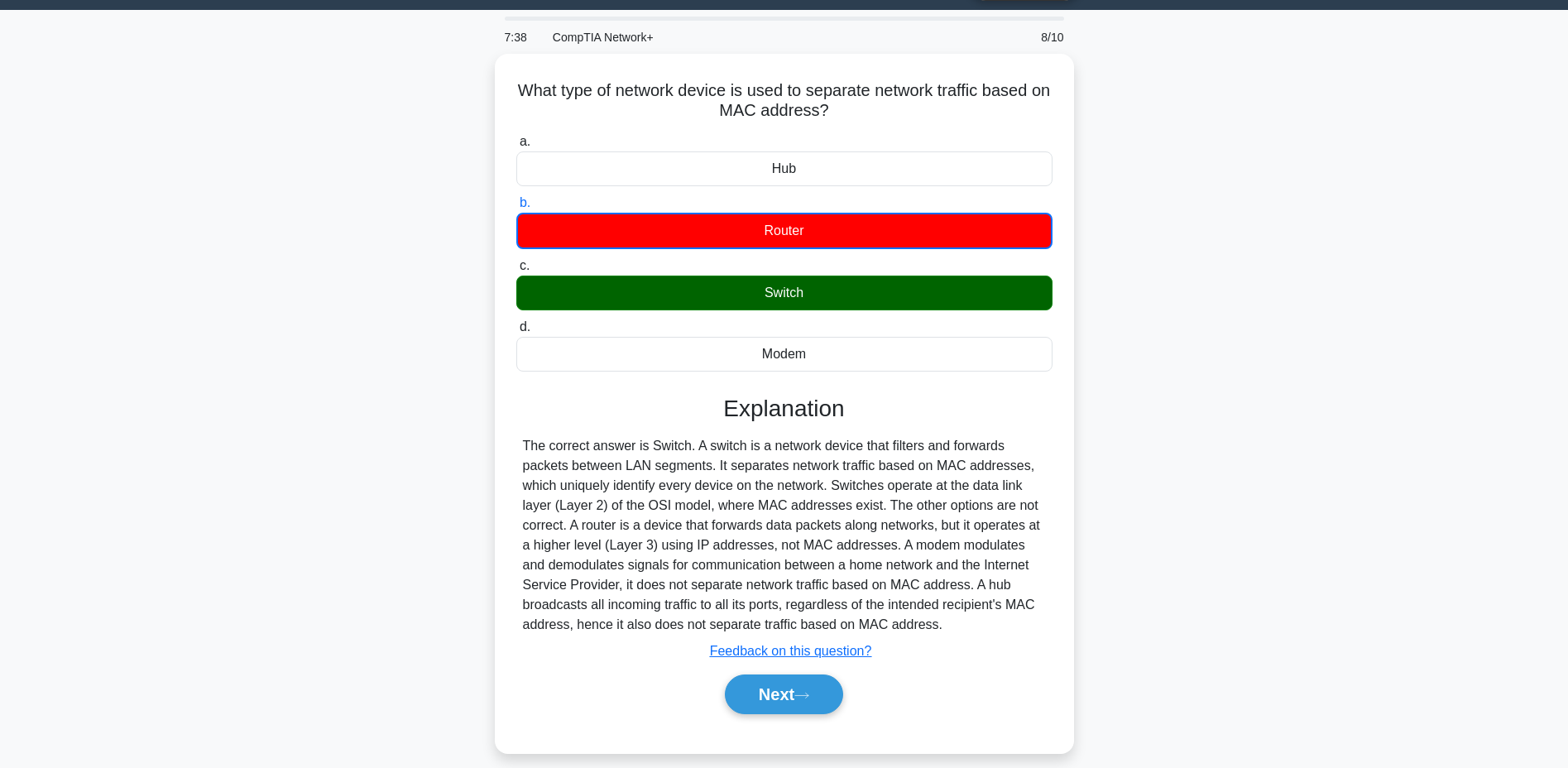
drag, startPoint x: 515, startPoint y: 79, endPoint x: 951, endPoint y: 621, distance: 695.6
click at [951, 621] on div "What type of network device is used to separate network traffic based on MAC ad…" at bounding box center [784, 403] width 566 height 686
copy div "What type of network device is used to separate network traffic based on MAC ad…"
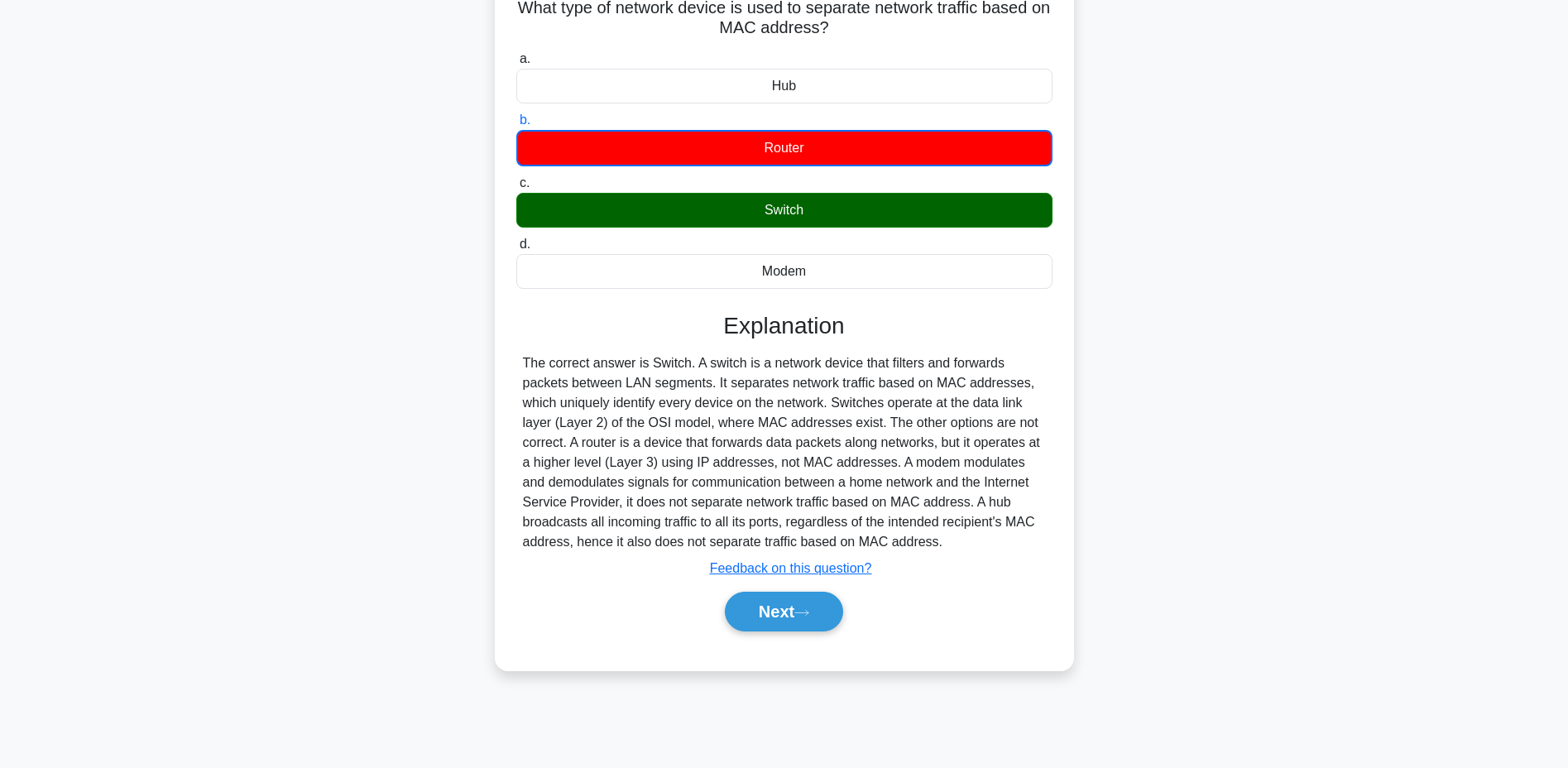
click at [781, 593] on button "Next" at bounding box center [784, 612] width 119 height 39
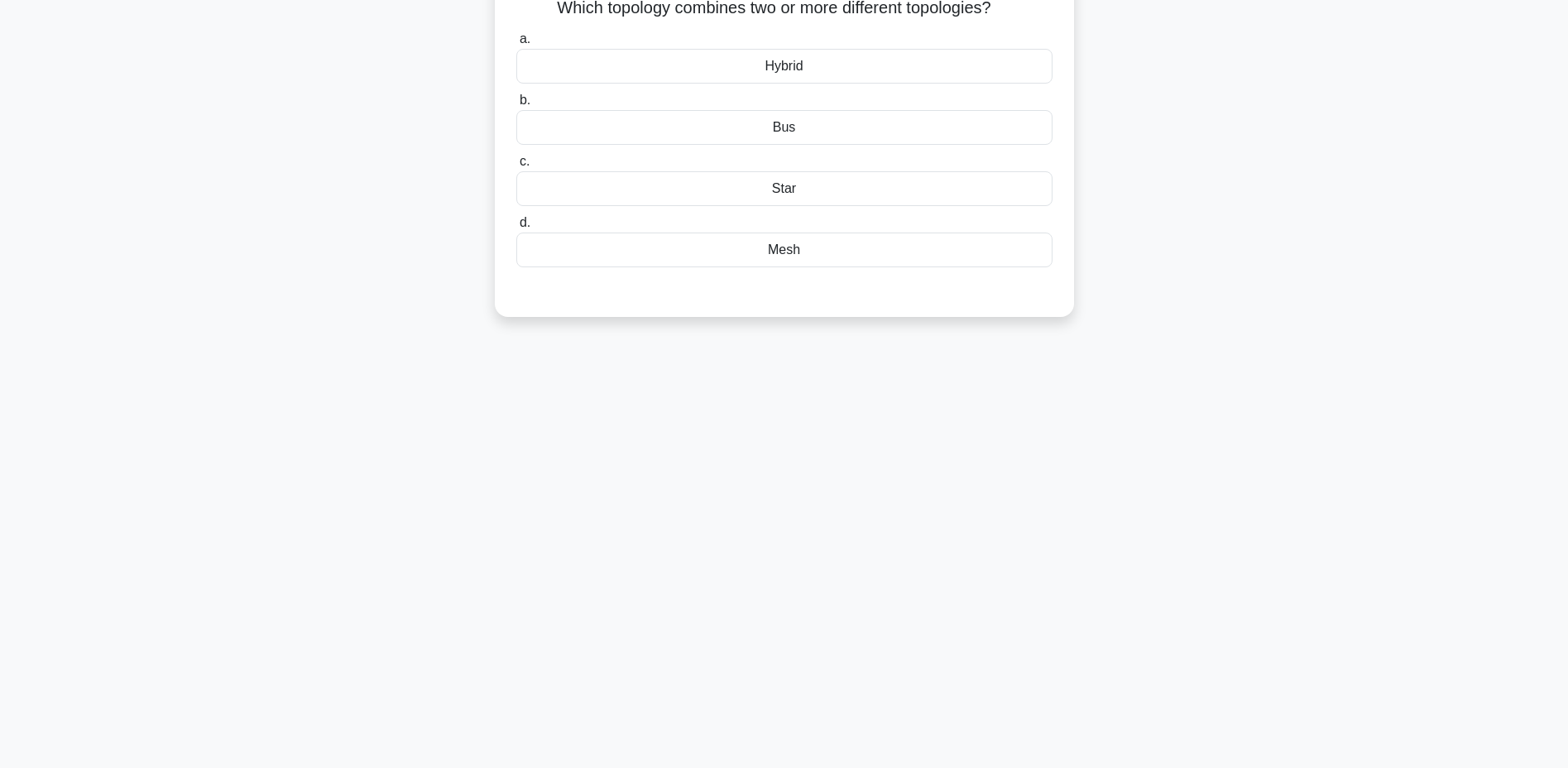
scroll to position [0, 0]
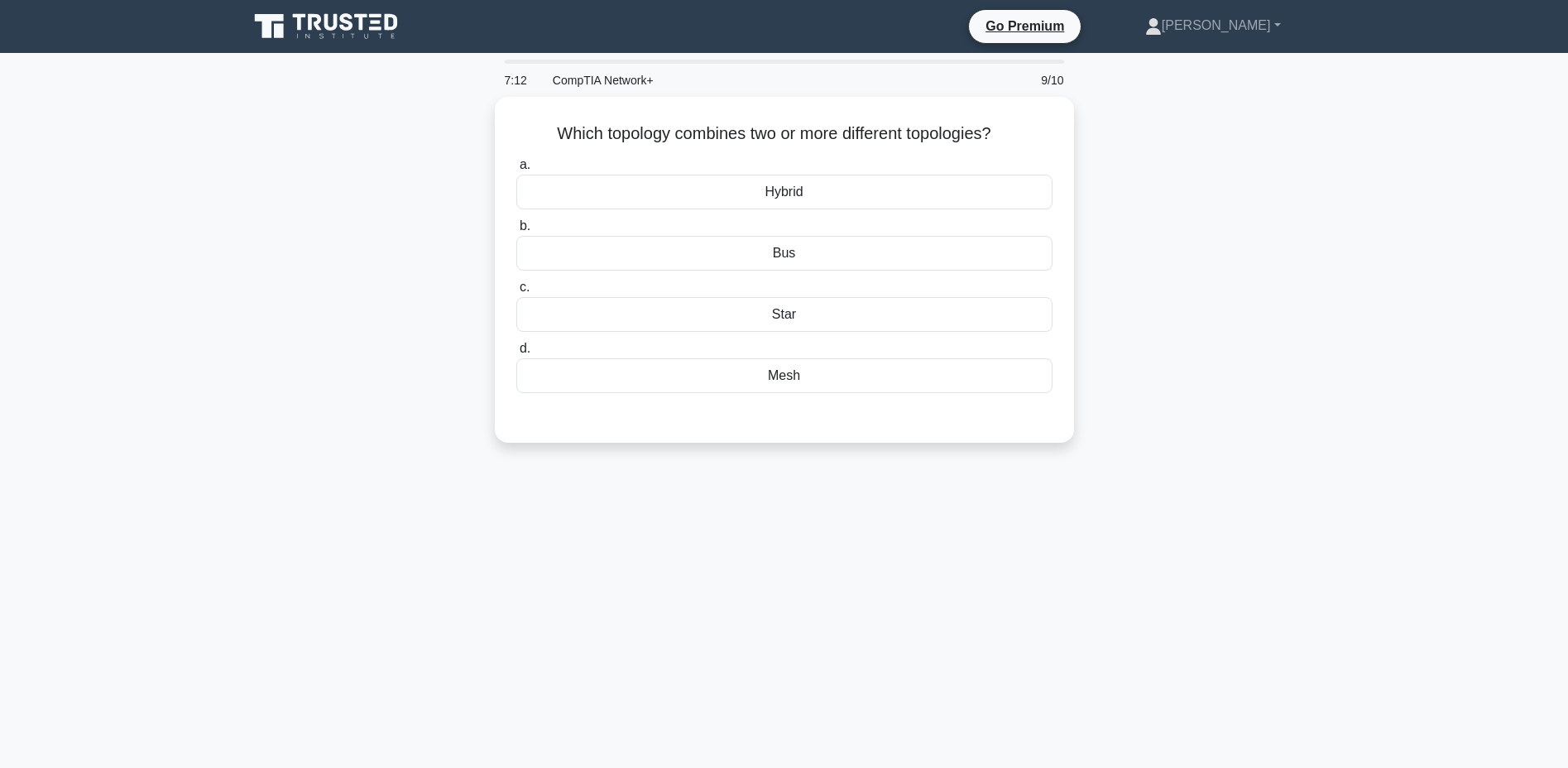
click at [818, 190] on div "Hybrid" at bounding box center [784, 191] width 536 height 35
click at [516, 171] on input "a. Hybrid" at bounding box center [516, 165] width 0 height 11
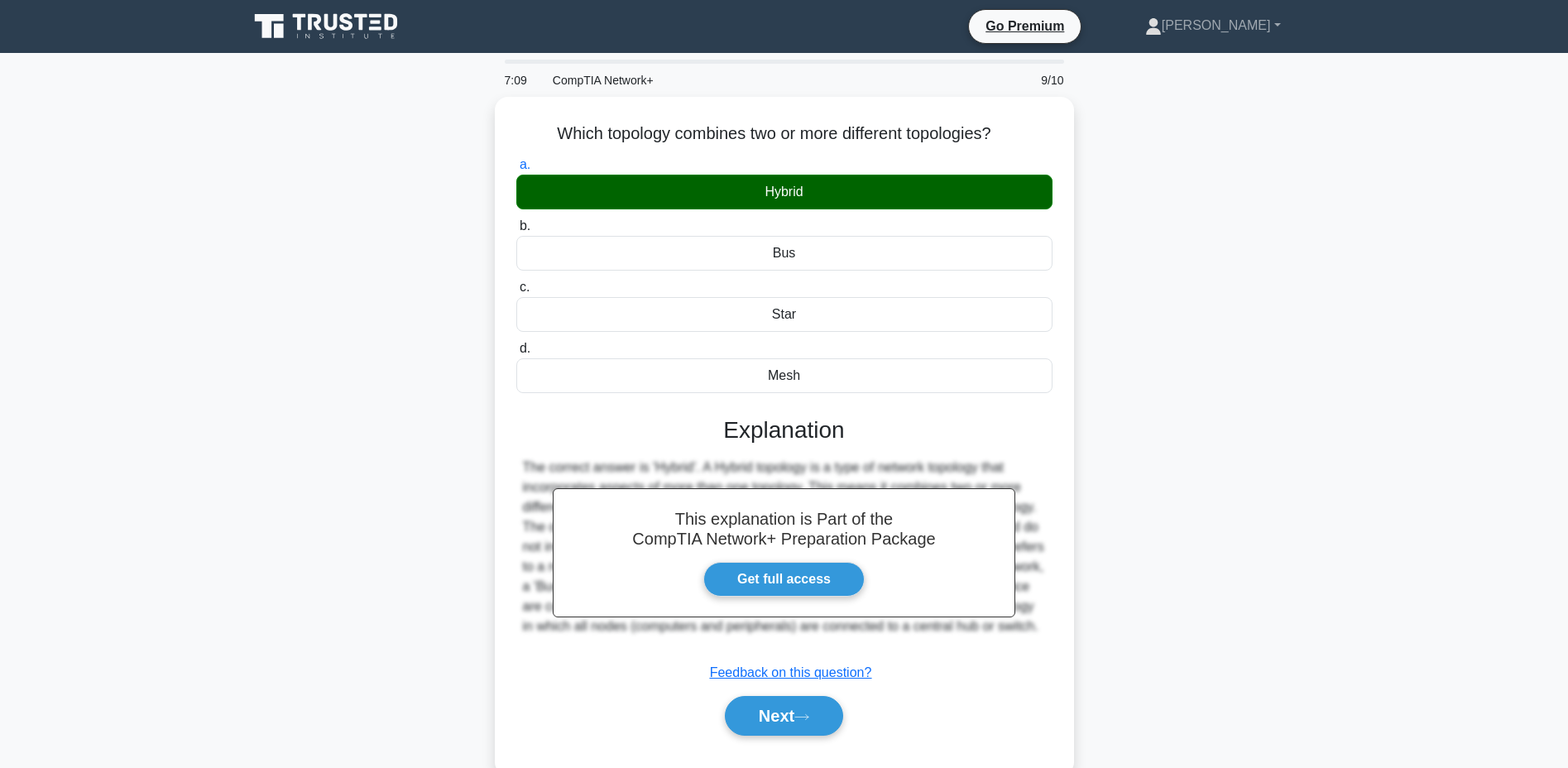
click at [768, 712] on button "Next" at bounding box center [784, 716] width 119 height 39
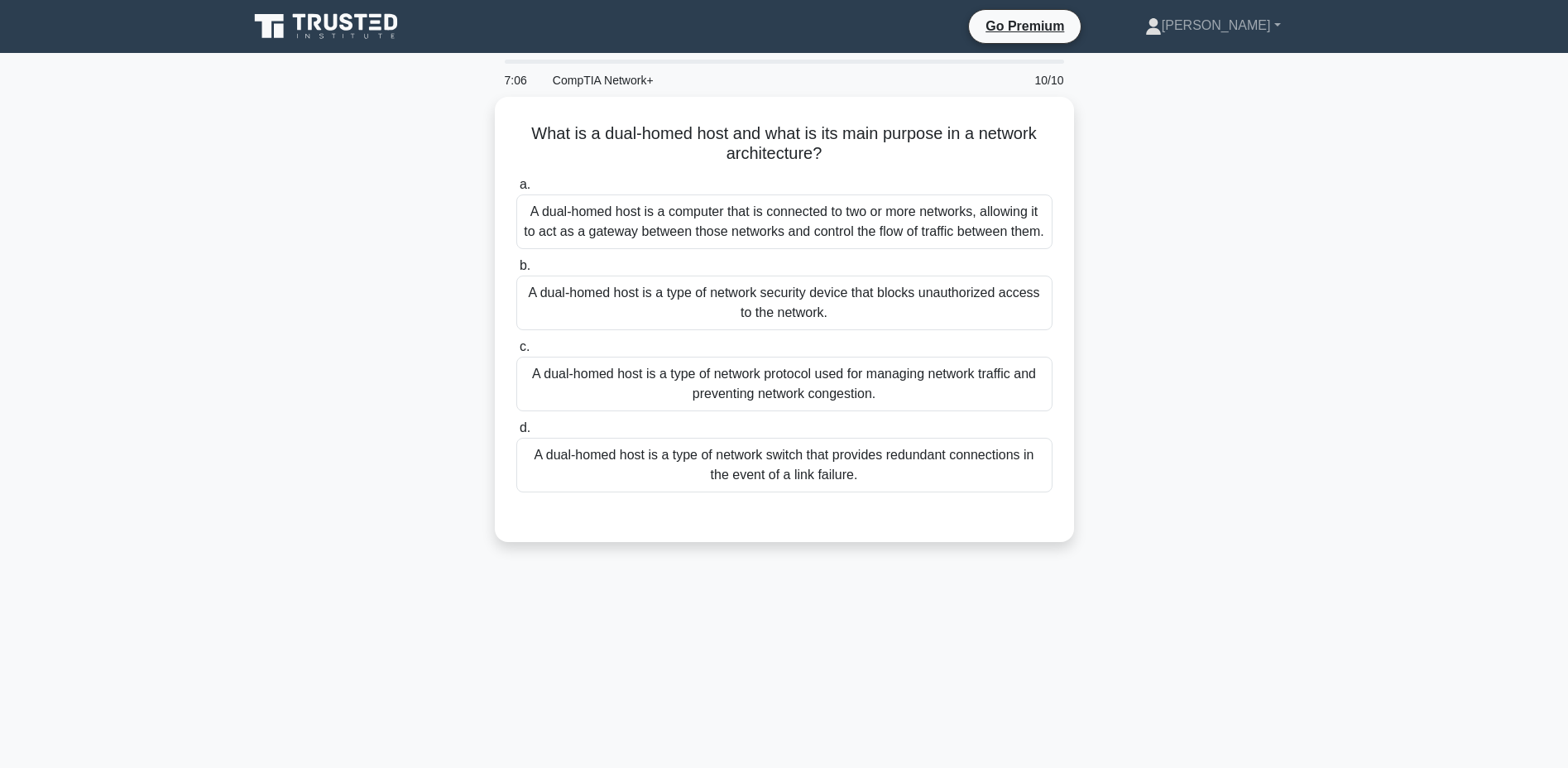
click at [754, 321] on div "A dual-homed host is a type of network security device that blocks unauthorized…" at bounding box center [784, 303] width 536 height 55
click at [516, 272] on input "b. A dual-homed host is a type of network security device that blocks unauthori…" at bounding box center [516, 266] width 0 height 11
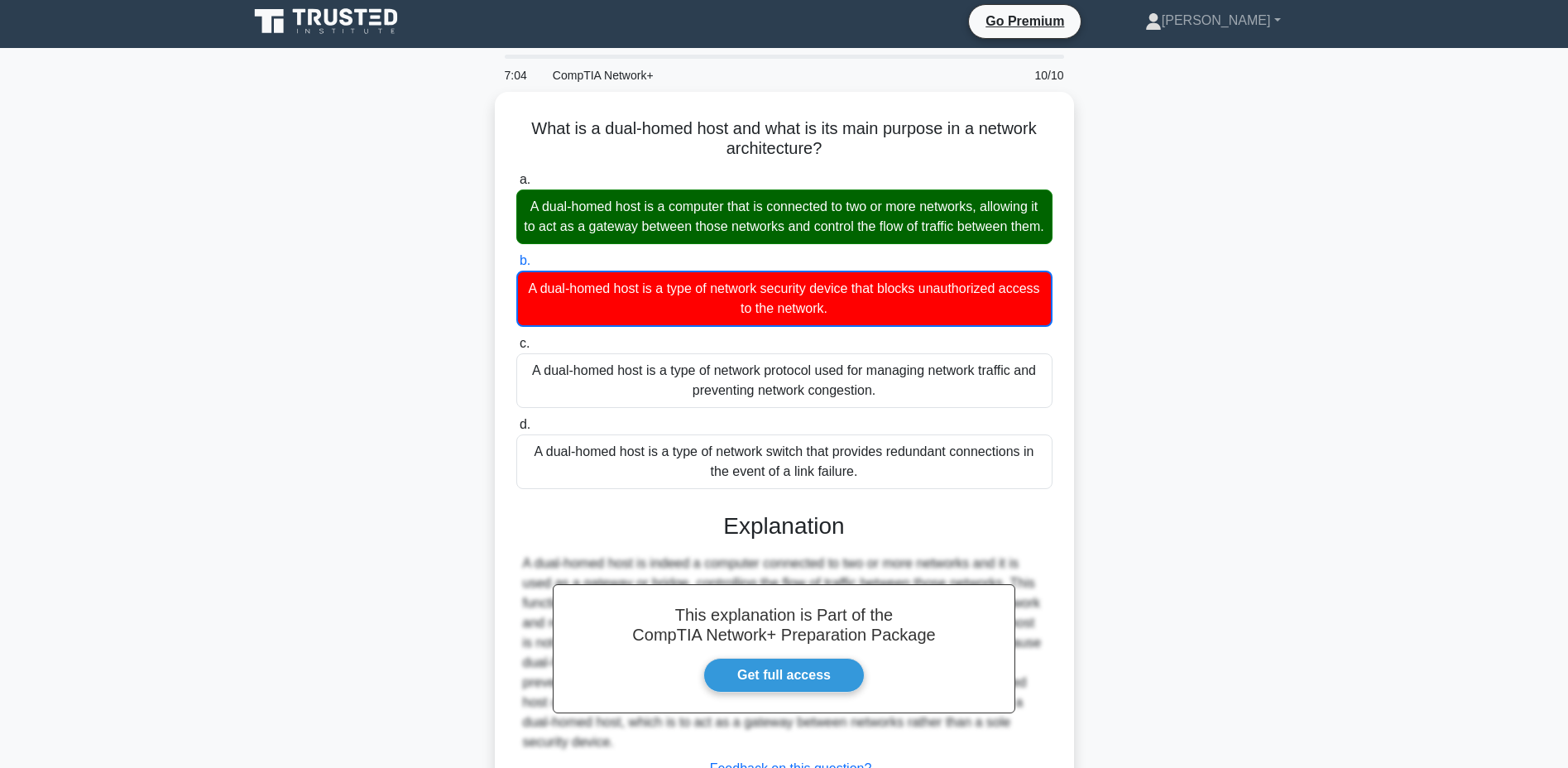
scroll to position [155, 0]
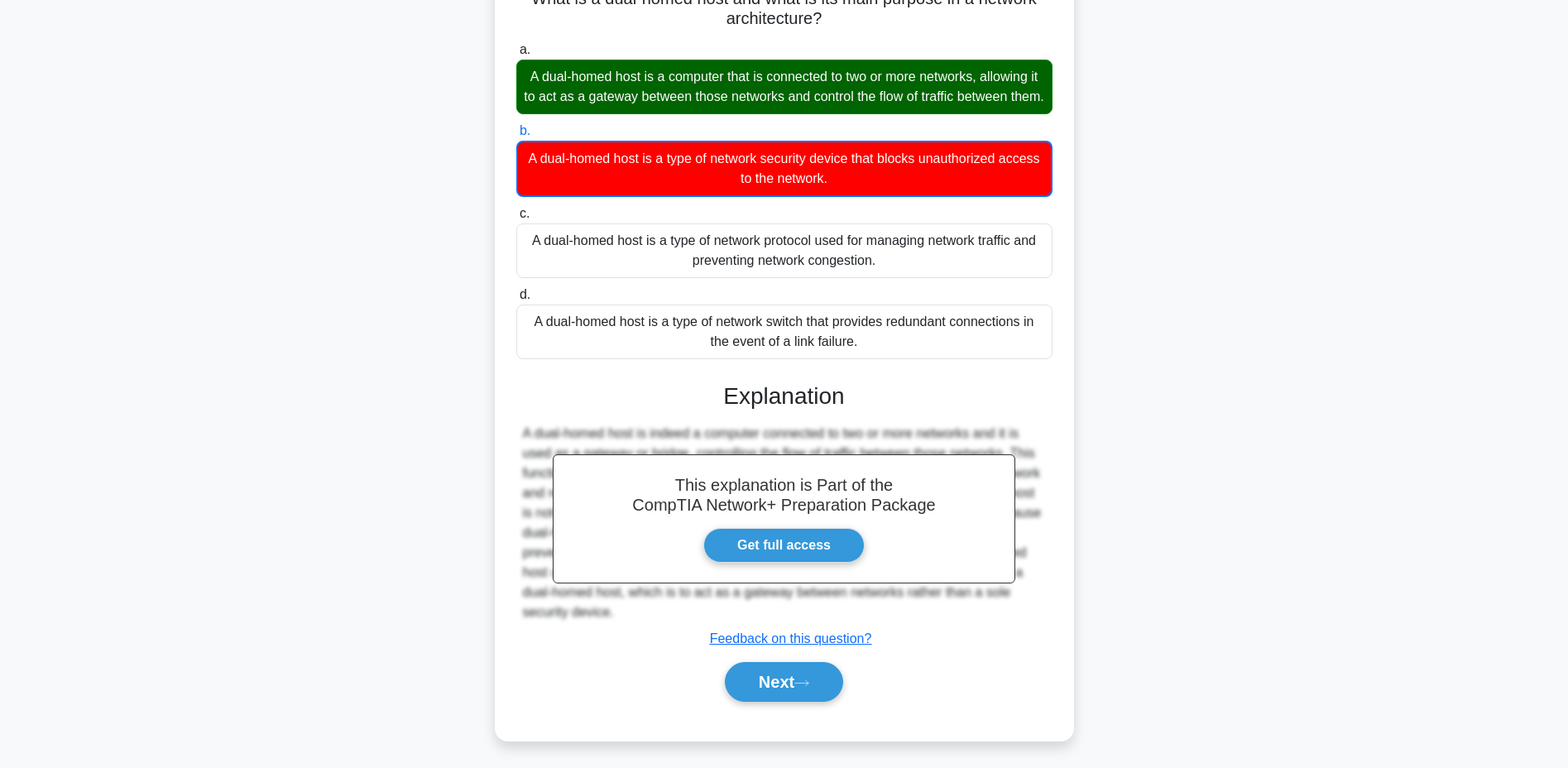
click at [787, 679] on button "Next" at bounding box center [784, 682] width 119 height 39
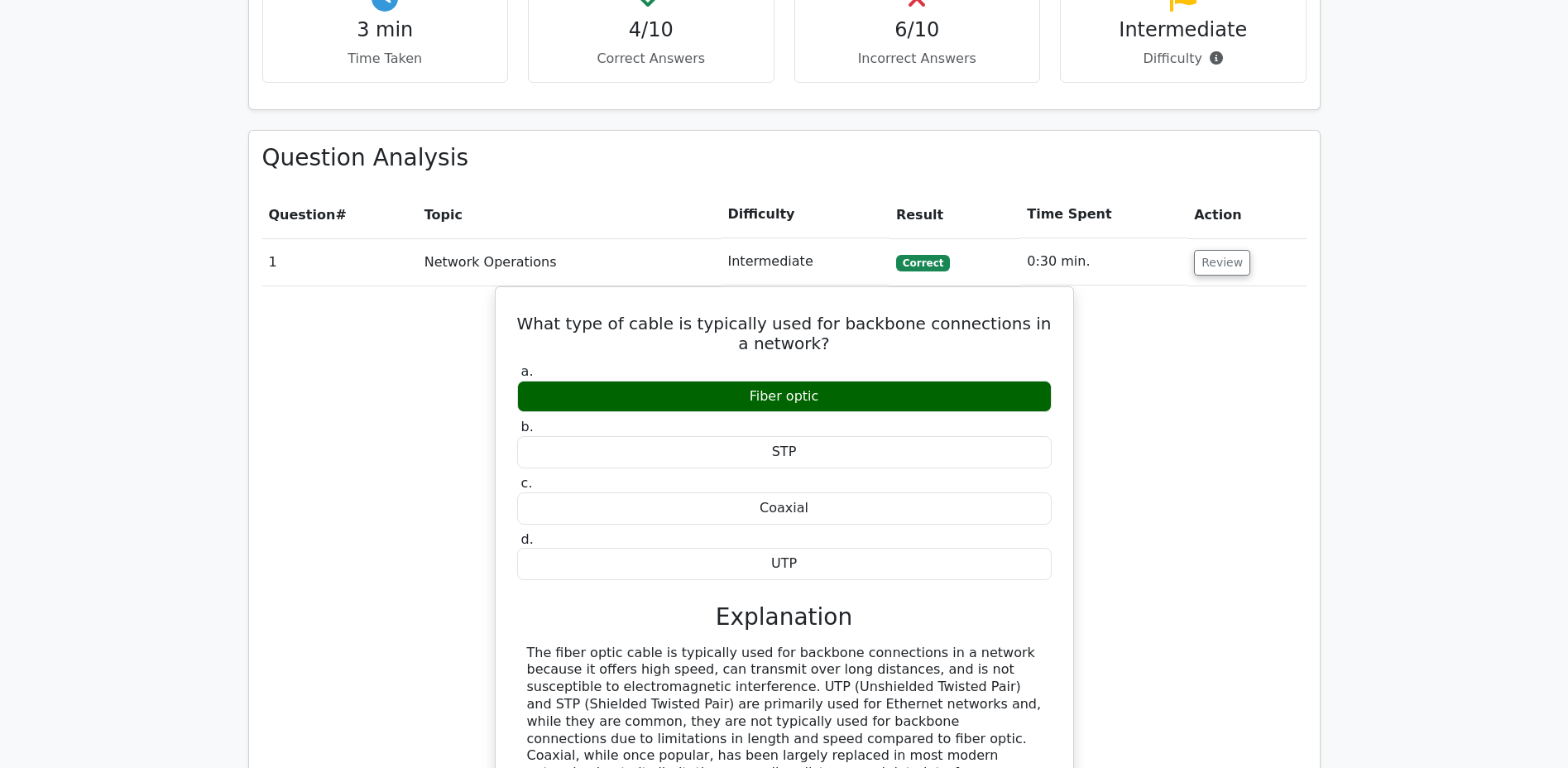
scroll to position [1155, 0]
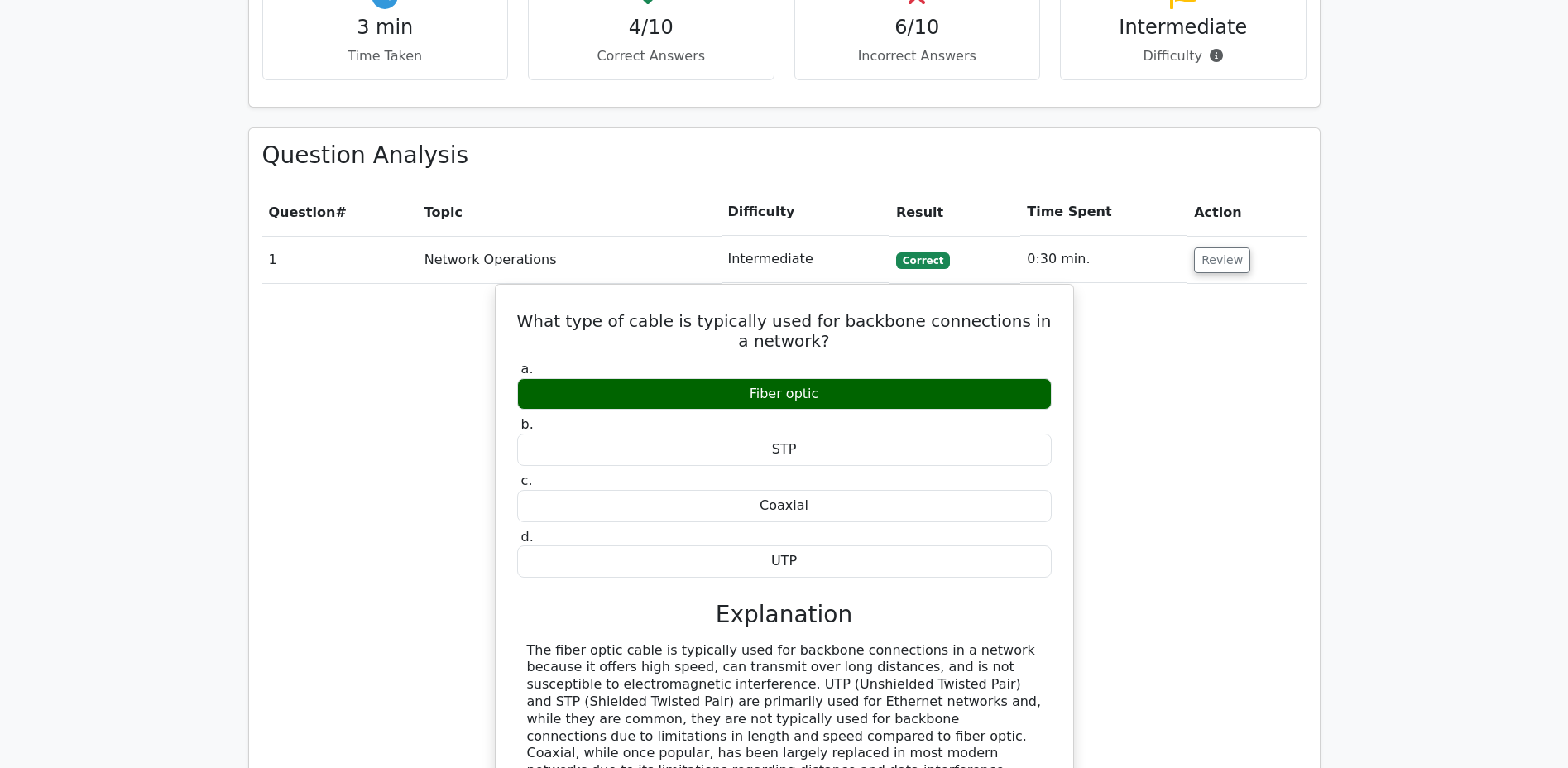
click at [1210, 248] on button "Review" at bounding box center [1222, 261] width 56 height 26
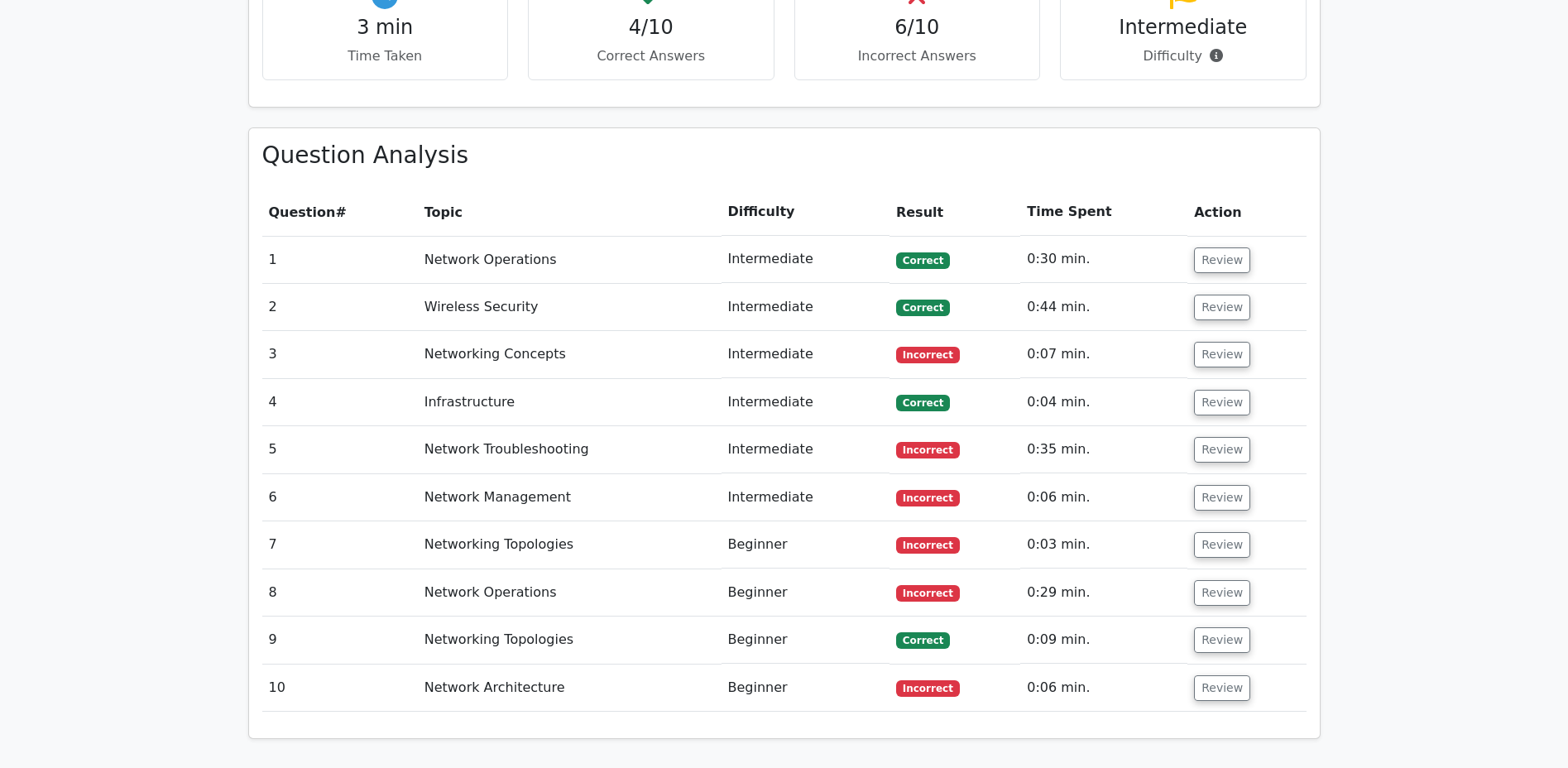
scroll to position [1158, 0]
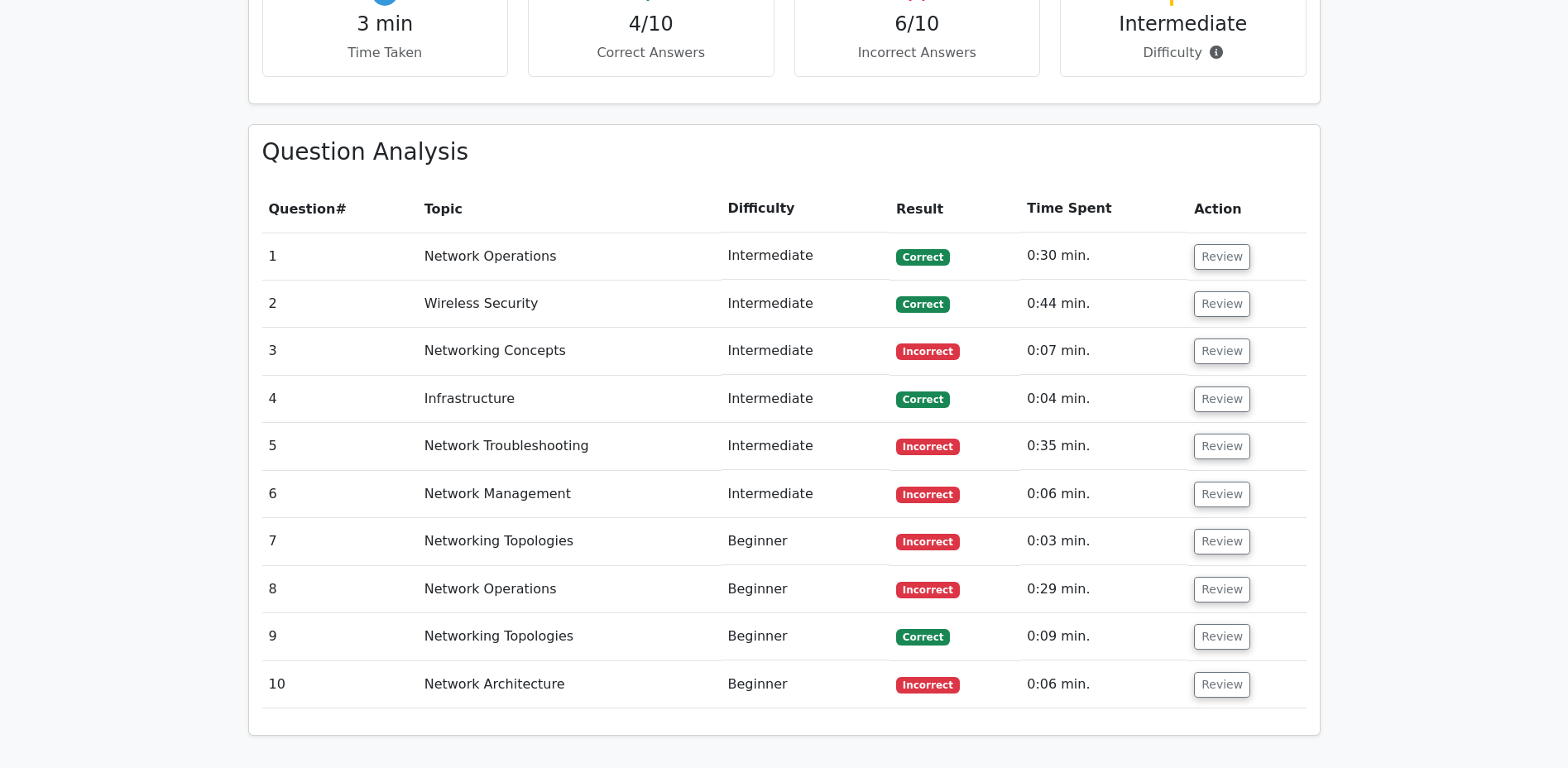
click at [1203, 291] on button "Review" at bounding box center [1222, 304] width 56 height 26
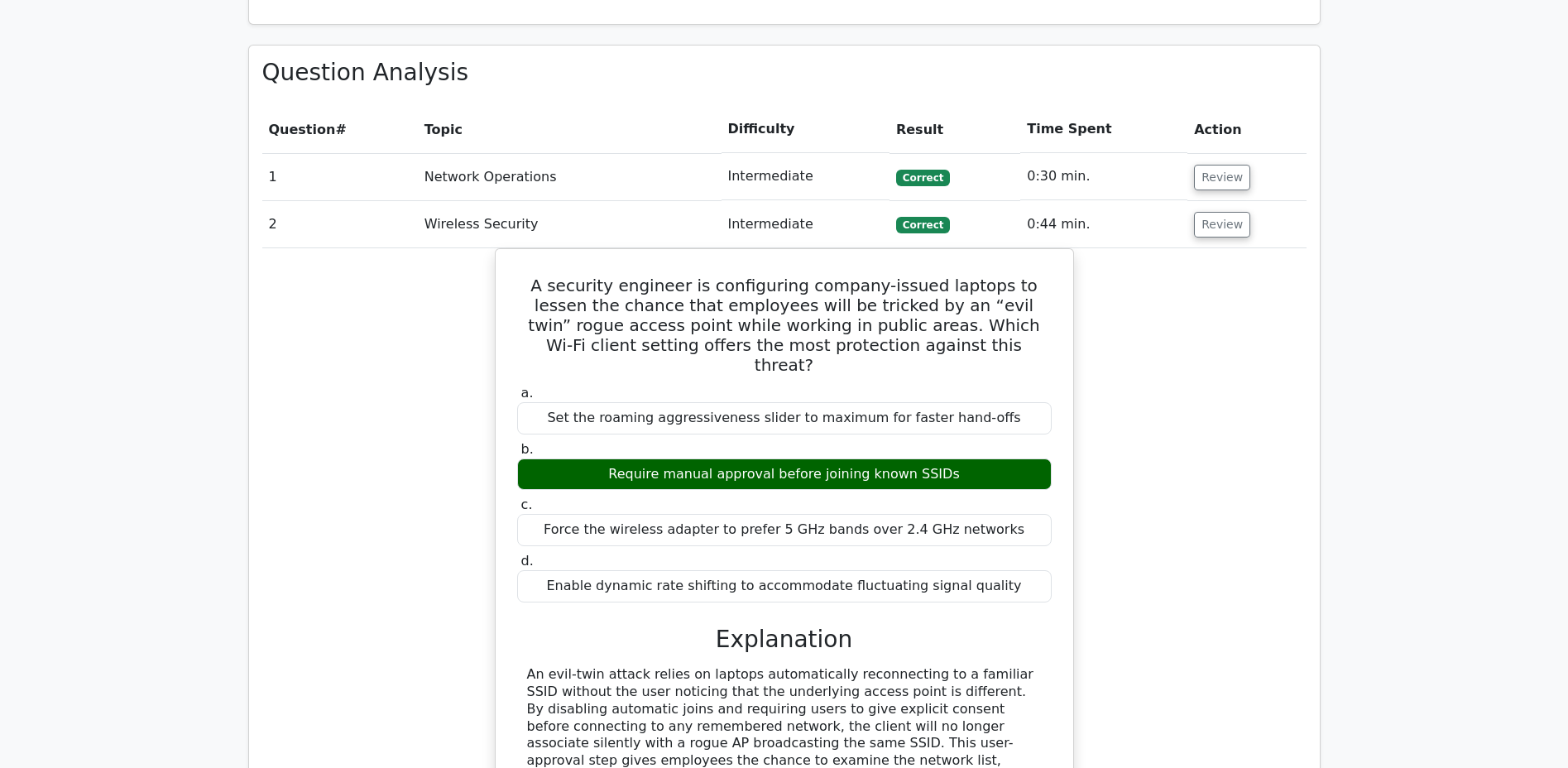
scroll to position [1236, 0]
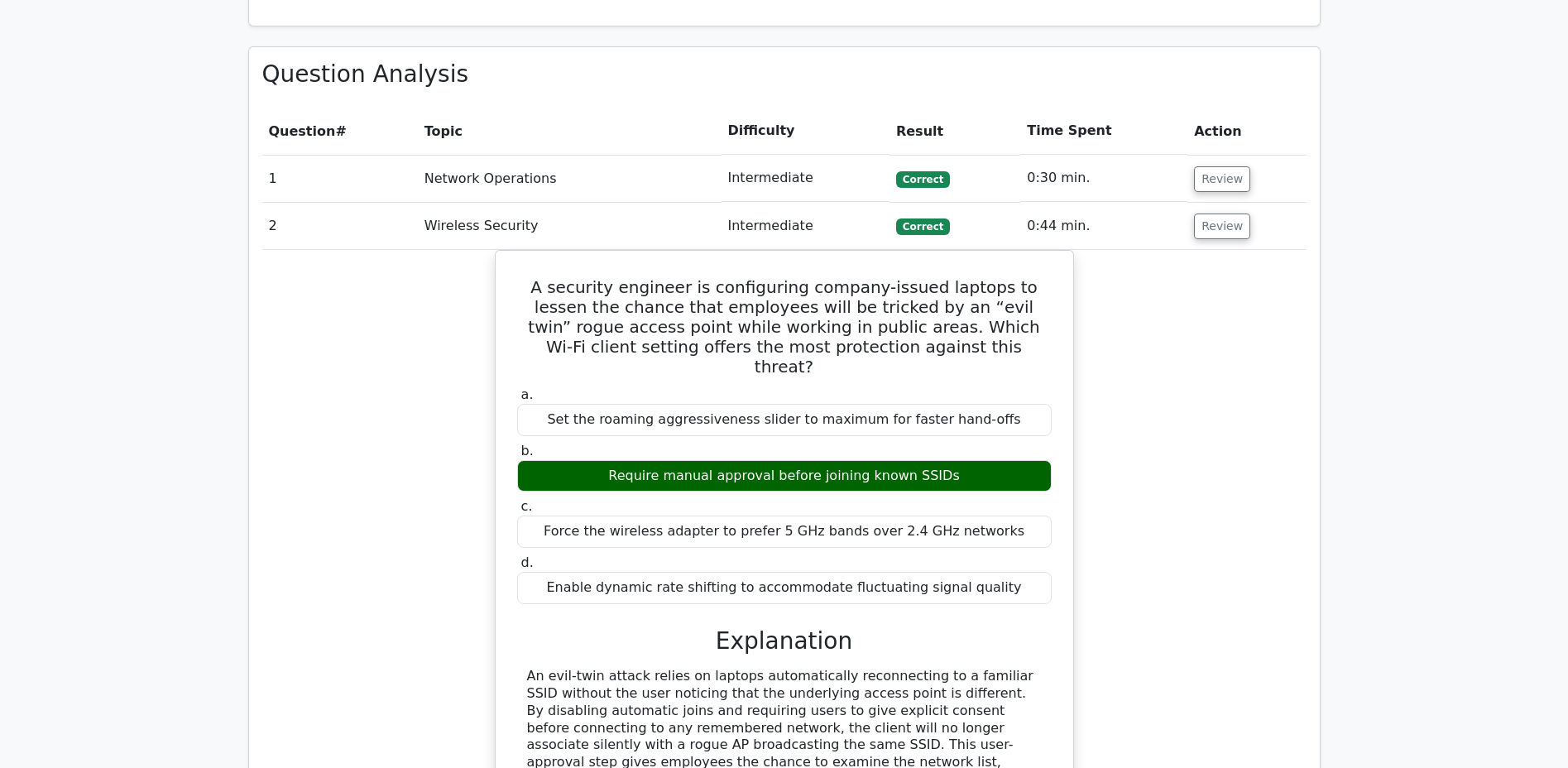
click at [1205, 214] on button "Review" at bounding box center [1222, 226] width 56 height 26
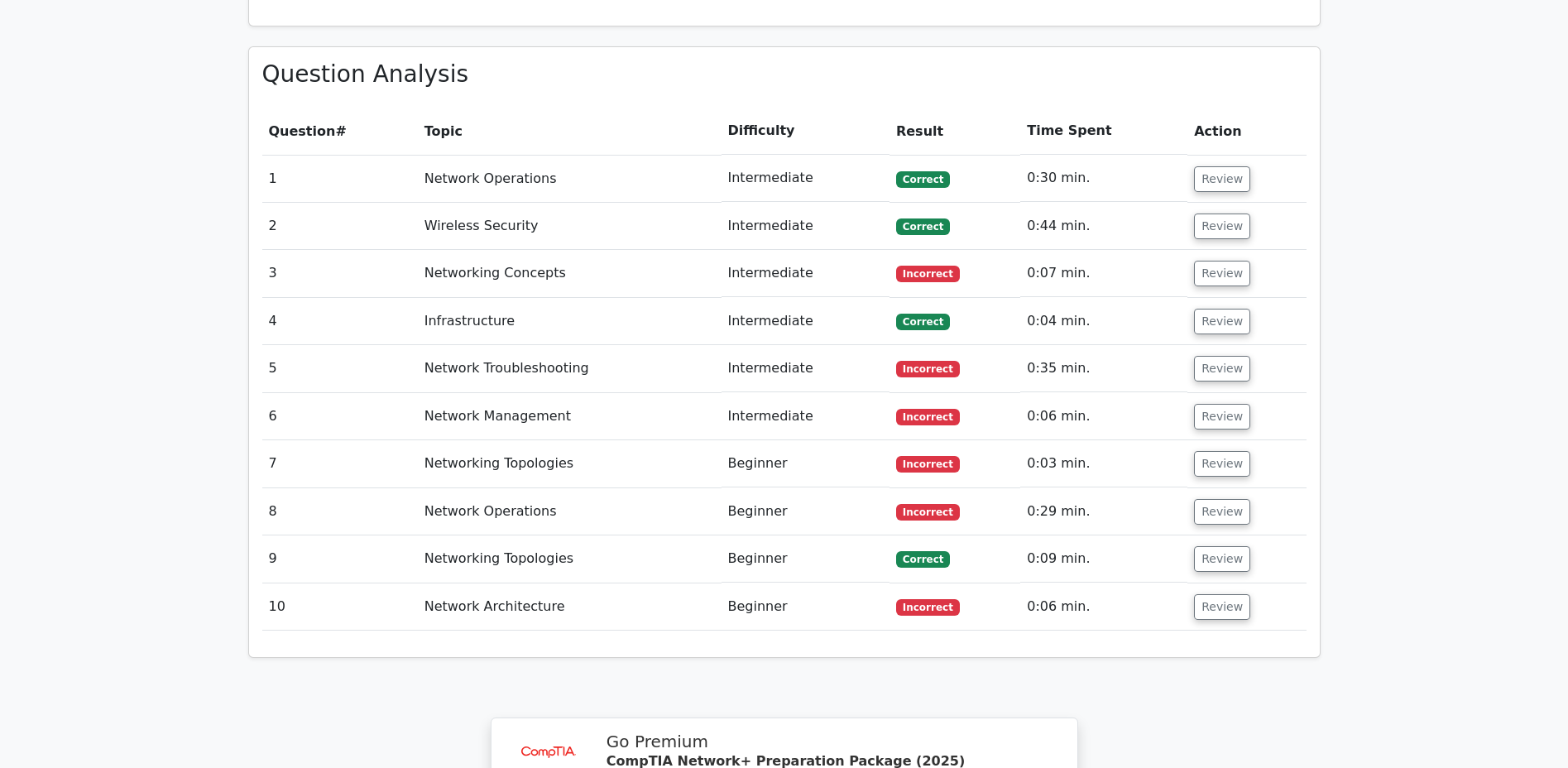
scroll to position [1241, 0]
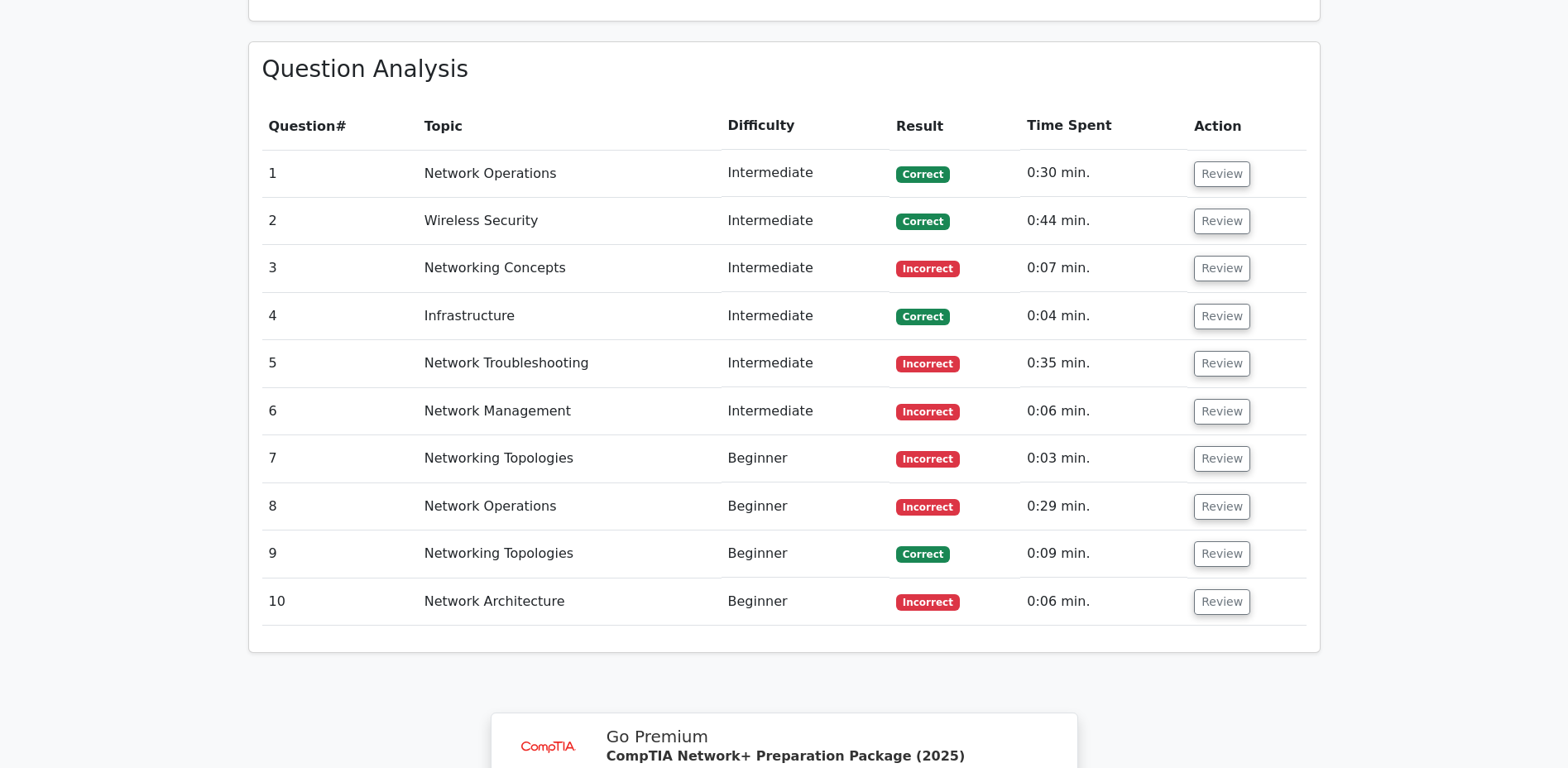
click at [1216, 255] on button "Review" at bounding box center [1222, 268] width 56 height 26
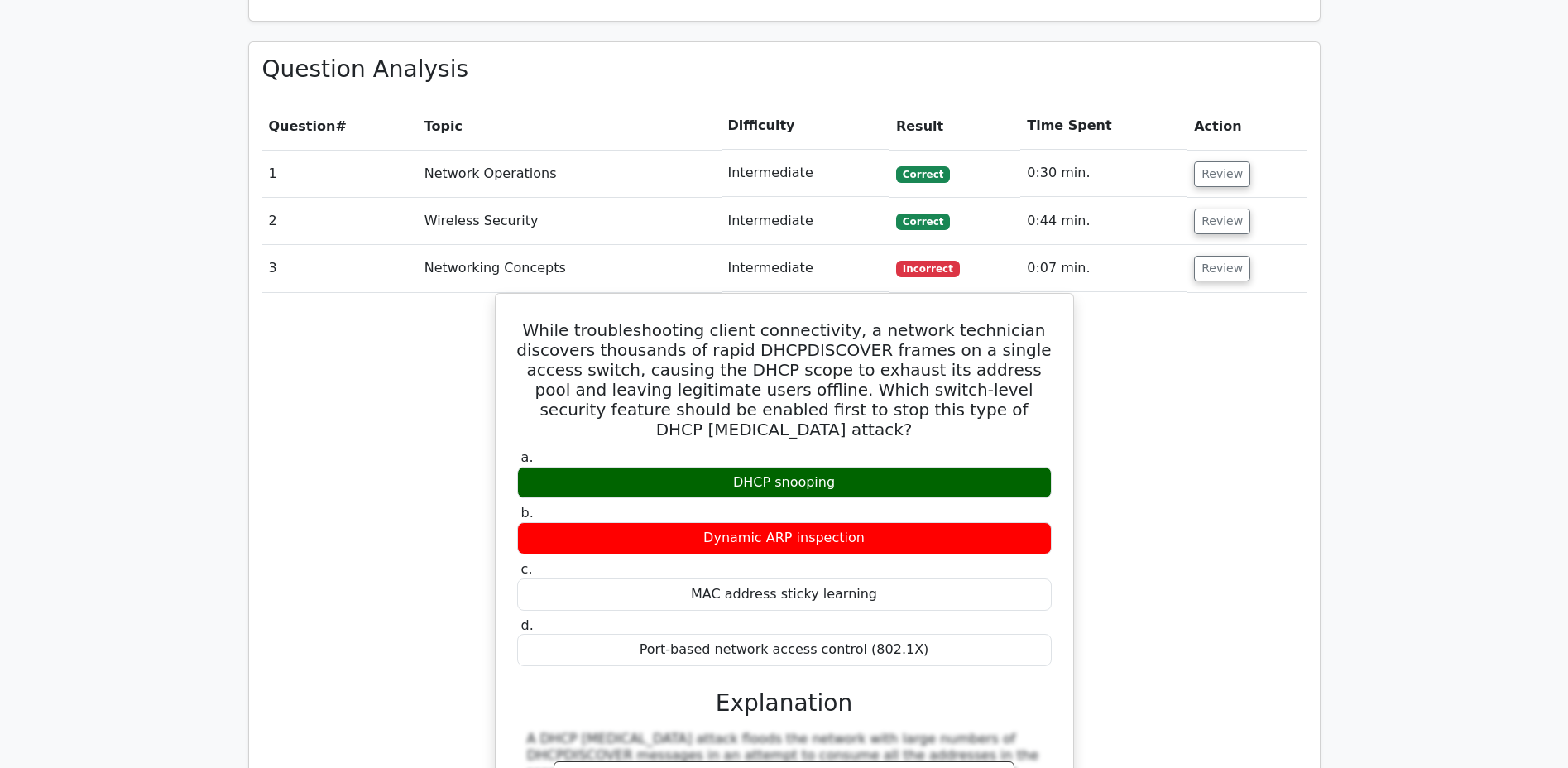
scroll to position [1235, 0]
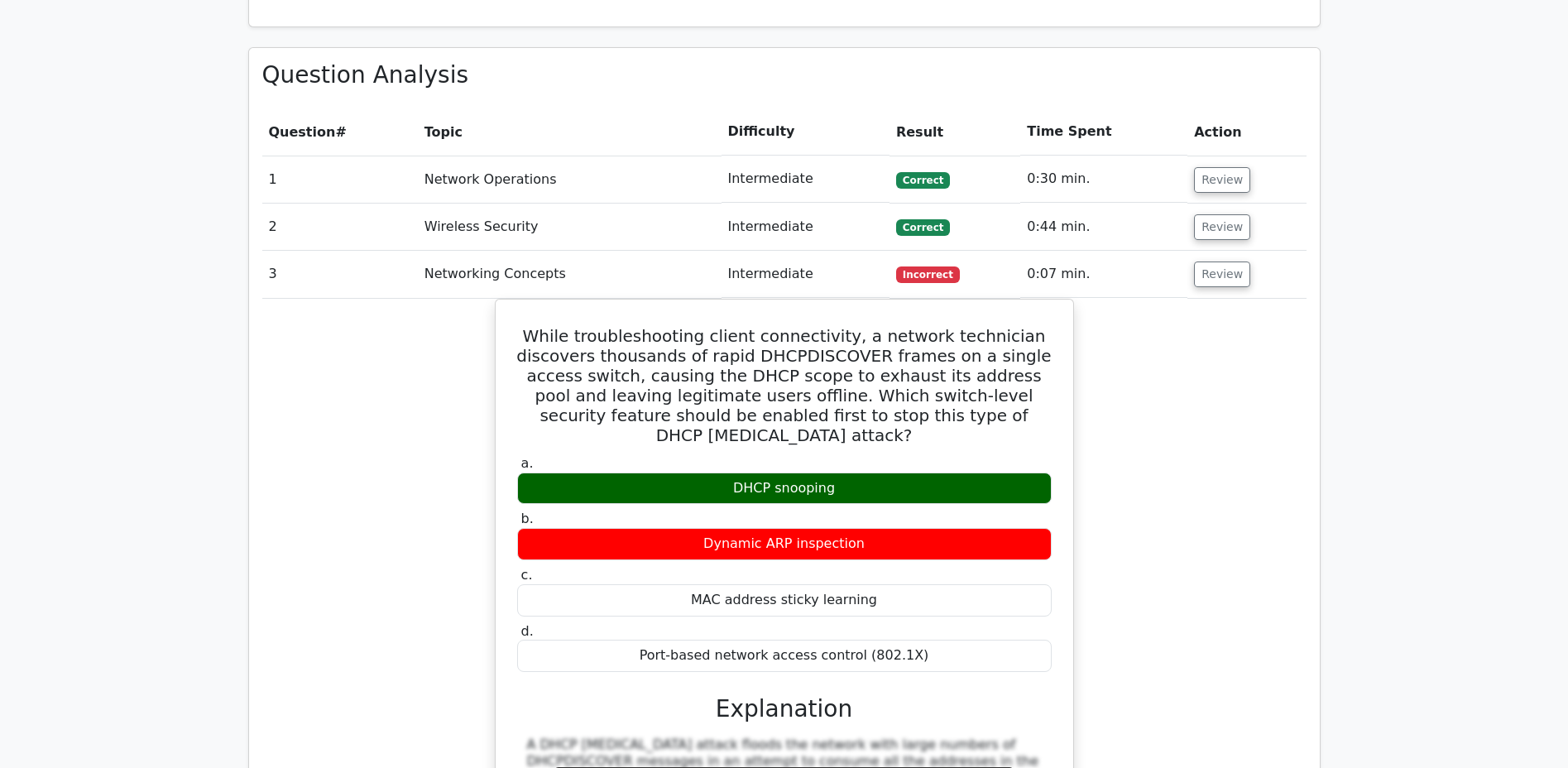
click at [1217, 261] on button "Review" at bounding box center [1222, 274] width 56 height 26
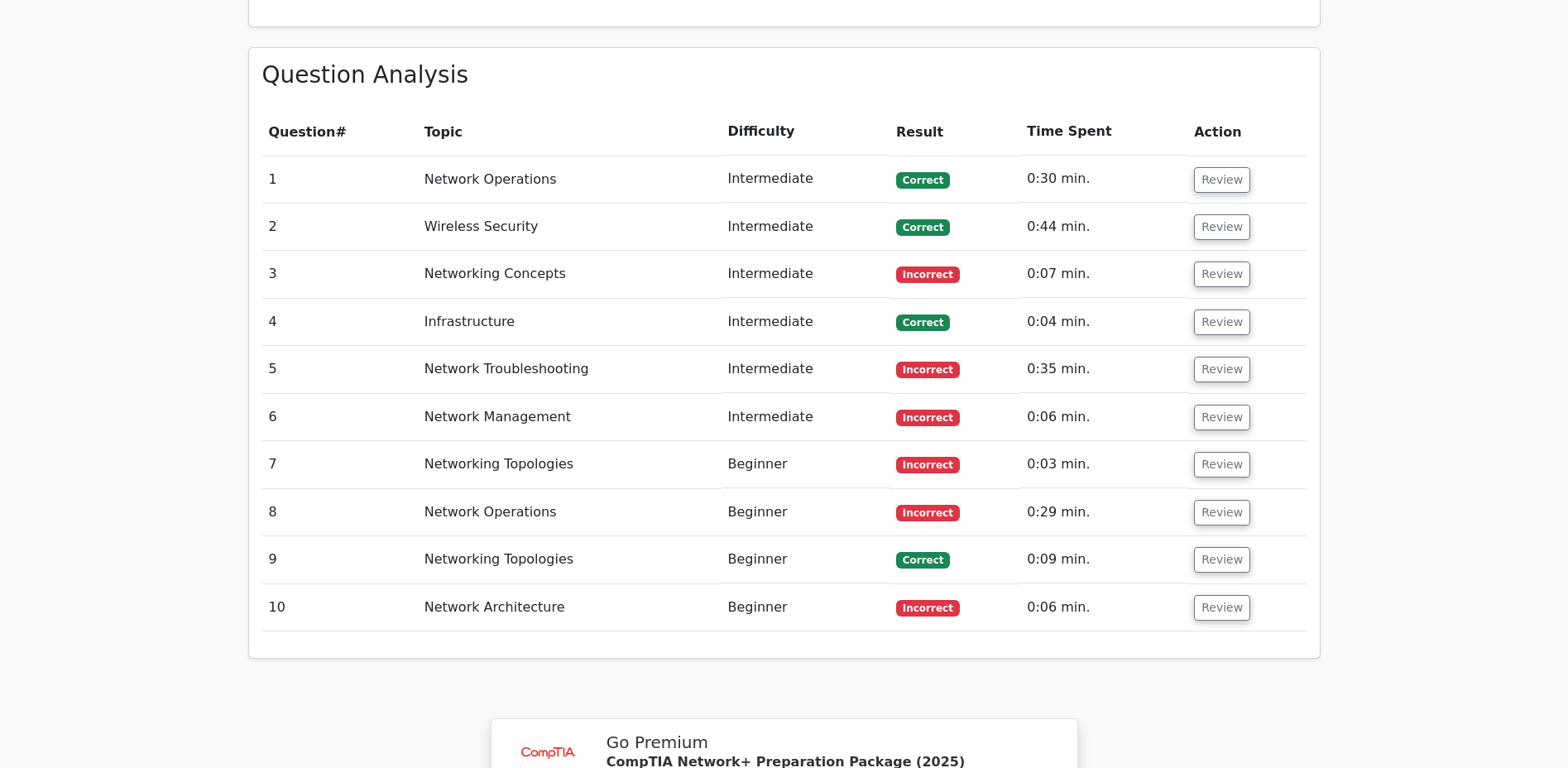
scroll to position [1241, 0]
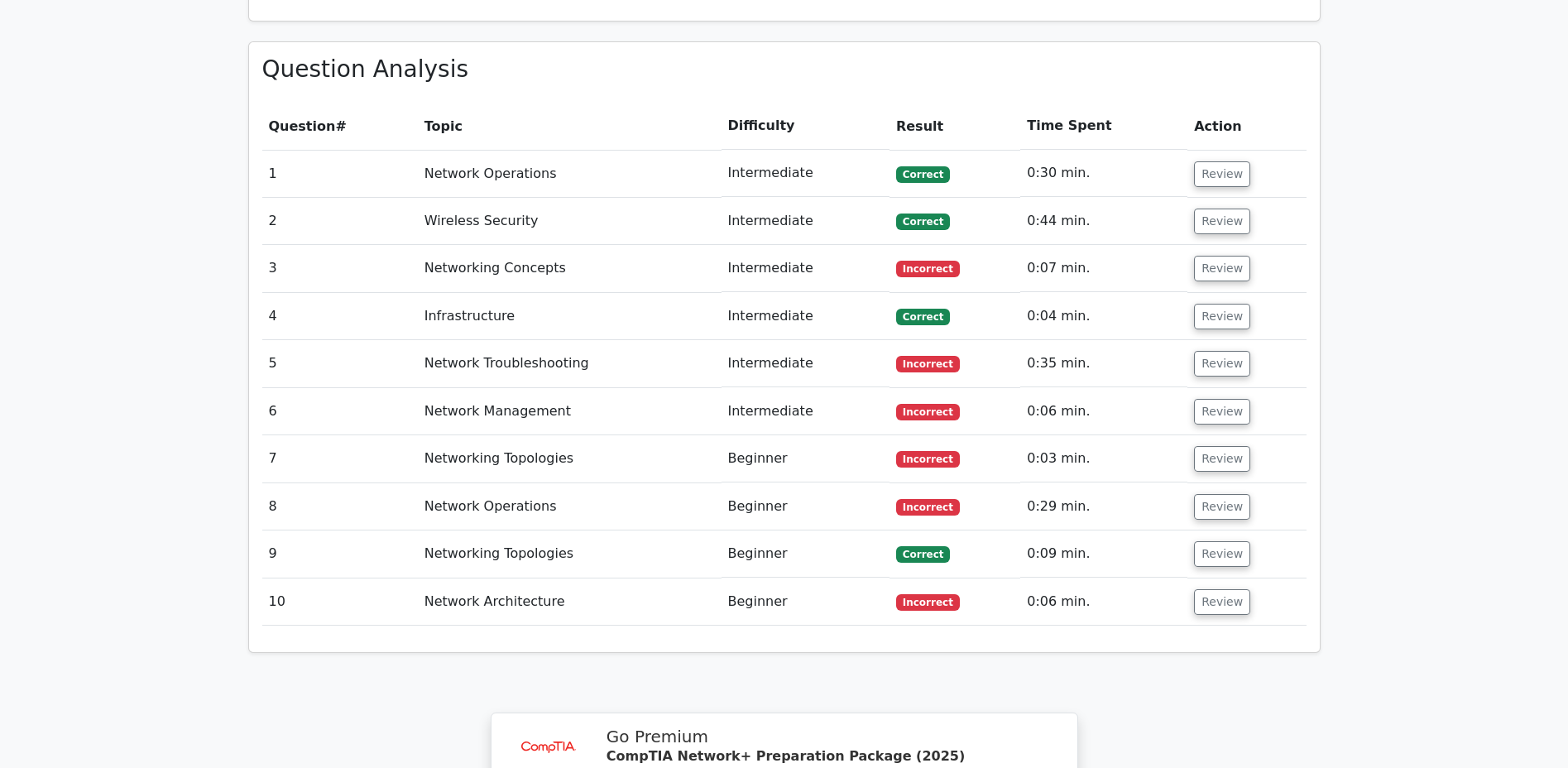
click at [1214, 303] on button "Review" at bounding box center [1222, 316] width 56 height 26
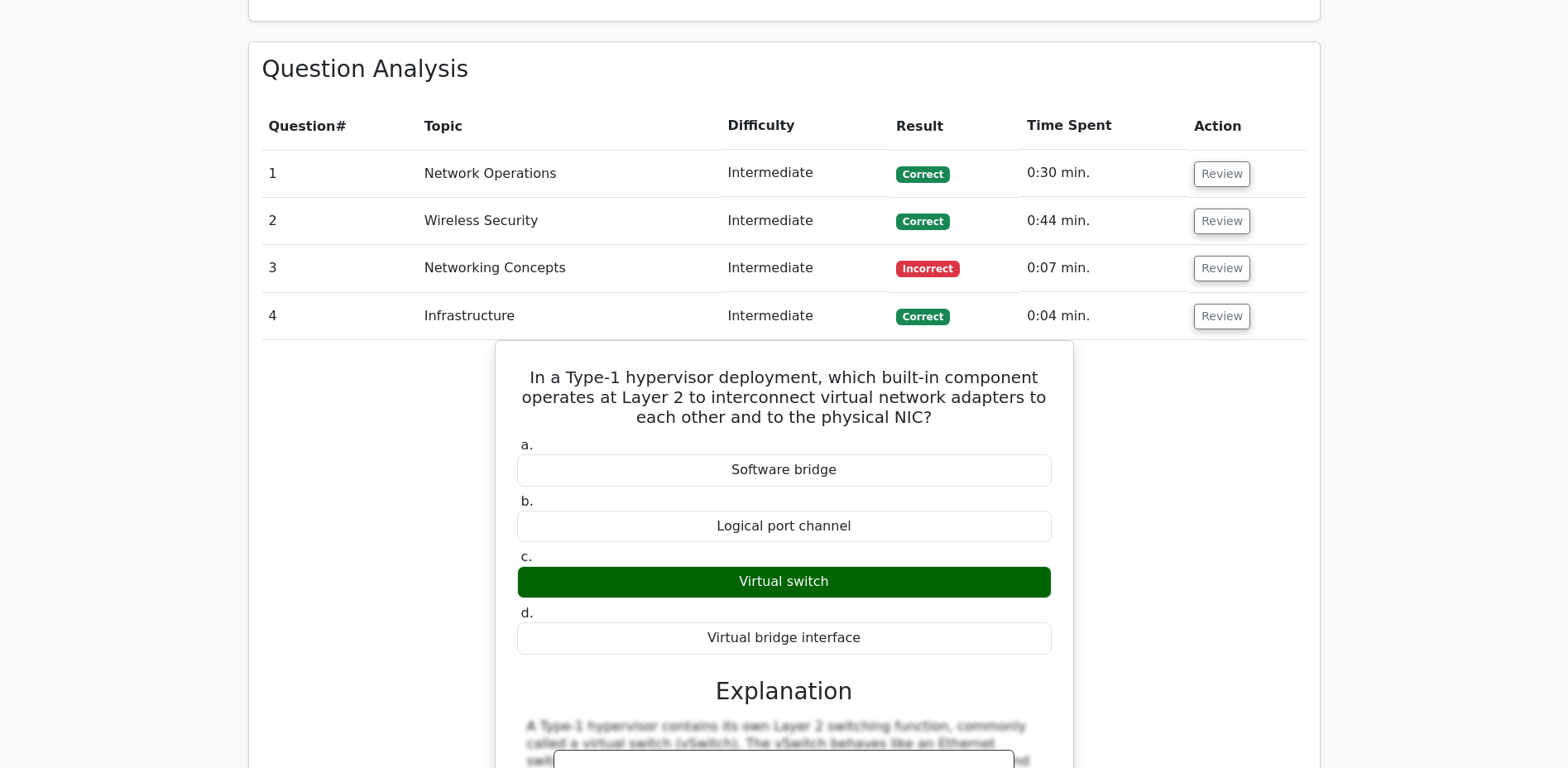
scroll to position [1240, 0]
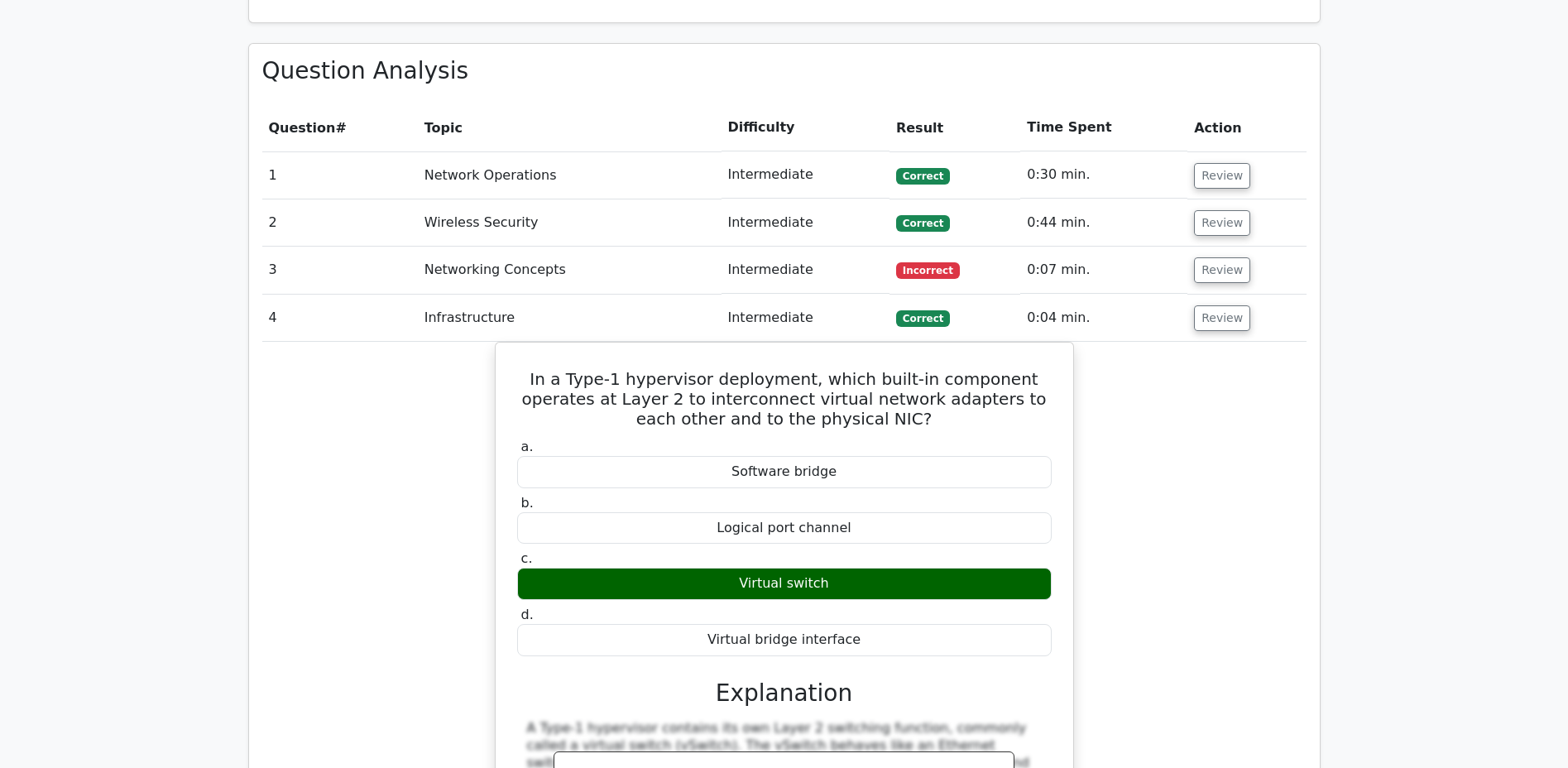
click at [1214, 305] on button "Review" at bounding box center [1222, 318] width 56 height 26
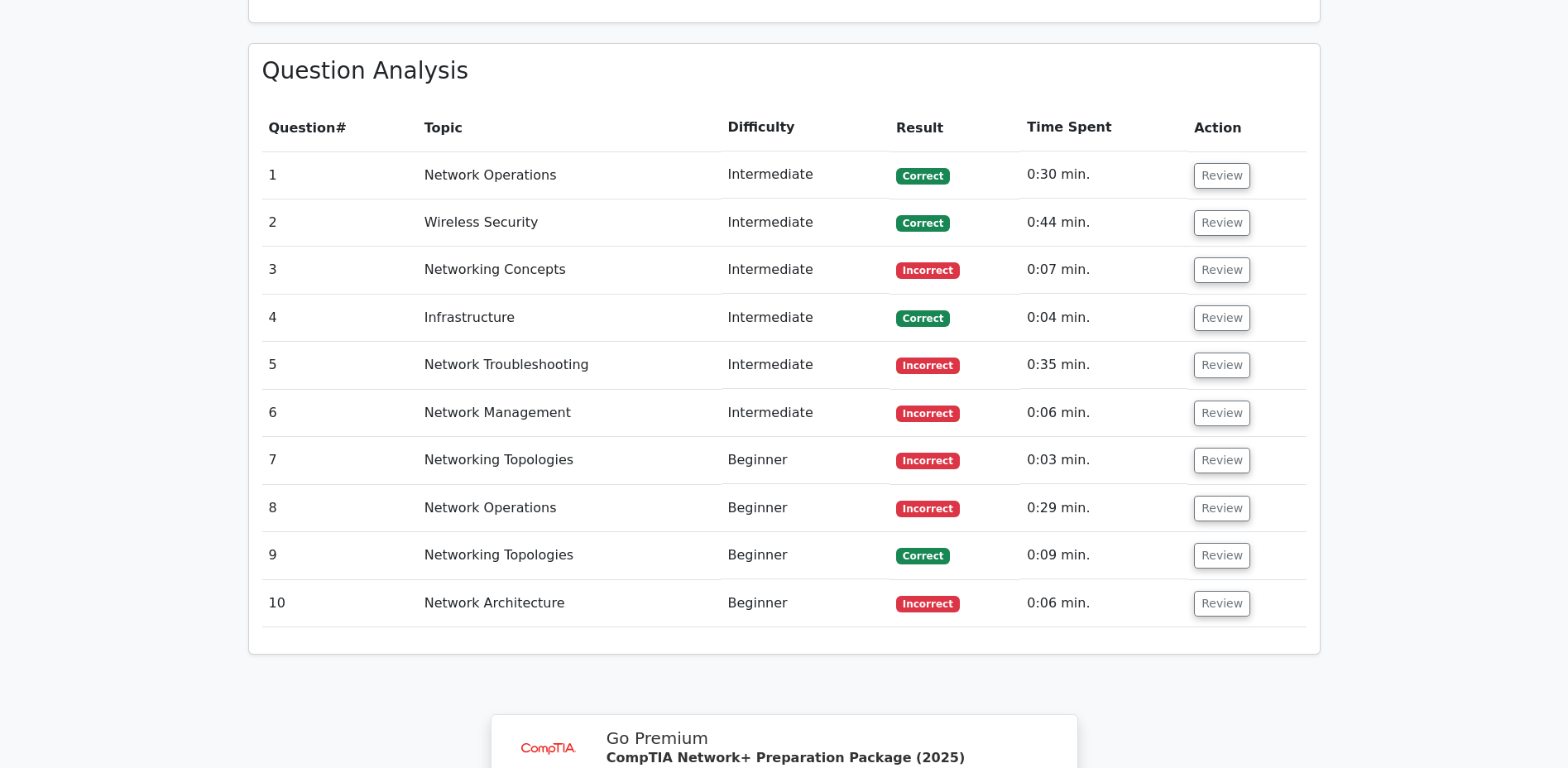
scroll to position [1241, 0]
click at [1218, 351] on button "Review" at bounding box center [1222, 364] width 56 height 26
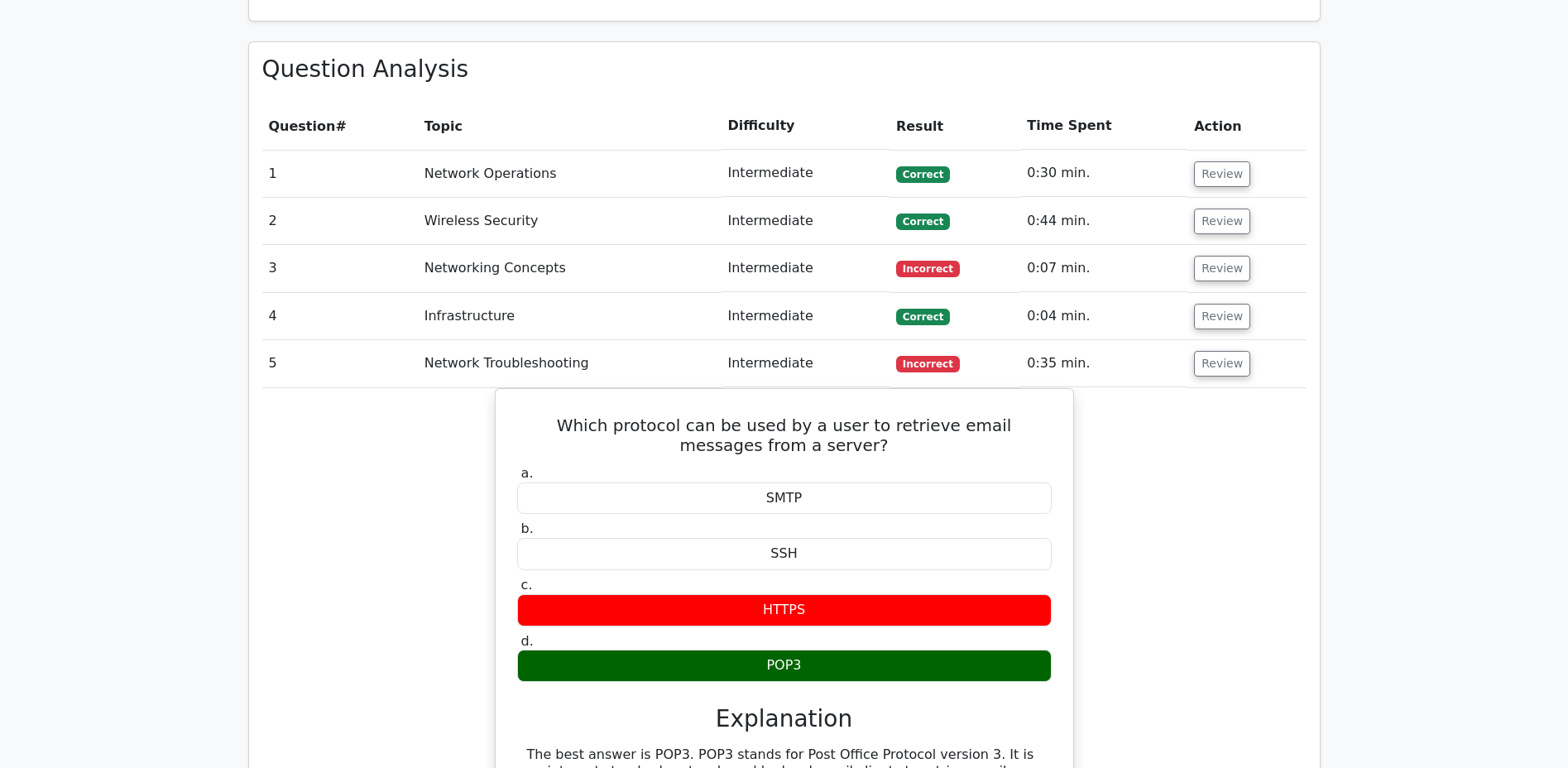
scroll to position [1244, 0]
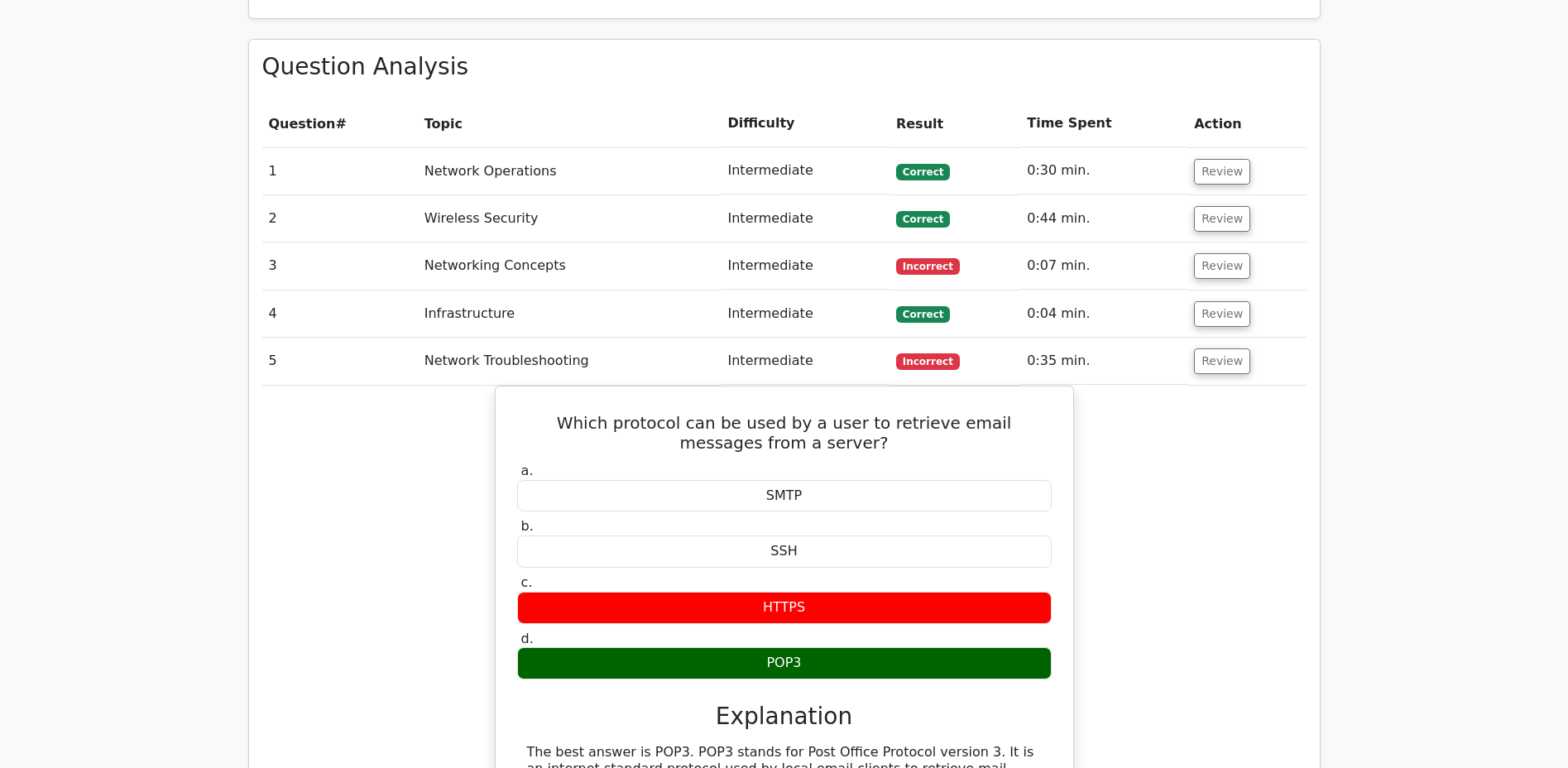
click at [1203, 349] on button "Review" at bounding box center [1222, 361] width 56 height 26
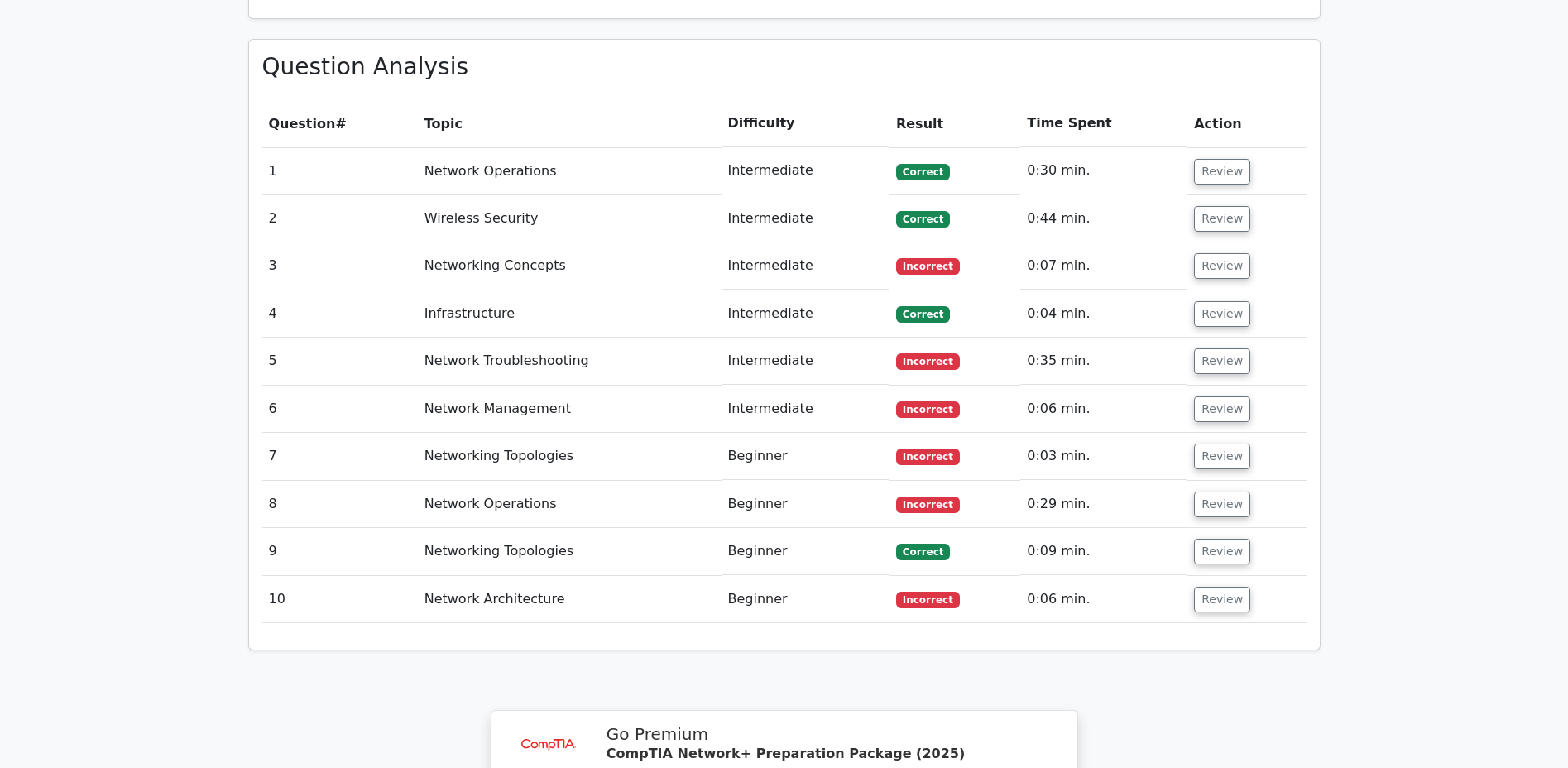
scroll to position [1241, 0]
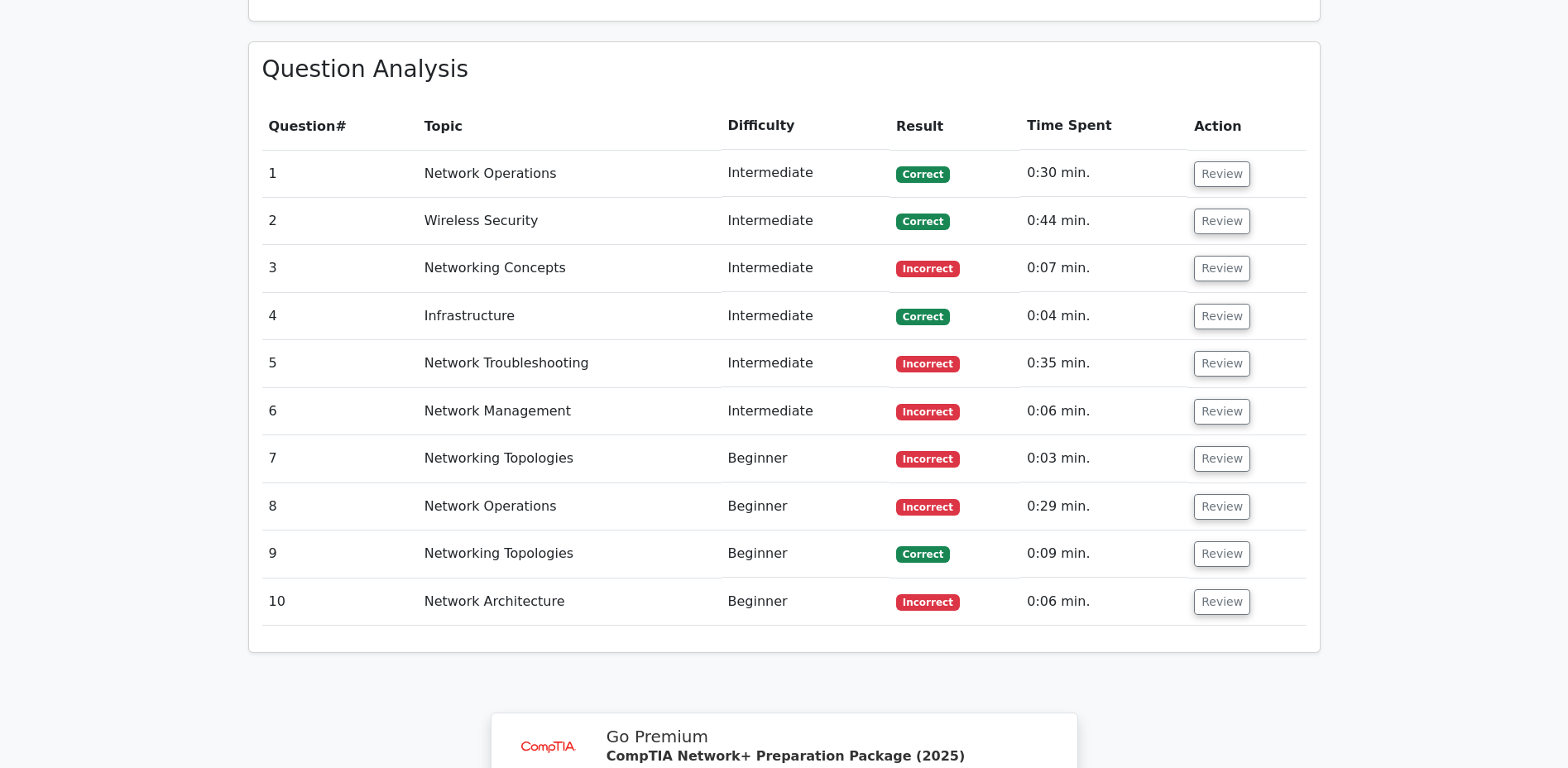
click at [1209, 399] on button "Review" at bounding box center [1222, 412] width 56 height 26
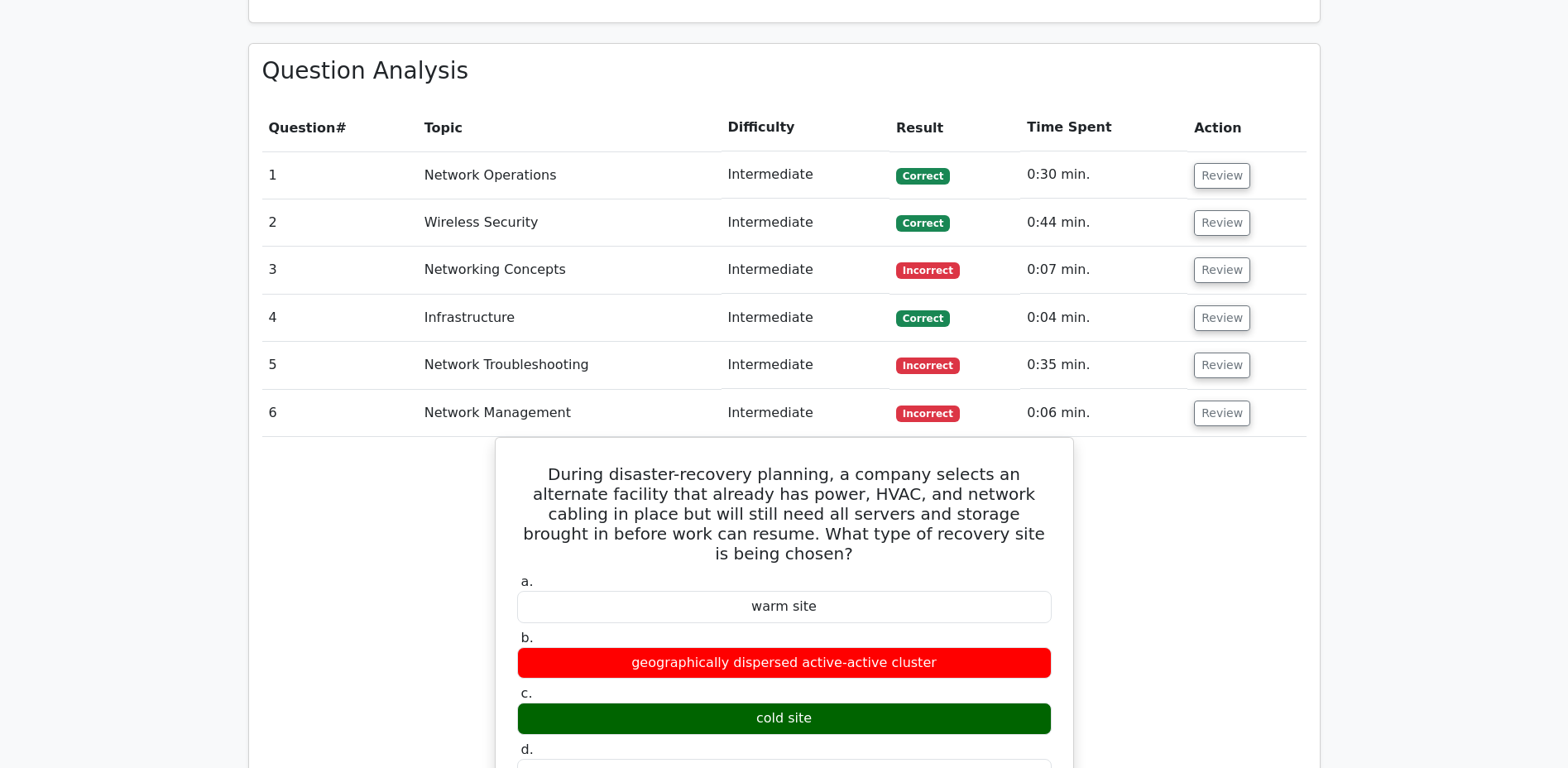
scroll to position [1237, 0]
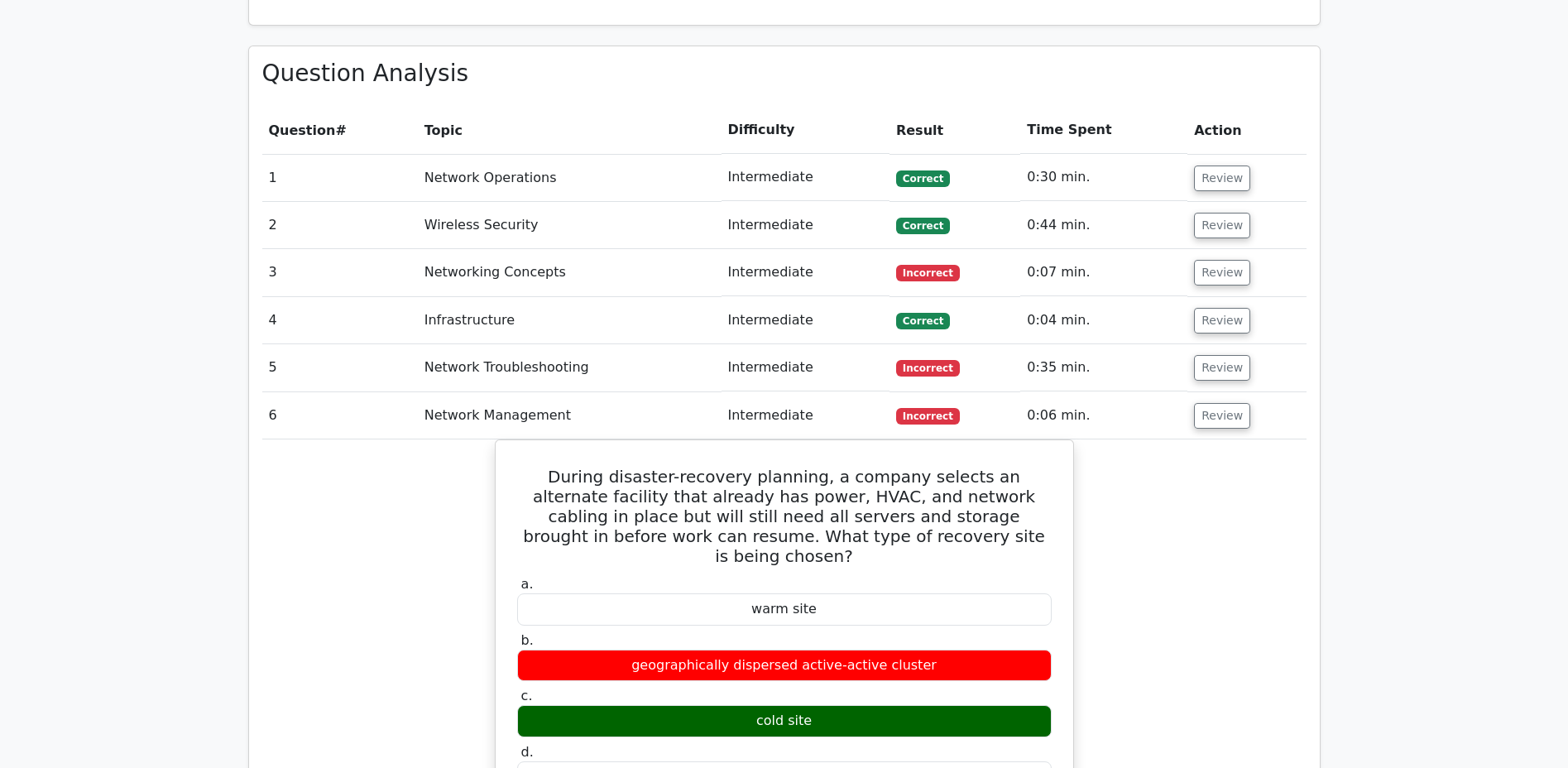
click at [1212, 403] on button "Review" at bounding box center [1222, 416] width 56 height 26
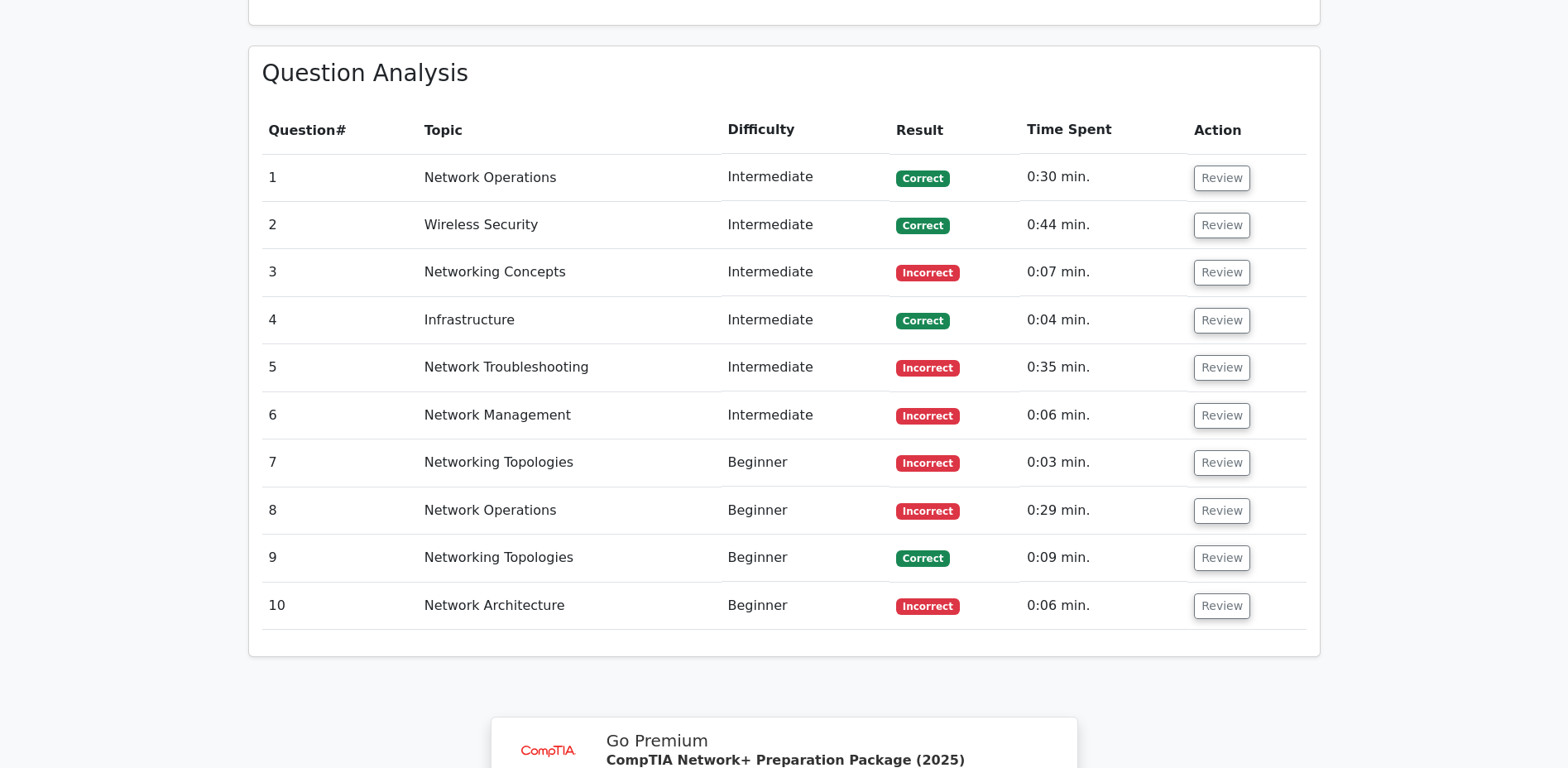
scroll to position [1241, 0]
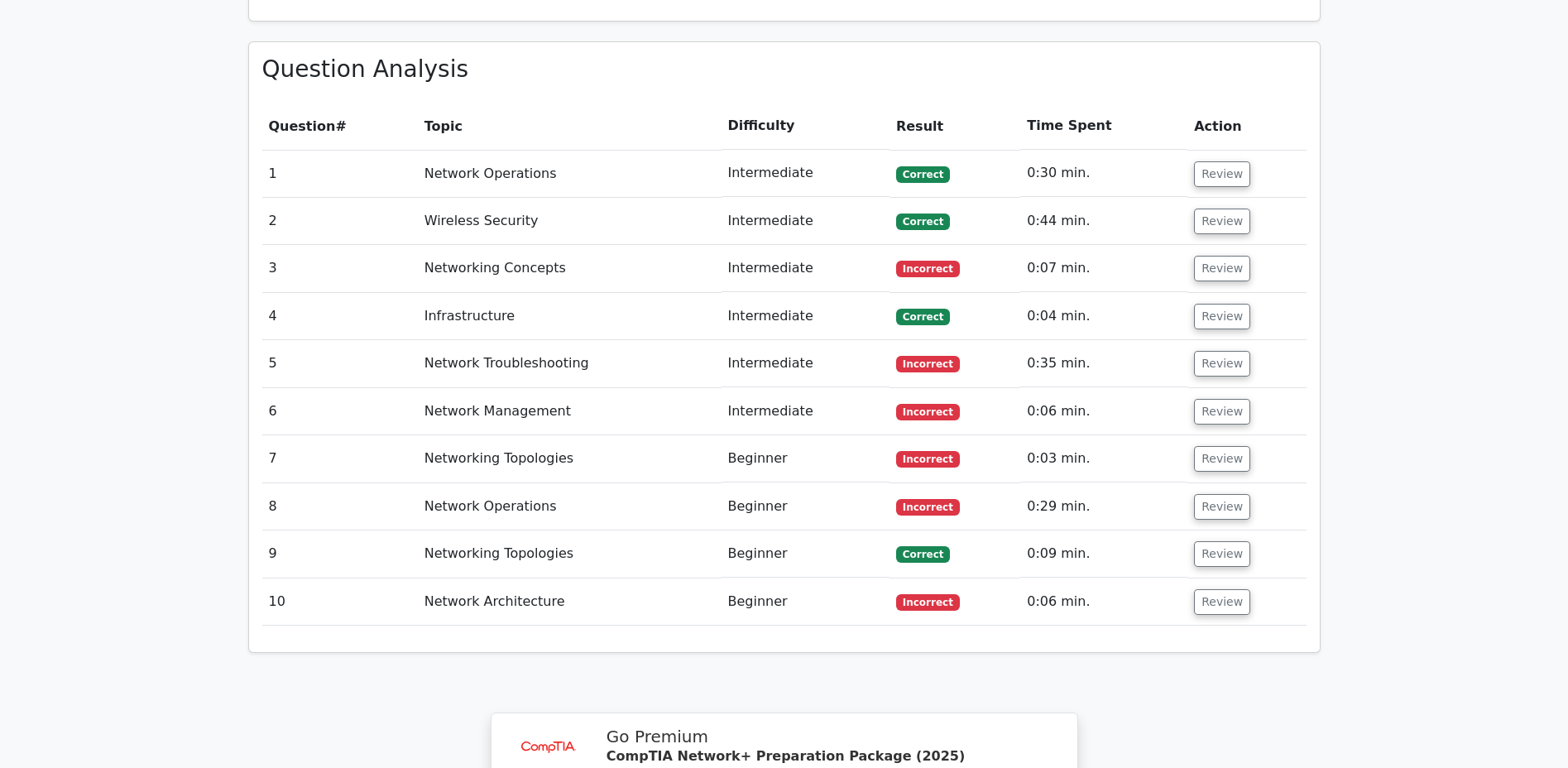
click at [1214, 446] on button "Review" at bounding box center [1222, 459] width 56 height 26
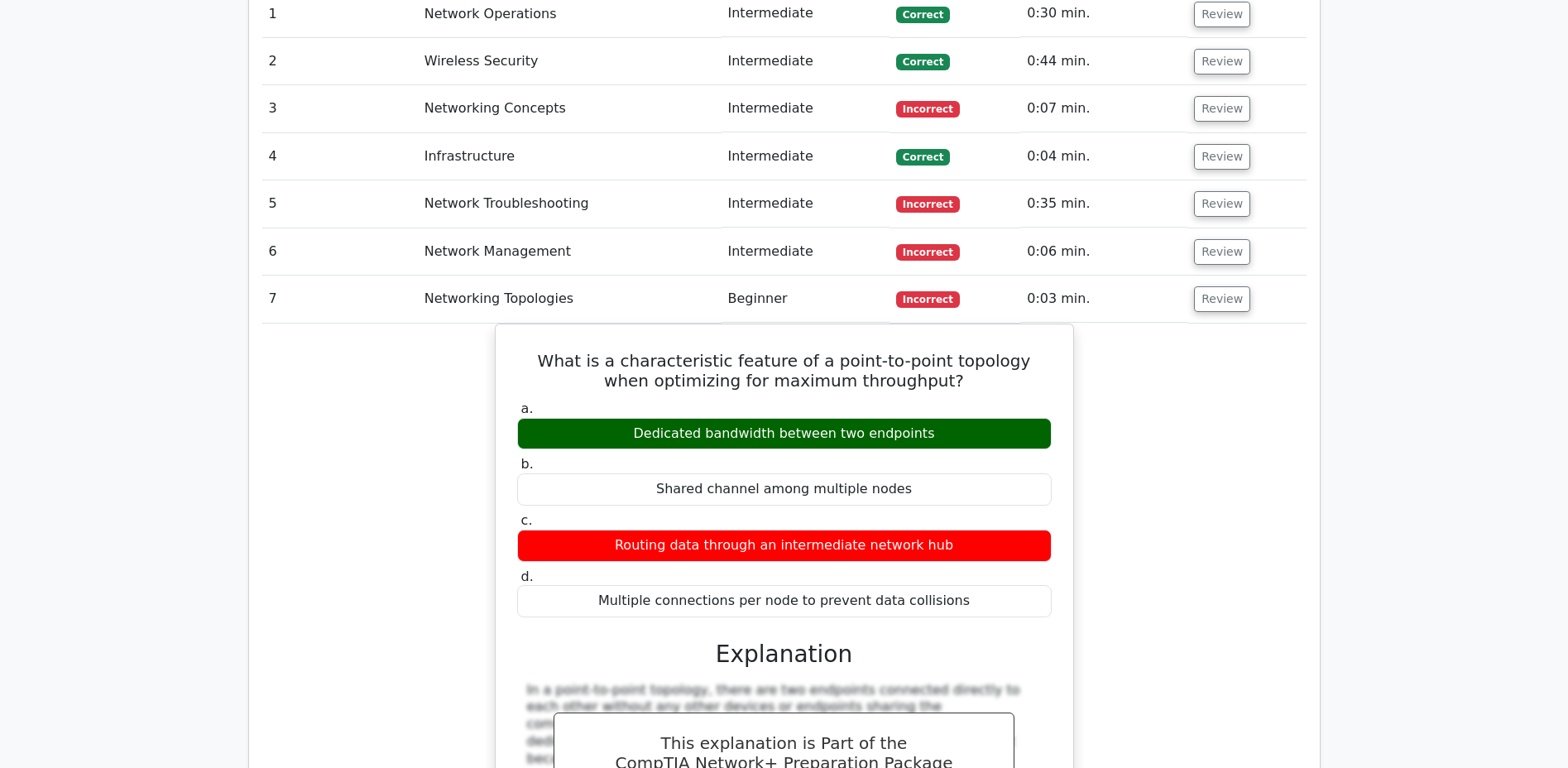
scroll to position [1400, 0]
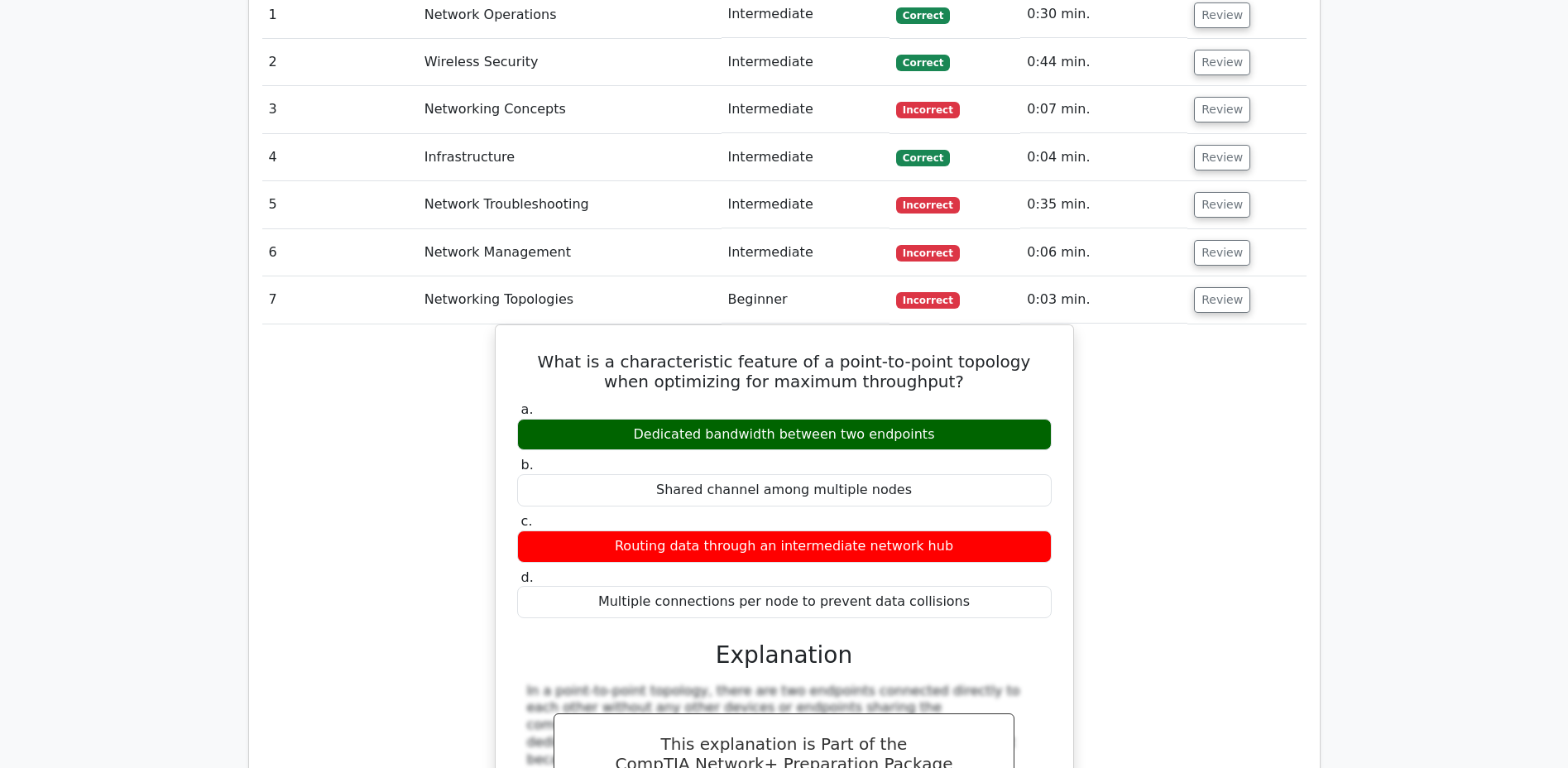
click at [1208, 240] on button "Review" at bounding box center [1222, 253] width 56 height 26
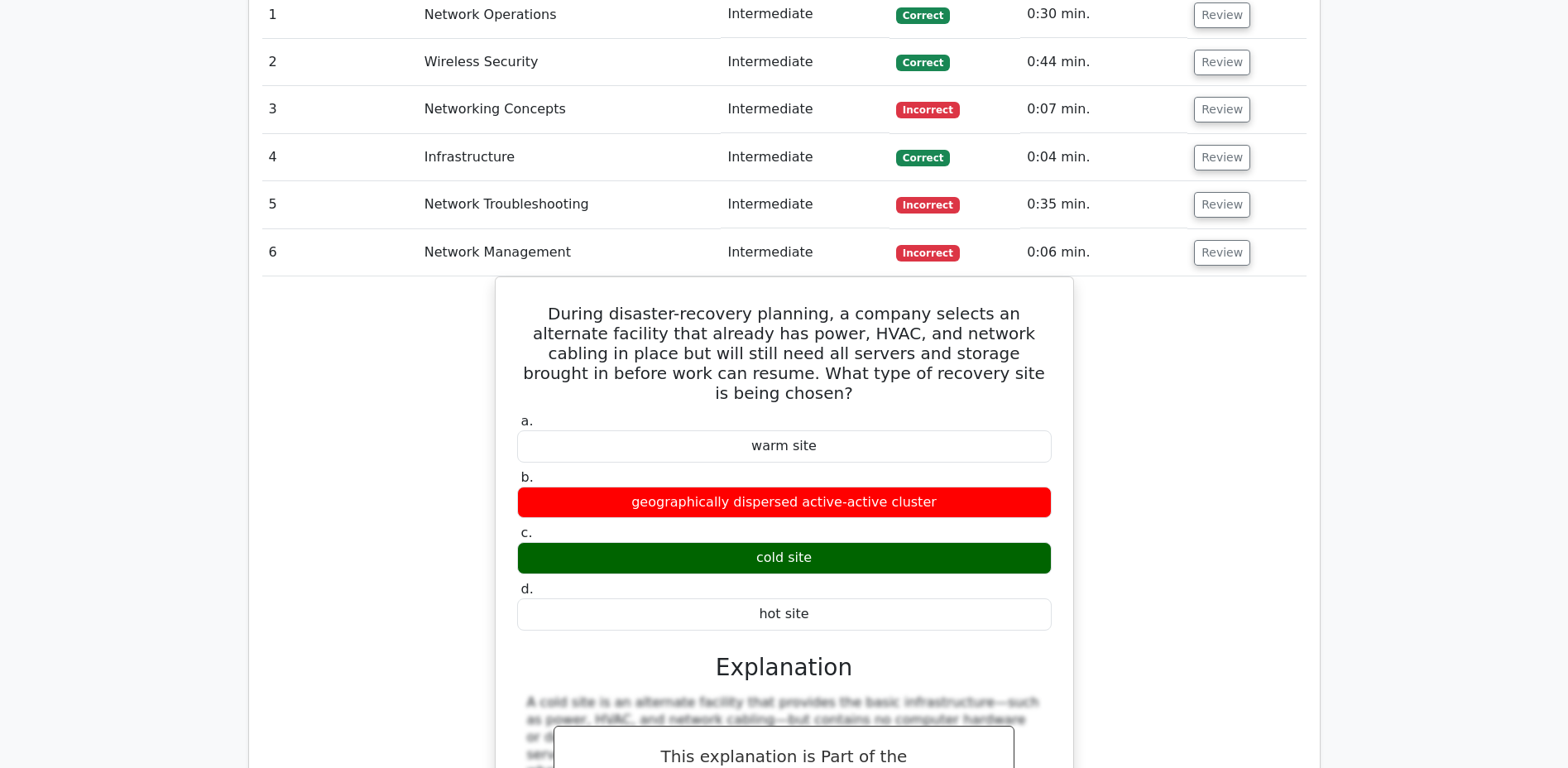
scroll to position [1397, 0]
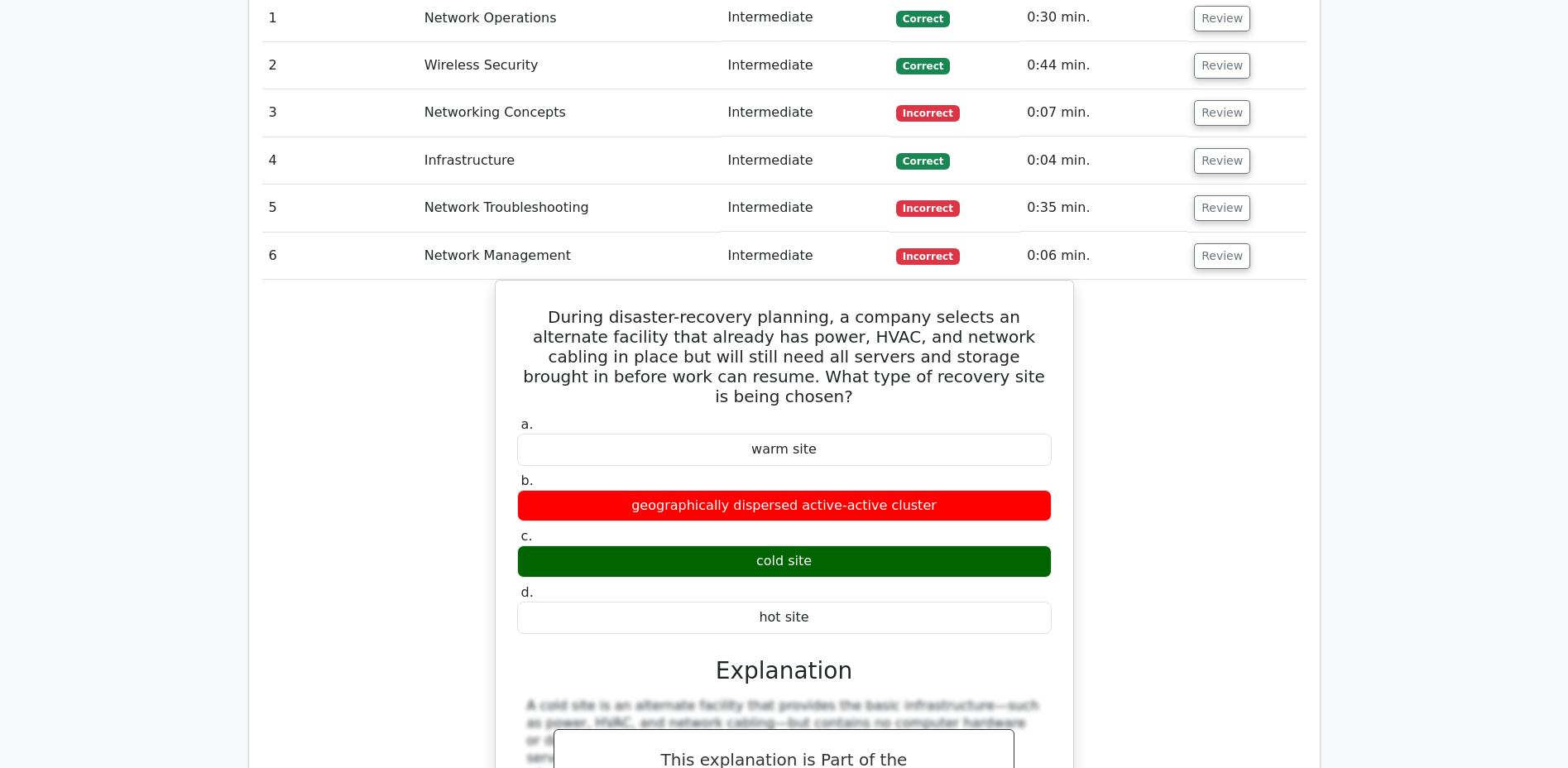
click at [1208, 243] on button "Review" at bounding box center [1222, 256] width 56 height 26
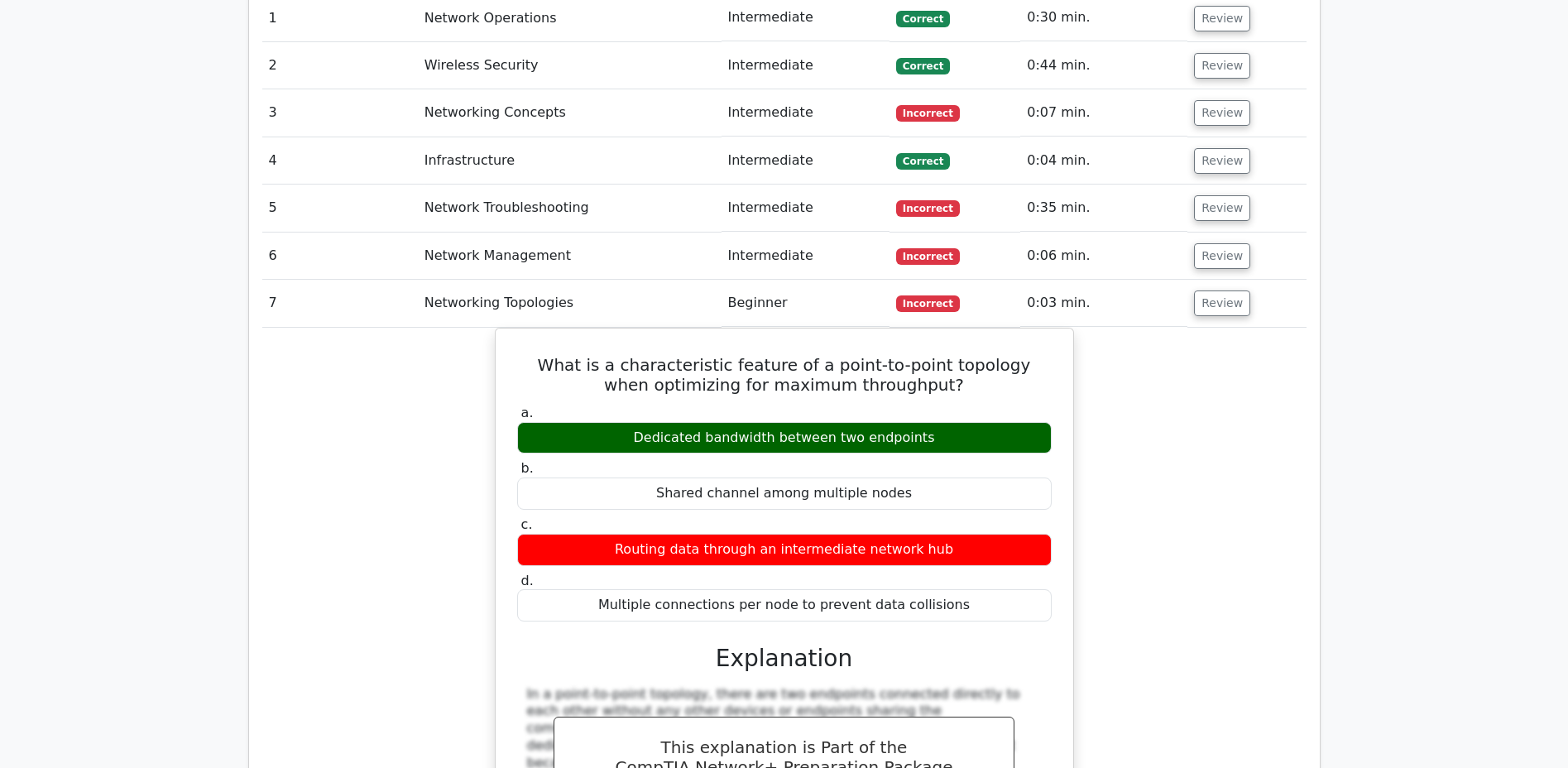
scroll to position [1400, 0]
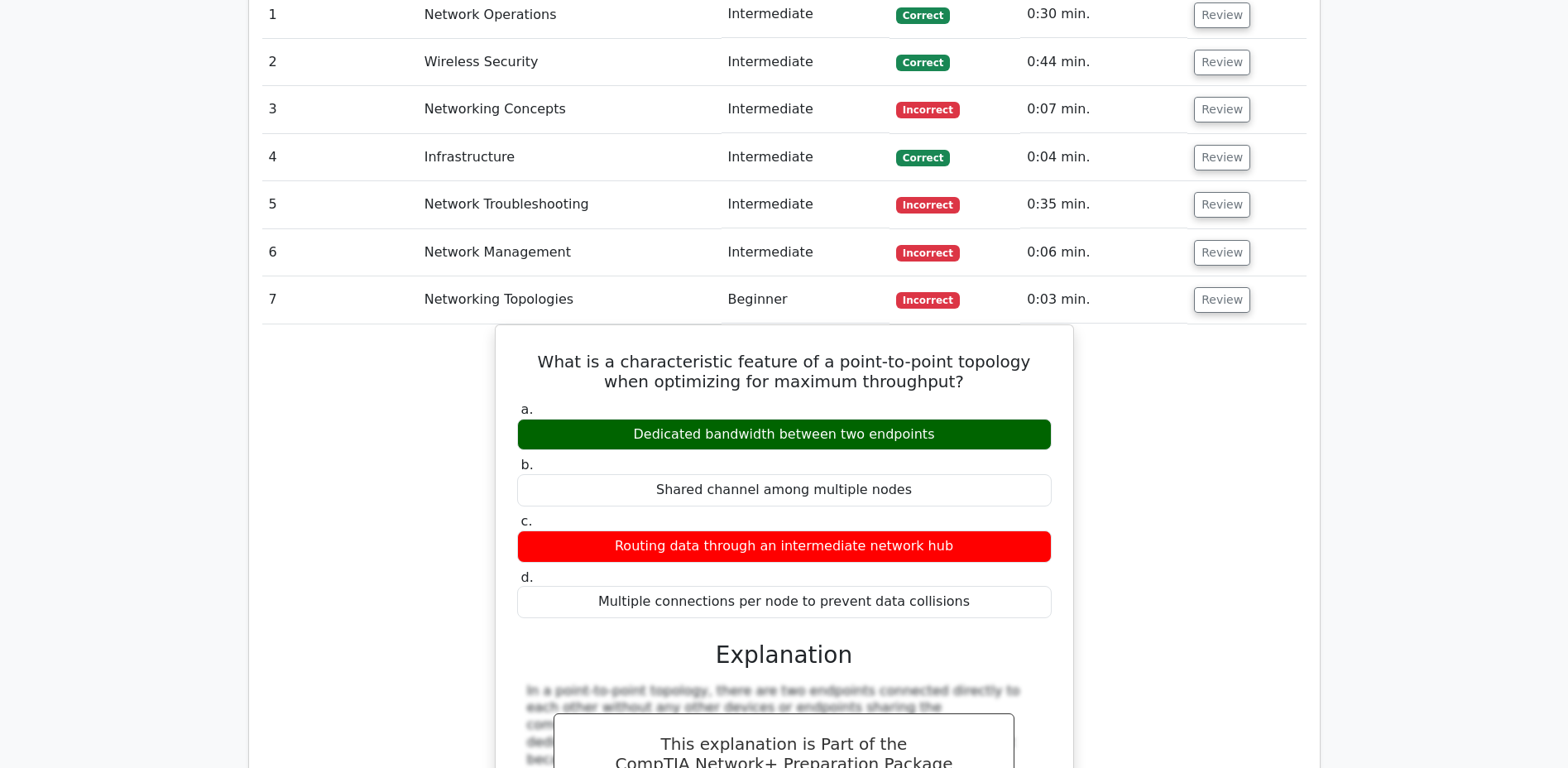
click at [1218, 287] on button "Review" at bounding box center [1222, 300] width 56 height 26
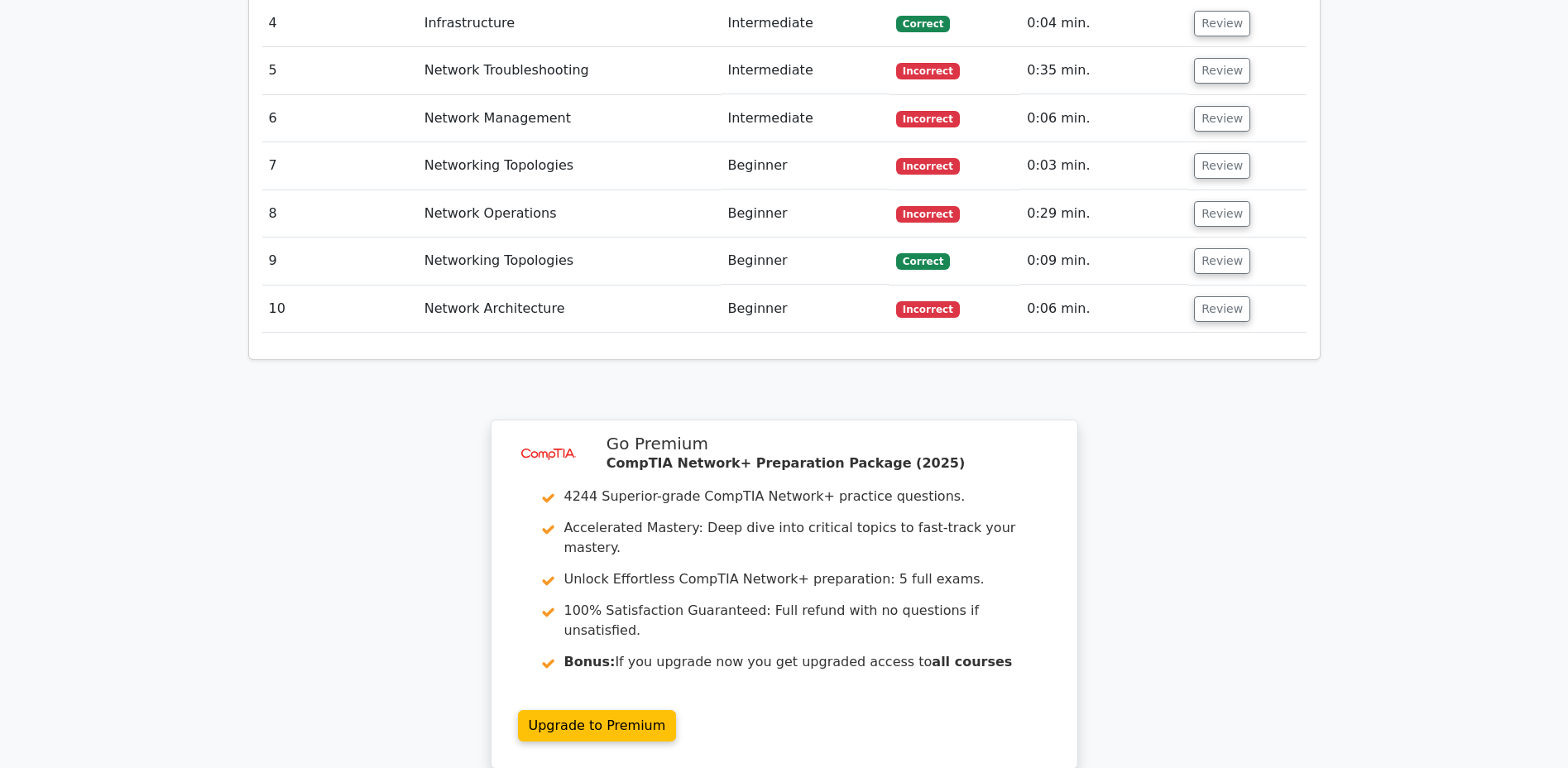
scroll to position [1451, 0]
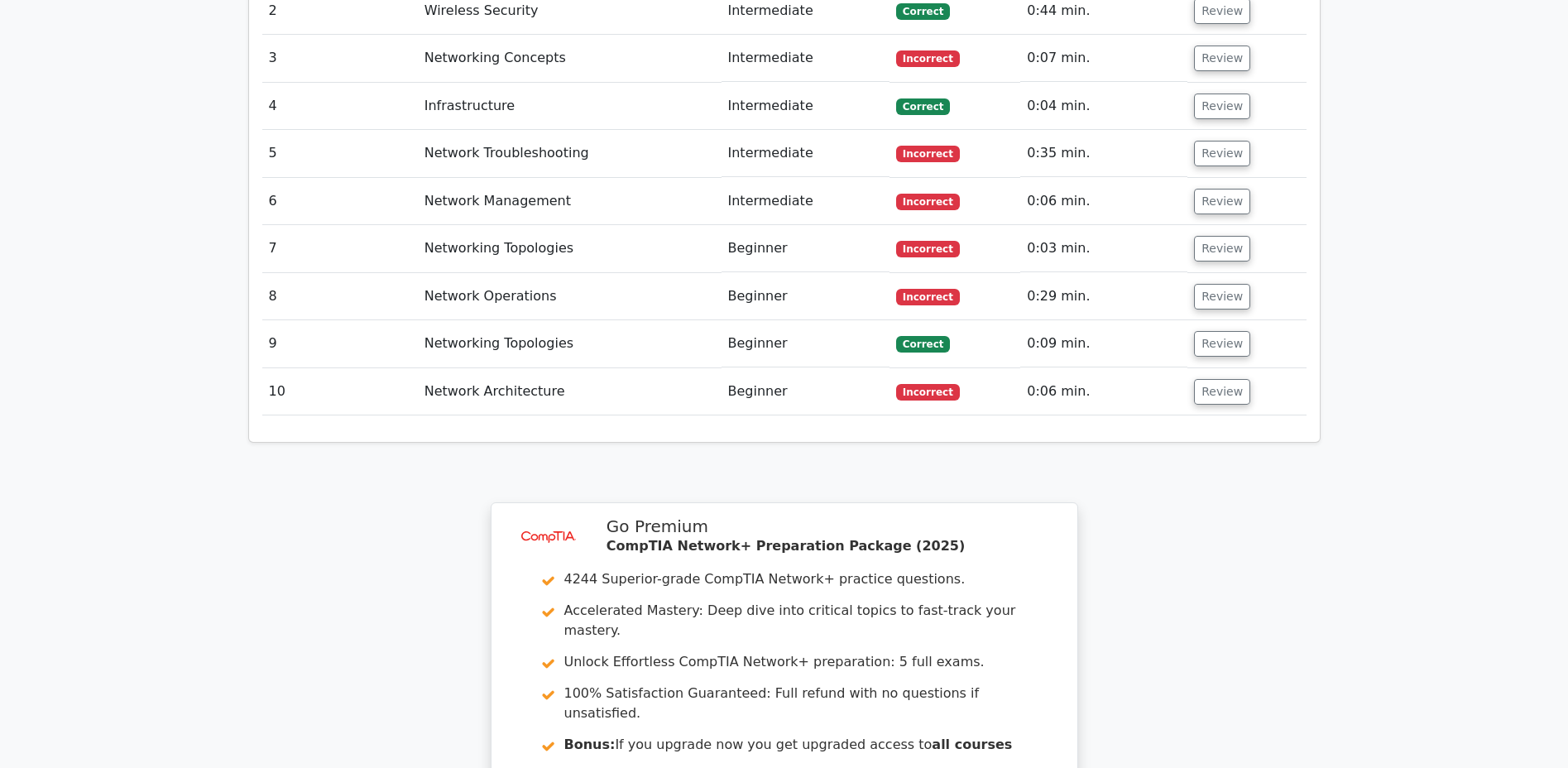
click at [1210, 236] on button "Review" at bounding box center [1222, 249] width 56 height 26
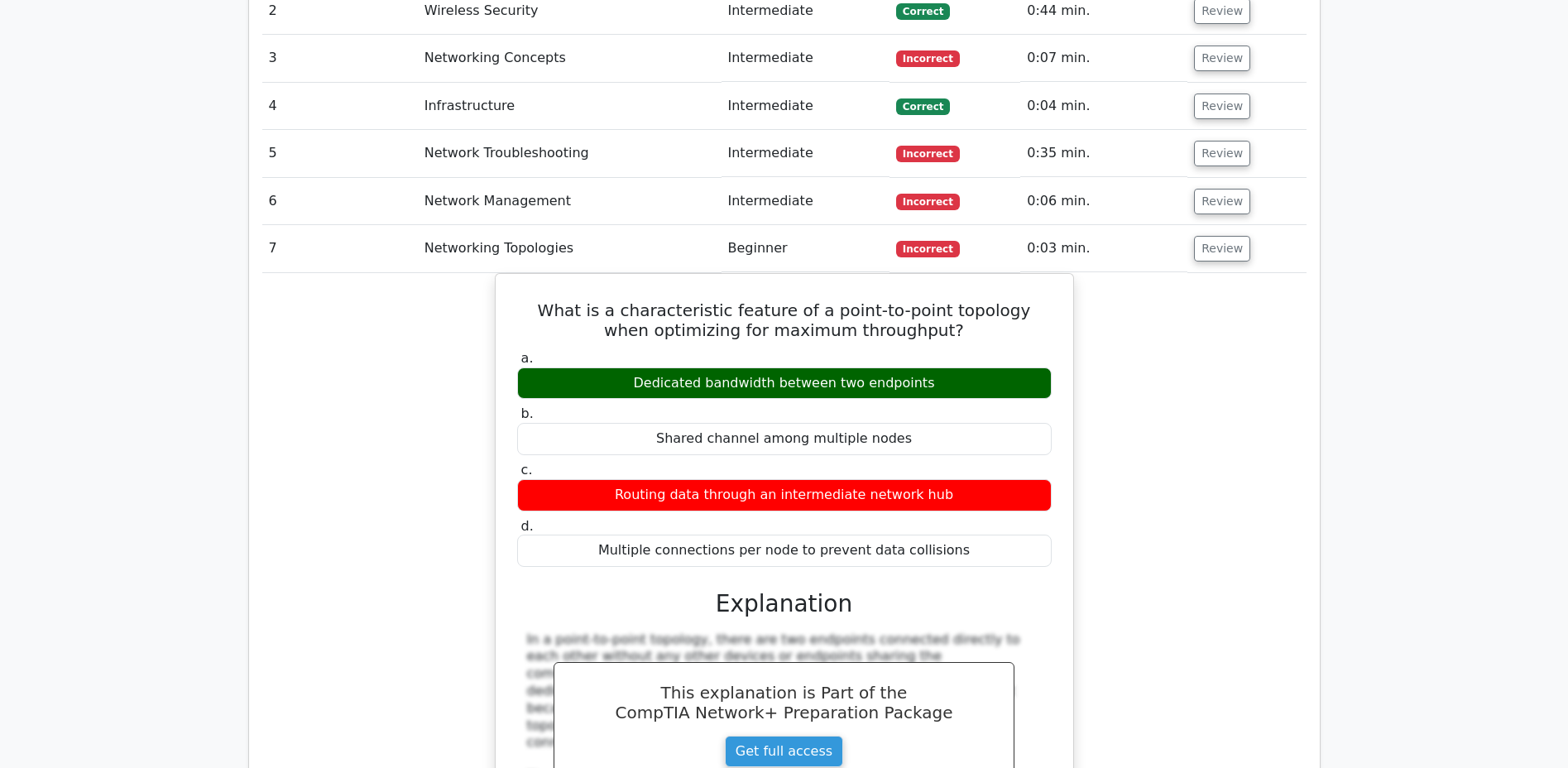
scroll to position [1444, 0]
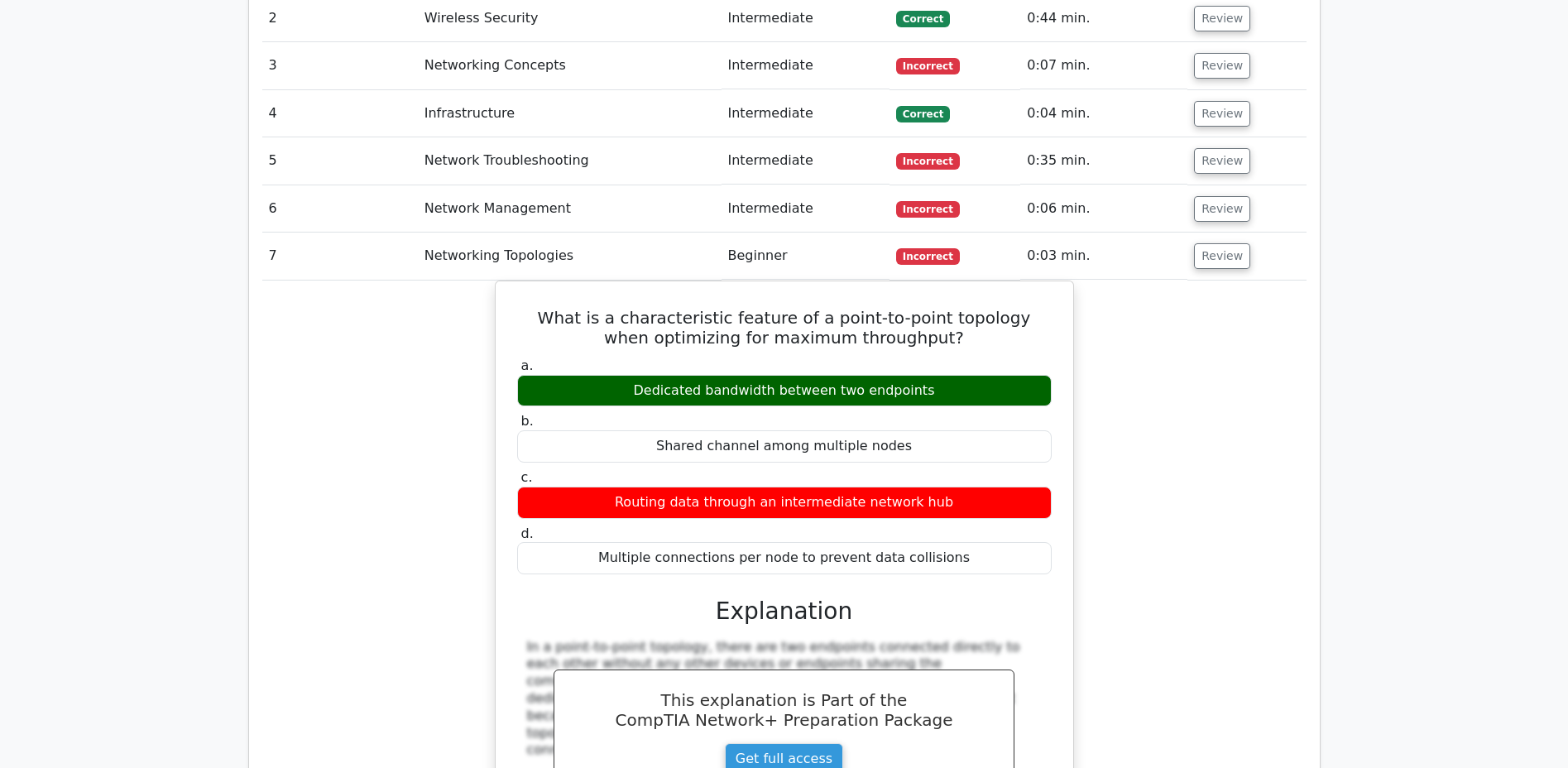
click at [1209, 243] on button "Review" at bounding box center [1222, 256] width 56 height 26
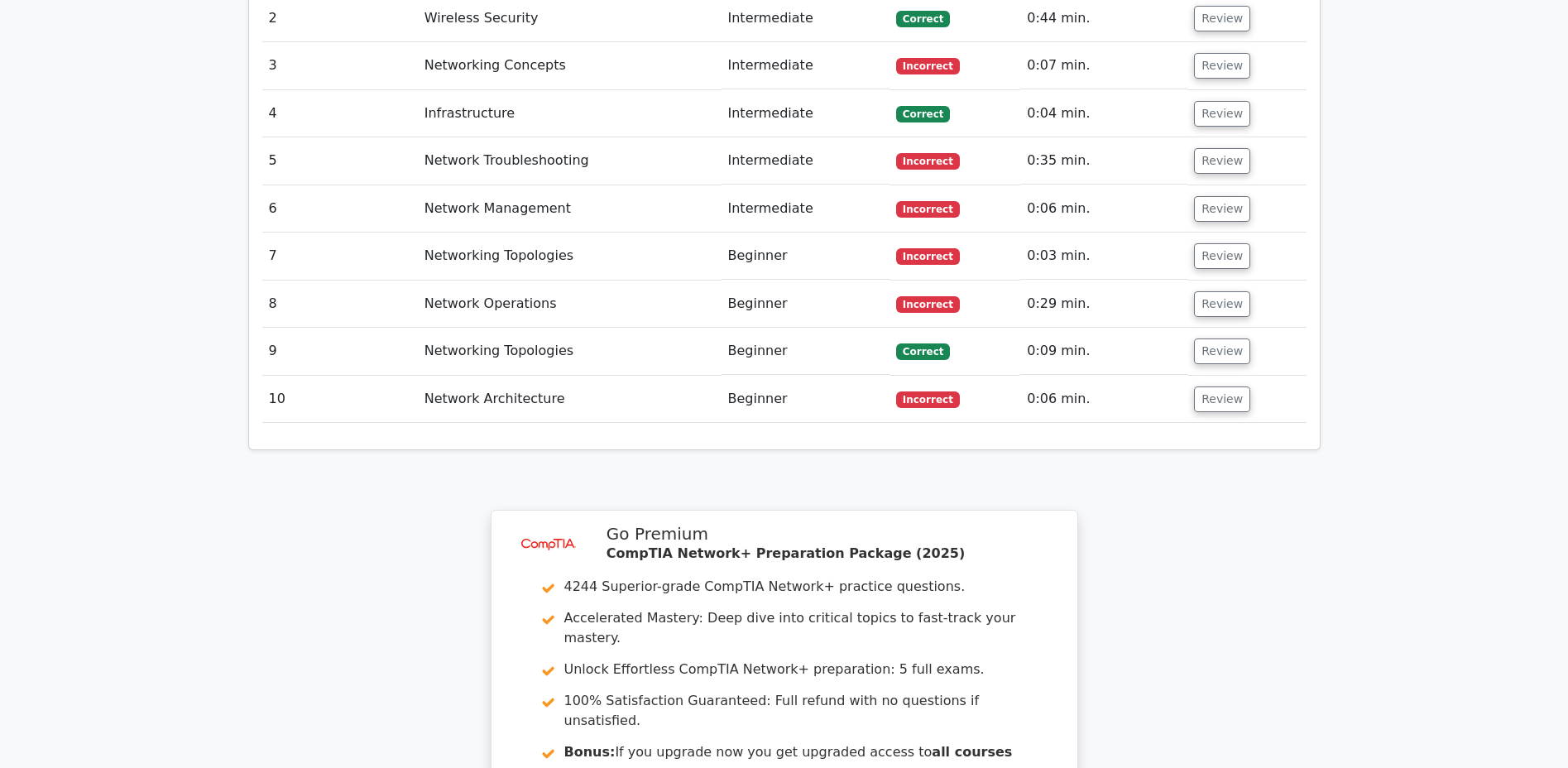
scroll to position [1451, 0]
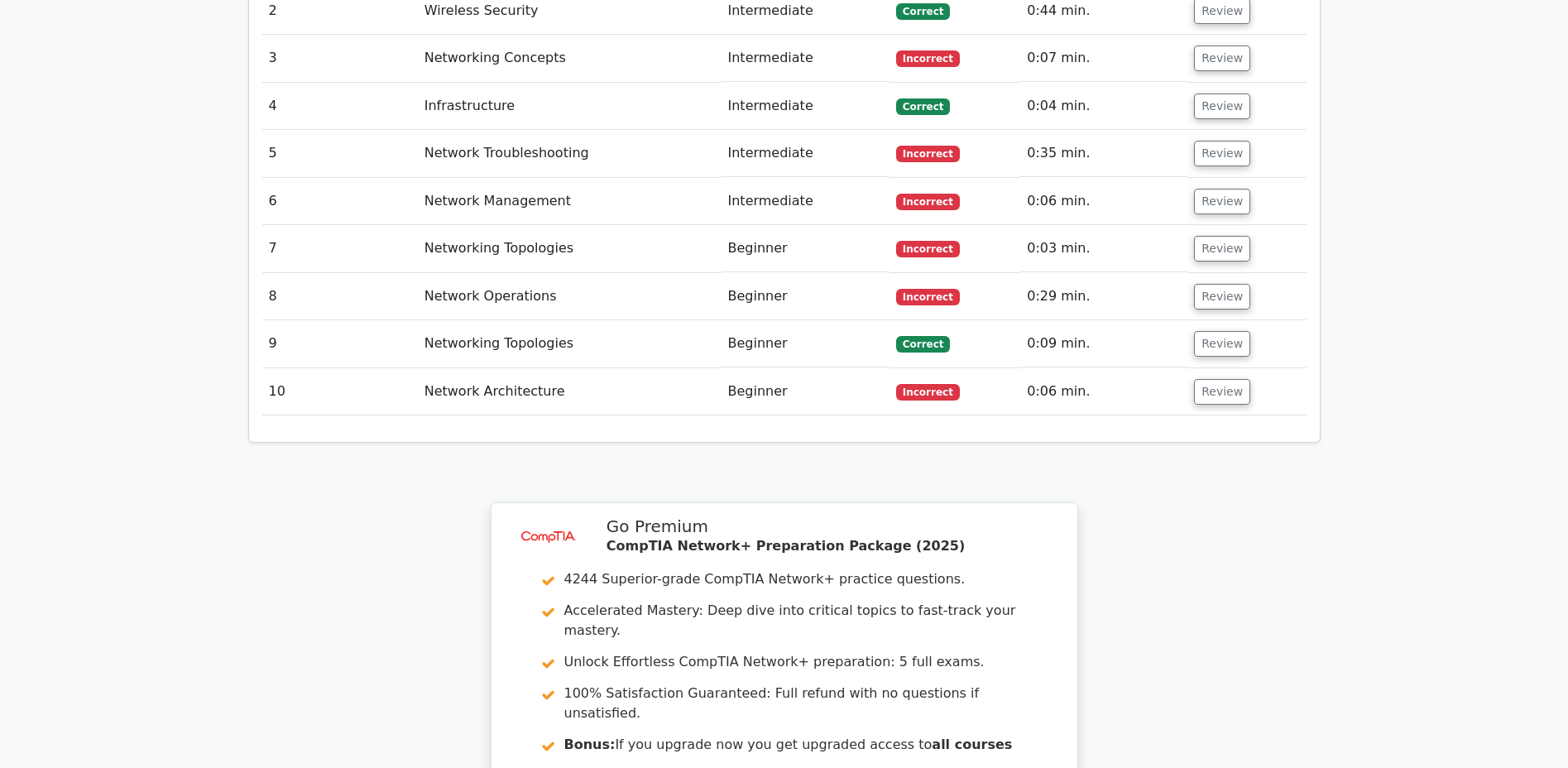
click at [1202, 284] on button "Review" at bounding box center [1222, 296] width 56 height 26
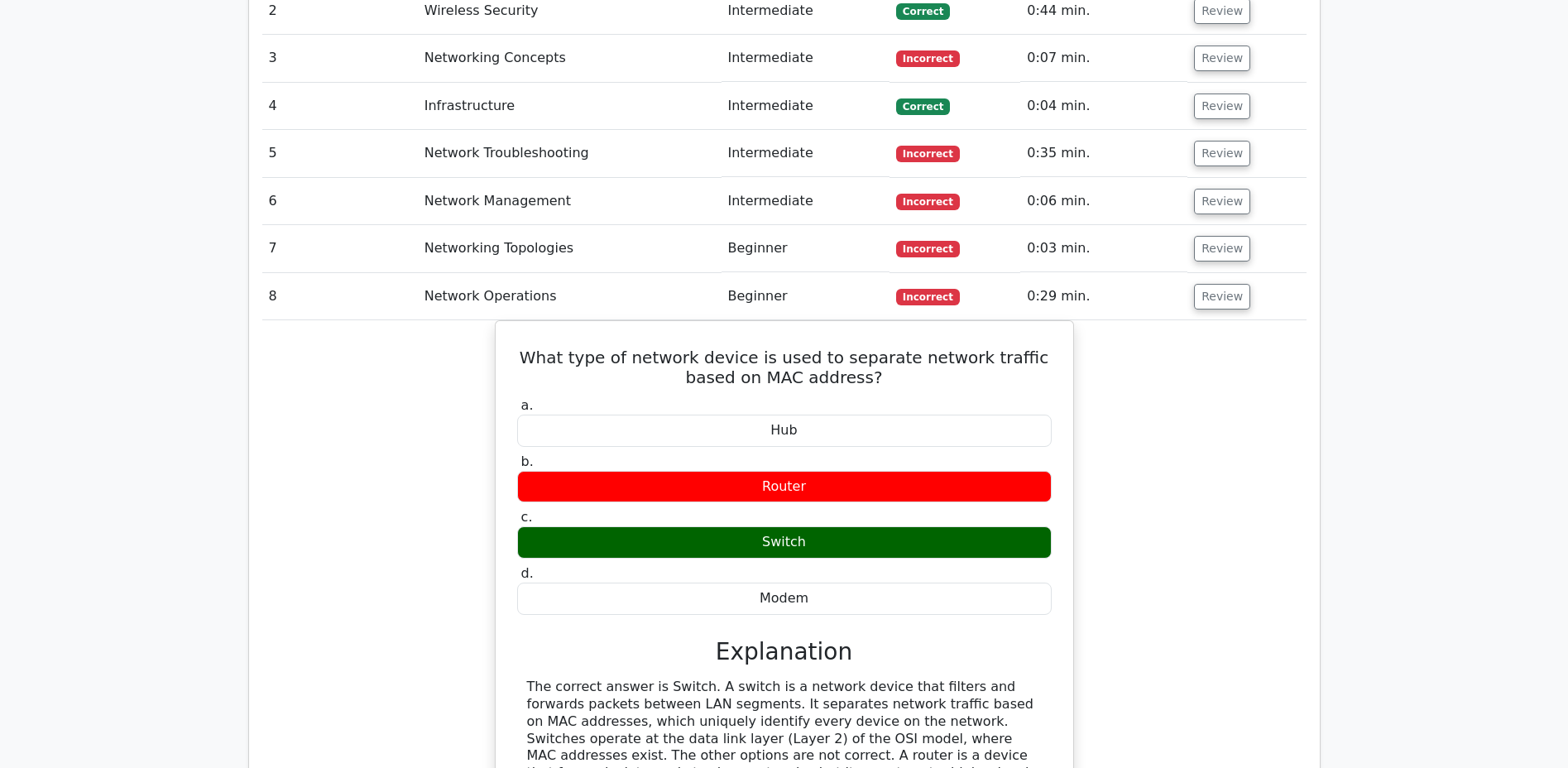
scroll to position [1445, 0]
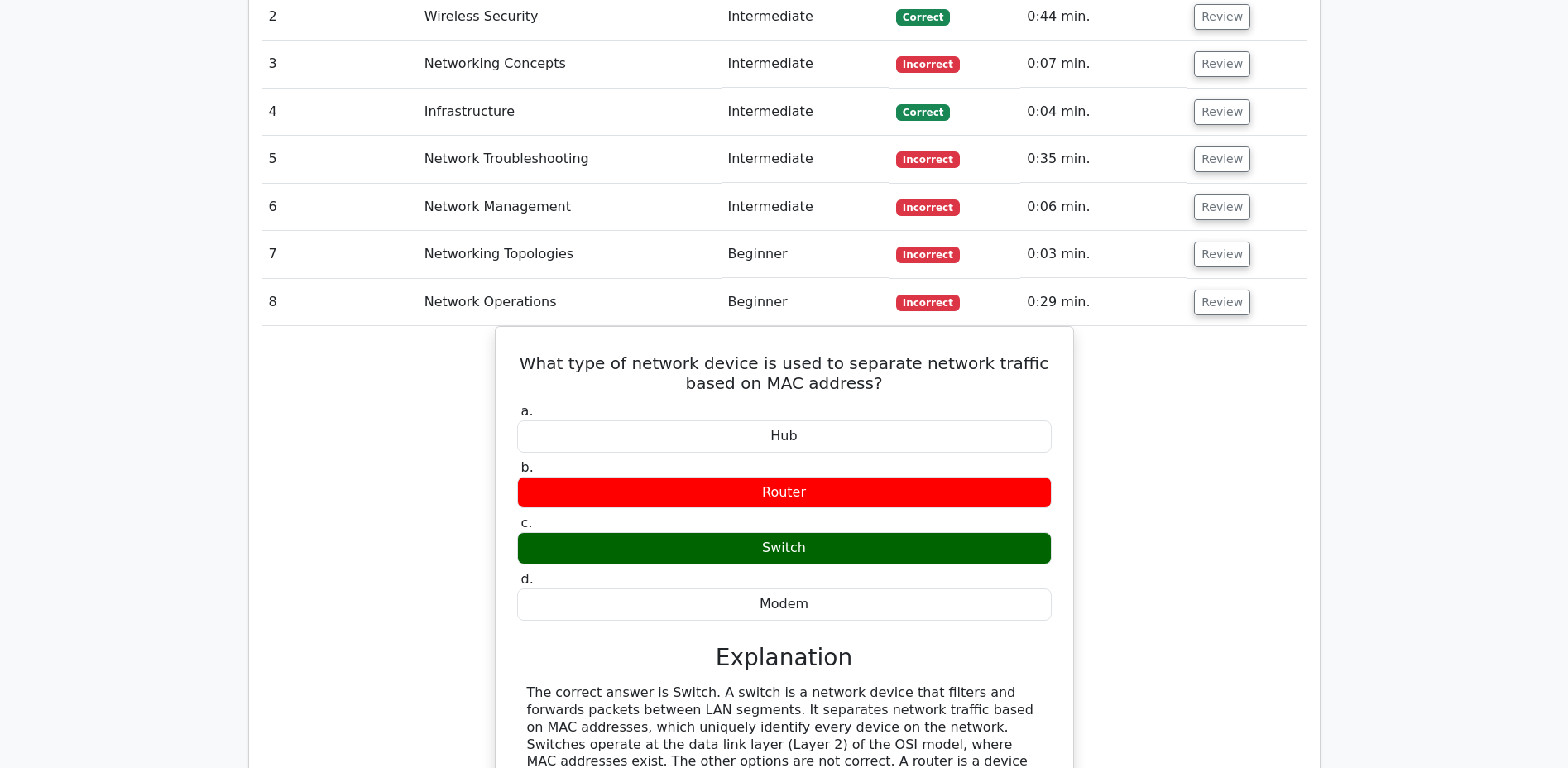
click at [1206, 290] on button "Review" at bounding box center [1222, 302] width 56 height 26
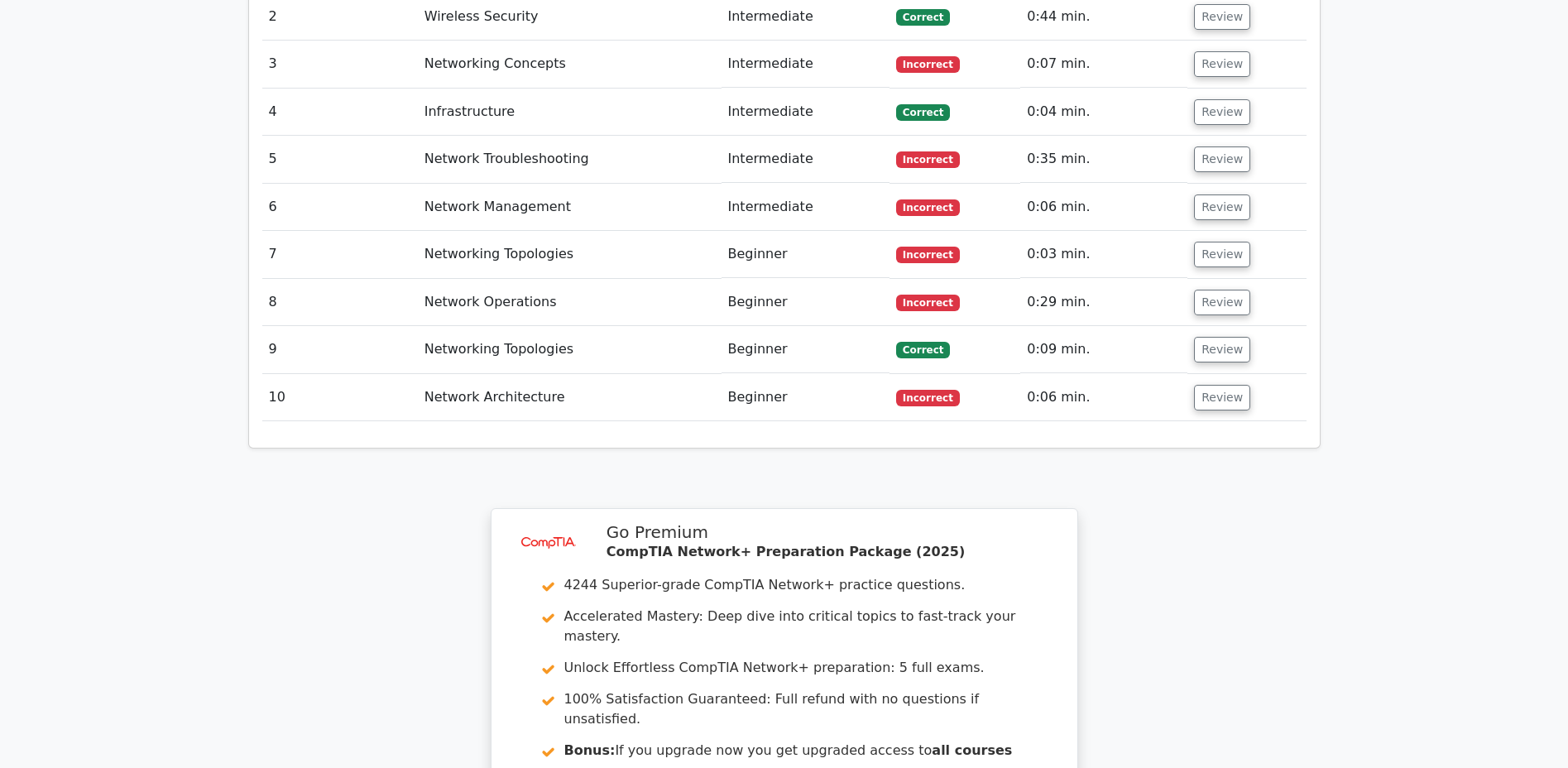
scroll to position [1451, 0]
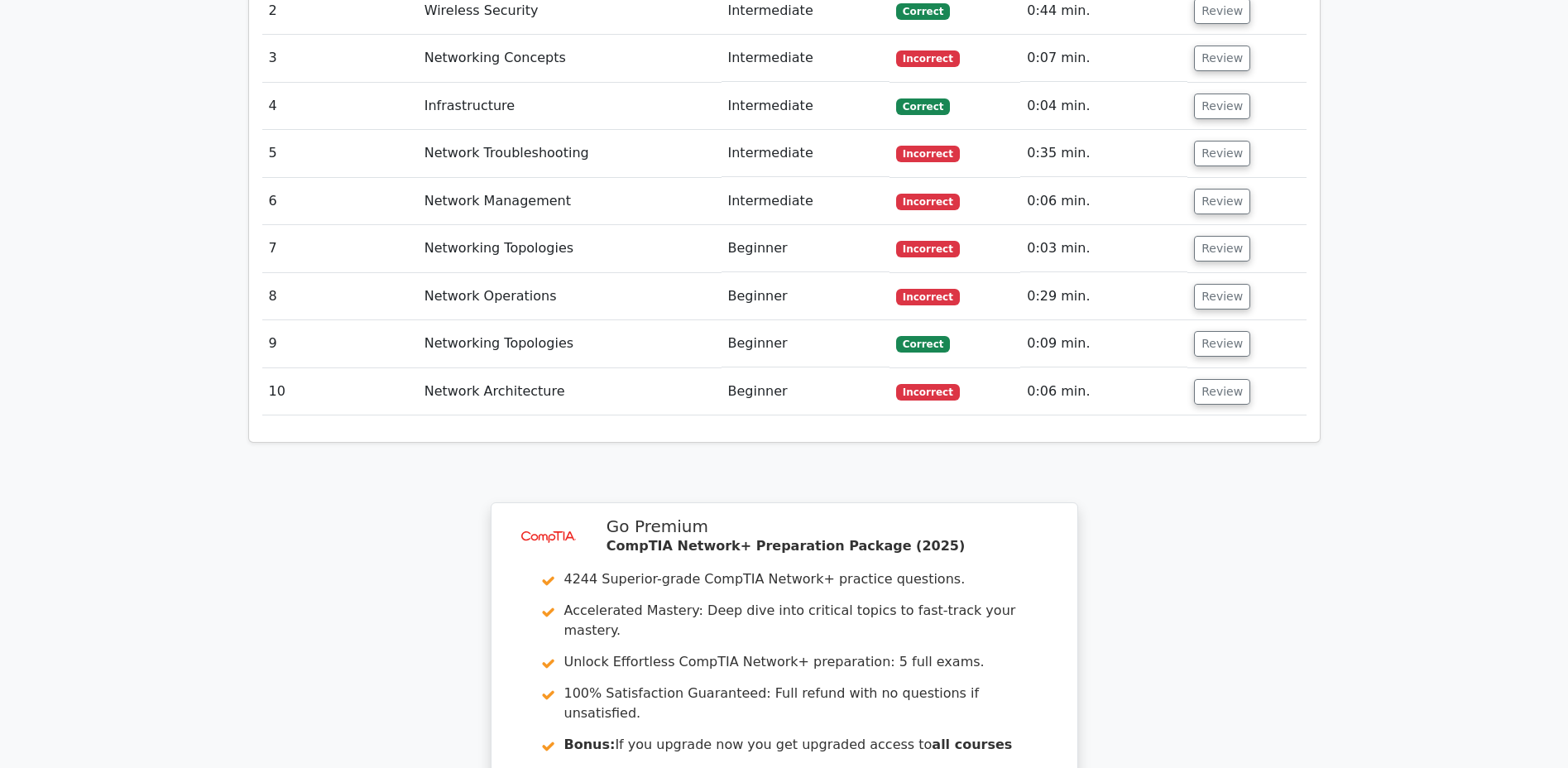
click at [1212, 331] on button "Review" at bounding box center [1222, 343] width 56 height 26
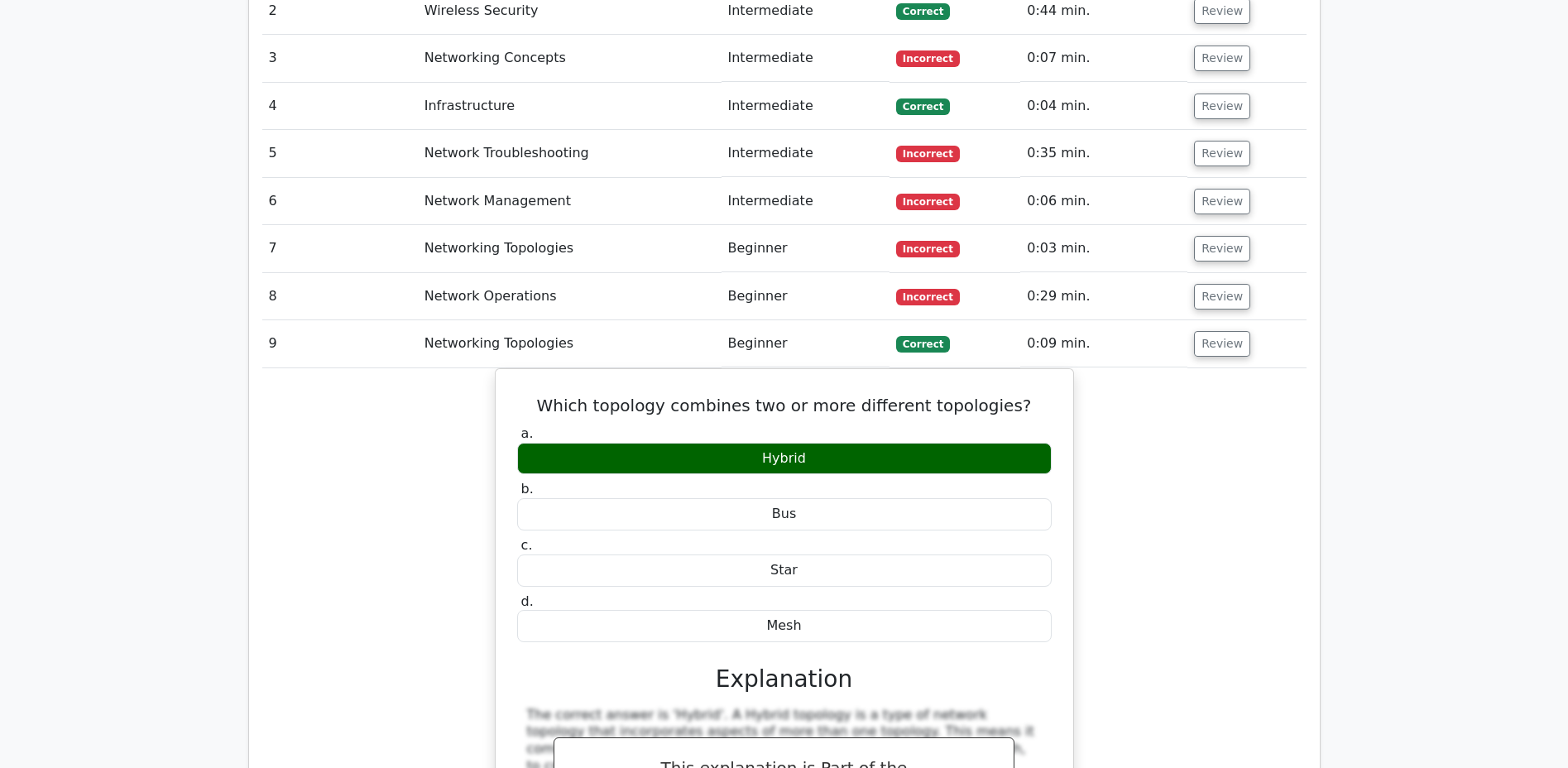
scroll to position [1449, 0]
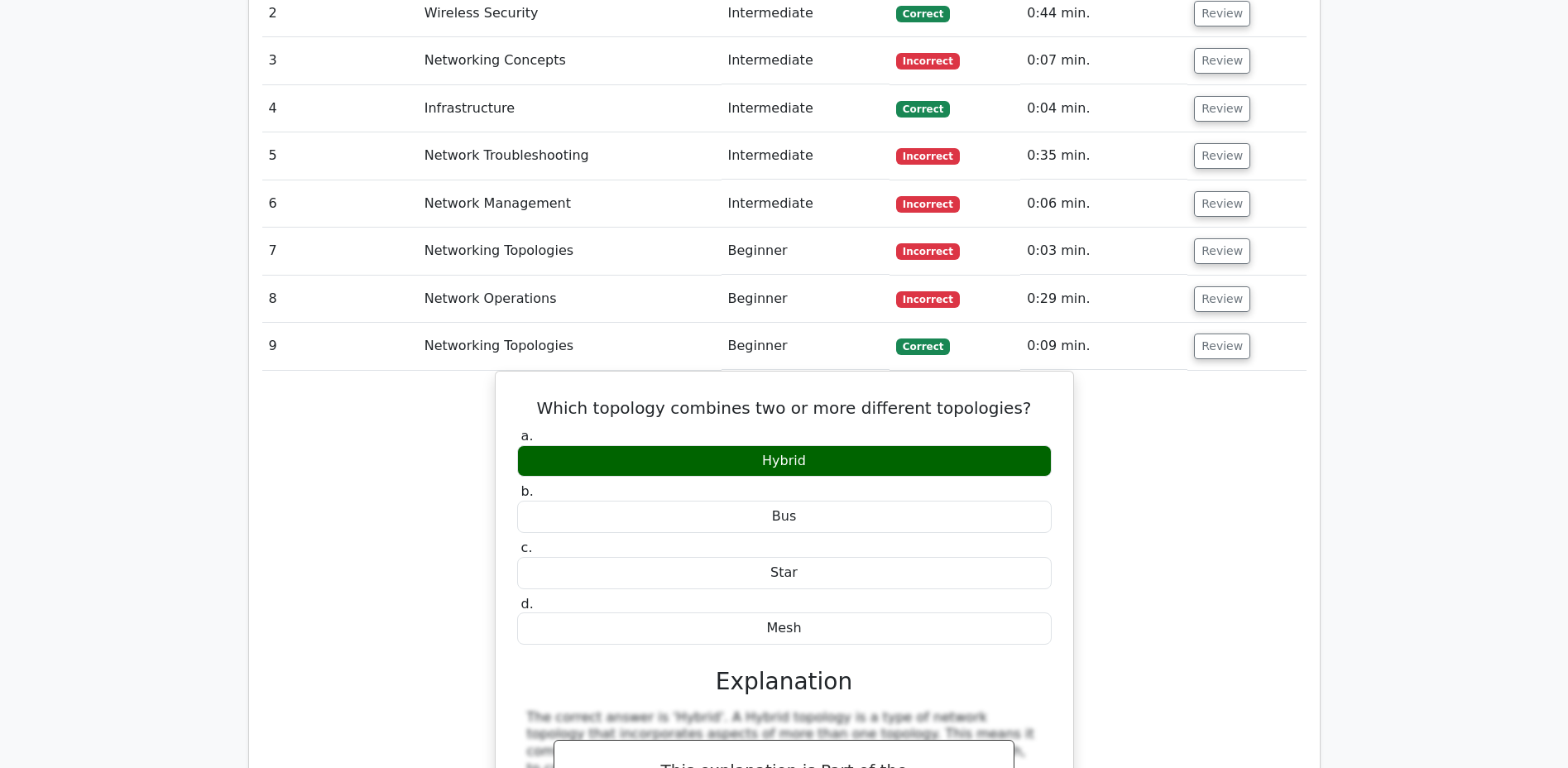
click at [1212, 333] on button "Review" at bounding box center [1222, 346] width 56 height 26
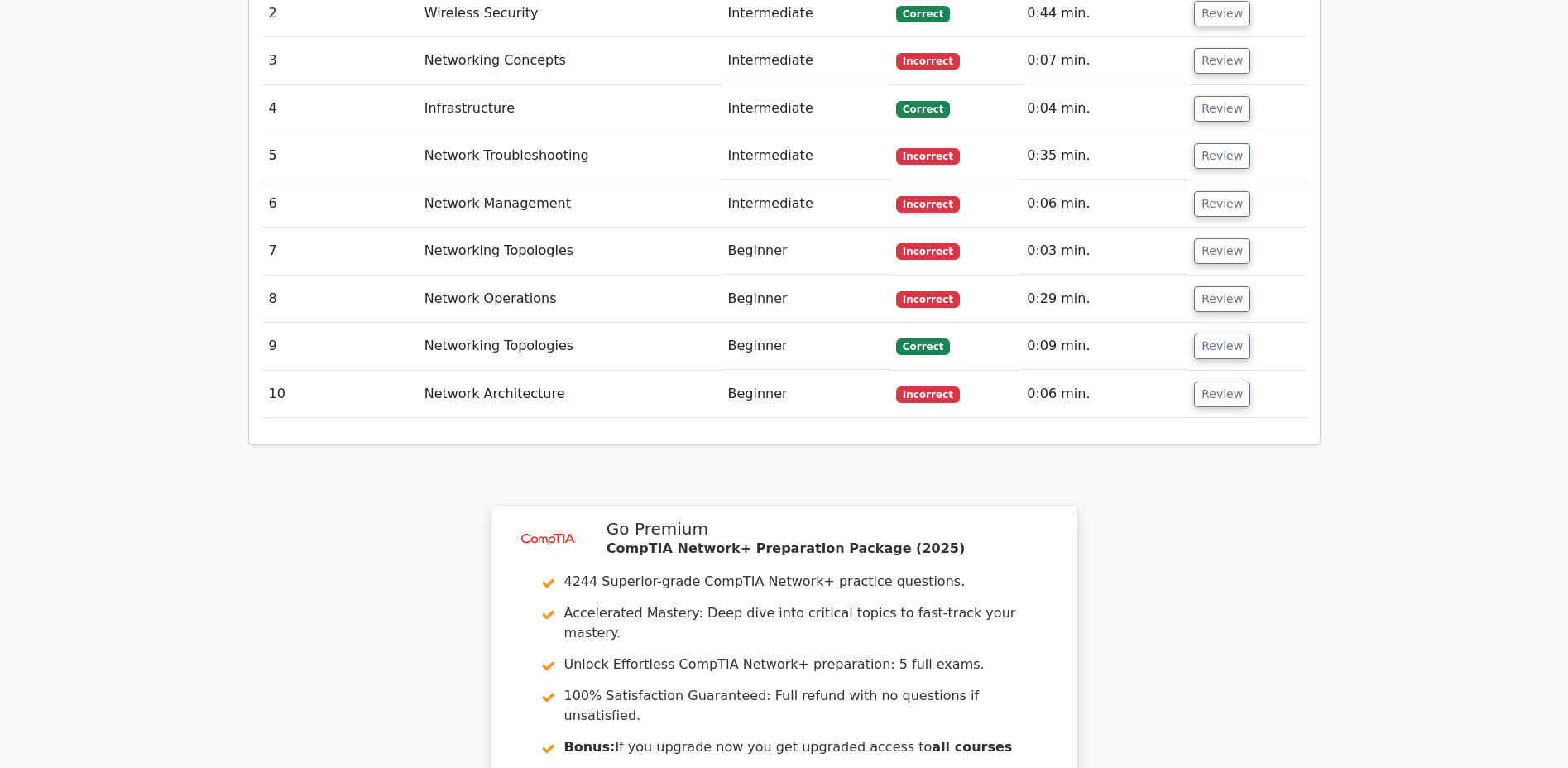
scroll to position [1451, 0]
click at [1214, 379] on button "Review" at bounding box center [1222, 392] width 56 height 26
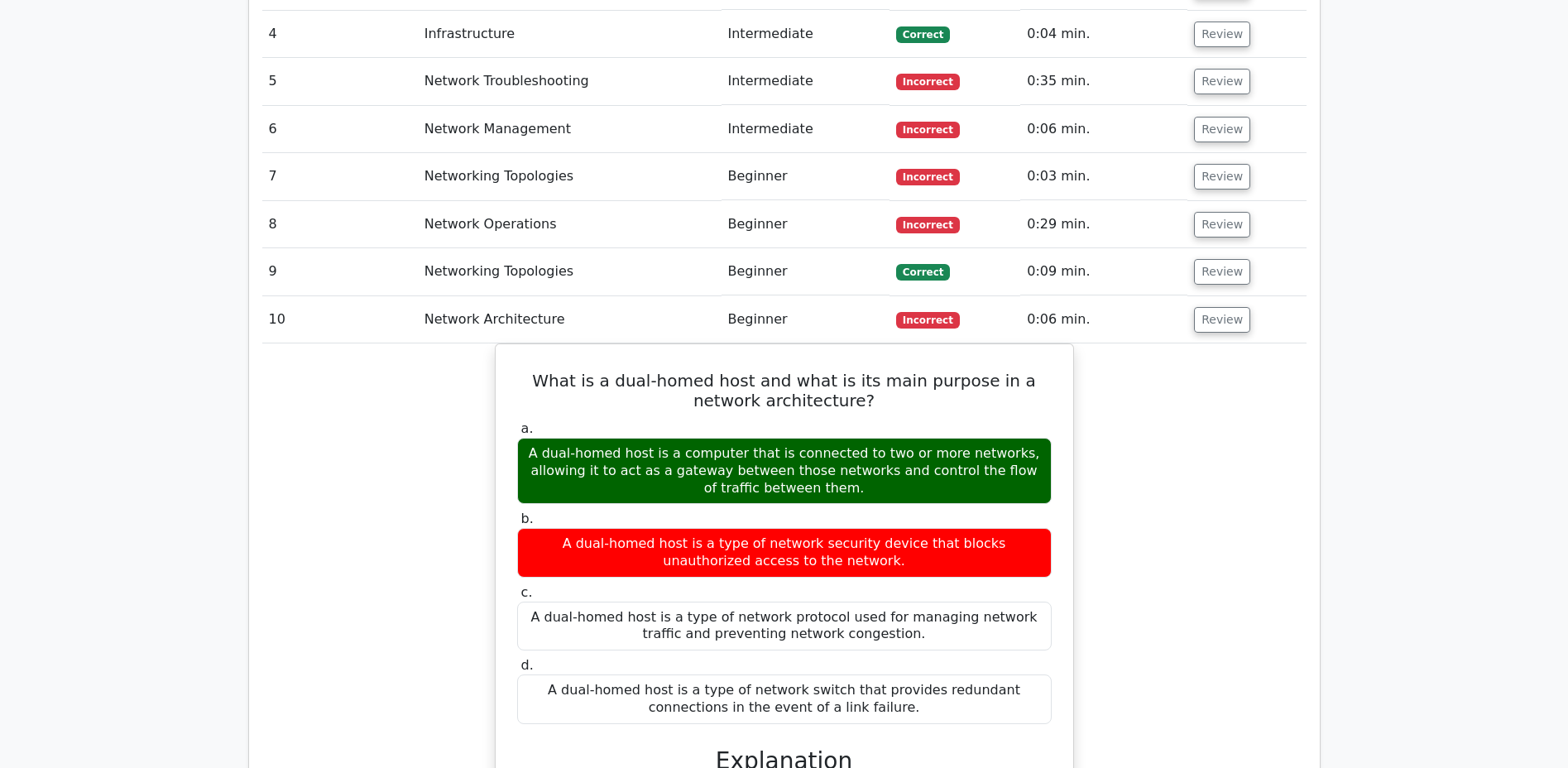
scroll to position [1522, 0]
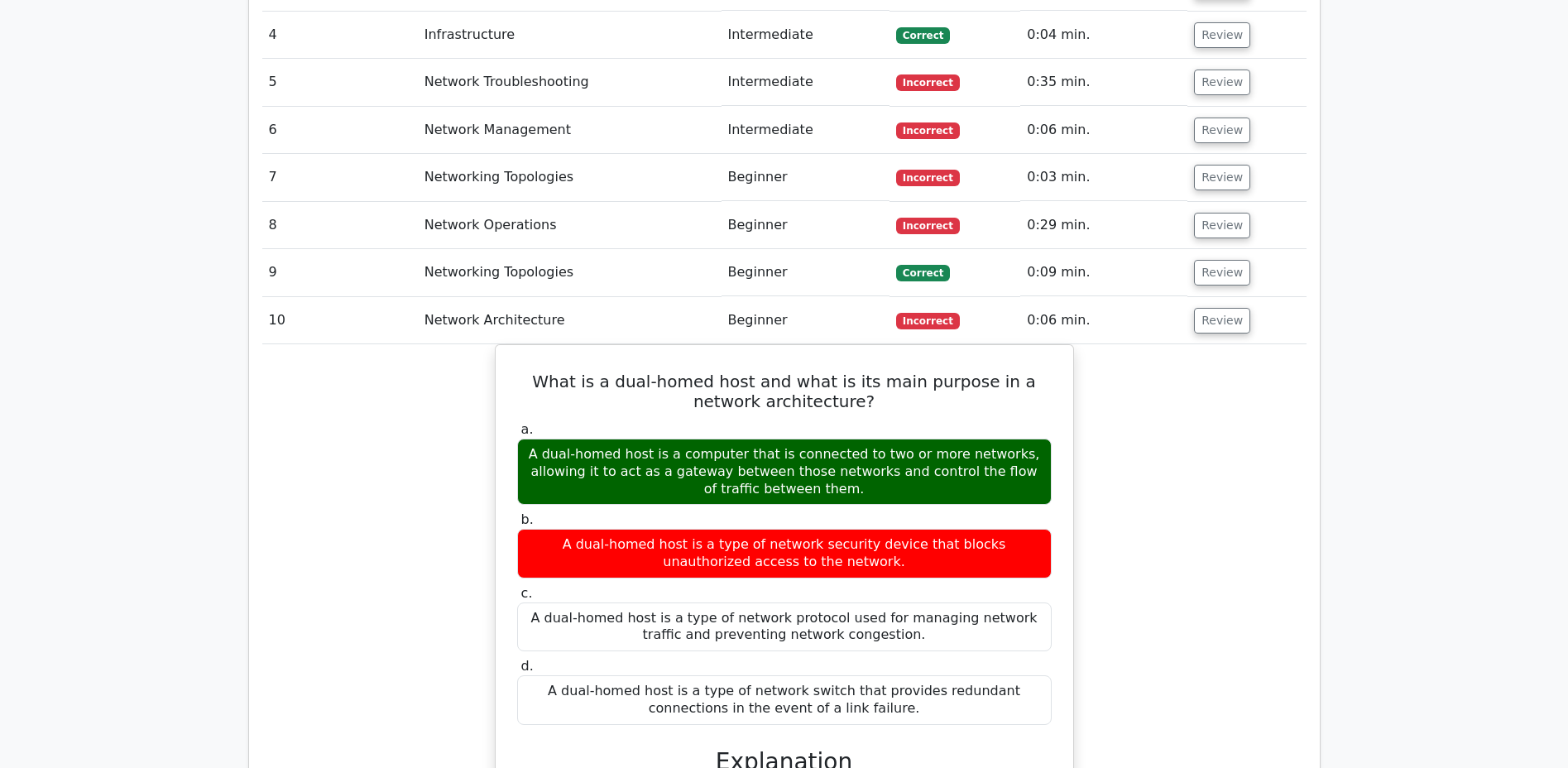
click at [1249, 356] on div "What is a dual-homed host and what is its main purpose in a network architectur…" at bounding box center [784, 702] width 1044 height 717
click at [1194, 350] on div "What is a dual-homed host and what is its main purpose in a network architectur…" at bounding box center [784, 702] width 1044 height 717
click at [1210, 308] on button "Review" at bounding box center [1222, 320] width 56 height 26
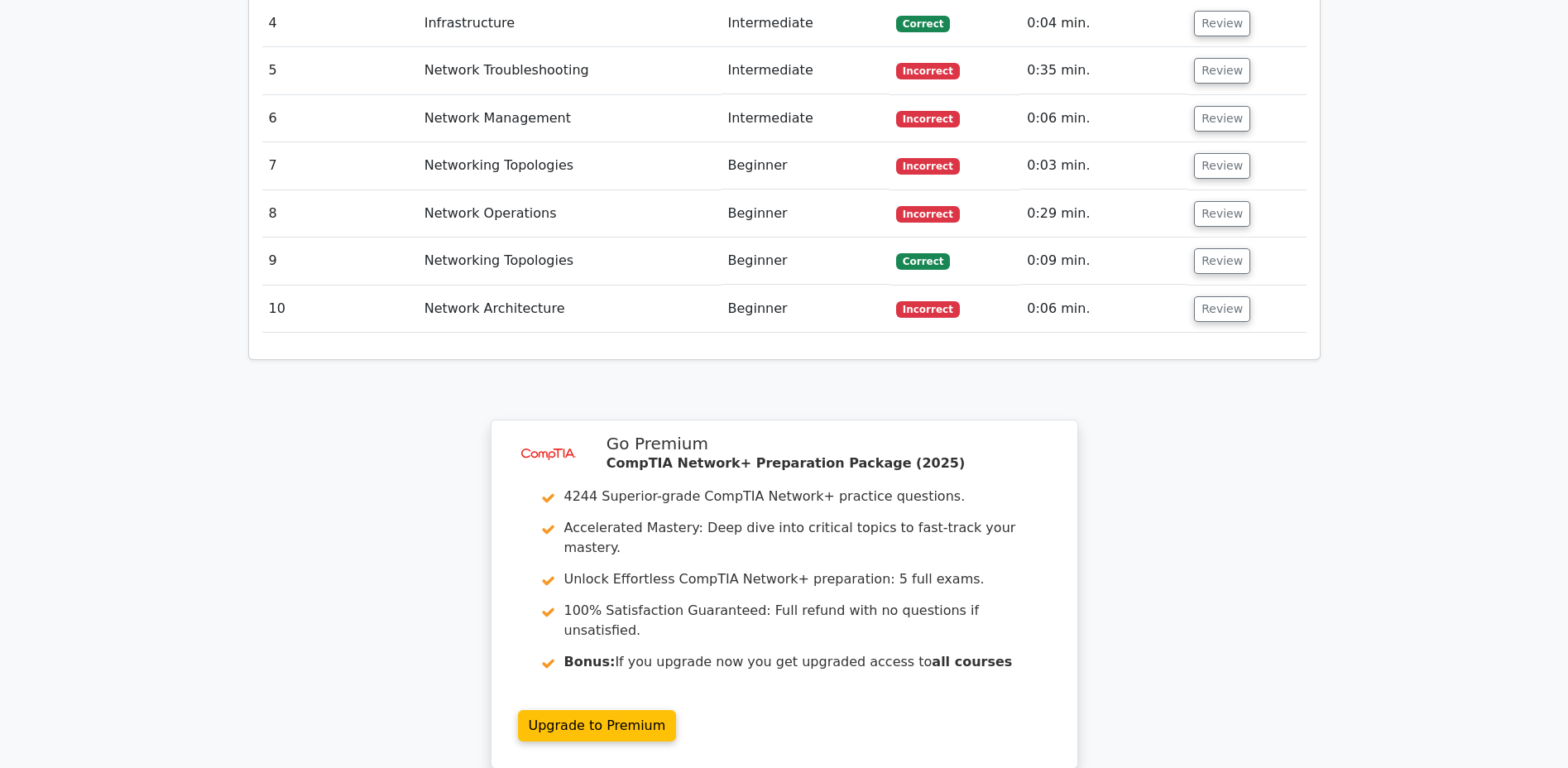
scroll to position [1782, 0]
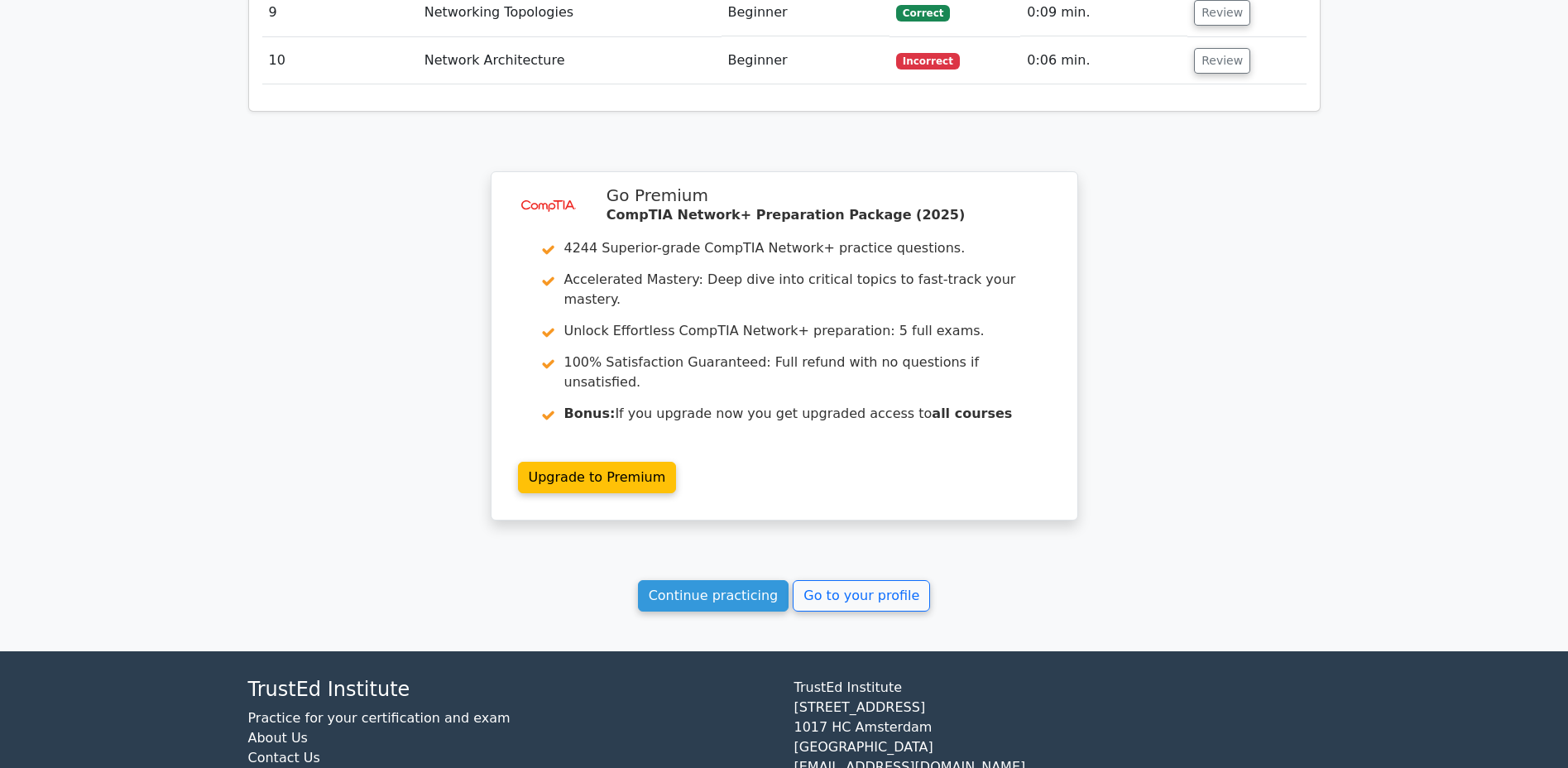
click at [707, 580] on link "Continue practicing" at bounding box center [713, 595] width 151 height 32
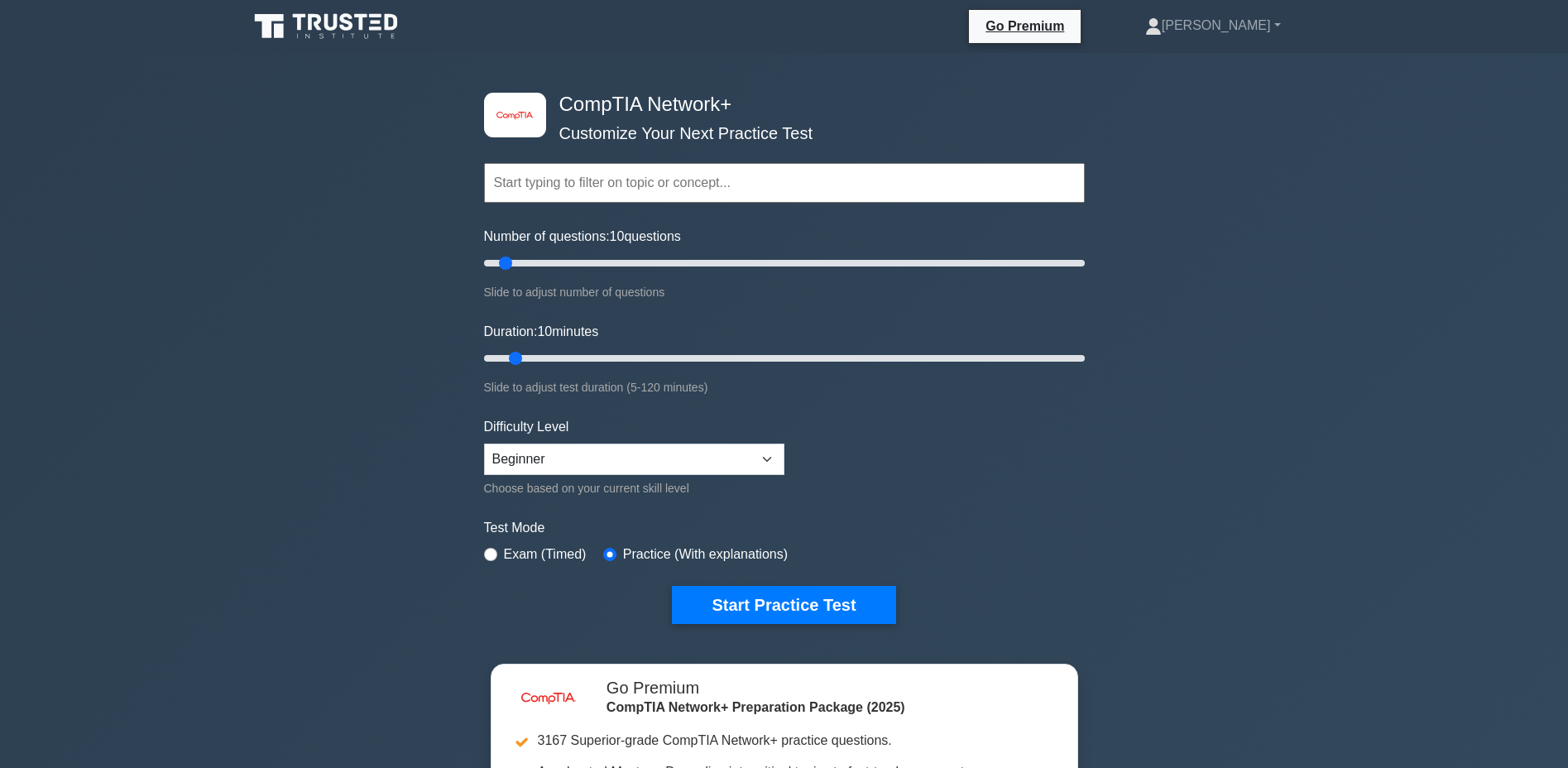
scroll to position [413, 0]
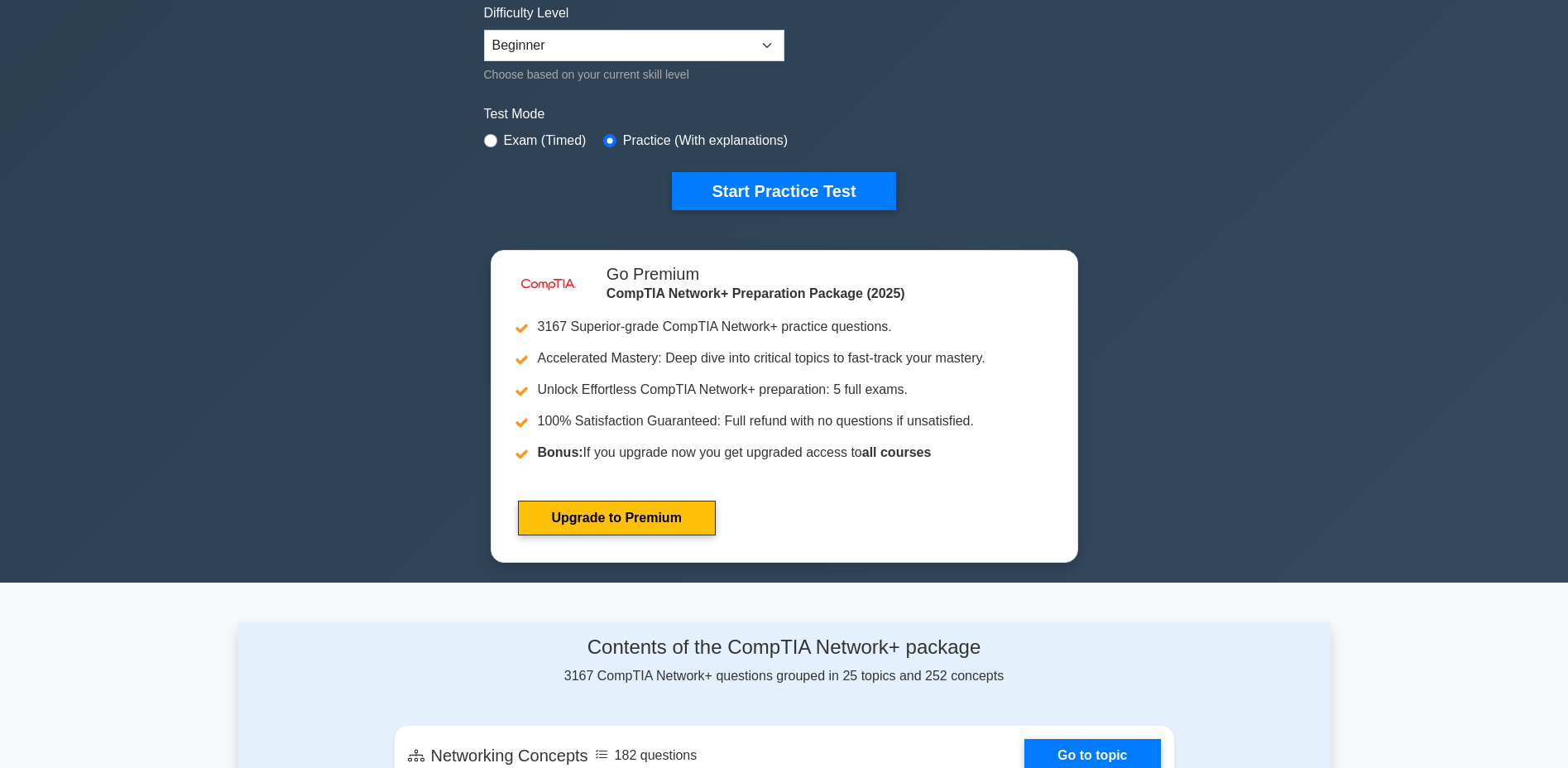
click at [749, 197] on button "Start Practice Test" at bounding box center [784, 191] width 224 height 38
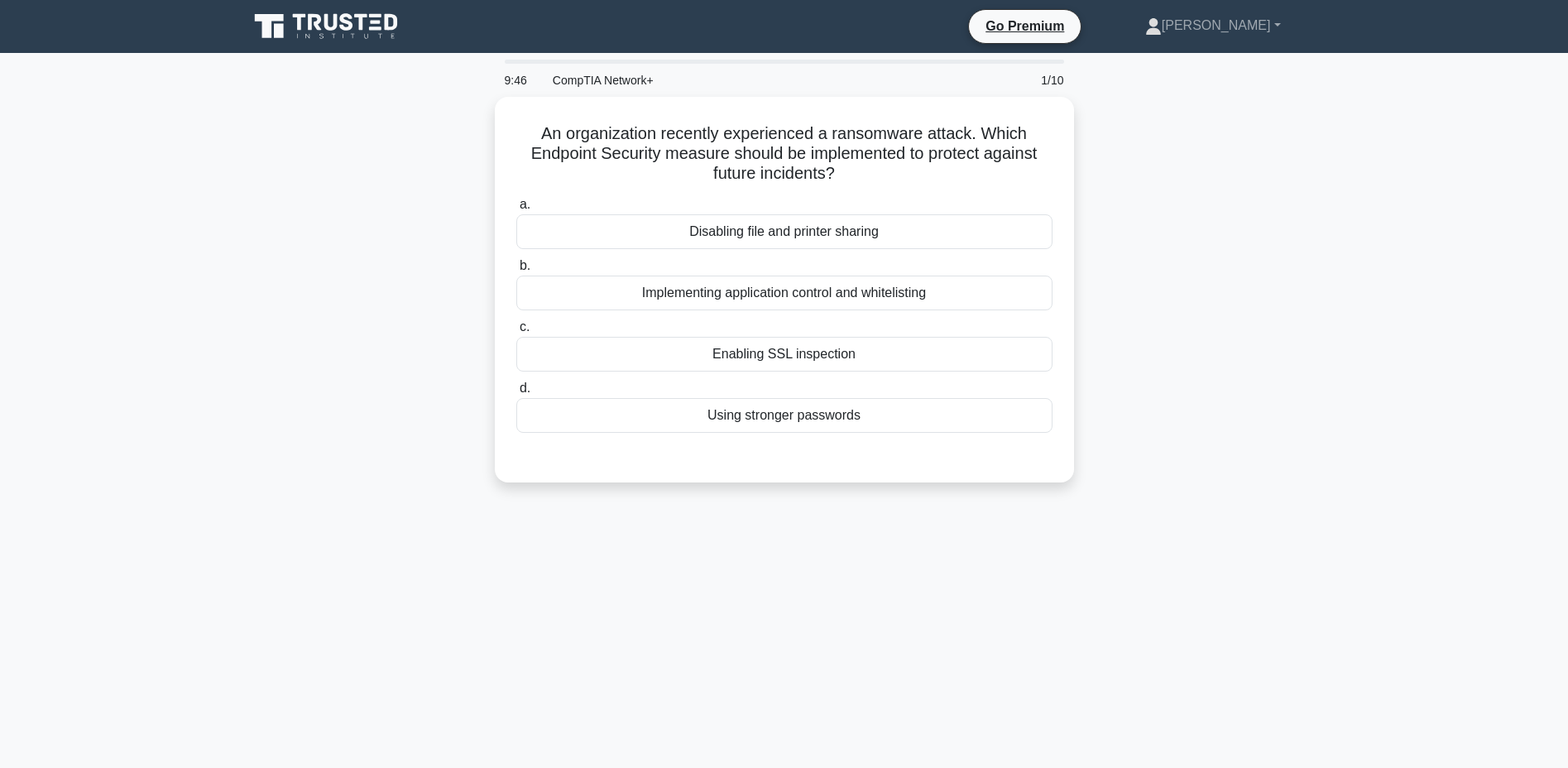
click at [752, 355] on div "Enabling SSL inspection" at bounding box center [784, 354] width 536 height 35
click at [516, 332] on input "c. Enabling SSL inspection" at bounding box center [516, 327] width 0 height 11
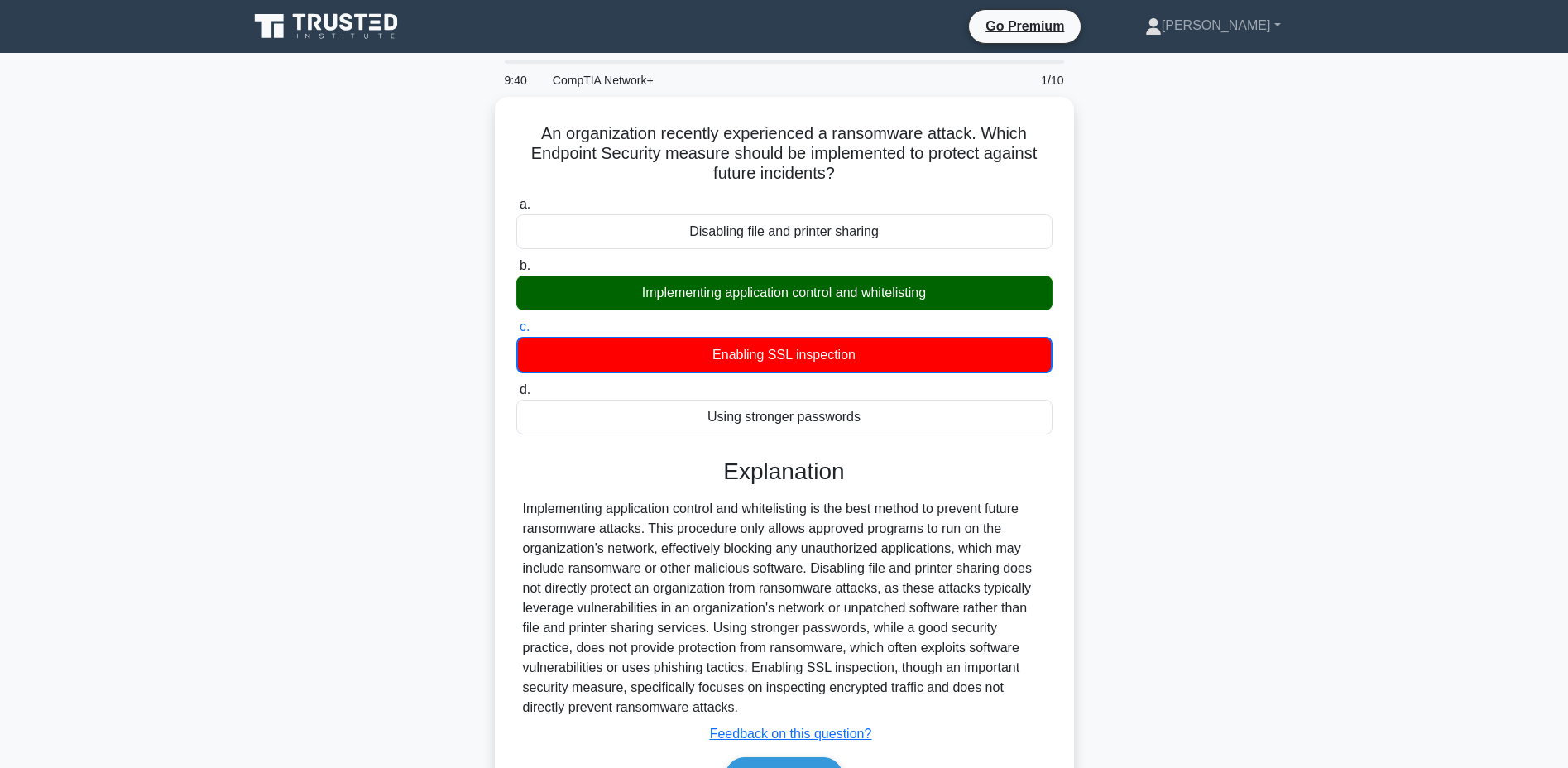
drag, startPoint x: 533, startPoint y: 131, endPoint x: 973, endPoint y: 705, distance: 723.2
click at [974, 705] on div "An organization recently experienced a ransomware attack. Which Endpoint Securi…" at bounding box center [784, 466] width 566 height 725
copy div "An organization recently experienced a ransomware attack. Which Endpoint Securi…"
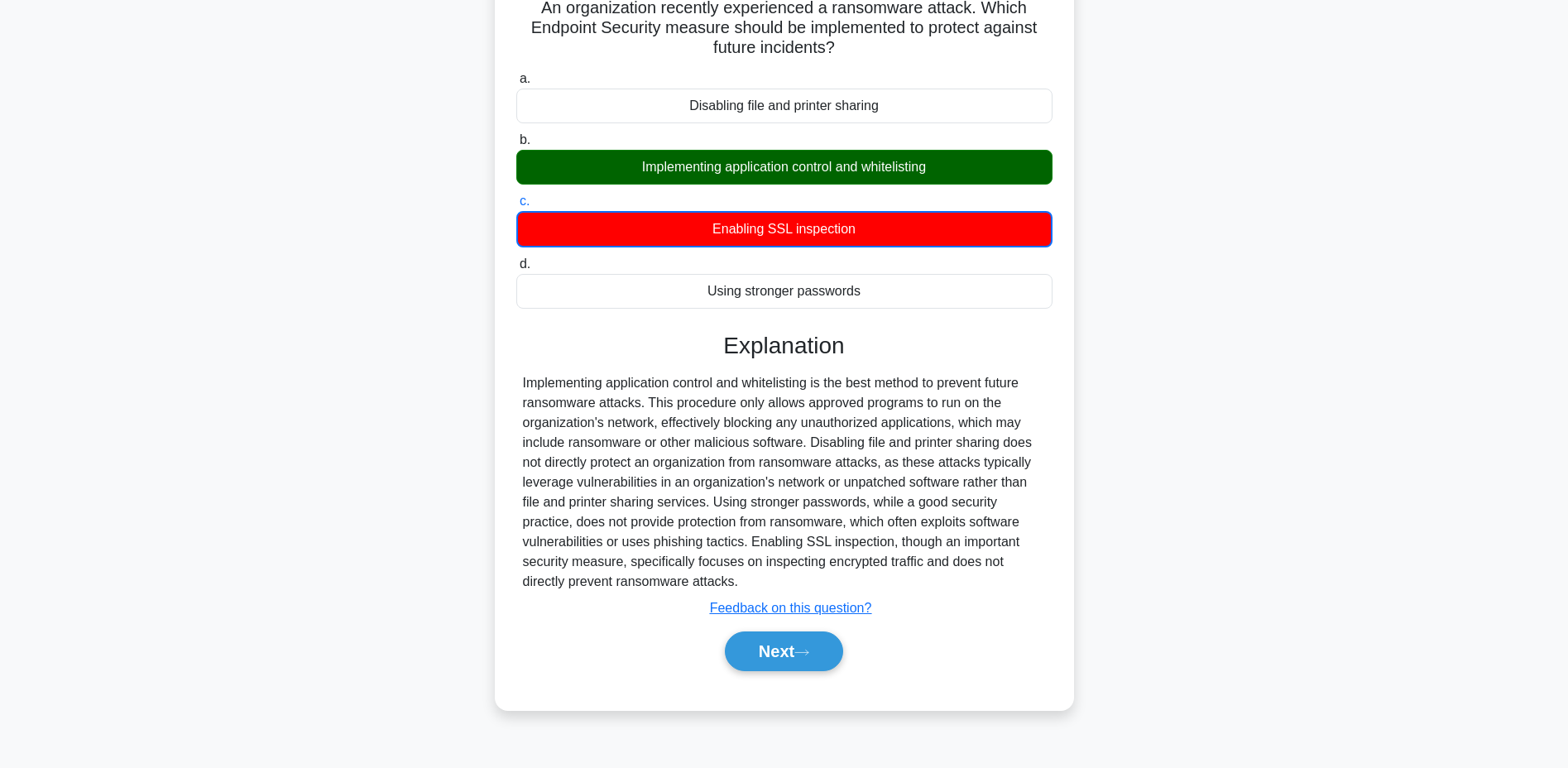
drag, startPoint x: 787, startPoint y: 634, endPoint x: 778, endPoint y: 651, distance: 19.2
click at [778, 647] on button "Next" at bounding box center [784, 651] width 119 height 39
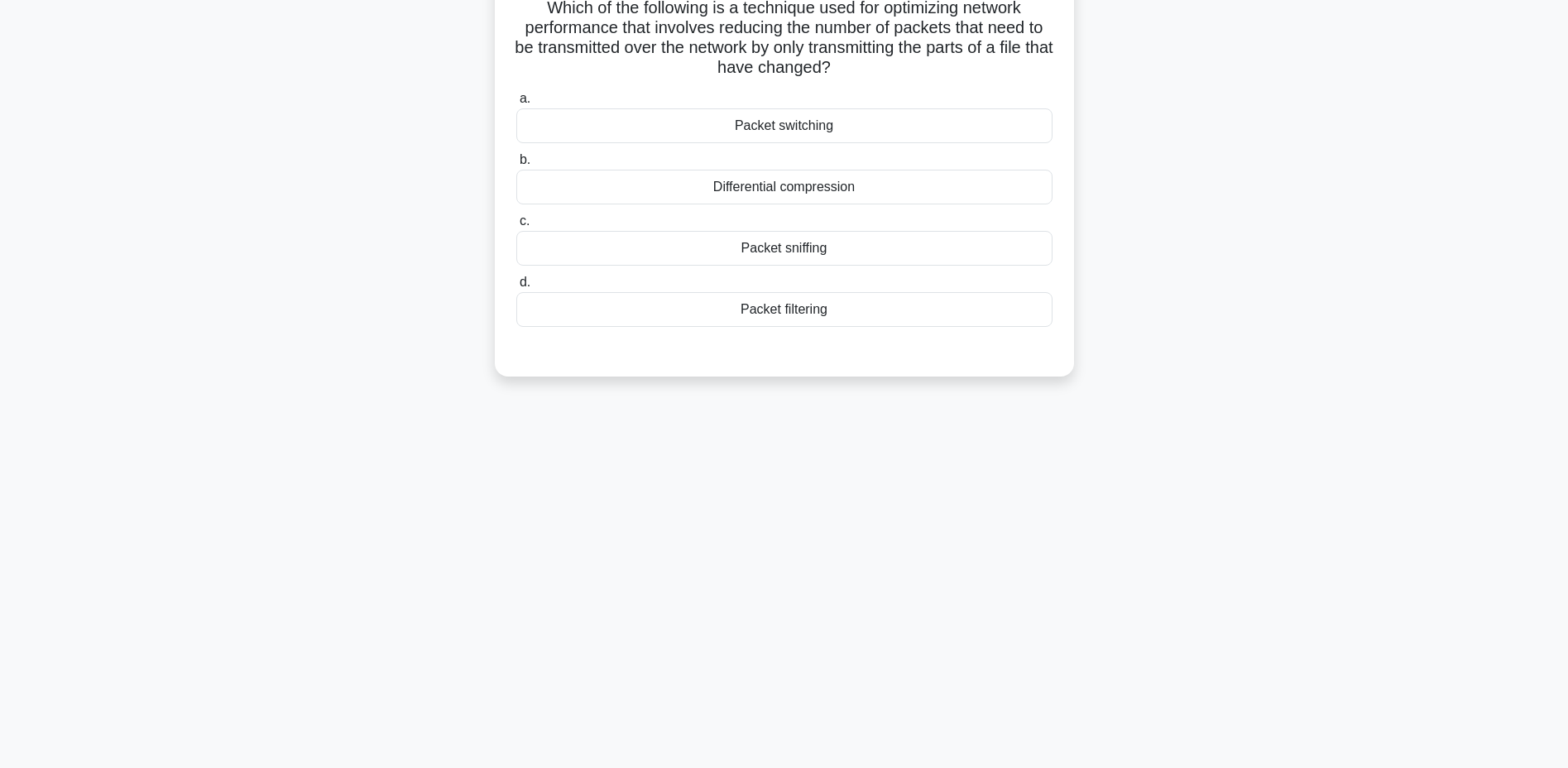
click at [863, 127] on div "Packet switching" at bounding box center [784, 126] width 536 height 35
click at [516, 104] on input "a. Packet switching" at bounding box center [516, 98] width 0 height 11
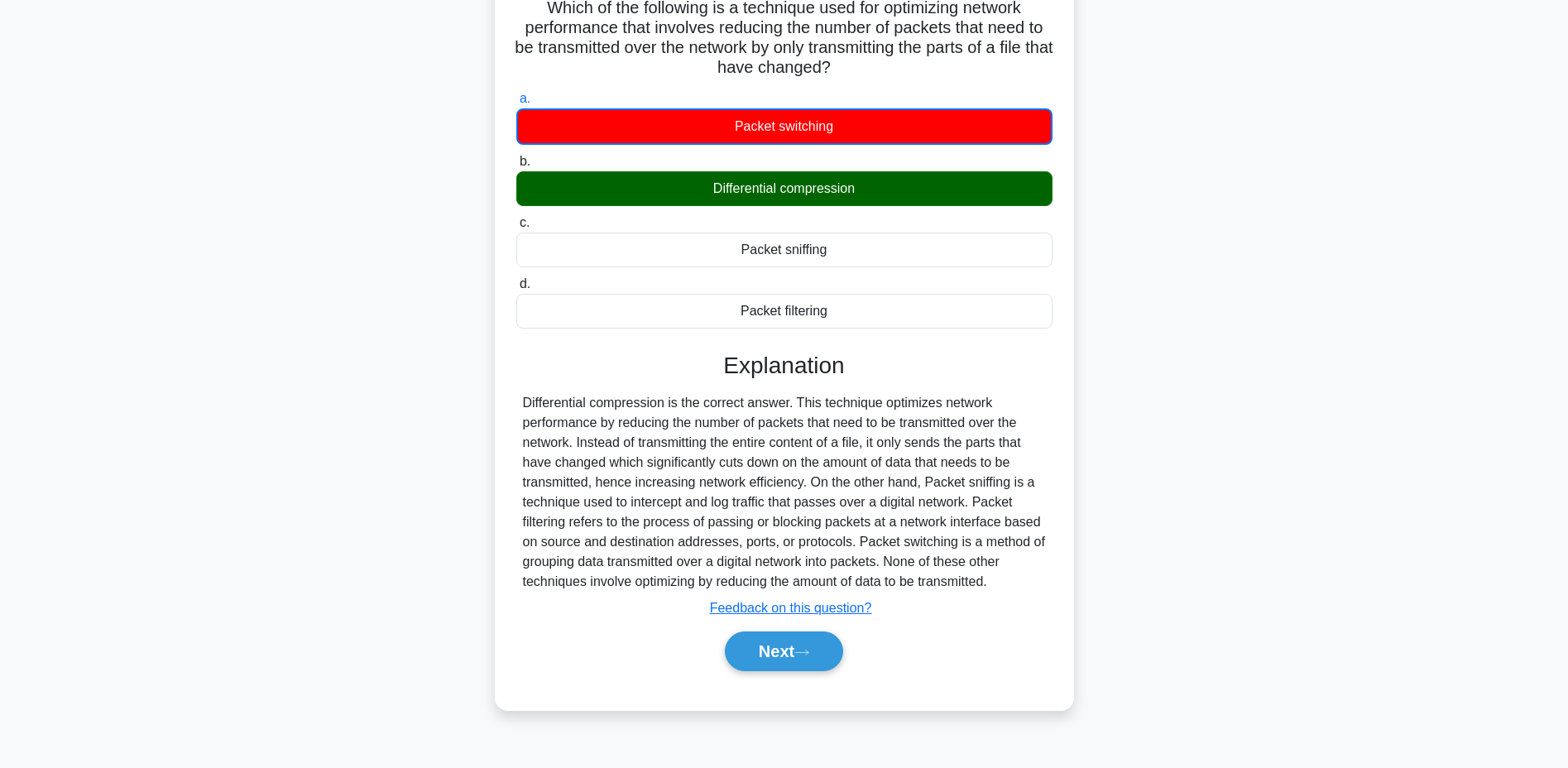
scroll to position [43, 0]
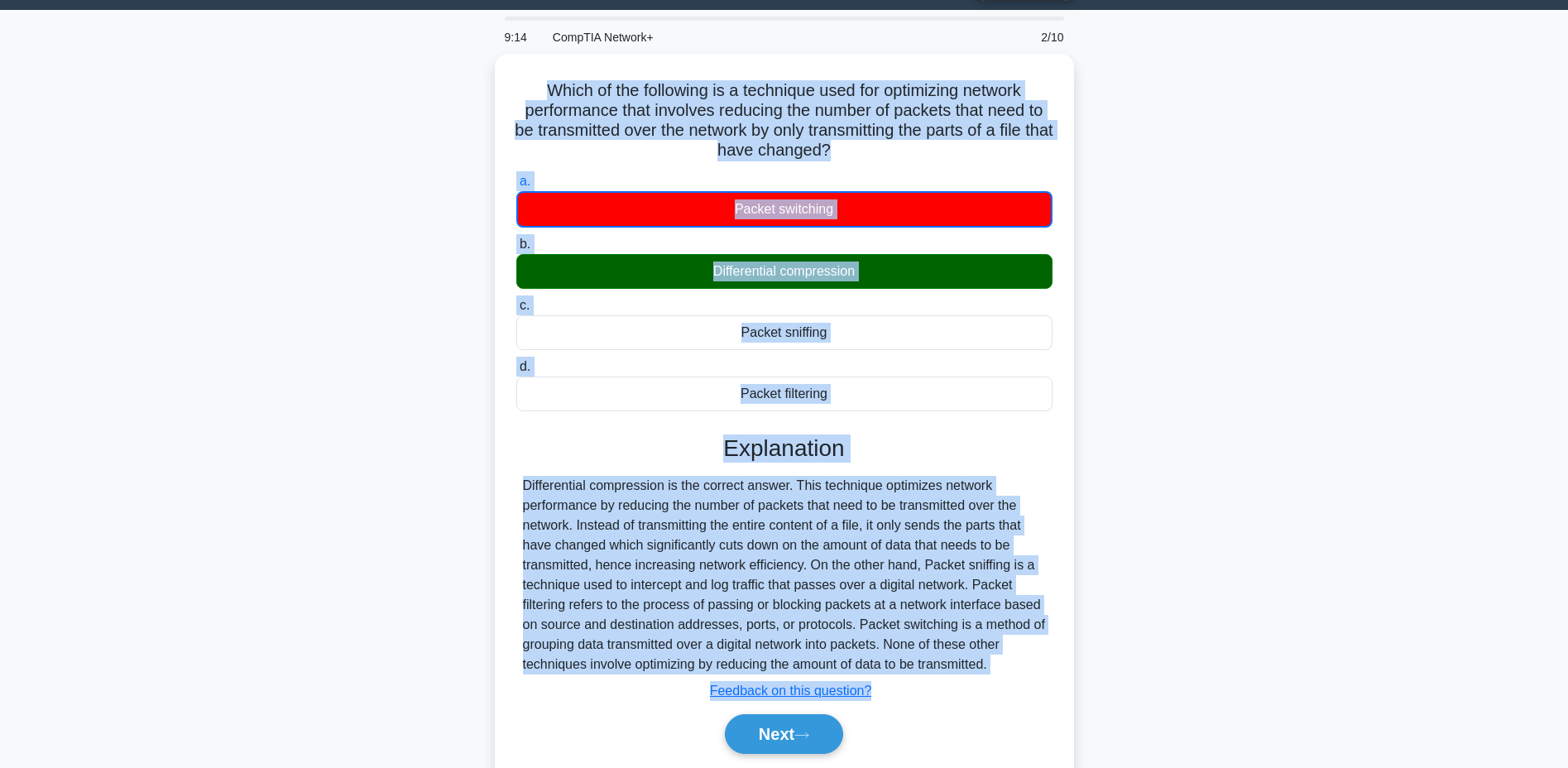
drag, startPoint x: 533, startPoint y: 77, endPoint x: 1055, endPoint y: 687, distance: 802.9
click at [1056, 687] on div "Which of the following is a technique used for optimizing network performance t…" at bounding box center [784, 423] width 566 height 725
drag, startPoint x: 1055, startPoint y: 687, endPoint x: 1039, endPoint y: 677, distance: 18.9
click at [1040, 681] on div "Submit feedback Feedback on this question?" at bounding box center [791, 690] width 536 height 20
drag, startPoint x: 534, startPoint y: 79, endPoint x: 1021, endPoint y: 673, distance: 768.1
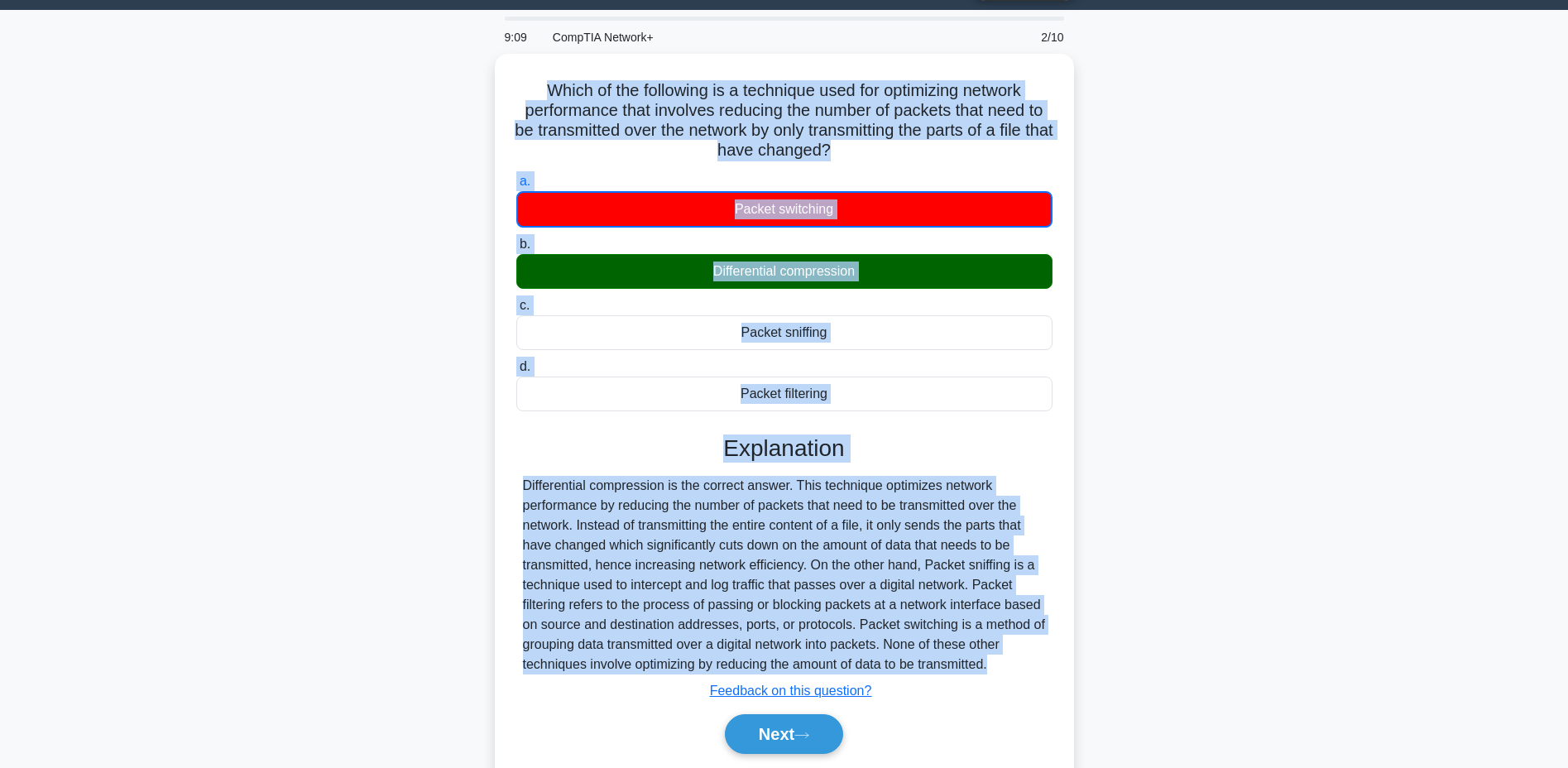
click at [1022, 673] on div "Which of the following is a technique used for optimizing network performance t…" at bounding box center [784, 423] width 566 height 725
click at [1021, 673] on div "Explanation Differential compression is the correct answer. This technique opti…" at bounding box center [784, 598] width 536 height 326
copy div "Which of the following is a technique used for optimizing network performance t…"
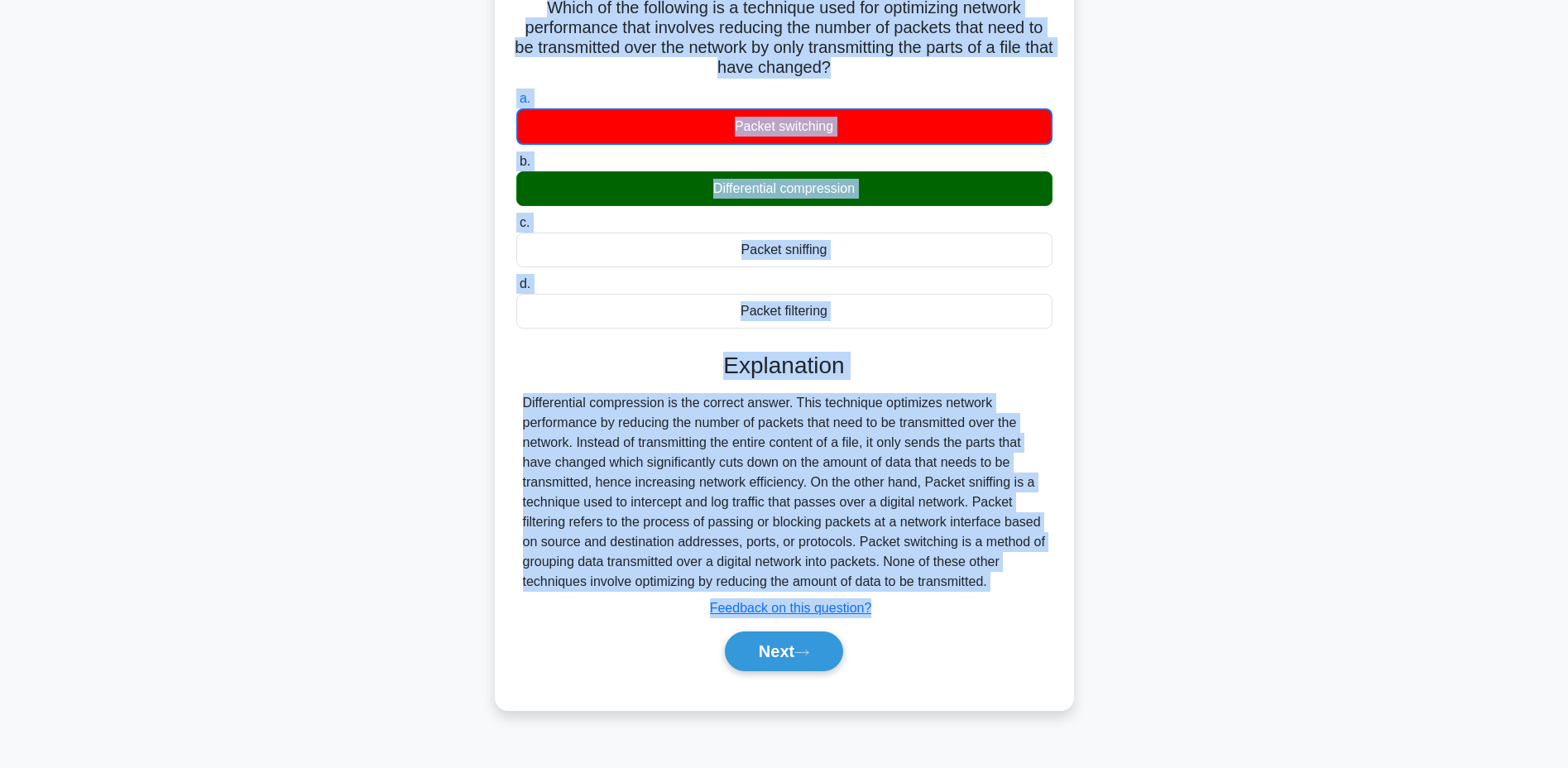
click at [771, 648] on button "Next" at bounding box center [784, 651] width 119 height 39
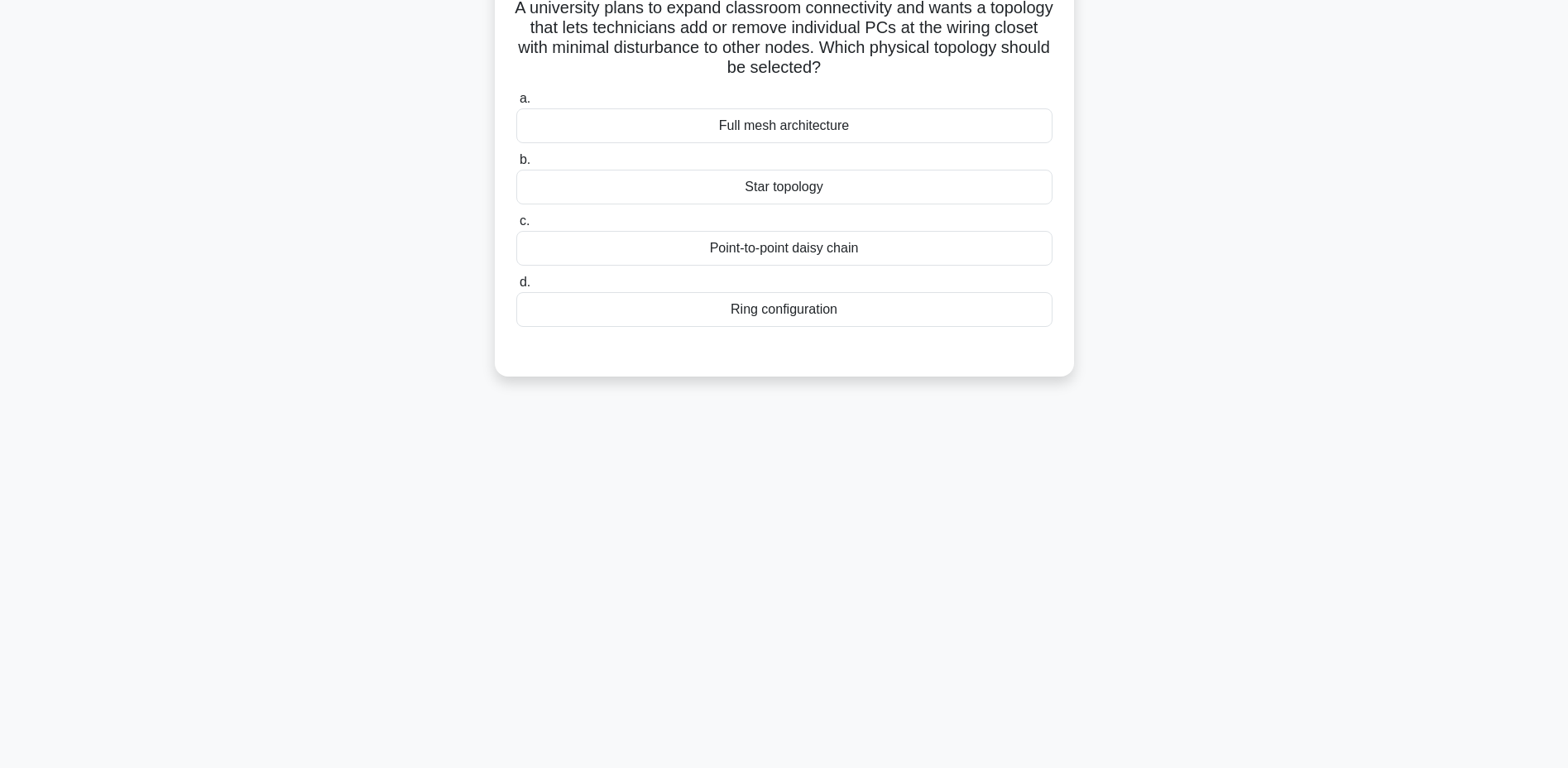
click at [775, 185] on div "Star topology" at bounding box center [784, 187] width 536 height 35
click at [516, 166] on input "b. Star topology" at bounding box center [516, 160] width 0 height 11
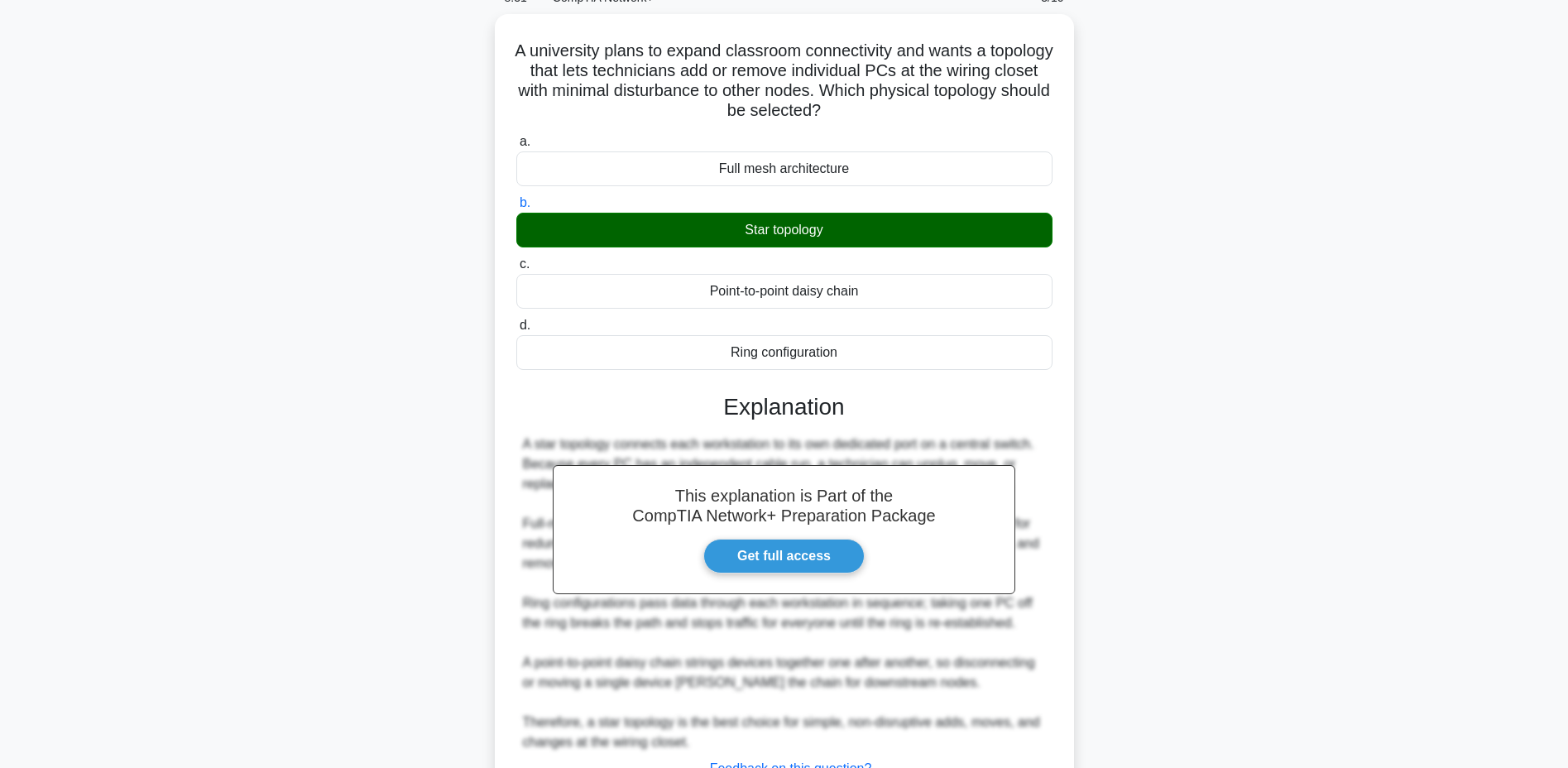
scroll to position [214, 0]
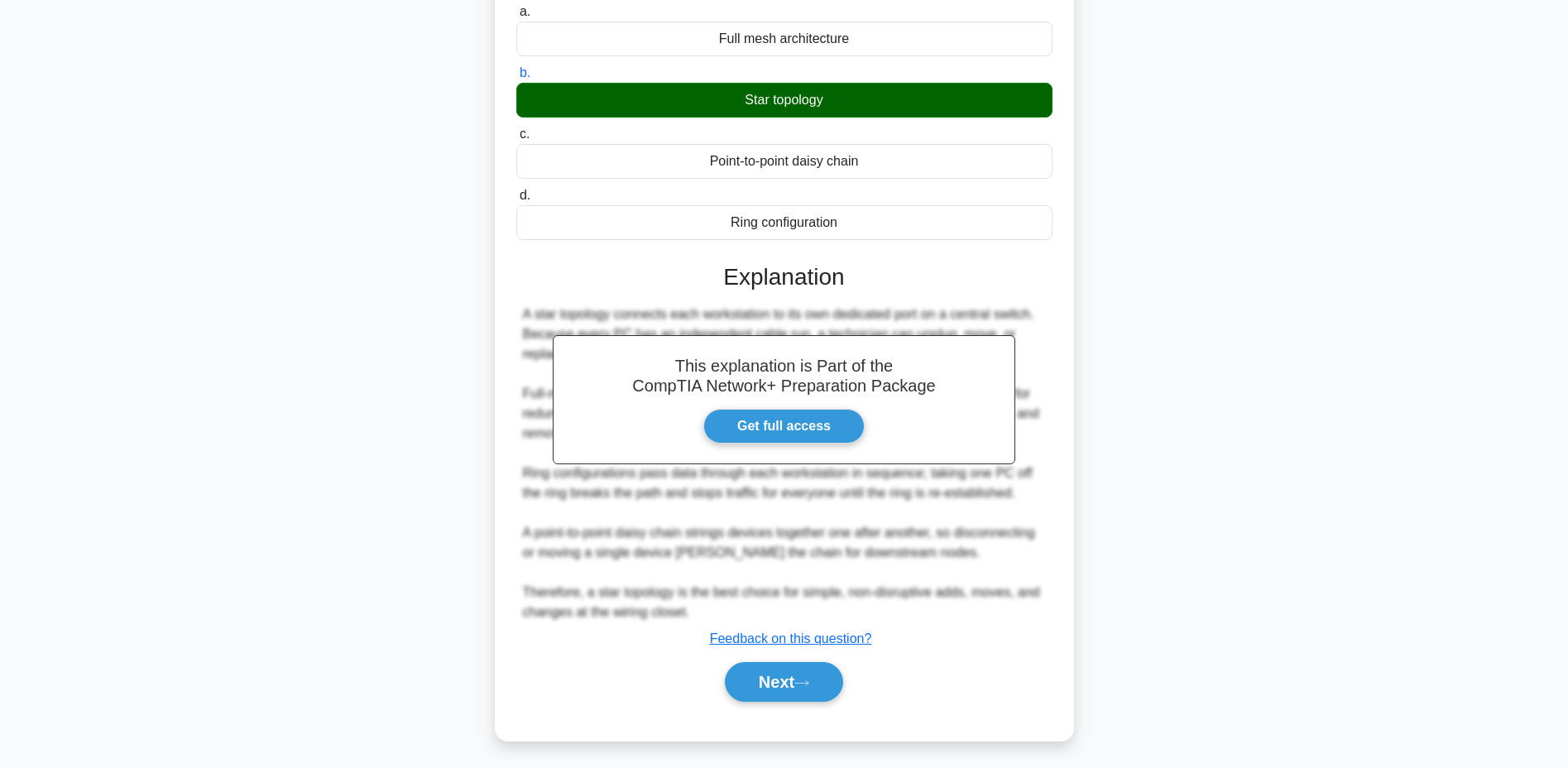
click at [788, 674] on button "Next" at bounding box center [784, 682] width 119 height 39
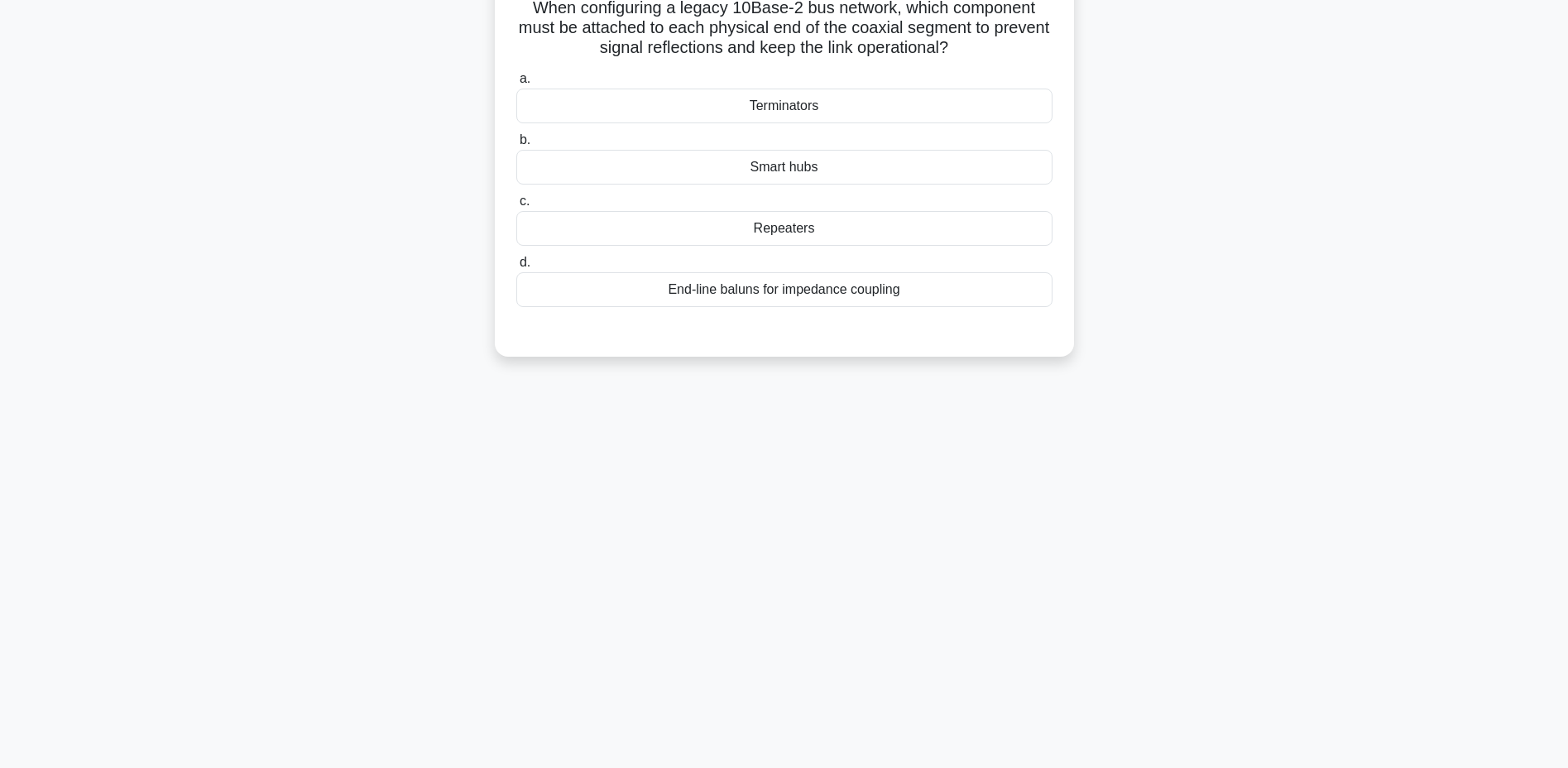
click at [754, 222] on div "Repeaters" at bounding box center [784, 228] width 536 height 35
click at [516, 207] on input "c. Repeaters" at bounding box center [516, 202] width 0 height 11
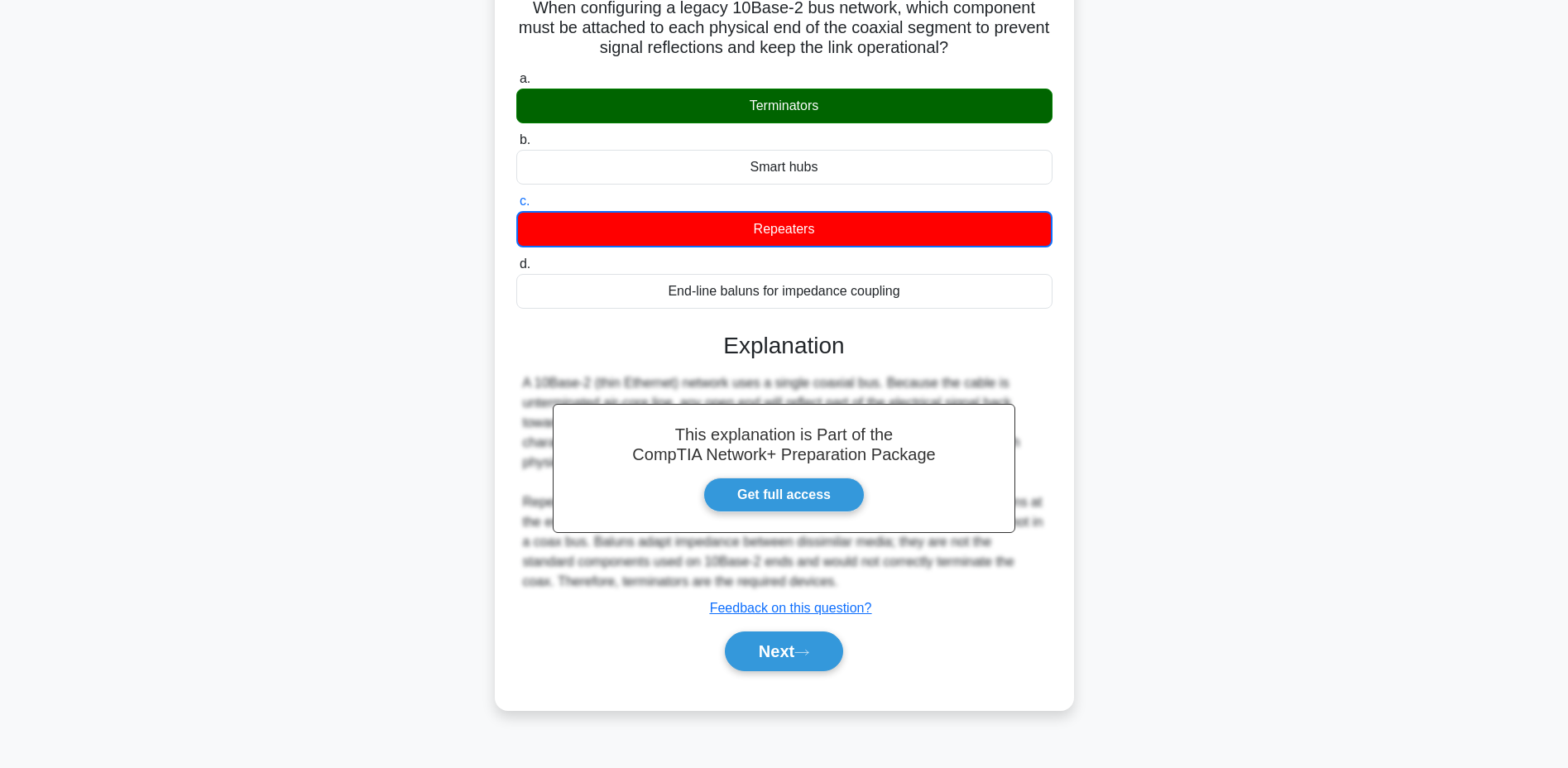
click at [817, 642] on button "Next" at bounding box center [784, 651] width 119 height 39
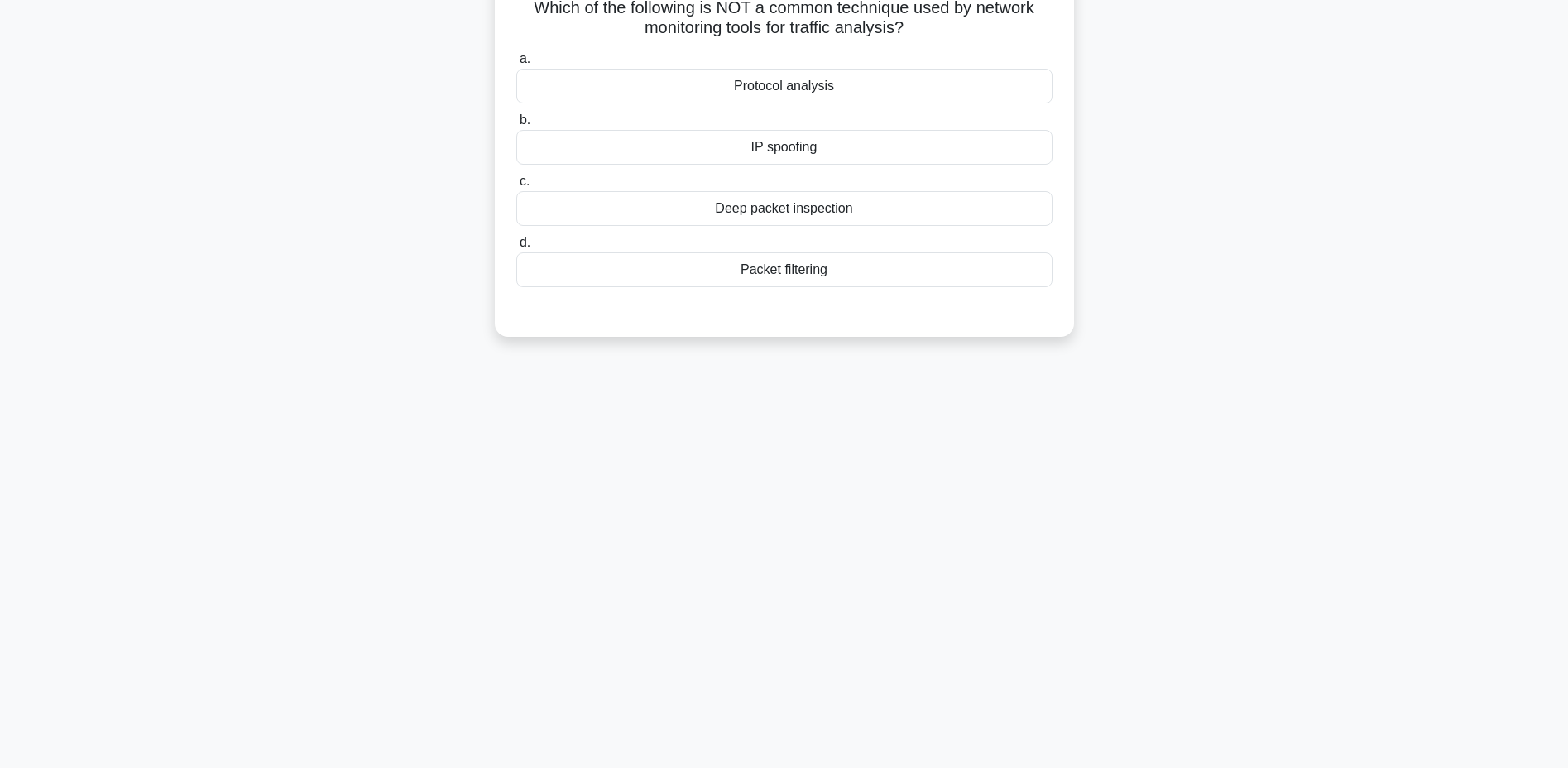
click at [686, 201] on div "Deep packet inspection" at bounding box center [784, 208] width 536 height 35
click at [516, 187] on input "c. Deep packet inspection" at bounding box center [516, 181] width 0 height 11
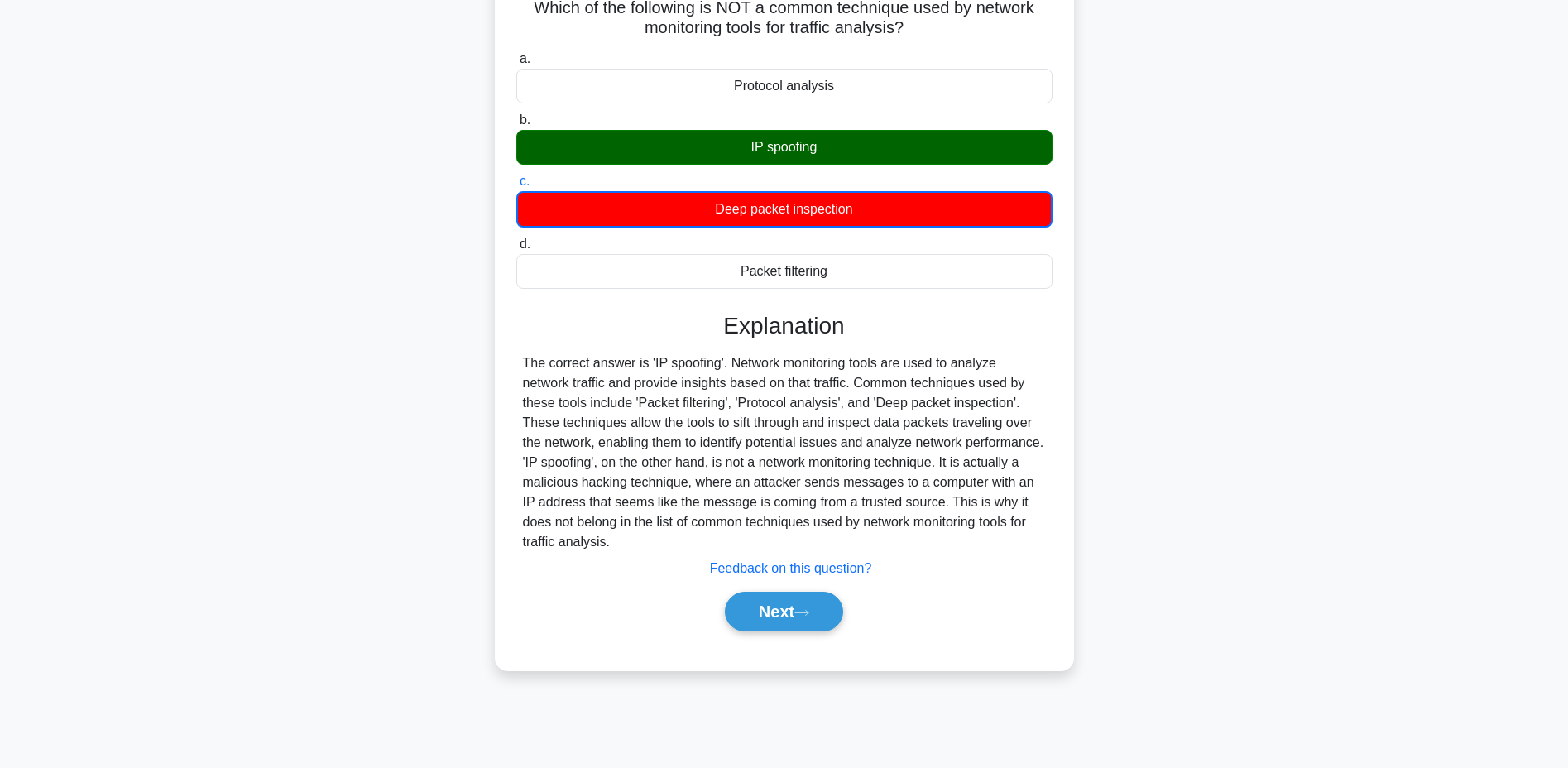
drag, startPoint x: 523, startPoint y: 123, endPoint x: 879, endPoint y: 537, distance: 546.0
click at [880, 537] on div "Which of the following is NOT a common technique used by network monitoring too…" at bounding box center [784, 320] width 566 height 686
copy div "Which of the following is NOT a common technique used by network monitoring too…"
click at [764, 608] on button "Next" at bounding box center [784, 612] width 119 height 39
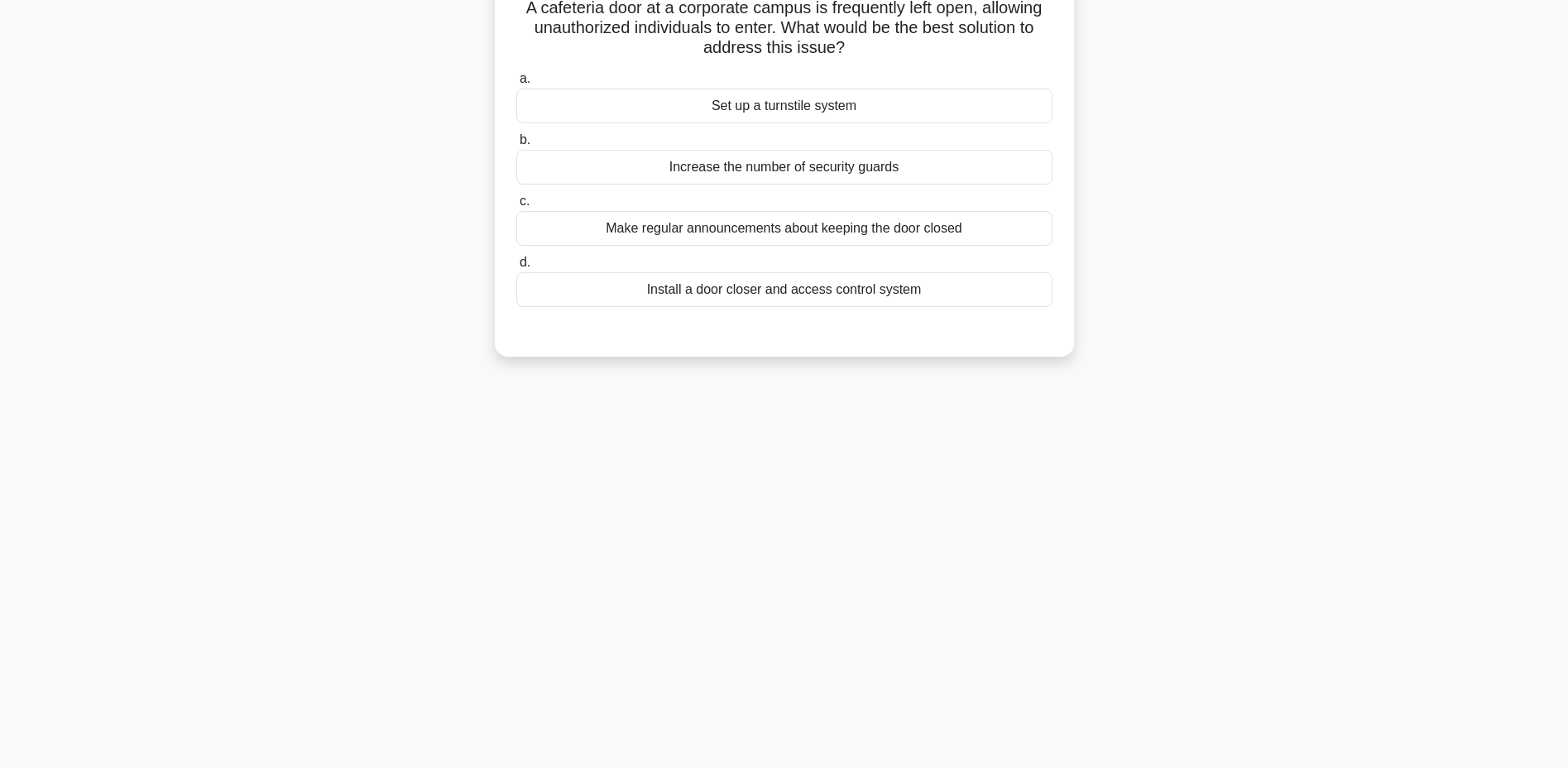
drag, startPoint x: 815, startPoint y: 212, endPoint x: 815, endPoint y: 226, distance: 14.0
click at [815, 214] on div "Make regular announcements about keeping the door closed" at bounding box center [784, 228] width 536 height 35
click at [516, 207] on input "c. Make regular announcements about keeping the door closed" at bounding box center [516, 202] width 0 height 11
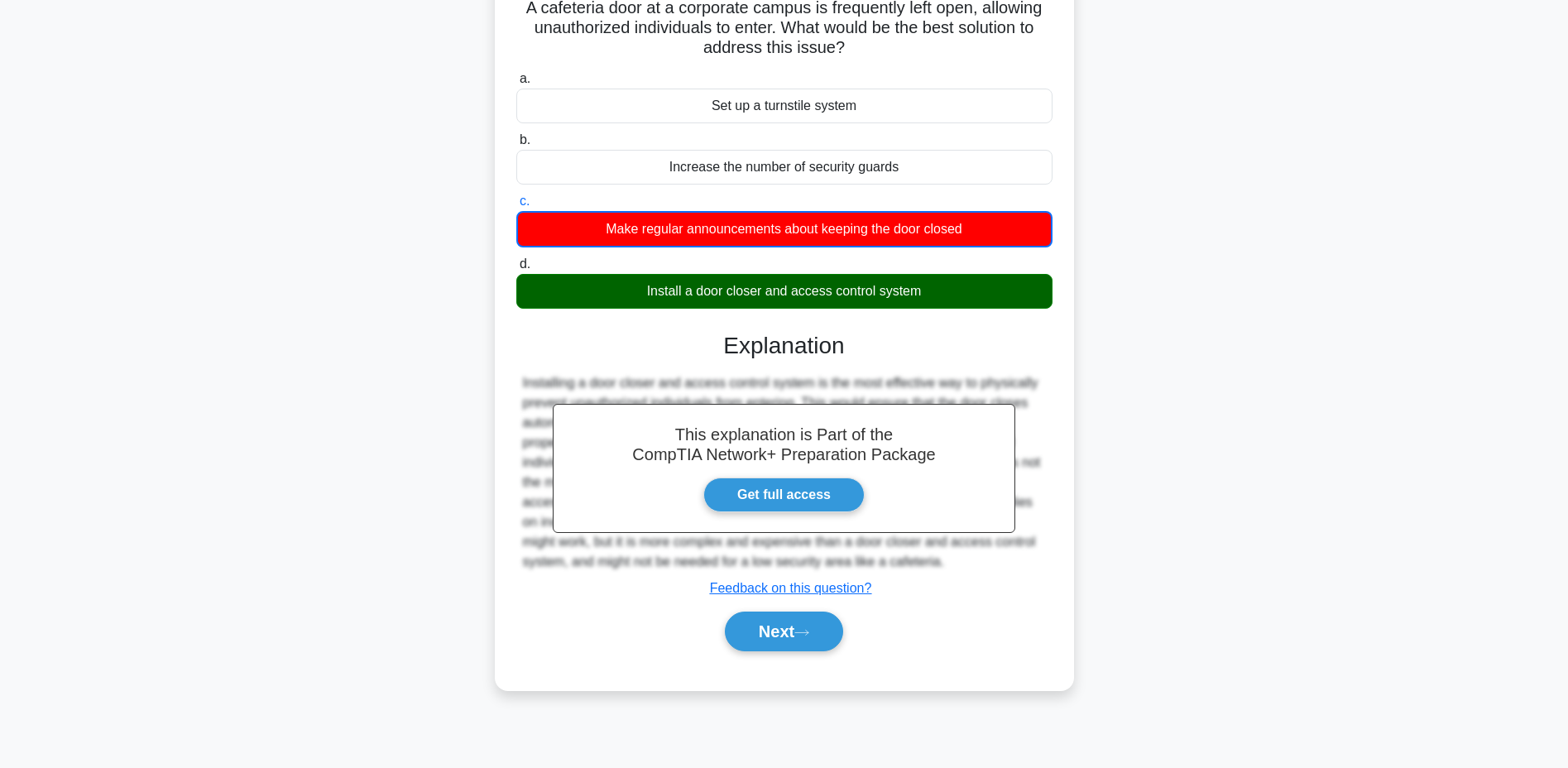
click at [794, 634] on button "Next" at bounding box center [784, 631] width 119 height 39
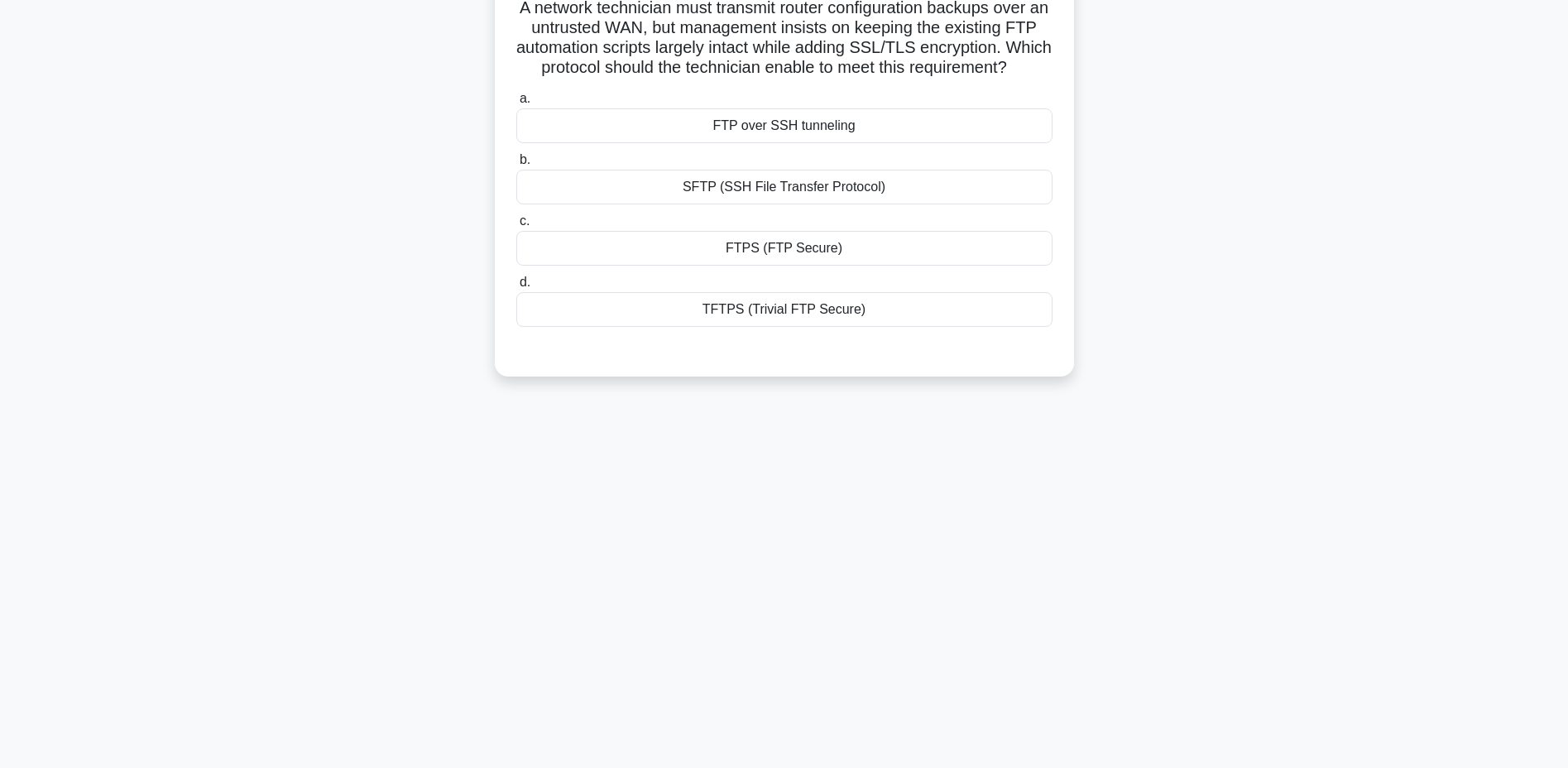
click at [802, 248] on div "FTPS (FTP Secure)" at bounding box center [784, 248] width 536 height 35
click at [516, 226] on input "c. FTPS (FTP Secure)" at bounding box center [516, 221] width 0 height 11
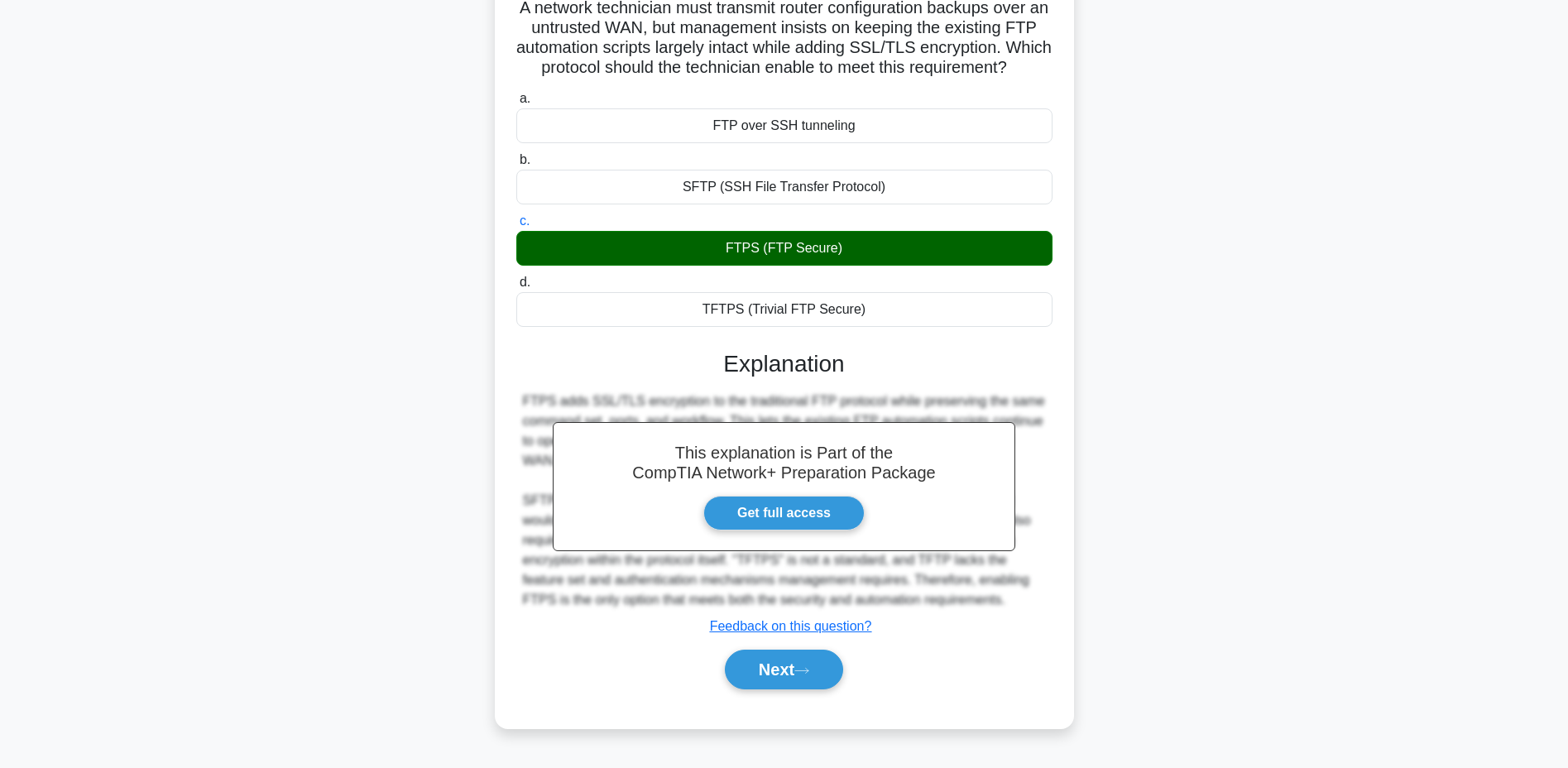
scroll to position [125, 0]
click at [793, 679] on button "Next" at bounding box center [784, 670] width 119 height 39
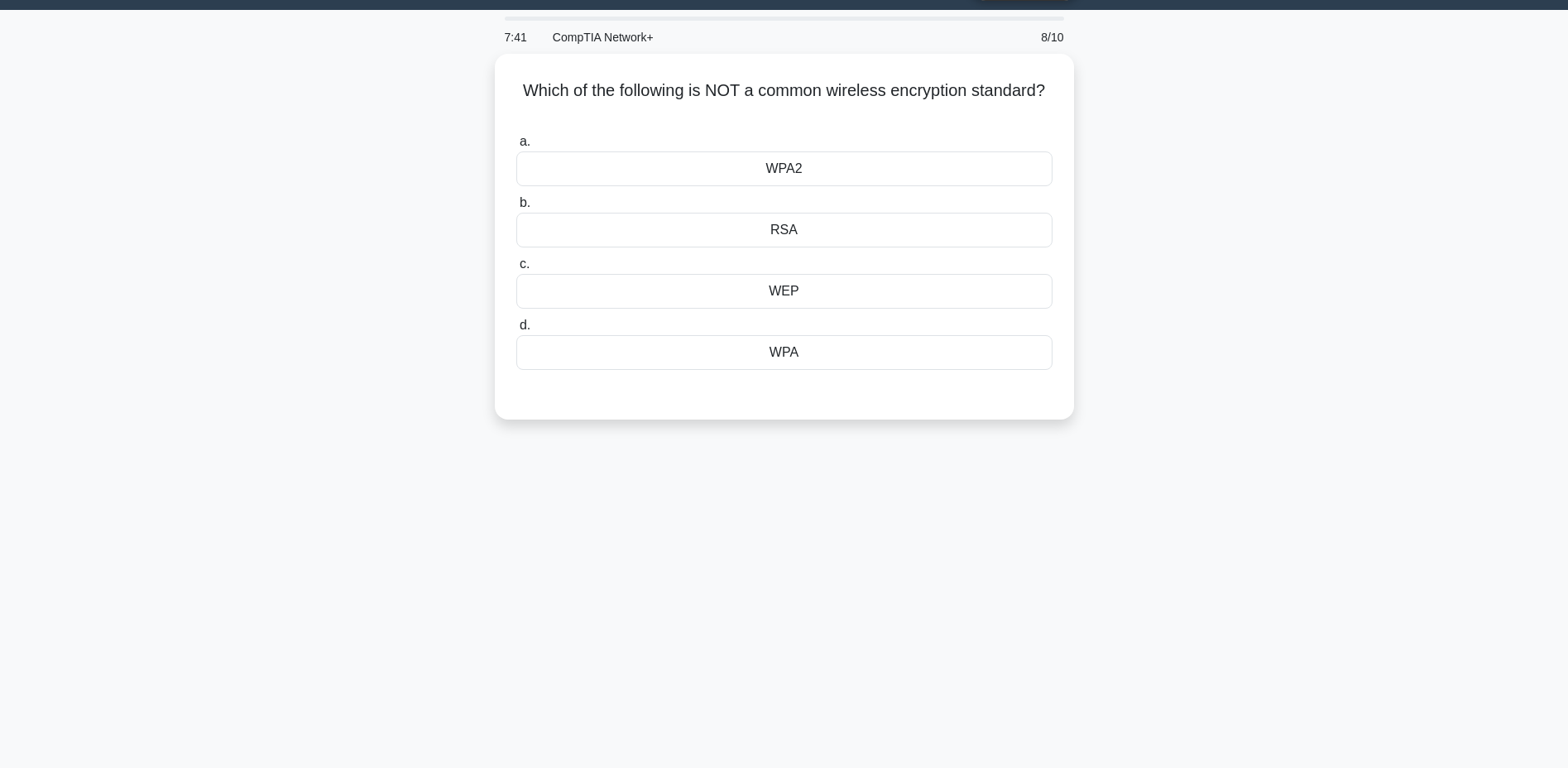
scroll to position [0, 0]
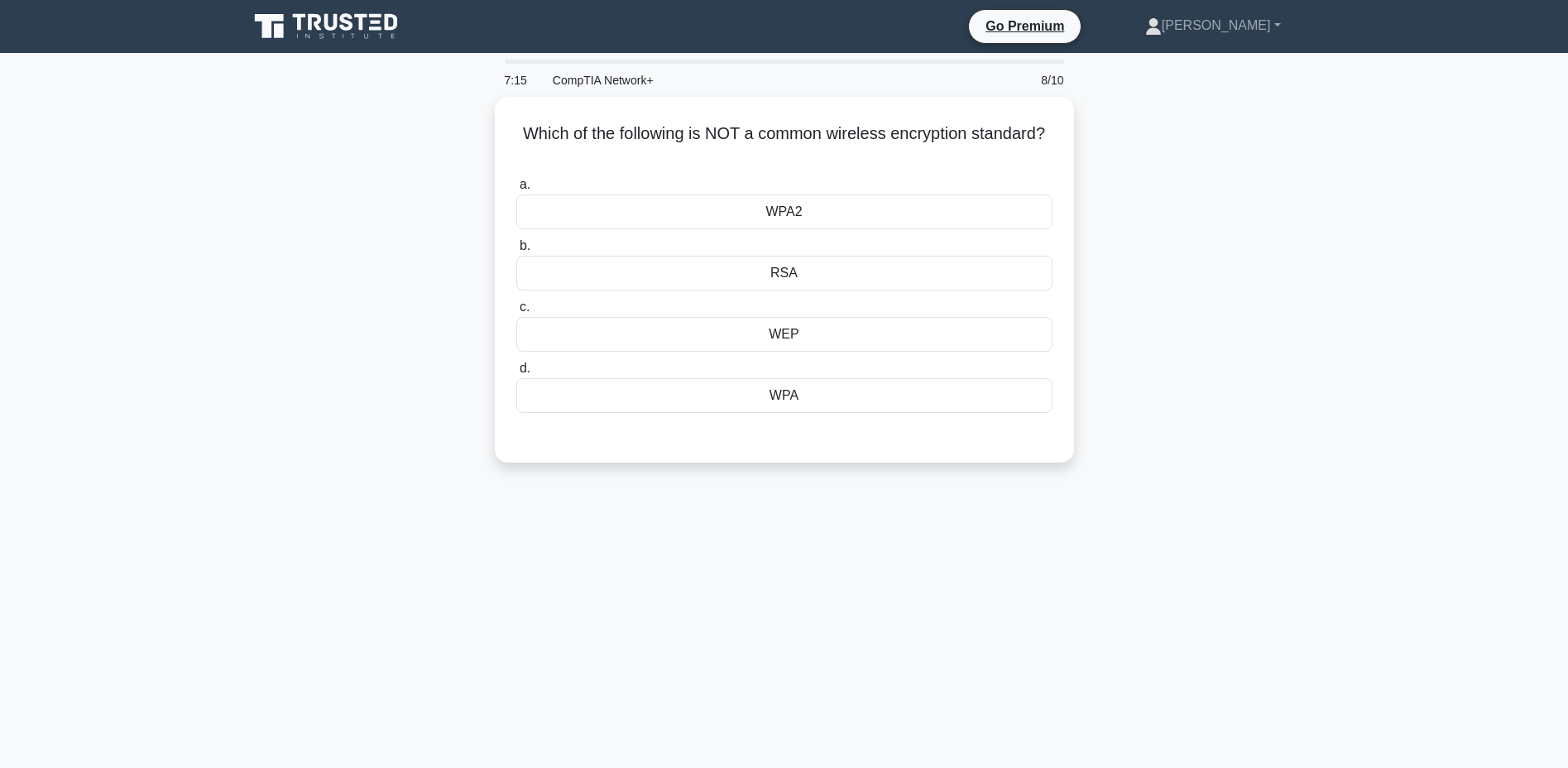
click at [794, 215] on div "WPA2" at bounding box center [784, 212] width 536 height 35
click at [516, 191] on input "a. WPA2" at bounding box center [516, 185] width 0 height 11
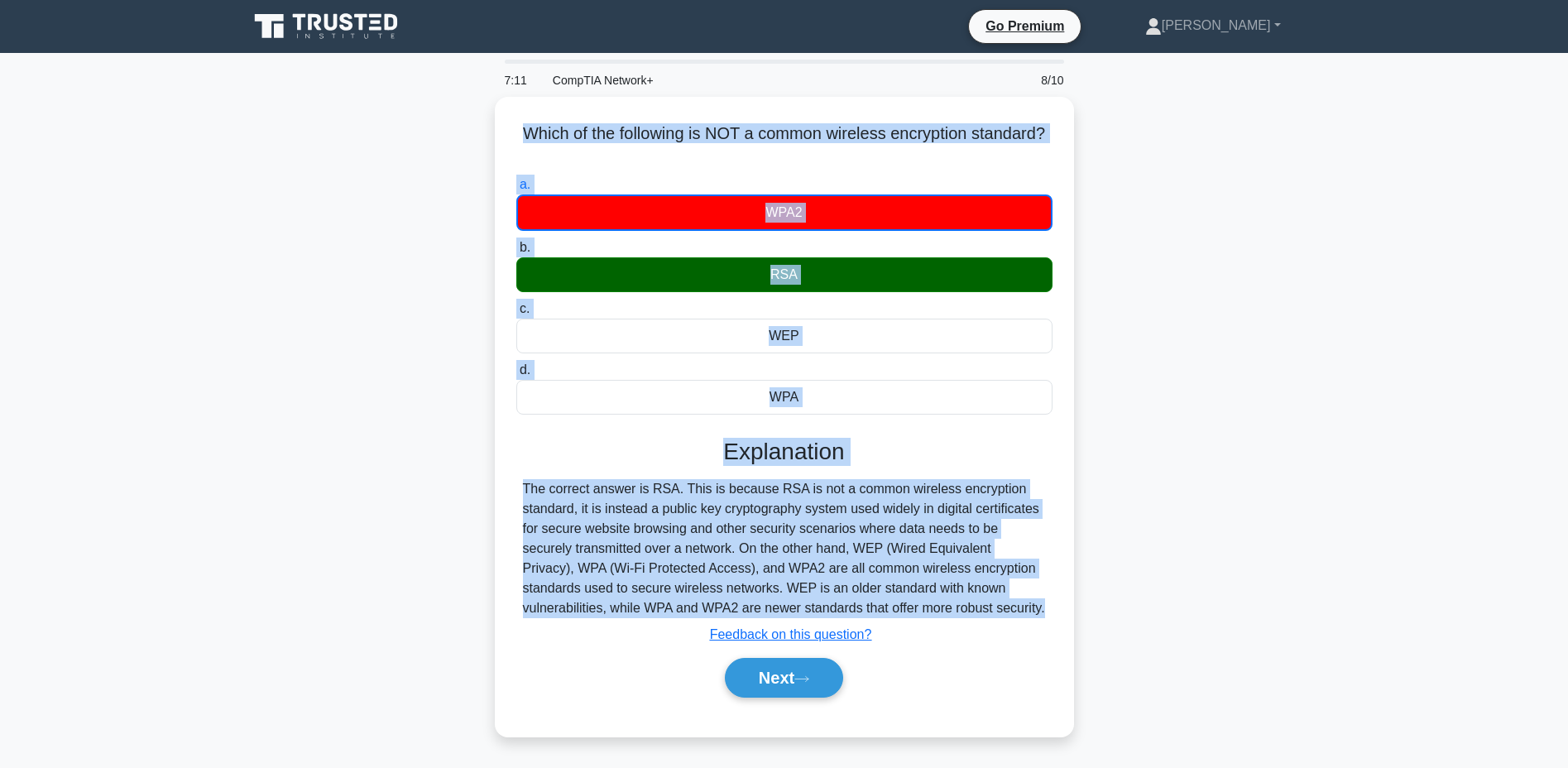
drag, startPoint x: 514, startPoint y: 123, endPoint x: 917, endPoint y: 617, distance: 637.5
click at [917, 617] on div "Which of the following is NOT a common wireless encryption standard? .spinner_0…" at bounding box center [784, 416] width 566 height 626
copy div "Which of the following is NOT a common wireless encryption standard? .spinner_0…"
click at [784, 673] on button "Next" at bounding box center [784, 677] width 119 height 39
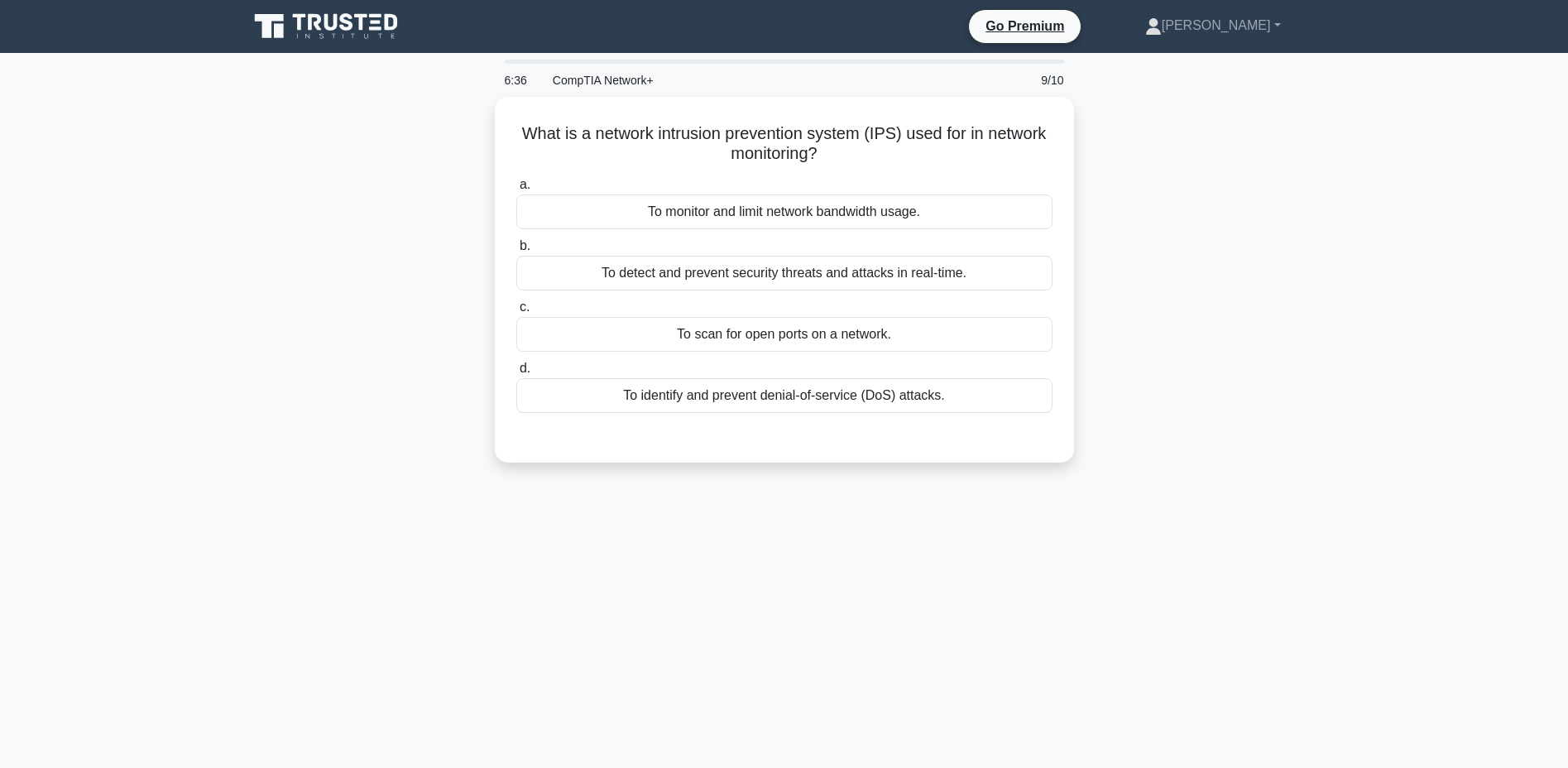
click at [959, 270] on div "To detect and prevent security threats and attacks in real-time." at bounding box center [784, 273] width 536 height 35
click at [516, 251] on input "b. To detect and prevent security threats and attacks in real-time." at bounding box center [516, 246] width 0 height 11
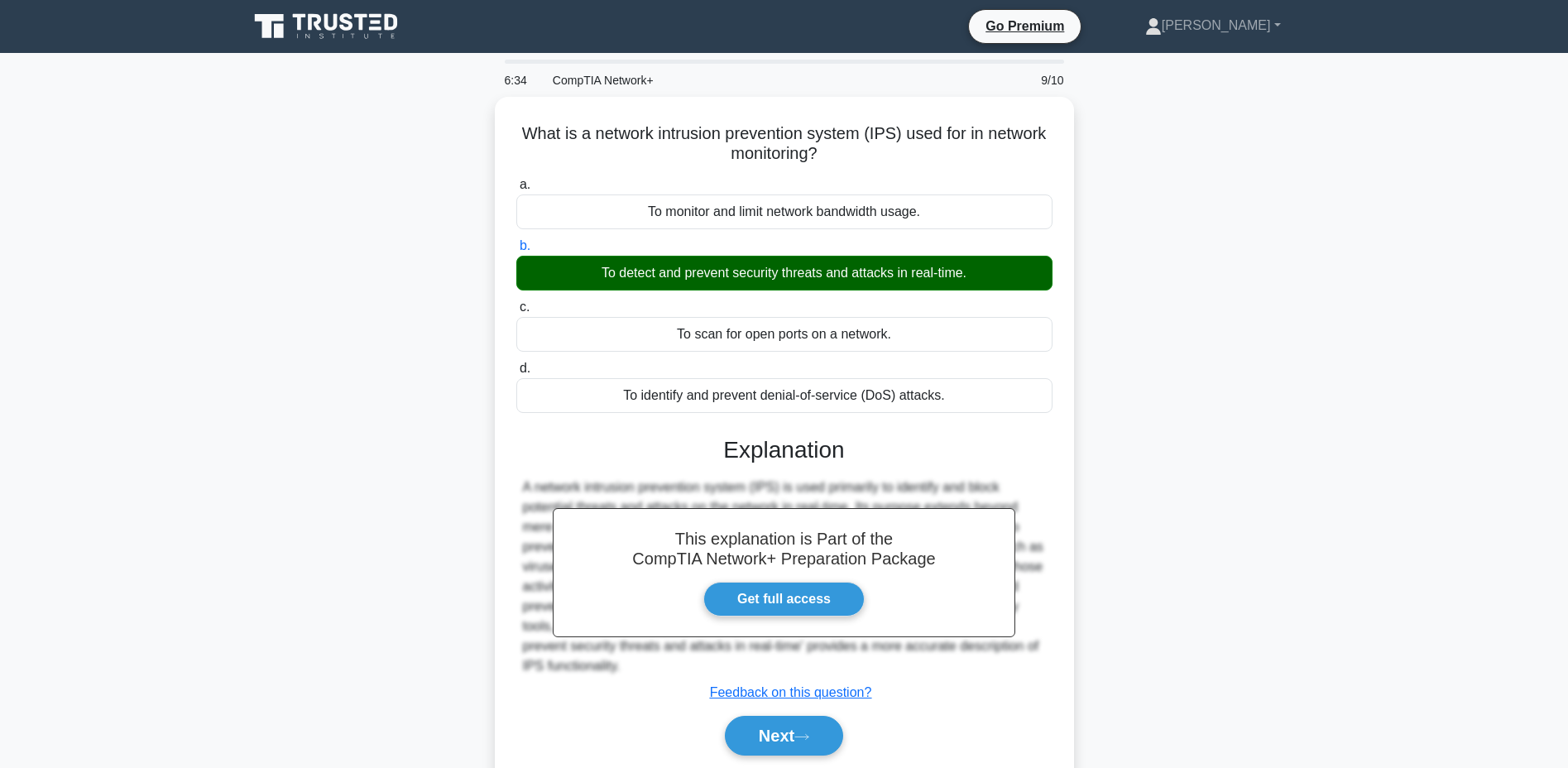
scroll to position [126, 0]
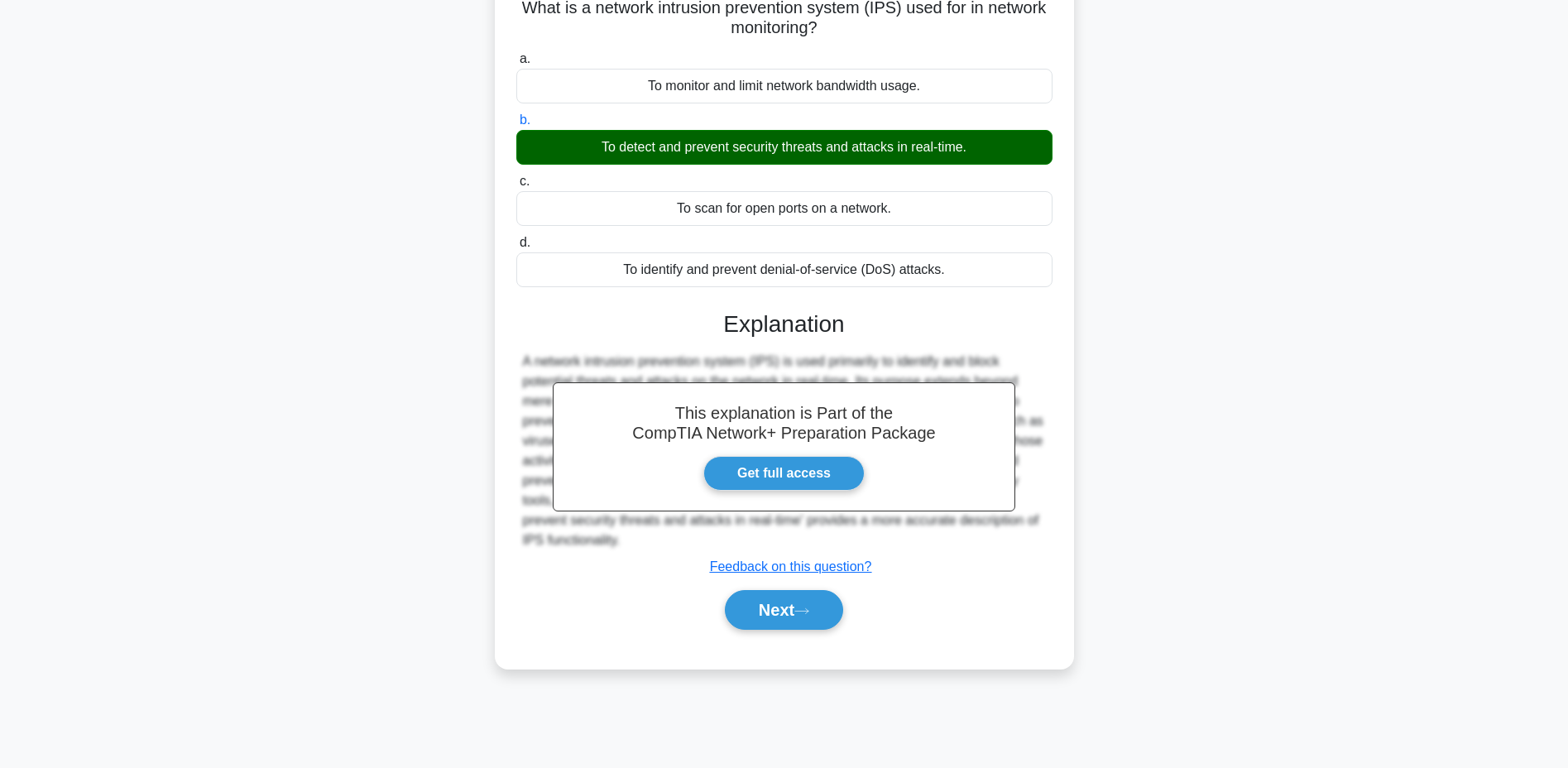
click at [785, 606] on button "Next" at bounding box center [784, 610] width 119 height 39
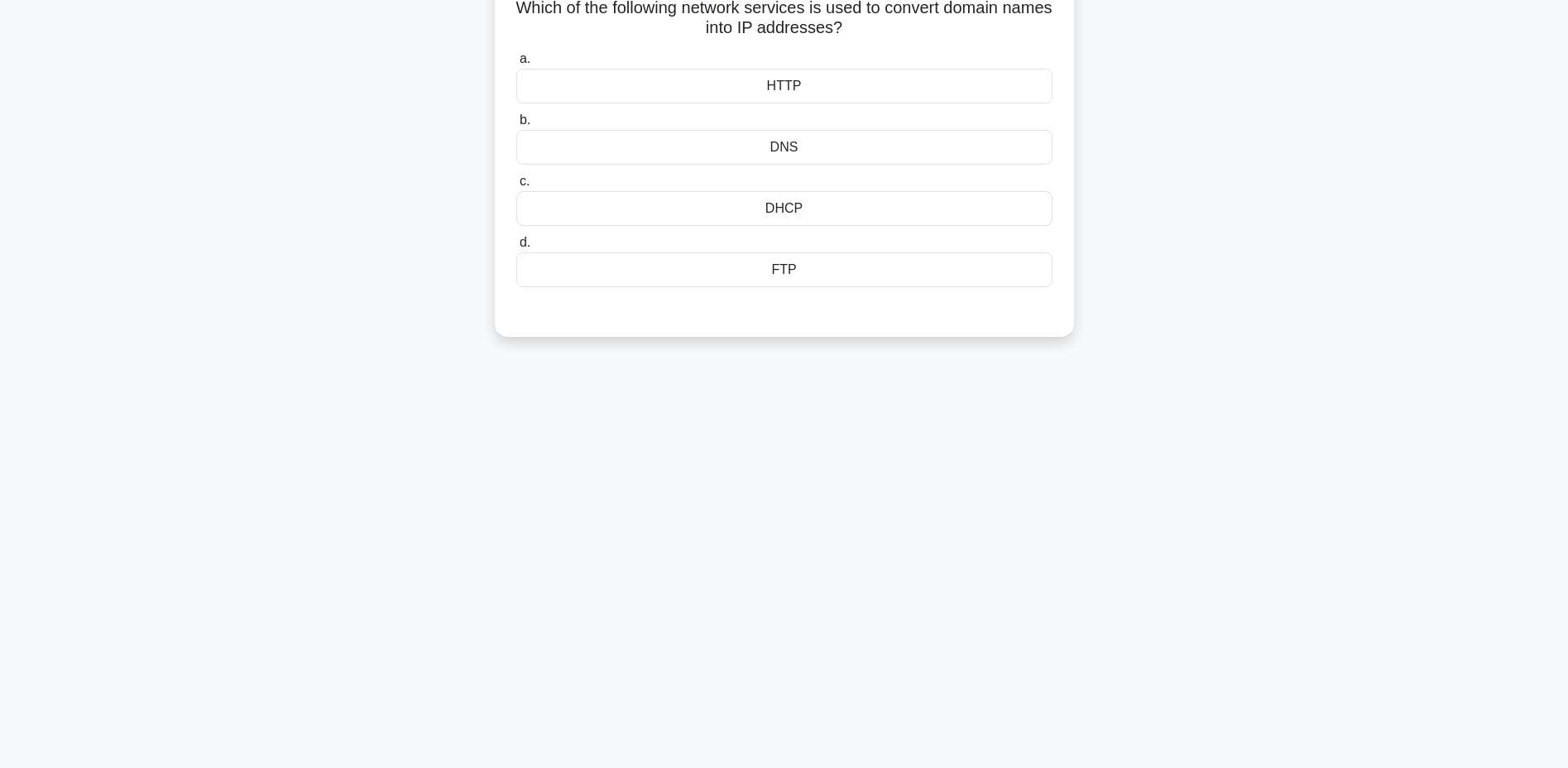
scroll to position [0, 0]
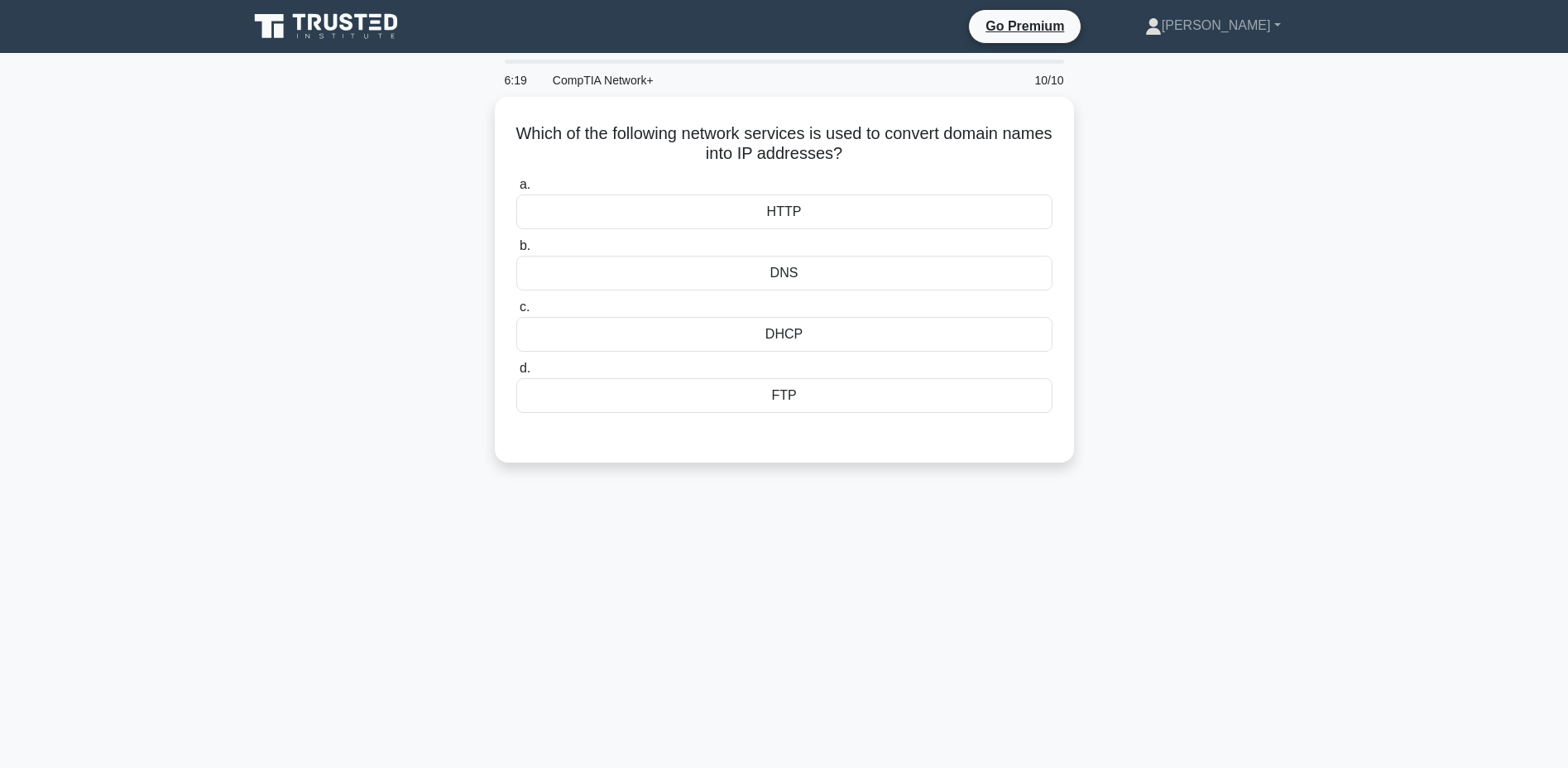
click at [775, 273] on div "DNS" at bounding box center [784, 273] width 536 height 35
click at [516, 251] on input "b. DNS" at bounding box center [516, 246] width 0 height 11
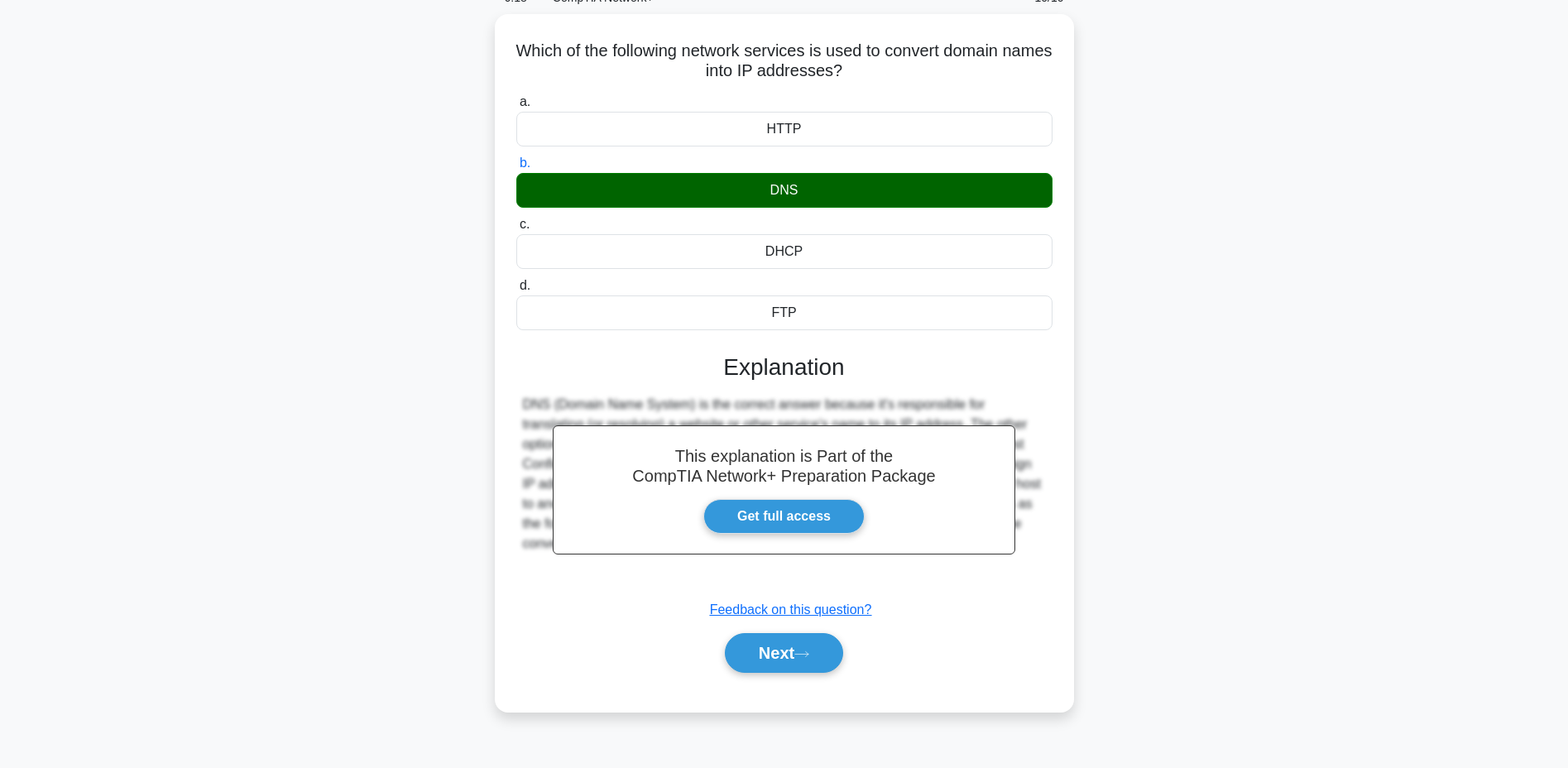
scroll to position [126, 0]
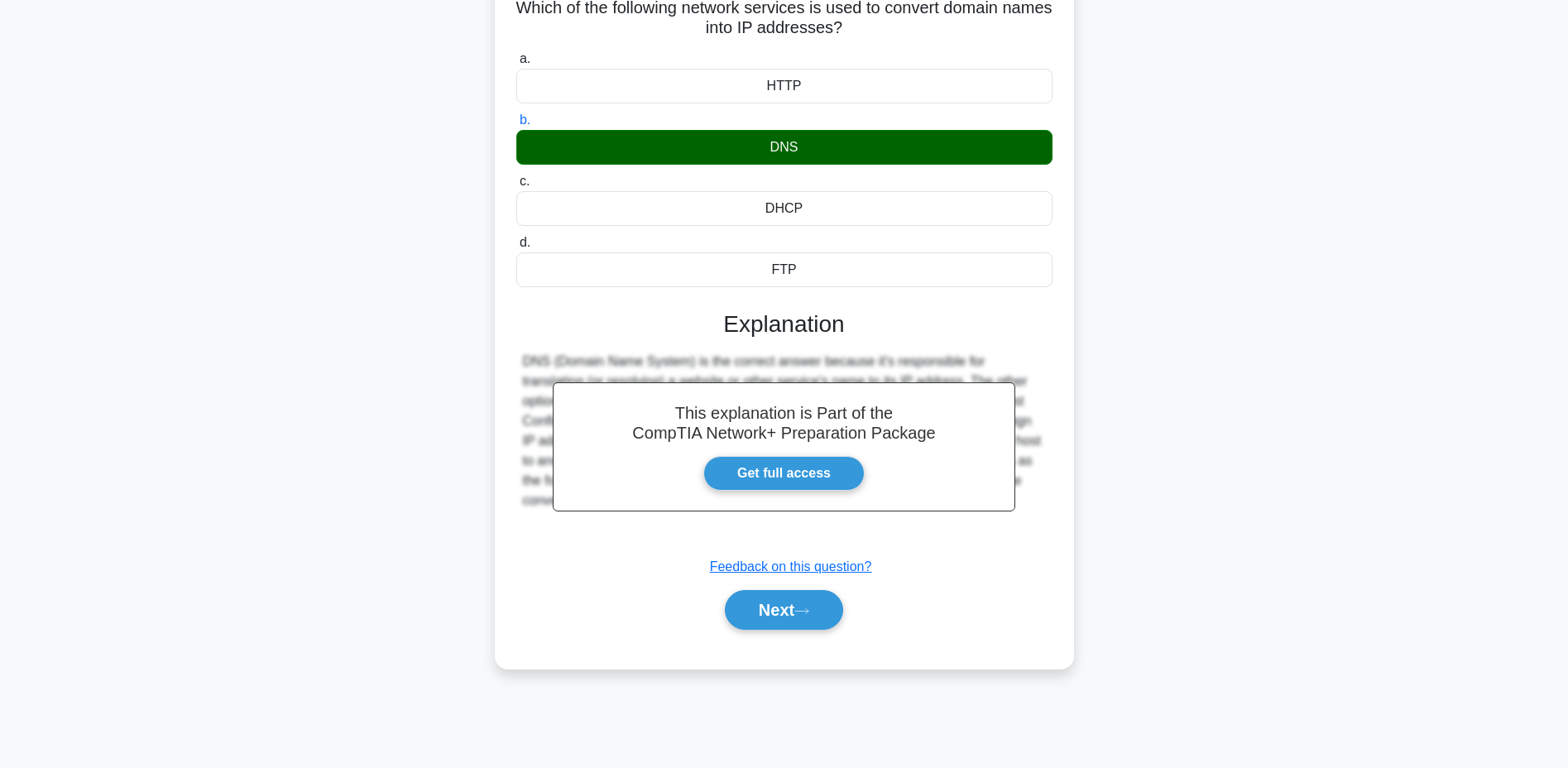
click at [785, 610] on button "Next" at bounding box center [784, 610] width 119 height 39
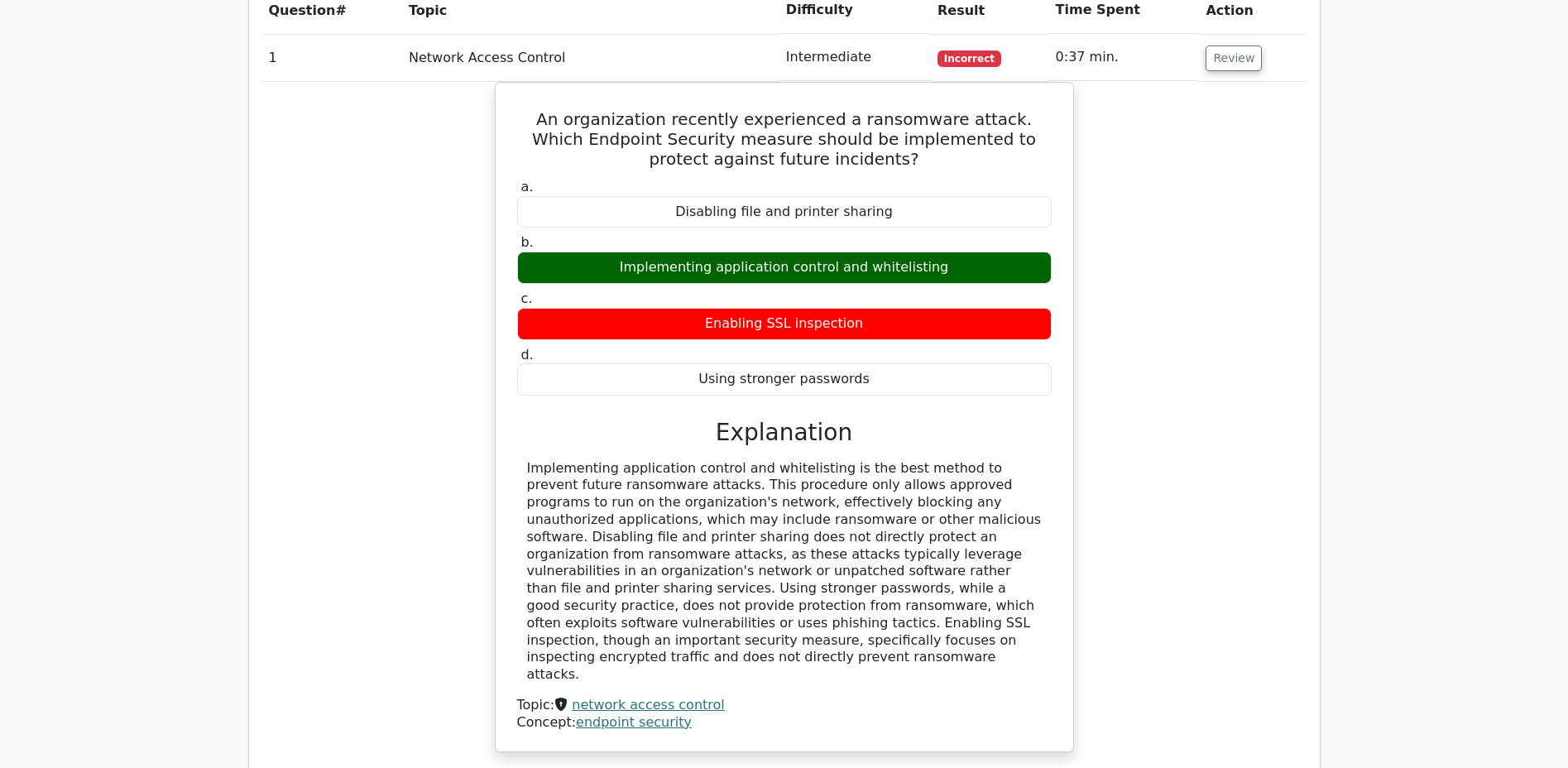
scroll to position [1401, 0]
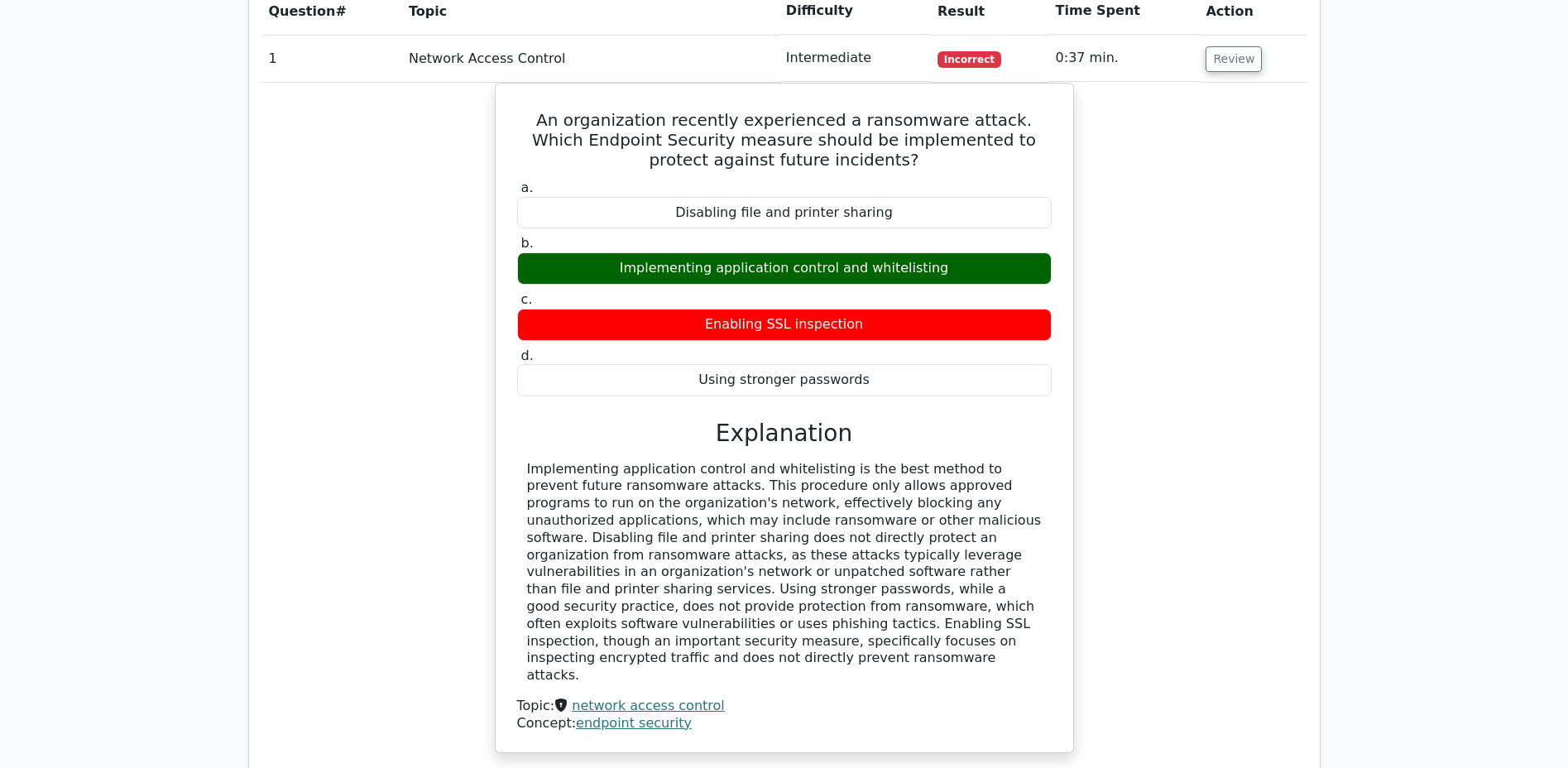
click at [1218, 46] on button "Review" at bounding box center [1233, 59] width 56 height 26
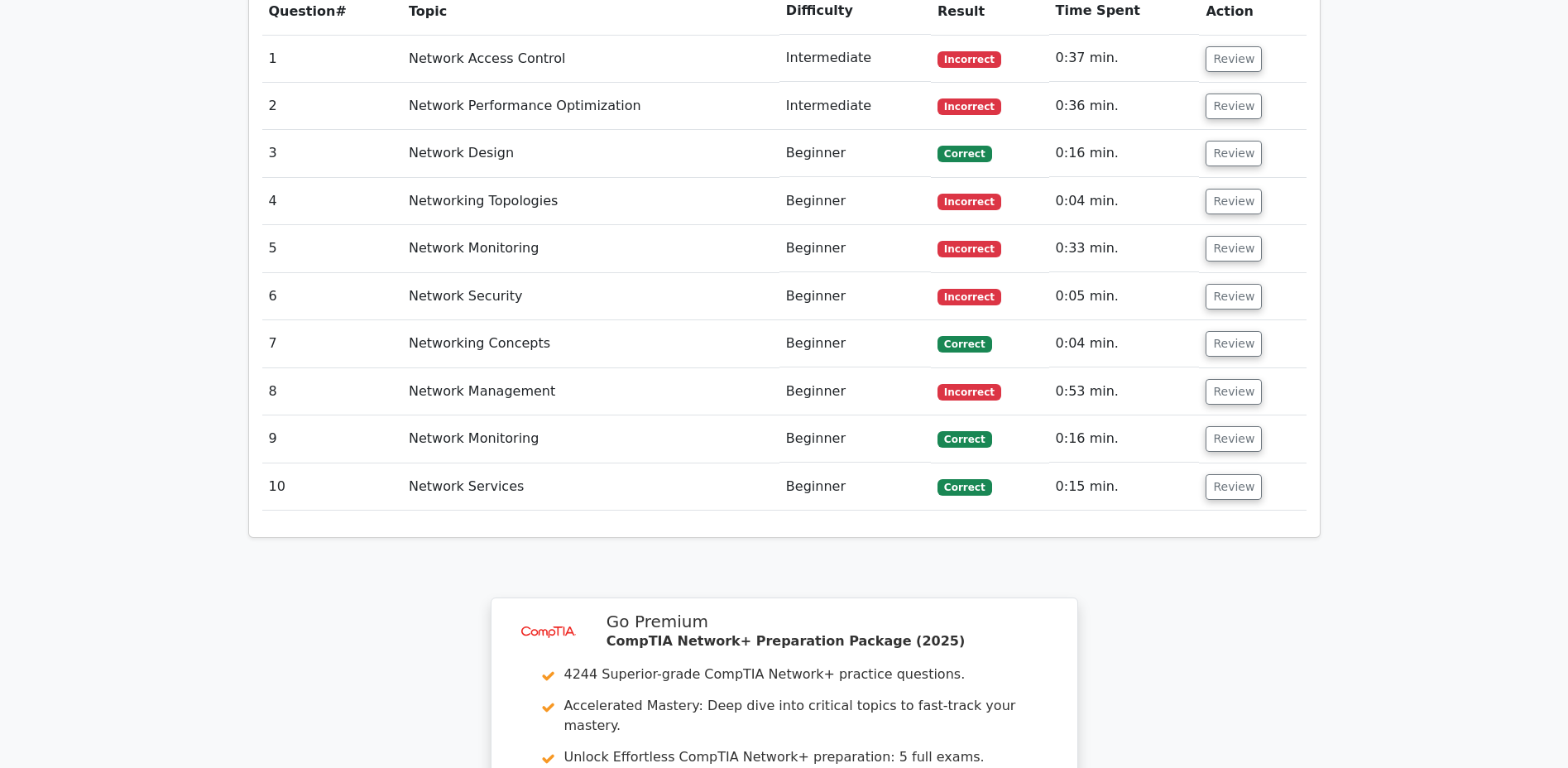
scroll to position [1407, 0]
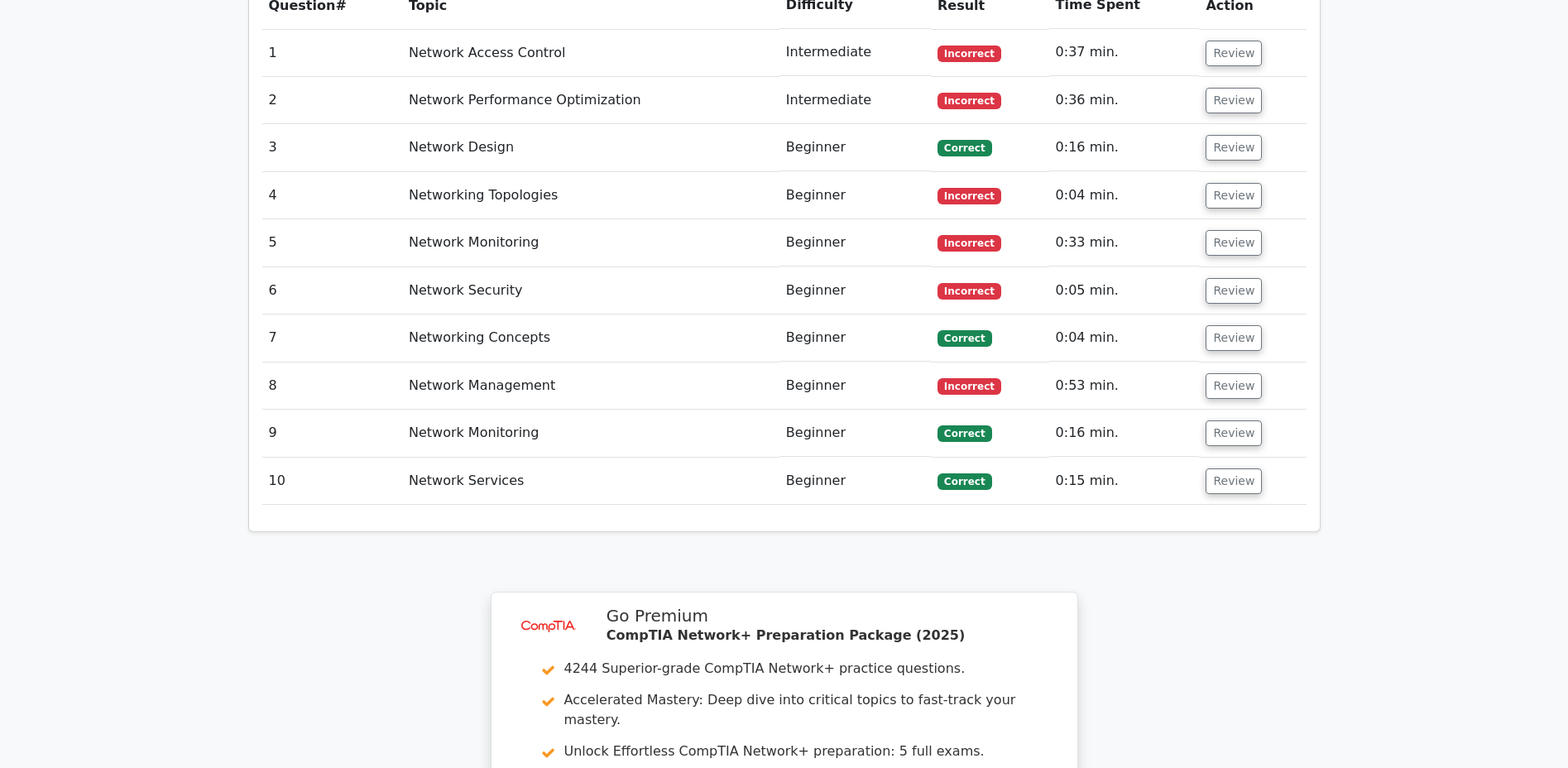
click at [1212, 88] on button "Review" at bounding box center [1233, 101] width 56 height 26
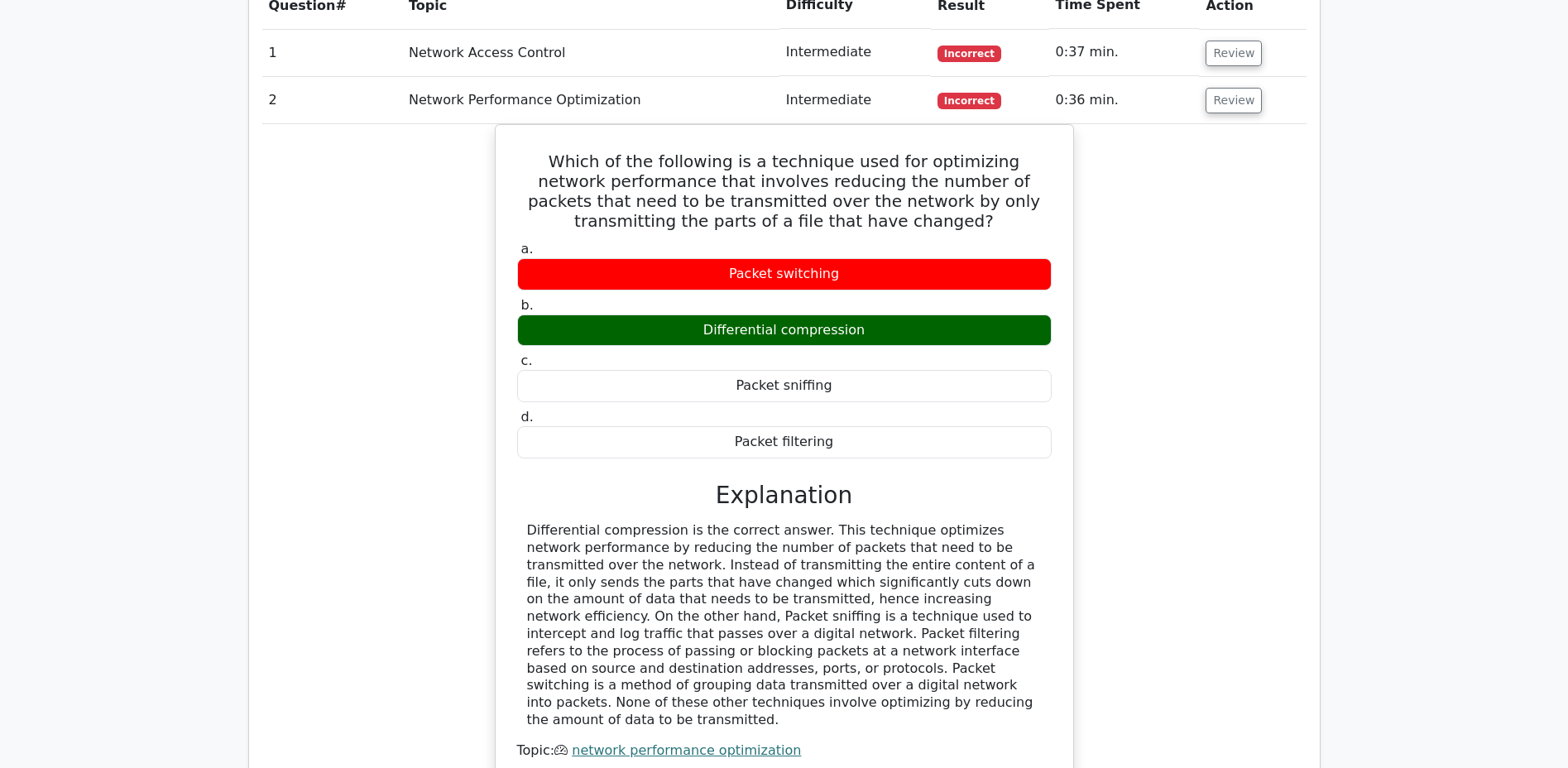
scroll to position [1402, 0]
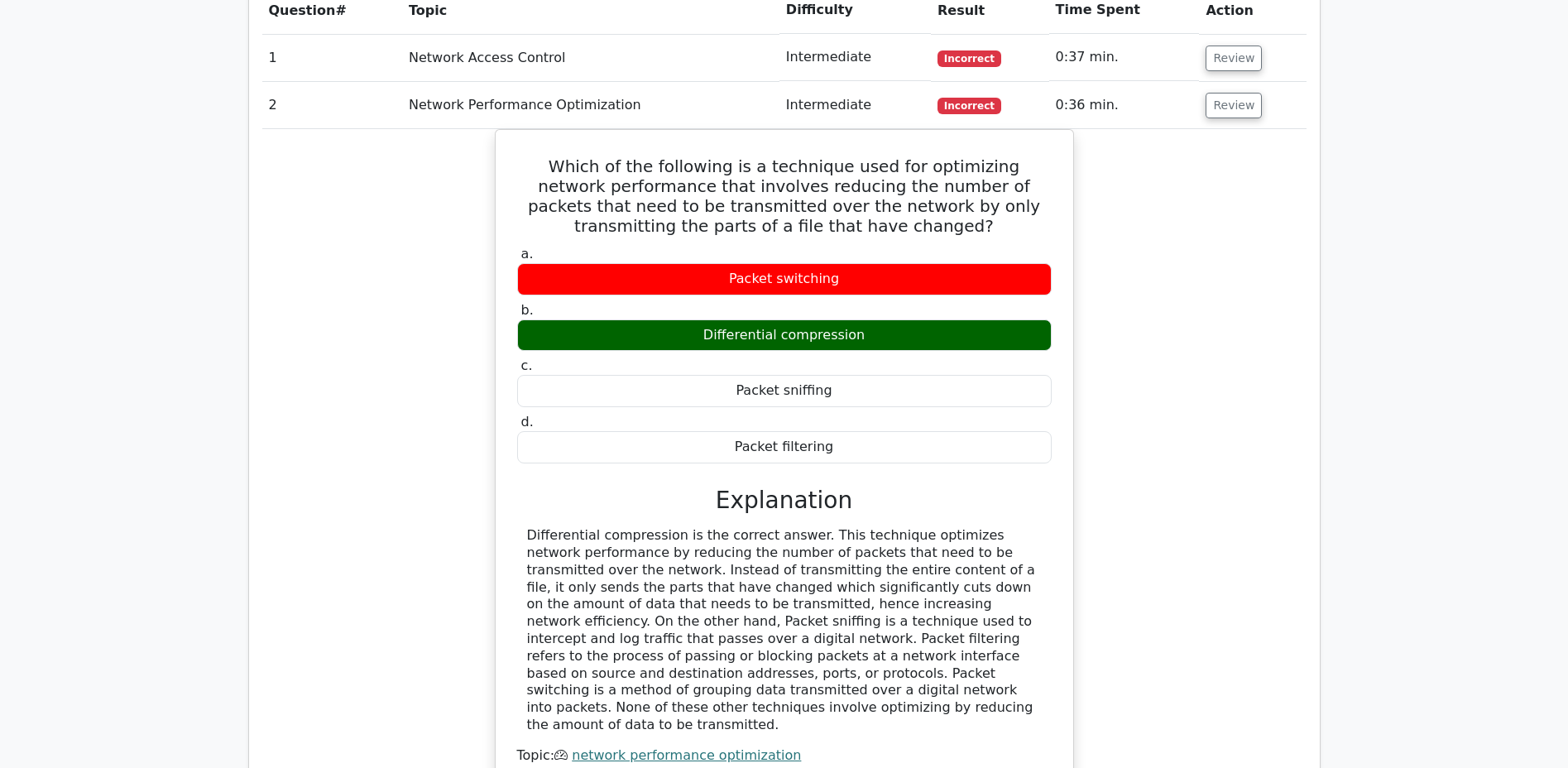
click at [1226, 92] on button "Review" at bounding box center [1233, 105] width 56 height 26
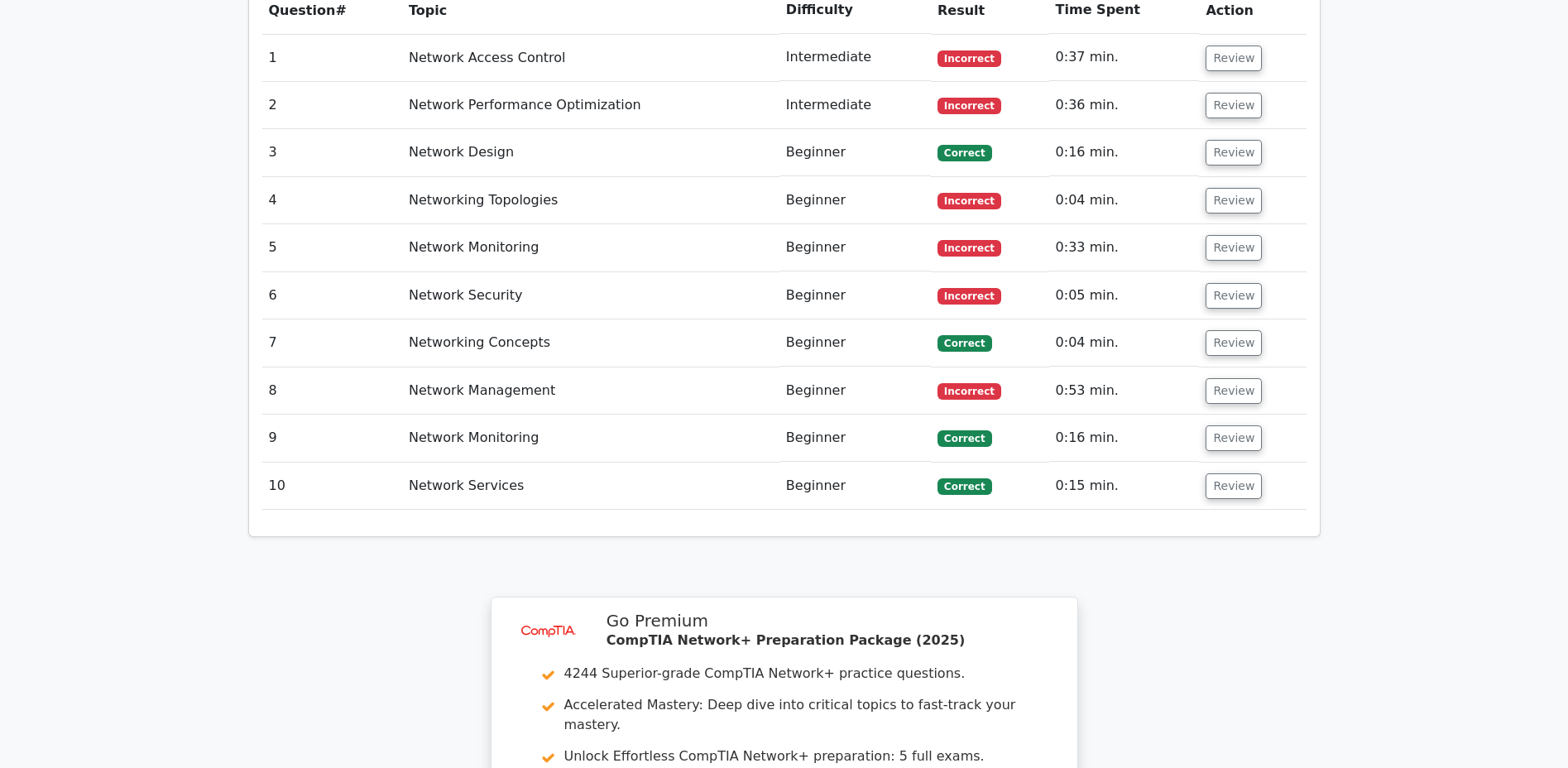
scroll to position [1407, 0]
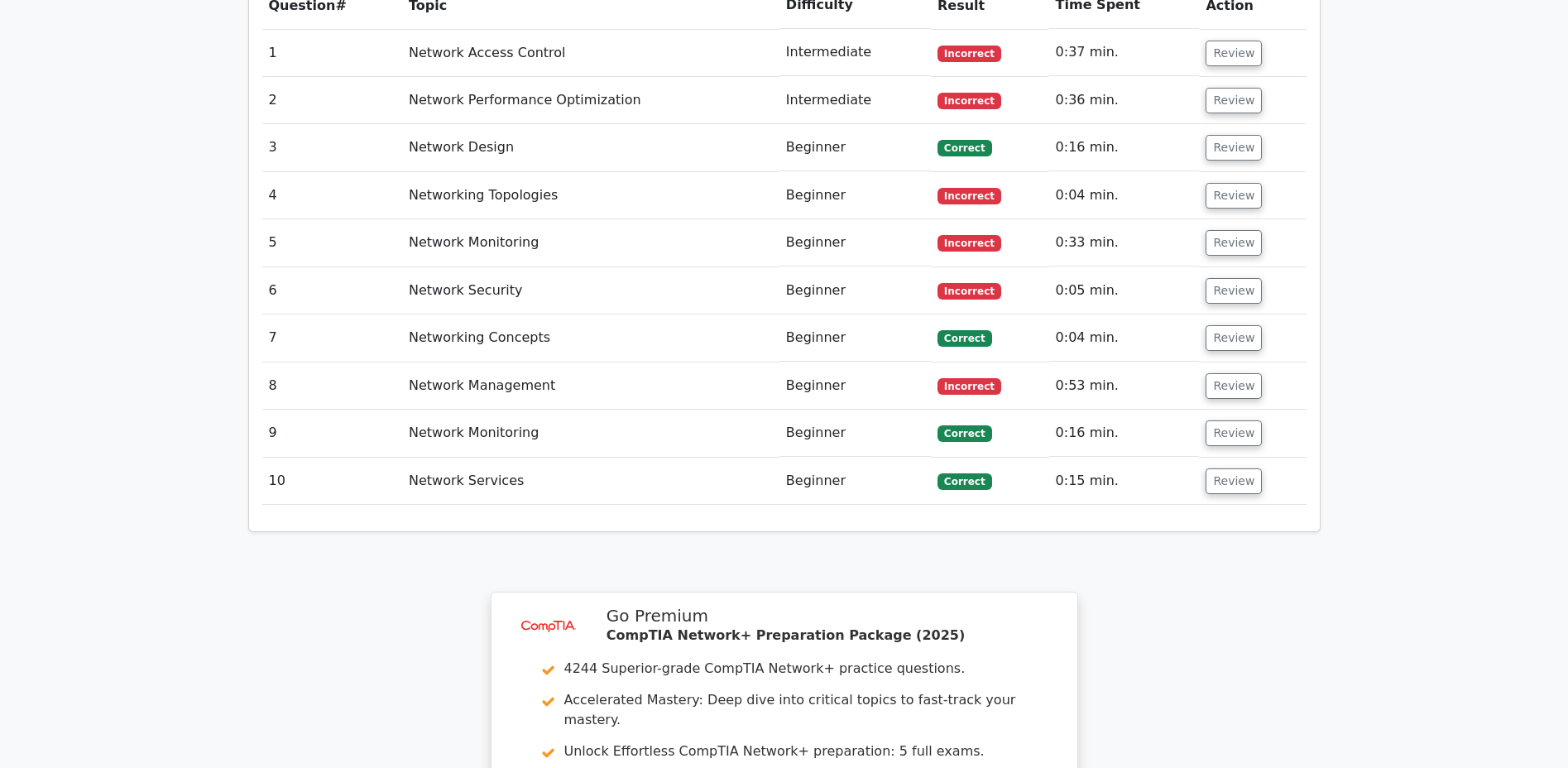
click at [1220, 135] on button "Review" at bounding box center [1233, 148] width 56 height 26
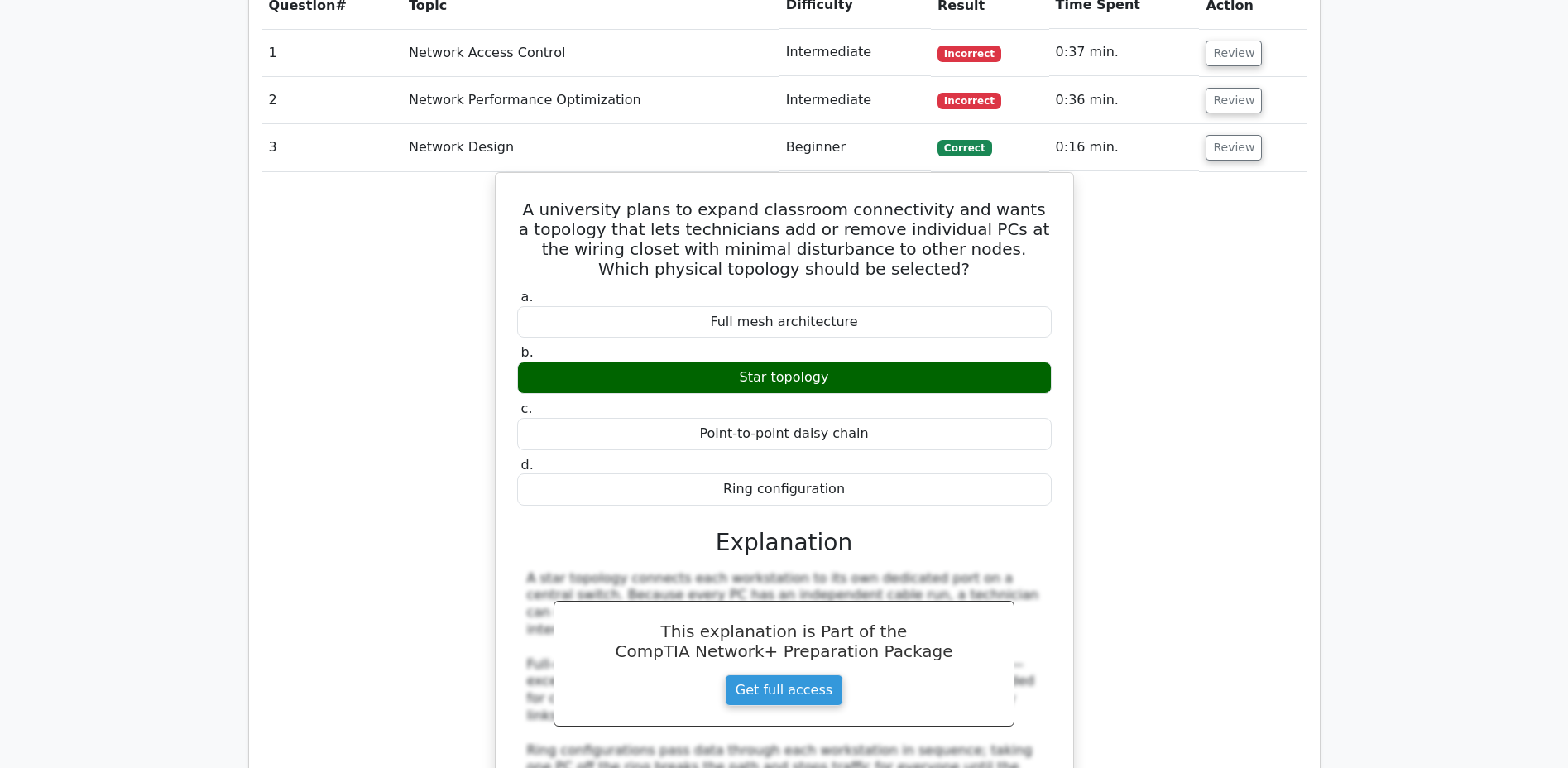
scroll to position [1400, 0]
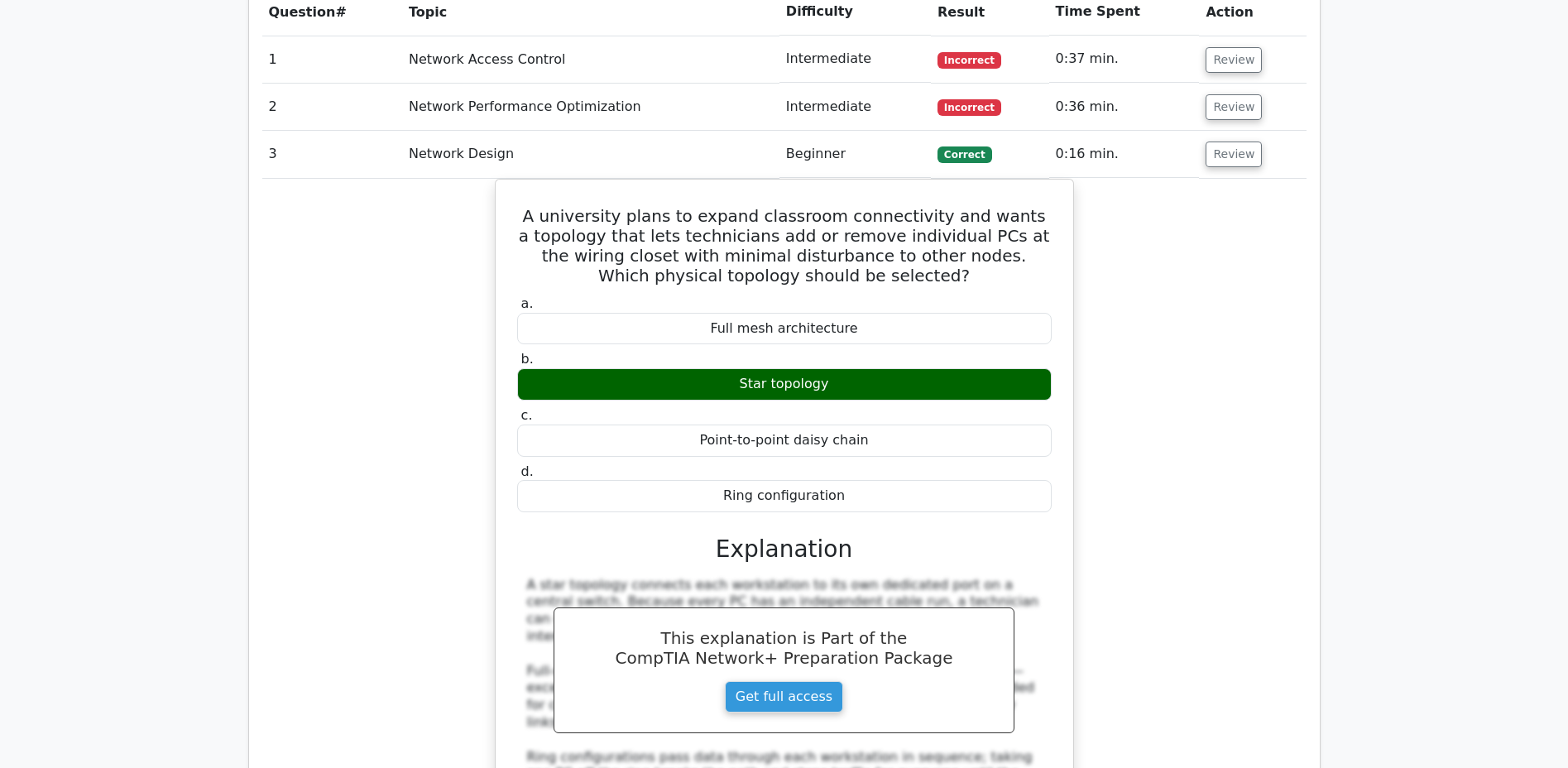
click at [1228, 142] on button "Review" at bounding box center [1233, 155] width 56 height 26
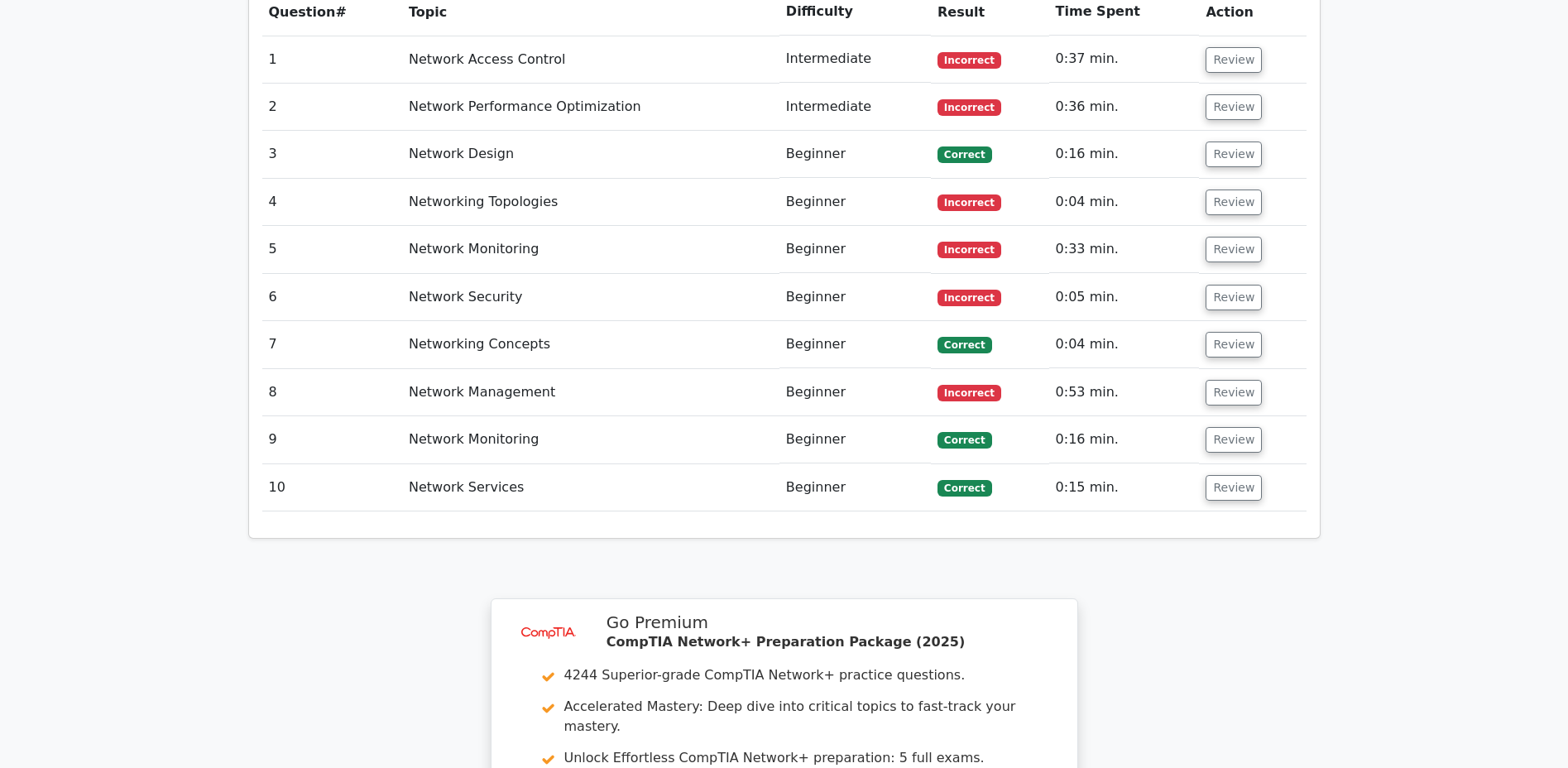
scroll to position [1407, 0]
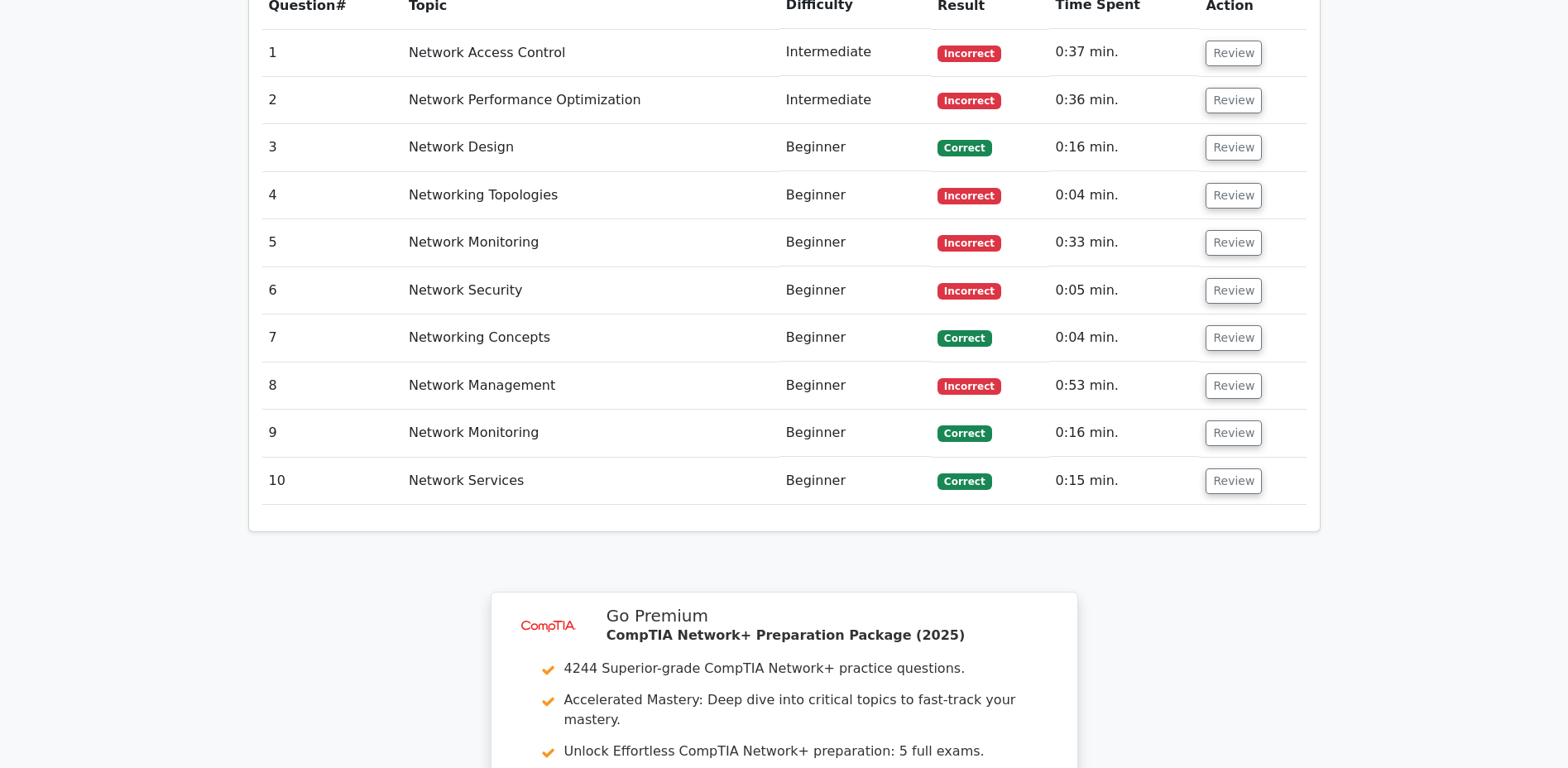
click at [1216, 183] on button "Review" at bounding box center [1233, 196] width 56 height 26
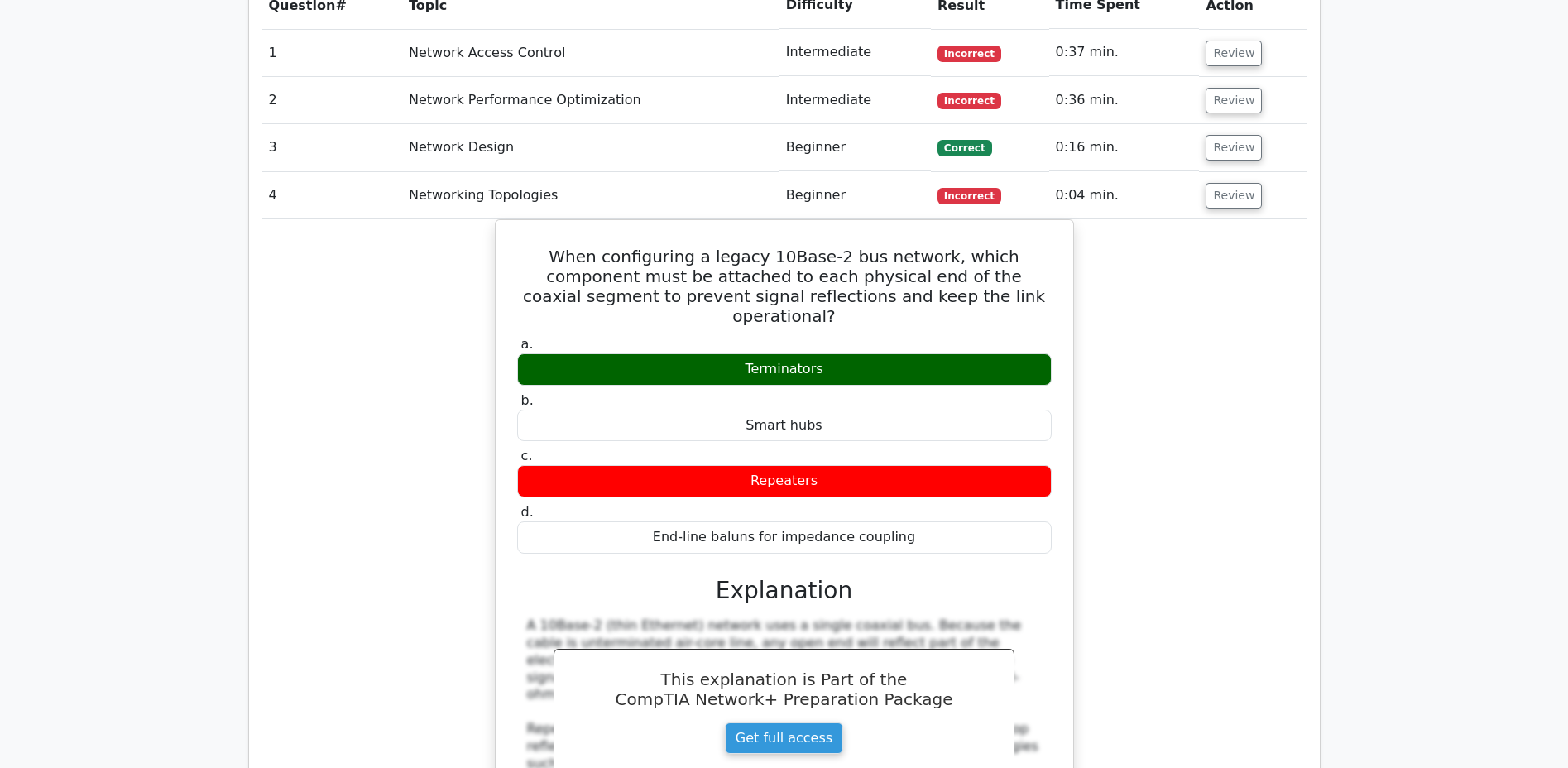
scroll to position [1403, 0]
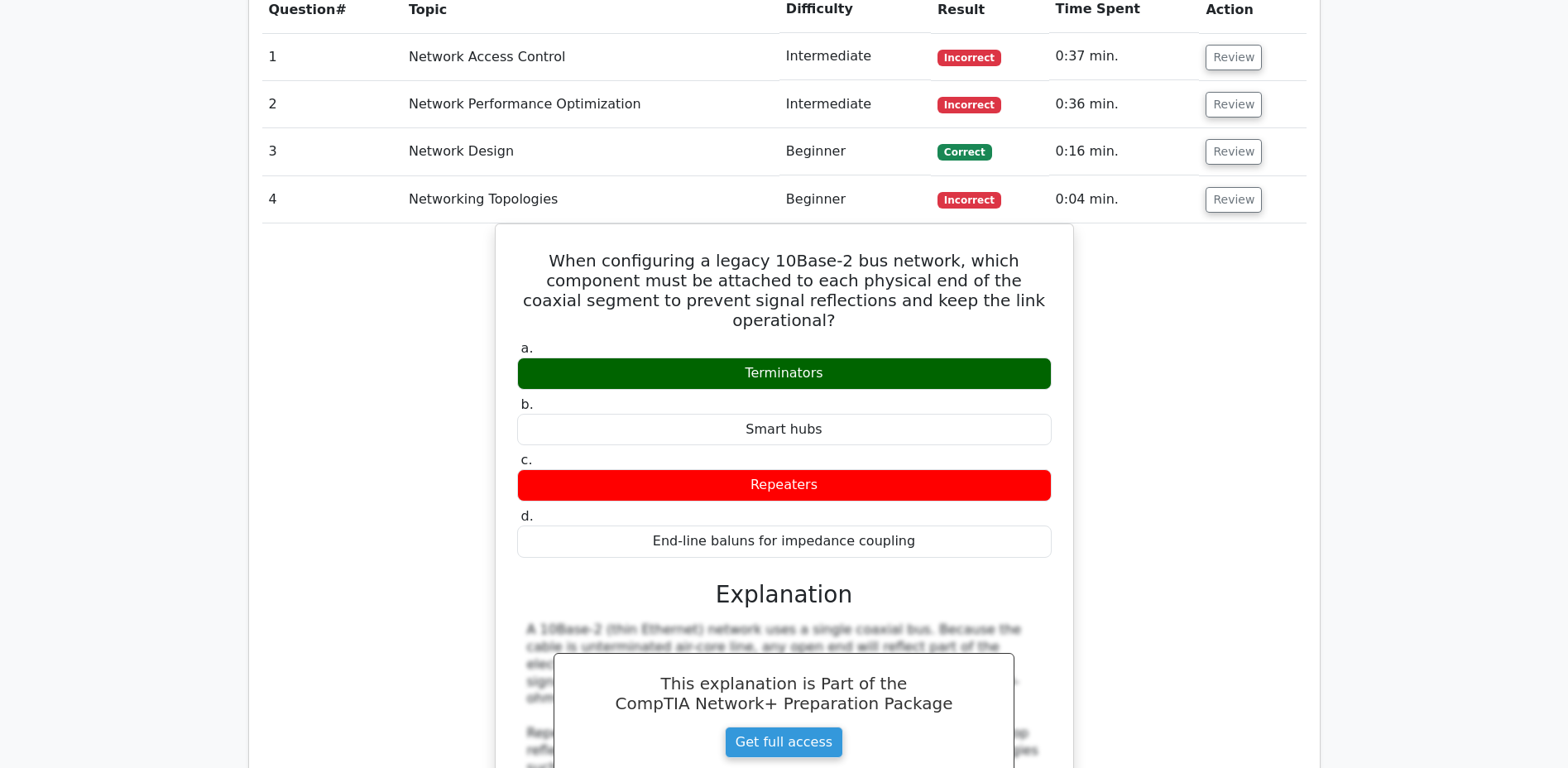
click at [1218, 187] on button "Review" at bounding box center [1233, 200] width 56 height 26
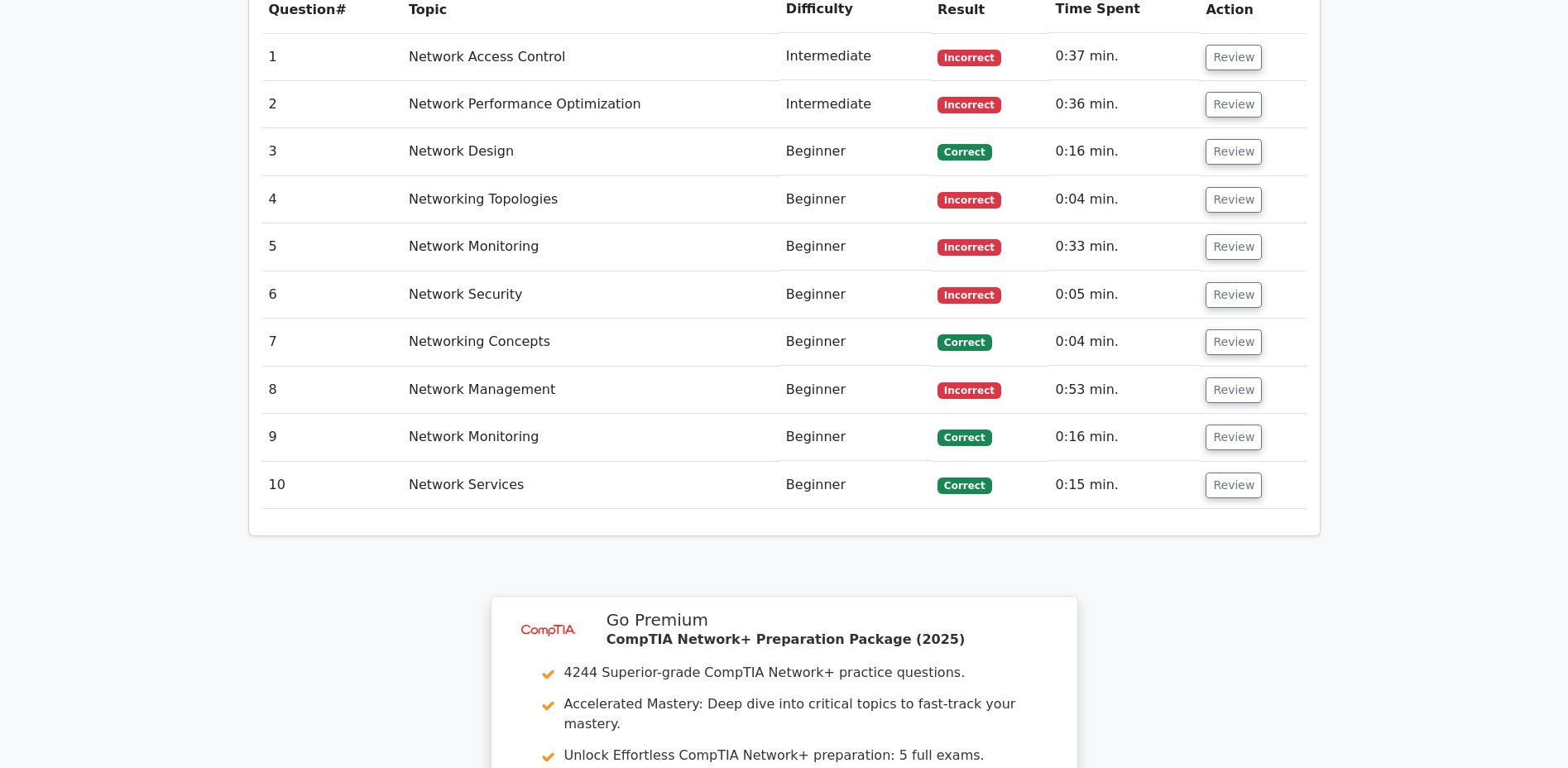
scroll to position [1407, 0]
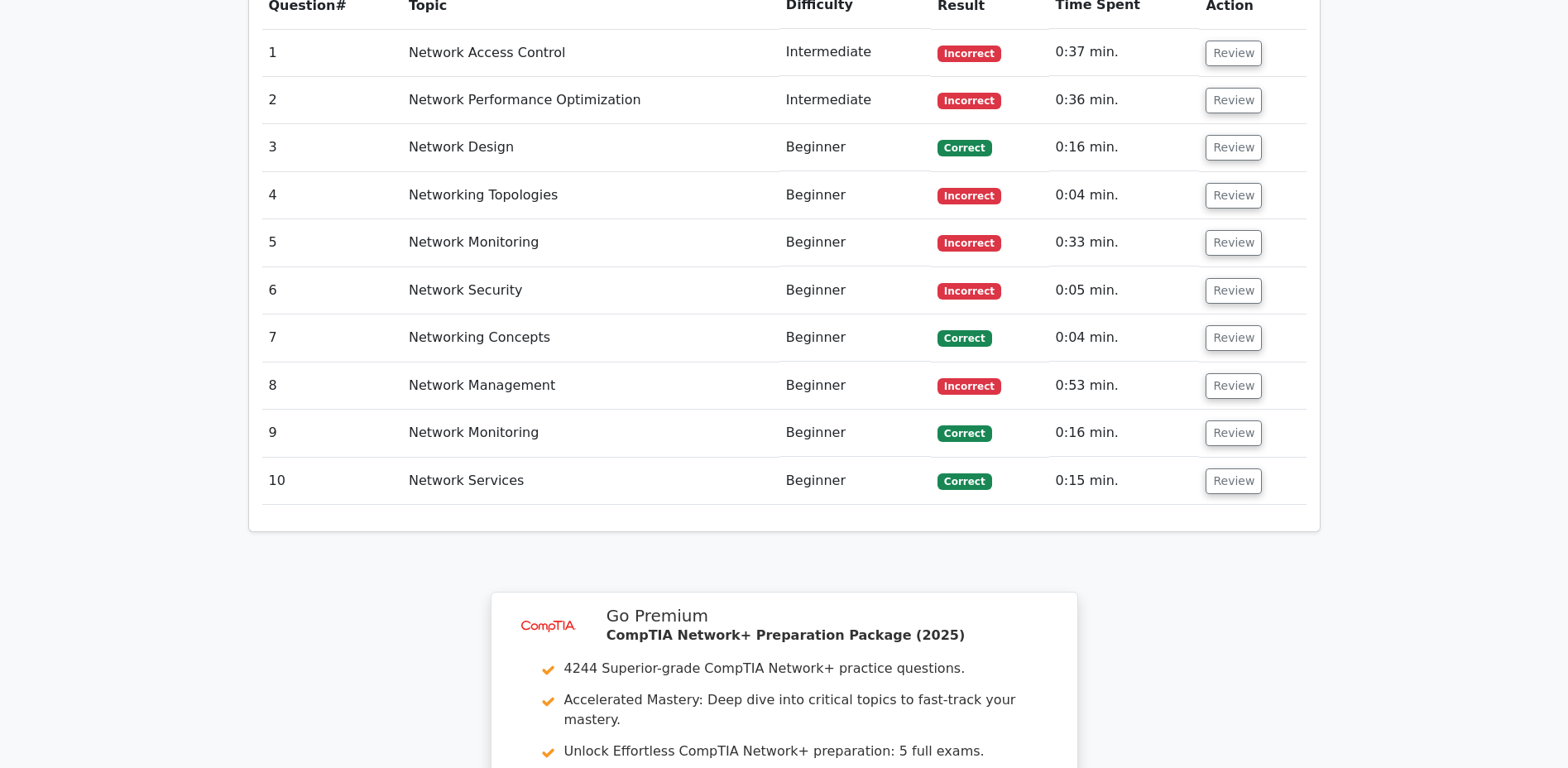
click at [1226, 230] on button "Review" at bounding box center [1233, 243] width 56 height 26
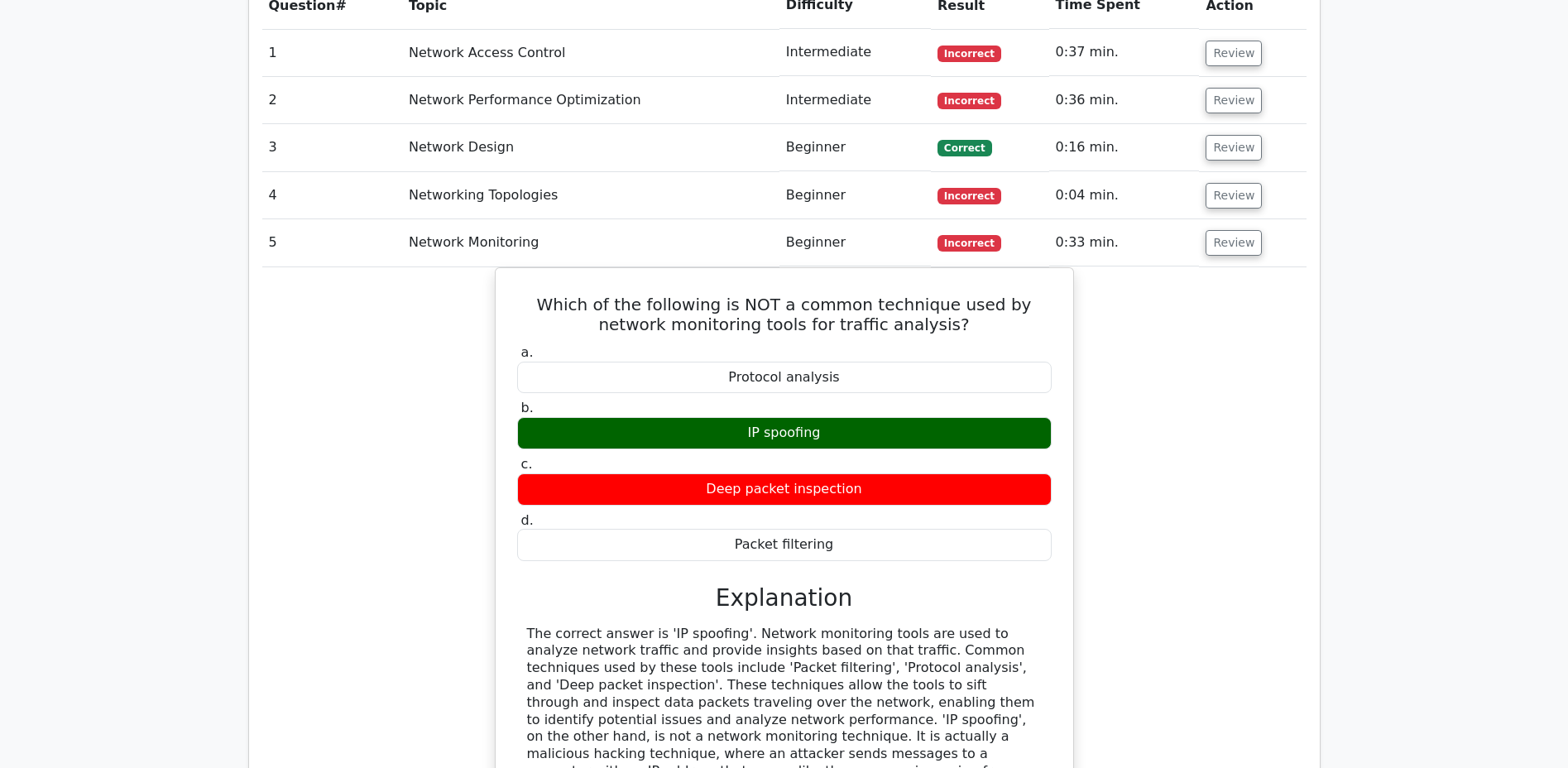
scroll to position [1401, 0]
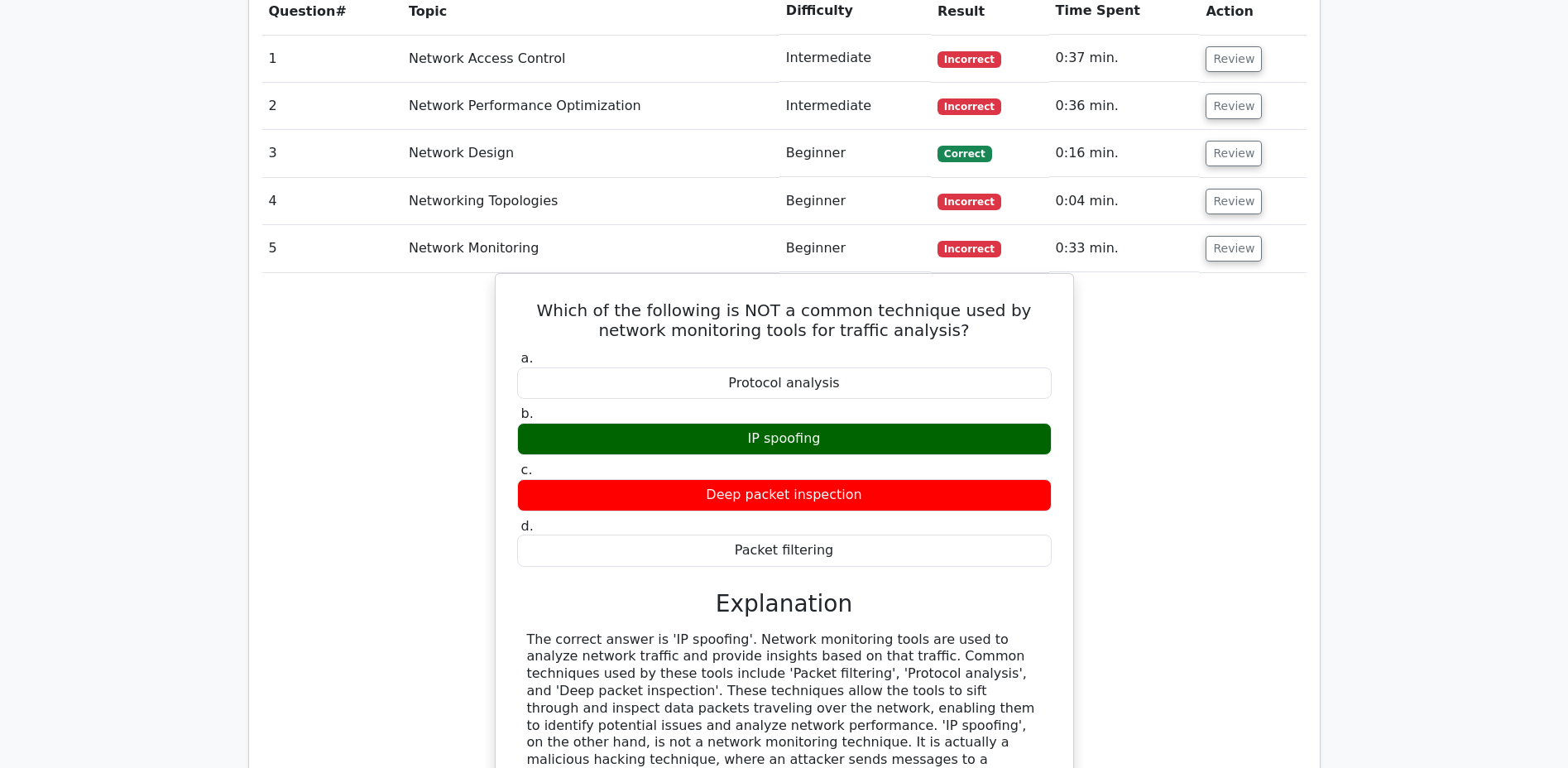
click at [1221, 236] on button "Review" at bounding box center [1233, 249] width 56 height 26
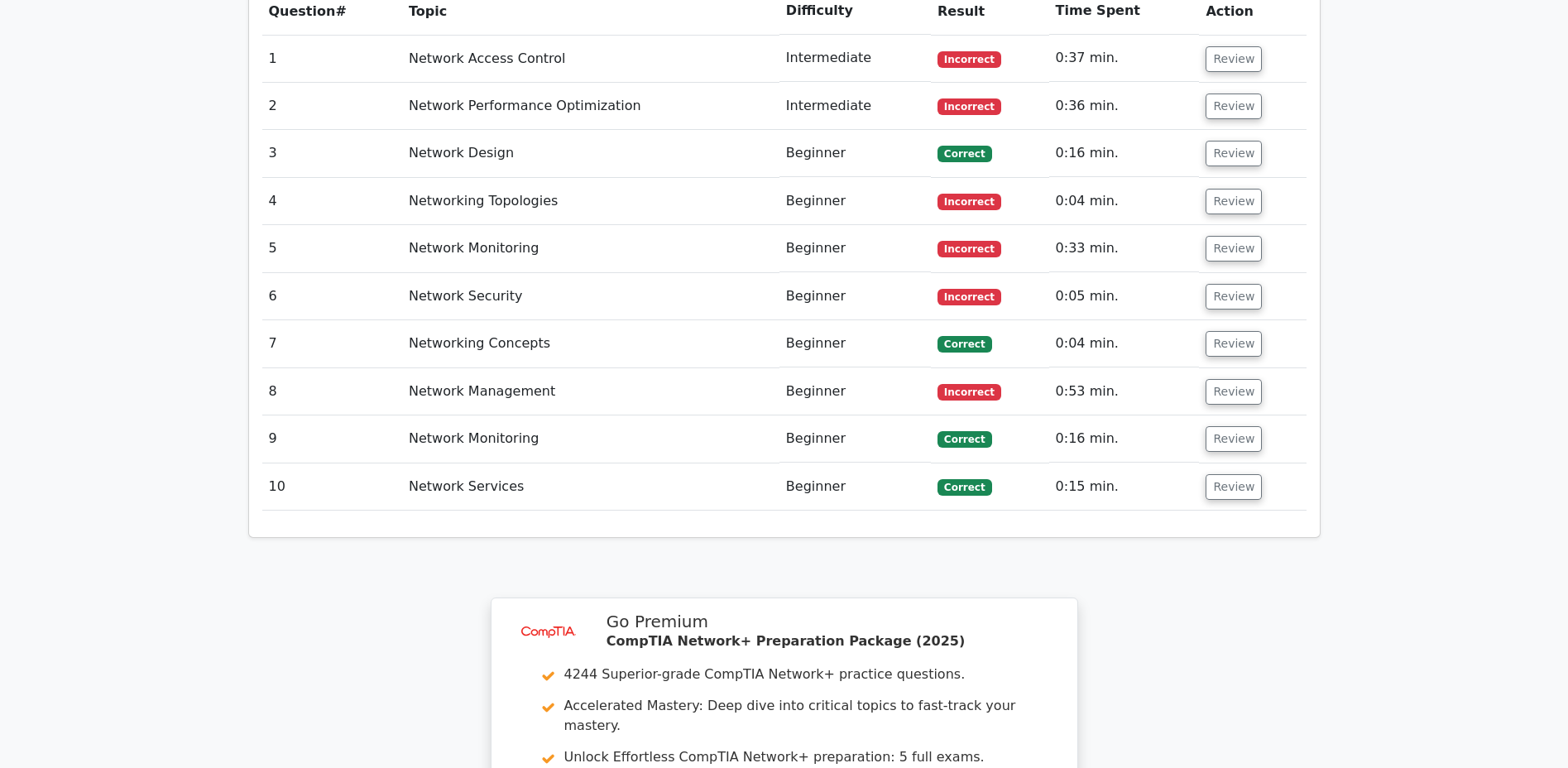
scroll to position [1407, 0]
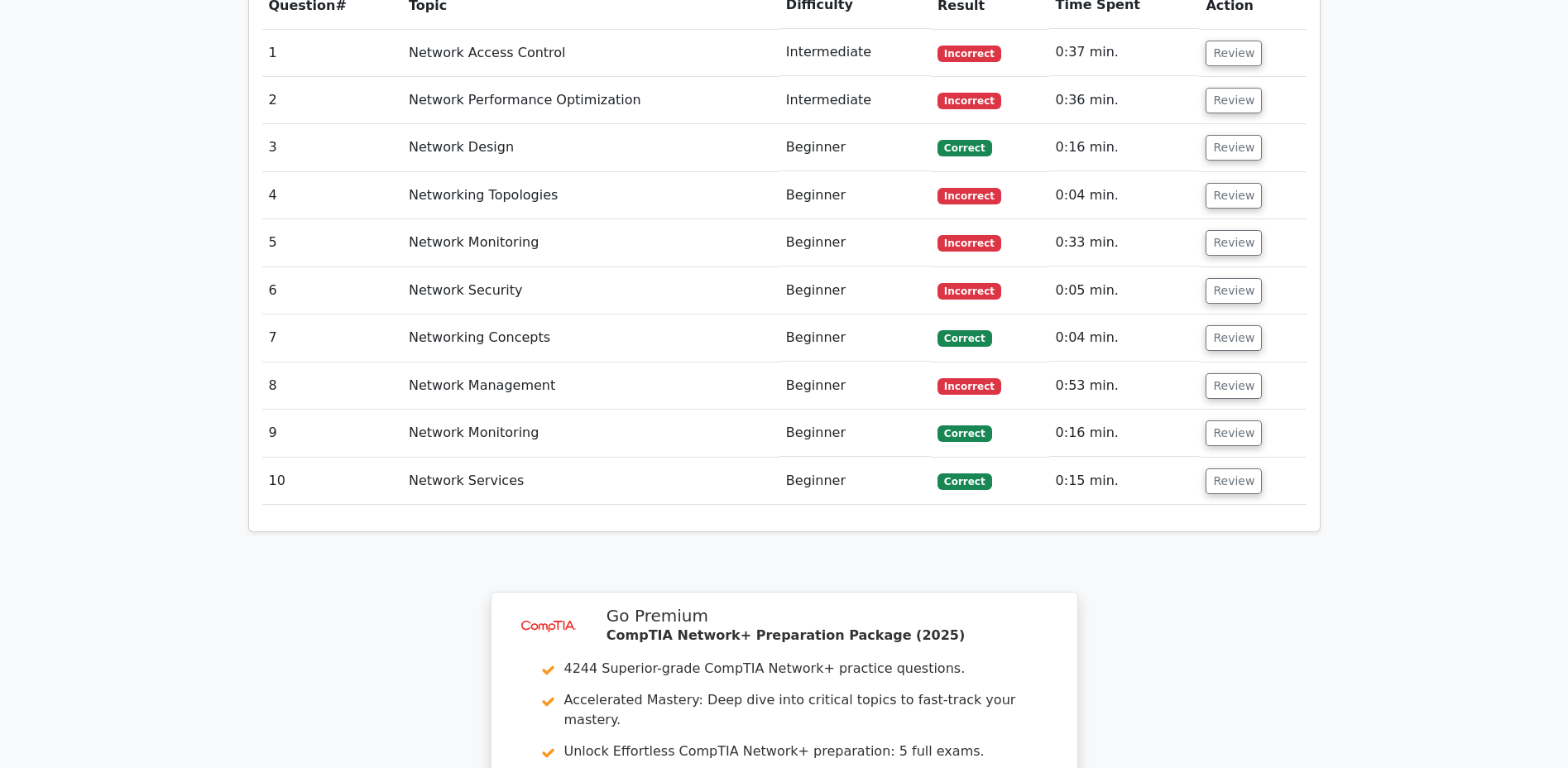
click at [1221, 278] on button "Review" at bounding box center [1233, 290] width 56 height 26
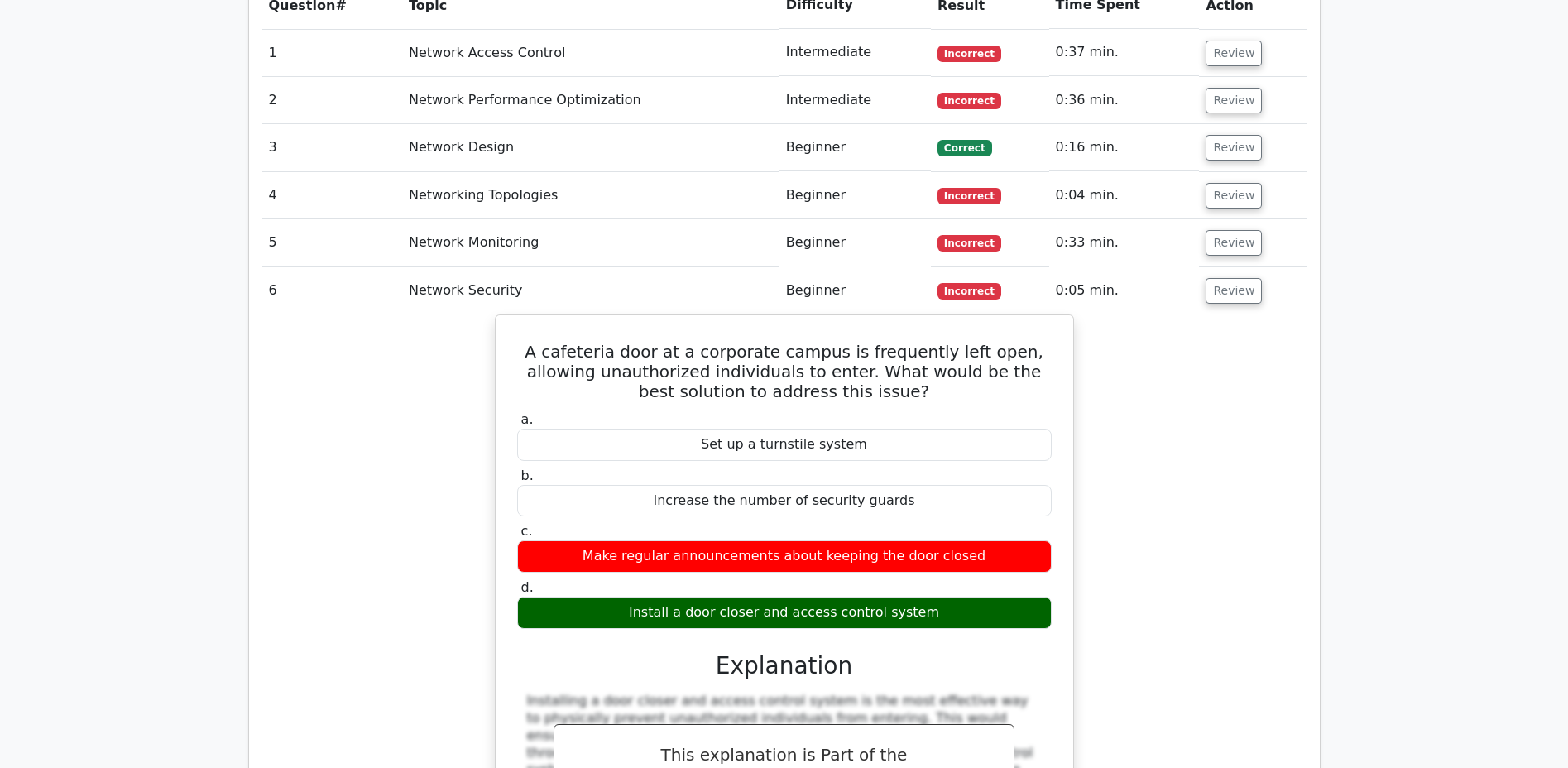
scroll to position [1404, 0]
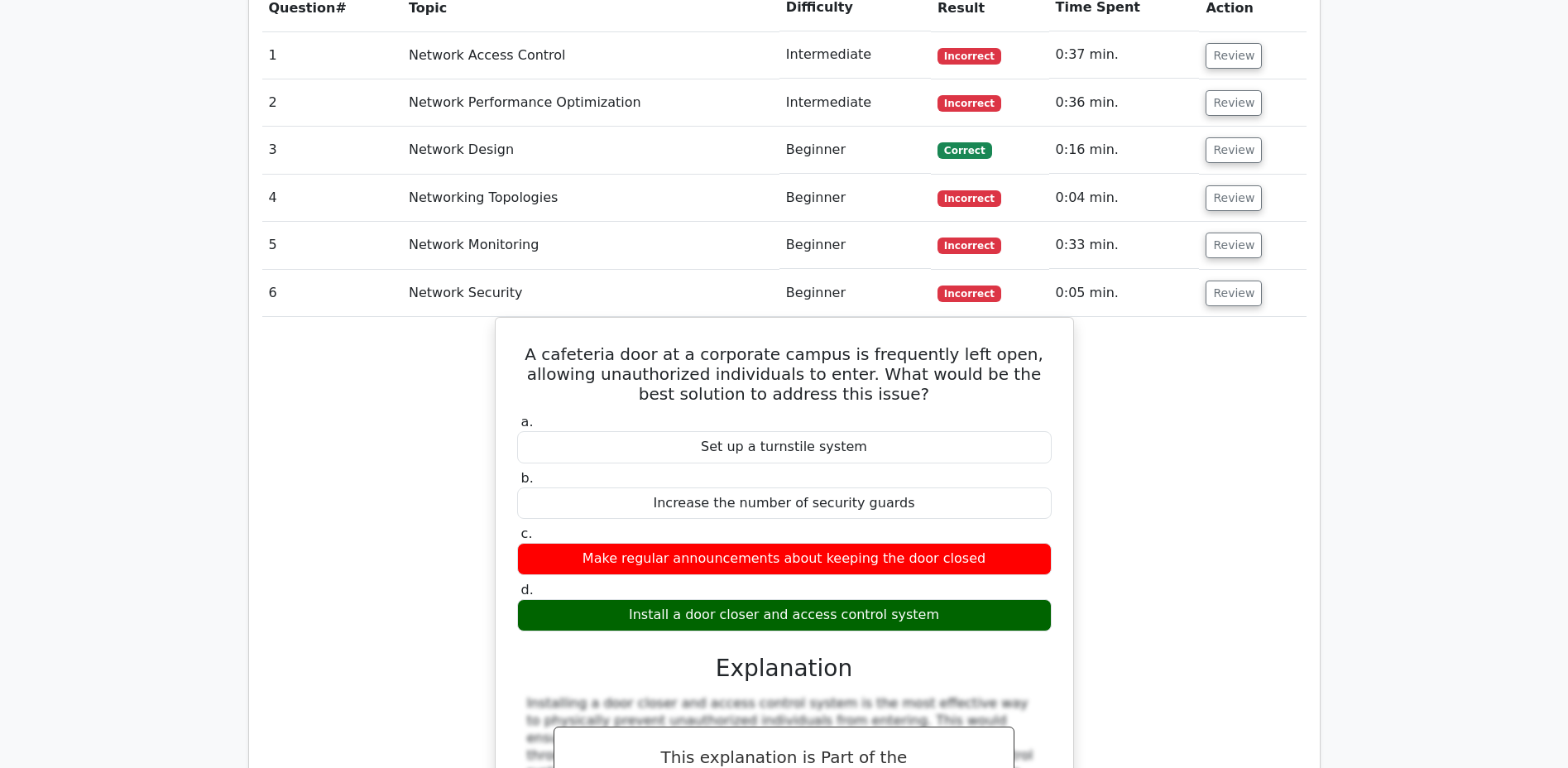
click at [1221, 280] on button "Review" at bounding box center [1233, 293] width 56 height 26
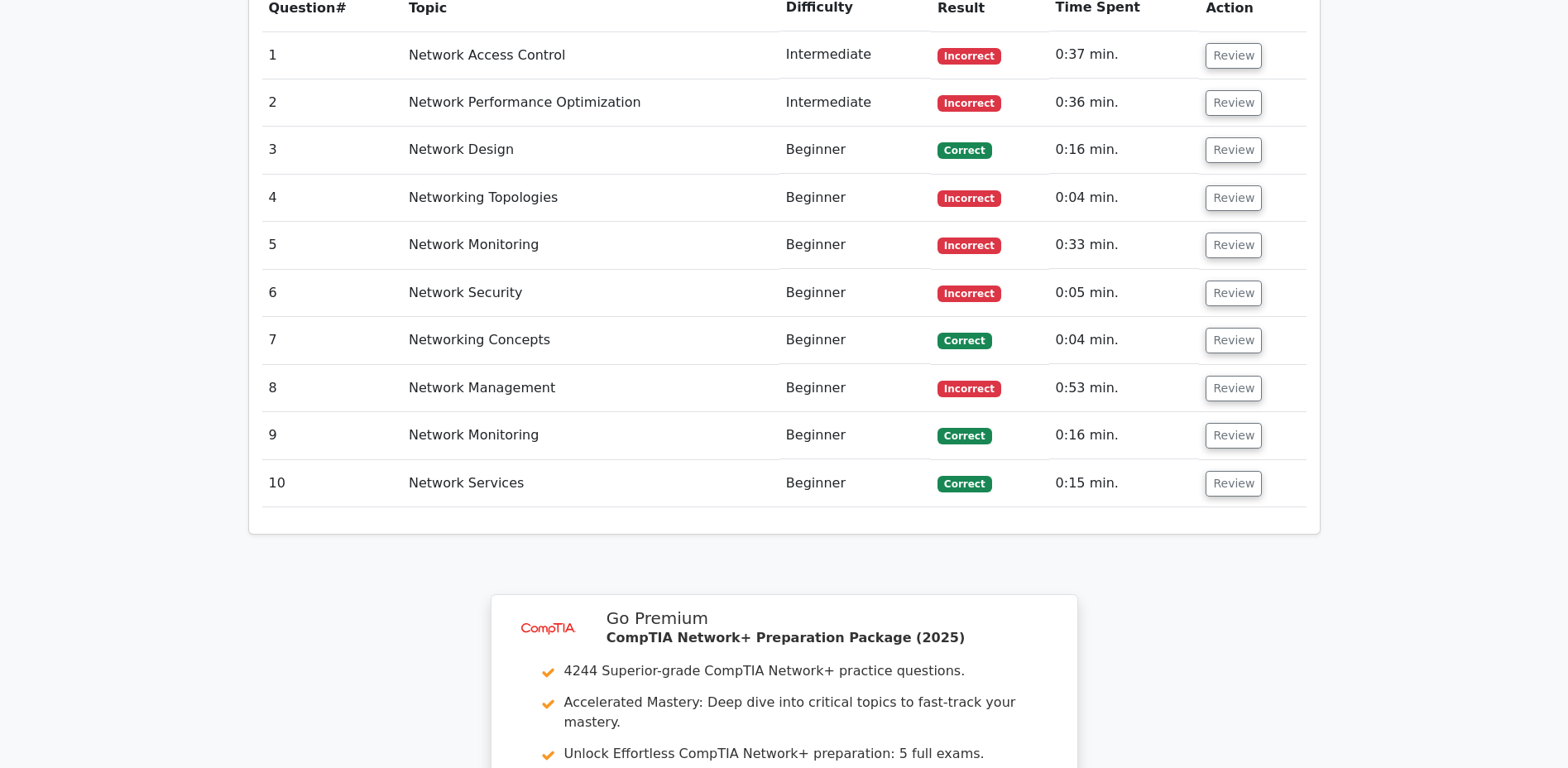
scroll to position [1407, 0]
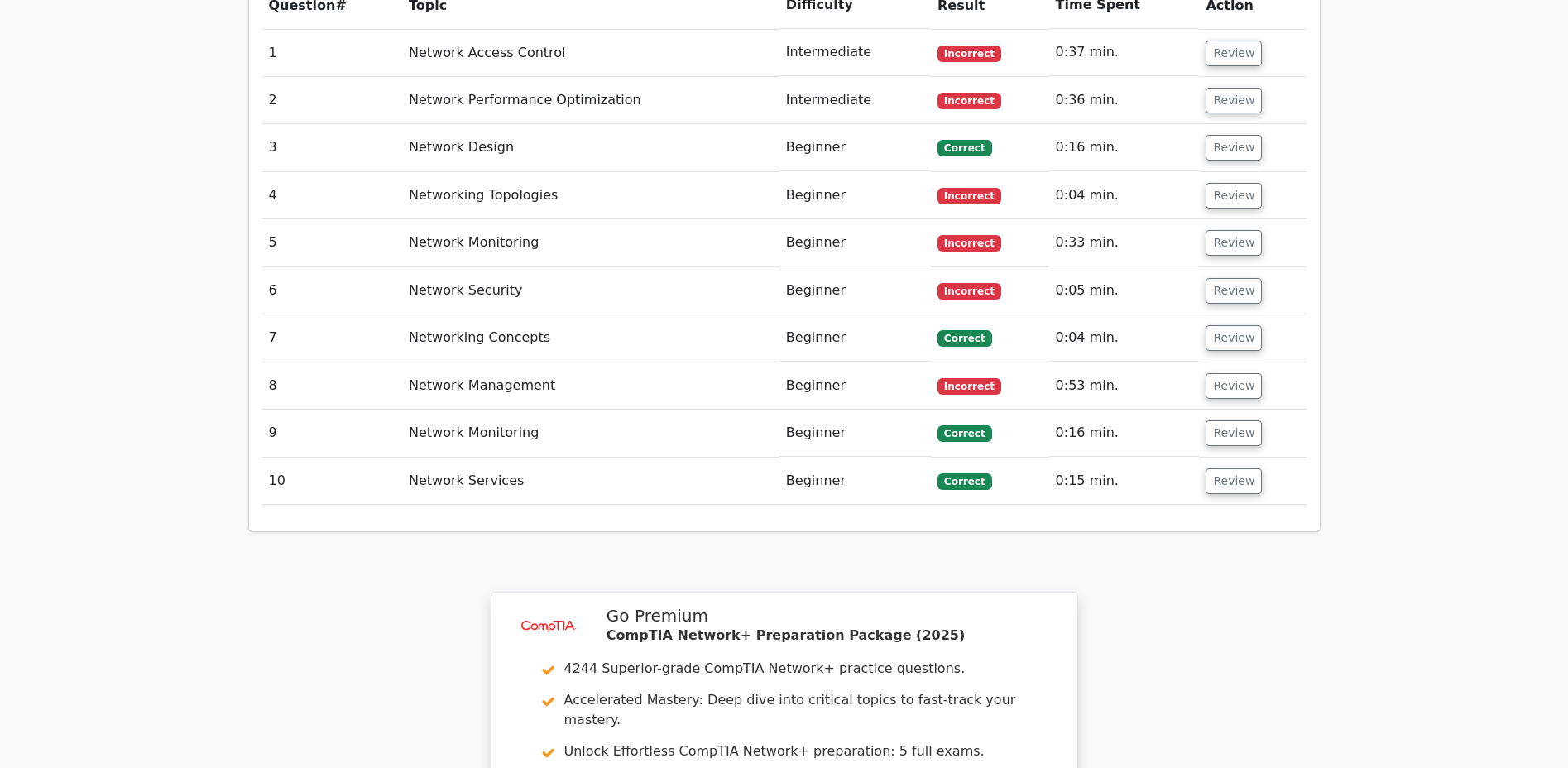
click at [1224, 325] on button "Review" at bounding box center [1233, 338] width 56 height 26
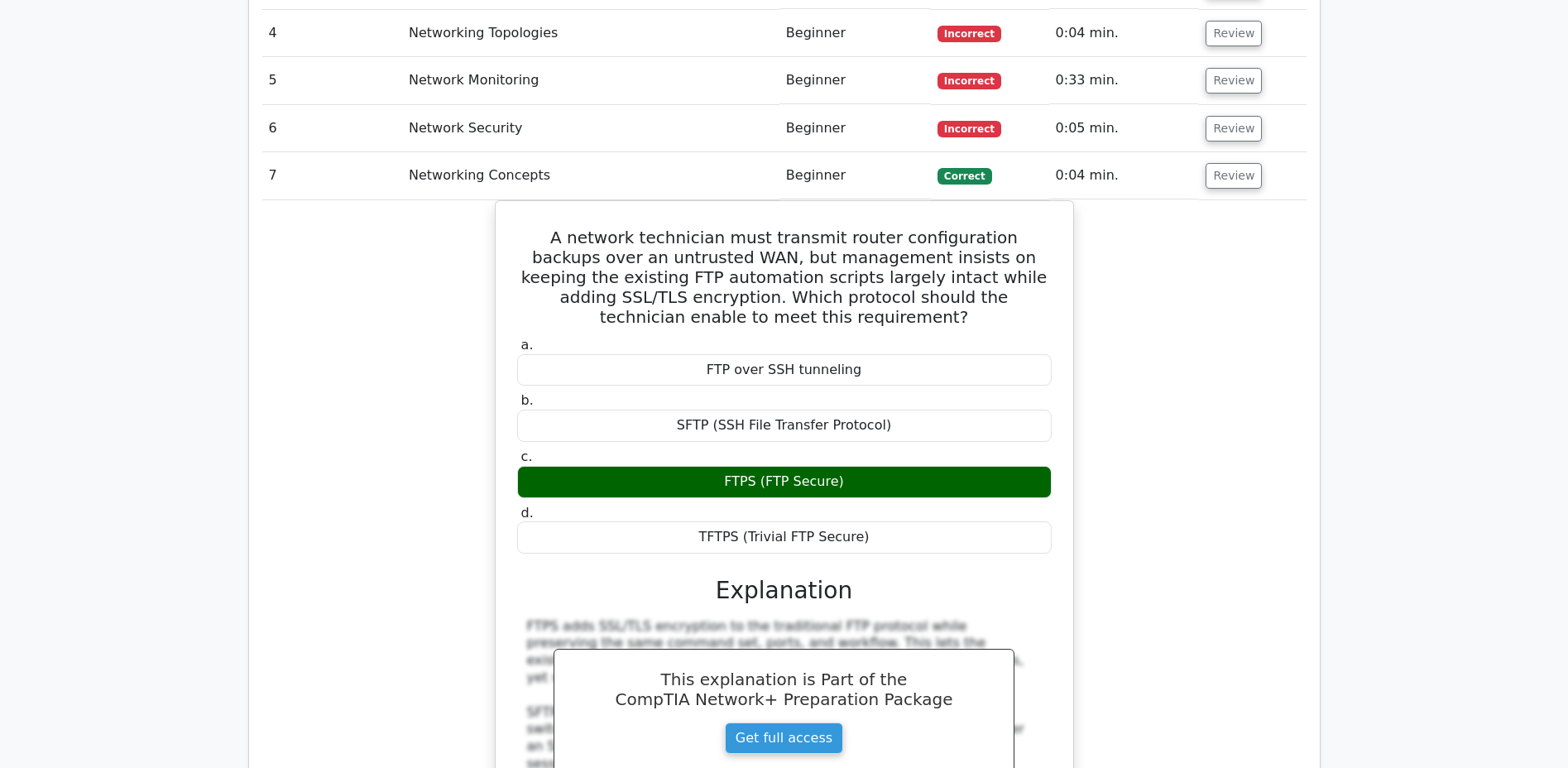
scroll to position [1568, 0]
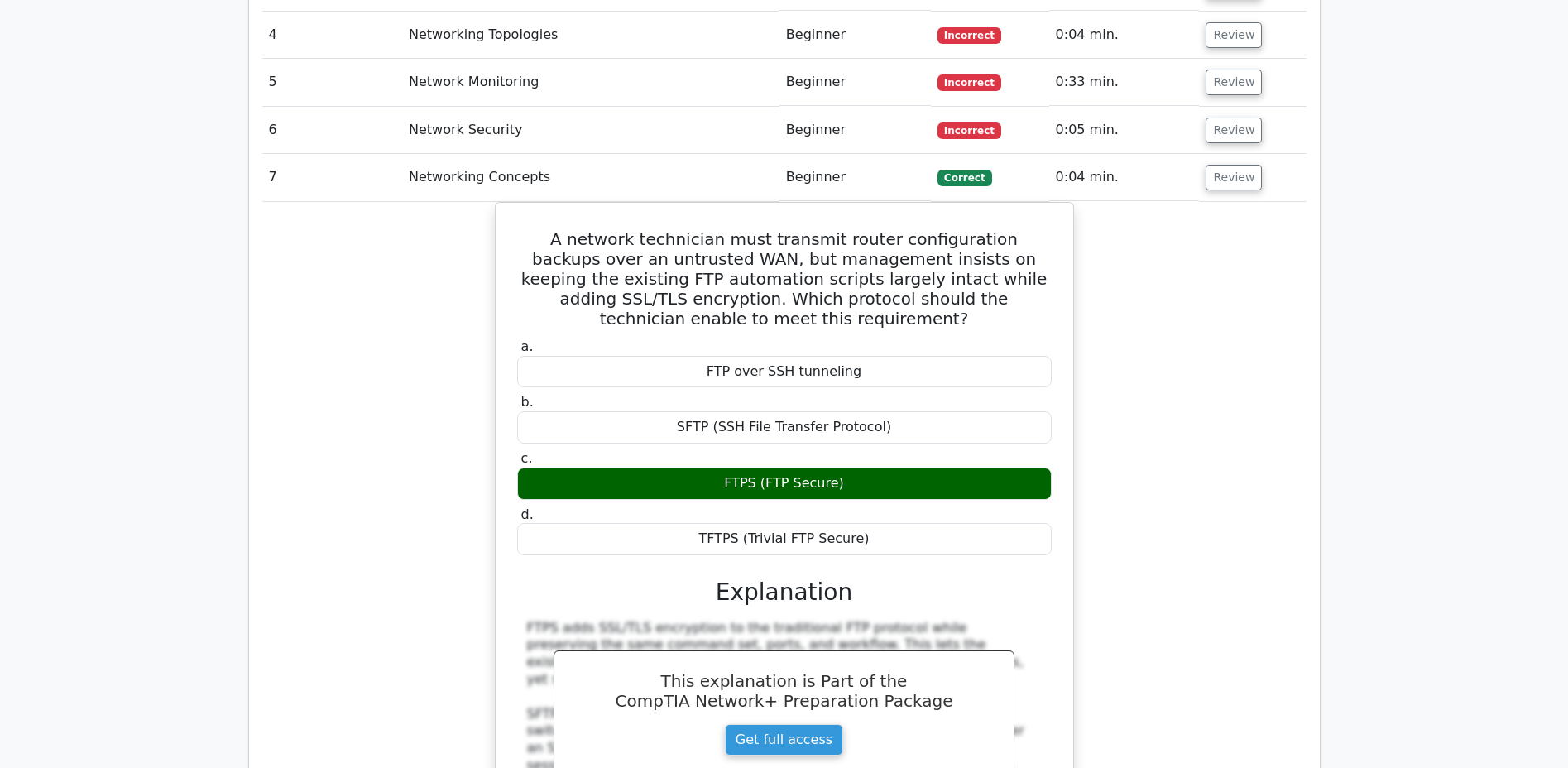
click at [1222, 165] on button "Review" at bounding box center [1233, 178] width 56 height 26
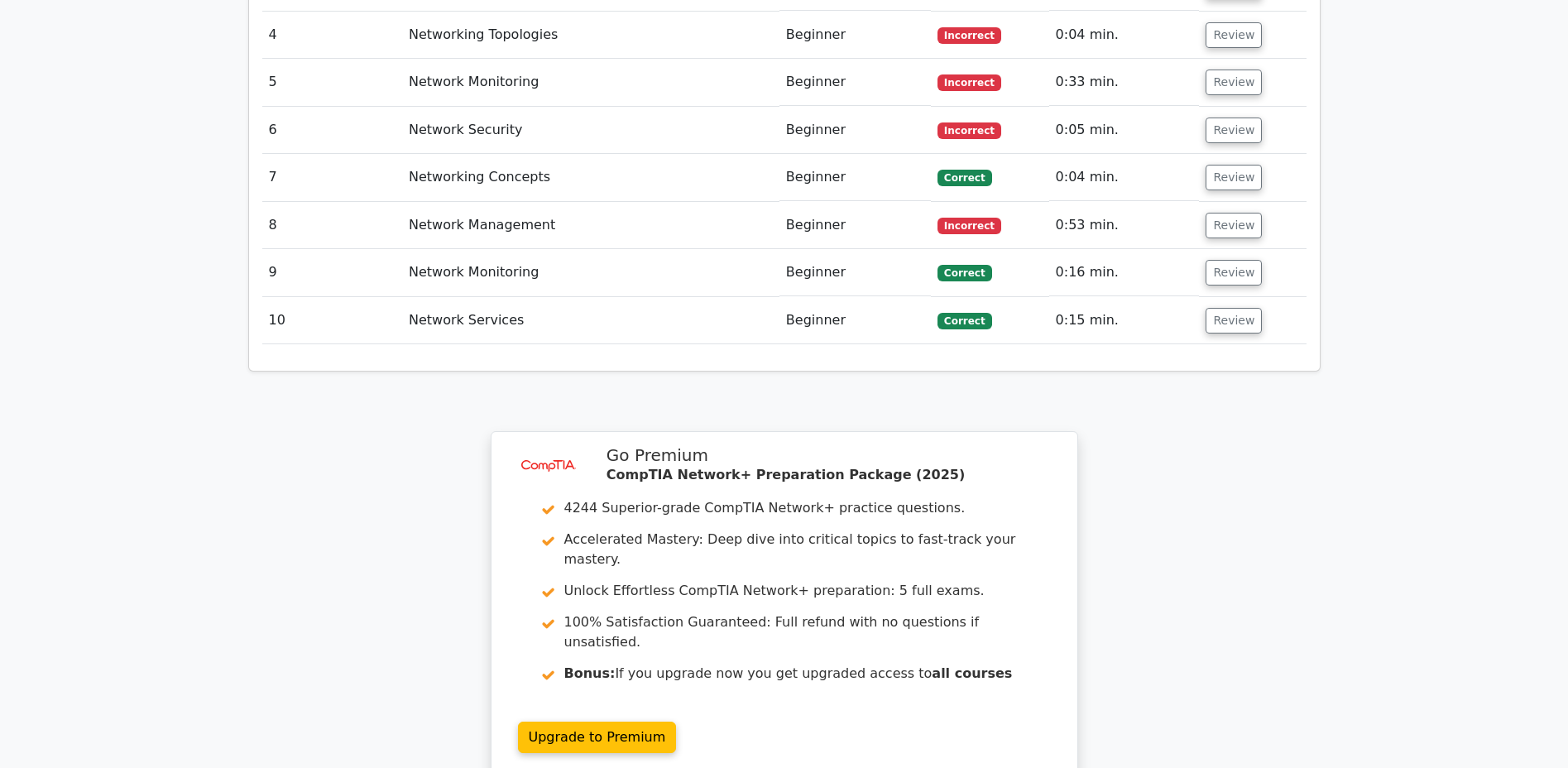
scroll to position [1572, 0]
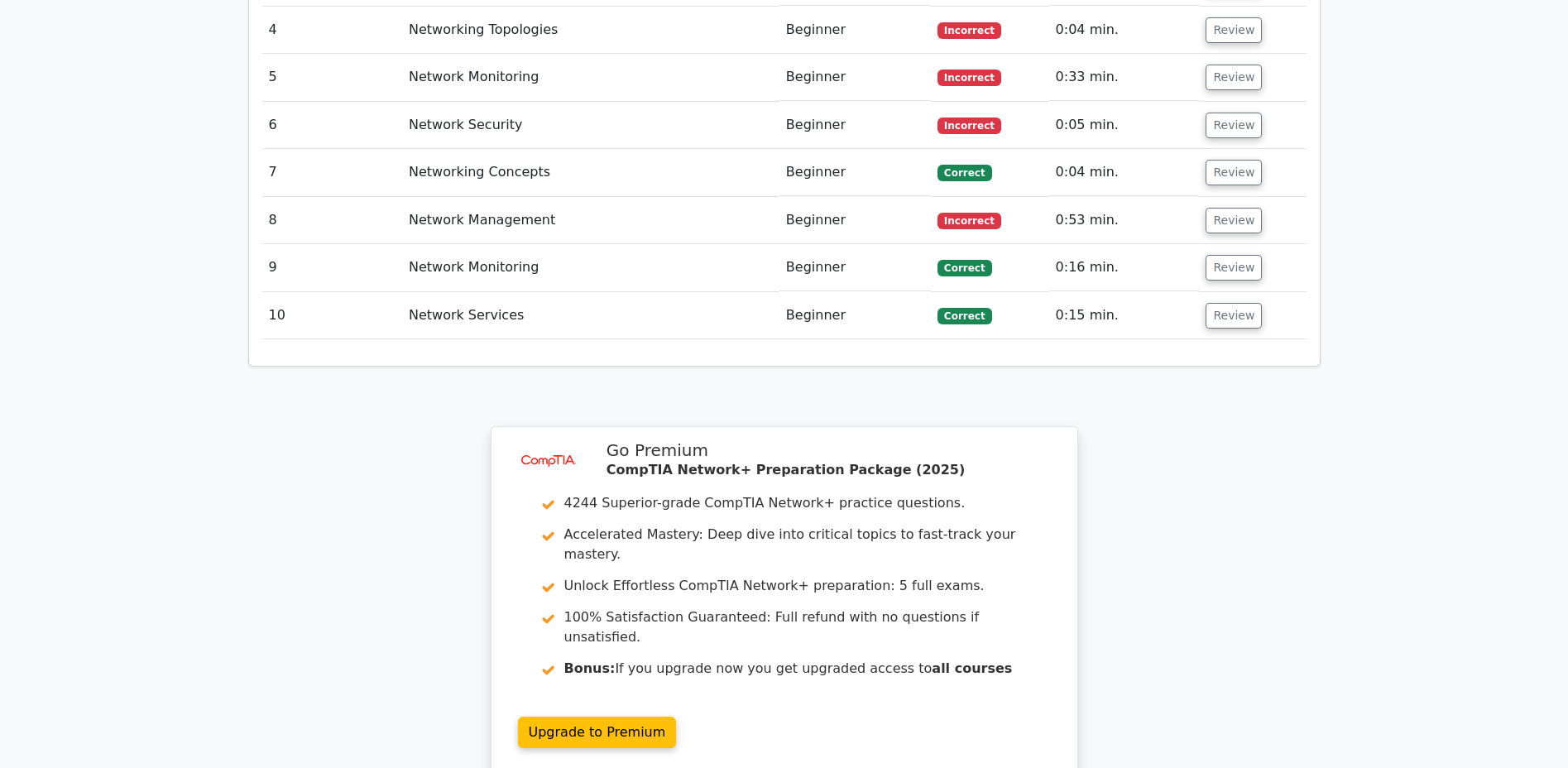
click at [1233, 208] on button "Review" at bounding box center [1233, 220] width 56 height 26
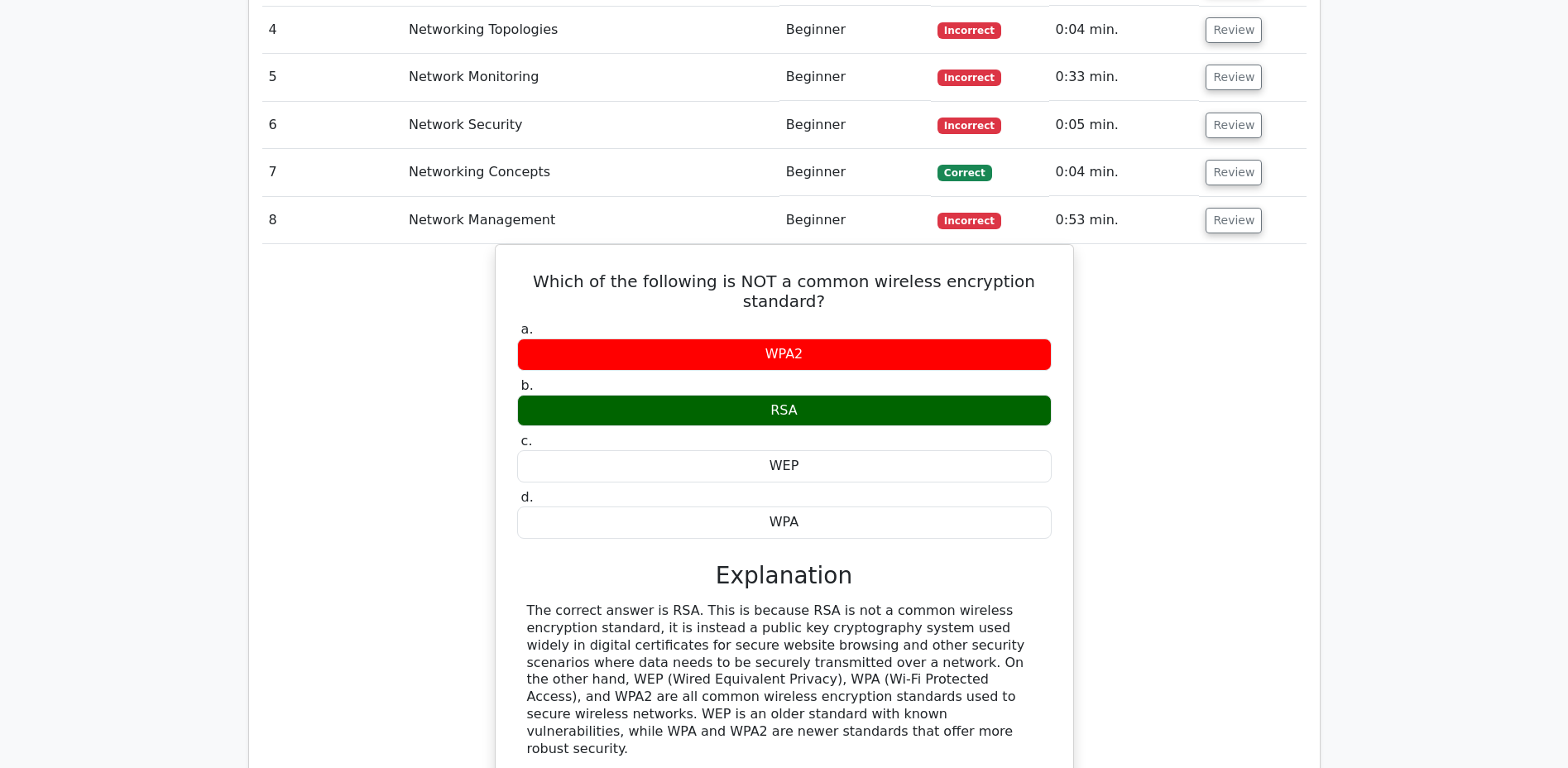
scroll to position [1568, 0]
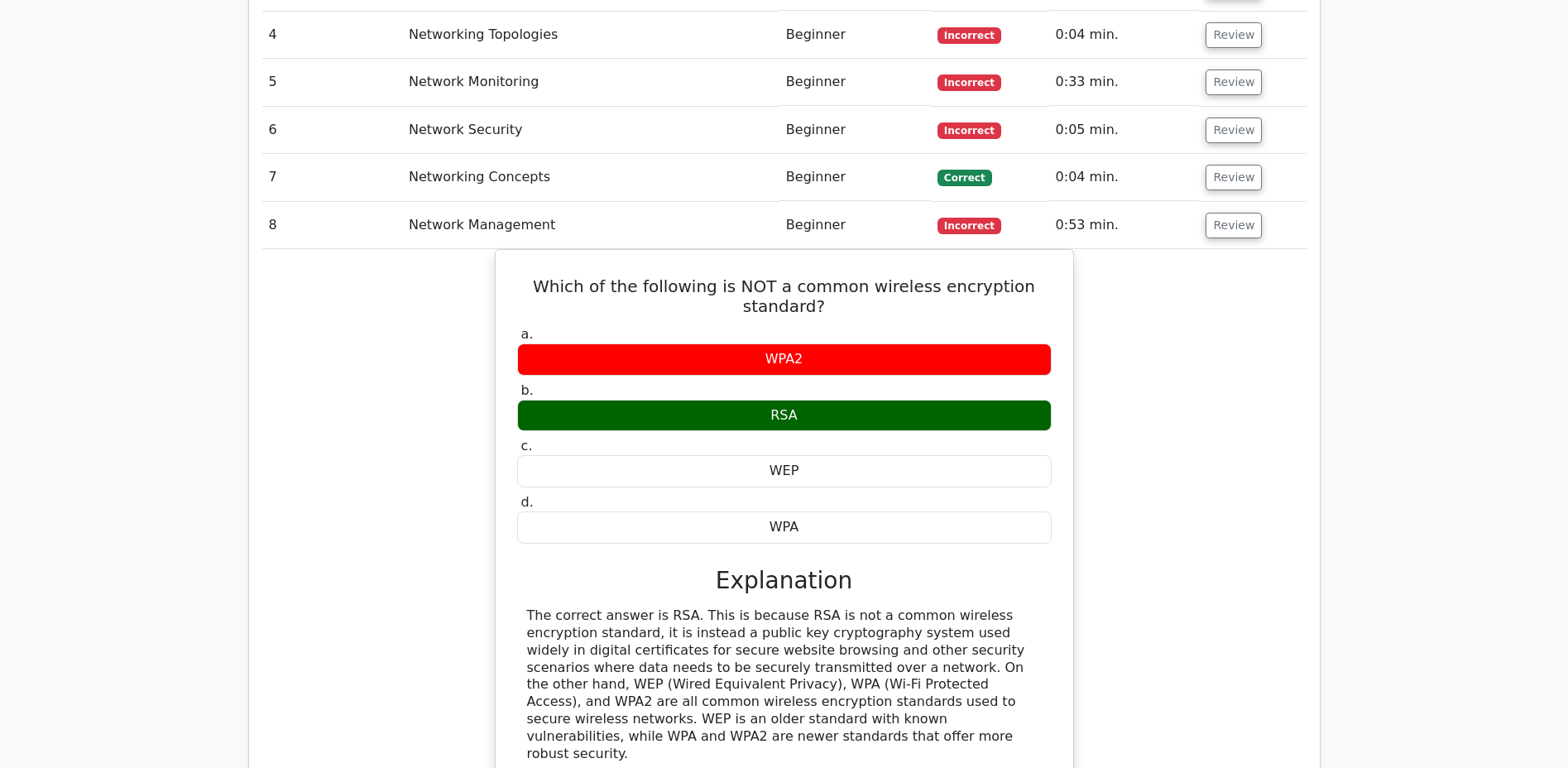
click at [1233, 213] on button "Review" at bounding box center [1233, 226] width 56 height 26
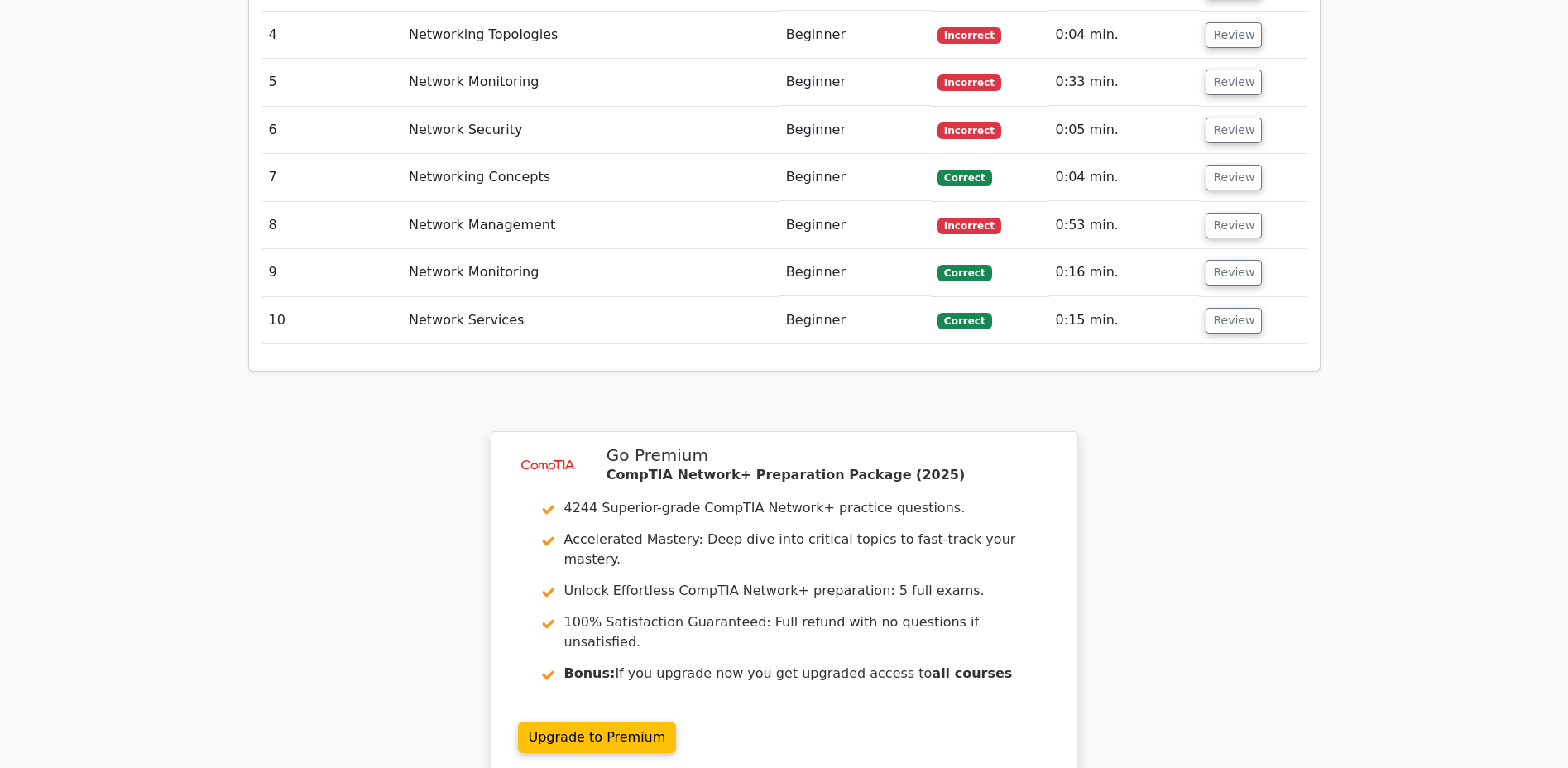
scroll to position [1572, 0]
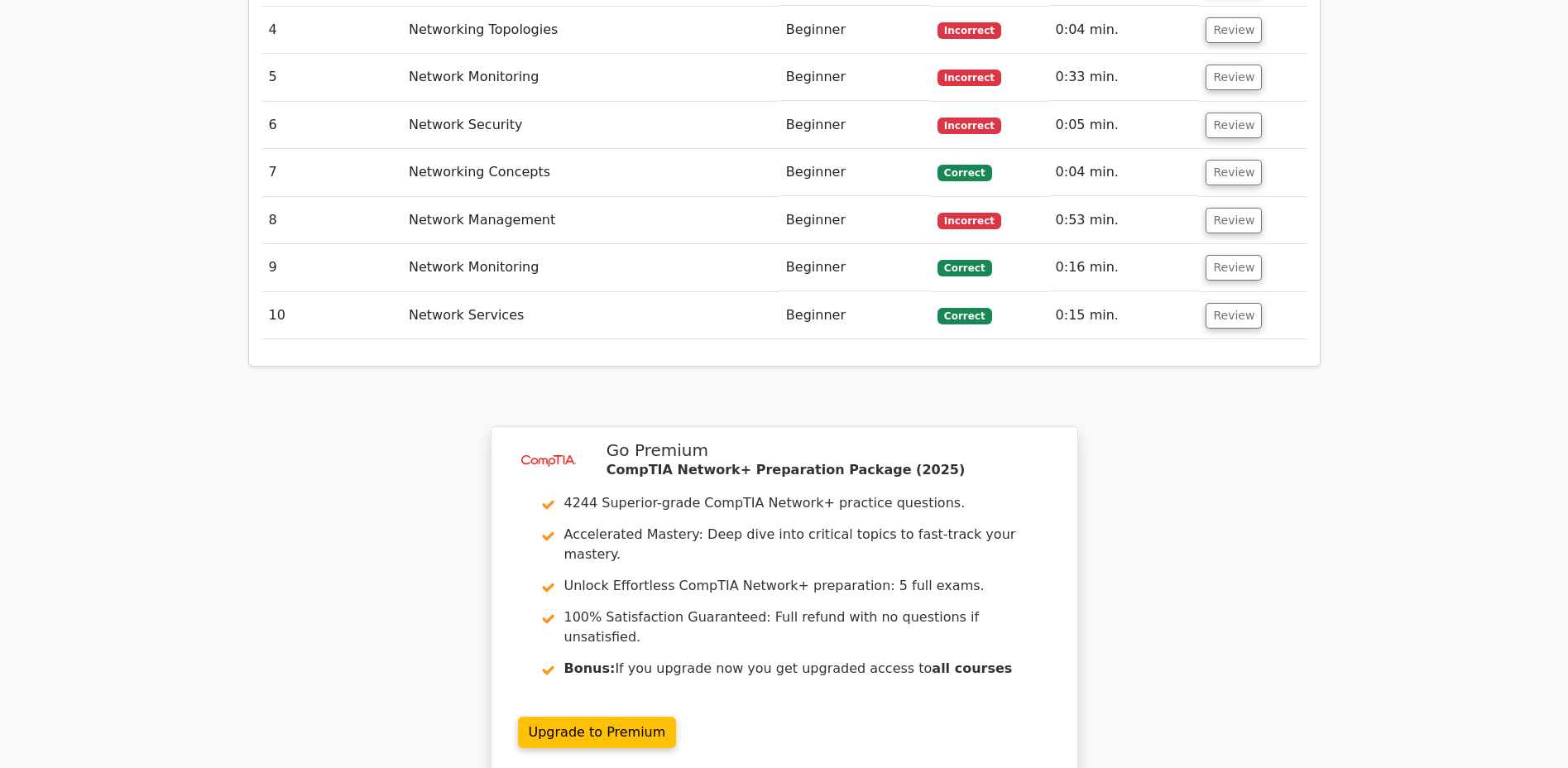
click at [1226, 255] on button "Review" at bounding box center [1233, 267] width 56 height 26
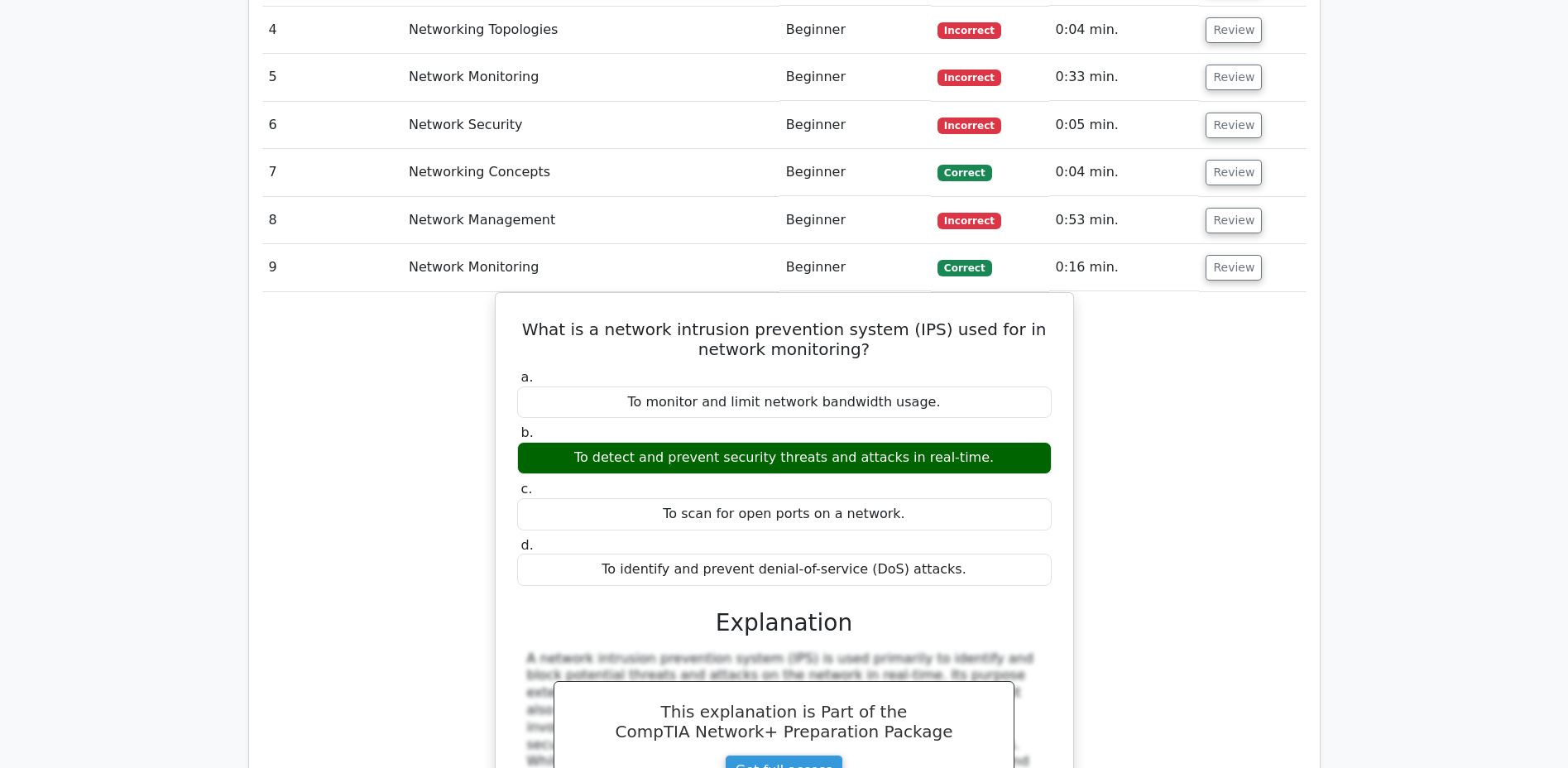
scroll to position [1570, 0]
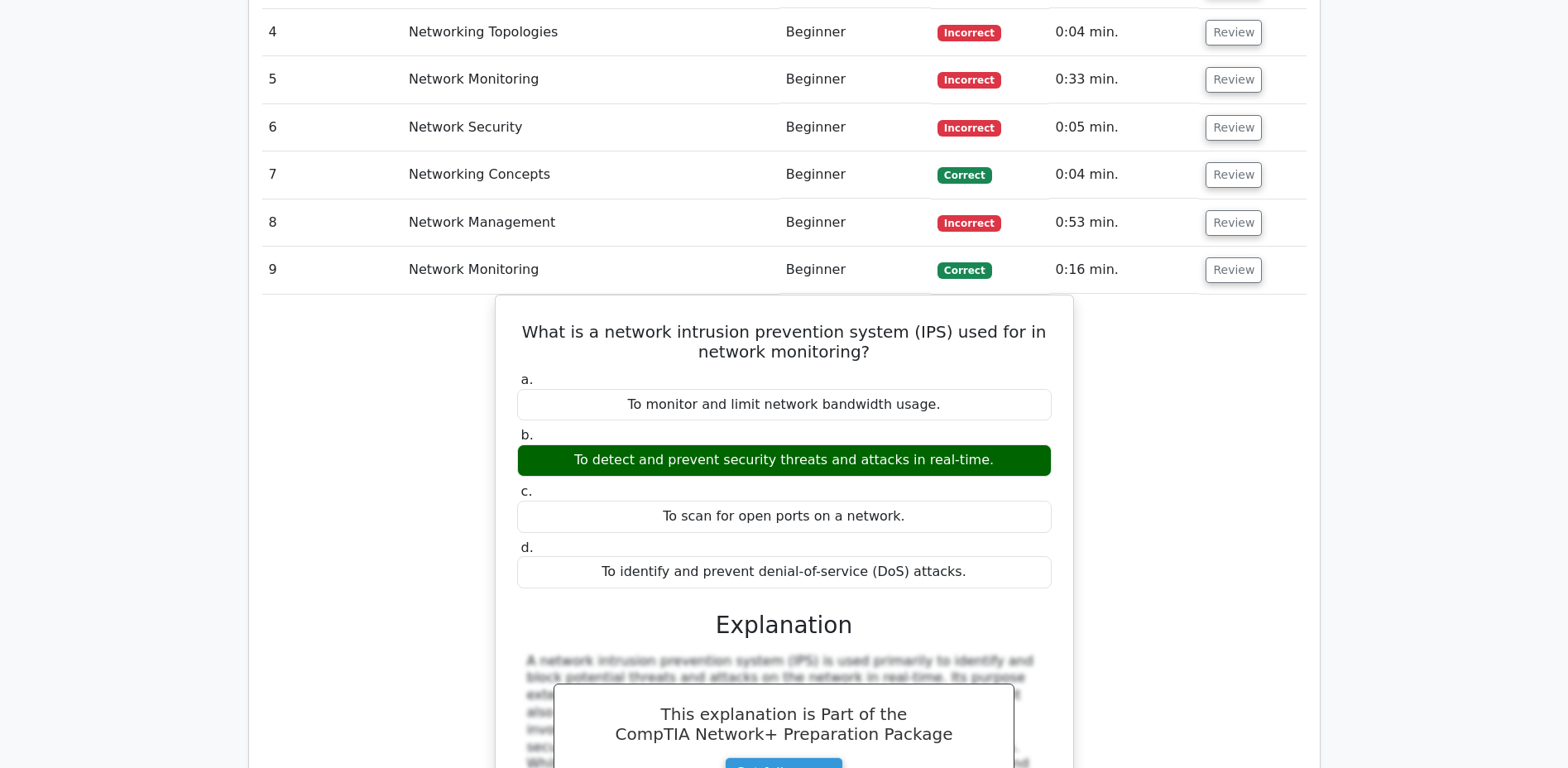
click at [1226, 257] on button "Review" at bounding box center [1233, 270] width 56 height 26
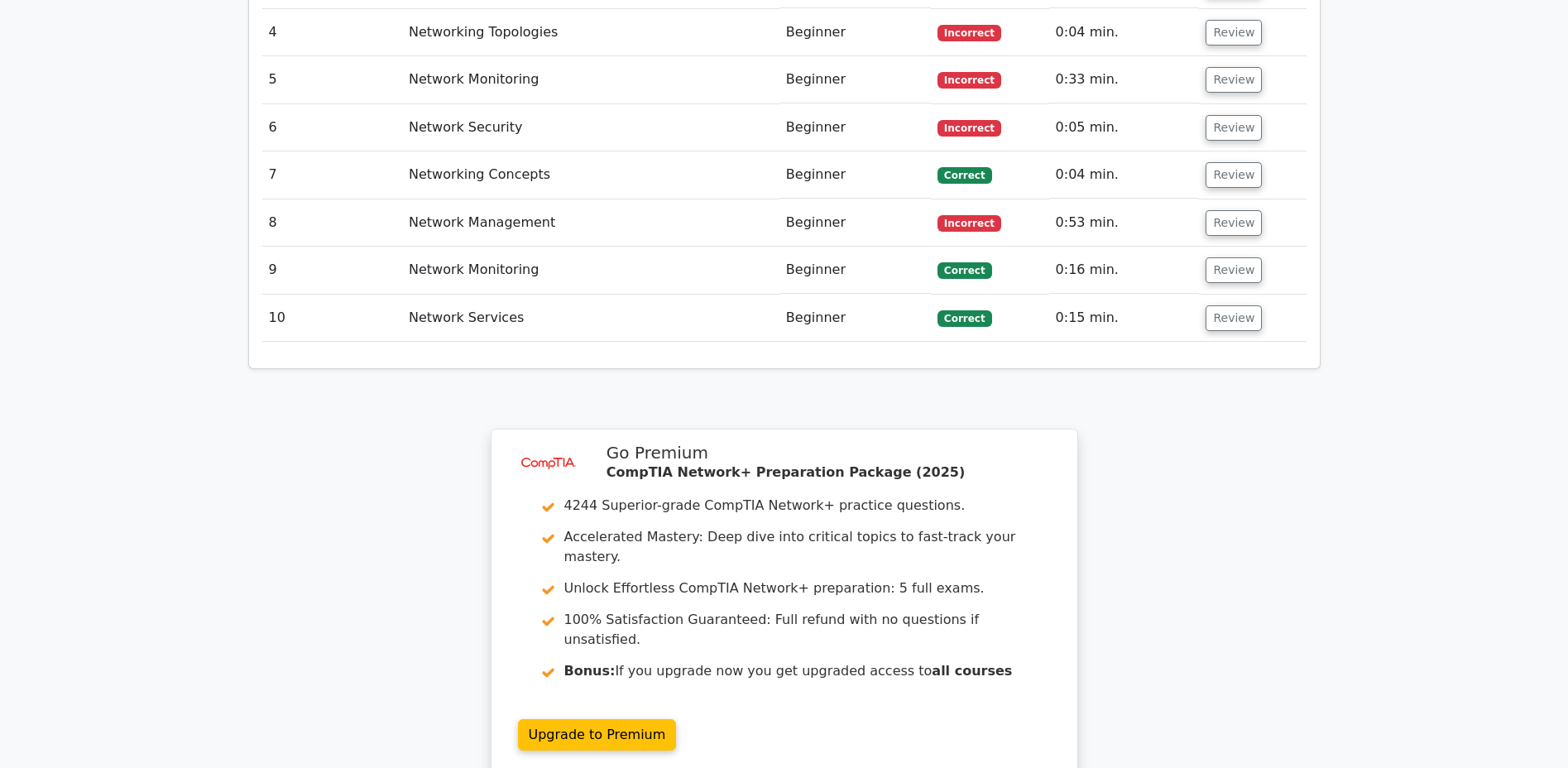
scroll to position [1572, 0]
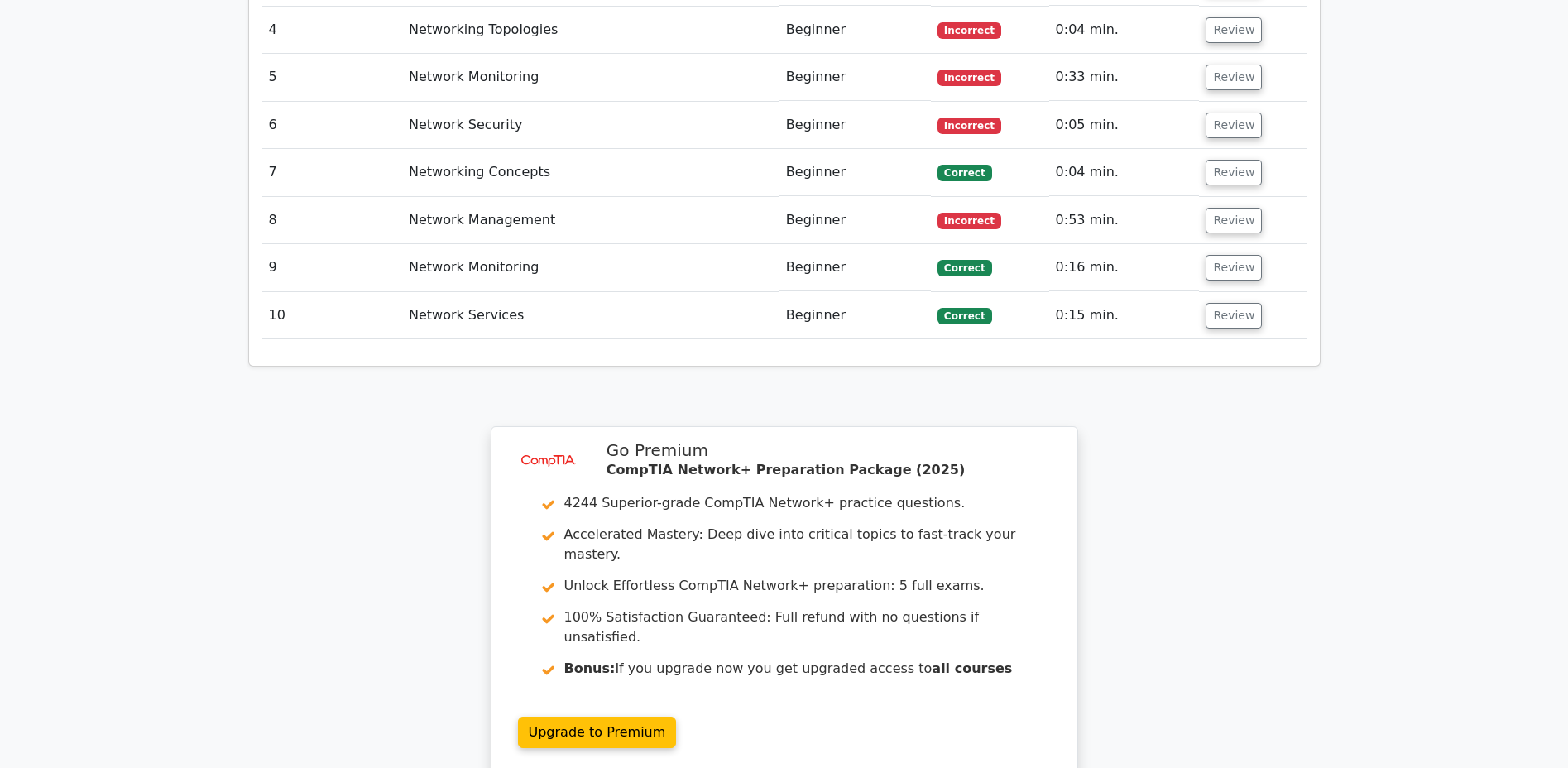
click at [1232, 303] on button "Review" at bounding box center [1233, 316] width 56 height 26
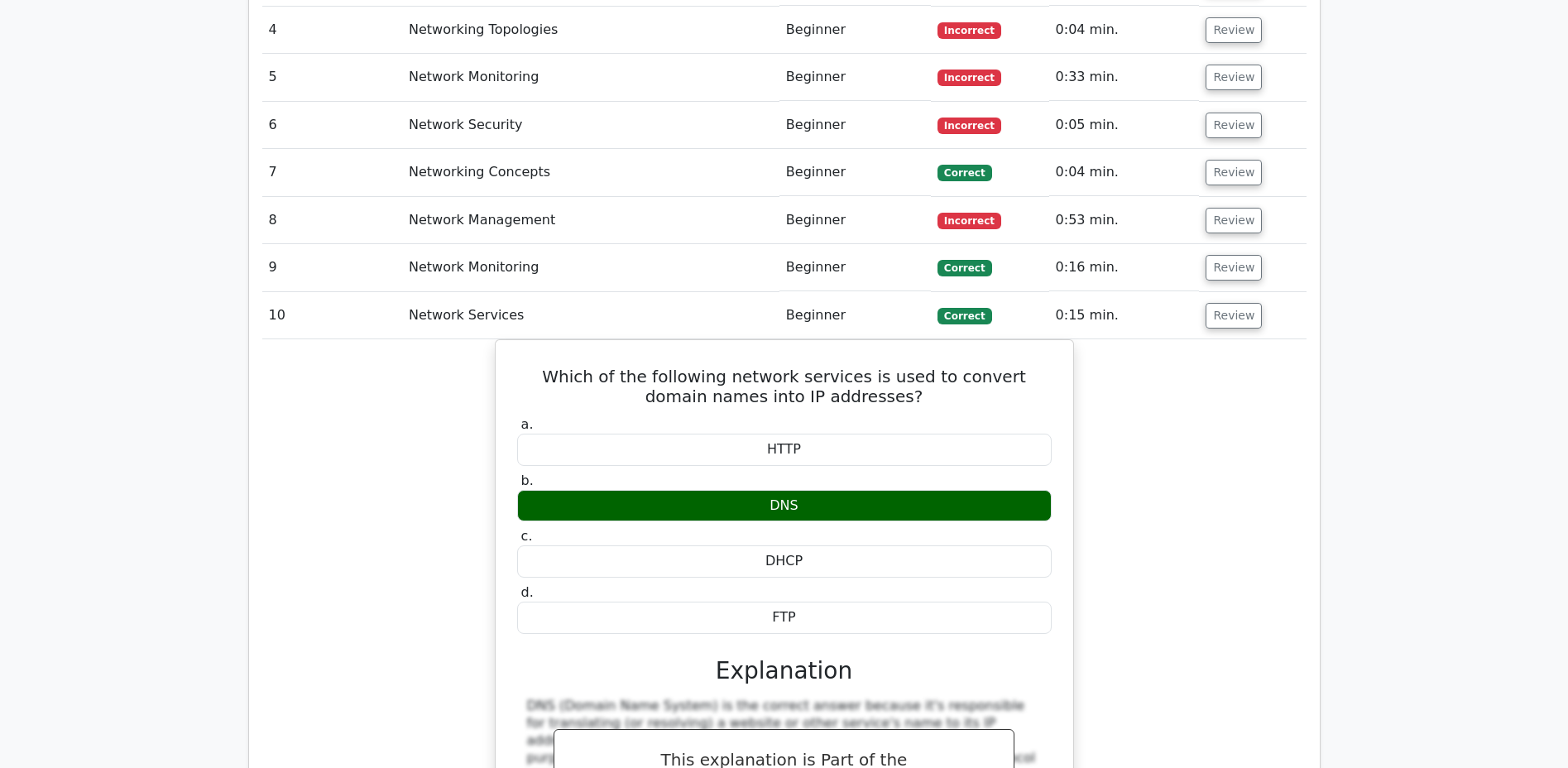
scroll to position [1570, 0]
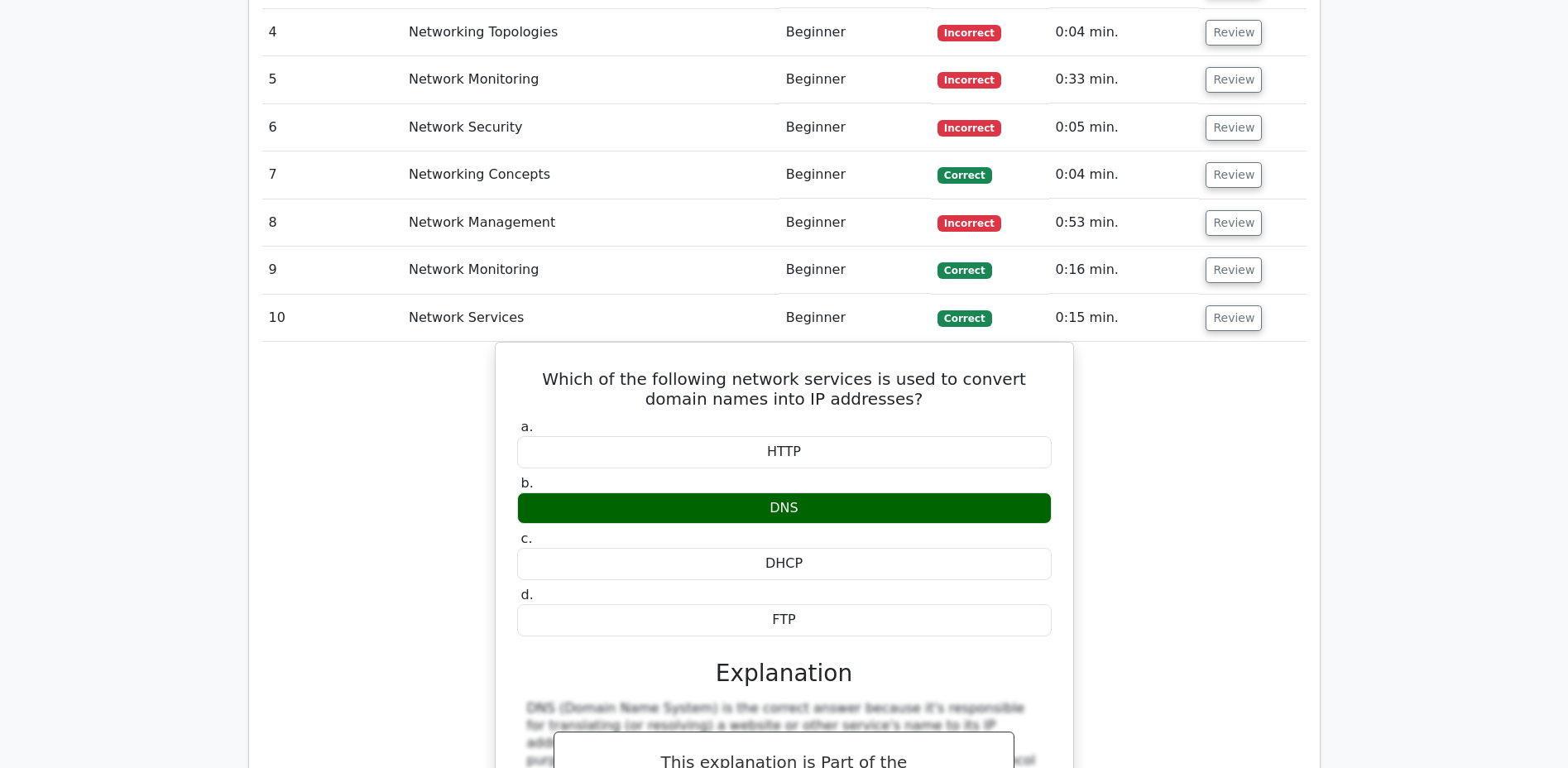
click at [1233, 305] on button "Review" at bounding box center [1233, 318] width 56 height 26
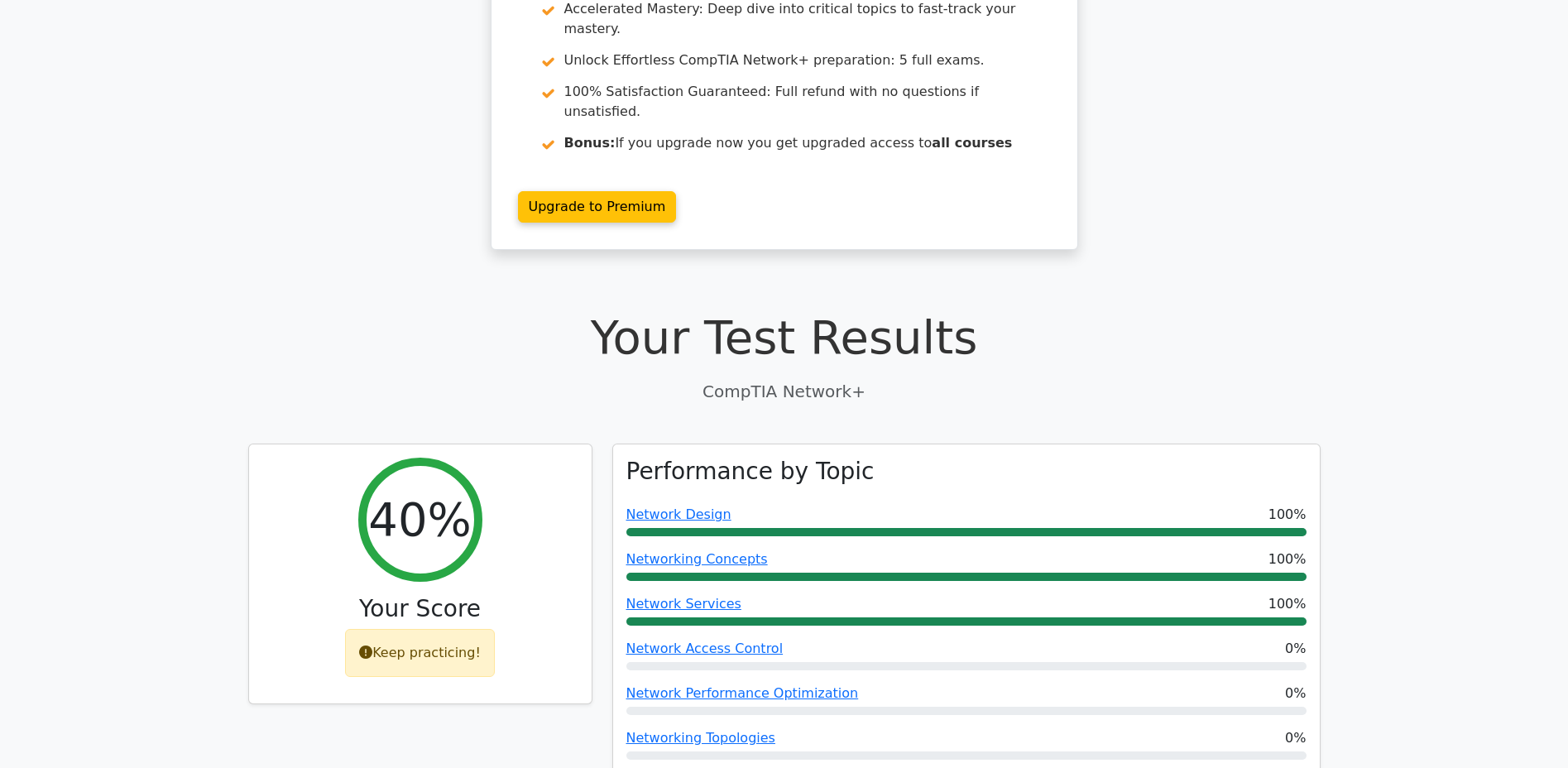
scroll to position [0, 0]
